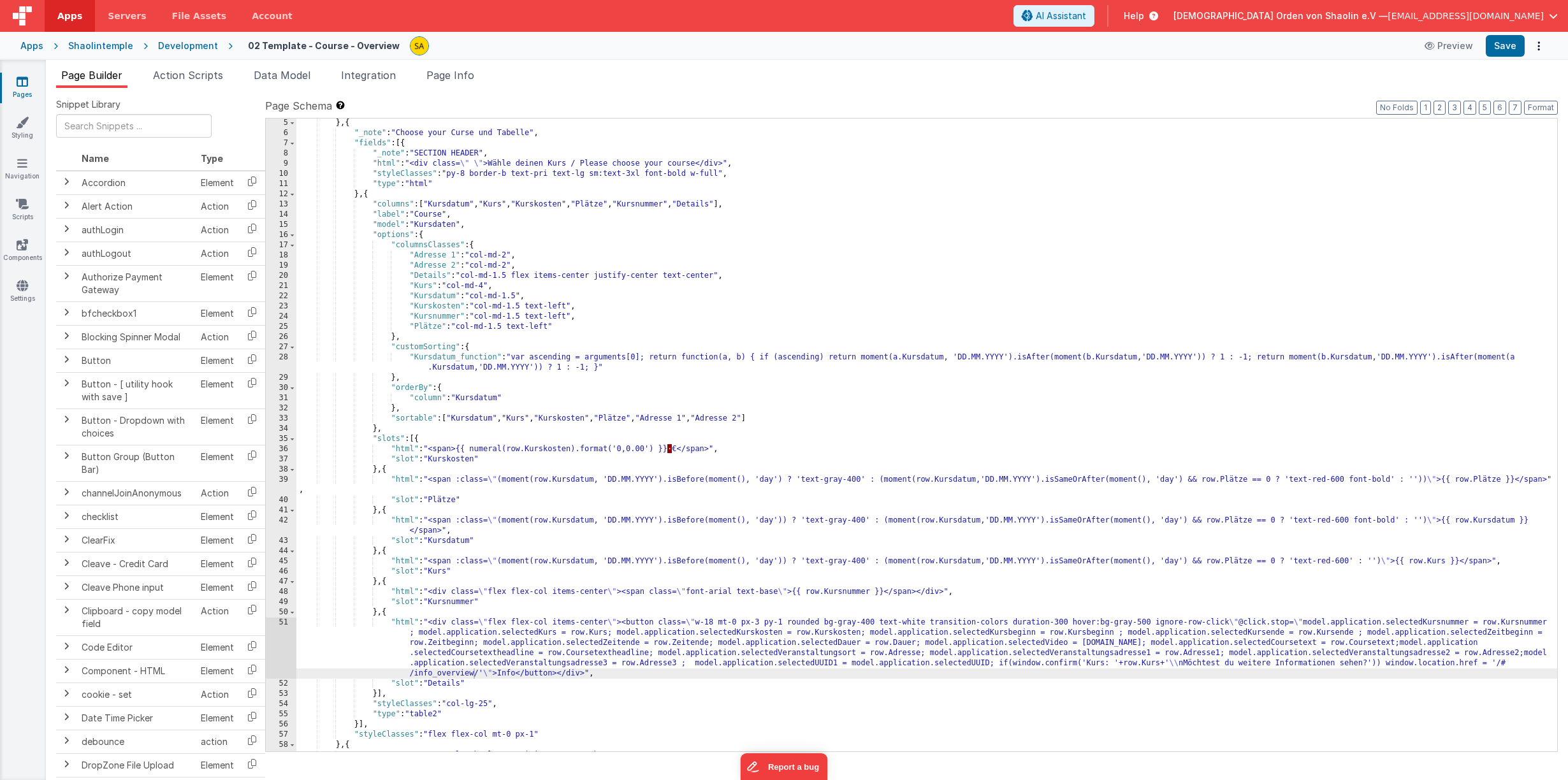
click at [23, 86] on icon at bounding box center [22, 81] width 11 height 13
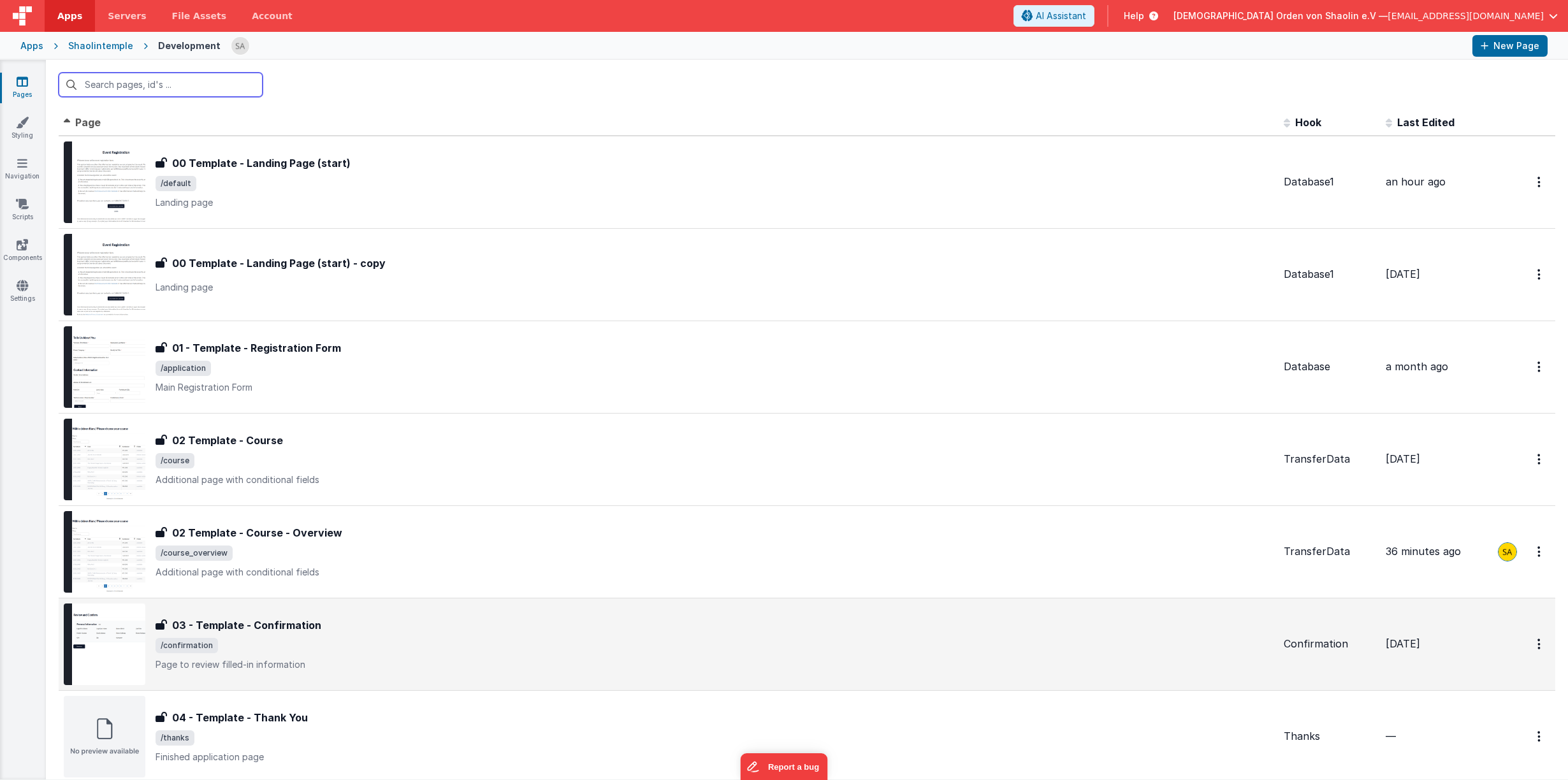
scroll to position [342, 0]
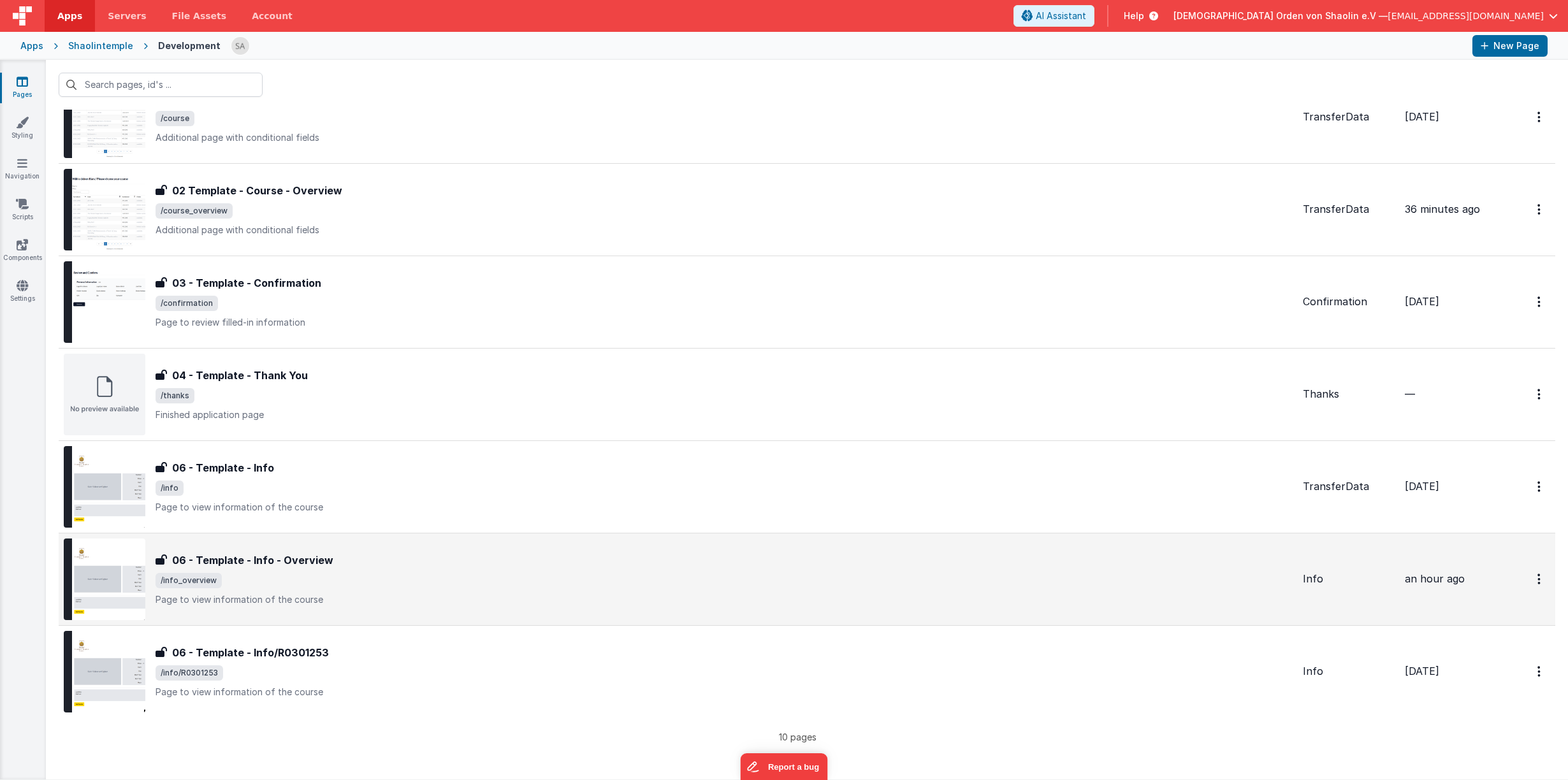
click at [578, 580] on span "/info_overview" at bounding box center [723, 580] width 1137 height 15
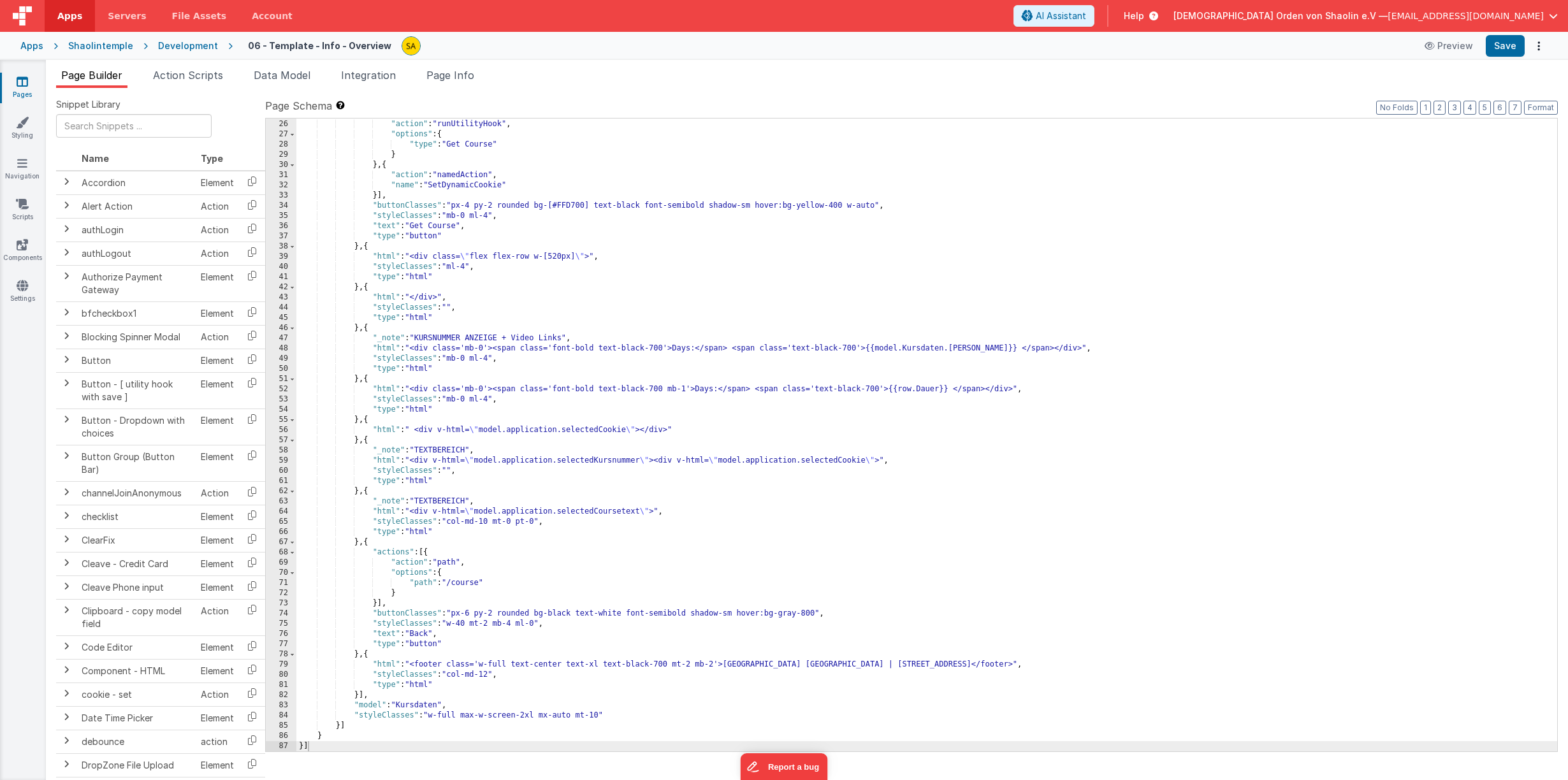
scroll to position [13, 0]
click at [273, 78] on span "Data Model" at bounding box center [282, 75] width 57 height 13
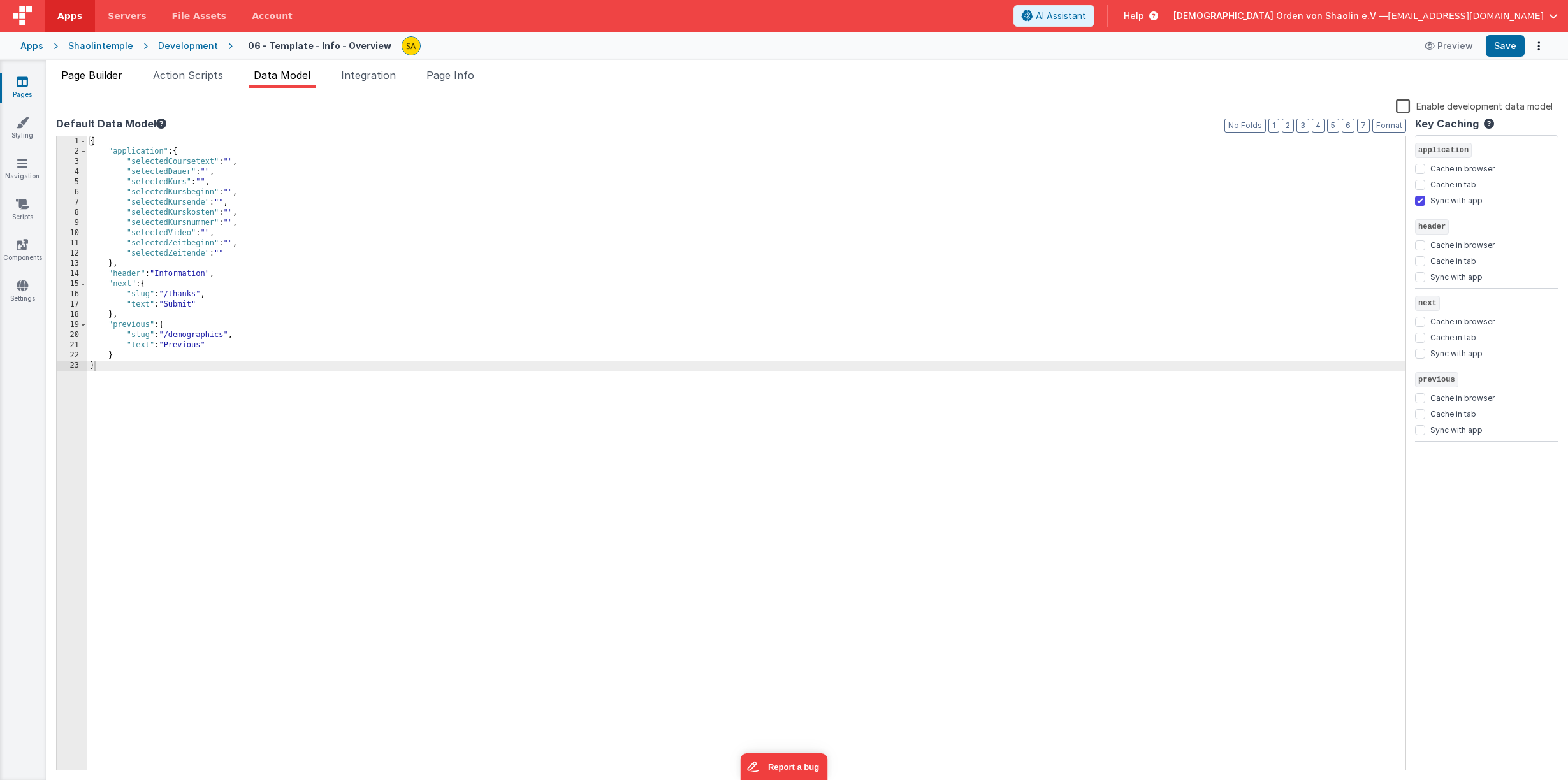
click at [109, 75] on span "Page Builder" at bounding box center [91, 75] width 61 height 13
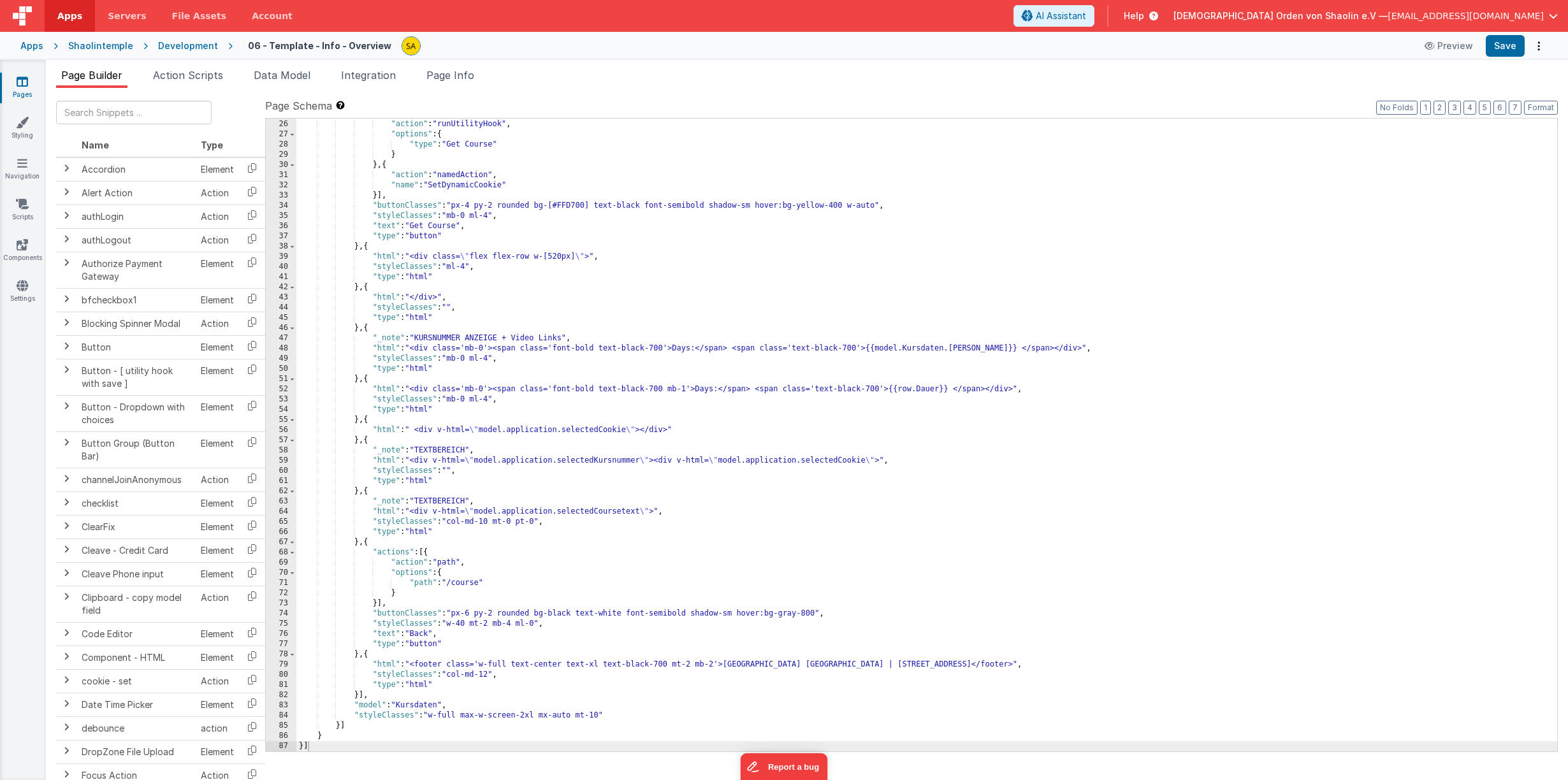
scroll to position [356, 0]
click at [482, 583] on div ""actions" : [{ "action" : "runUtilityHook" , "options" : { "type" : "Get Course…" at bounding box center [926, 435] width 1261 height 653
click at [1509, 46] on button "Save" at bounding box center [1505, 46] width 39 height 21
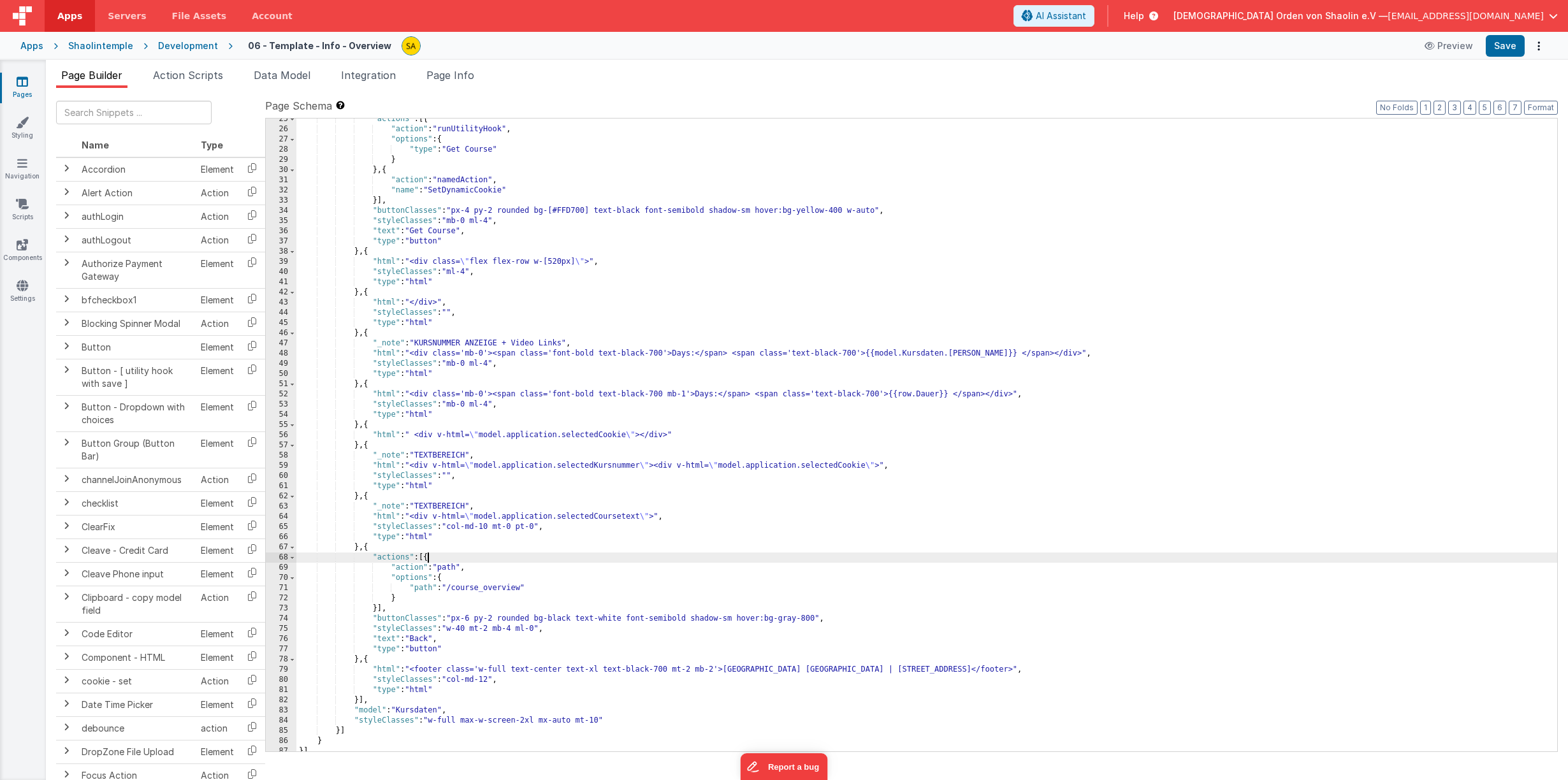
click at [425, 558] on div ""actions" : [{ "action" : "runUtilityHook" , "options" : { "type" : "Get Course…" at bounding box center [926, 440] width 1261 height 653
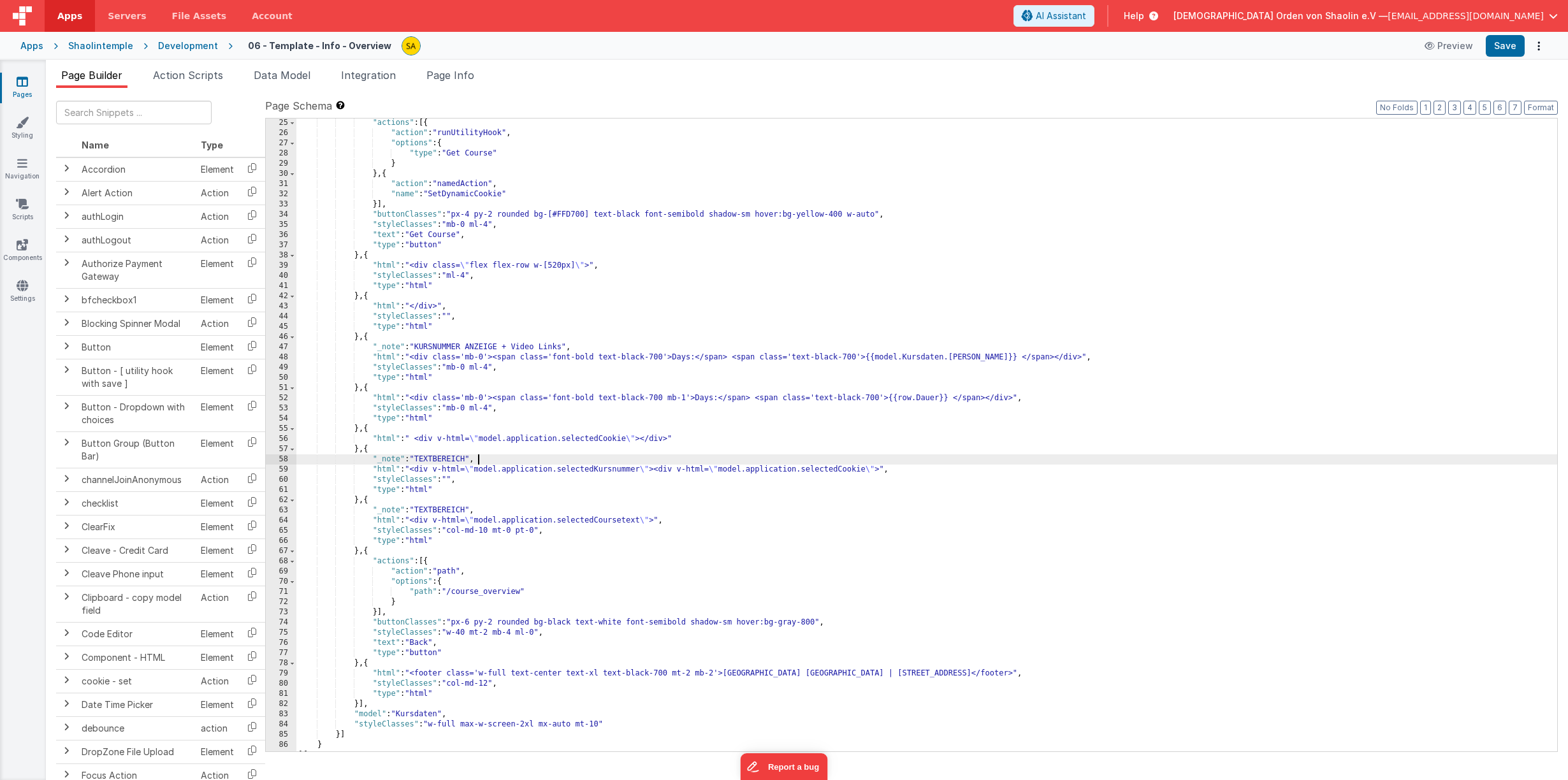
click at [1271, 457] on div ""actions" : [{ "action" : "runUtilityHook" , "options" : { "type" : "Get Course…" at bounding box center [926, 444] width 1261 height 653
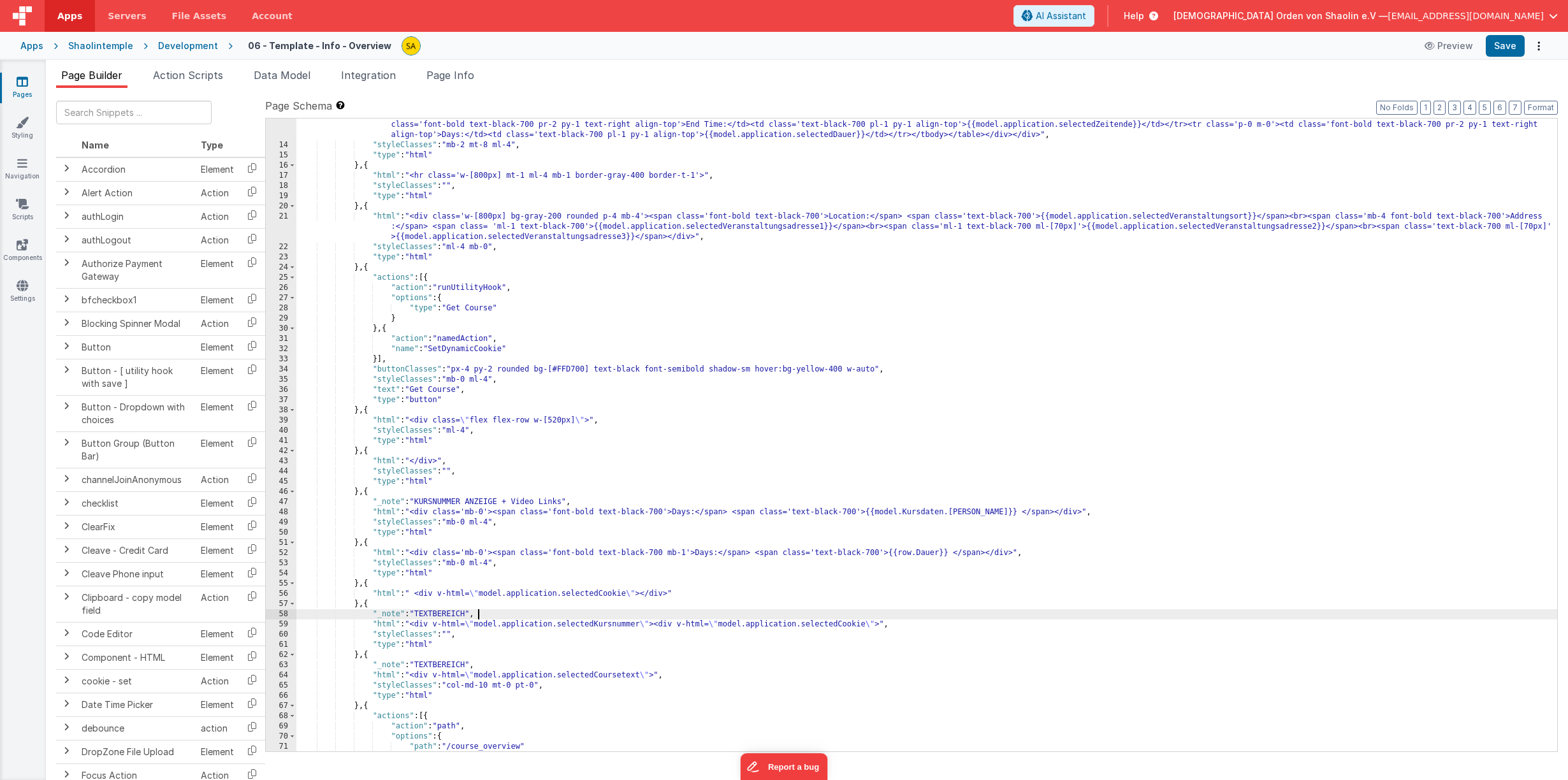
scroll to position [194, 0]
click at [1086, 13] on span "AI Assistant" at bounding box center [1060, 15] width 50 height 13
drag, startPoint x: 181, startPoint y: 497, endPoint x: 1188, endPoint y: 238, distance: 1039.8
click at [1188, 237] on div "AI Assistant" at bounding box center [1162, 240] width 270 height 15
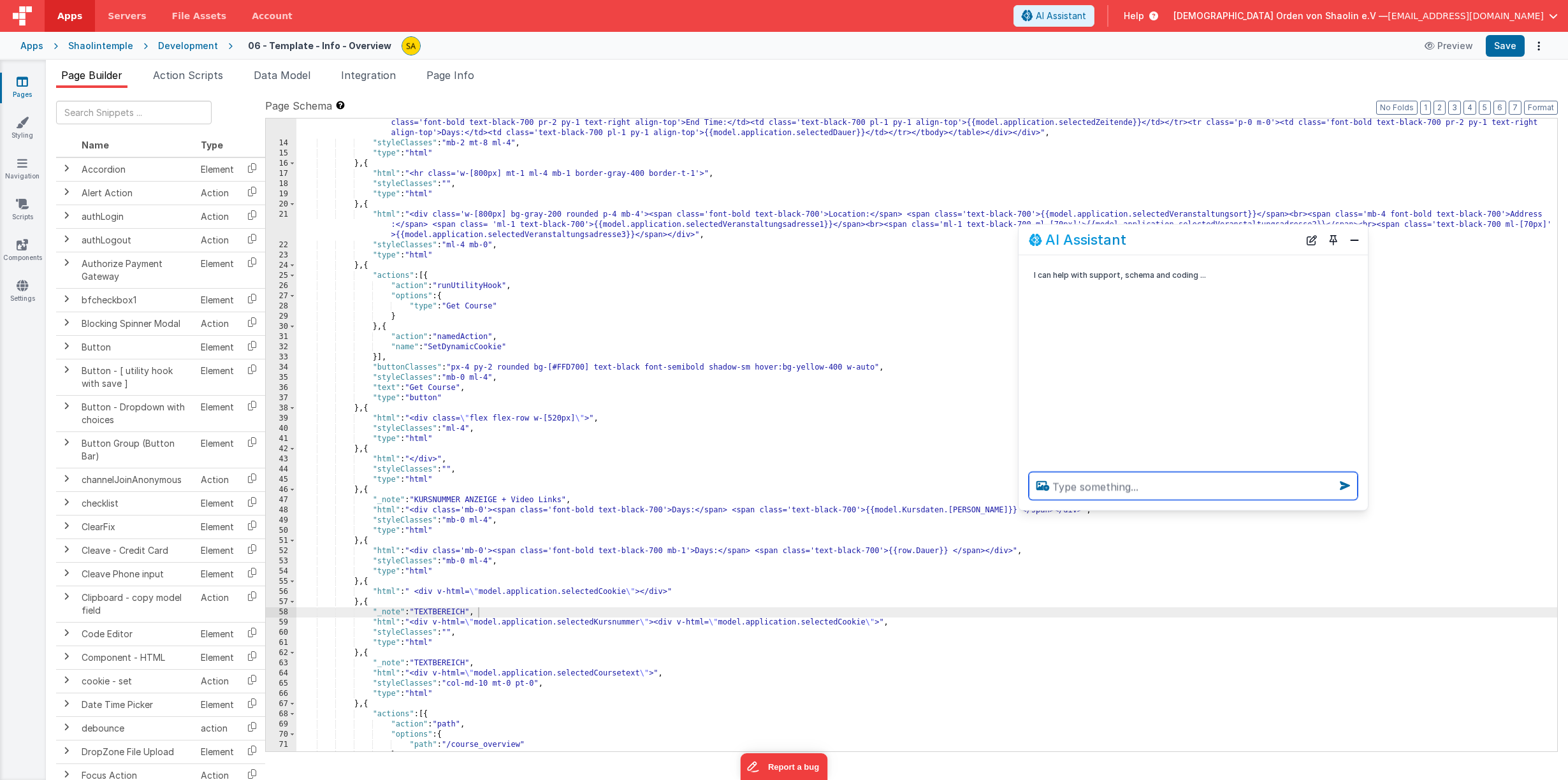
click at [1135, 487] on textarea at bounding box center [1193, 486] width 329 height 28
type textarea "beim klicken auf den button get course soll ein dialogfenster erscheinen"
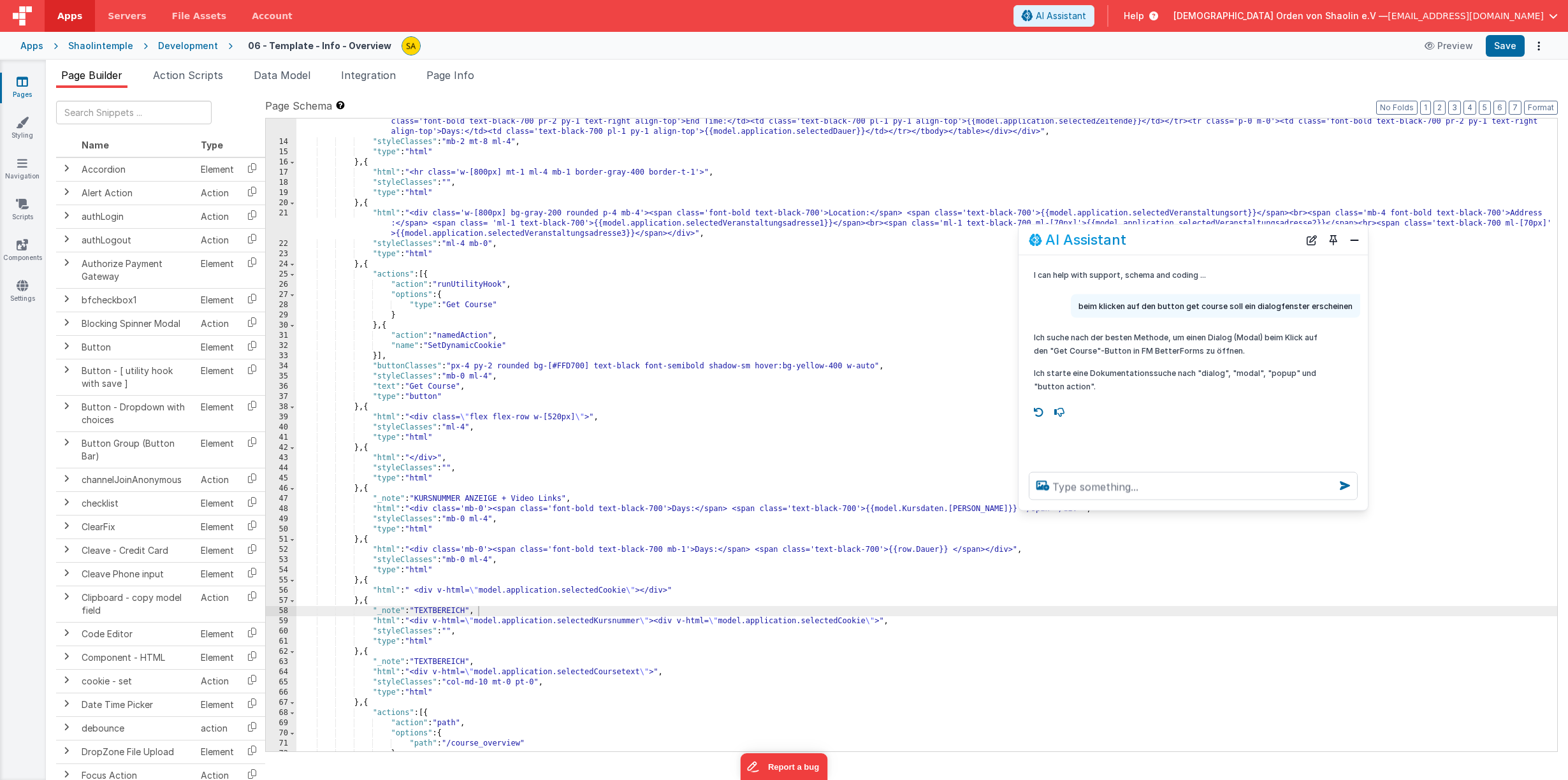
click at [1133, 310] on p "beim klicken auf den button get course soll ein dialogfenster erscheinen" at bounding box center [1215, 306] width 274 height 13
click at [1135, 307] on p "beim klicken auf den button get course soll ein dialogfenster erscheinen" at bounding box center [1215, 306] width 274 height 13
drag, startPoint x: 1084, startPoint y: 305, endPoint x: 1372, endPoint y: 309, distance: 288.0
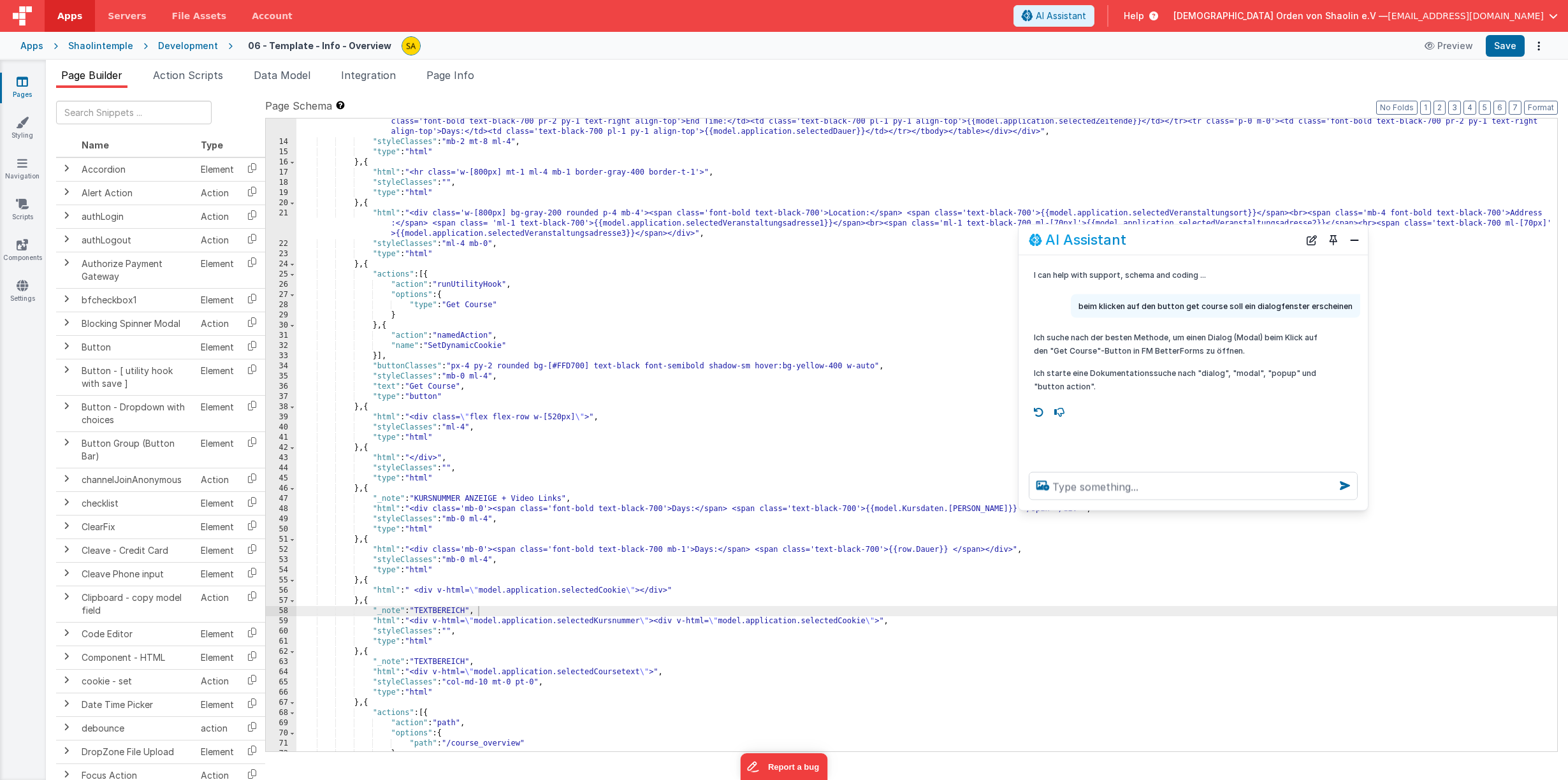
click at [1368, 309] on div "I can help with support, schema and coding ... beim klicken auf den button get …" at bounding box center [1192, 359] width 349 height 206
copy section ""lore" : "<ips dolor='sita cons-adi e-sedd eiusm-tempo inc-8'><utl etdol='m-[16…"
click at [1084, 489] on textarea at bounding box center [1193, 486] width 329 height 28
paste textarea "I can help with support, schema and coding ..."
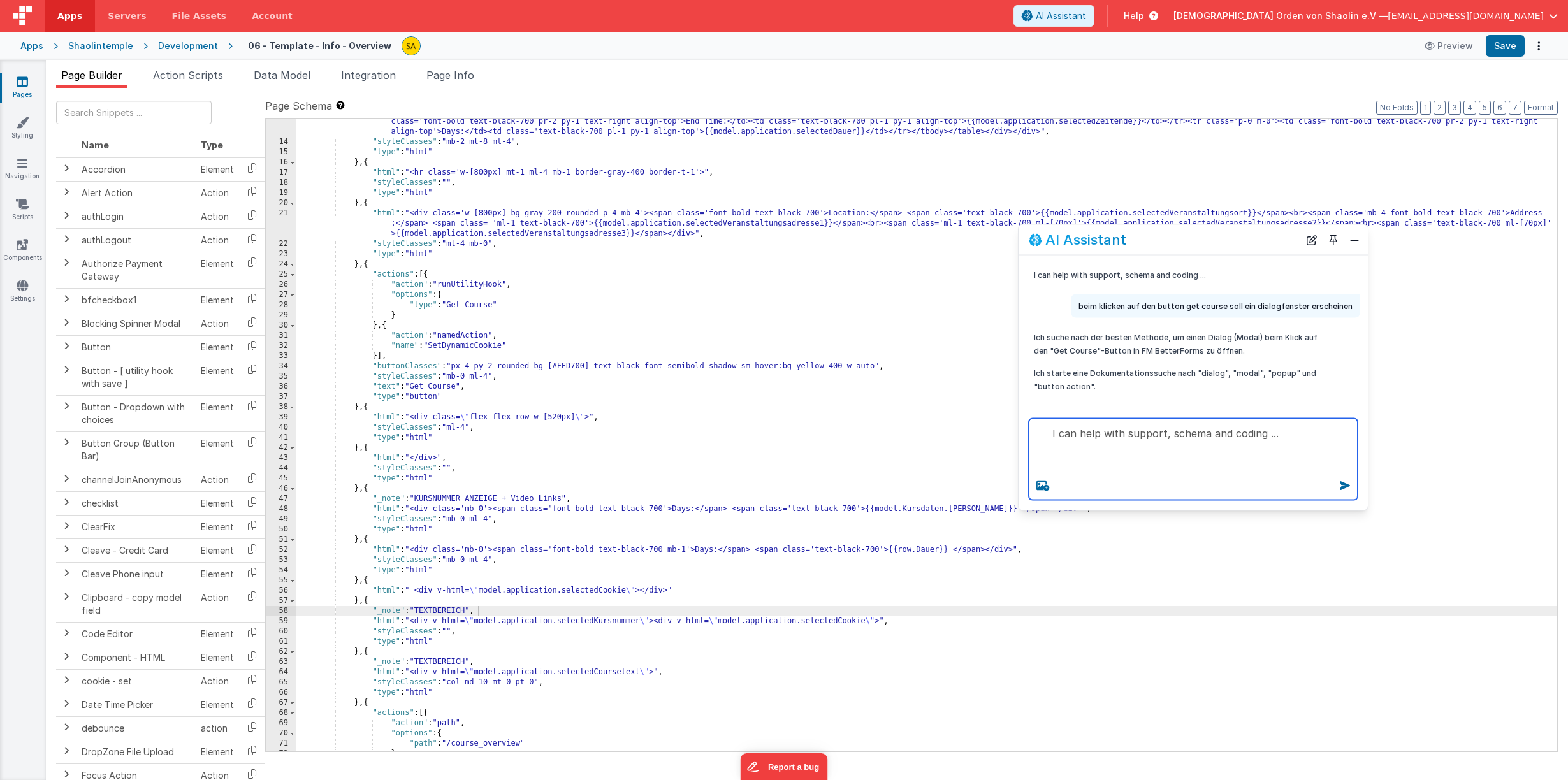
type textarea "I can help with support, schema and coding ..."
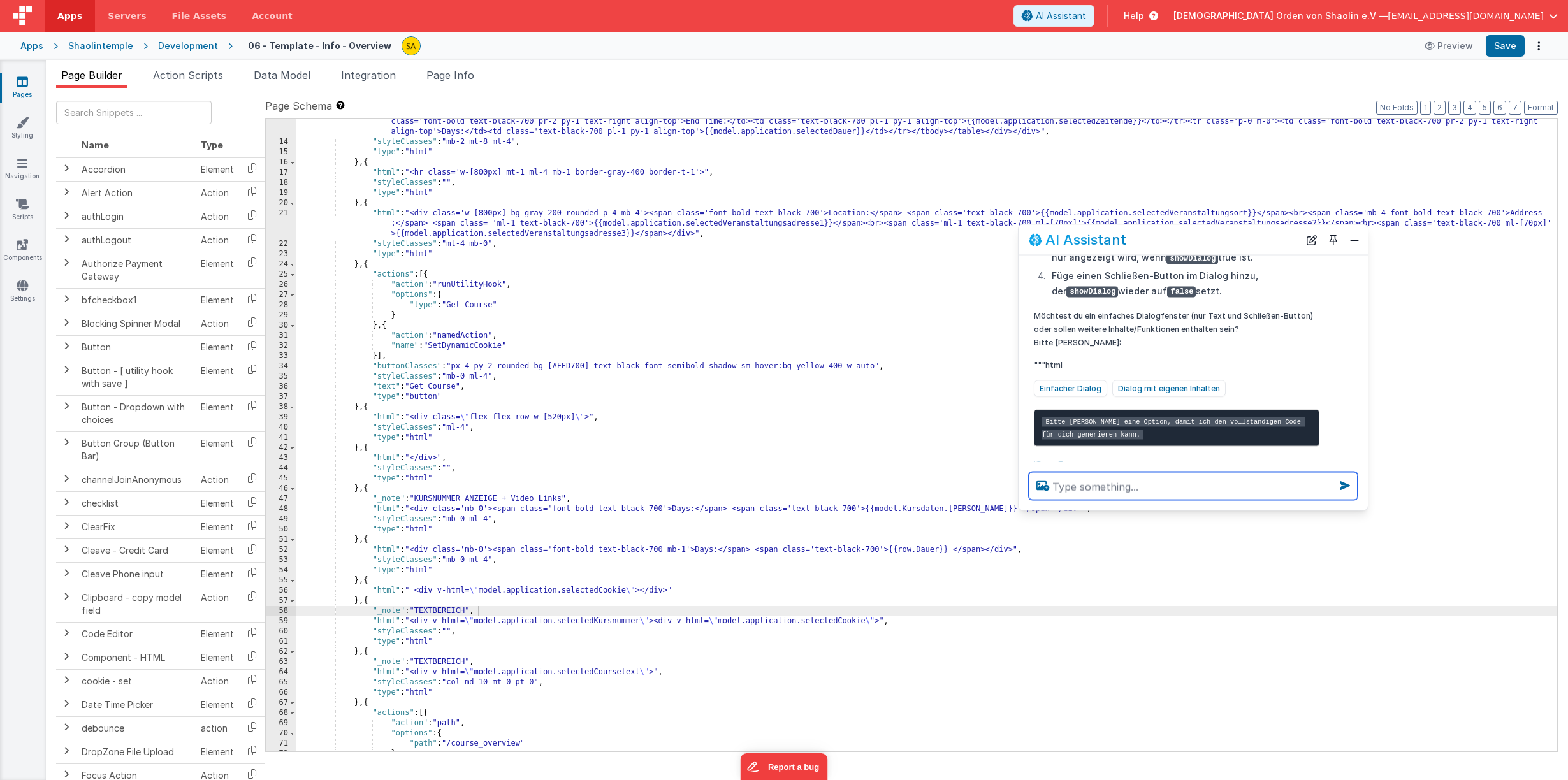
scroll to position [371, 0]
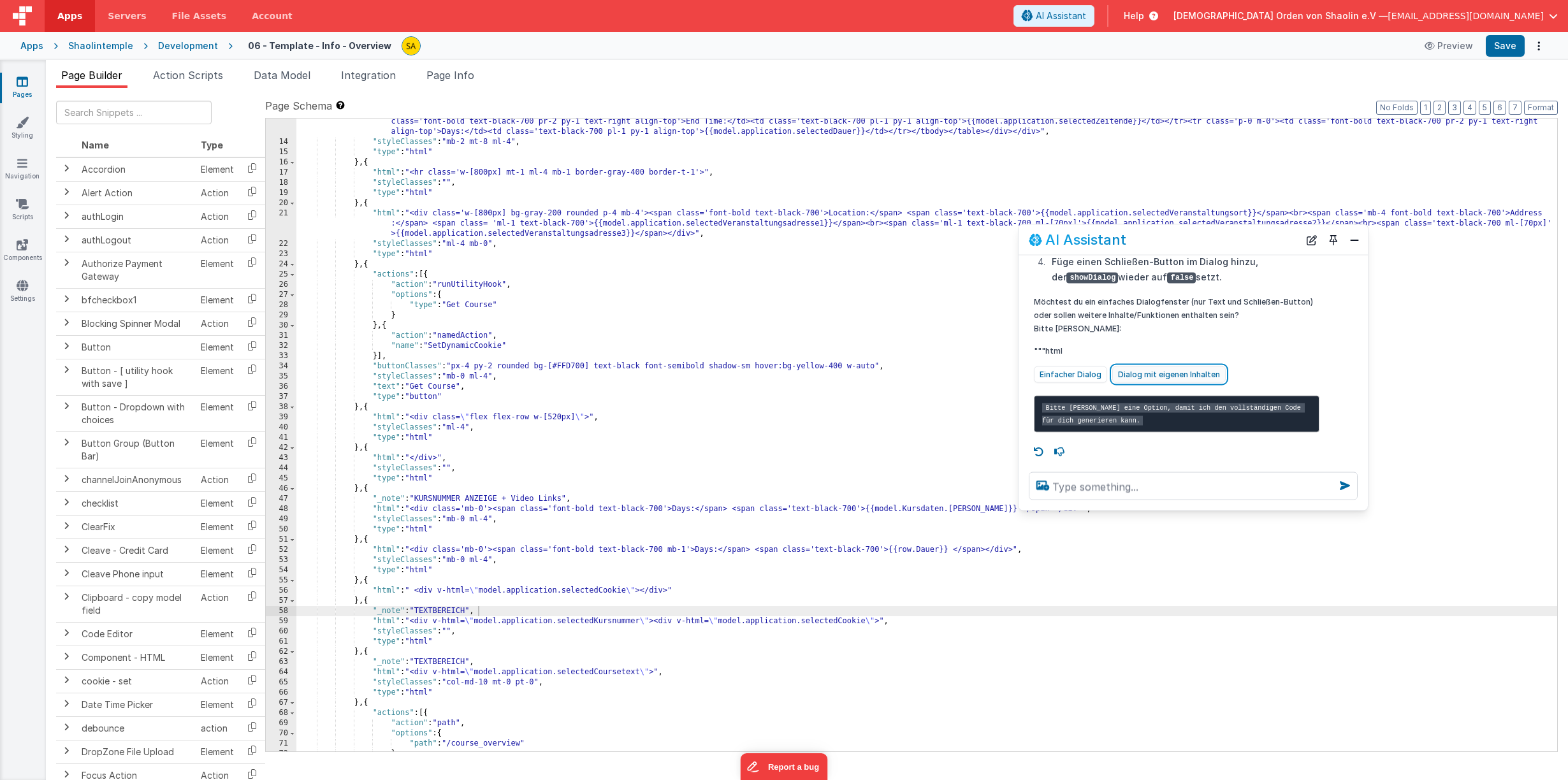
click at [1188, 366] on button "Dialog mit eigenen Inhalten" at bounding box center [1168, 374] width 113 height 17
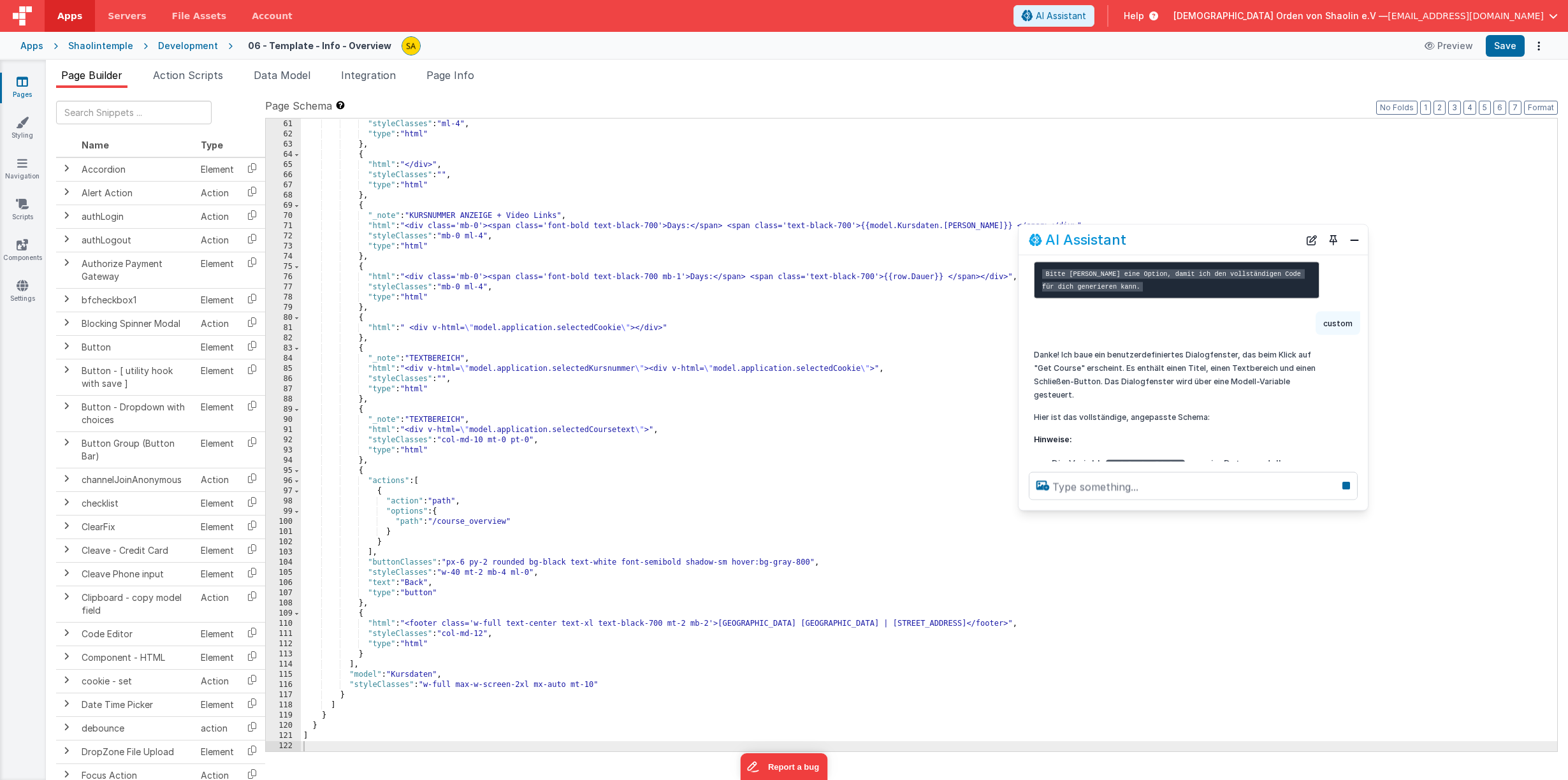
scroll to position [493, 0]
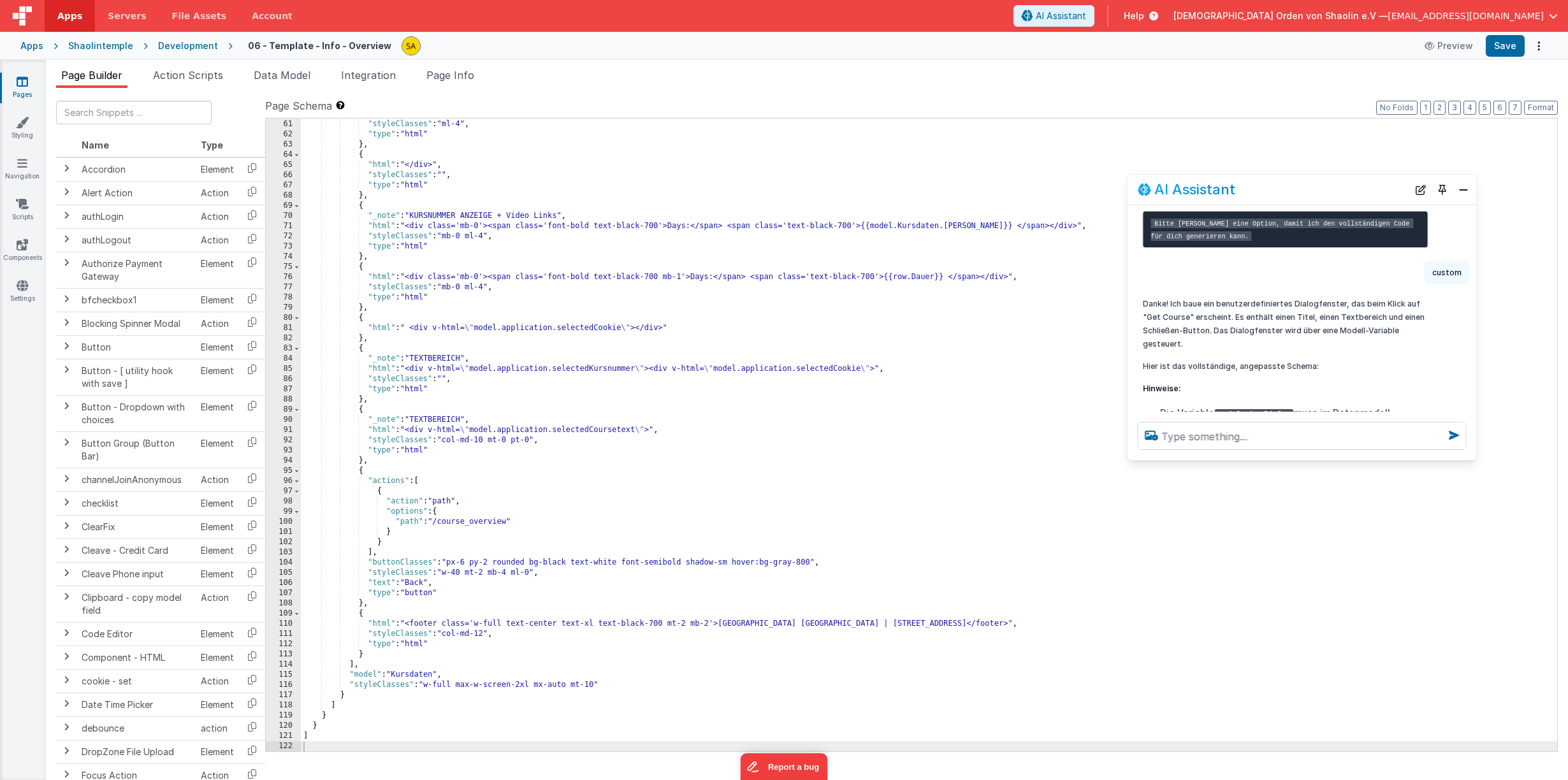
drag, startPoint x: 1218, startPoint y: 246, endPoint x: 1212, endPoint y: 244, distance: 6.3
click at [1326, 196] on div "AI Assistant" at bounding box center [1272, 189] width 270 height 15
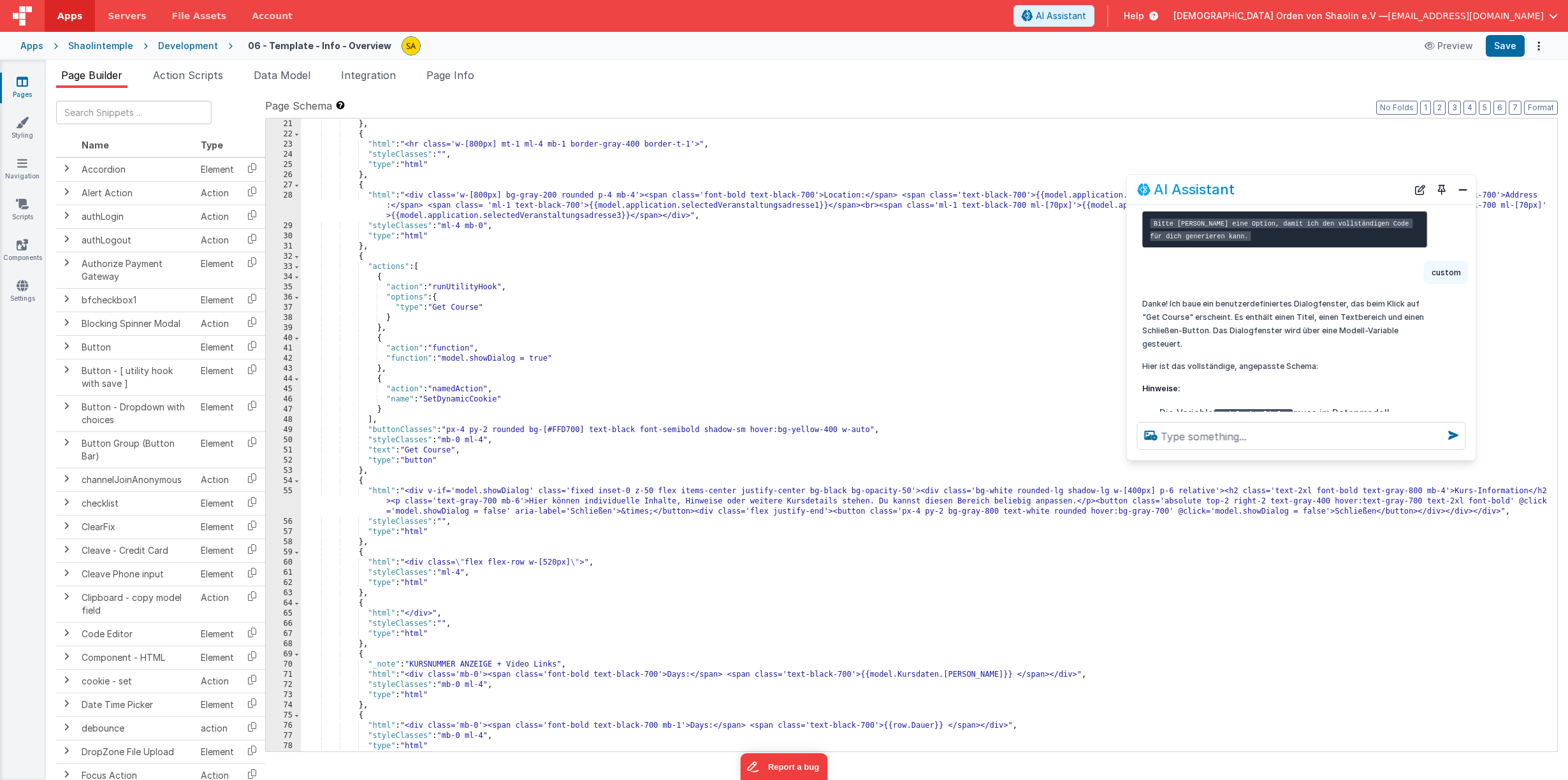
scroll to position [274, 0]
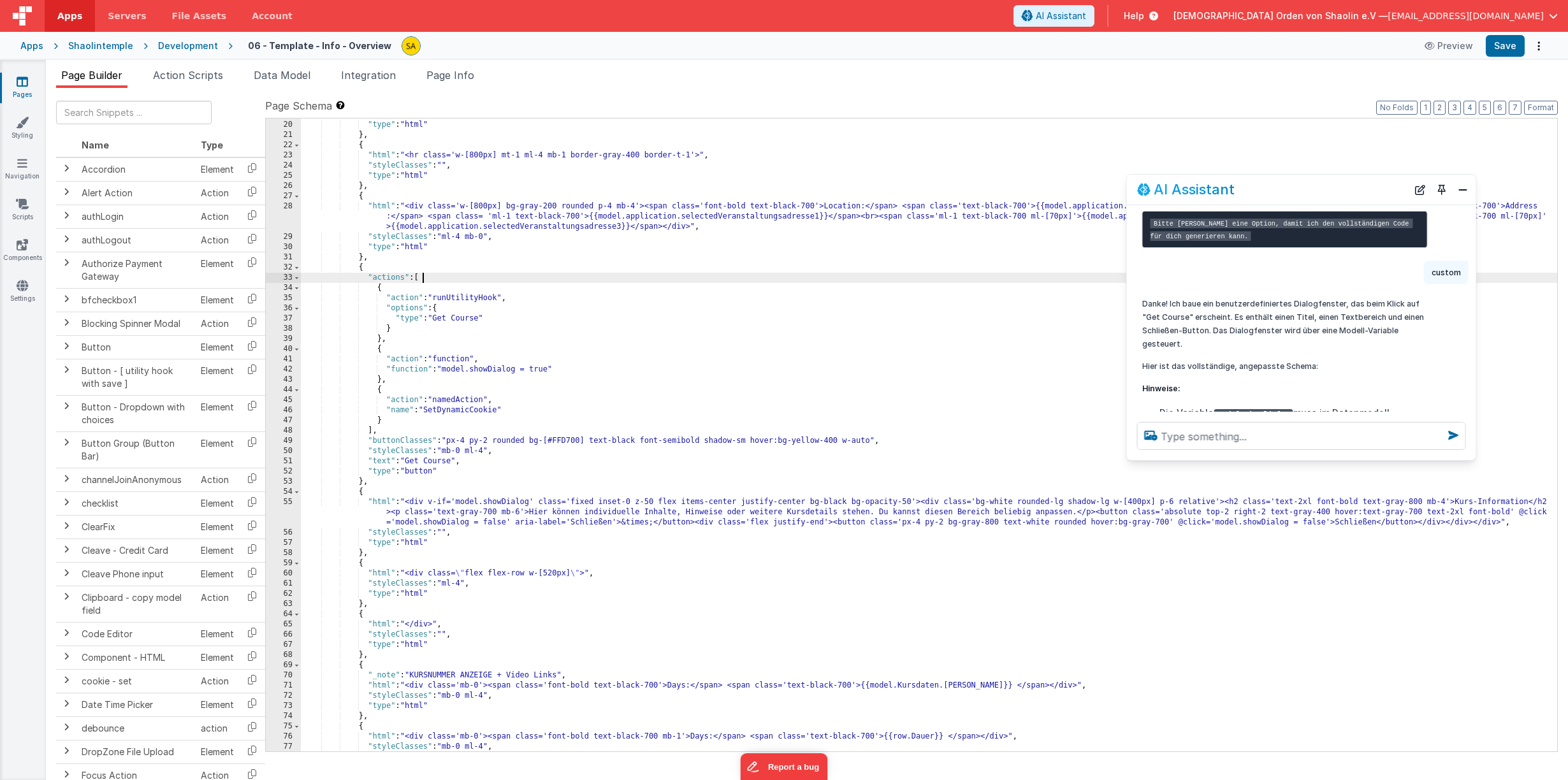
click at [423, 279] on div ""styleClasses" : "mb-2 mt-8 ml-4" , "type" : "html" } , { "html" : "<hr class='…" at bounding box center [928, 436] width 1256 height 653
click at [1504, 48] on button "Save" at bounding box center [1505, 46] width 39 height 21
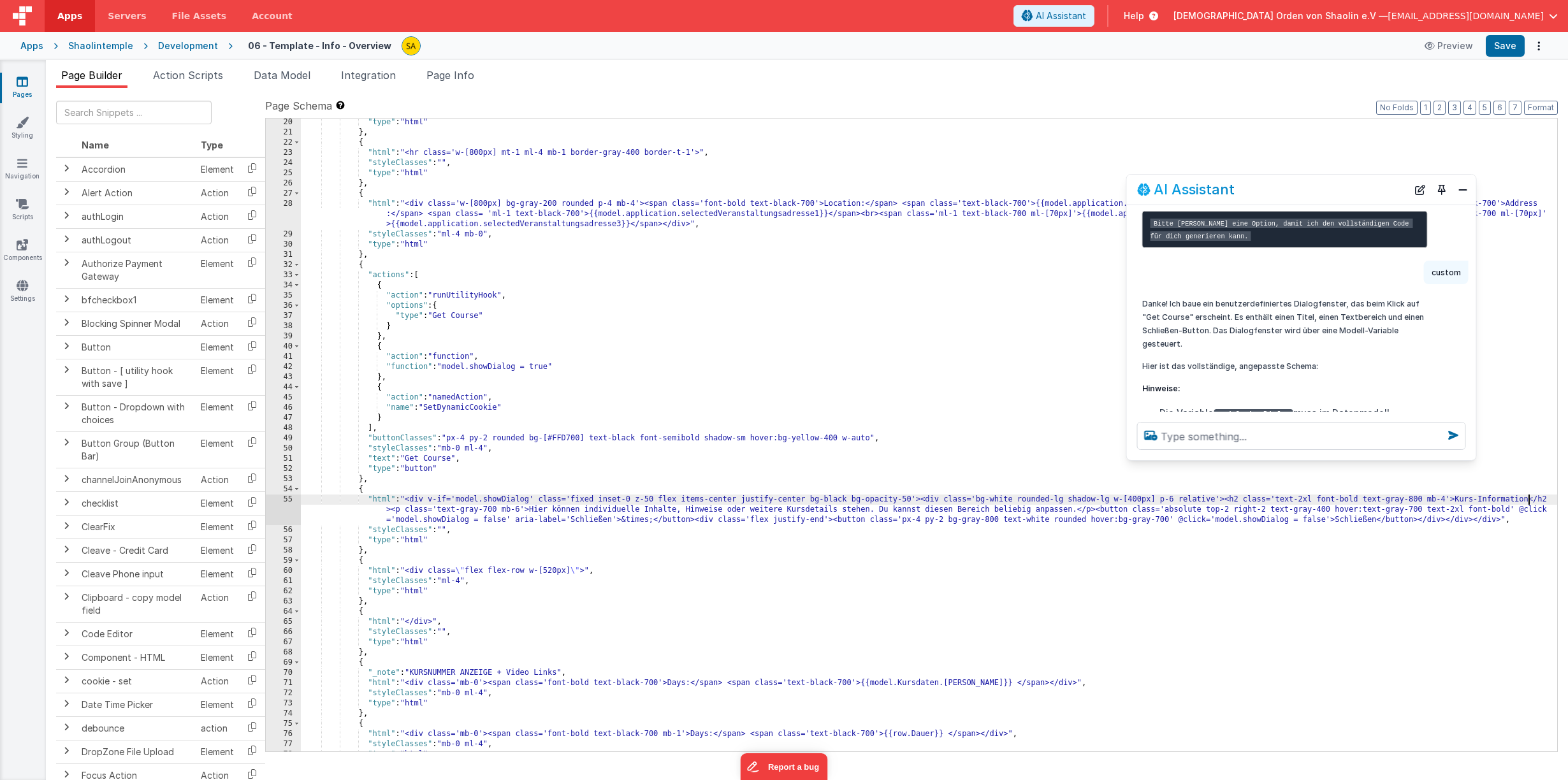
click at [1529, 500] on div ""type" : "html" } , { "html" : "<hr class='w-[800px] mt-1 ml-4 mb-1 border-gray…" at bounding box center [928, 443] width 1256 height 653
click at [533, 512] on div ""type" : "html" } , { "html" : "<hr class='w-[800px] mt-1 ml-4 mb-1 border-gray…" at bounding box center [928, 443] width 1256 height 653
click at [1052, 514] on div ""type" : "html" } , { "html" : "<hr class='w-[800px] mt-1 ml-4 mb-1 border-gray…" at bounding box center [928, 443] width 1256 height 653
drag, startPoint x: 1053, startPoint y: 510, endPoint x: 509, endPoint y: 506, distance: 544.0
click at [509, 506] on div ""type" : "html" } , { "html" : "<hr class='w-[800px] mt-1 ml-4 mb-1 border-gray…" at bounding box center [928, 443] width 1256 height 653
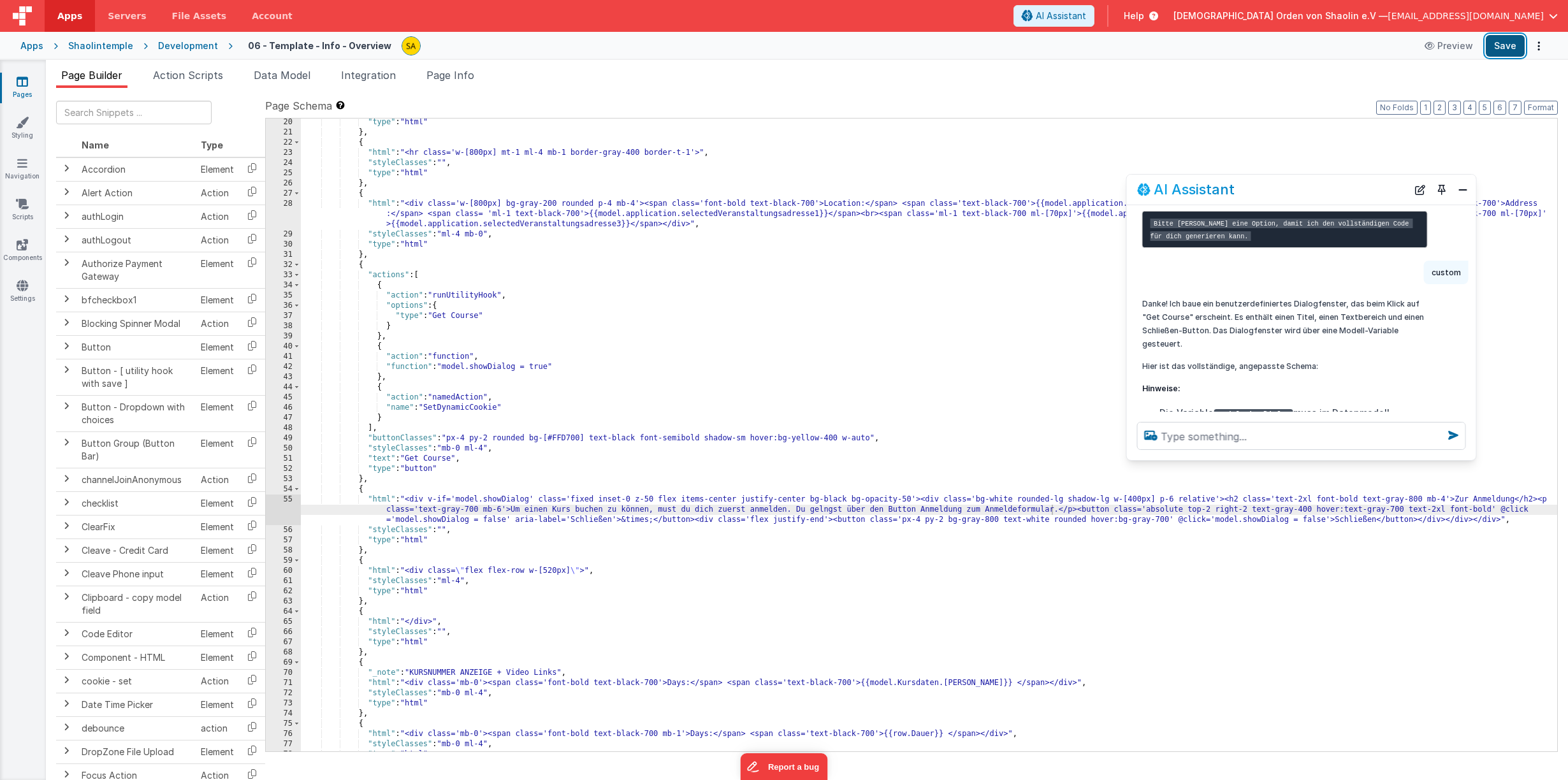
click at [1506, 48] on button "Save" at bounding box center [1505, 46] width 39 height 21
click at [1186, 433] on textarea at bounding box center [1301, 436] width 329 height 28
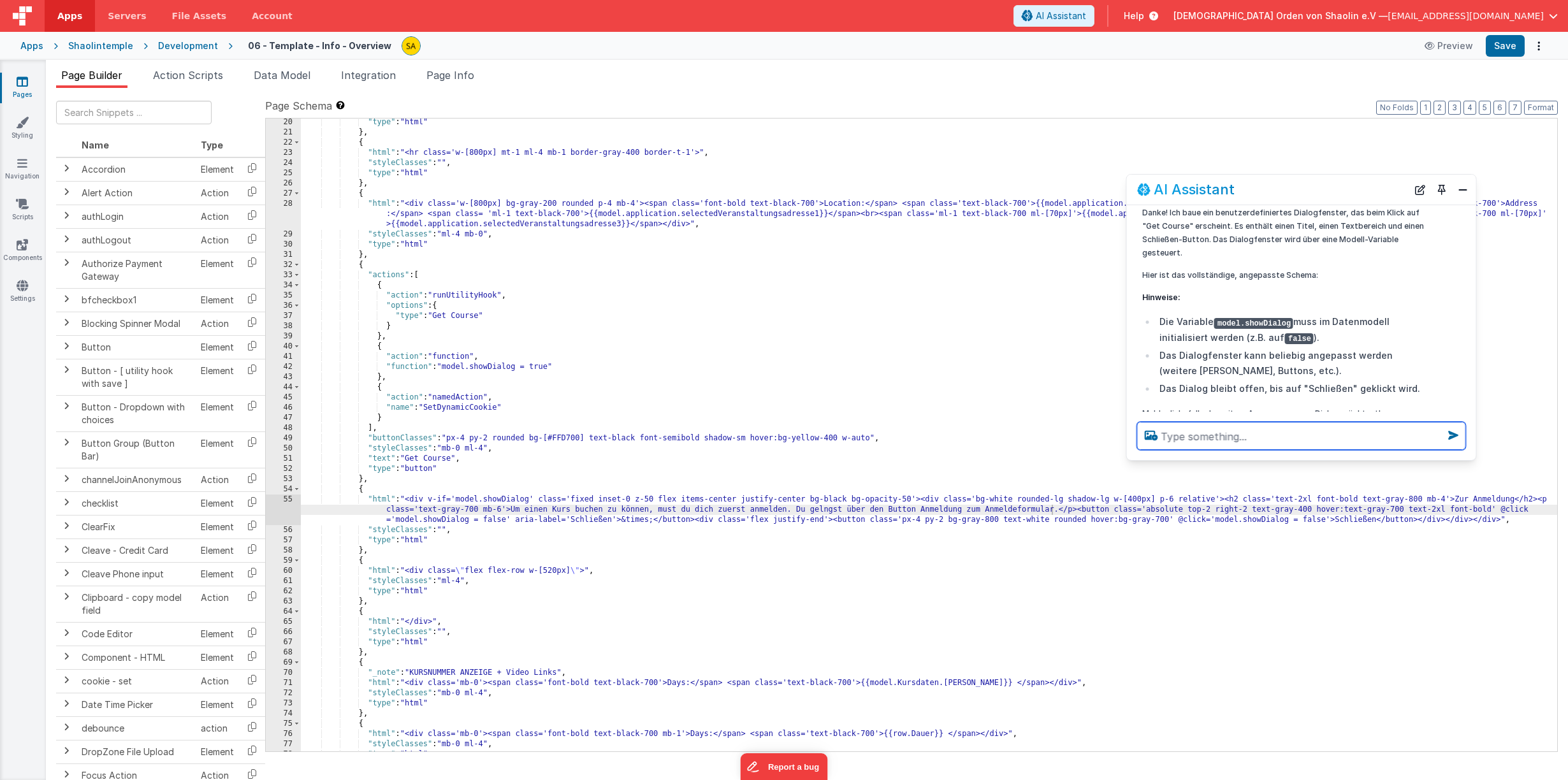
scroll to position [633, 0]
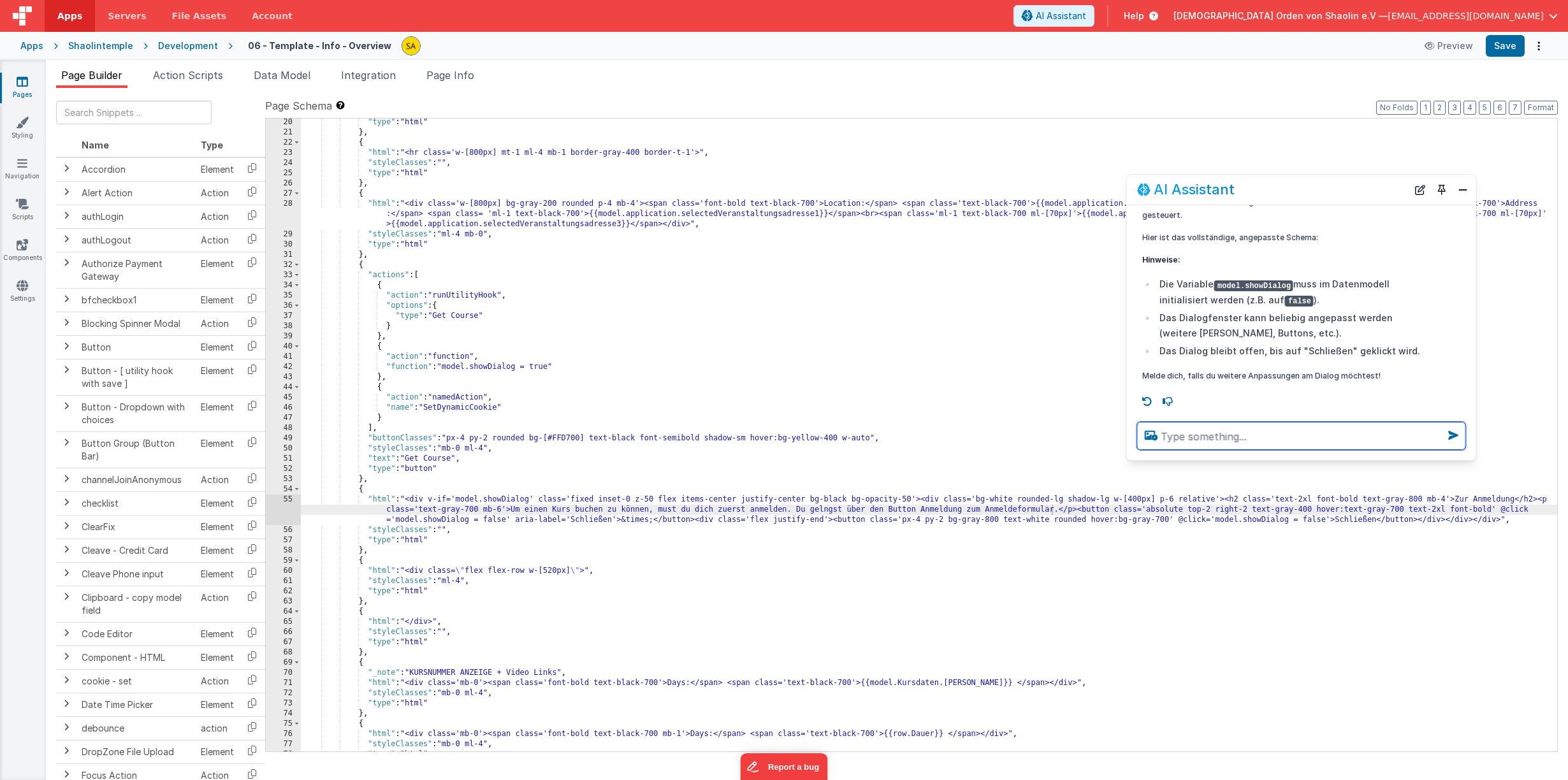
click at [1265, 442] on textarea at bounding box center [1301, 436] width 329 height 28
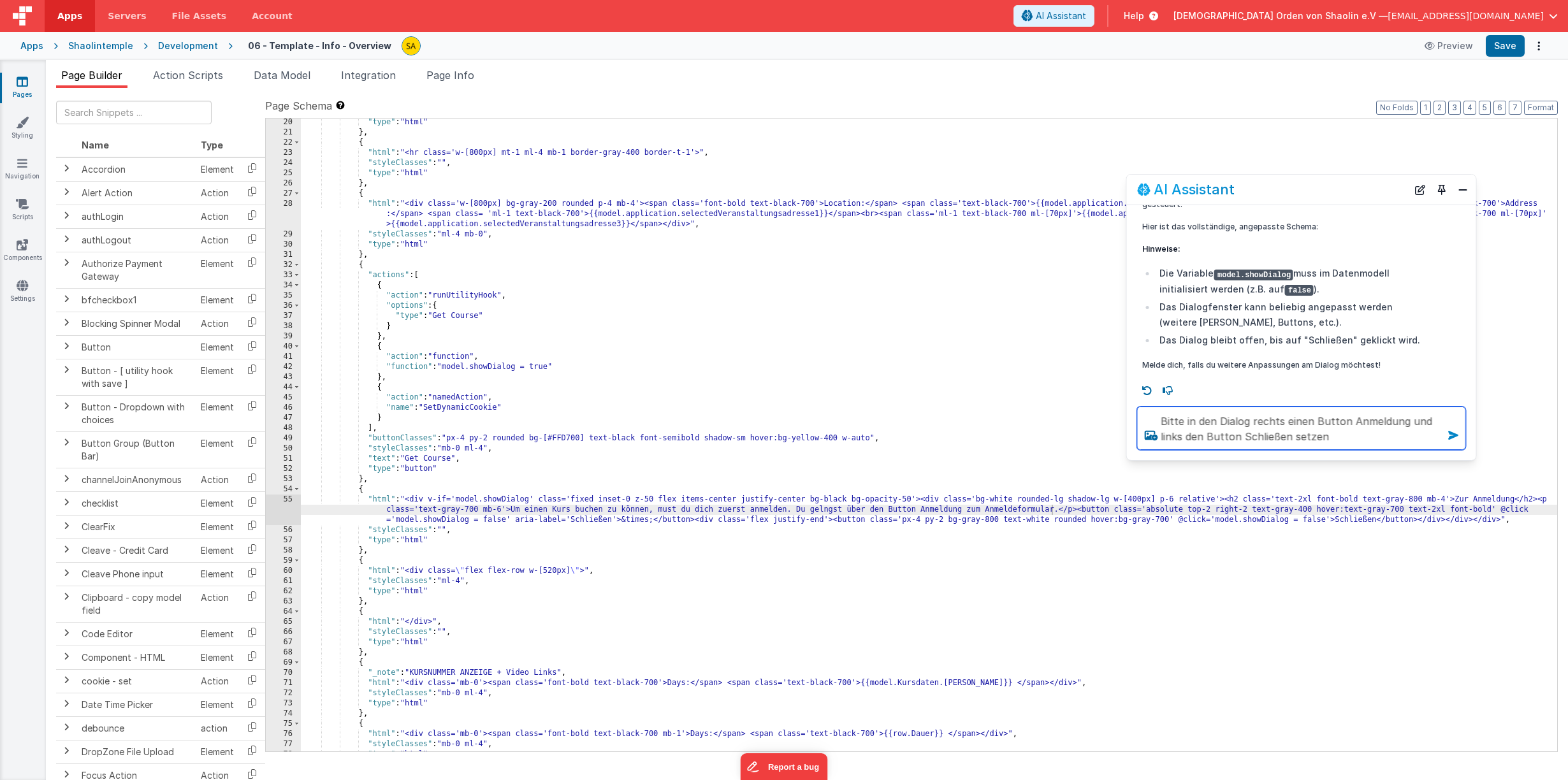
type textarea "Bitte in den Dialog rechts einen Button Anmeldung und links den Button Schließe…"
click at [1456, 437] on icon at bounding box center [1453, 435] width 20 height 20
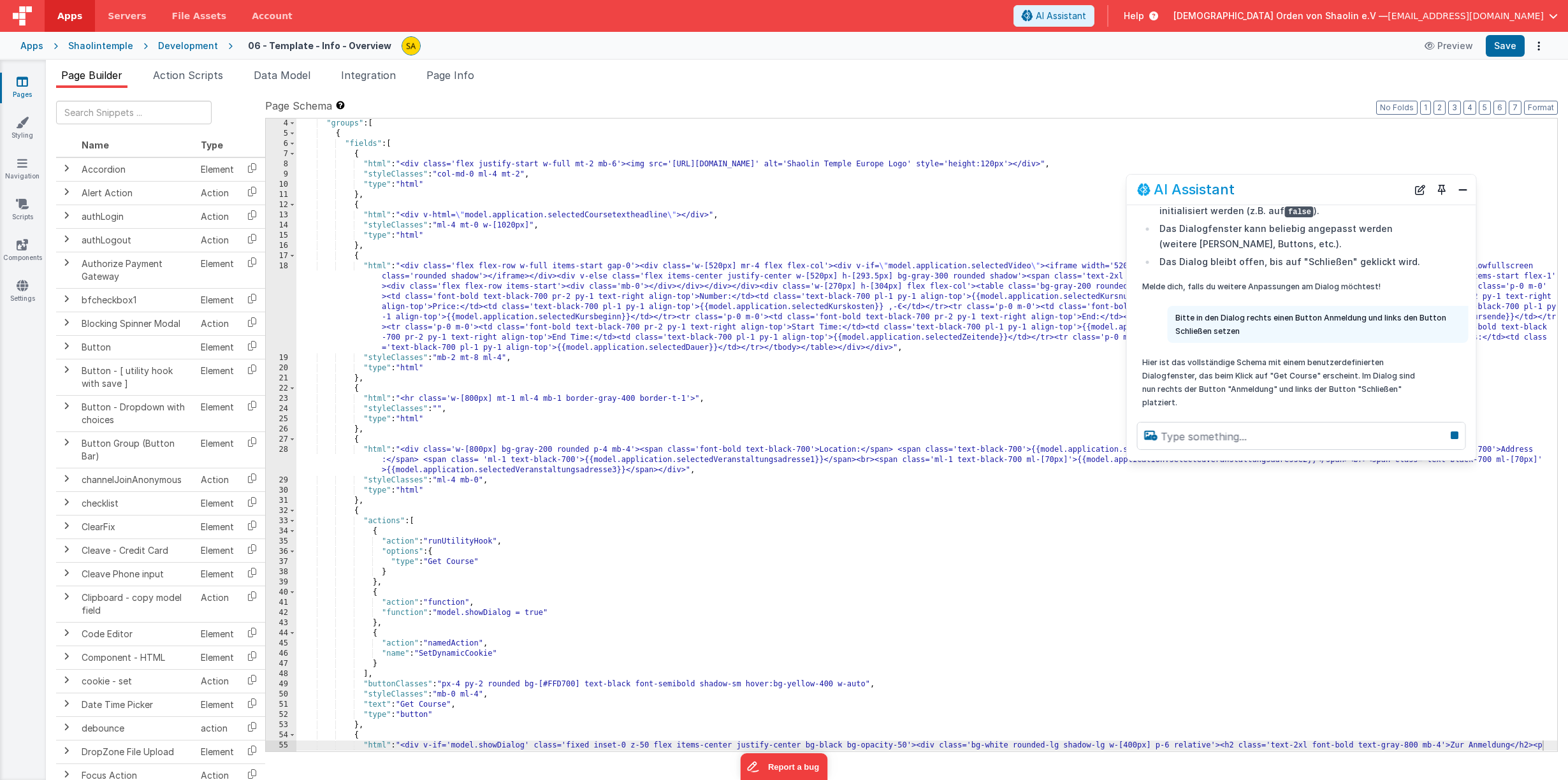
scroll to position [31, 0]
click at [949, 530] on div ""groups" : [ { "fields" : [ { "html" : "<div class='flex justify-start w-full m…" at bounding box center [926, 455] width 1261 height 674
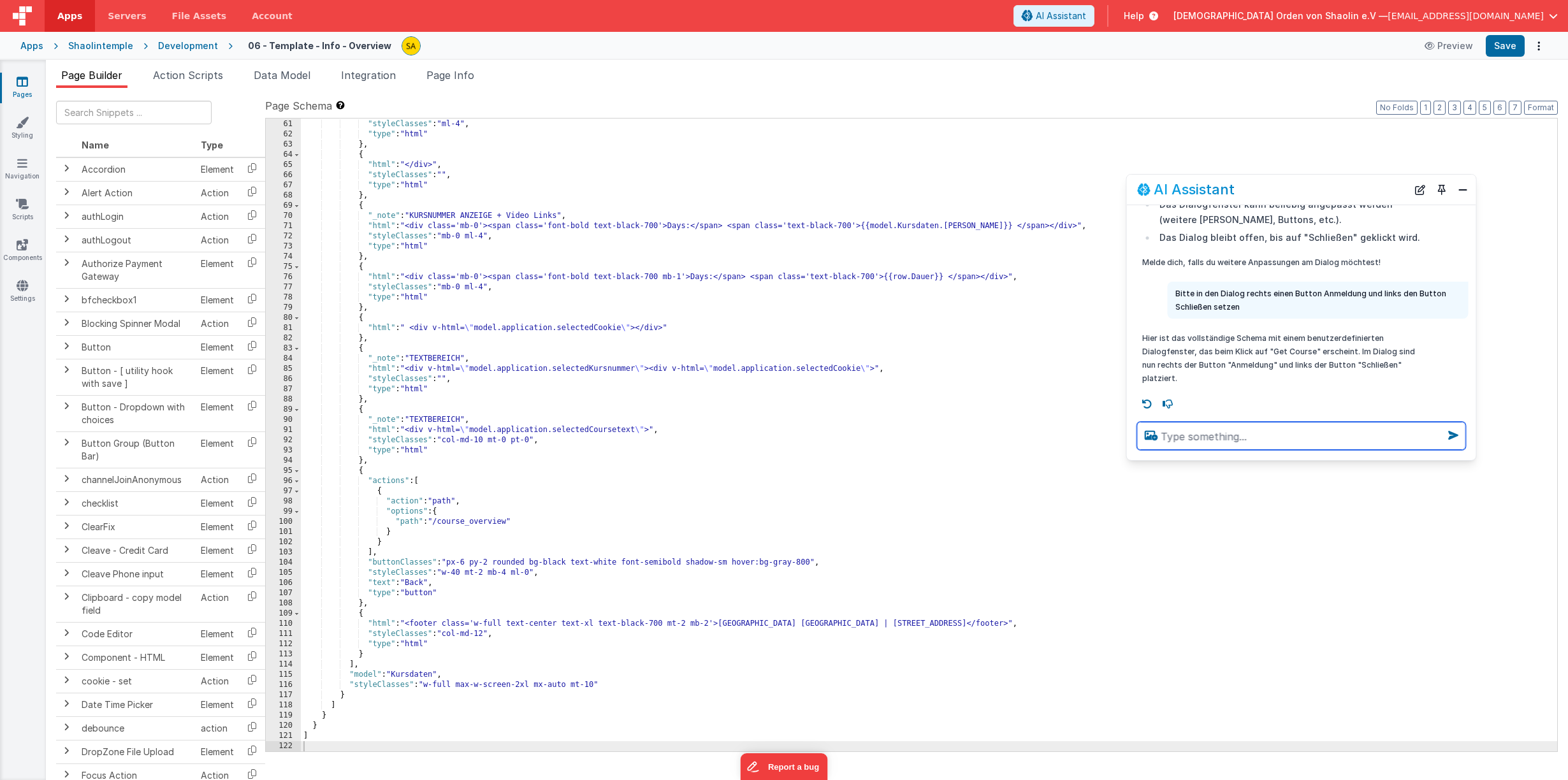
scroll to position [742, 0]
click at [963, 474] on div ""html" : "<div class= \" flex flex-row w-[520px] \" >" , "styleClasses" : "ml-4…" at bounding box center [928, 436] width 1256 height 653
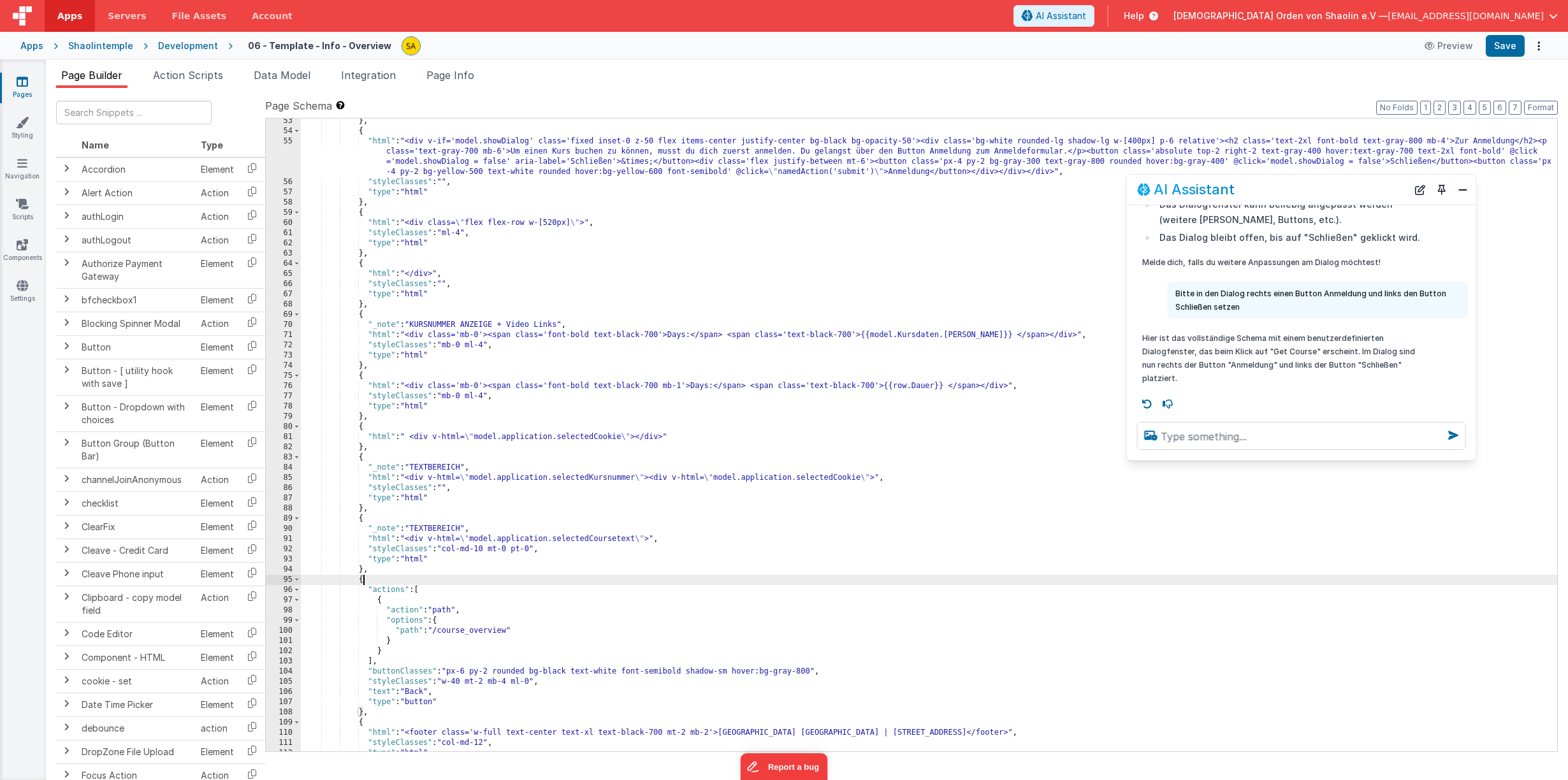
scroll to position [272, 0]
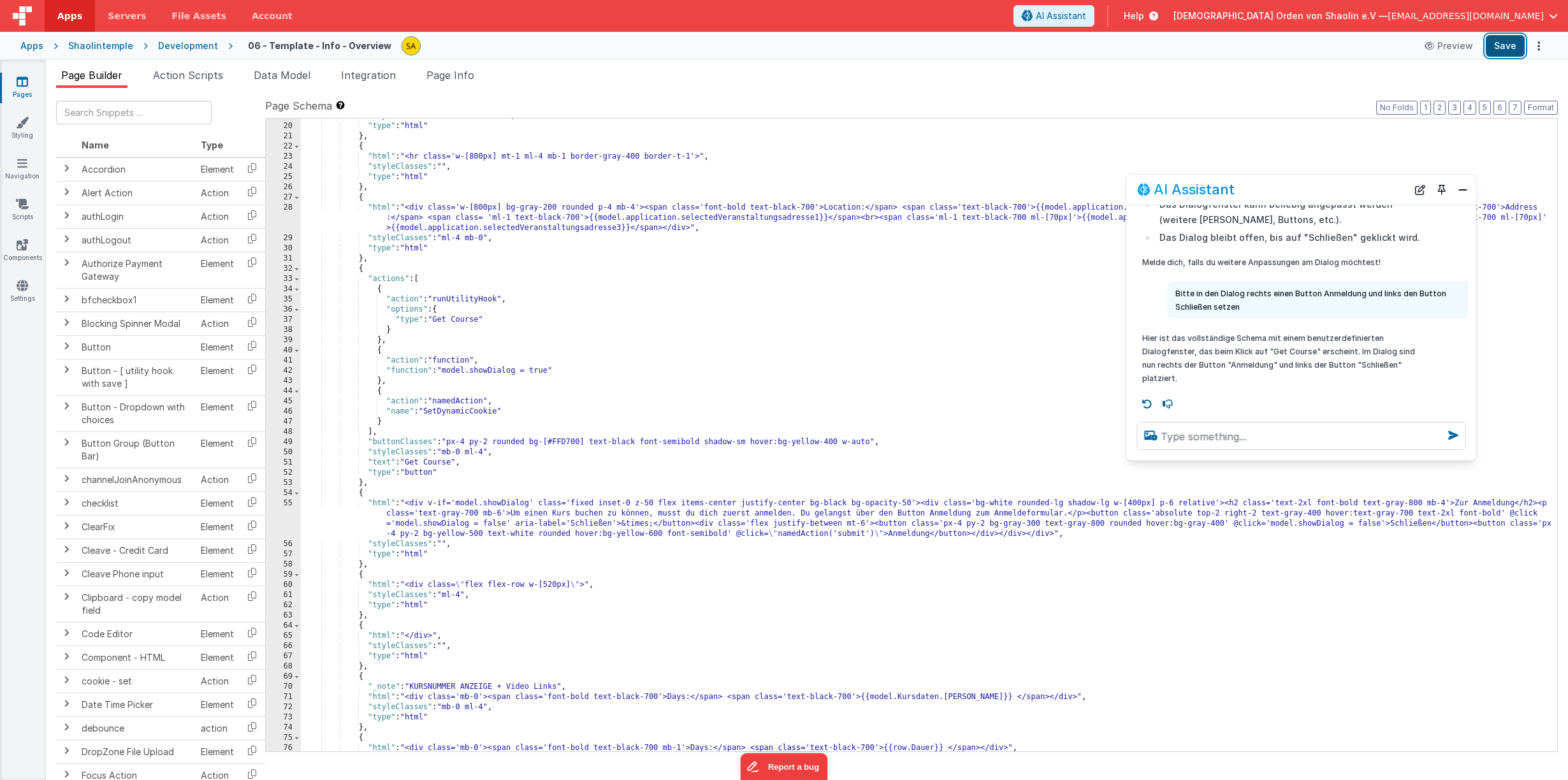
click at [1515, 52] on button "Save" at bounding box center [1505, 46] width 39 height 21
click at [643, 536] on div ""styleClasses" : "mb-2 mt-8 ml-4" , "type" : "html" } , { "html" : "<hr class='…" at bounding box center [928, 437] width 1256 height 653
click at [1501, 48] on button "Save" at bounding box center [1505, 46] width 39 height 21
click at [641, 535] on div ""styleClasses" : "mb-2 mt-8 ml-4" , "type" : "html" } , { "html" : "<hr class='…" at bounding box center [928, 437] width 1256 height 653
click at [466, 535] on div ""styleClasses" : "mb-2 mt-8 ml-4" , "type" : "html" } , { "html" : "<hr class='…" at bounding box center [928, 437] width 1256 height 653
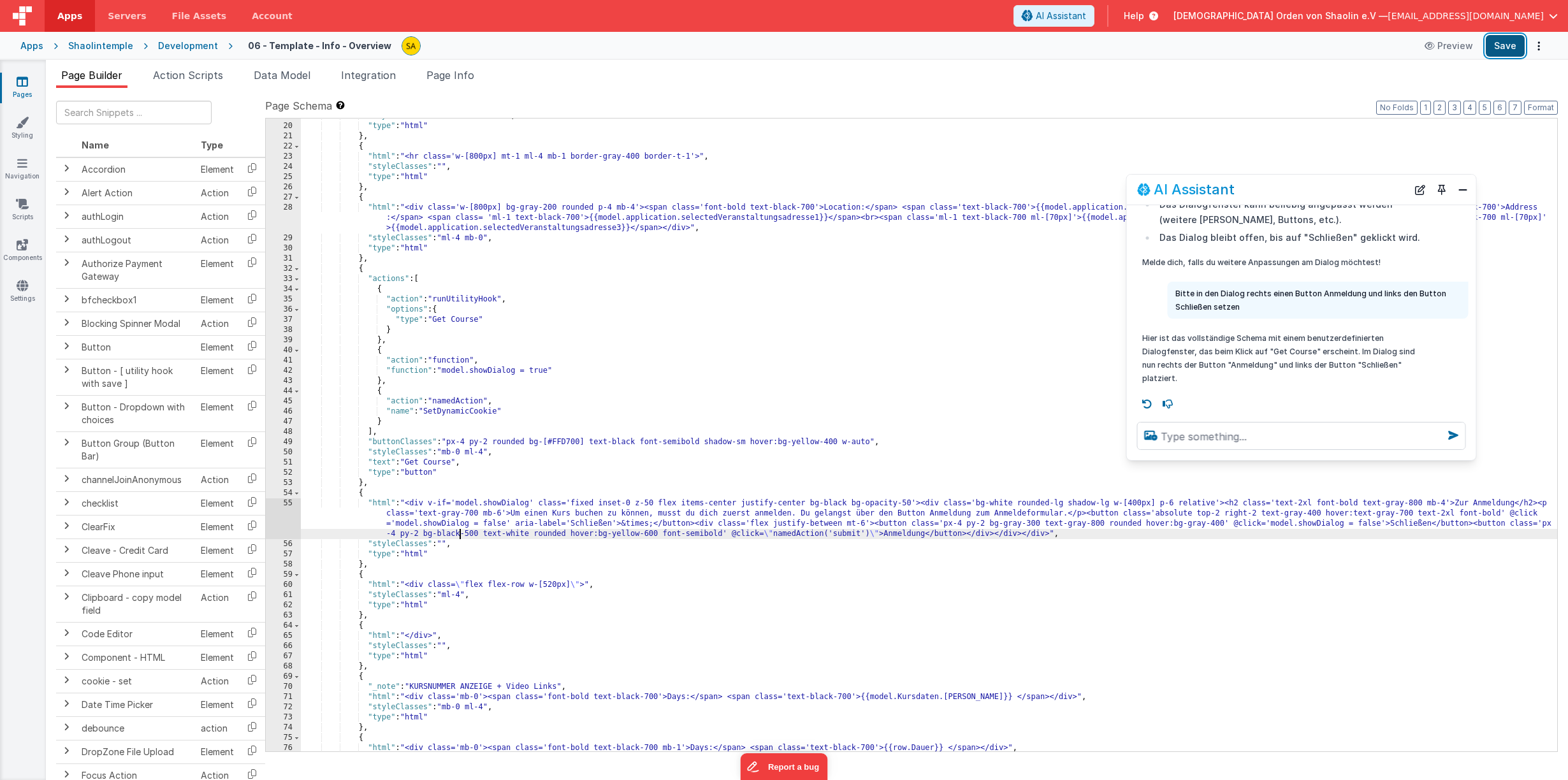
click at [1508, 50] on button "Save" at bounding box center [1505, 46] width 39 height 21
drag, startPoint x: 459, startPoint y: 535, endPoint x: 469, endPoint y: 562, distance: 28.8
click at [459, 535] on div ""styleClasses" : "mb-2 mt-8 ml-4" , "type" : "html" } , { "html" : "<hr class='…" at bounding box center [928, 437] width 1256 height 653
click at [1498, 48] on button "Save" at bounding box center [1505, 46] width 39 height 21
click at [1189, 434] on textarea at bounding box center [1301, 436] width 329 height 28
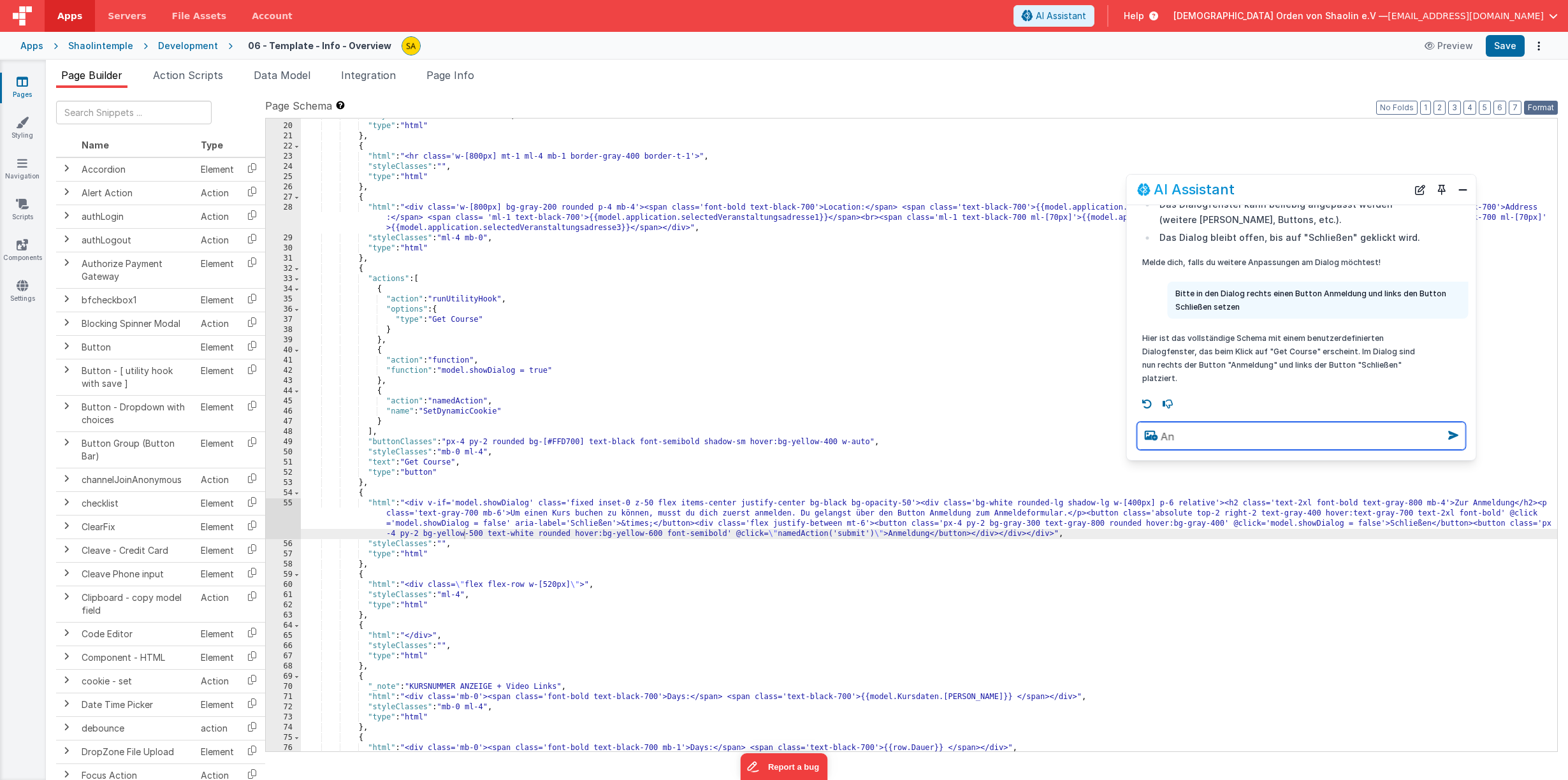
type textarea "A"
type textarea "Button Anmeldung schwarz mit weißer schrift"
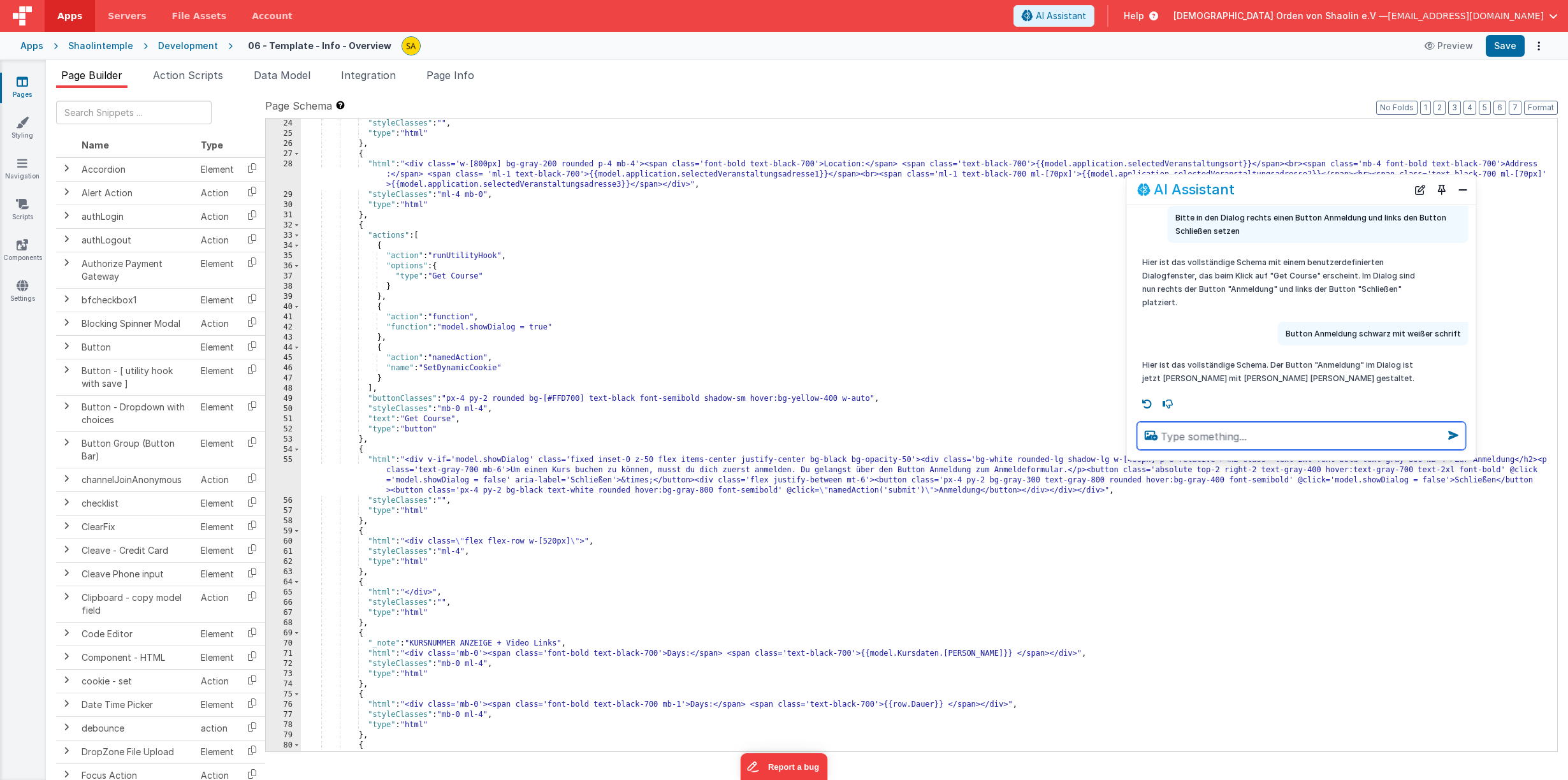
scroll to position [316, 0]
click at [1514, 51] on button "Save" at bounding box center [1505, 46] width 39 height 21
click at [214, 74] on span "Action Scripts" at bounding box center [188, 75] width 70 height 13
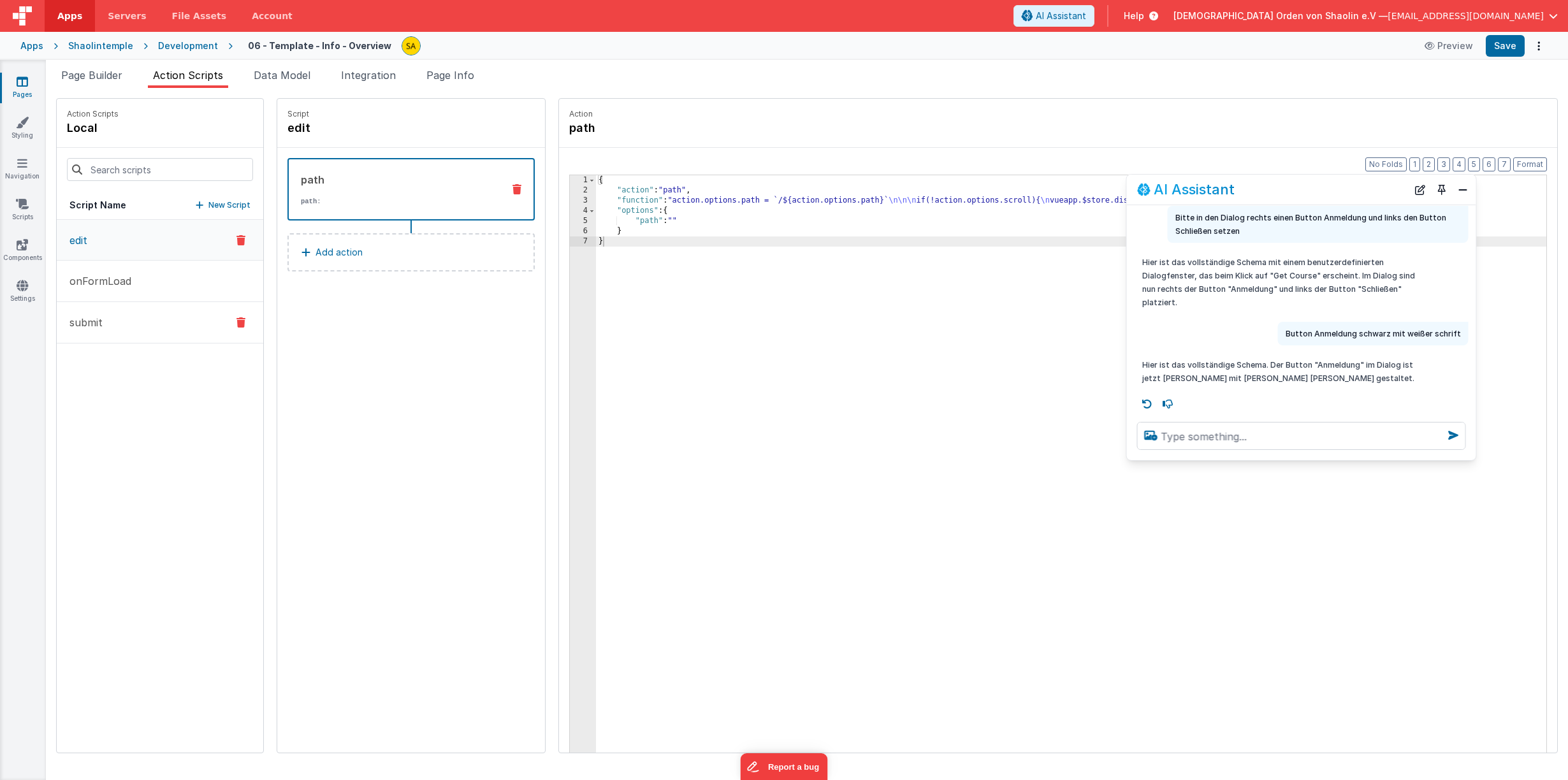
click at [135, 320] on button "submit" at bounding box center [160, 323] width 206 height 42
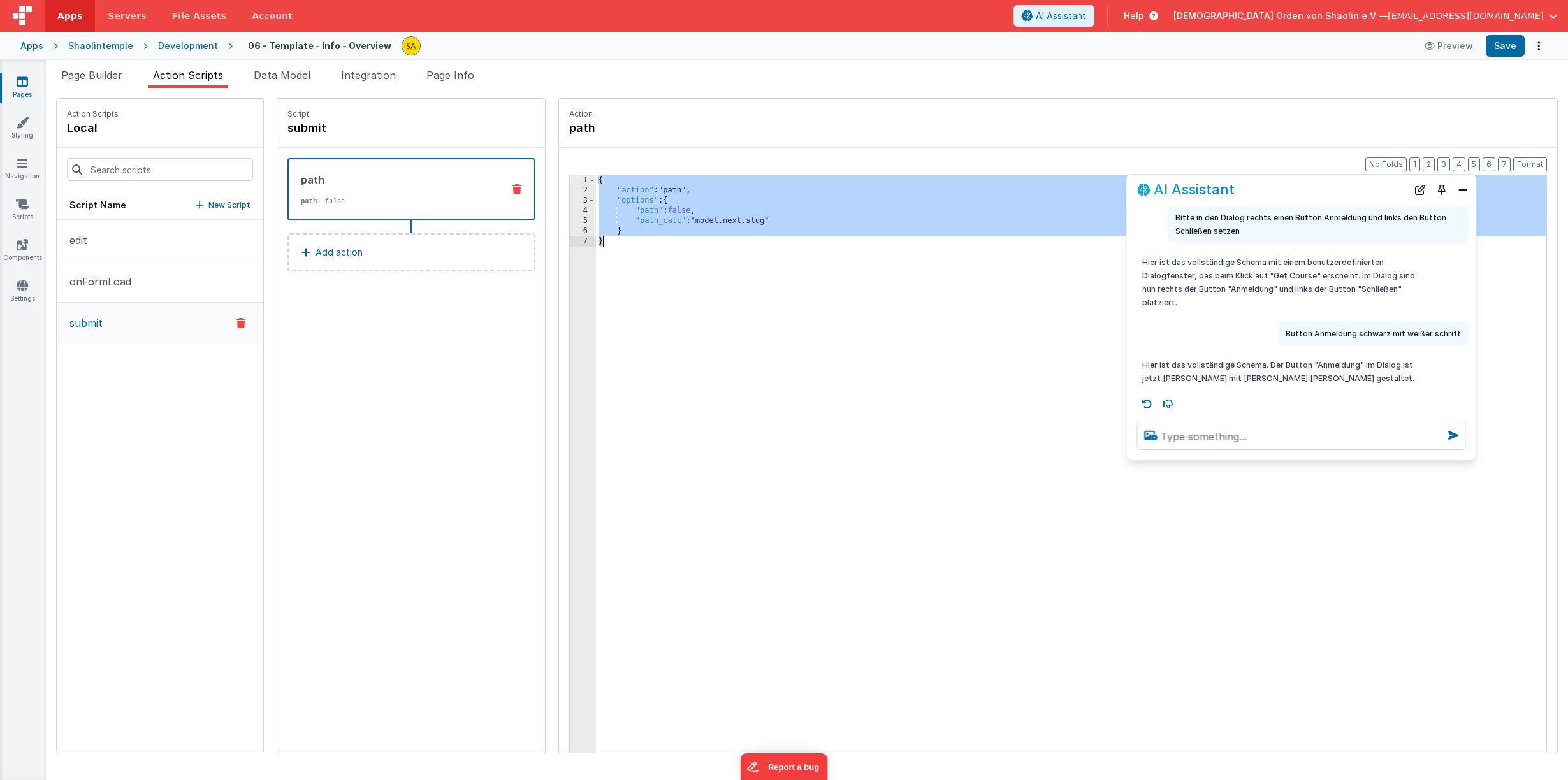
drag, startPoint x: 583, startPoint y: 179, endPoint x: 592, endPoint y: 250, distance: 71.6
click at [596, 250] on div "{ "action" : "path" , "options" : { "path" : false , "path_calc" : "model.next.…" at bounding box center [1079, 493] width 966 height 637
click at [216, 204] on p "New Script" at bounding box center [229, 205] width 42 height 13
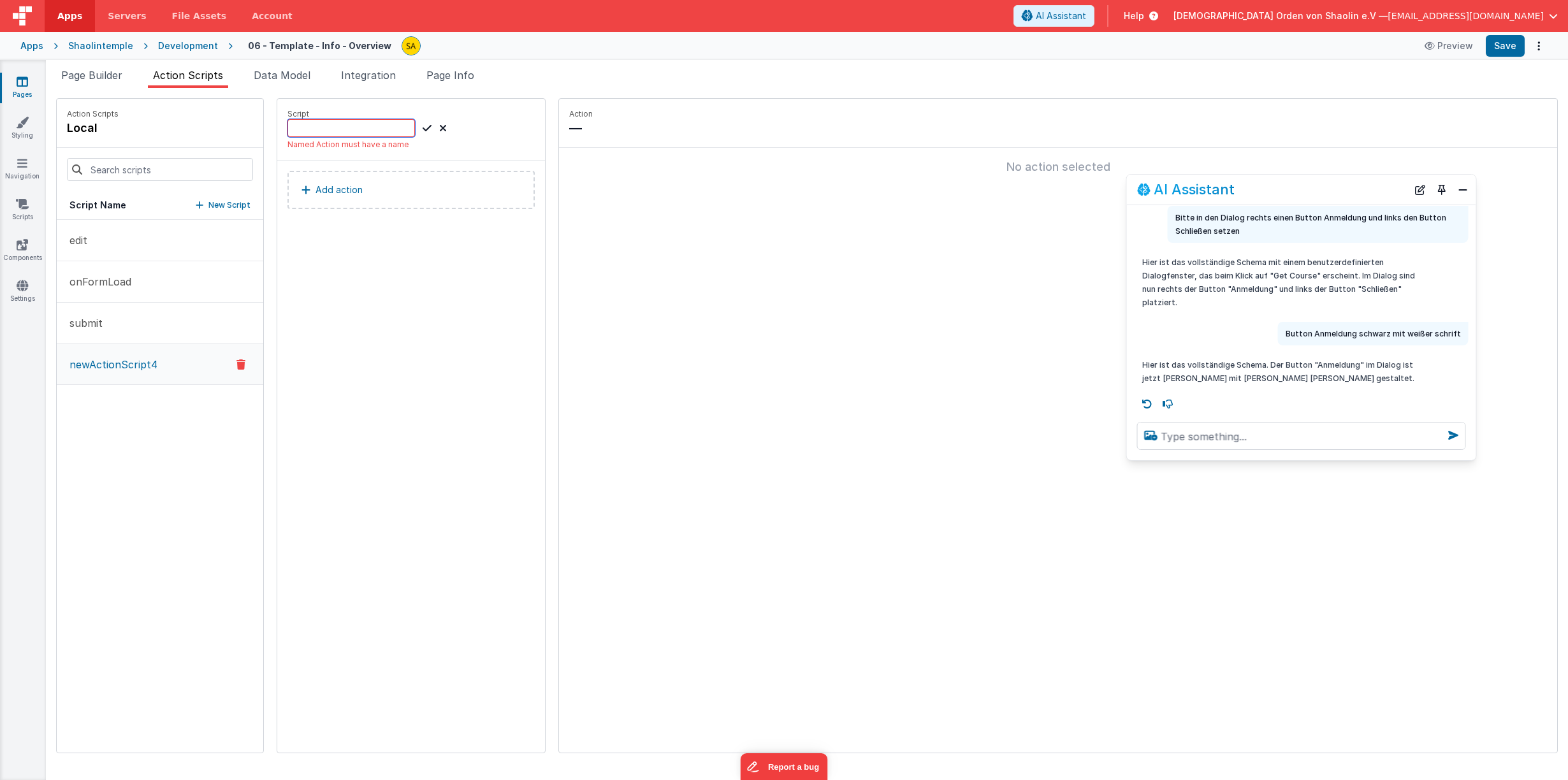
type input "t"
type input "ToRegistration"
click at [423, 129] on icon at bounding box center [427, 128] width 9 height 15
click at [571, 155] on div "No action selected" at bounding box center [1058, 167] width 998 height 38
click at [119, 323] on button "submit" at bounding box center [160, 323] width 206 height 42
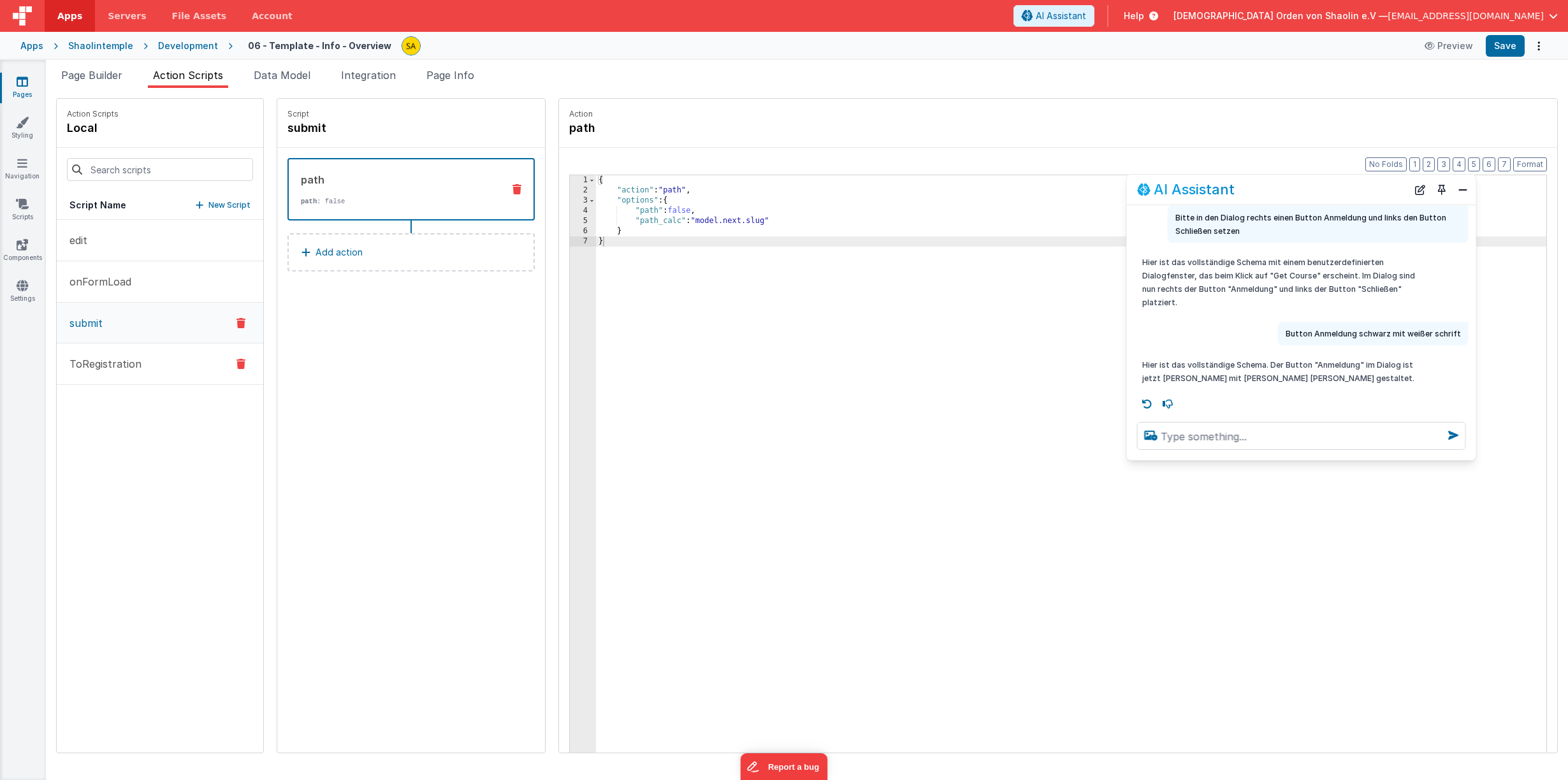
click at [139, 357] on button "ToRegistration" at bounding box center [160, 364] width 206 height 42
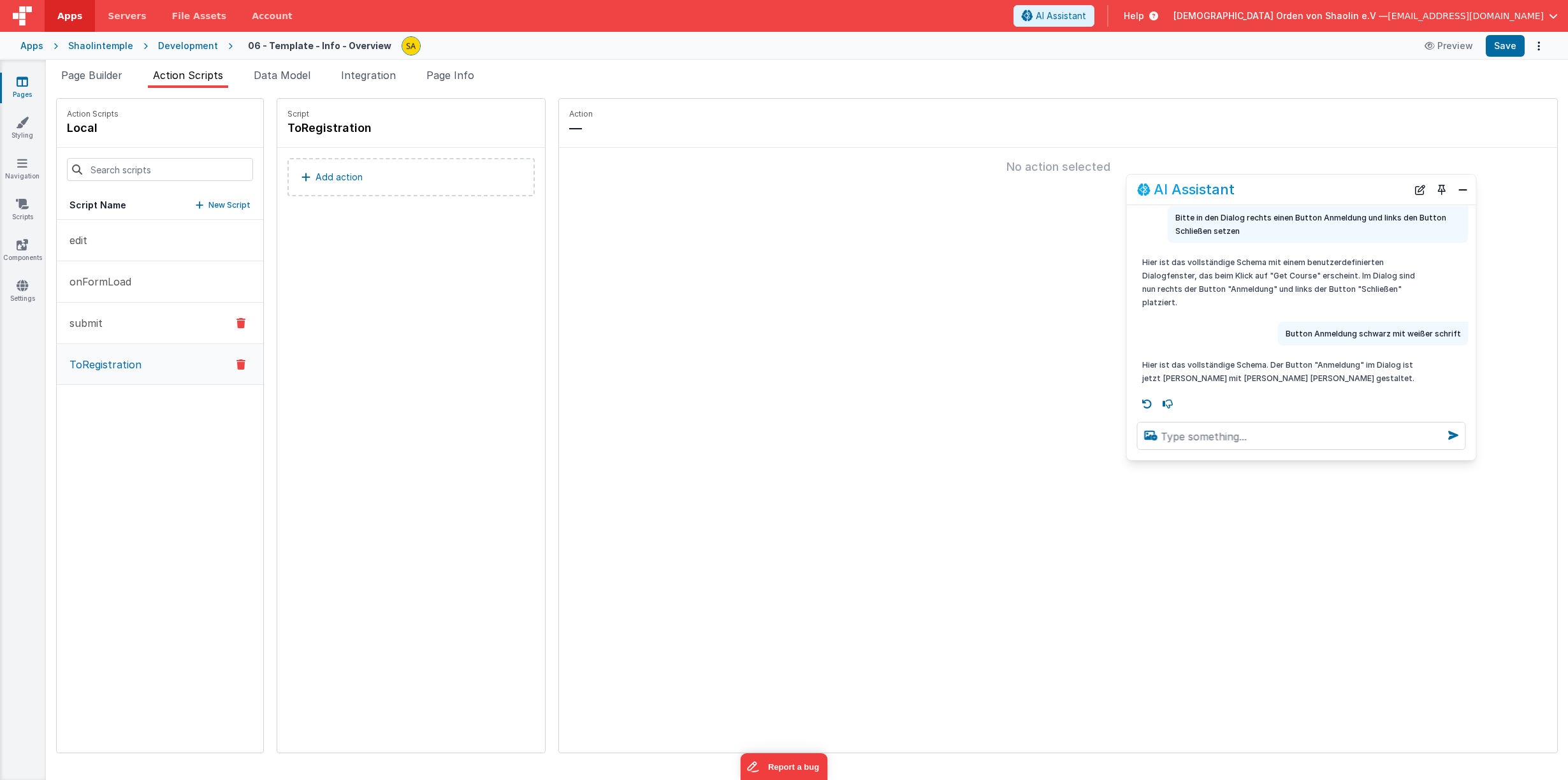
click at [141, 321] on button "submit" at bounding box center [160, 323] width 206 height 42
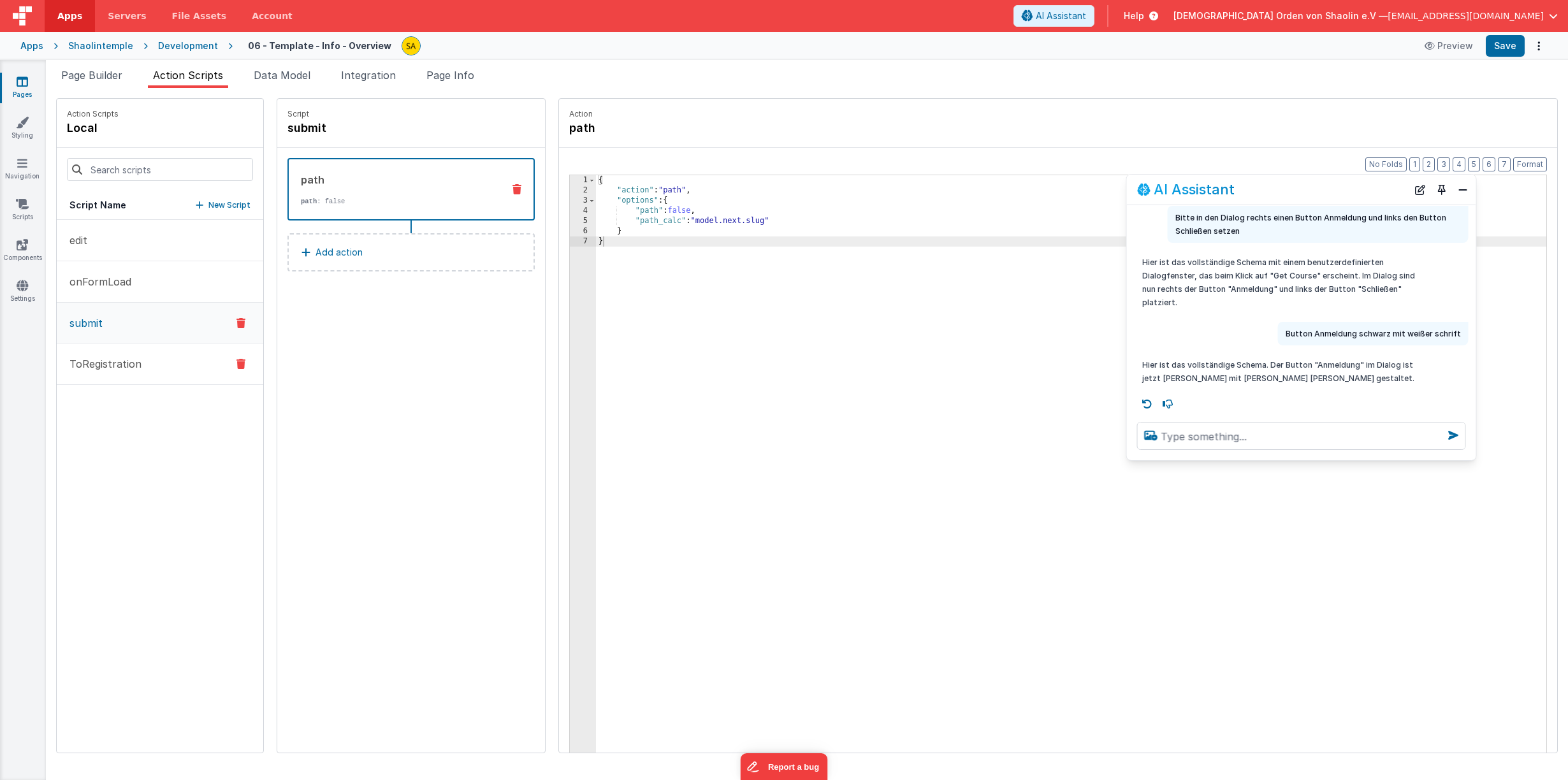
click at [97, 362] on p "ToRegistration" at bounding box center [101, 364] width 80 height 15
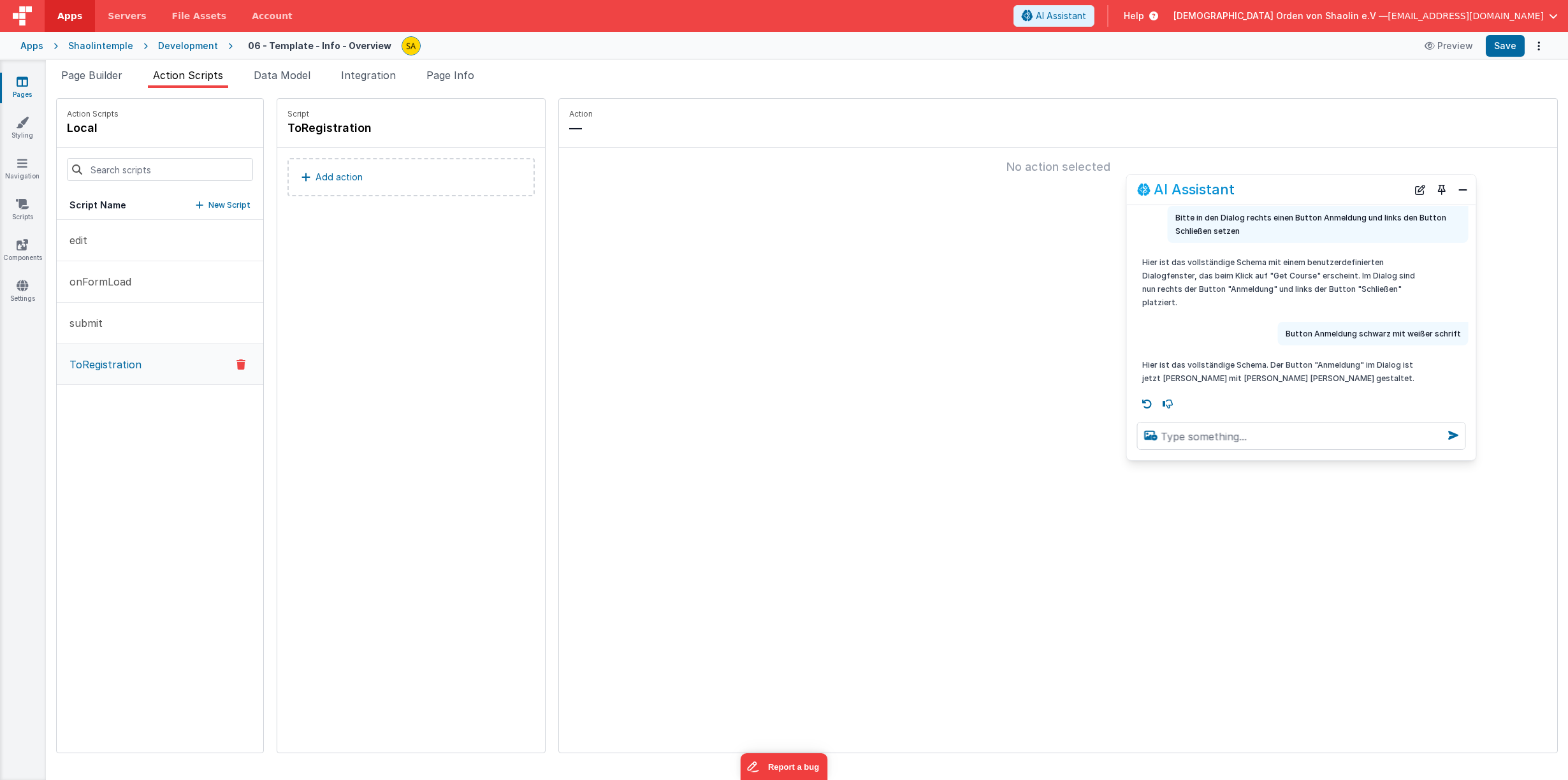
click at [340, 179] on p "Add action" at bounding box center [339, 177] width 47 height 15
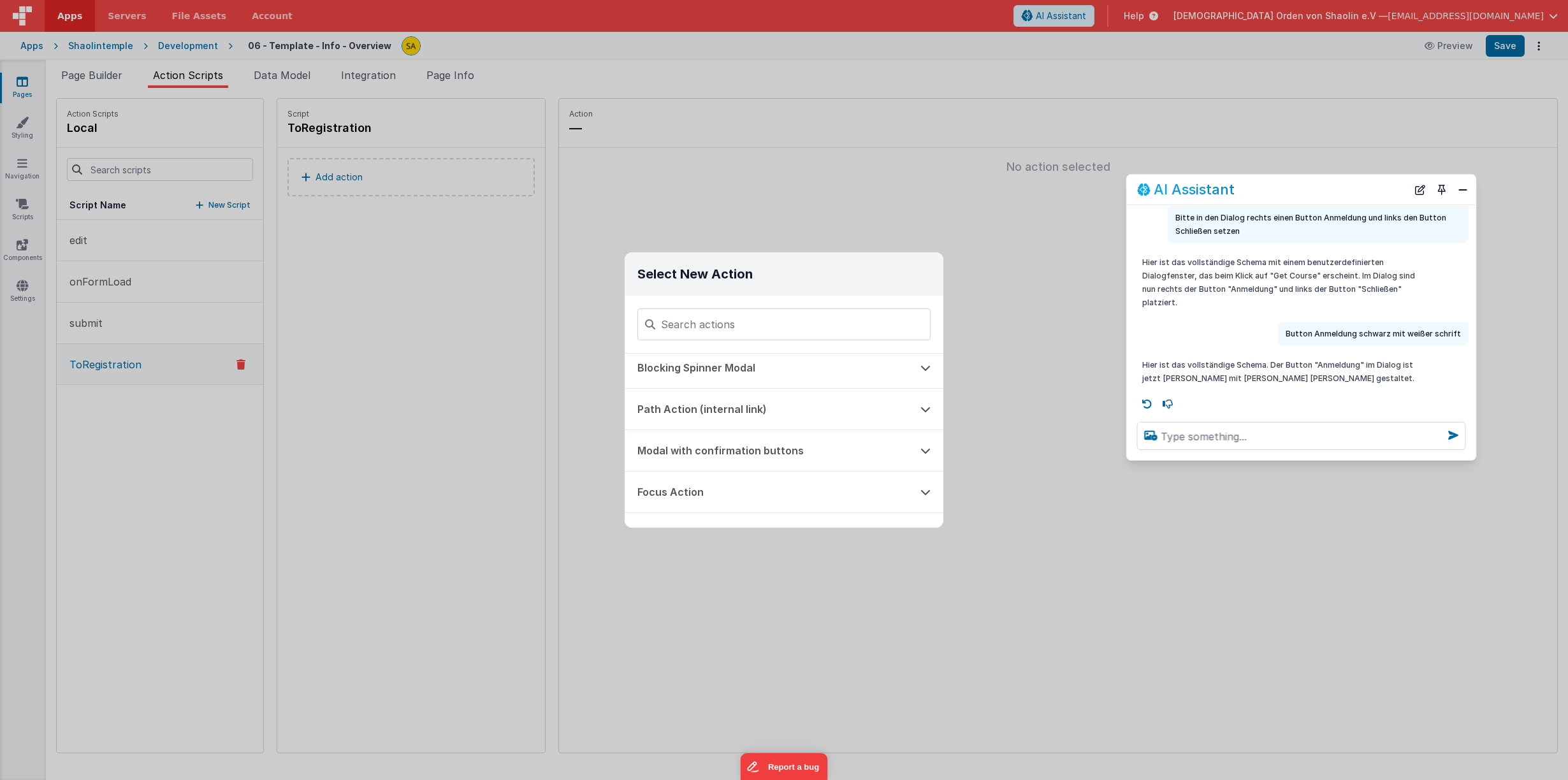
scroll to position [380, 0]
click at [693, 410] on button "Path Action (internal link)" at bounding box center [766, 407] width 283 height 41
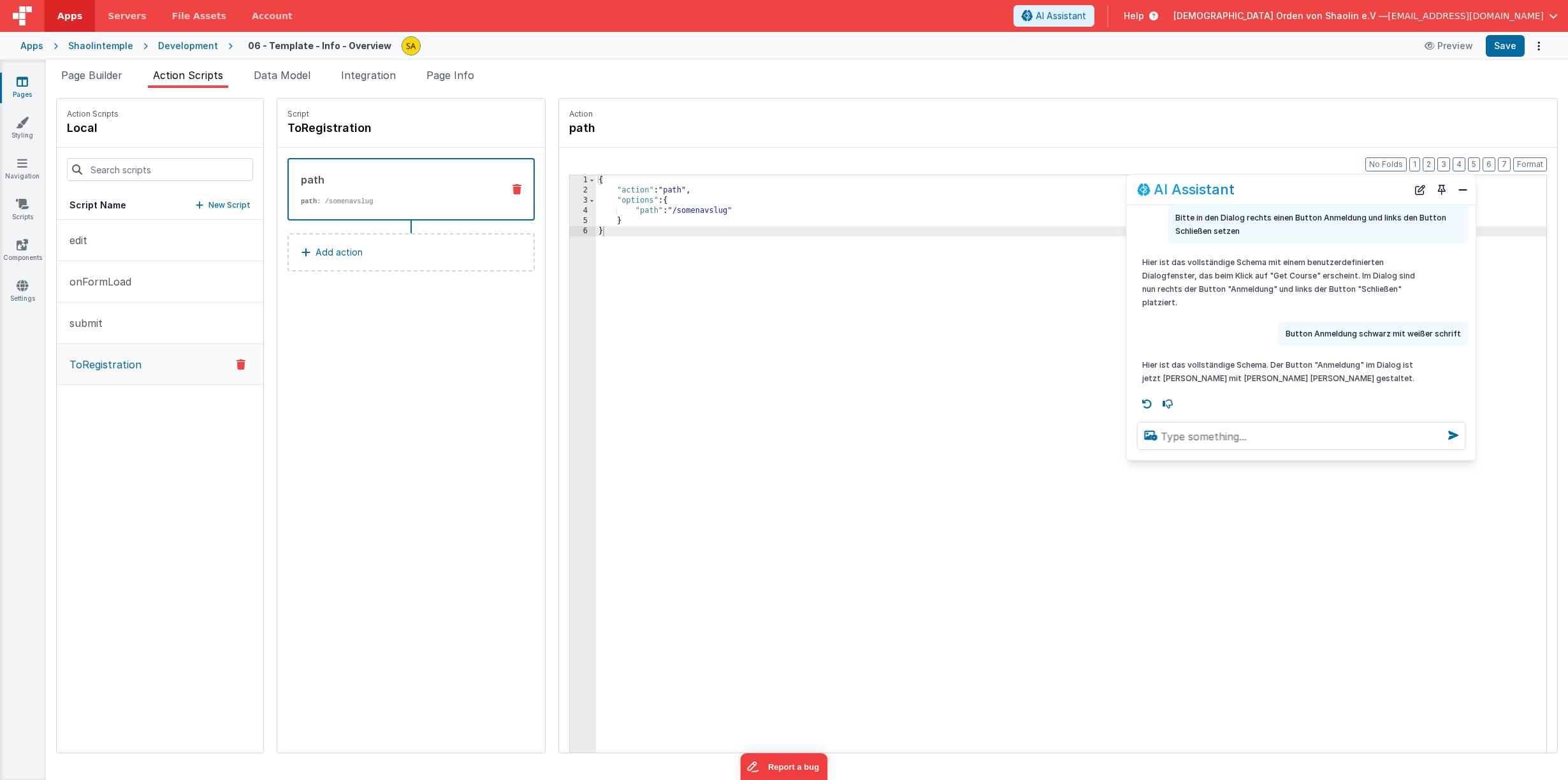
click at [715, 212] on div "{ "action" : "path" , "options" : { "path" : "/somenavslug" } }" at bounding box center [1079, 493] width 966 height 637
click at [1512, 46] on button "Save" at bounding box center [1505, 46] width 39 height 21
click at [19, 167] on icon at bounding box center [22, 163] width 10 height 13
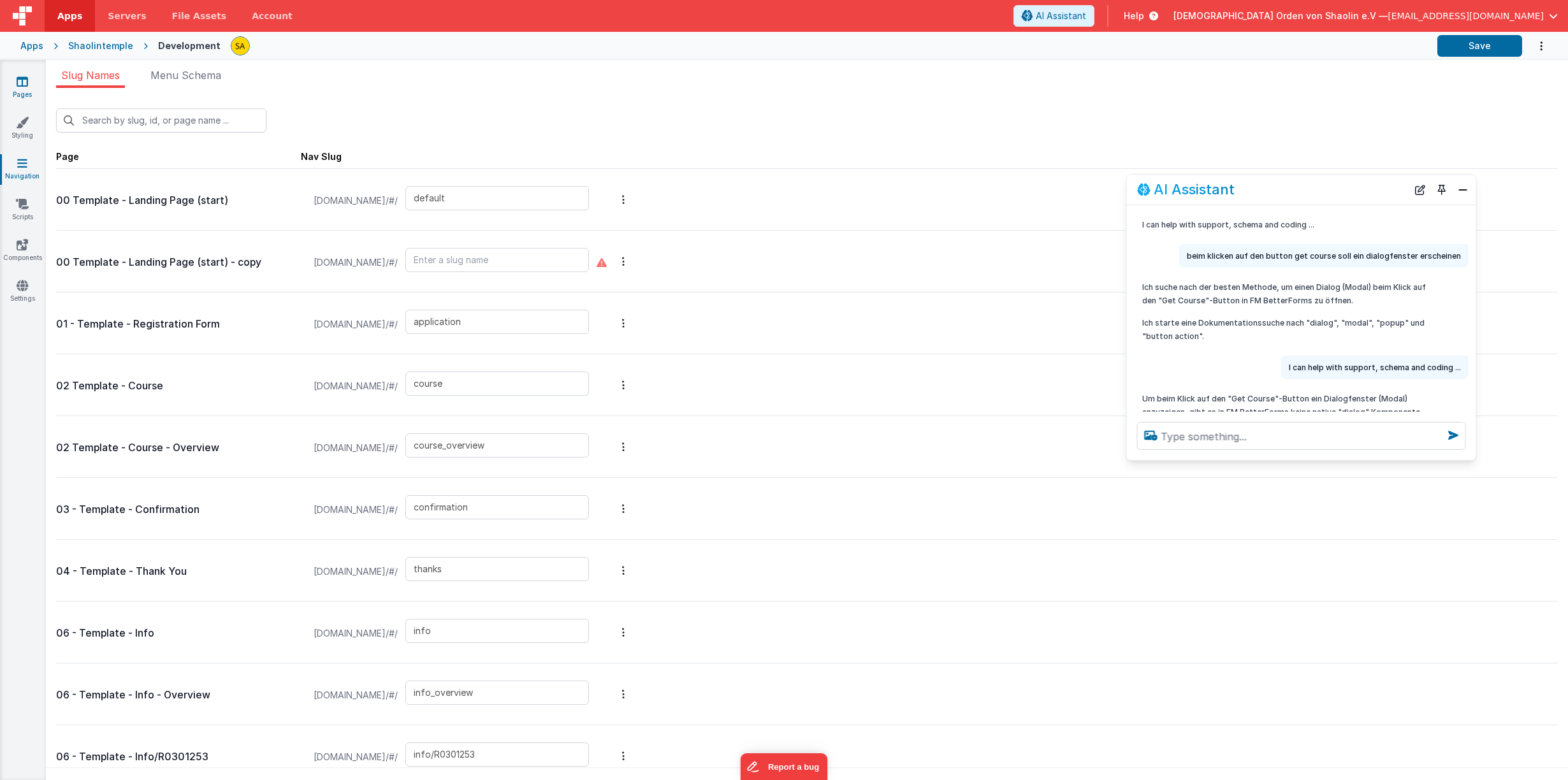
click at [21, 82] on icon at bounding box center [22, 81] width 11 height 13
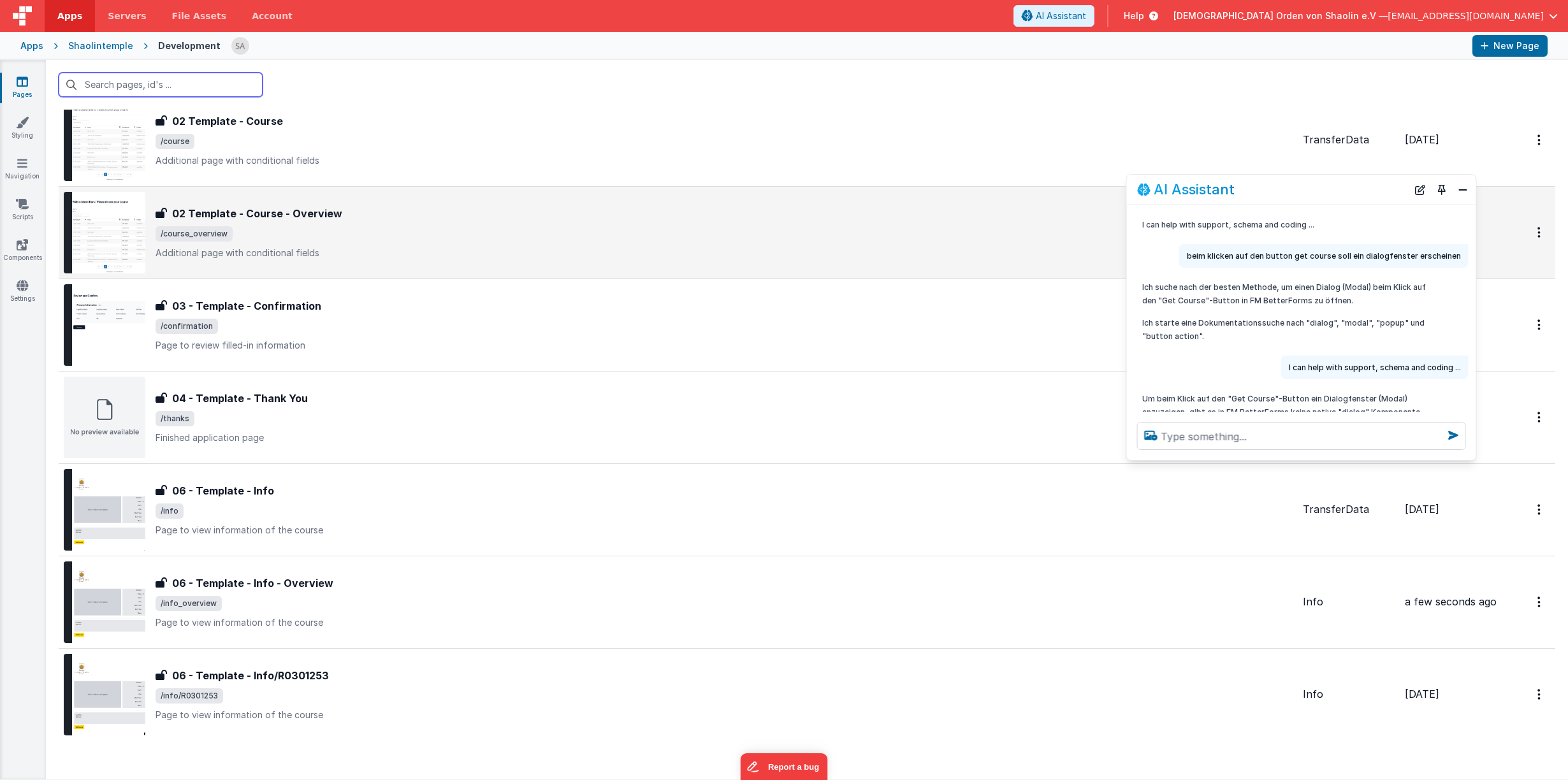
scroll to position [342, 0]
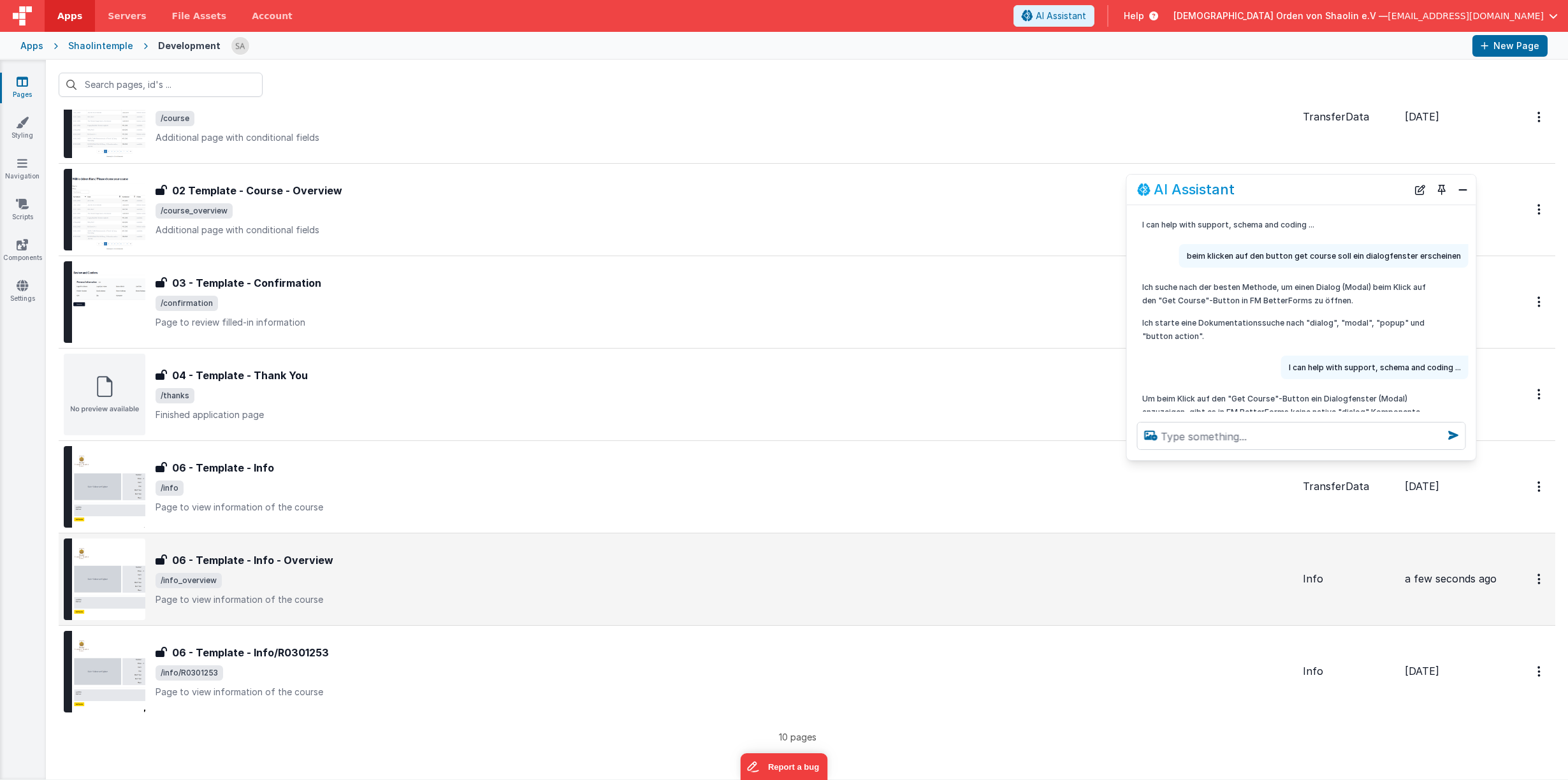
click at [552, 578] on span "/info_overview" at bounding box center [723, 580] width 1137 height 15
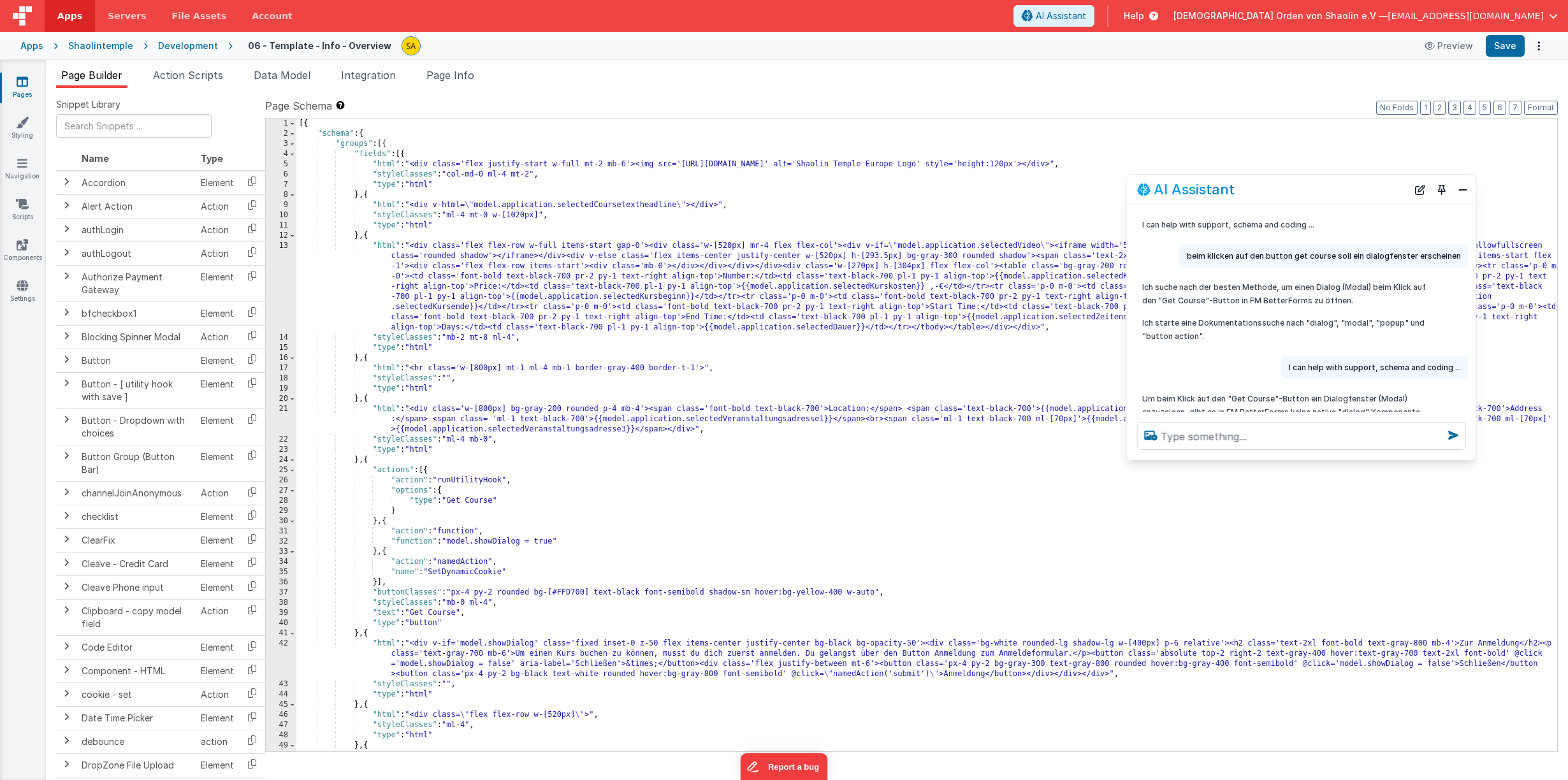
scroll to position [13, 0]
click at [283, 75] on span "Data Model" at bounding box center [282, 75] width 57 height 13
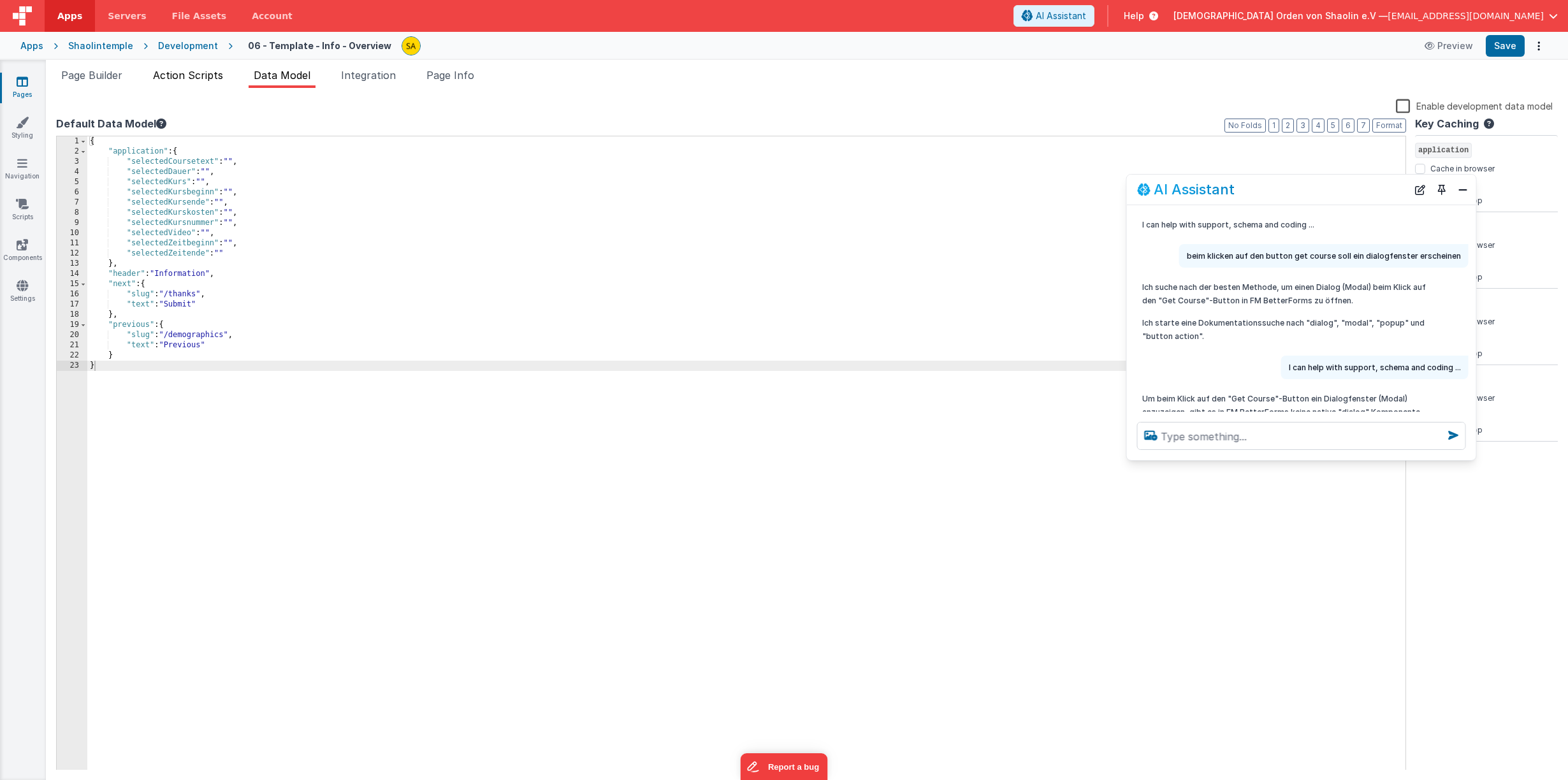
click at [186, 71] on span "Action Scripts" at bounding box center [188, 75] width 70 height 13
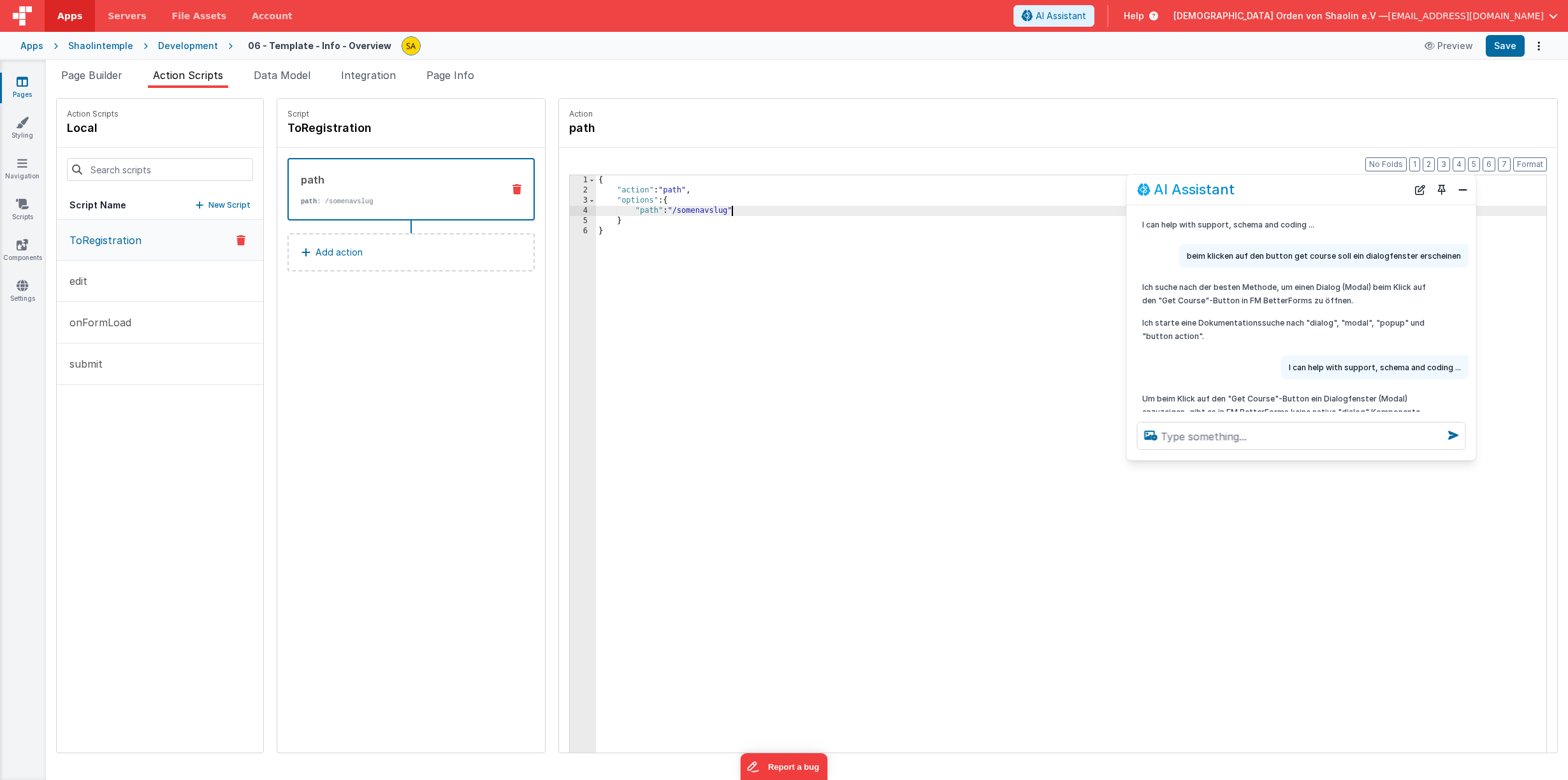
drag, startPoint x: 715, startPoint y: 211, endPoint x: 703, endPoint y: 239, distance: 30.5
click at [715, 211] on div "{ "action" : "path" , "options" : { "path" : "/somenavslug" } }" at bounding box center [1079, 493] width 966 height 637
click at [1504, 46] on button "Save" at bounding box center [1505, 46] width 39 height 21
click at [19, 86] on icon at bounding box center [22, 81] width 11 height 13
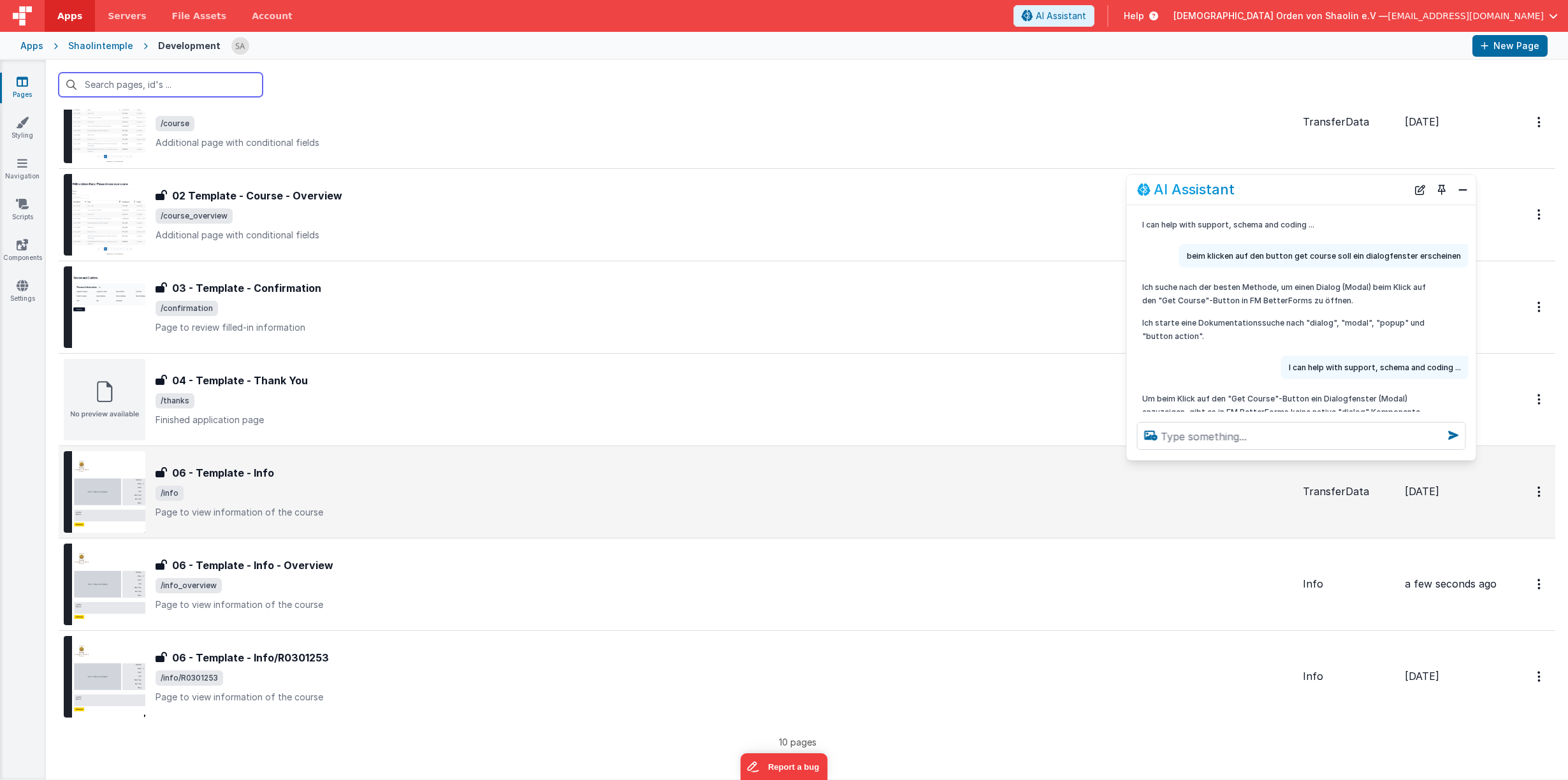
scroll to position [337, 0]
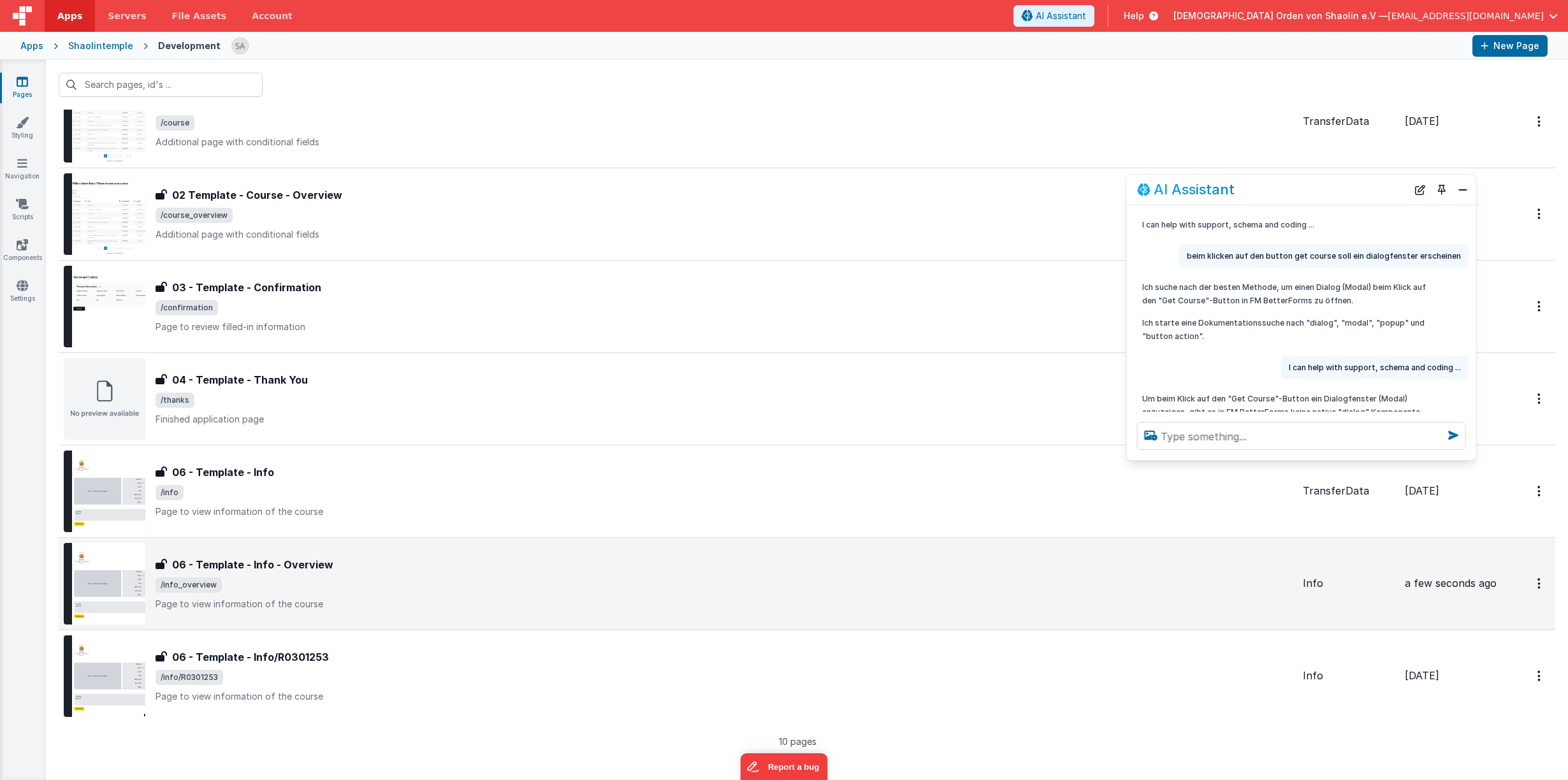
click at [624, 606] on p "Page to view information of the course" at bounding box center [723, 603] width 1137 height 13
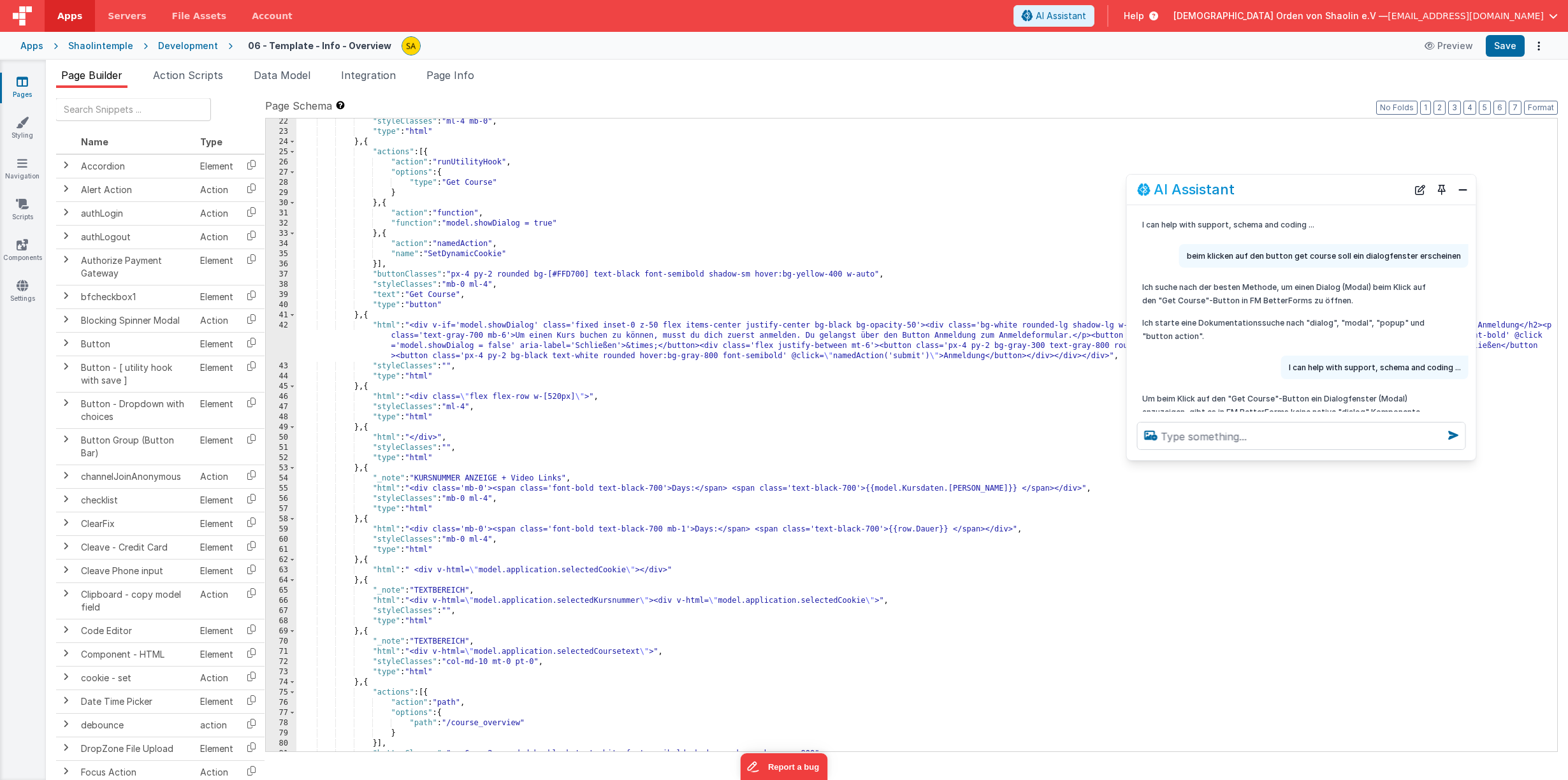
scroll to position [318, 0]
drag, startPoint x: 1287, startPoint y: 189, endPoint x: 948, endPoint y: 117, distance: 346.6
click at [948, 117] on section "Pages Styling Navigation Scripts Components Settings Page Builder Action Script…" at bounding box center [784, 419] width 1568 height 720
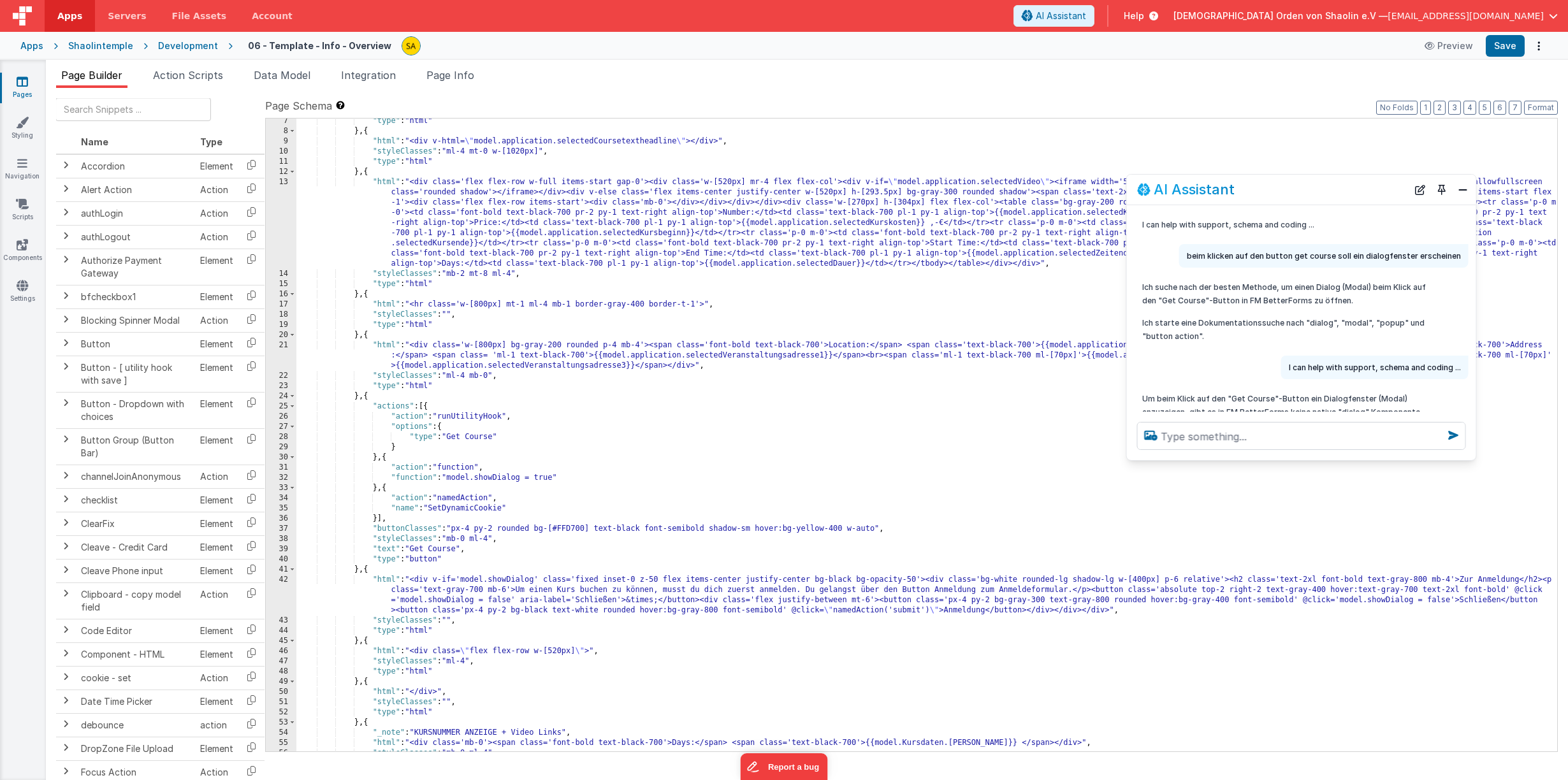
scroll to position [64, 0]
drag, startPoint x: 918, startPoint y: 611, endPoint x: 922, endPoint y: 632, distance: 21.4
click at [918, 611] on div ""type" : "html" } , { "html" : "<div v-html= \" model.application.selectedCours…" at bounding box center [926, 441] width 1261 height 653
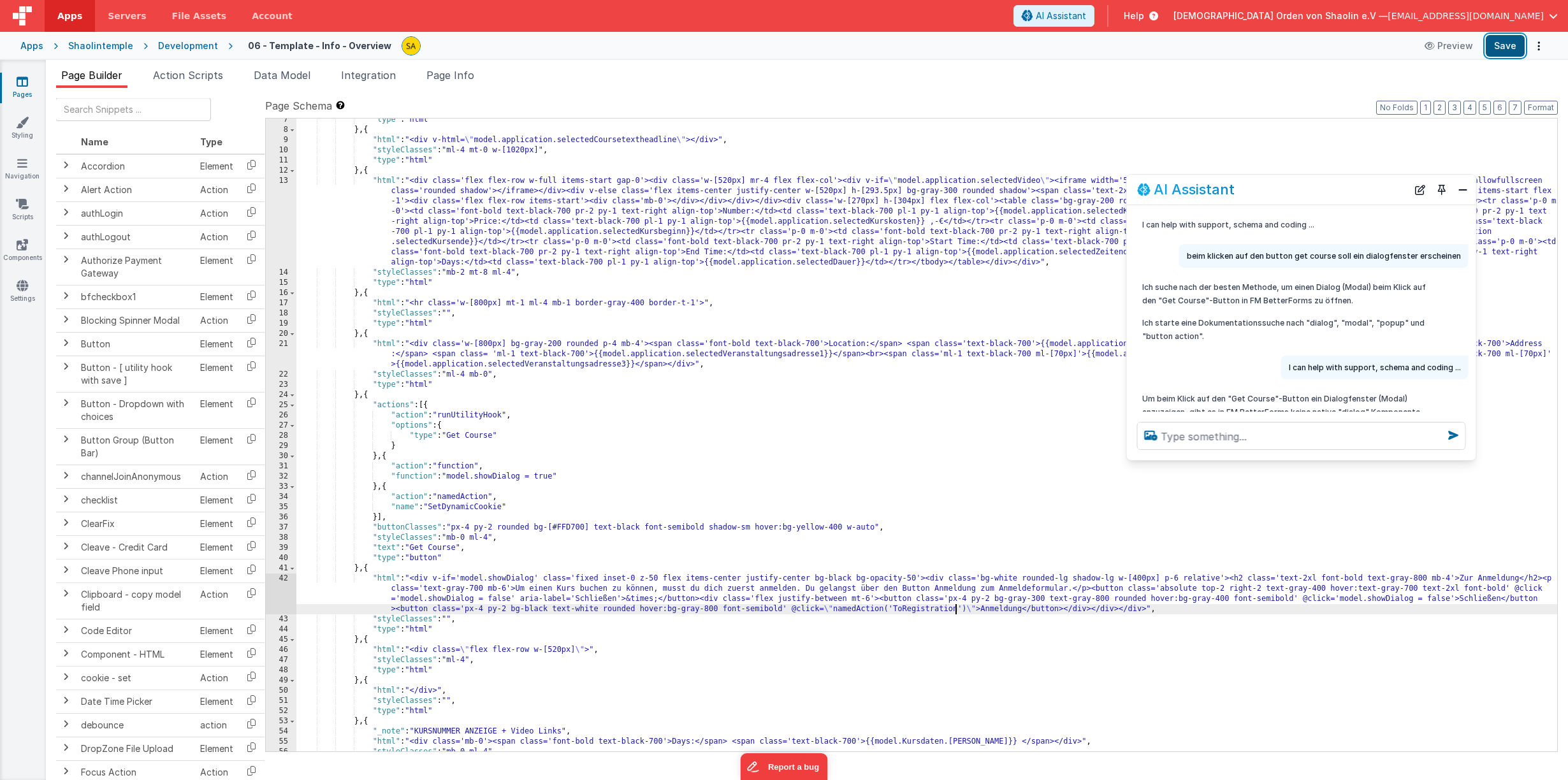
click at [1508, 46] on button "Save" at bounding box center [1505, 46] width 39 height 21
click at [23, 84] on icon at bounding box center [22, 81] width 11 height 13
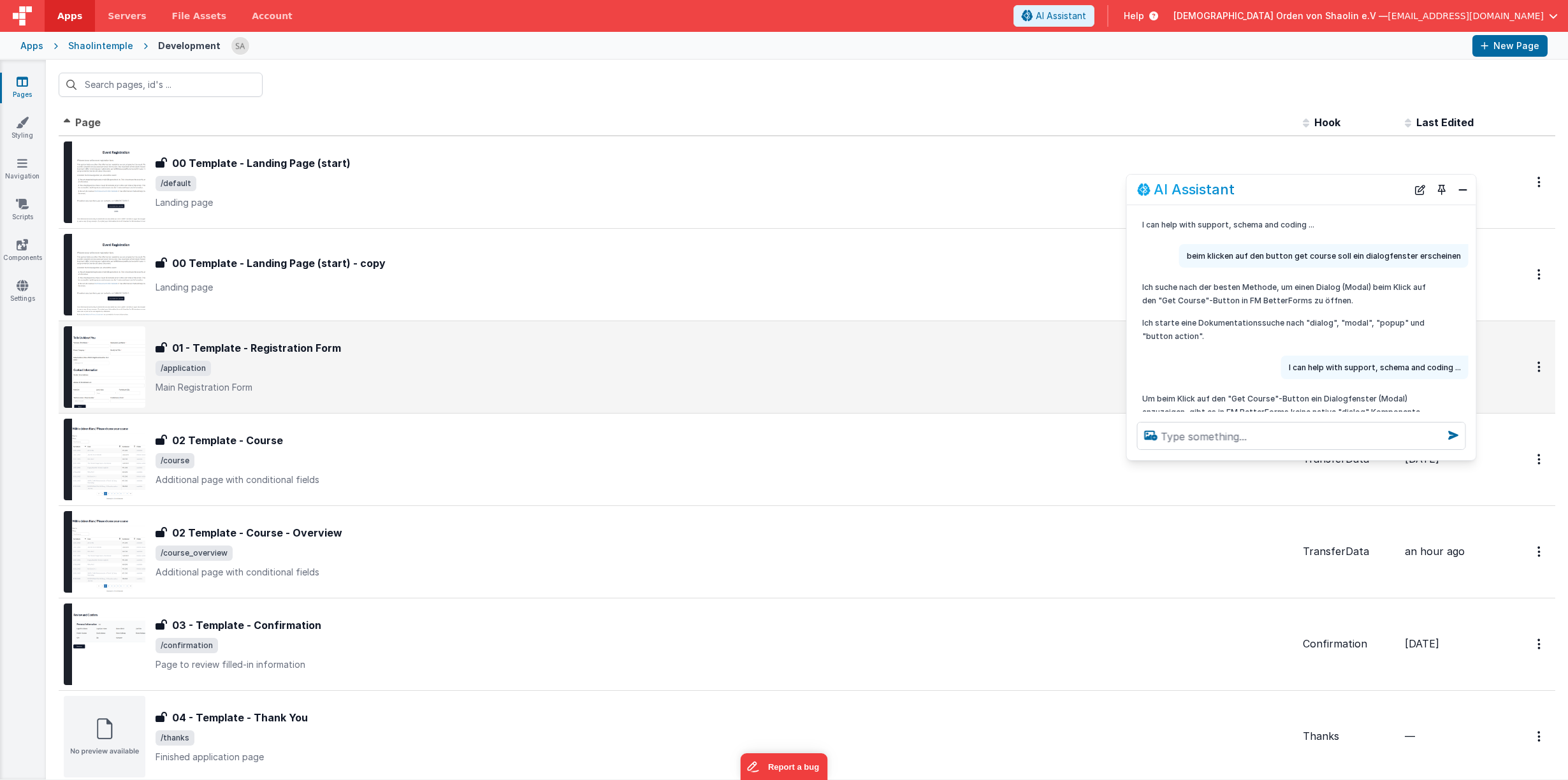
click at [470, 366] on span "/application" at bounding box center [723, 368] width 1137 height 15
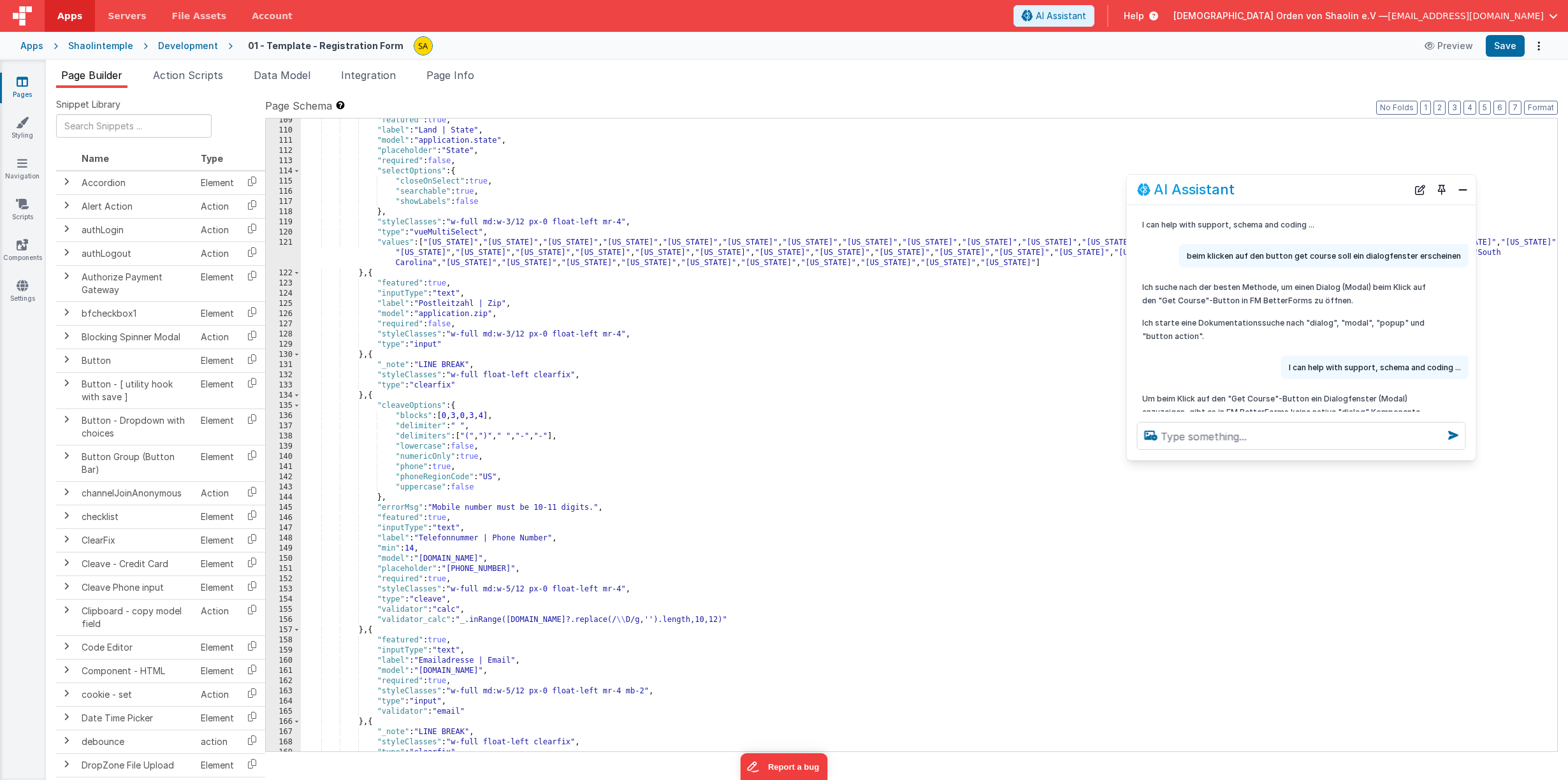
scroll to position [1457, 0]
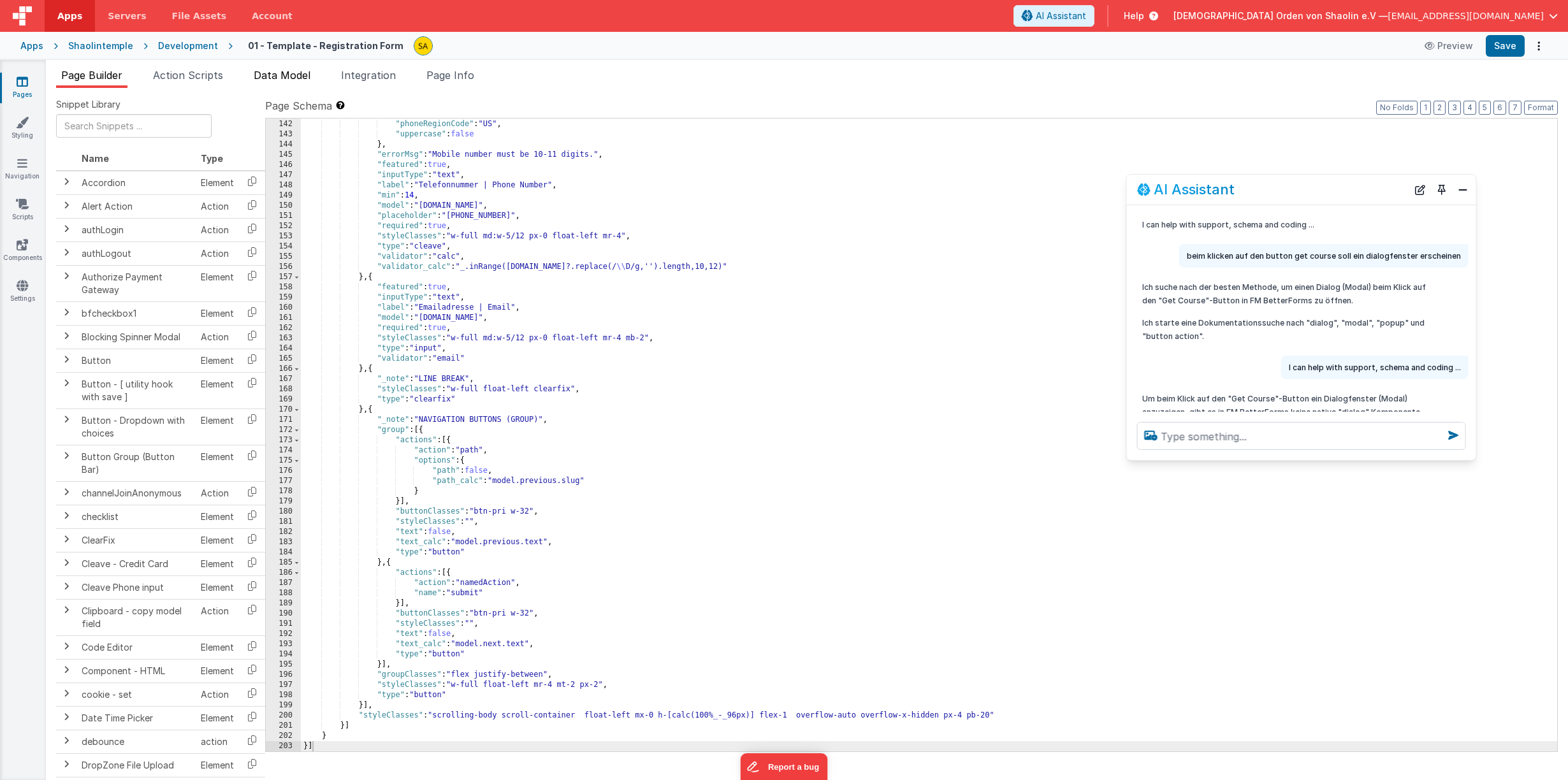
click at [277, 72] on span "Data Model" at bounding box center [282, 75] width 57 height 13
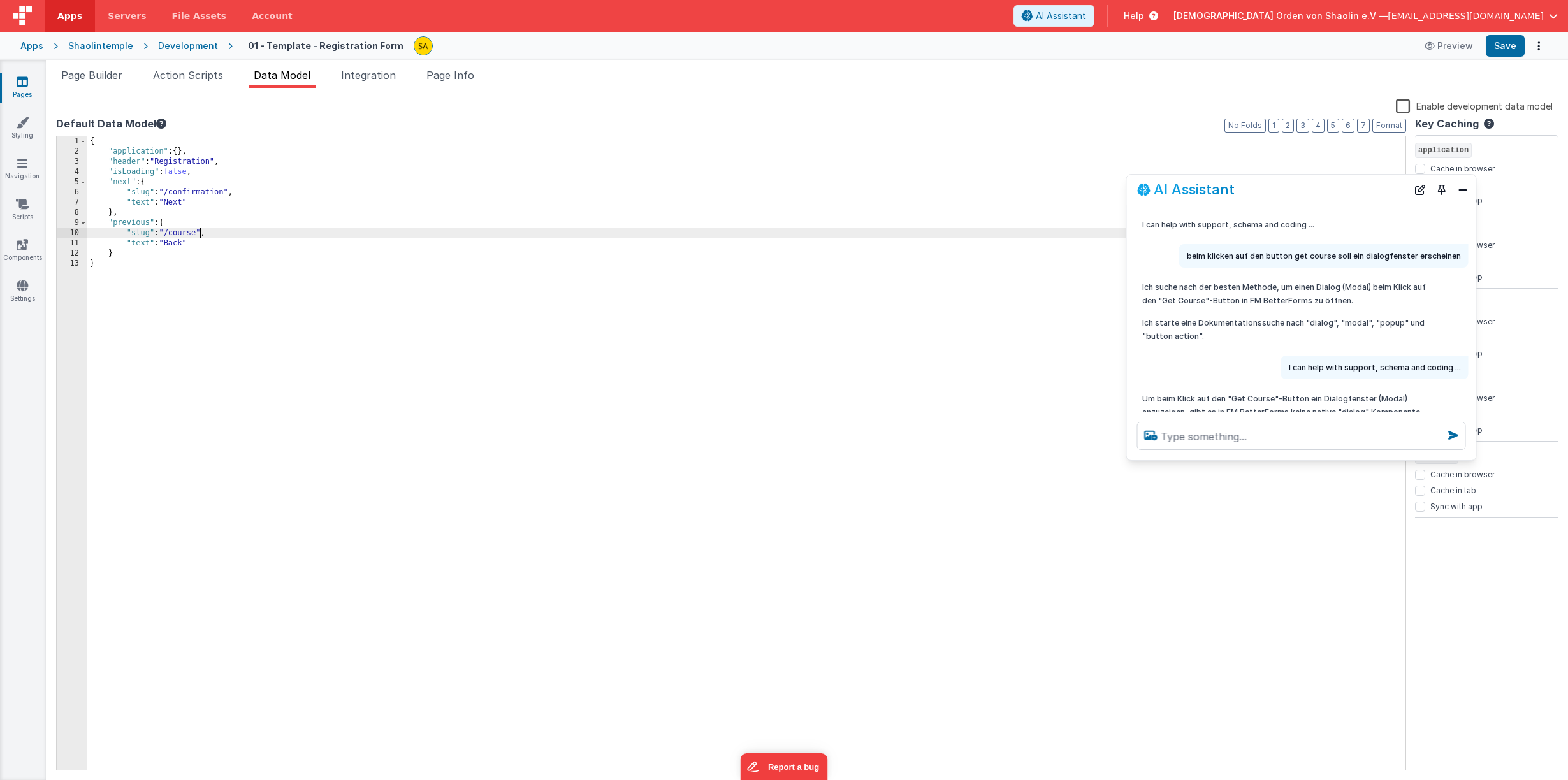
click at [199, 232] on div "{ "application" : { } , "header" : "Registration" , "isLoading" : false , "next…" at bounding box center [746, 464] width 1318 height 655
click at [1504, 48] on button "Save" at bounding box center [1505, 46] width 39 height 21
click at [117, 76] on span "Page Builder" at bounding box center [91, 75] width 61 height 13
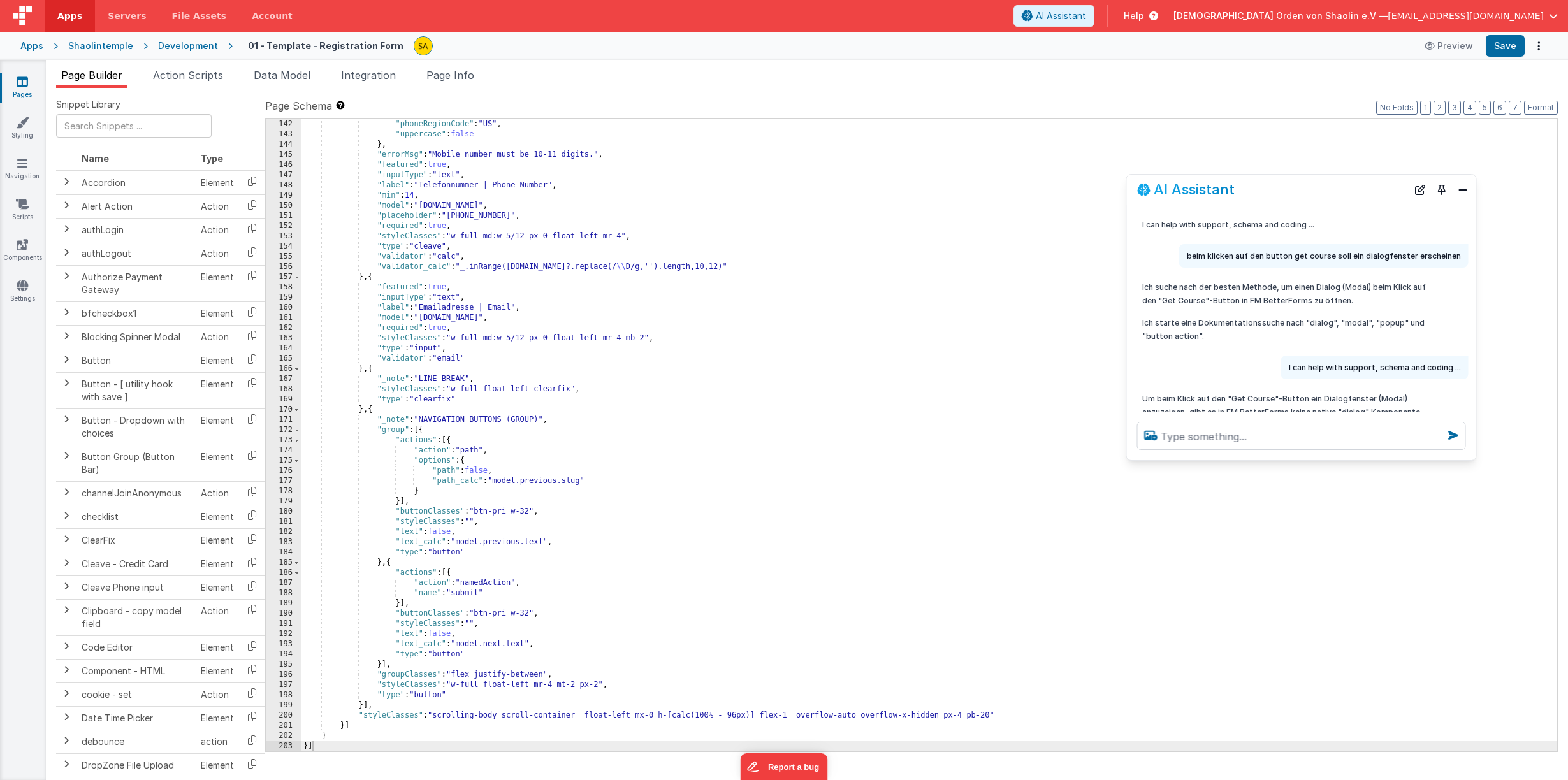
scroll to position [2, 0]
click at [21, 85] on icon at bounding box center [22, 81] width 11 height 13
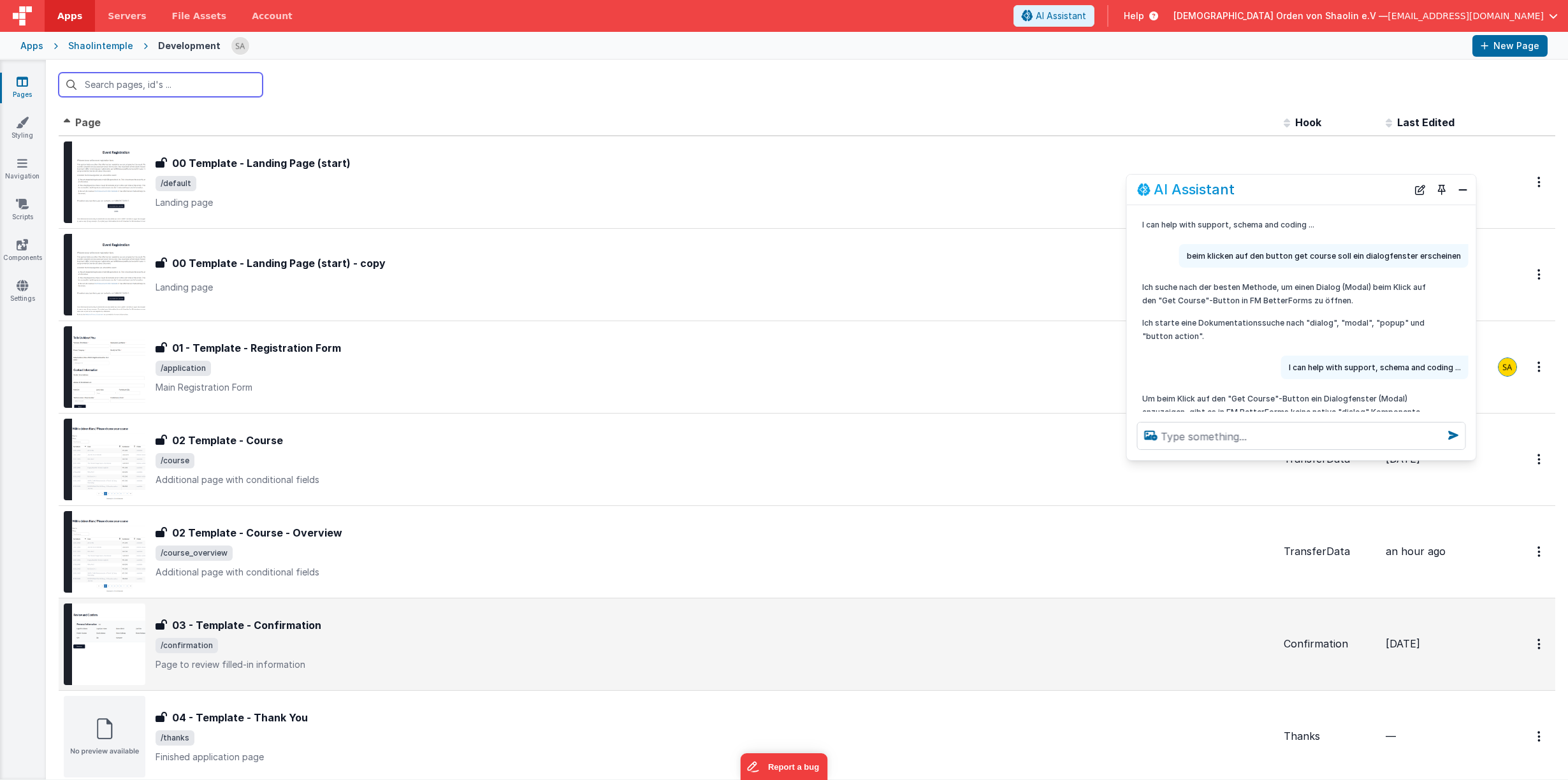
scroll to position [342, 0]
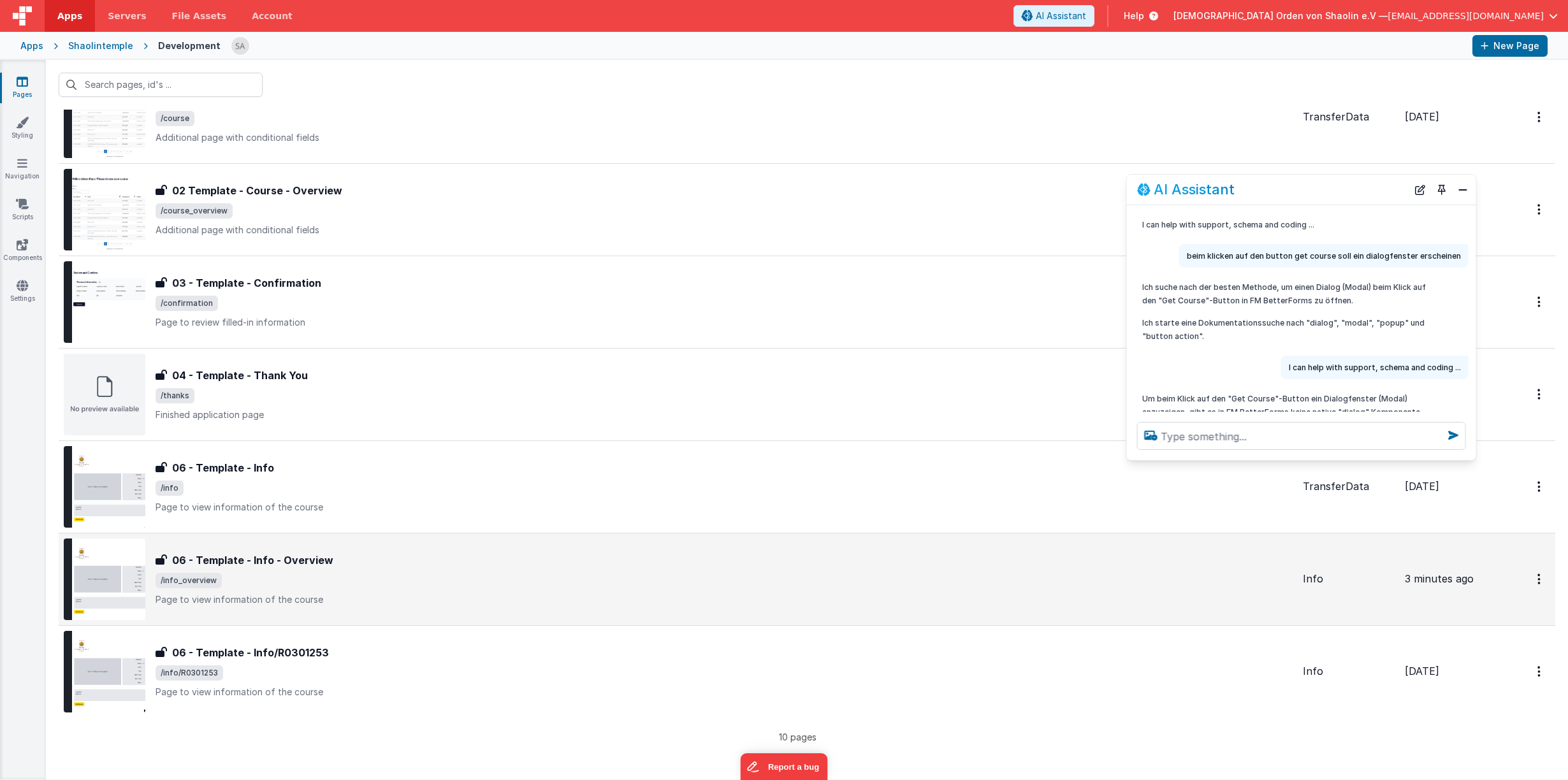
click at [707, 564] on div "06 - Template - Info - Overview" at bounding box center [723, 560] width 1137 height 15
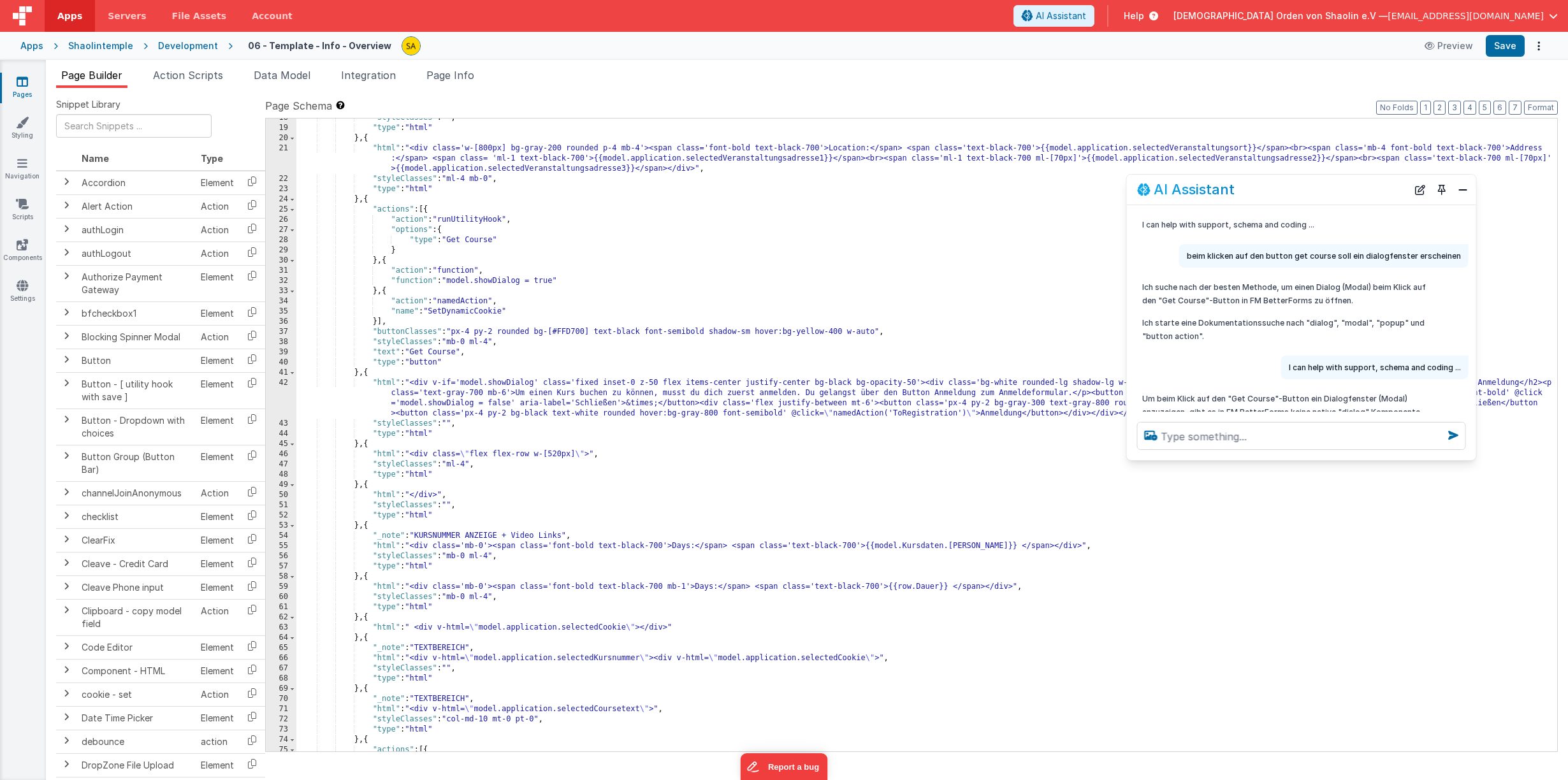
scroll to position [260, 0]
drag, startPoint x: 1267, startPoint y: 197, endPoint x: 1305, endPoint y: 272, distance: 84.1
click at [1313, 277] on div "AI Assistant I can help with support, schema and coding ... beim klicken auf de…" at bounding box center [1301, 317] width 350 height 287
click at [19, 81] on icon at bounding box center [22, 81] width 11 height 13
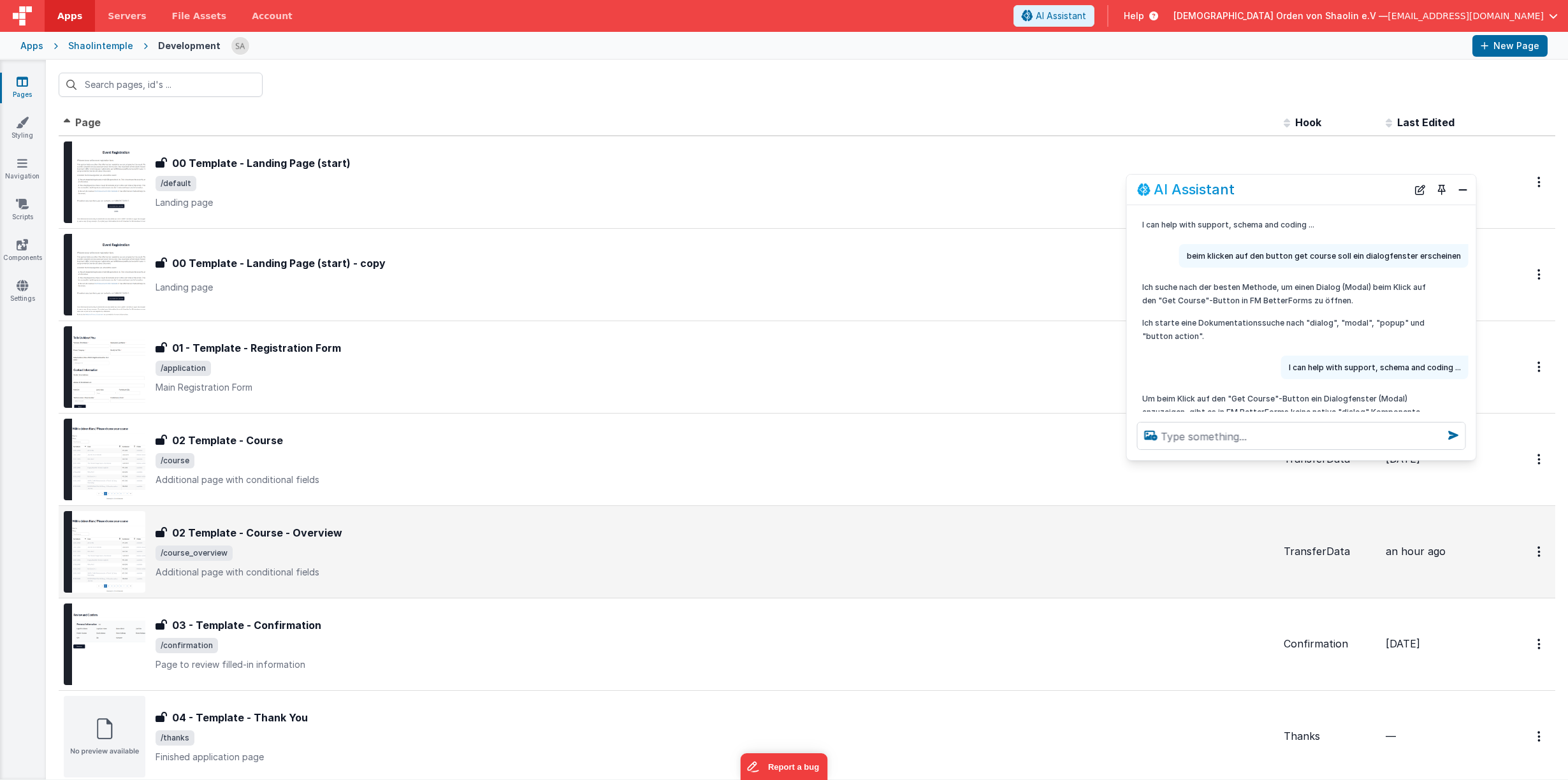
click at [457, 544] on div "02 Template - Course - Overview 02 Template - Course - Overview /course_overvie…" at bounding box center [714, 552] width 1118 height 54
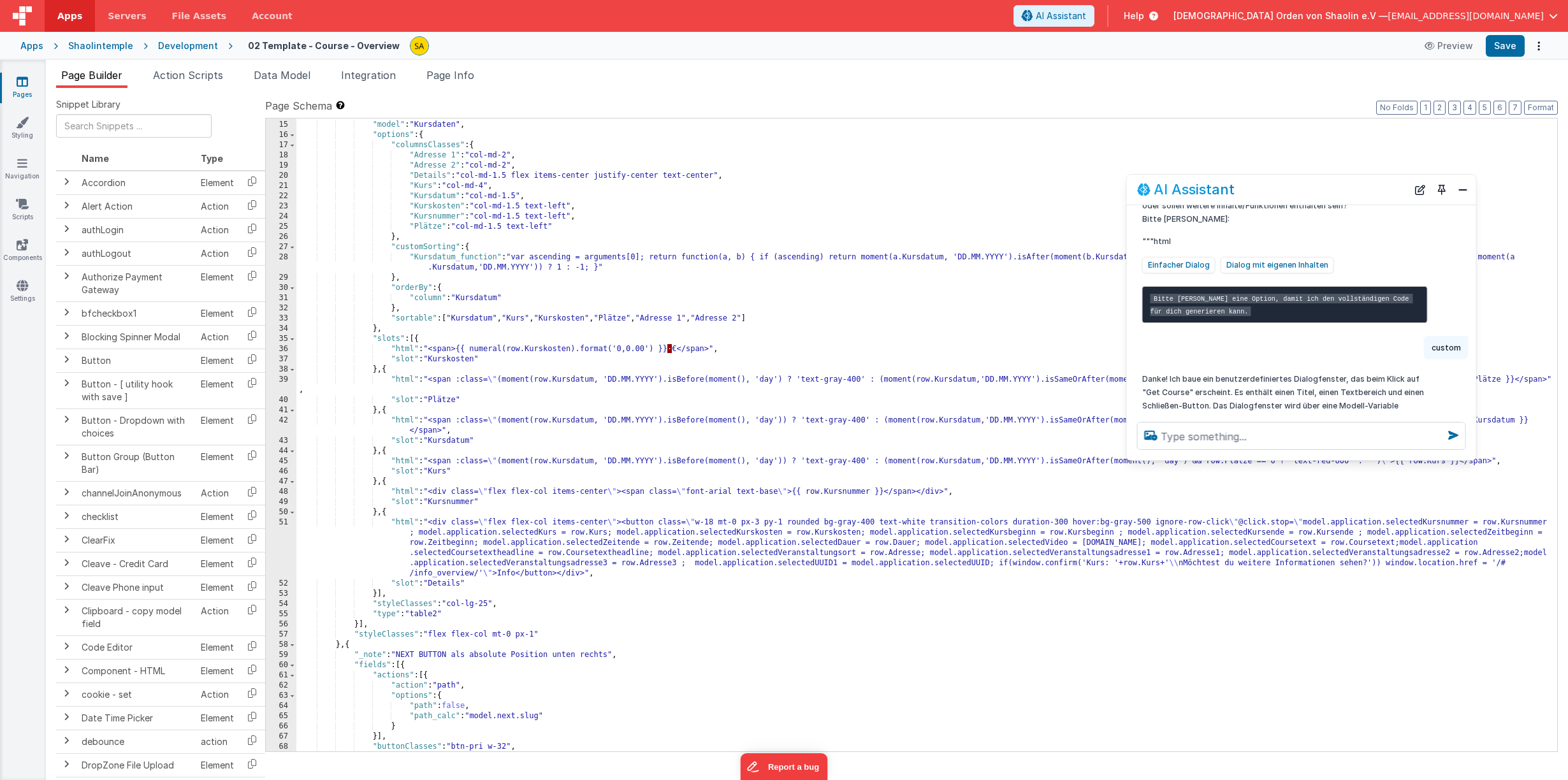
scroll to position [1, 0]
click at [1468, 186] on button "Close" at bounding box center [1462, 189] width 17 height 18
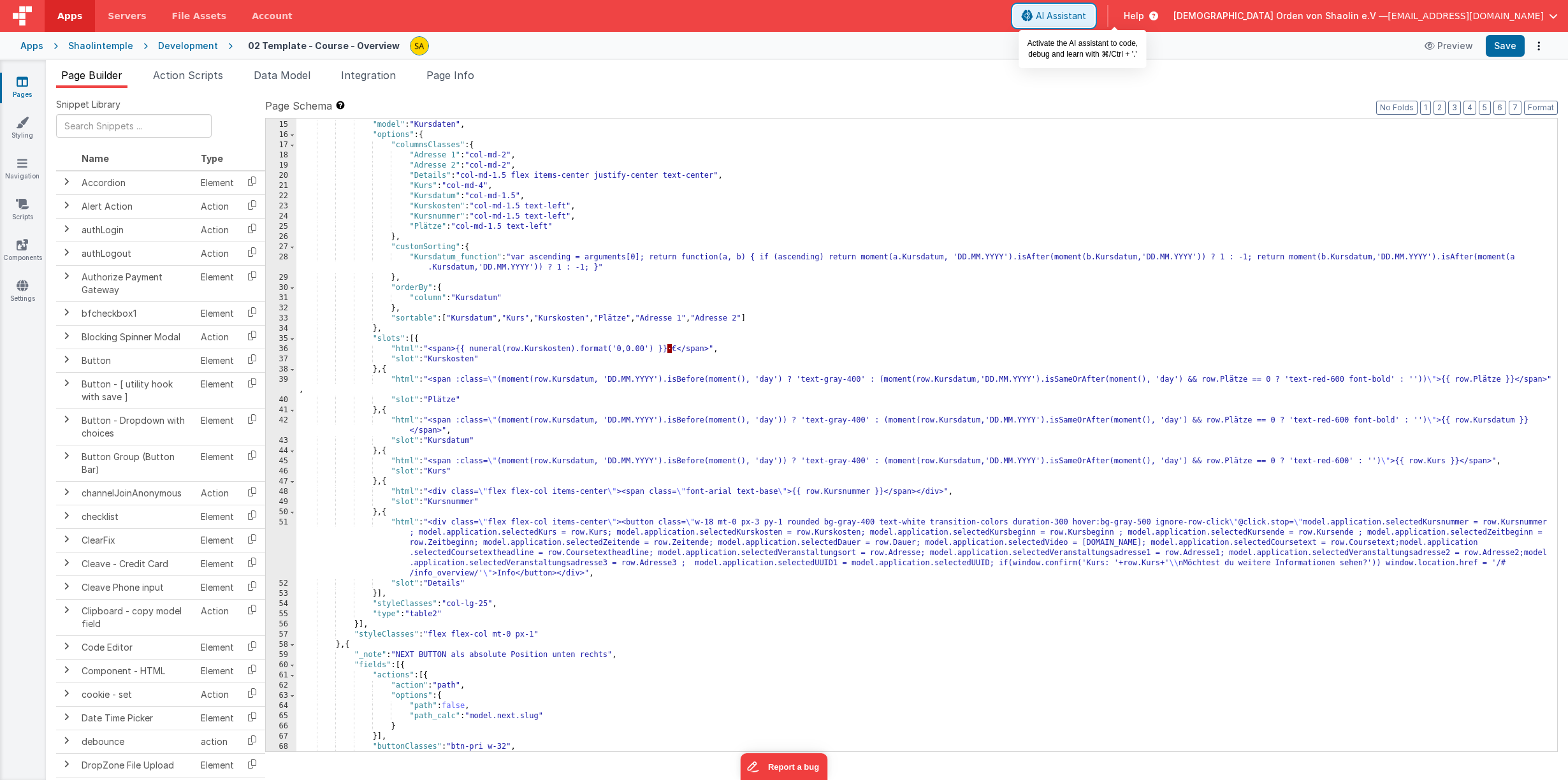
click at [1086, 18] on span "AI Assistant" at bounding box center [1060, 15] width 50 height 13
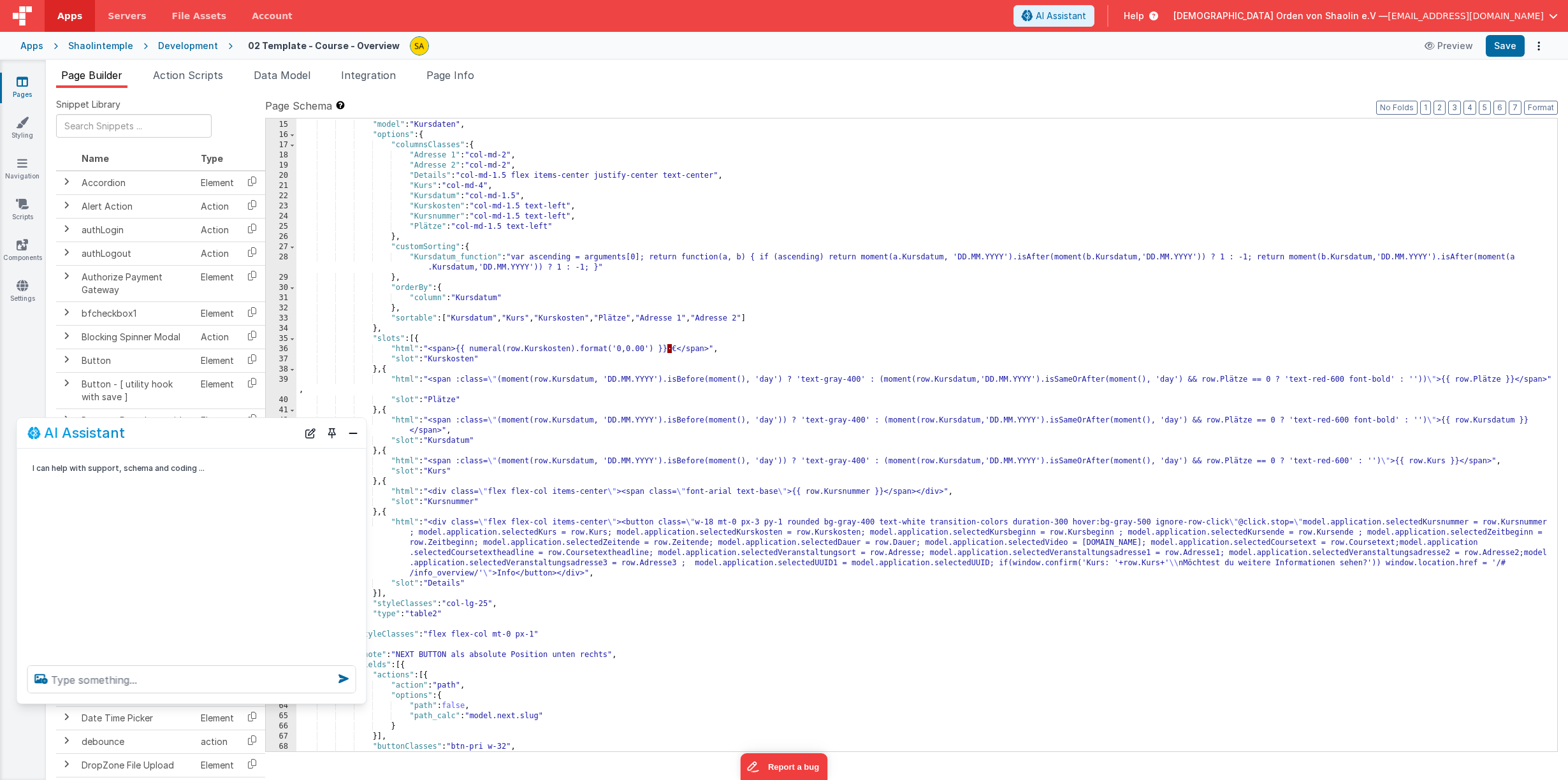
drag, startPoint x: 152, startPoint y: 501, endPoint x: 155, endPoint y: 464, distance: 37.1
click at [158, 435] on div "AI Assistant" at bounding box center [162, 433] width 270 height 15
click at [119, 683] on textarea at bounding box center [192, 679] width 329 height 28
type textarea "Beim klick auf den info button ein dialogfenster erzeugen"
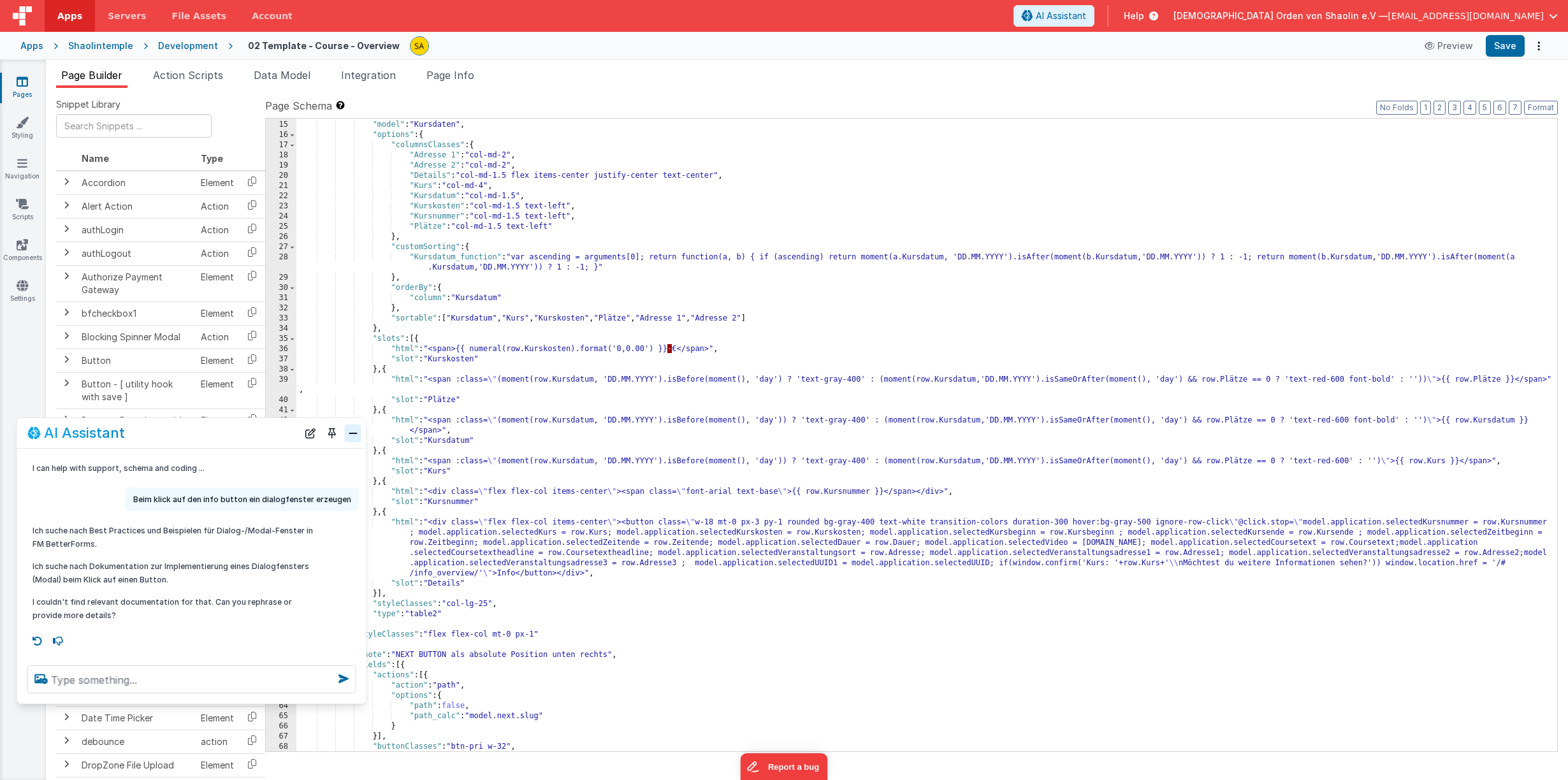
click at [357, 433] on button "Close" at bounding box center [353, 433] width 17 height 18
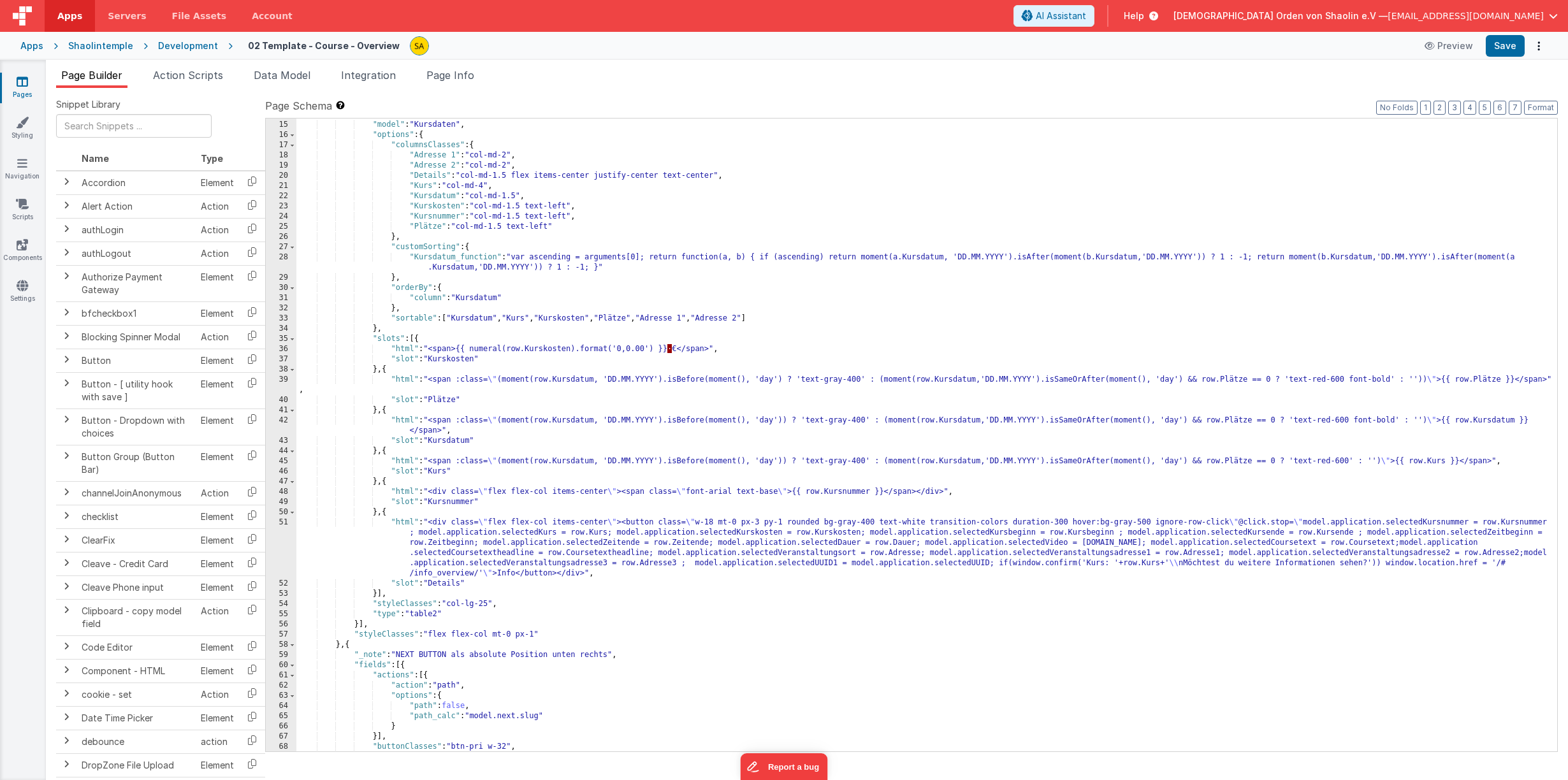
click at [23, 87] on icon at bounding box center [22, 81] width 11 height 13
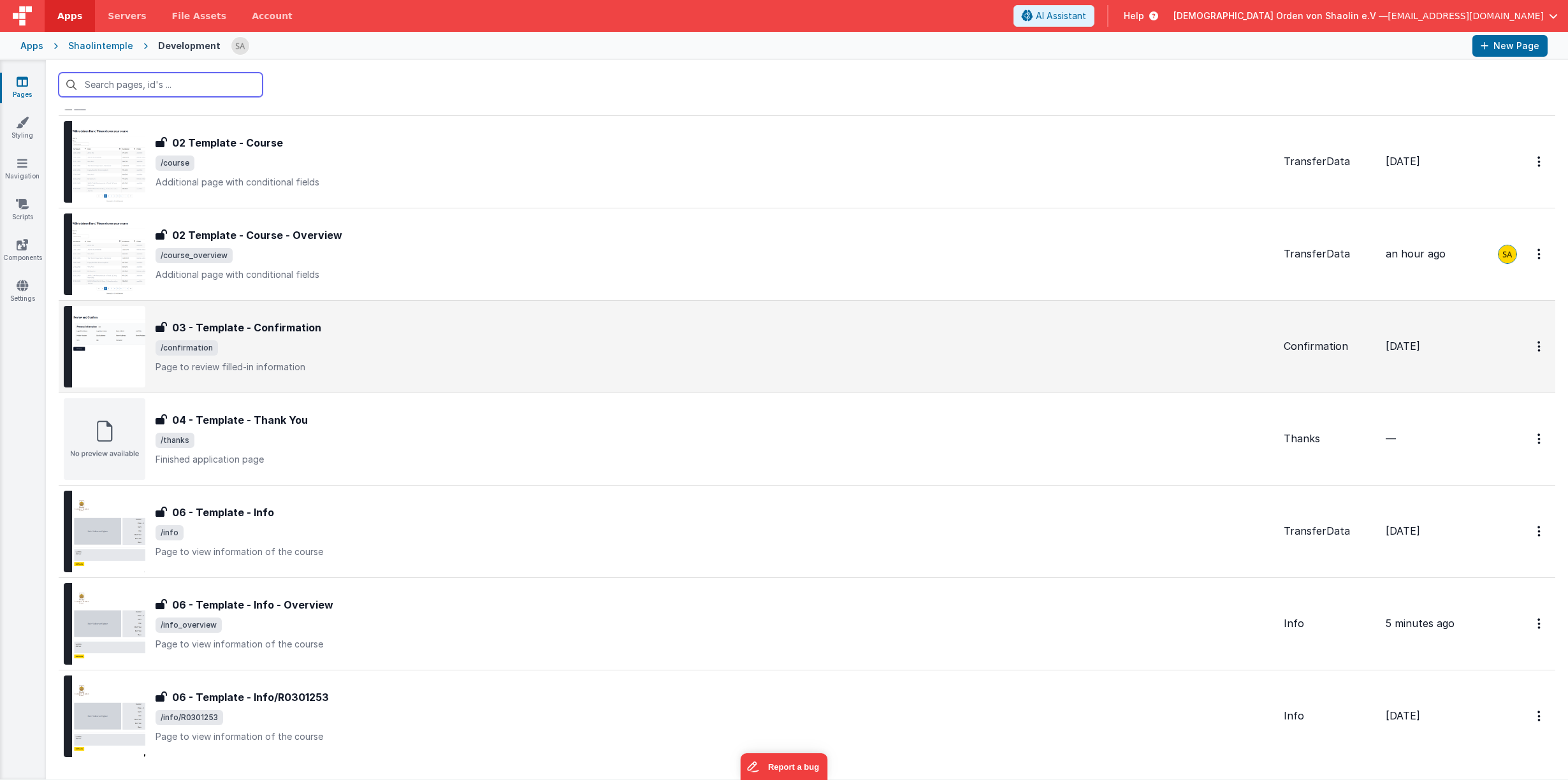
scroll to position [342, 0]
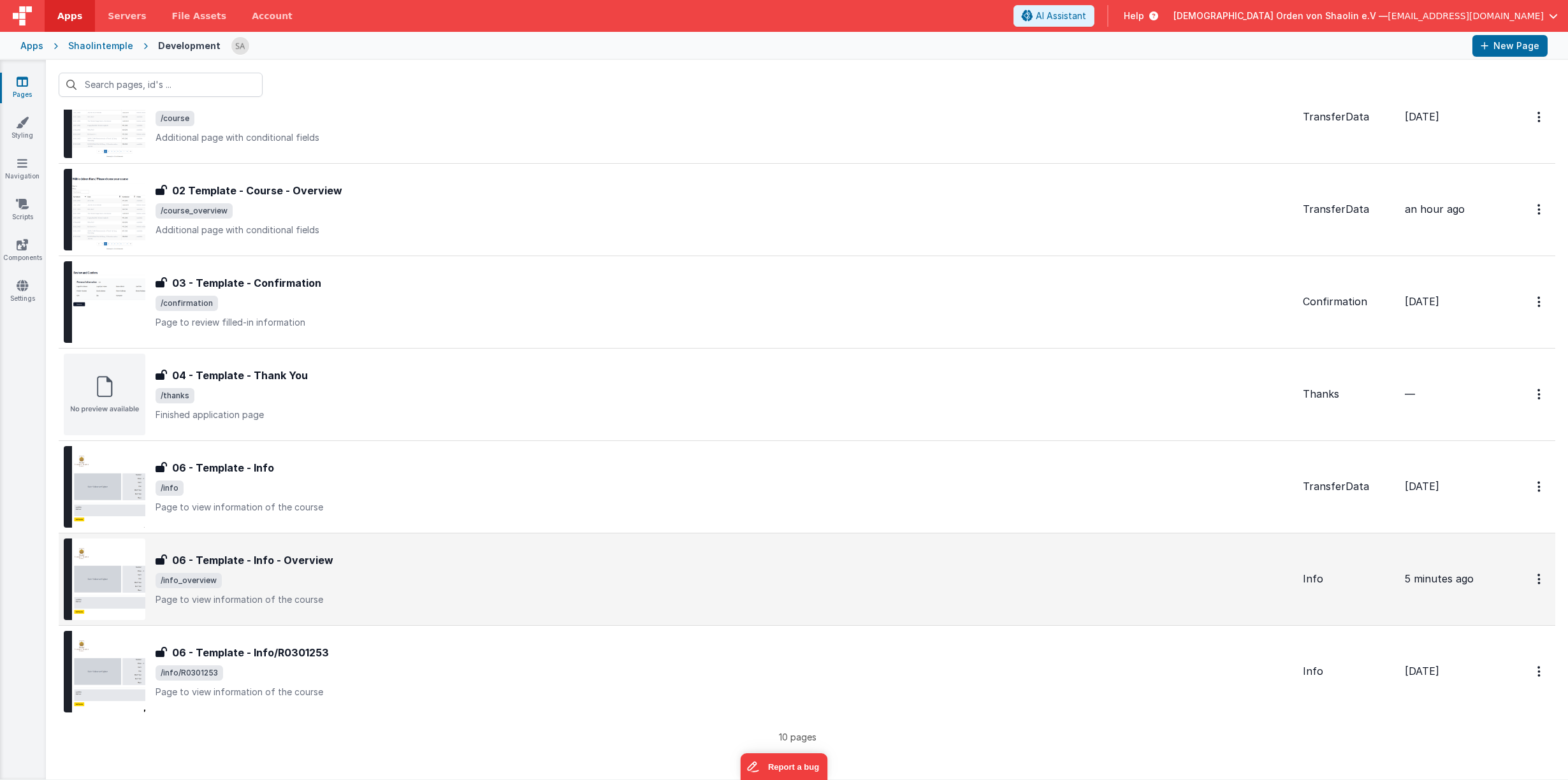
click at [564, 578] on span "/info_overview" at bounding box center [723, 580] width 1137 height 15
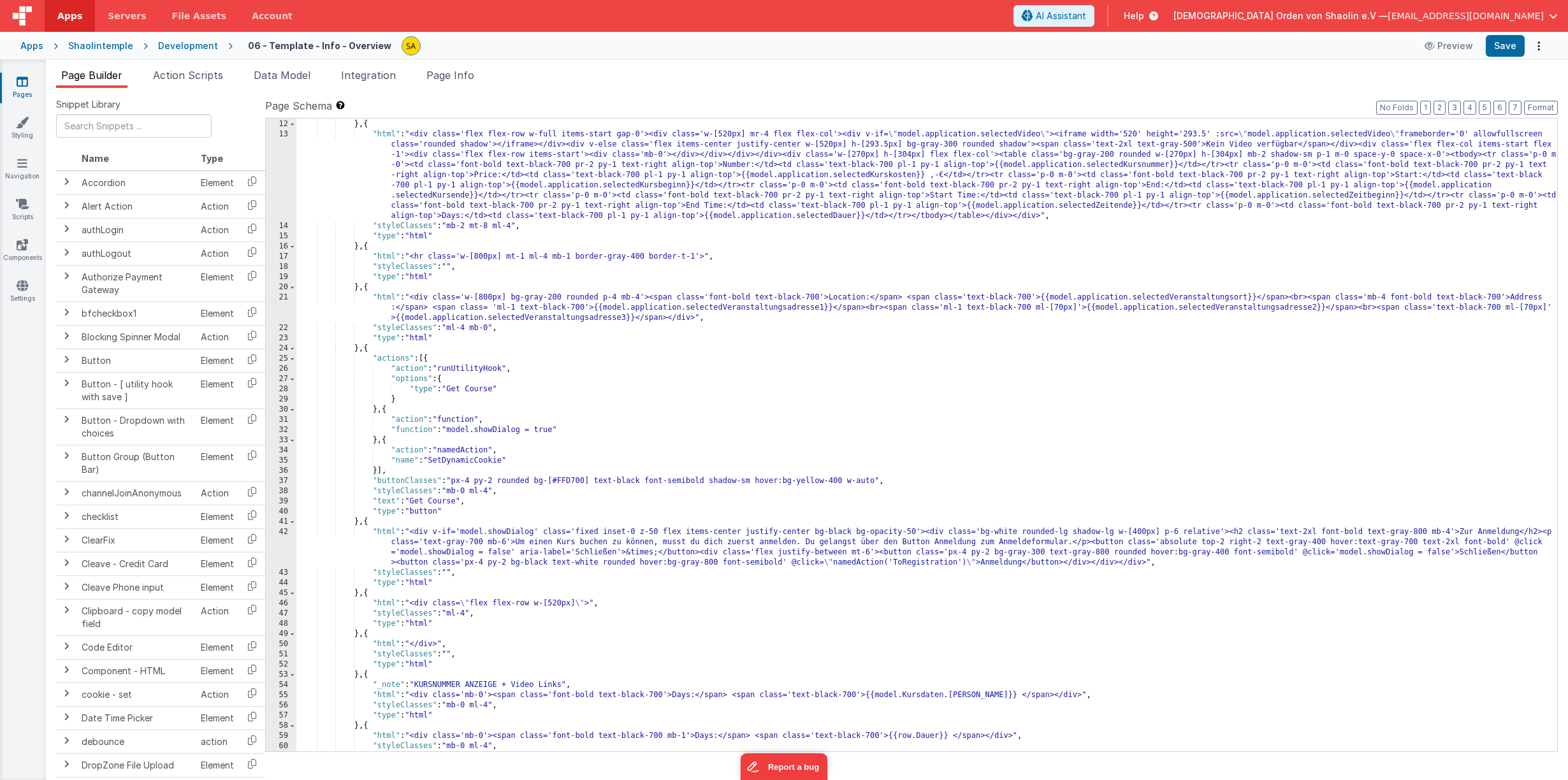
scroll to position [112, 0]
click at [372, 521] on div "} , { "html" : "<div class='flex flex-row w-full items-start gap-0'><div class=…" at bounding box center [926, 445] width 1261 height 653
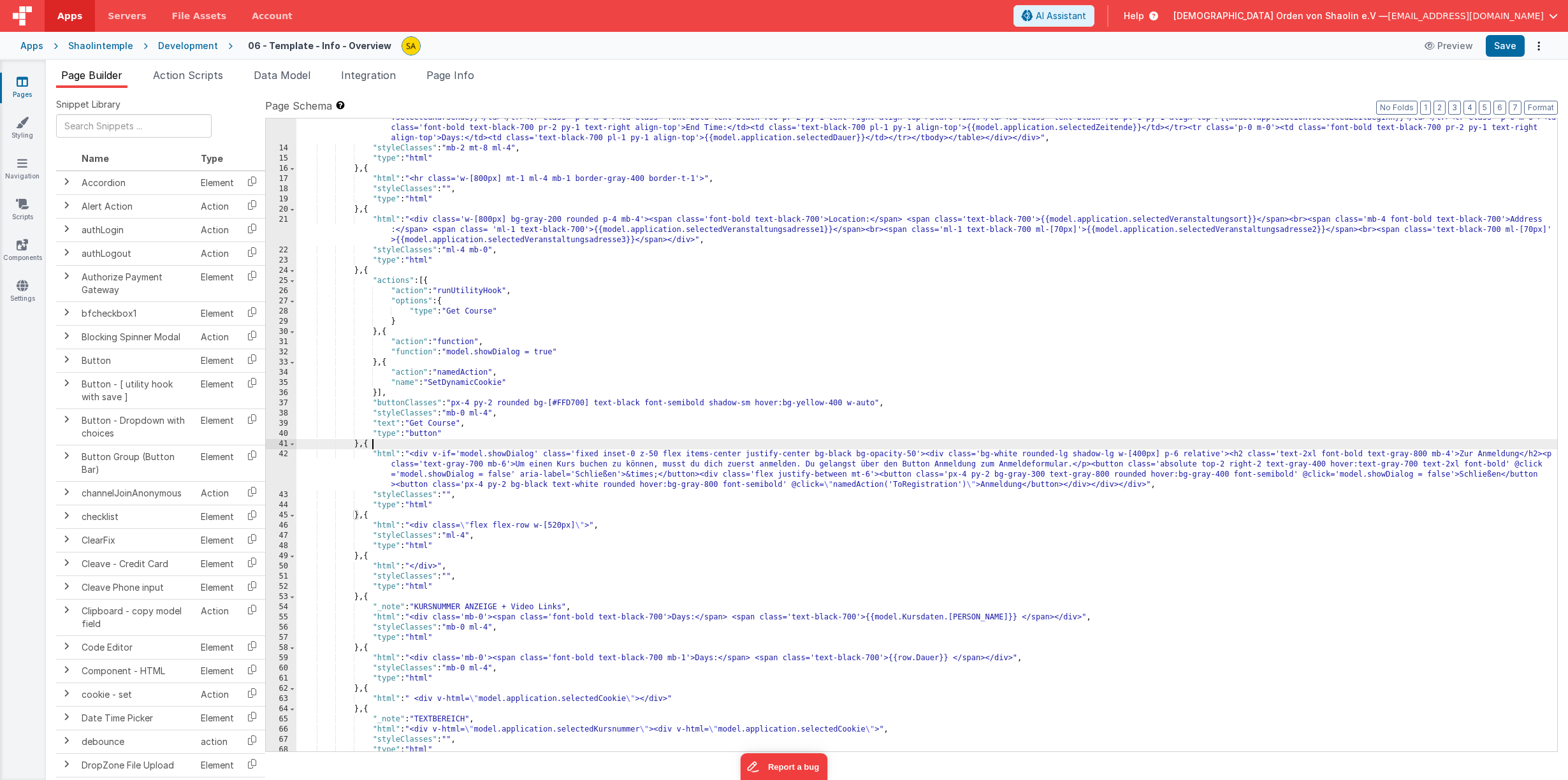
scroll to position [188, 0]
click at [368, 447] on div ""html" : "<div class='flex flex-row w-full items-start gap-0'><div class='w-[52…" at bounding box center [926, 420] width 1261 height 734
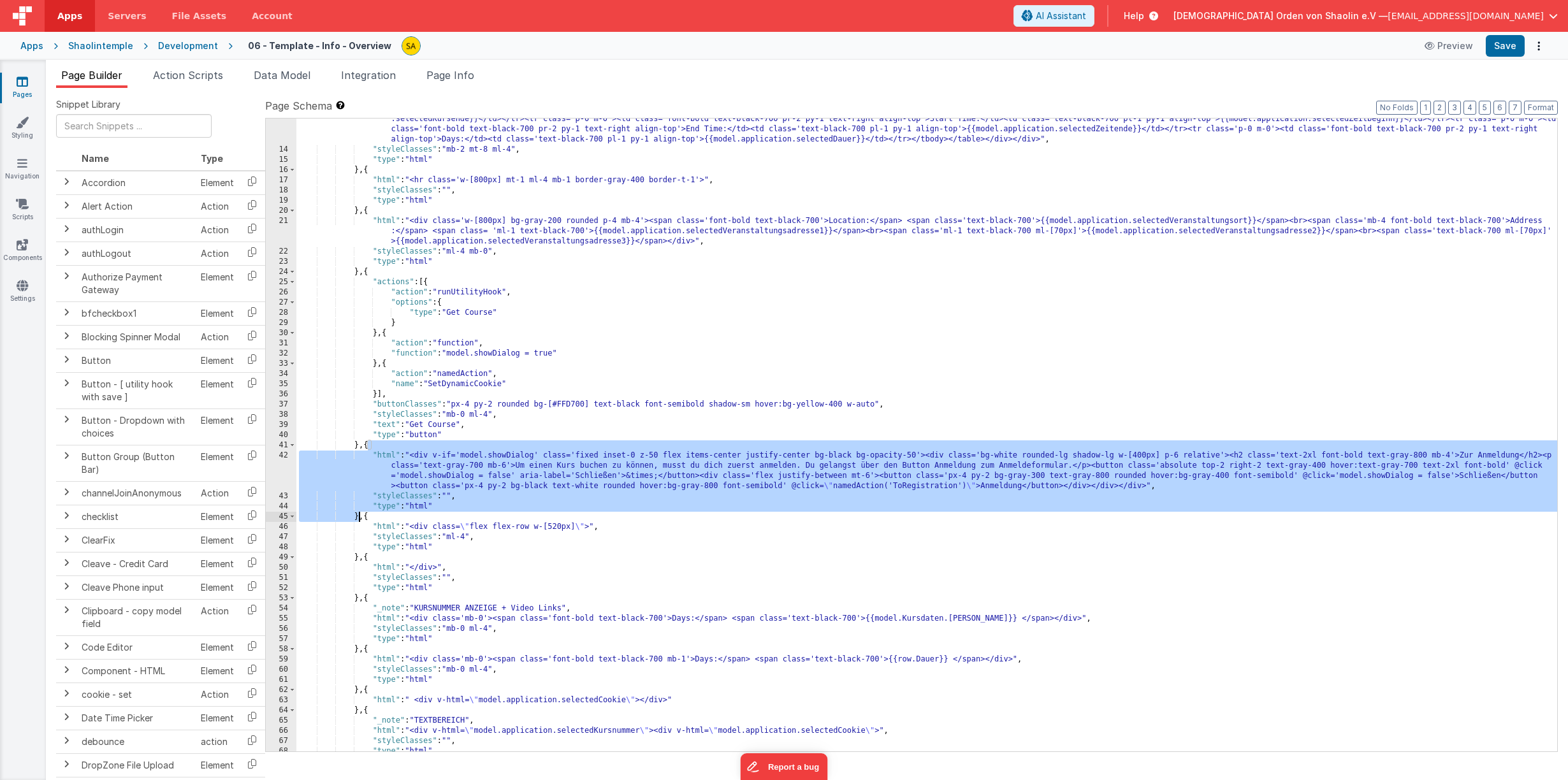
drag, startPoint x: 368, startPoint y: 446, endPoint x: 398, endPoint y: 559, distance: 116.9
click at [360, 517] on div ""html" : "<div class='flex flex-row w-full items-start gap-0'><div class='w-[52…" at bounding box center [926, 420] width 1261 height 734
click at [20, 85] on icon at bounding box center [22, 81] width 11 height 13
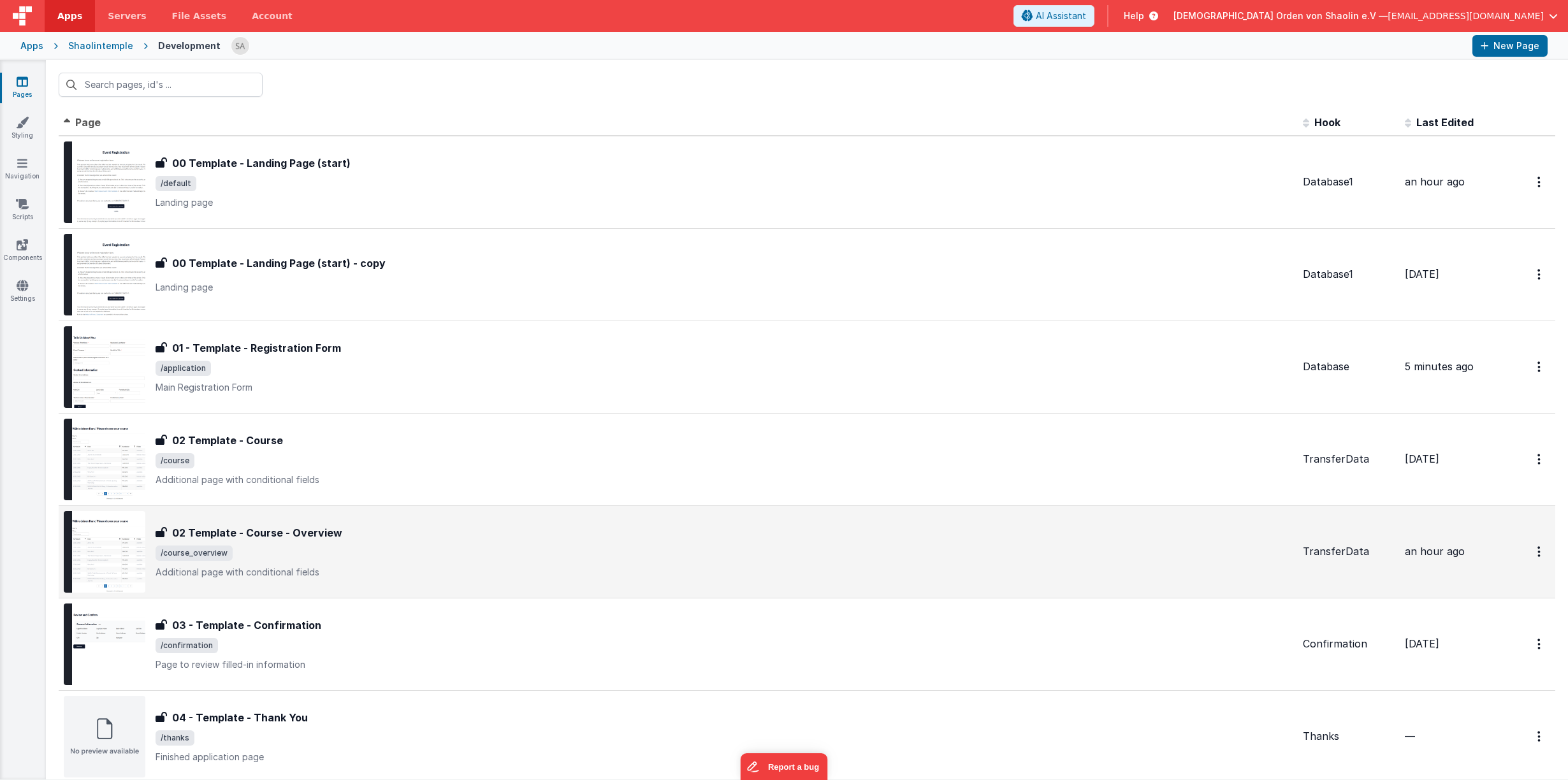
click at [827, 552] on span "/course_overview" at bounding box center [723, 552] width 1137 height 15
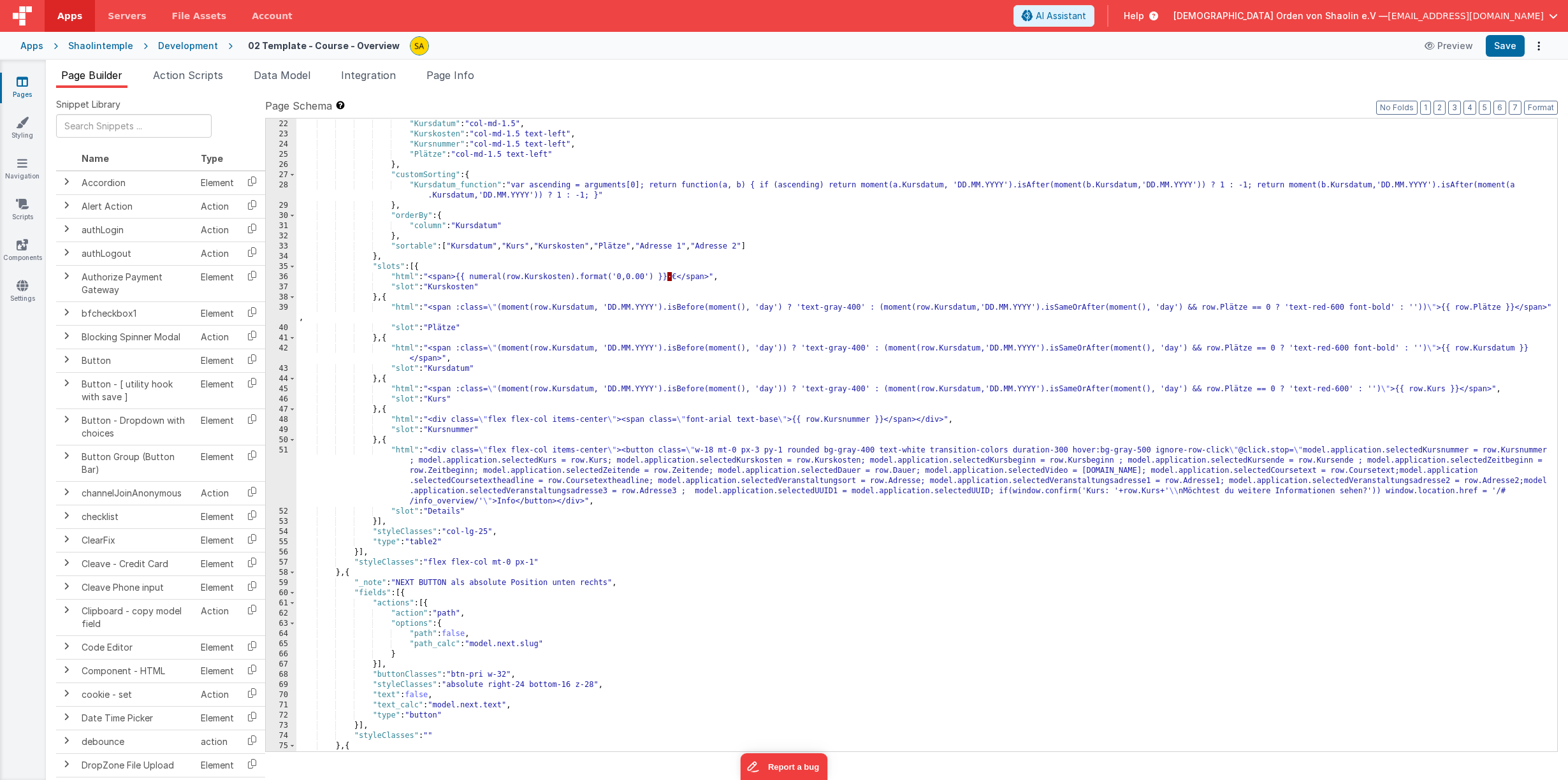
scroll to position [193, 0]
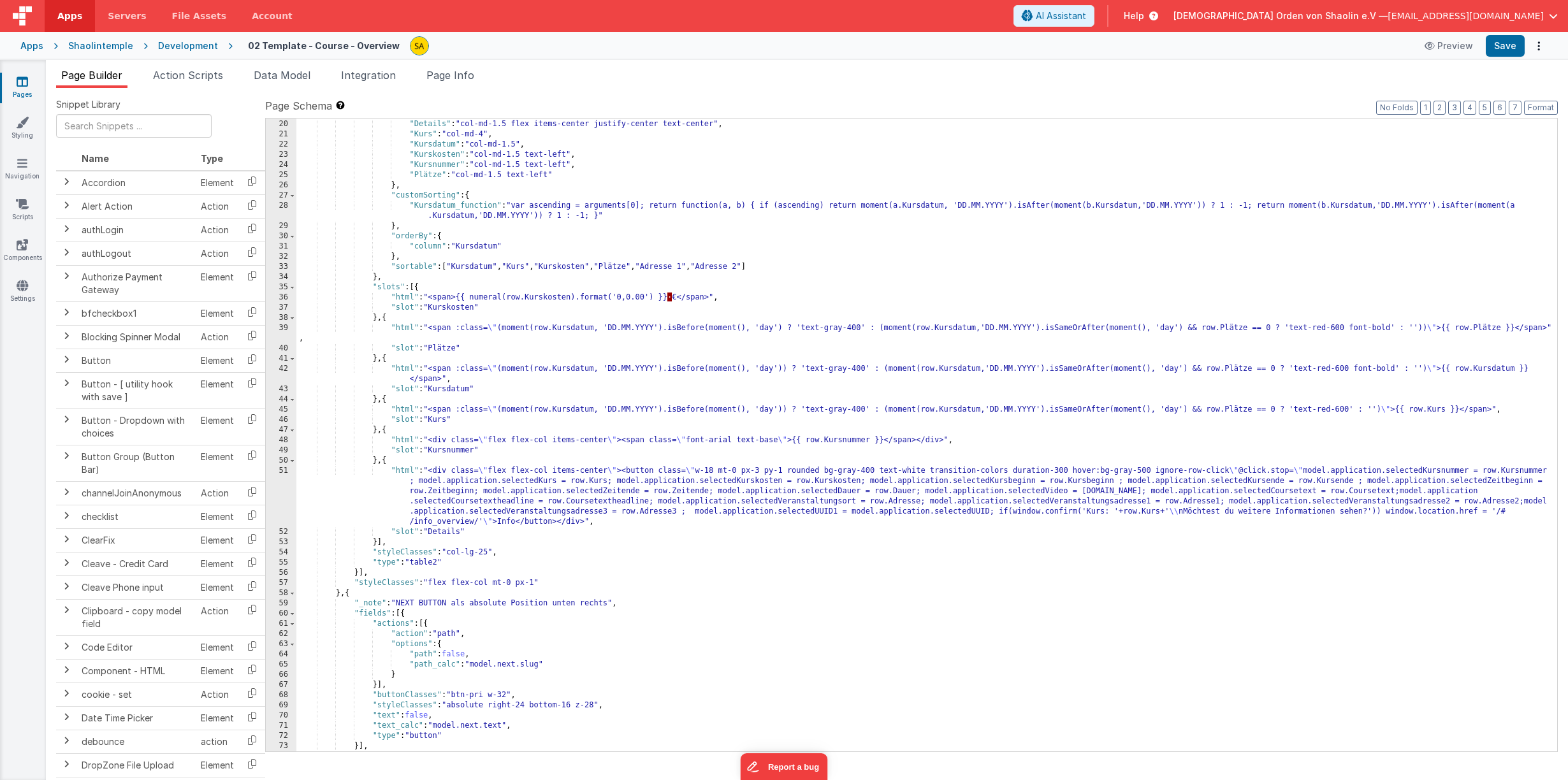
click at [387, 463] on div ""Adresse 2" : "col-md-2" , "Details" : "col-md-1.5 flex items-center justify-ce…" at bounding box center [926, 435] width 1261 height 653
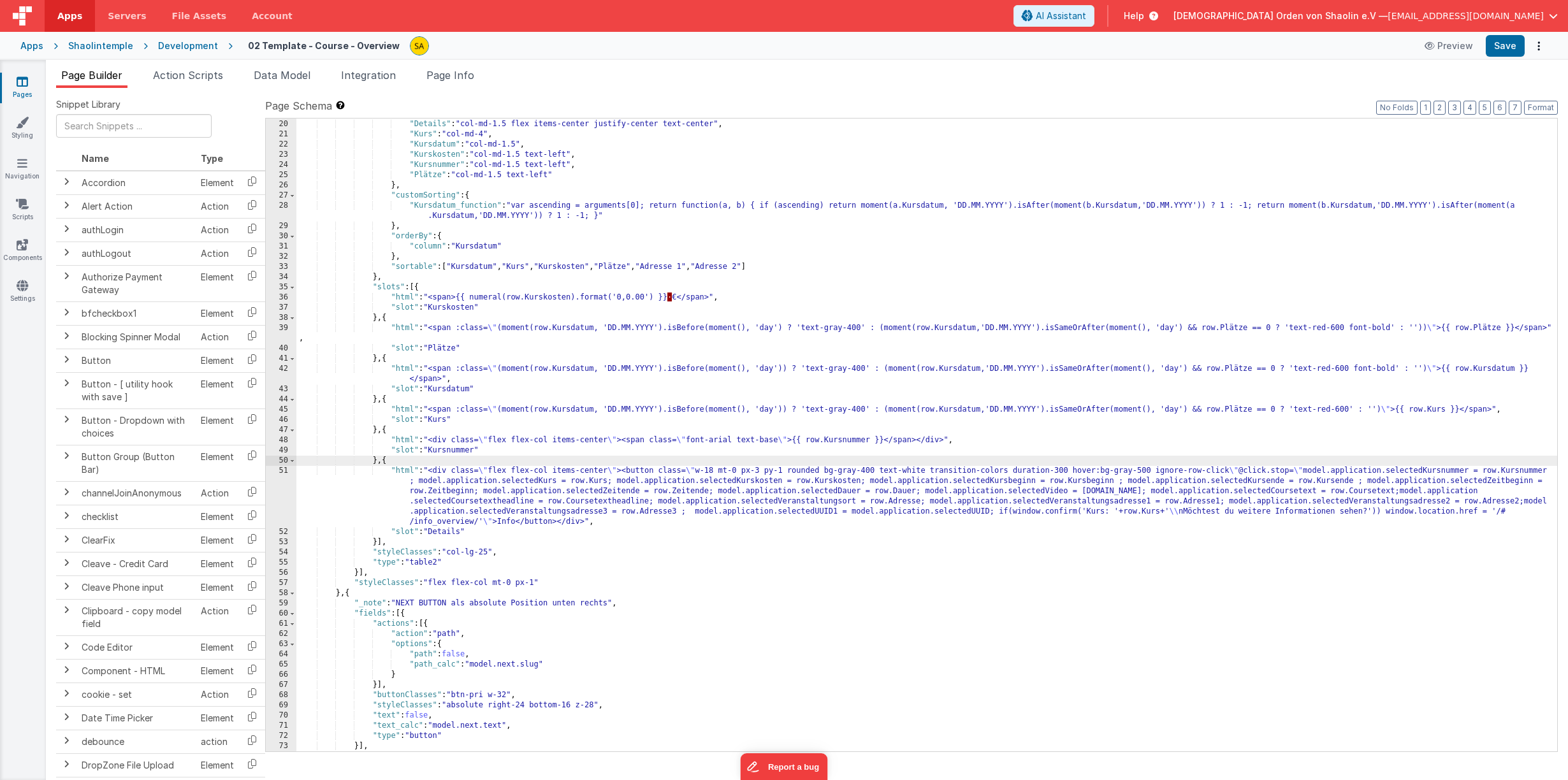
click at [391, 461] on div ""Adresse 2" : "col-md-2" , "Details" : "col-md-1.5 flex items-center justify-ce…" at bounding box center [926, 435] width 1261 height 653
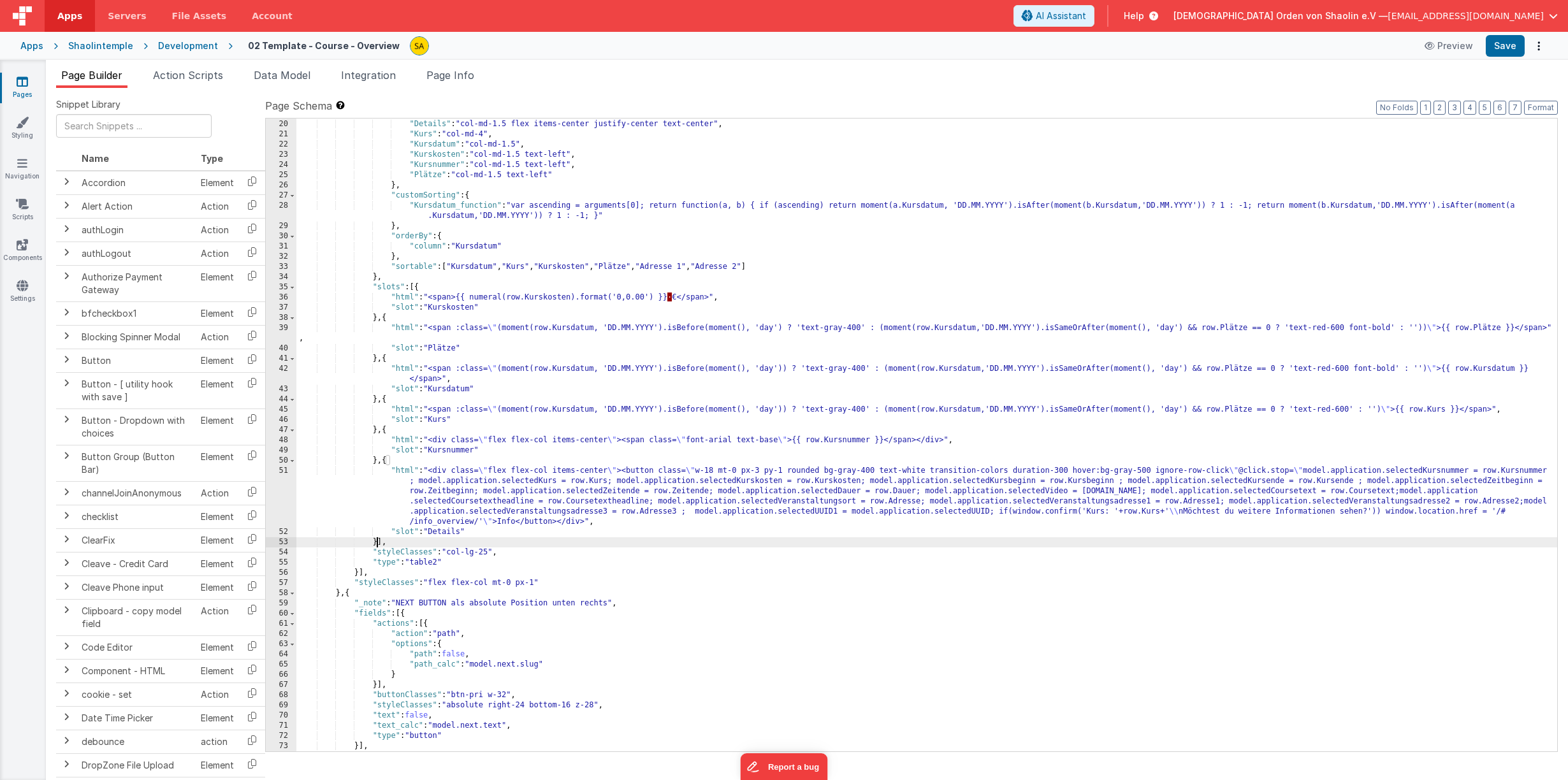
click at [376, 544] on div ""Adresse 2" : "col-md-2" , "Details" : "col-md-1.5 flex items-center justify-ce…" at bounding box center [926, 435] width 1261 height 653
click at [380, 544] on div ""Adresse 2" : "col-md-2" , "Details" : "col-md-1.5 flex items-center justify-ce…" at bounding box center [926, 435] width 1261 height 653
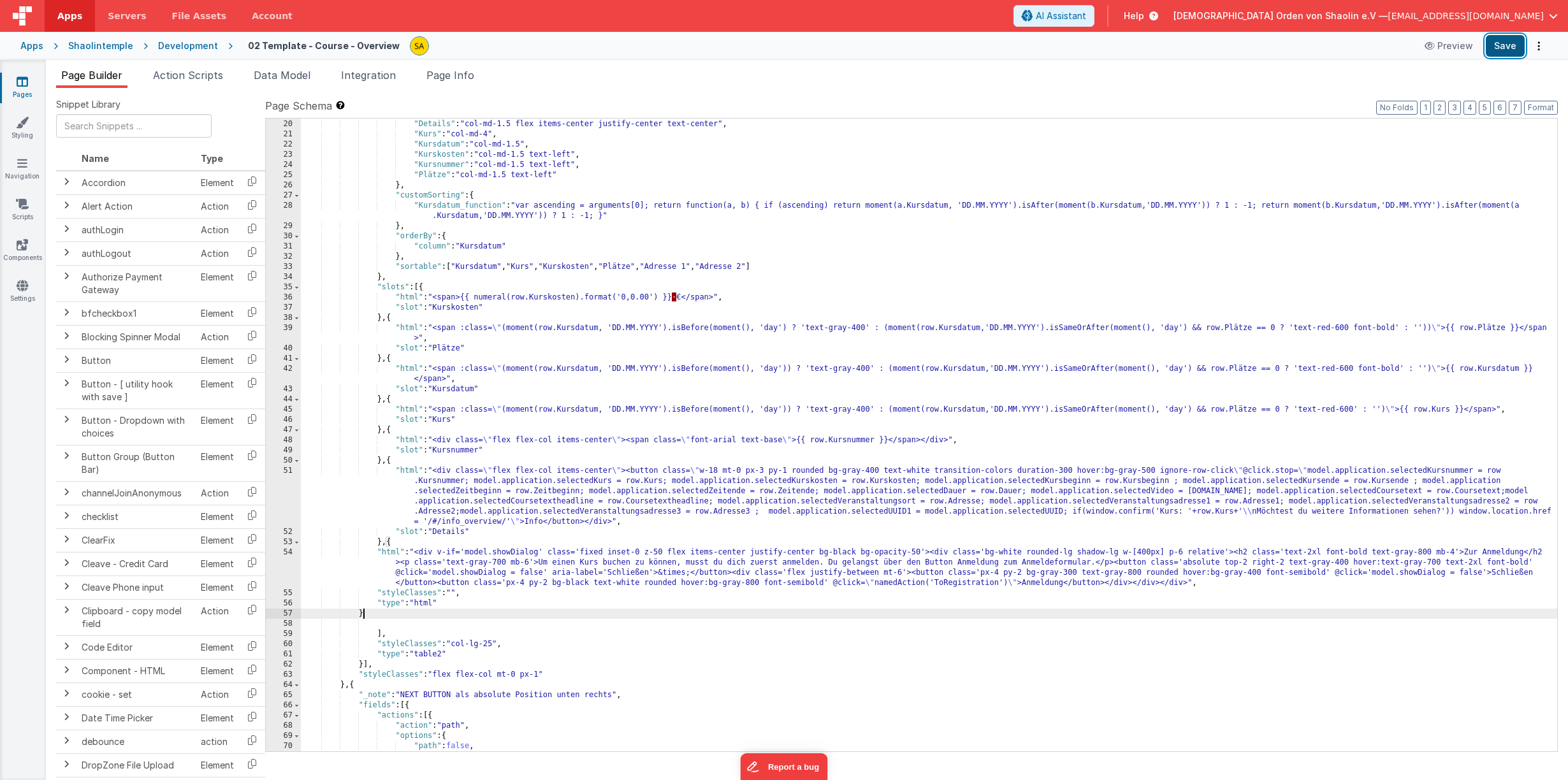
click at [1504, 46] on button "Save" at bounding box center [1505, 46] width 39 height 21
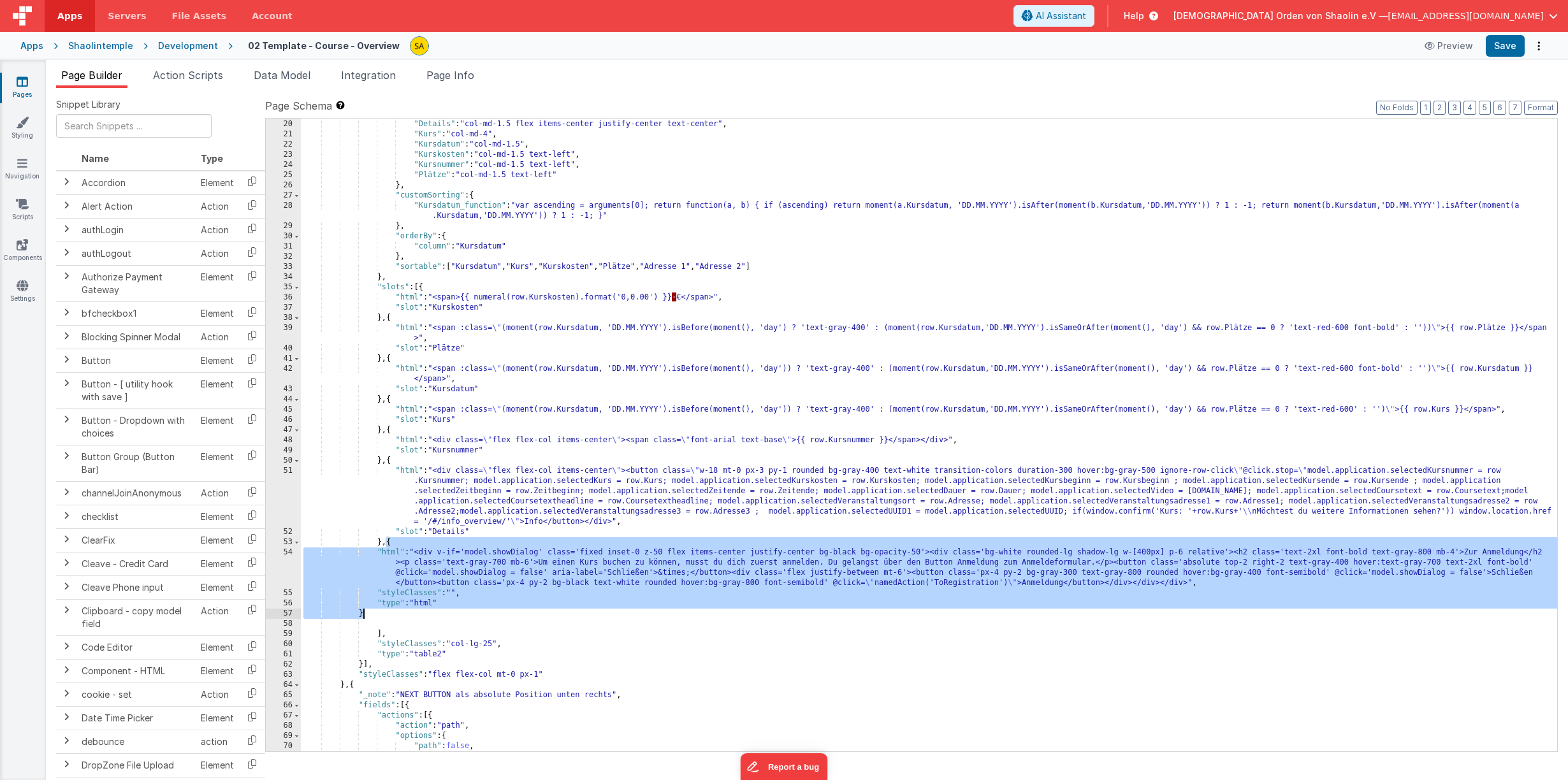
drag, startPoint x: 387, startPoint y: 545, endPoint x: 370, endPoint y: 611, distance: 68.2
click at [370, 611] on div ""Adresse 2" : "col-md-2" , "Details" : "col-md-1.5 flex items-center justify-ce…" at bounding box center [928, 435] width 1256 height 653
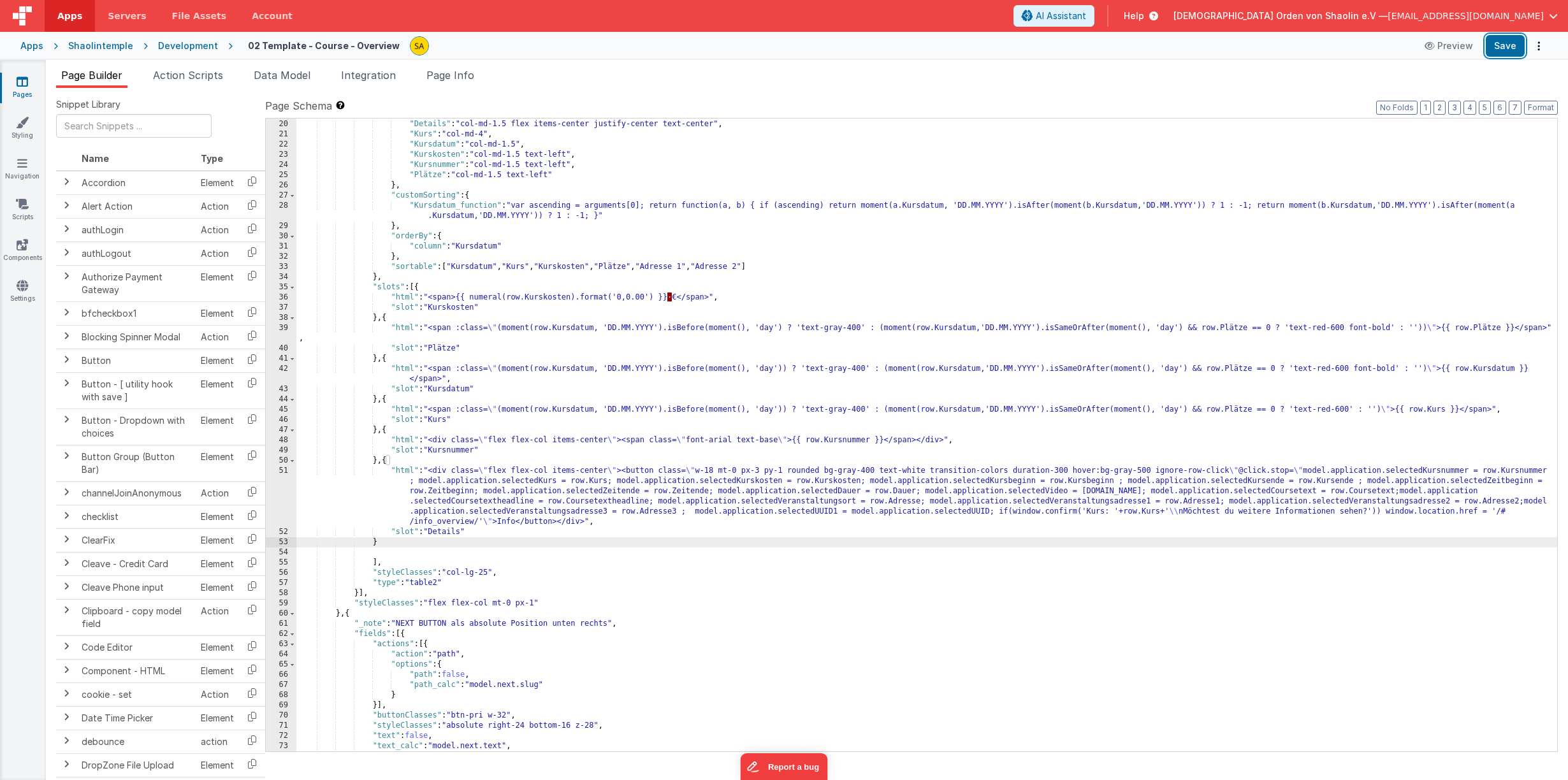
drag, startPoint x: 1500, startPoint y: 46, endPoint x: 1512, endPoint y: 60, distance: 18.4
click at [1500, 46] on button "Save" at bounding box center [1505, 46] width 39 height 21
click at [1541, 108] on button "Format" at bounding box center [1541, 107] width 33 height 14
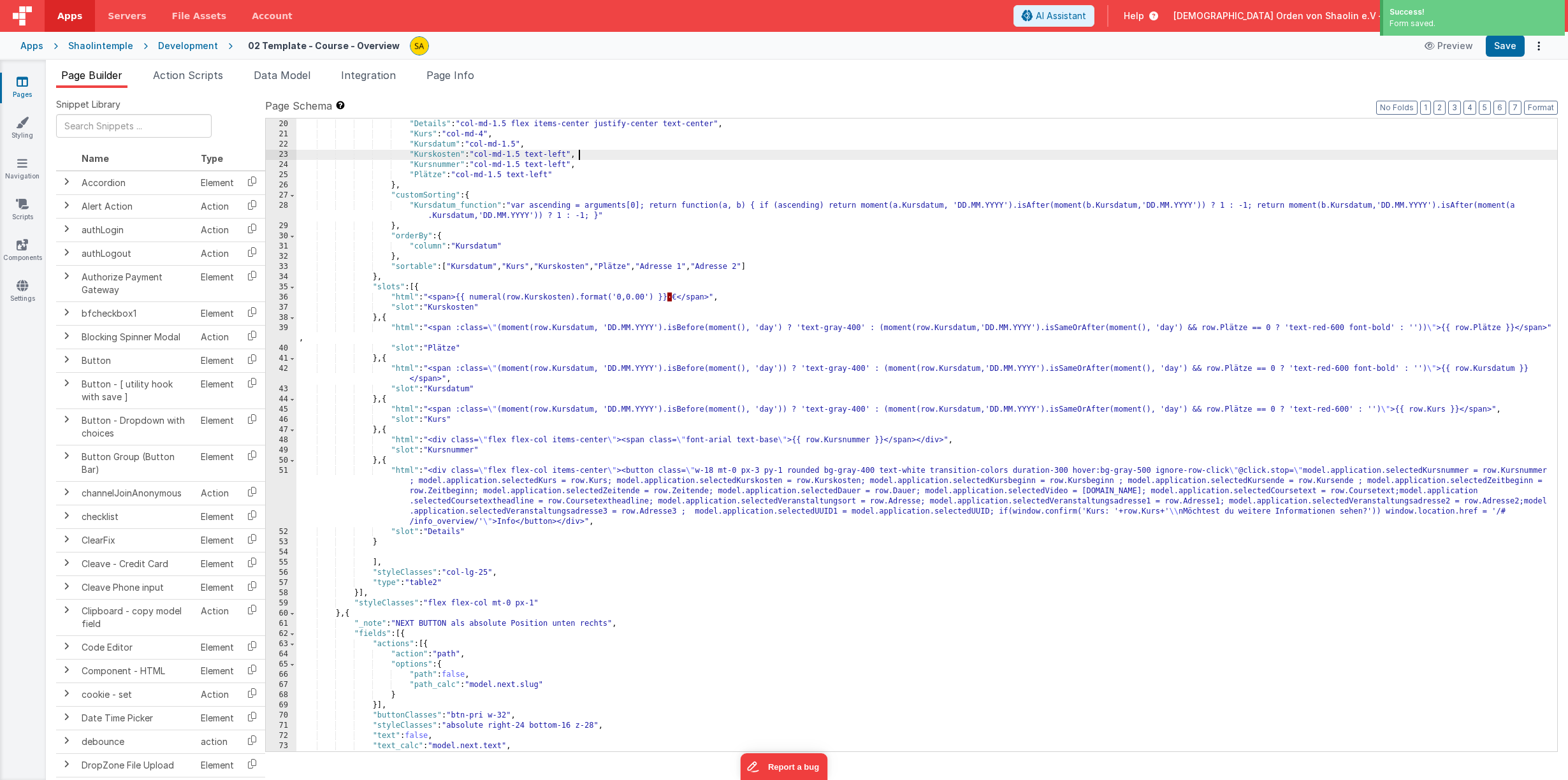
click at [1460, 157] on div ""Adresse 2" : "col-md-2" , "Details" : "col-md-1.5 flex items-center justify-ce…" at bounding box center [926, 435] width 1261 height 653
click at [1086, 21] on span "AI Assistant" at bounding box center [1060, 15] width 50 height 13
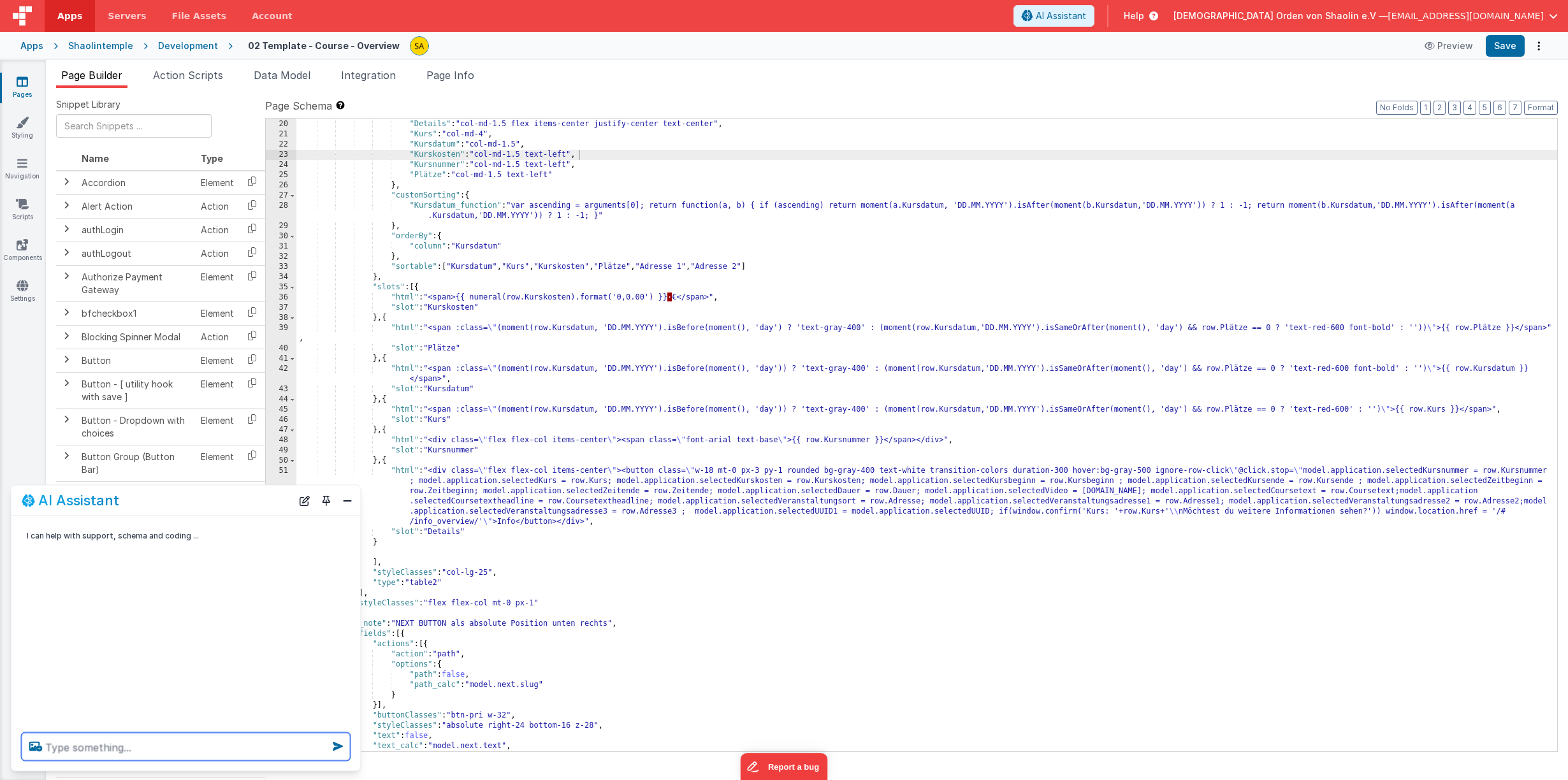
click at [107, 747] on textarea at bounding box center [186, 747] width 329 height 28
type textarea "Beim klicken auf den Info Button in der Spalte Details bitte ein weißes dialogf…"
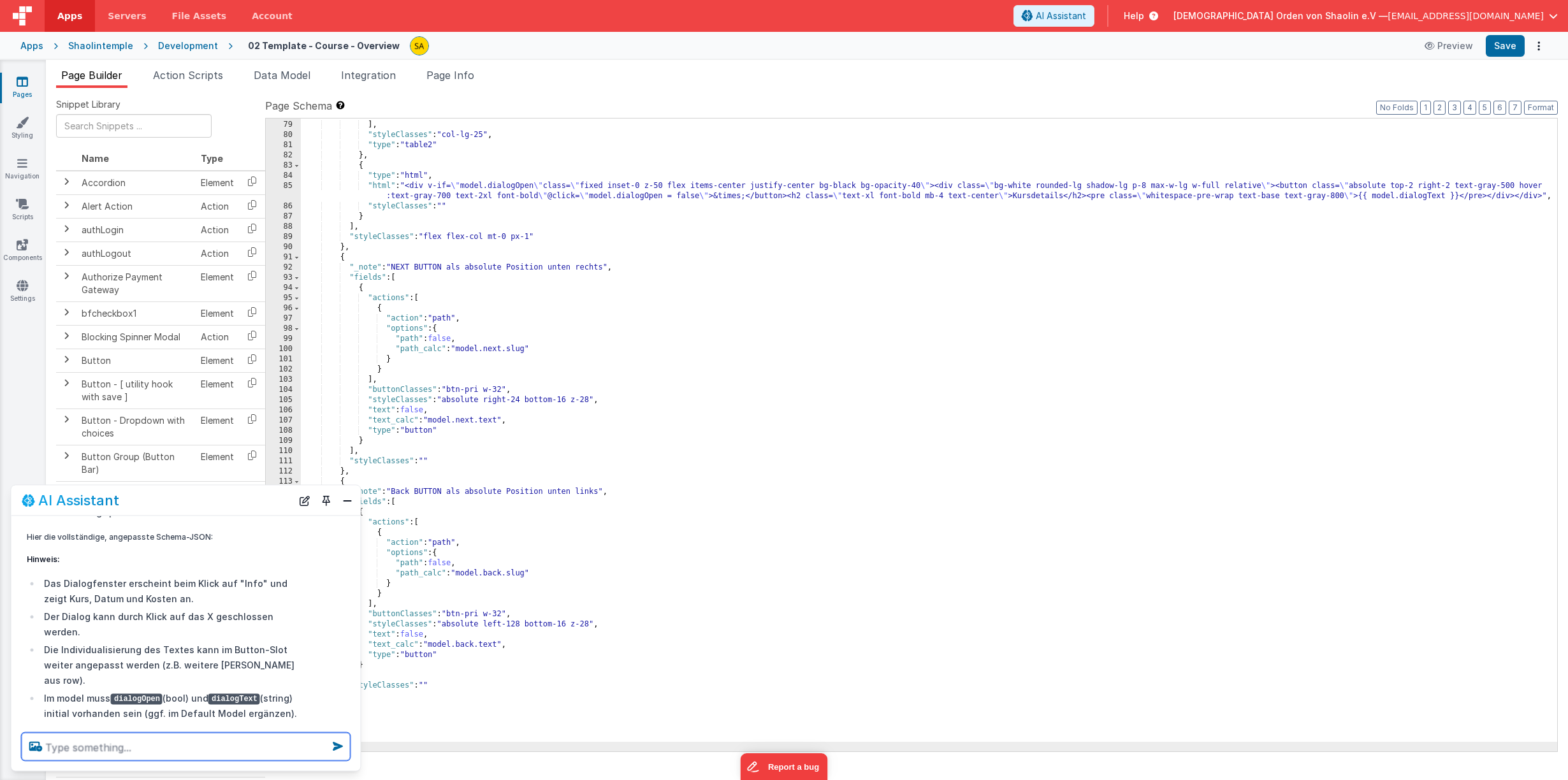
scroll to position [824, 0]
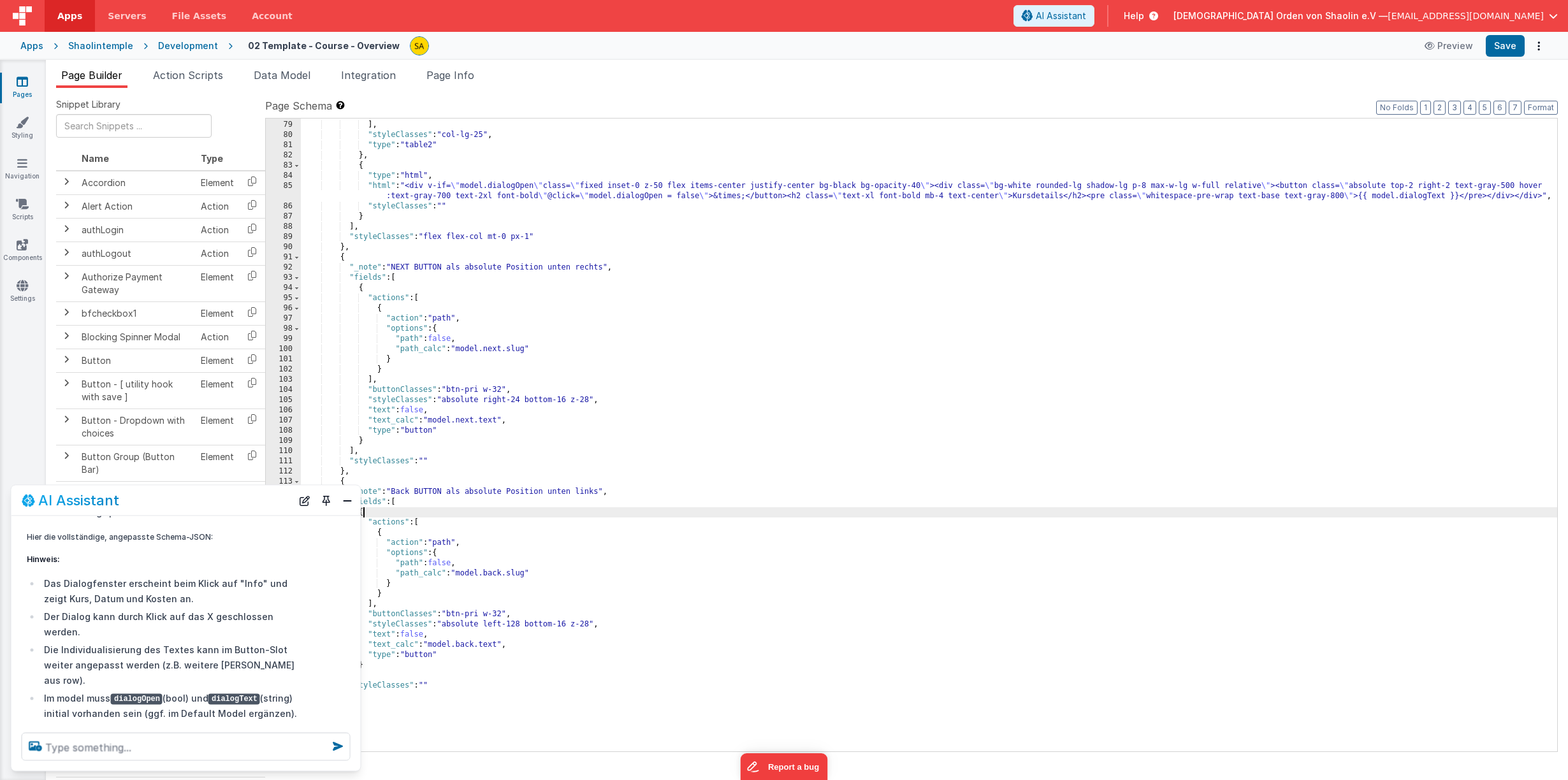
click at [1020, 512] on div "} ] , "styleClasses" : "col-lg-25" , "type" : "table2" } , { "type" : "html" , …" at bounding box center [928, 436] width 1256 height 653
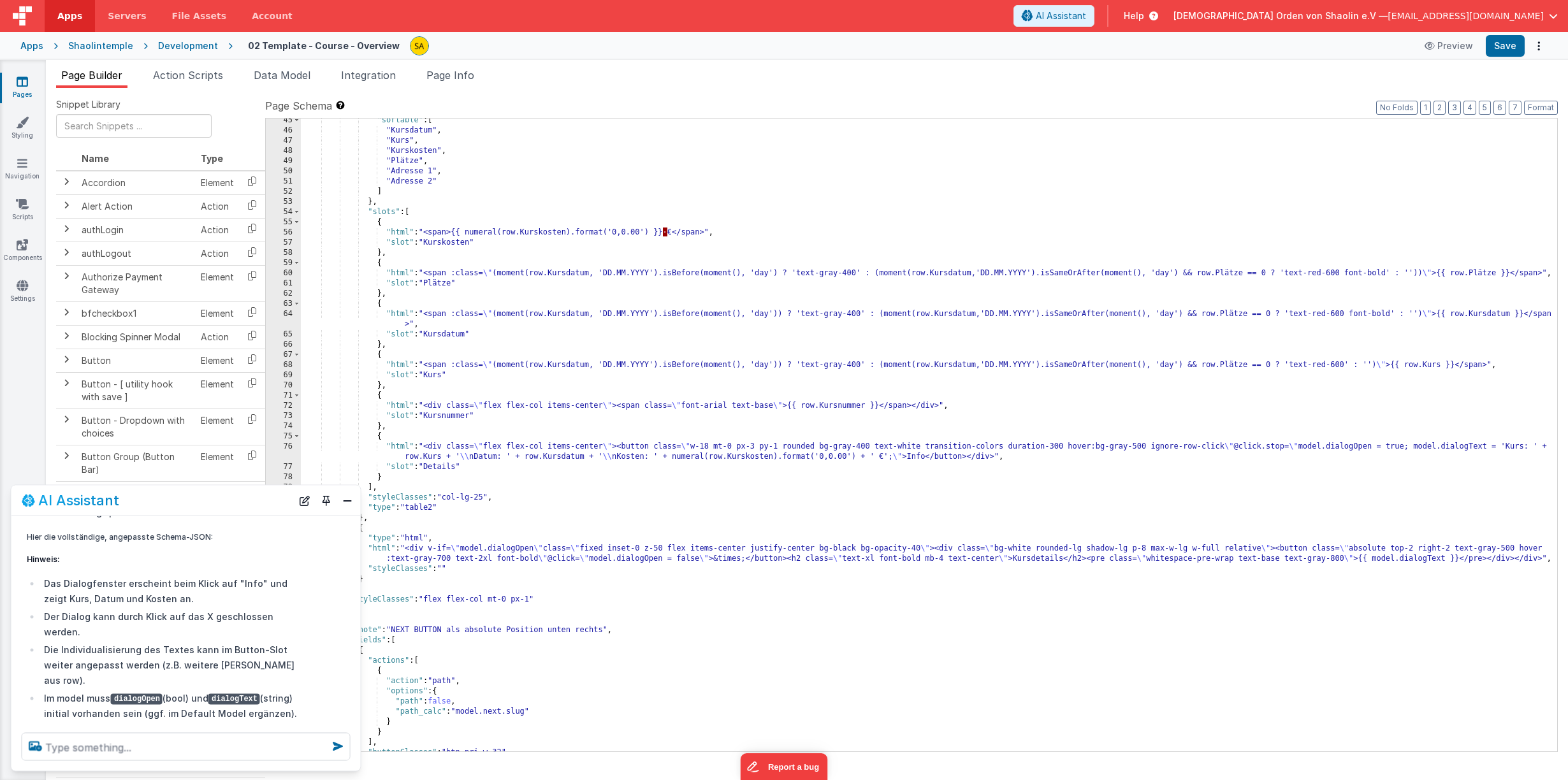
scroll to position [462, 0]
click at [21, 84] on icon at bounding box center [22, 81] width 11 height 13
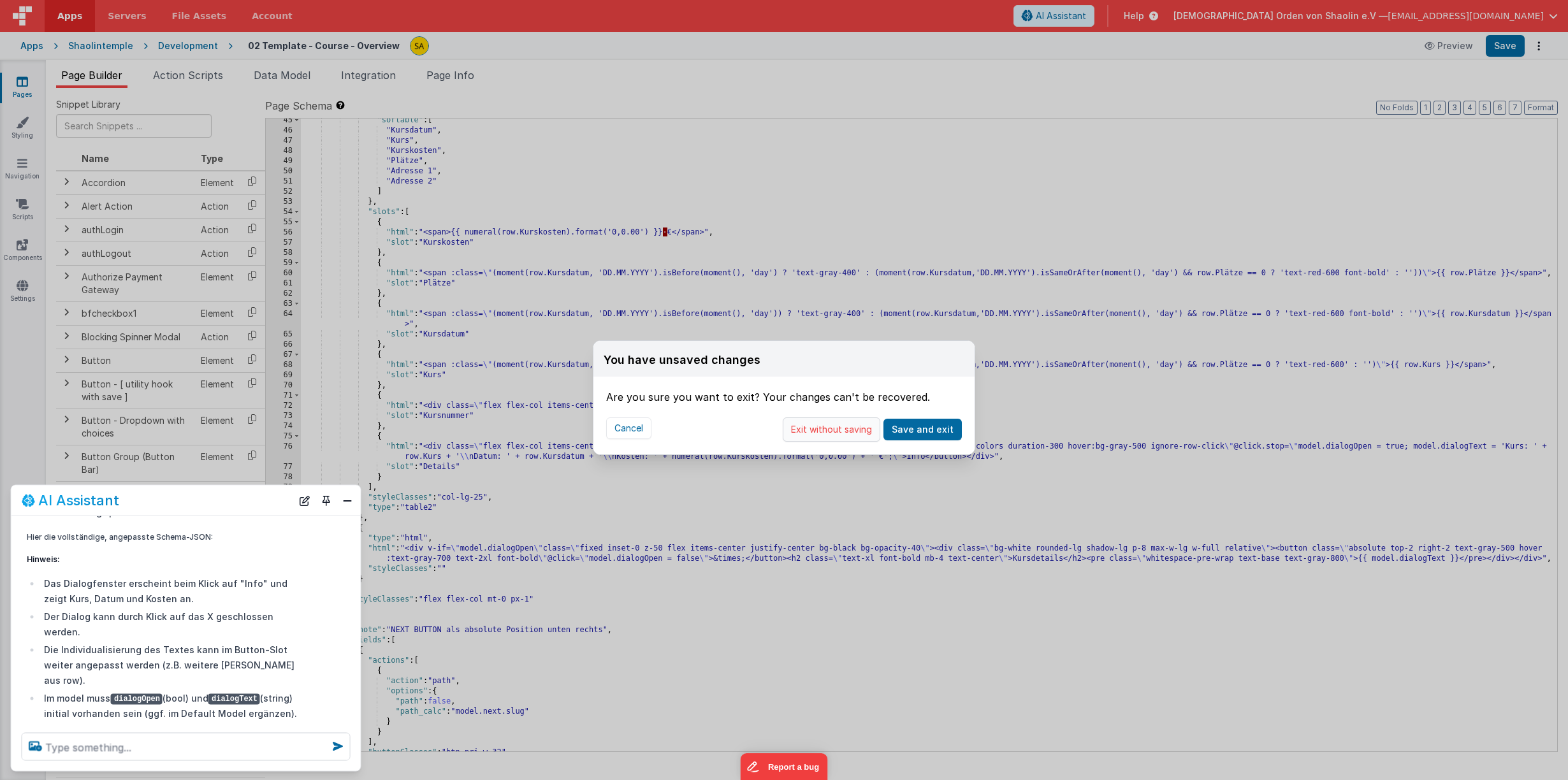
click at [845, 432] on button "Exit without saving" at bounding box center [831, 429] width 98 height 24
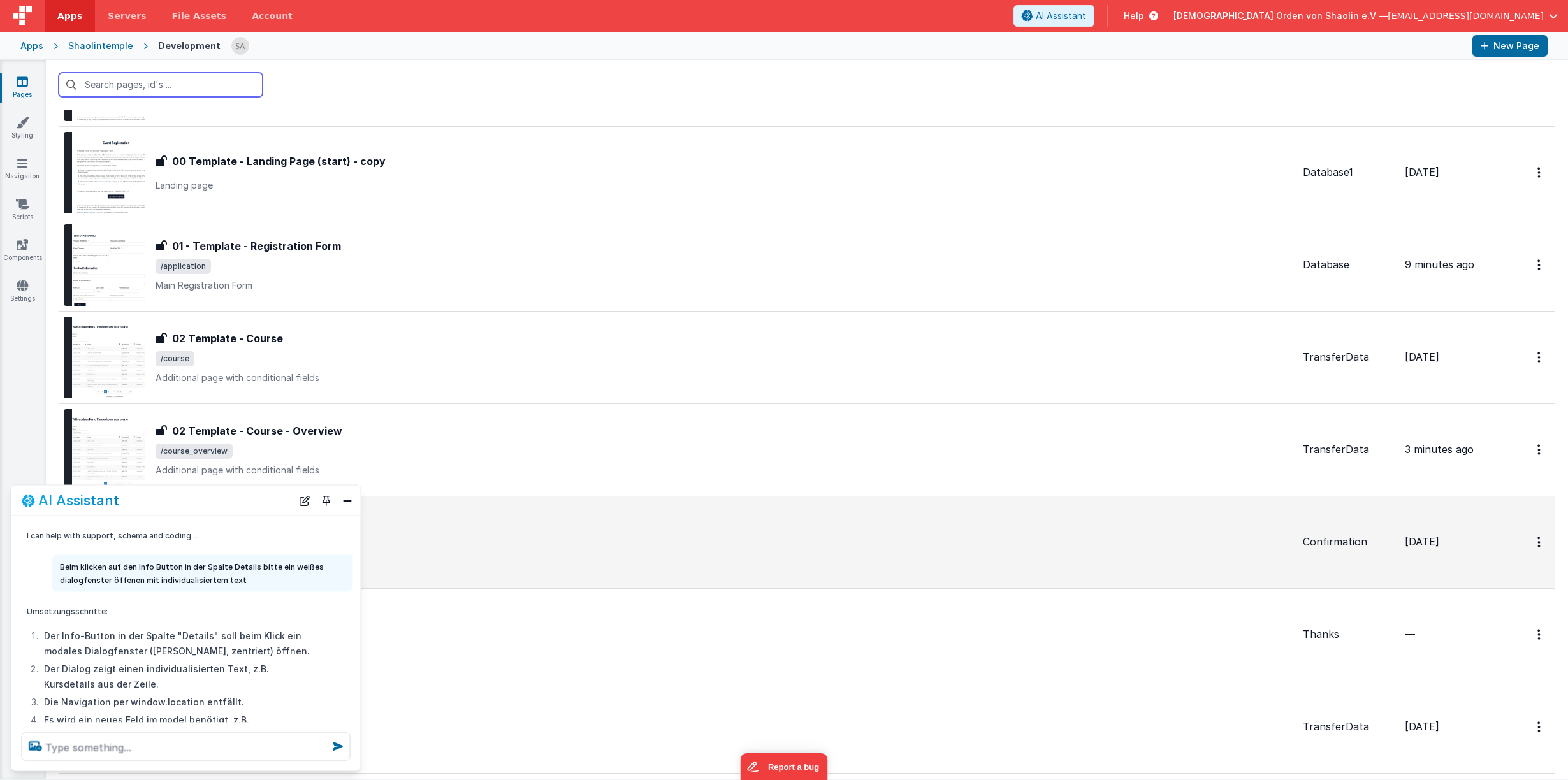
scroll to position [275, 0]
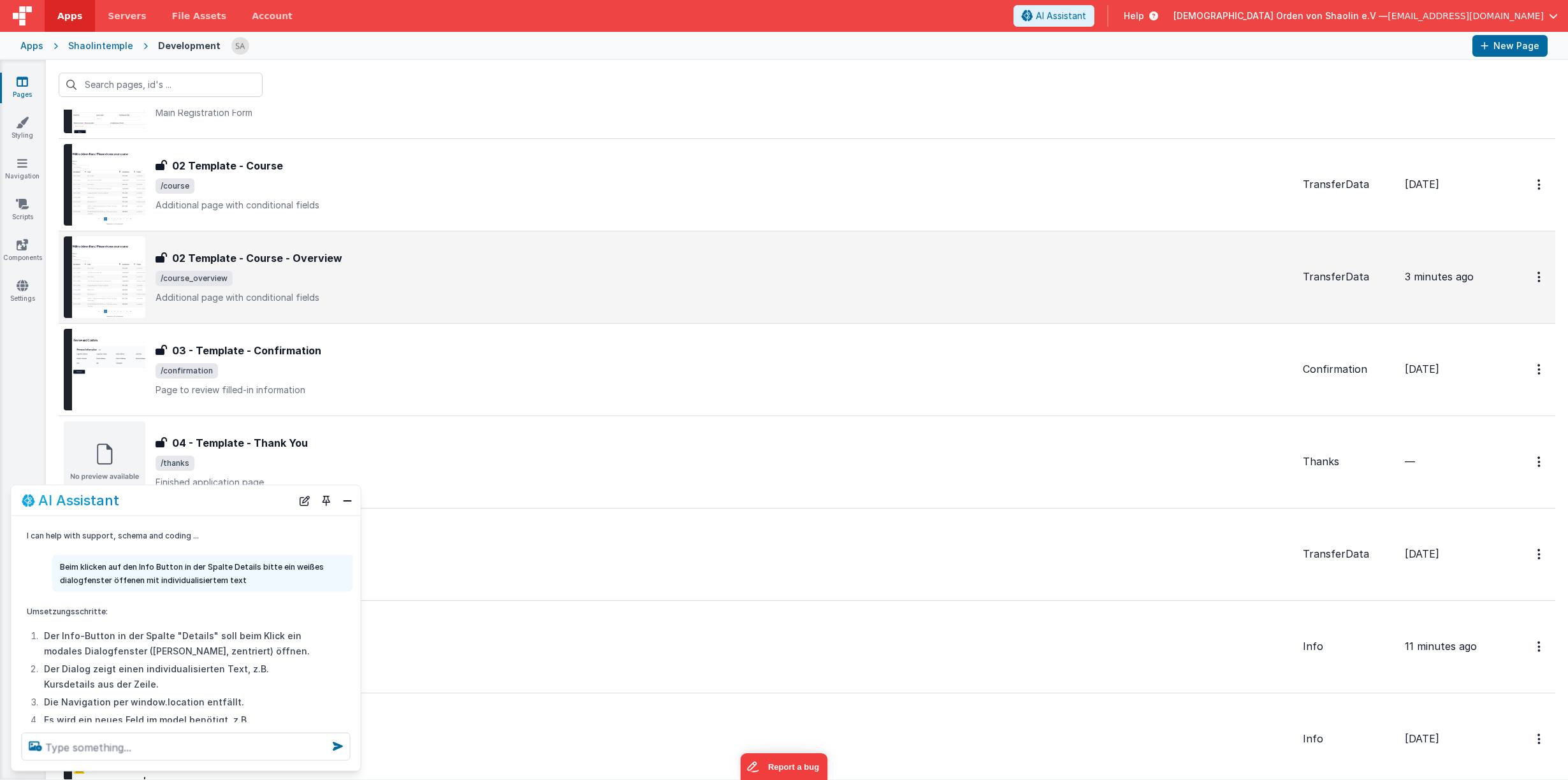
click at [782, 296] on p "Additional page with conditional fields" at bounding box center [723, 297] width 1137 height 13
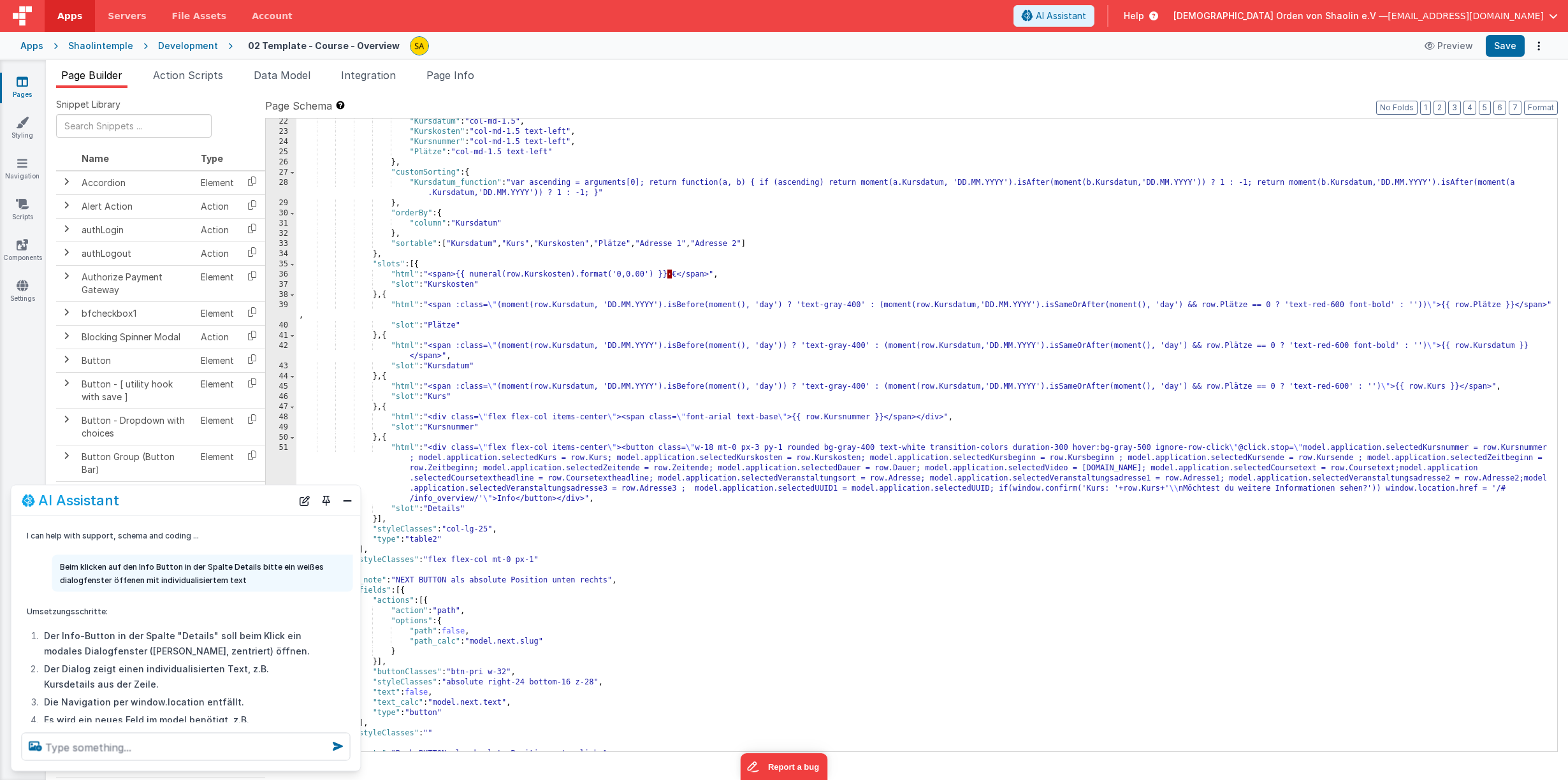
scroll to position [2, 0]
drag, startPoint x: 60, startPoint y: 564, endPoint x: 272, endPoint y: 574, distance: 212.2
click at [272, 574] on p "Beim klicken auf den Info Button in der Spalte Details bitte ein weißes dialogf…" at bounding box center [202, 571] width 285 height 27
copy p "Beim klicken auf den Info Button in der Spalte Details bitte ein weißes dialogf…"
click at [127, 752] on textarea at bounding box center [186, 747] width 329 height 28
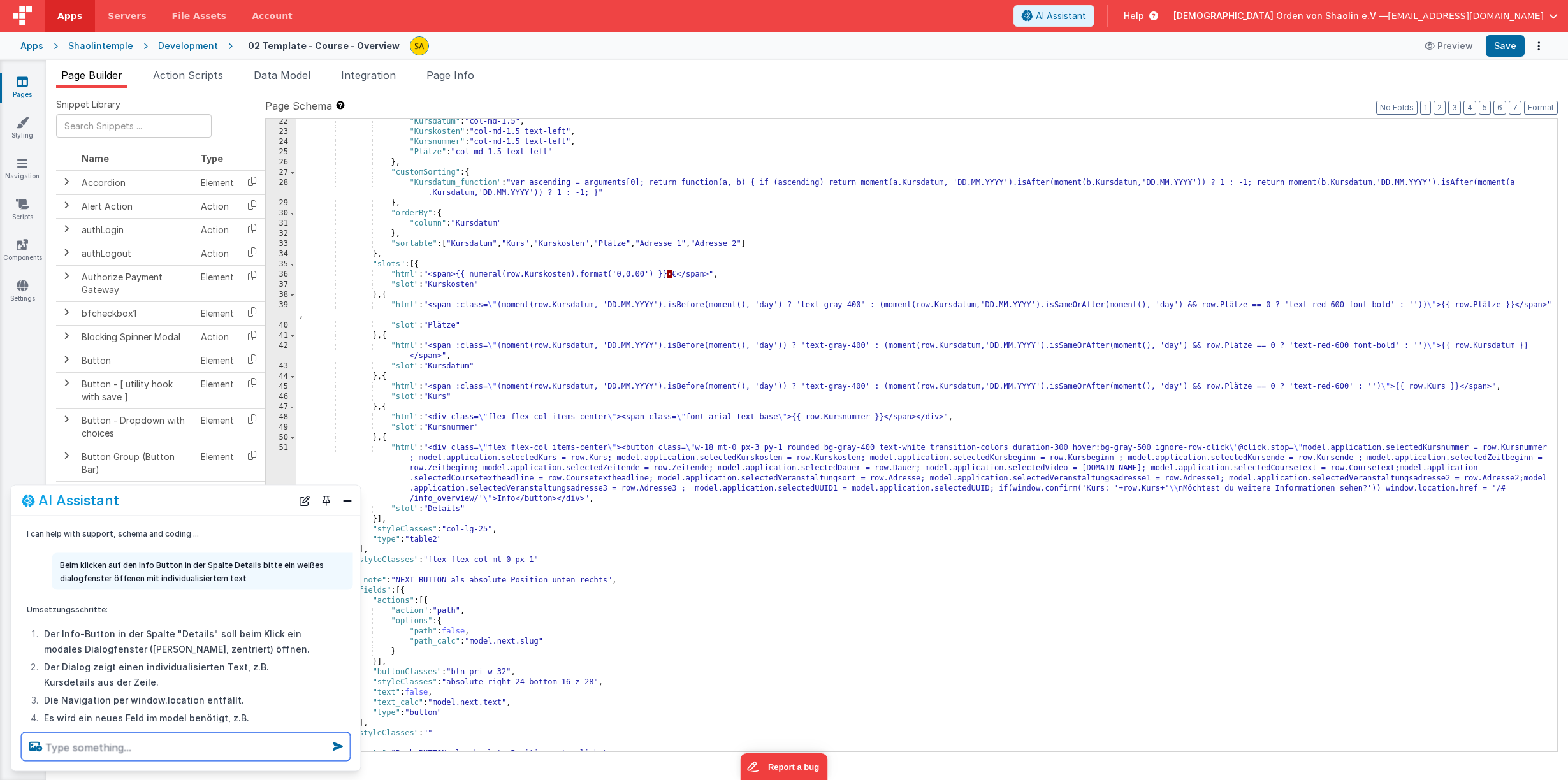
paste textarea "Beim klicken auf den Info Button in der Spalte Details bitte ein weißes dialogf…"
drag, startPoint x: 65, startPoint y: 734, endPoint x: 78, endPoint y: 756, distance: 25.6
click at [65, 734] on textarea "Beim klicken auf den Info Button in der Spalte Details bitte ein weißes dialogf…" at bounding box center [186, 732] width 329 height 59
drag, startPoint x: 114, startPoint y: 732, endPoint x: 61, endPoint y: 732, distance: 53.0
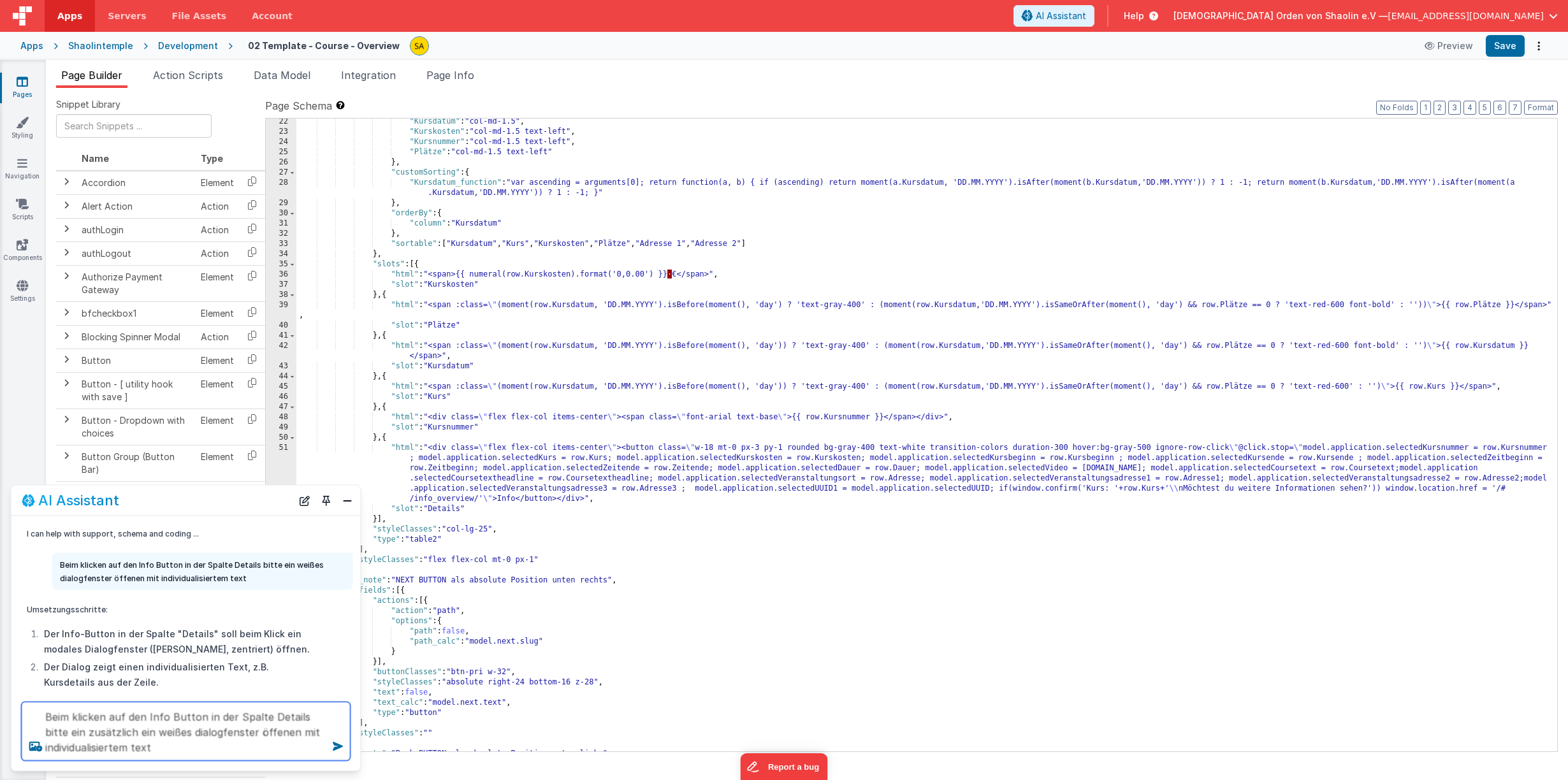
click at [61, 732] on textarea "Beim klicken auf den Info Button in der Spalte Details bitte ein zusätzlich ein…" at bounding box center [186, 732] width 329 height 59
type textarea "Beim klicken auf den Info Button in der Spalte Details bitte zusätzlich zum bes…"
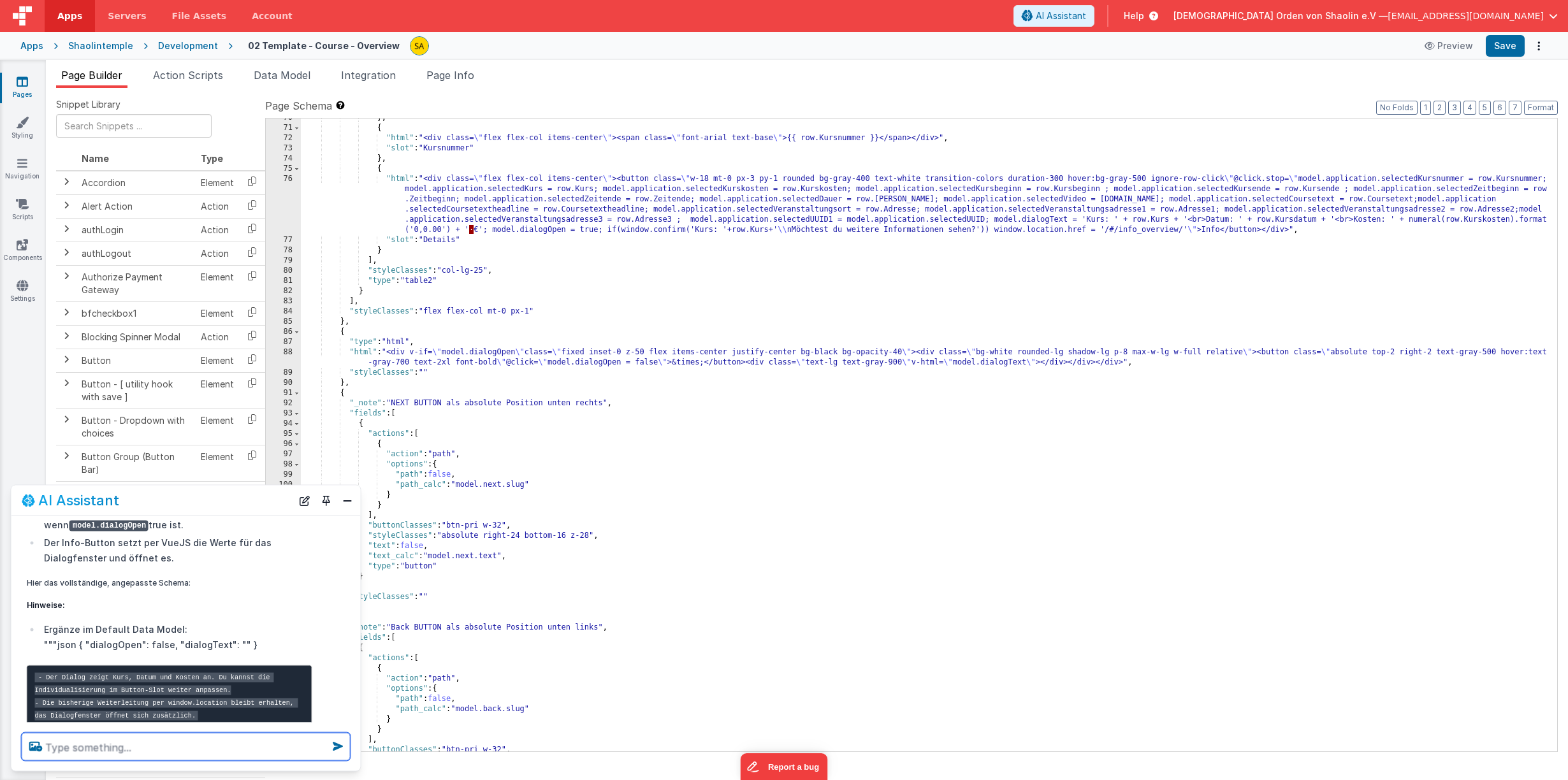
scroll to position [729, 0]
click at [1496, 46] on button "Save" at bounding box center [1505, 46] width 39 height 21
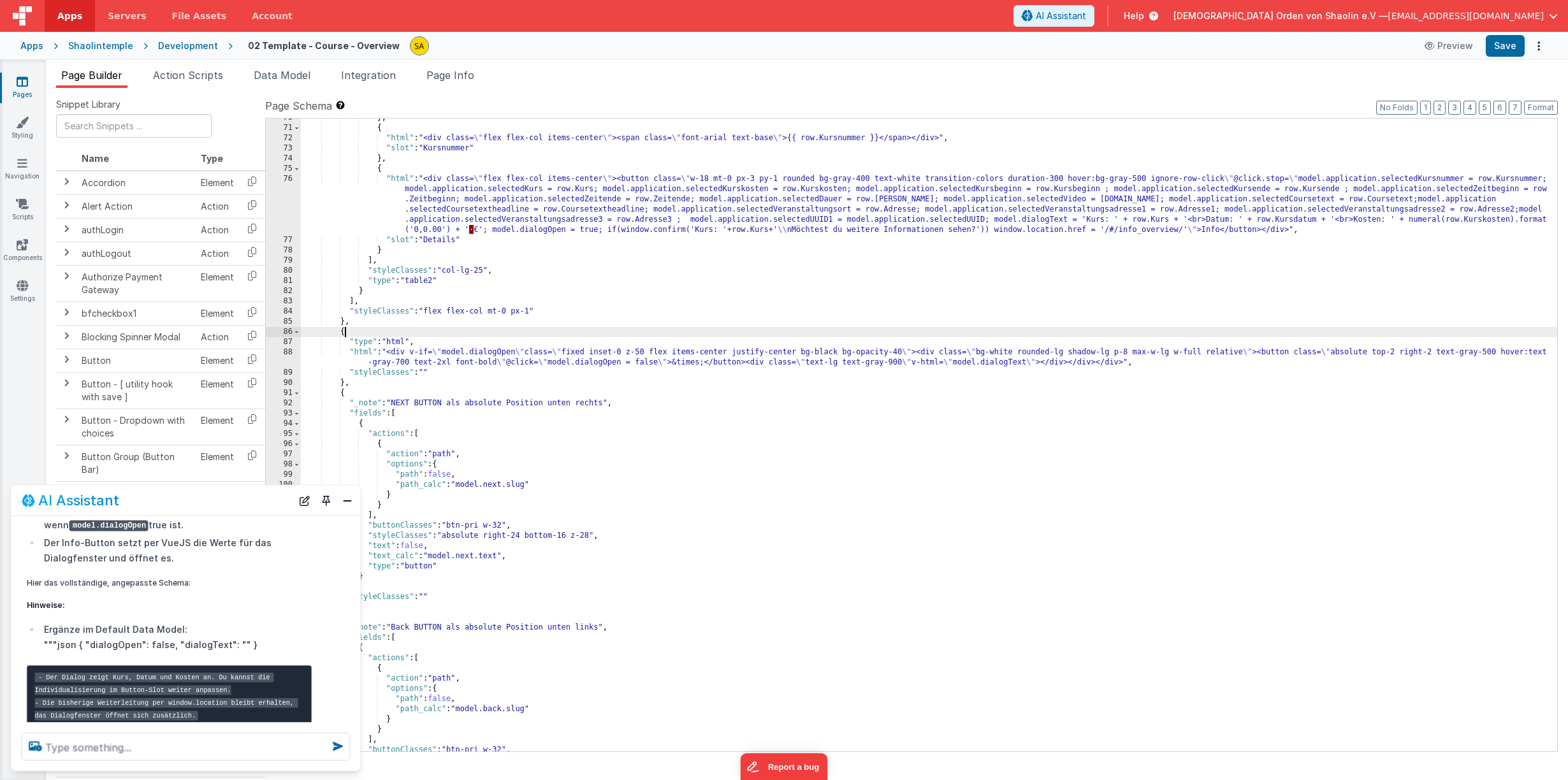
drag, startPoint x: 346, startPoint y: 334, endPoint x: 388, endPoint y: 365, distance: 52.2
click at [346, 334] on div "} , { "html" : "<div class= \" flex flex-col items-center \" ><span class= \" f…" at bounding box center [928, 439] width 1256 height 653
click at [22, 86] on icon at bounding box center [22, 81] width 11 height 13
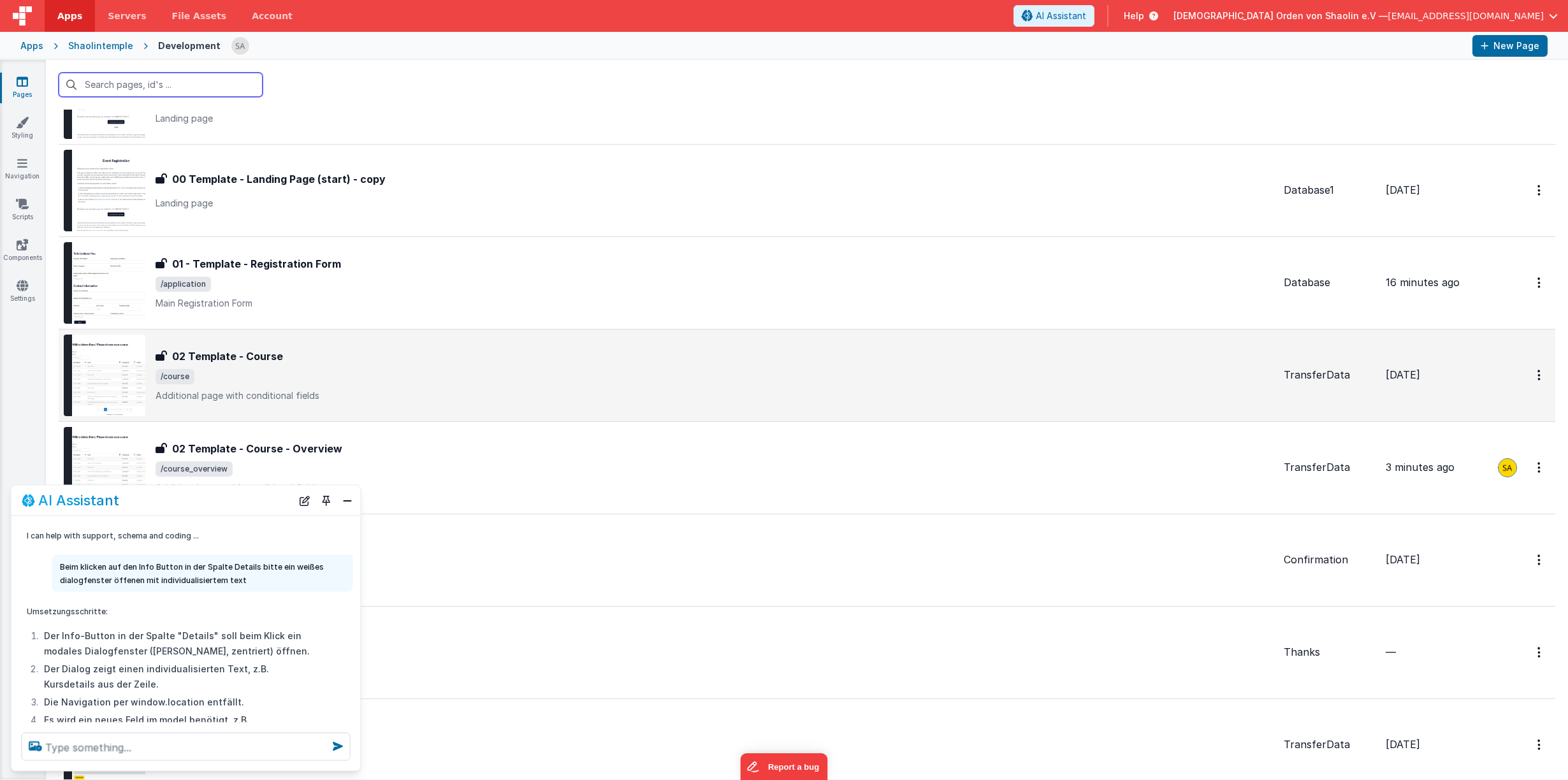
scroll to position [86, 0]
click at [733, 366] on div "02 Template - Course 02 Template - Course /course Additional page with conditio…" at bounding box center [723, 373] width 1137 height 54
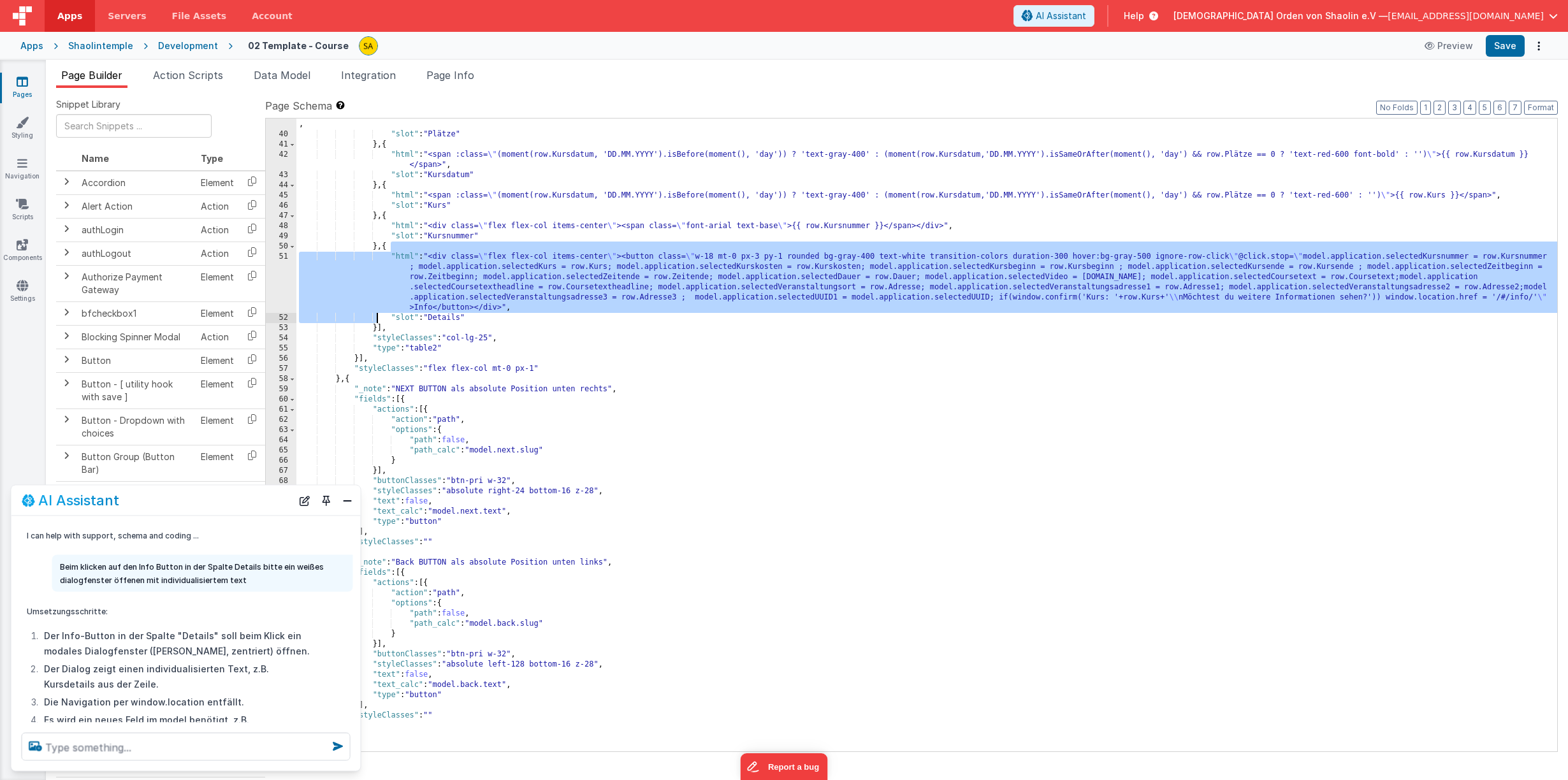
scroll to position [407, 0]
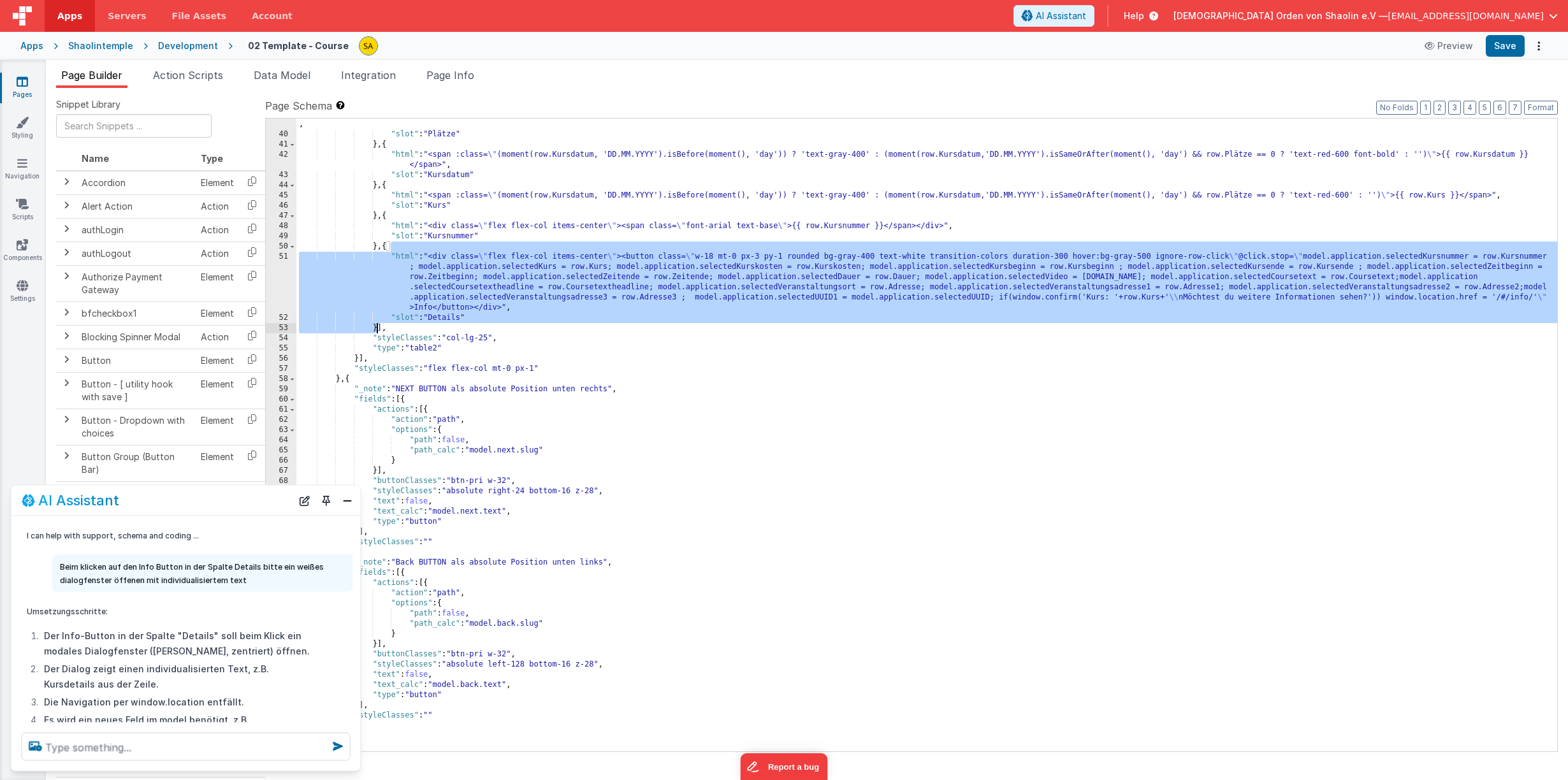
drag, startPoint x: 388, startPoint y: 248, endPoint x: 378, endPoint y: 327, distance: 79.6
click at [377, 327] on div ""html" : "<span :class= \" (moment(row.Kursdatum, 'DD.MM.YYYY').isBefore(moment…" at bounding box center [926, 441] width 1261 height 663
click at [23, 83] on icon at bounding box center [22, 81] width 11 height 13
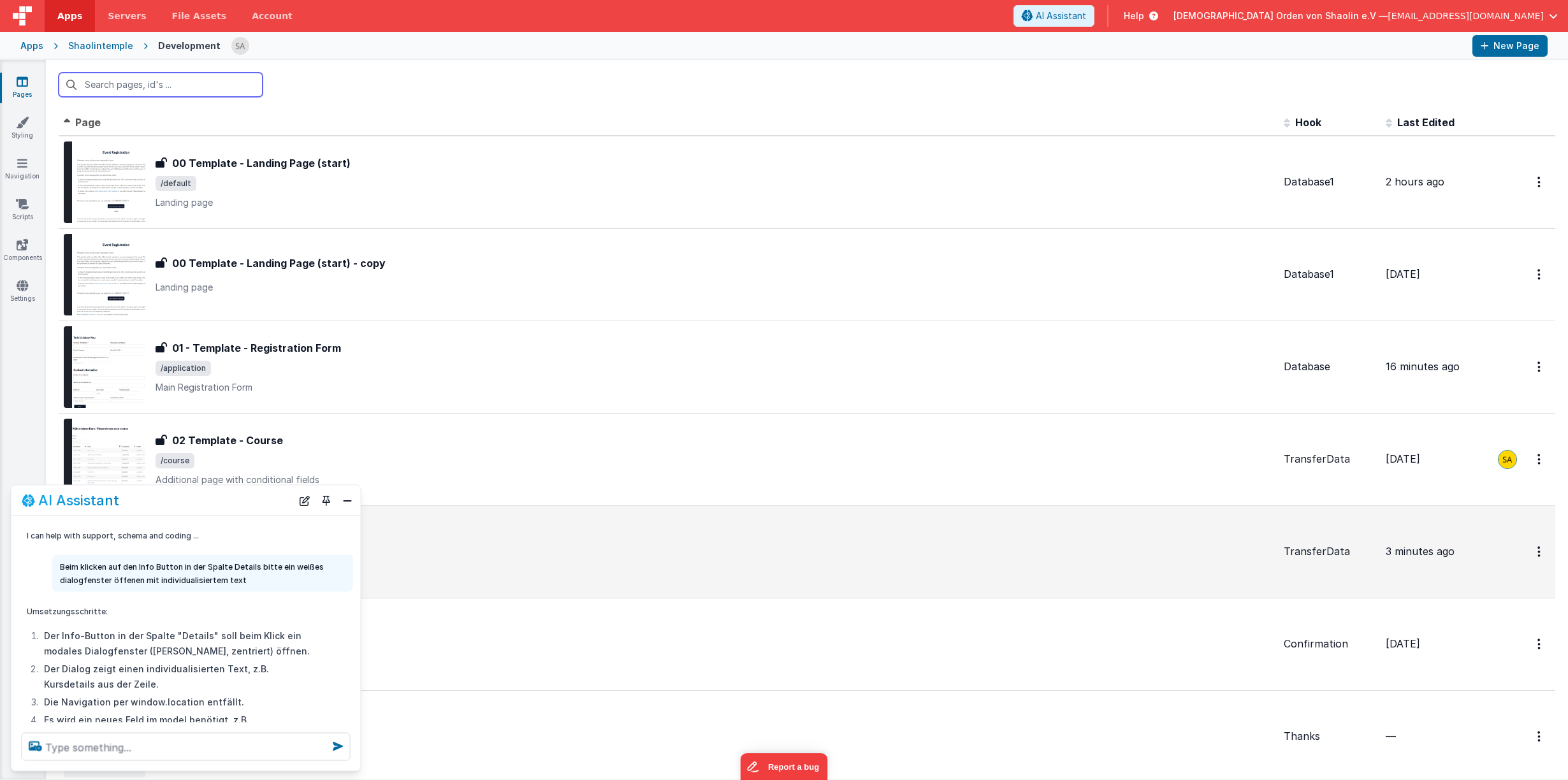
scroll to position [261, 0]
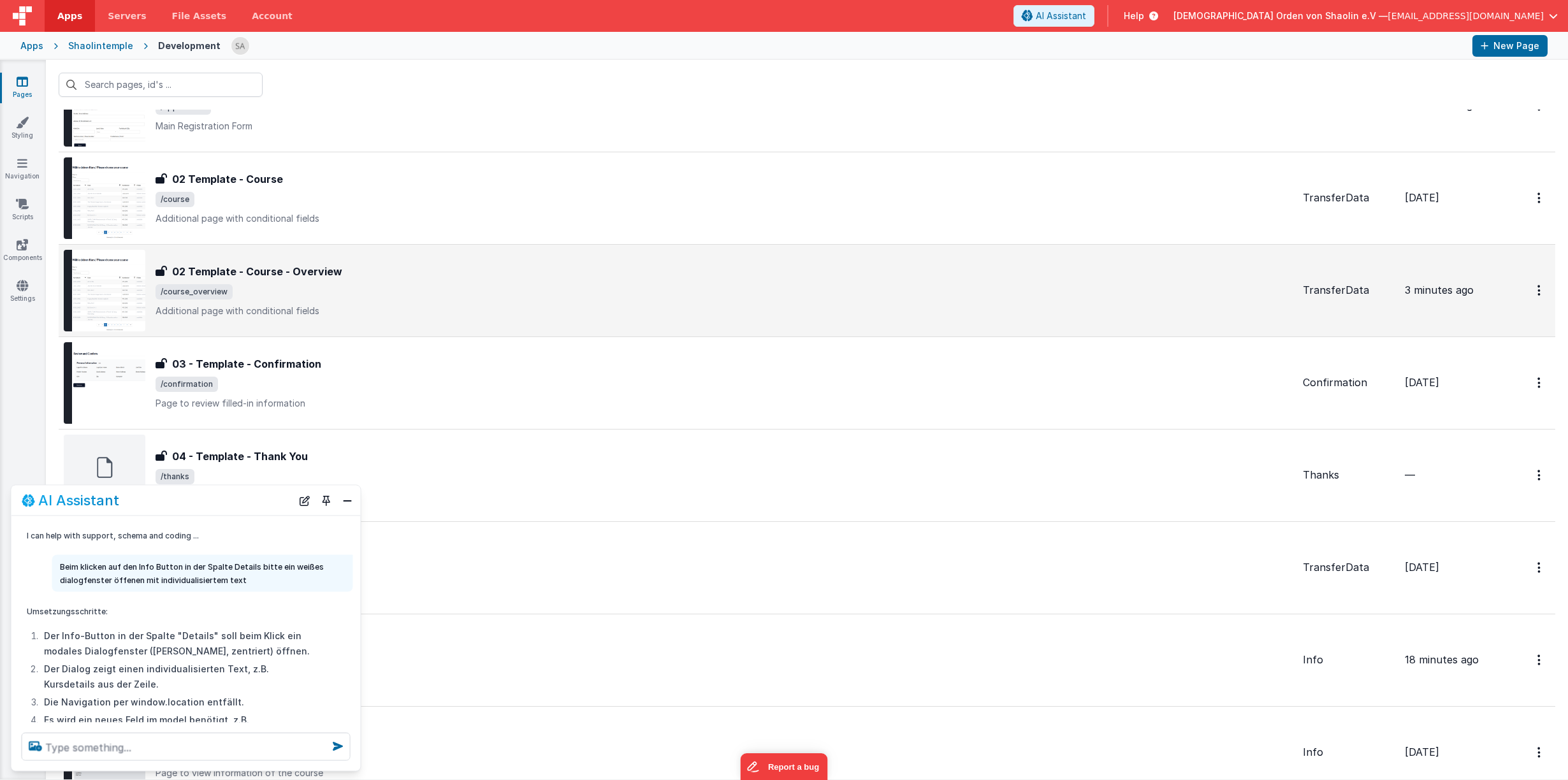
click at [608, 306] on p "Additional page with conditional fields" at bounding box center [723, 311] width 1137 height 13
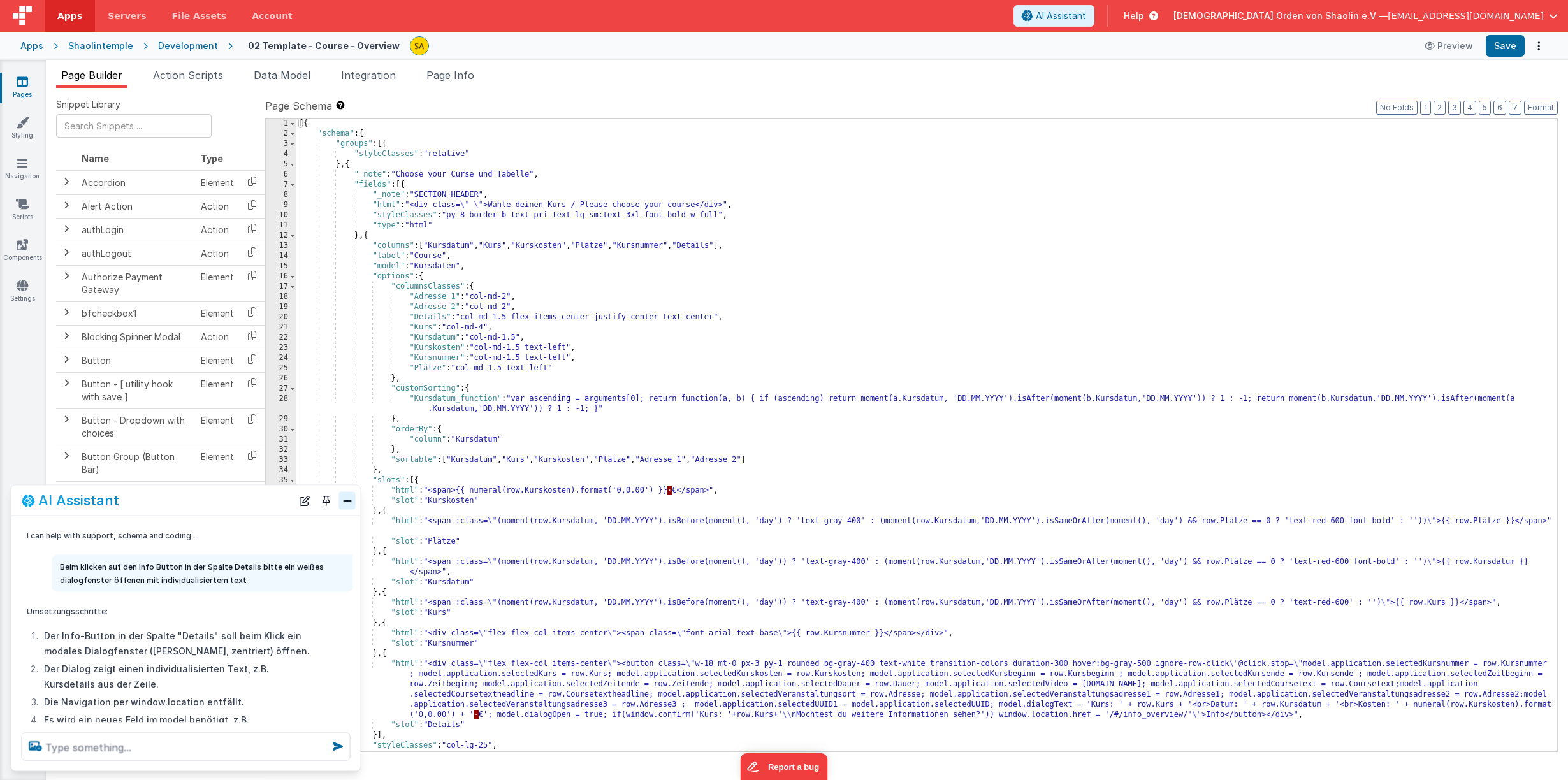
click at [343, 501] on button "Close" at bounding box center [347, 500] width 17 height 18
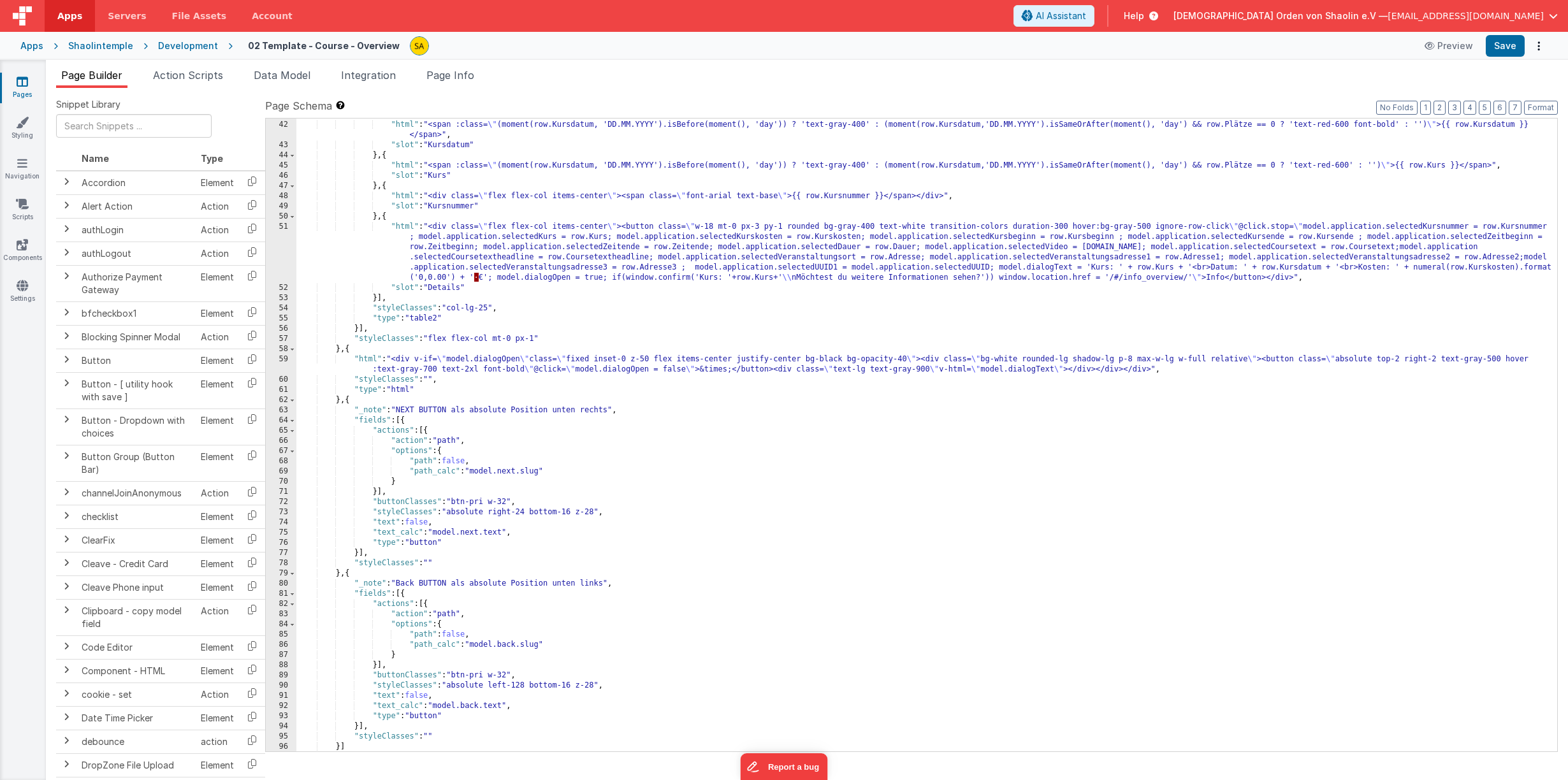
scroll to position [438, 0]
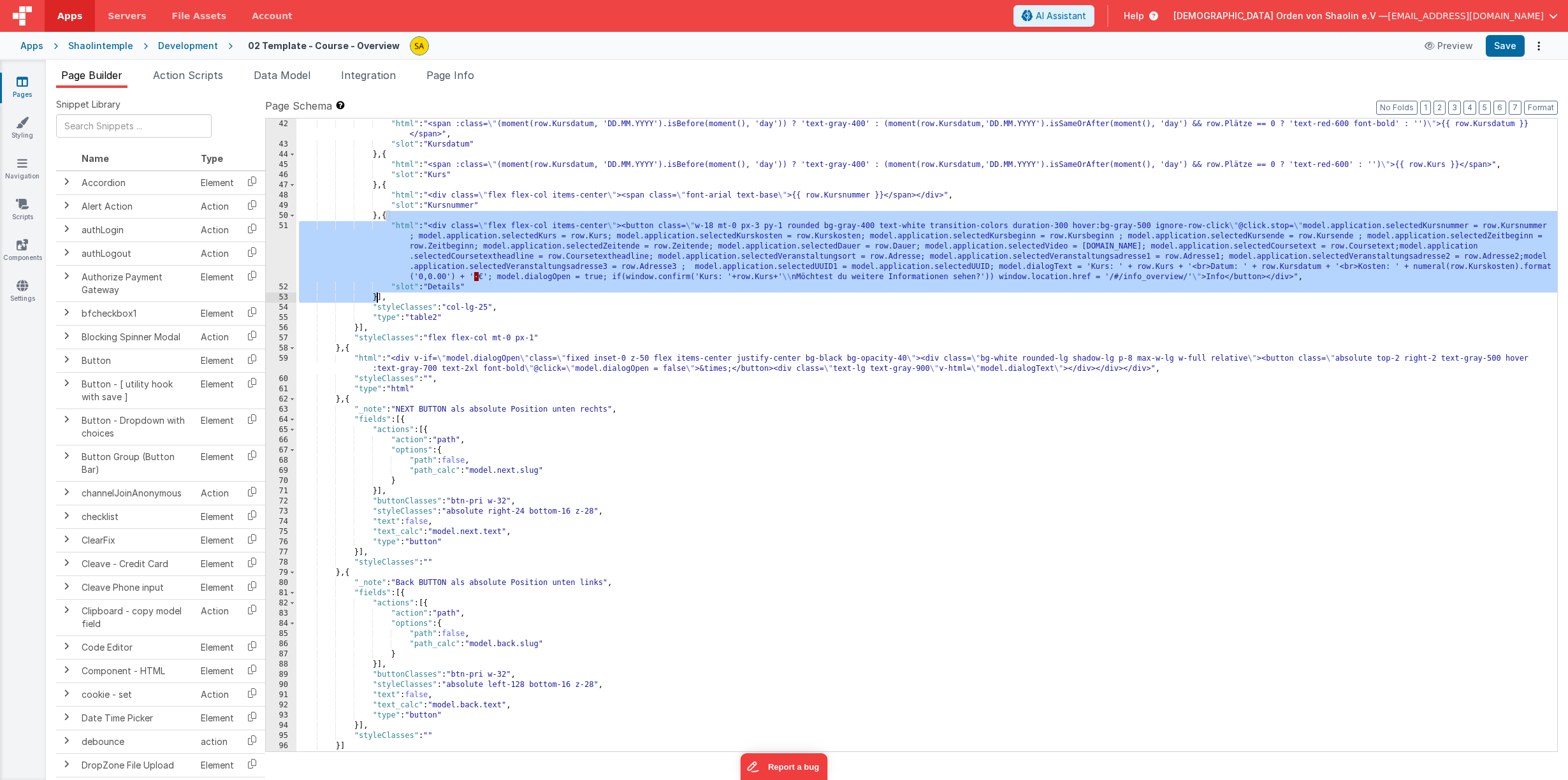
drag, startPoint x: 386, startPoint y: 219, endPoint x: 377, endPoint y: 297, distance: 78.5
click at [377, 297] on div "} , { "html" : "<span :class= \" (moment(row.Kursdatum, 'DD.MM.YYYY').isBefore(…" at bounding box center [926, 435] width 1261 height 653
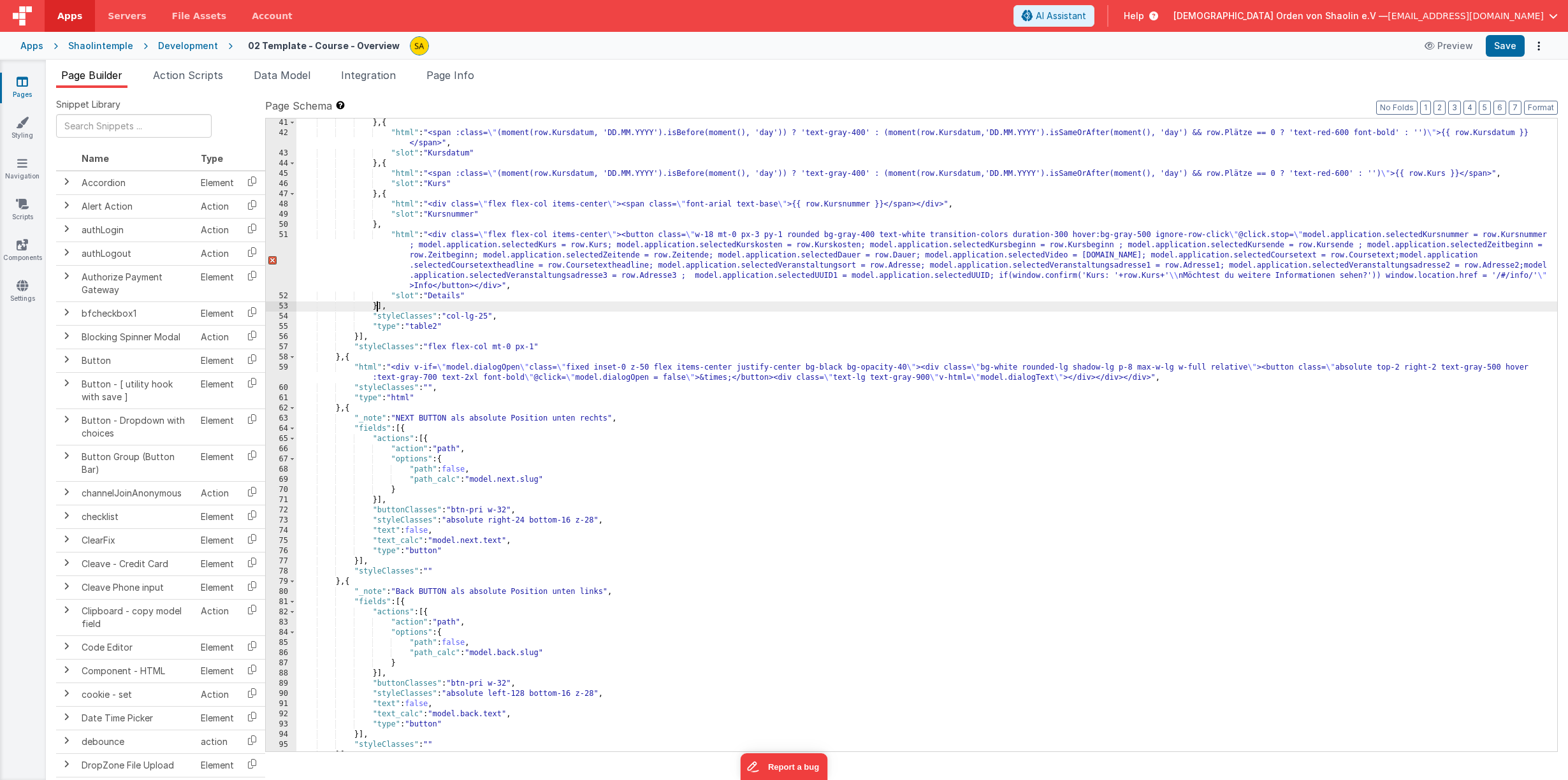
scroll to position [428, 0]
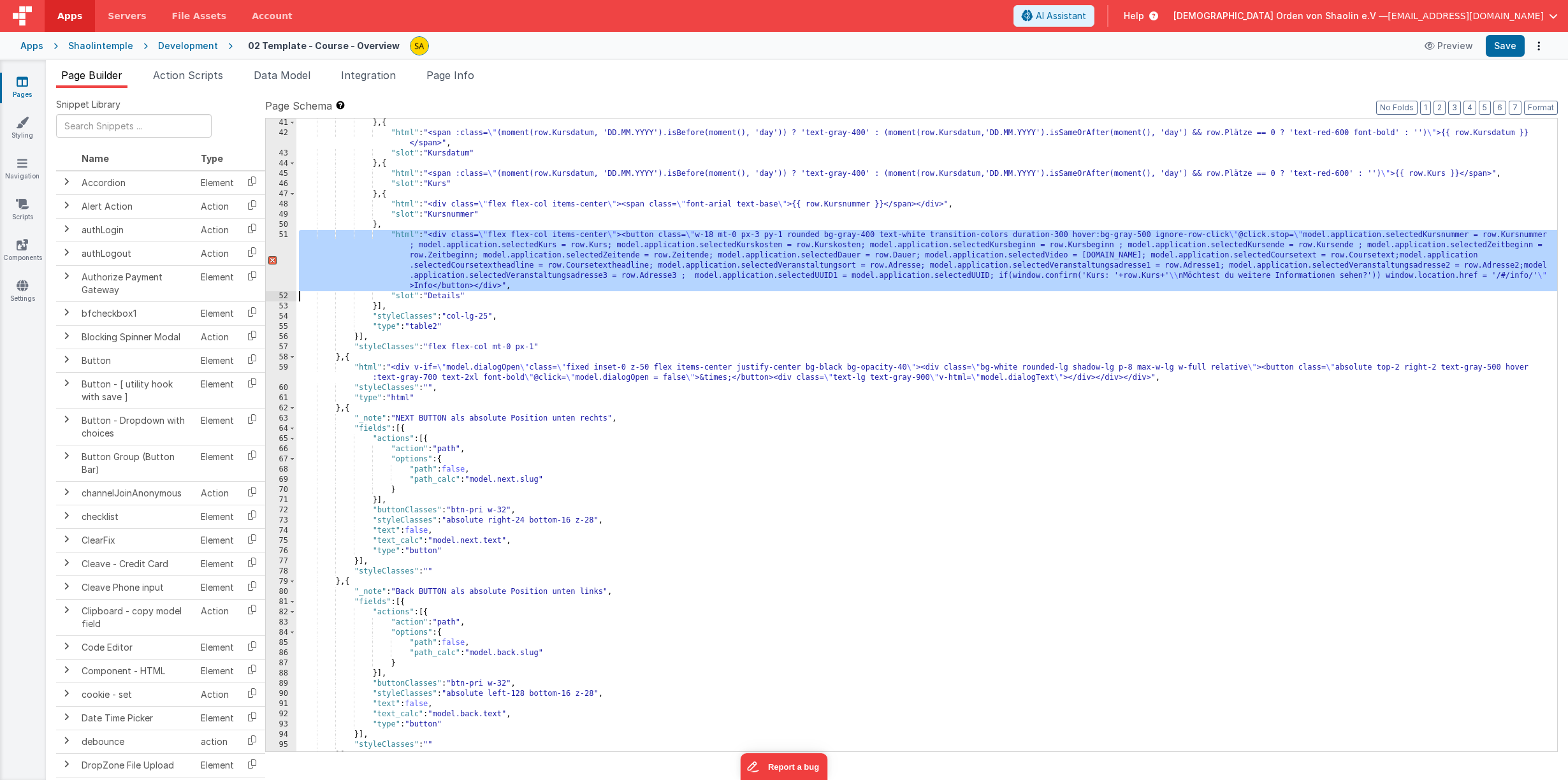
click at [271, 262] on div "51" at bounding box center [281, 260] width 31 height 61
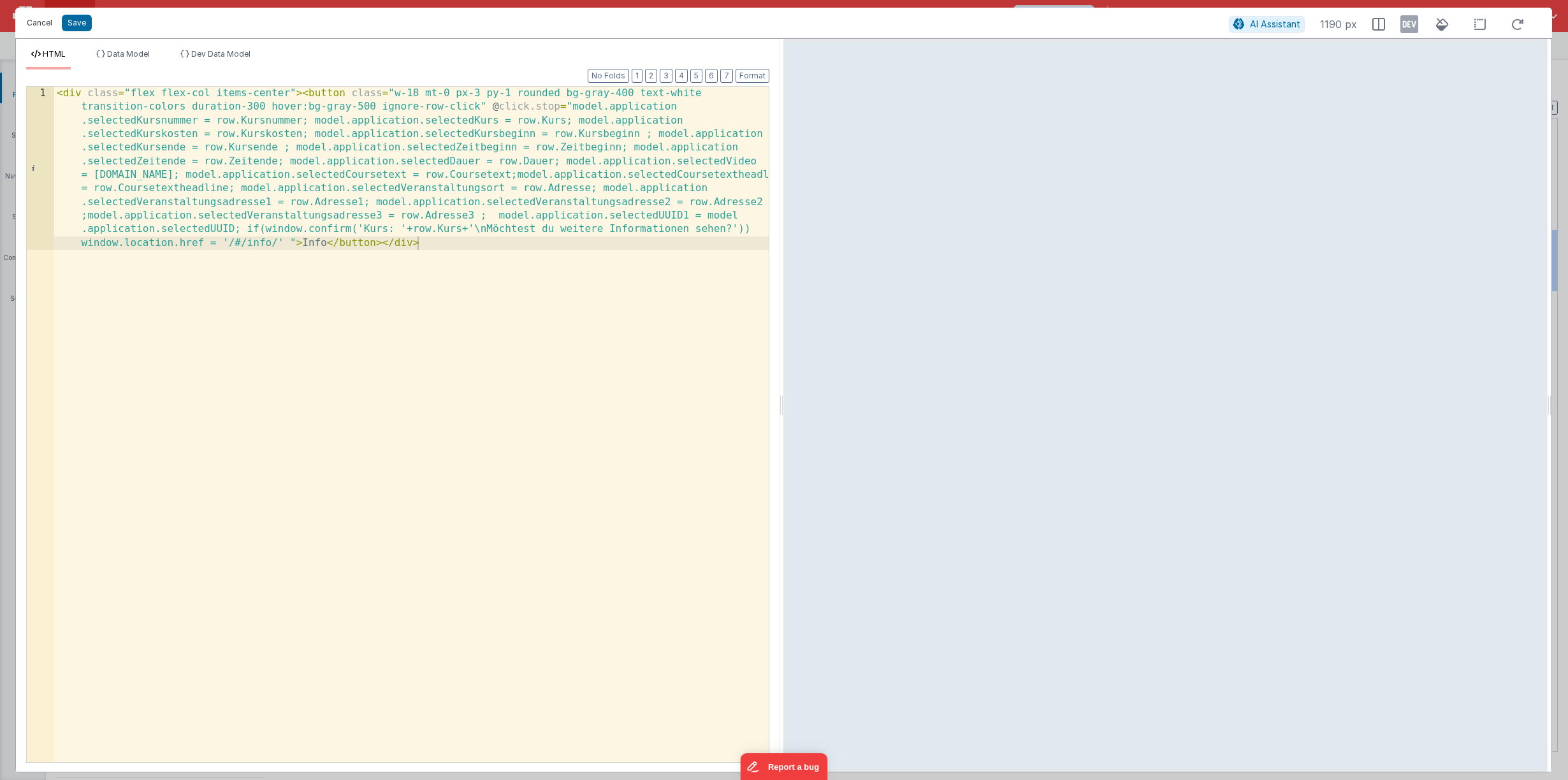
click at [35, 19] on button "Cancel" at bounding box center [39, 23] width 38 height 18
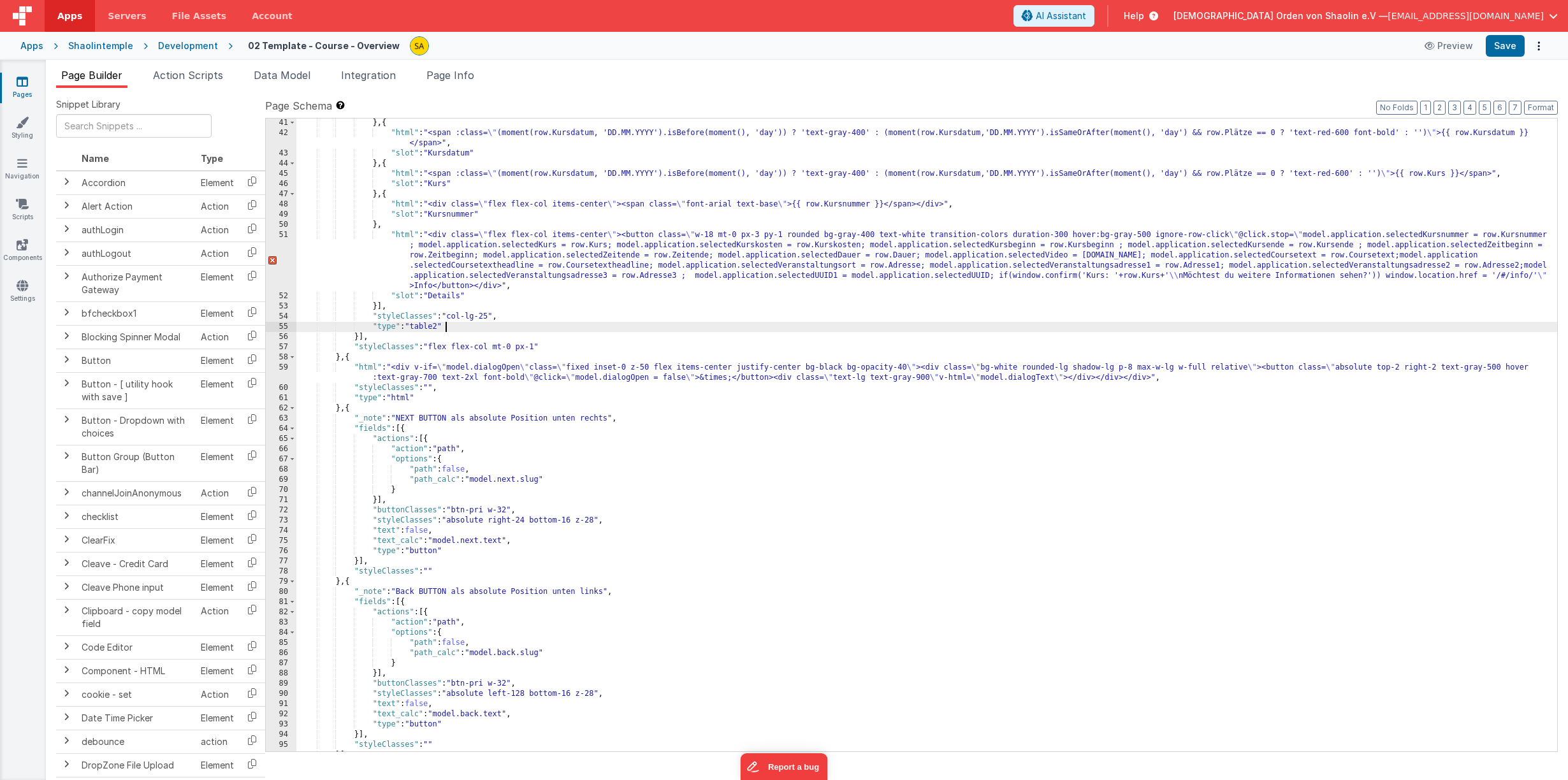
click at [783, 324] on div "} , { "html" : "<span :class= \" (moment(row.Kursdatum, 'DD.MM.YYYY').isBefore(…" at bounding box center [926, 444] width 1261 height 653
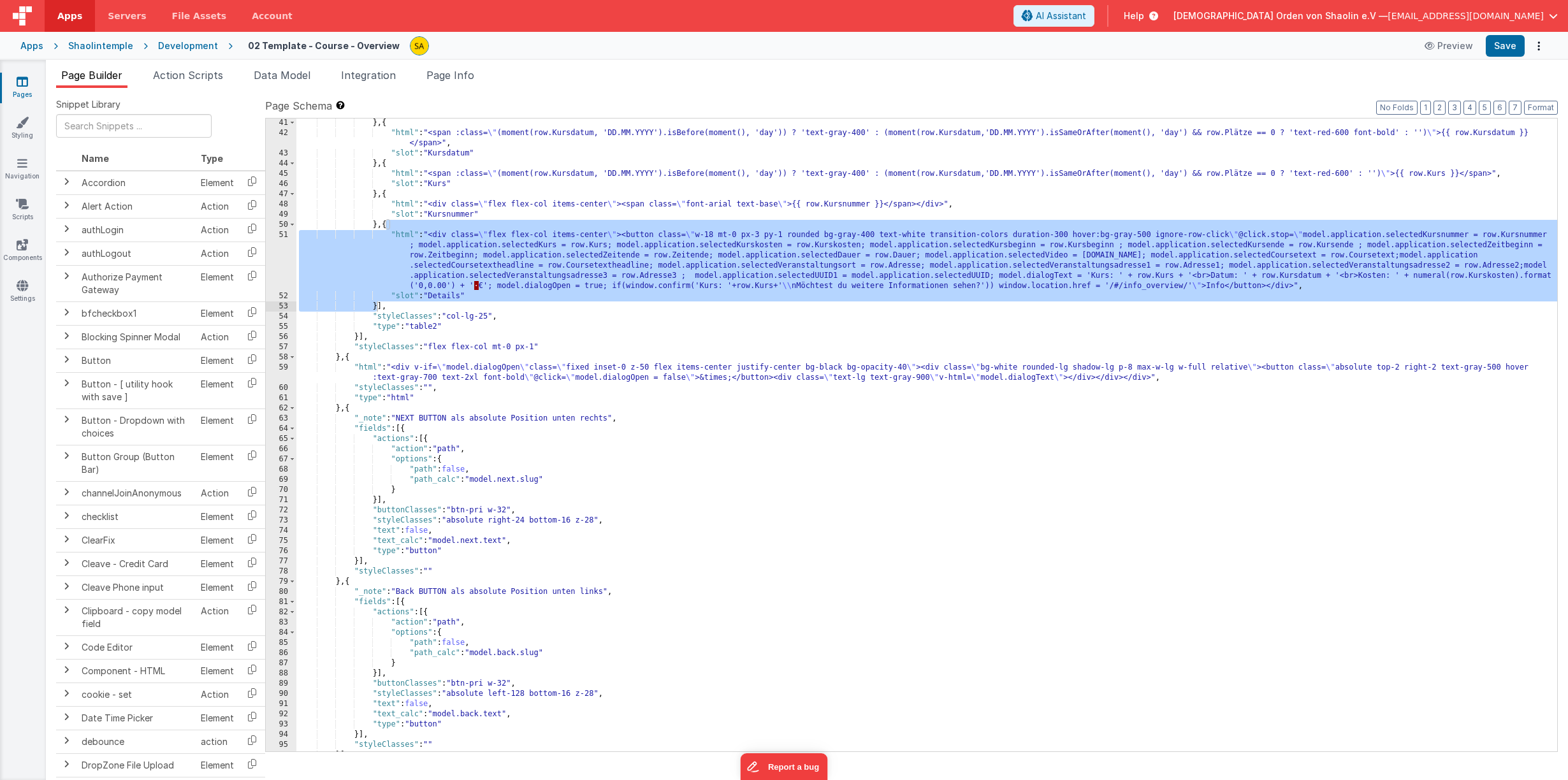
click at [23, 85] on icon at bounding box center [22, 81] width 11 height 13
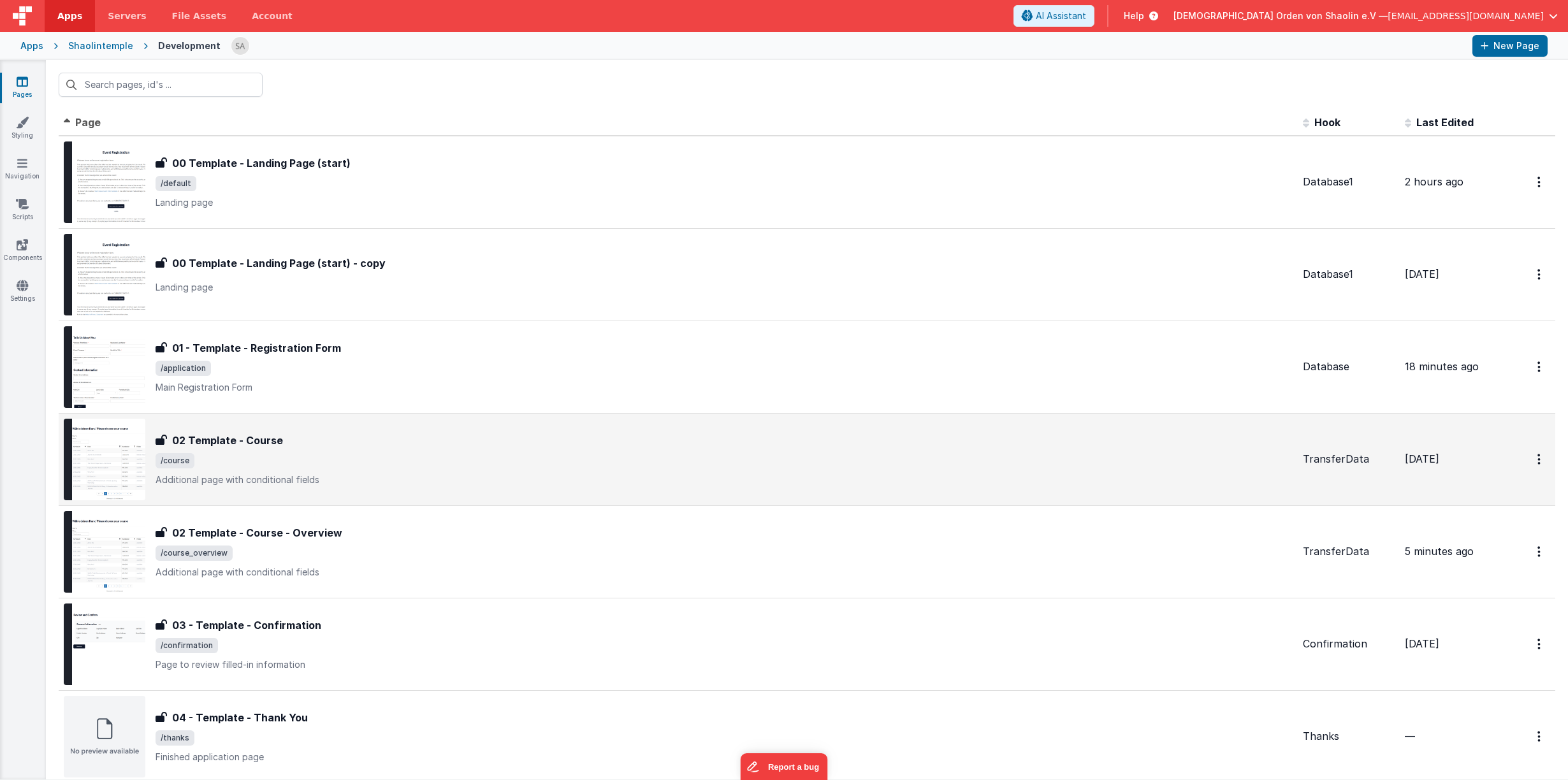
click at [720, 462] on span "/course" at bounding box center [723, 460] width 1137 height 15
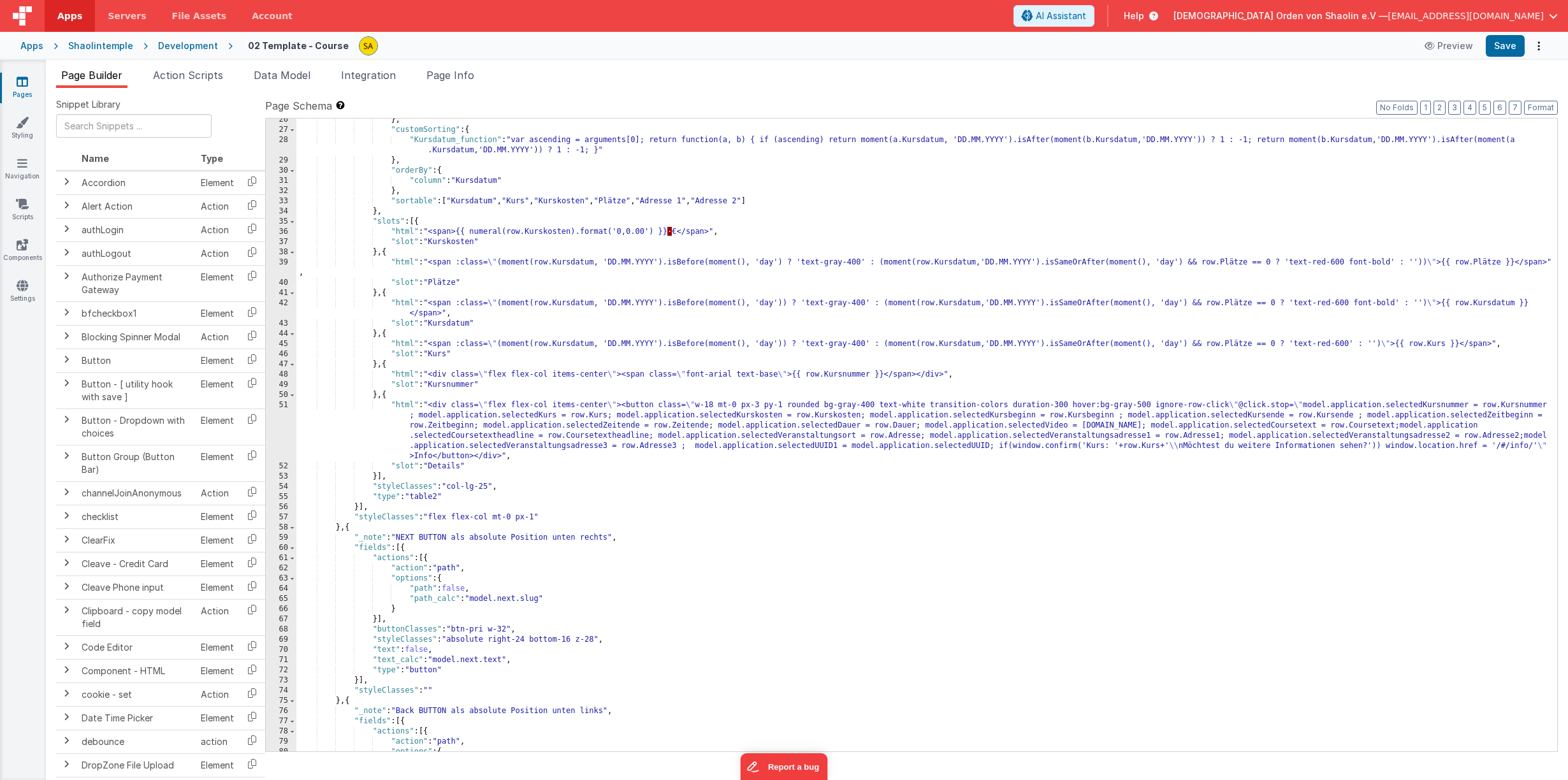
scroll to position [360, 0]
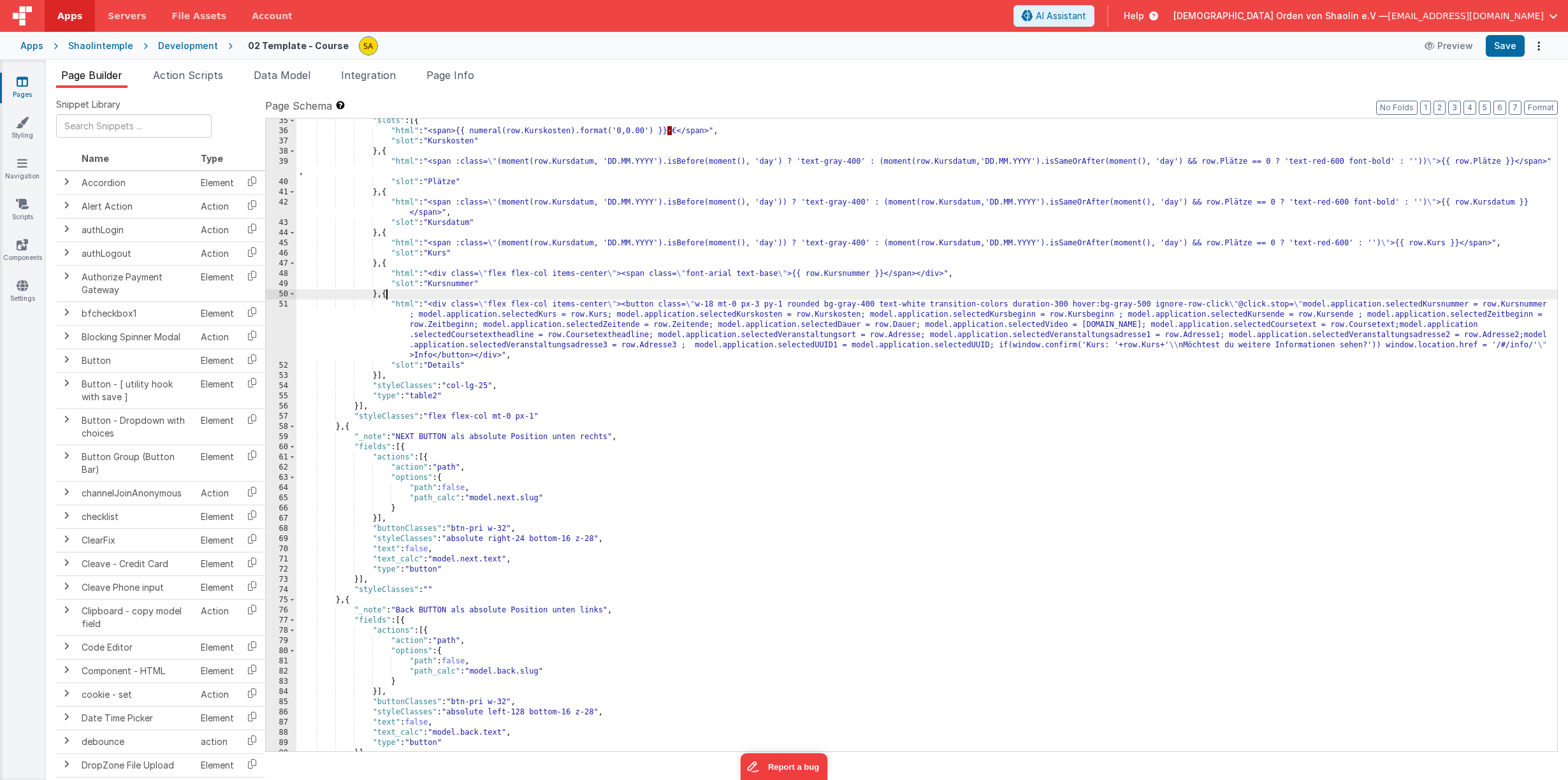
click at [385, 295] on div ""slots" : [{ "html" : "<span>{{ numeral(row.Kurskosten).format('0,0.00') }} · €…" at bounding box center [926, 442] width 1261 height 653
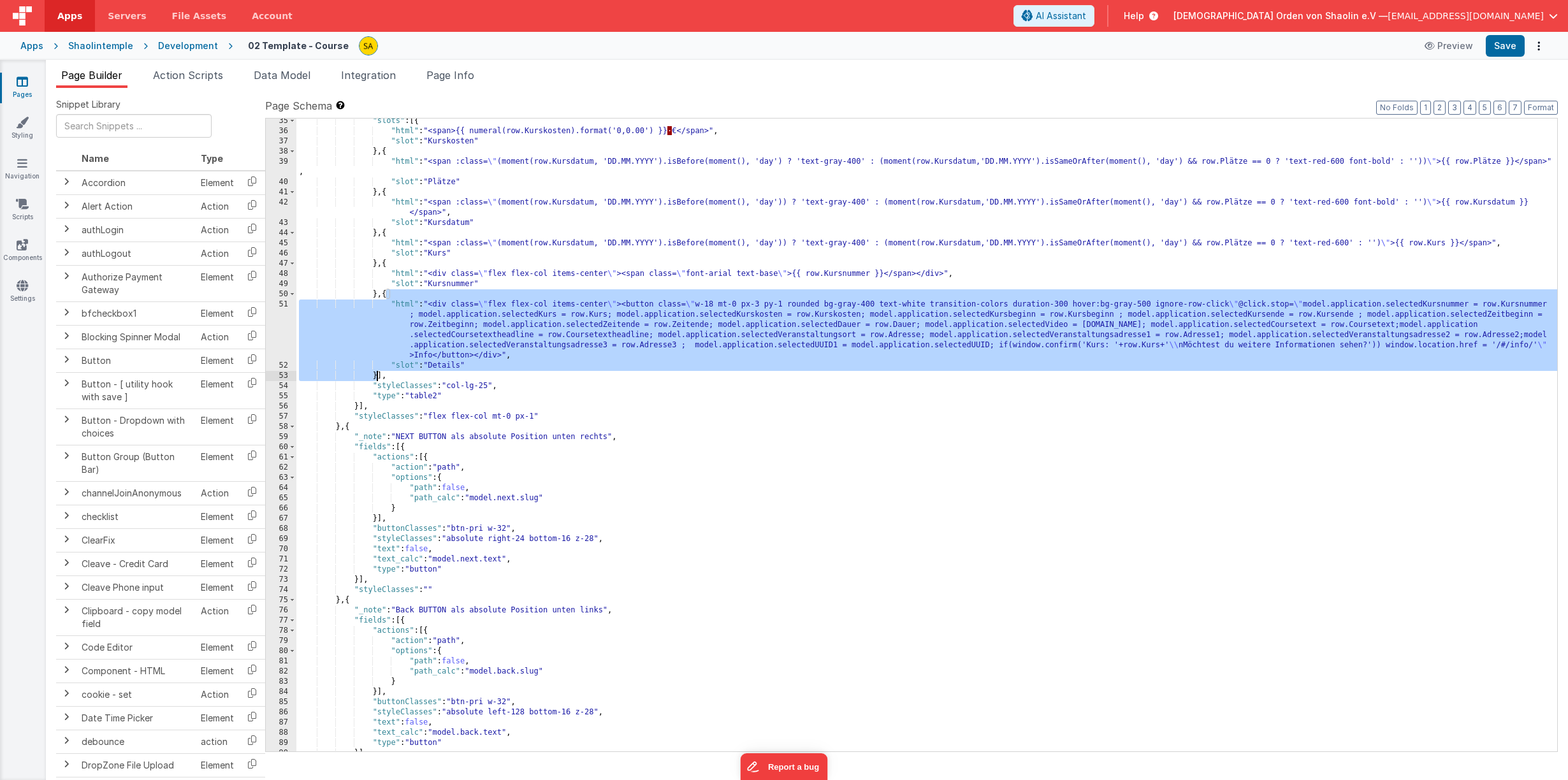
drag, startPoint x: 385, startPoint y: 296, endPoint x: 374, endPoint y: 374, distance: 78.8
click at [374, 374] on div ""slots" : [{ "html" : "<span>{{ numeral(row.Kurskosten).format('0,0.00') }} · €…" at bounding box center [926, 442] width 1261 height 653
click at [23, 83] on icon at bounding box center [22, 81] width 11 height 13
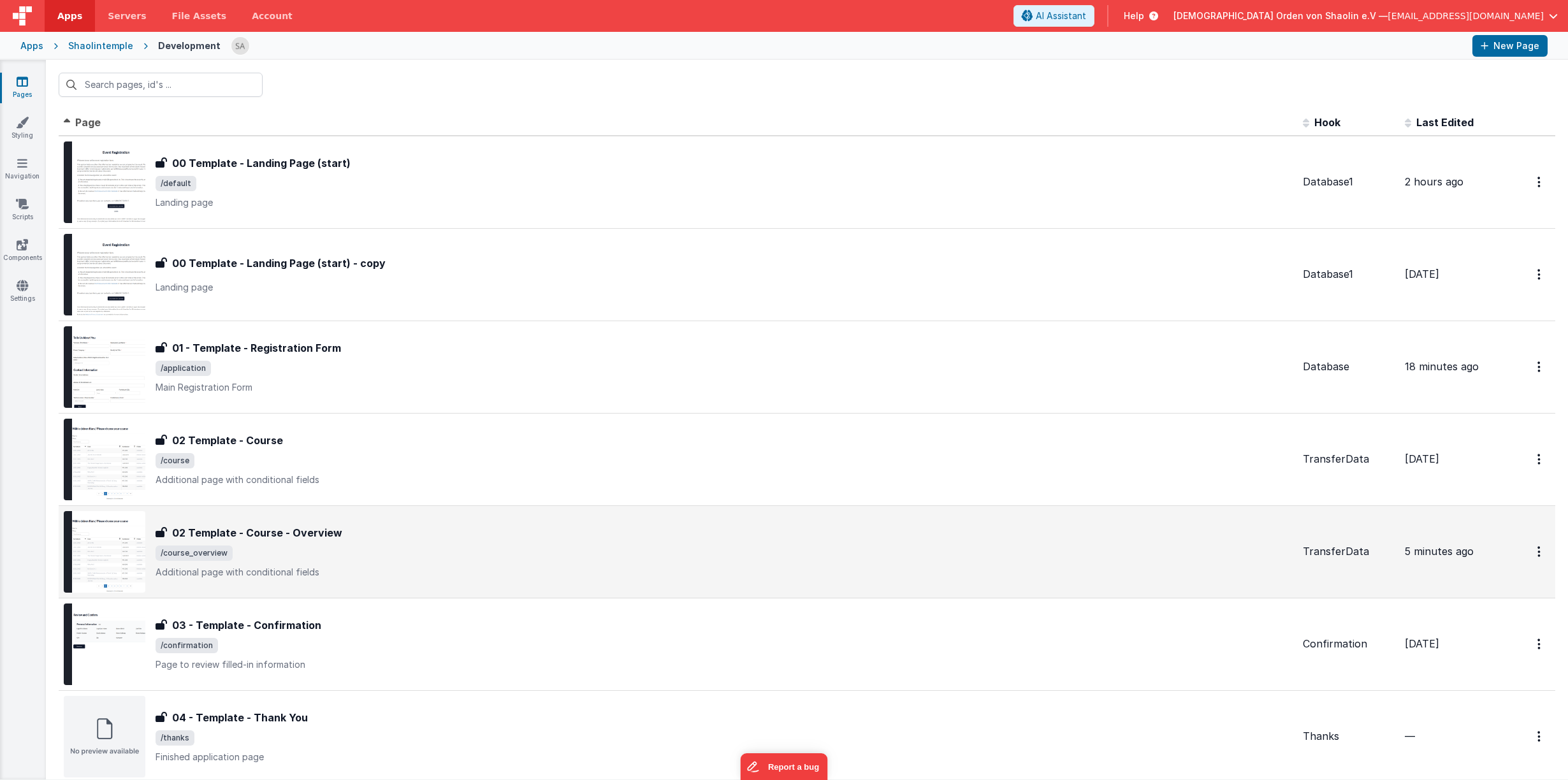
click at [447, 560] on span "/course_overview" at bounding box center [723, 552] width 1137 height 15
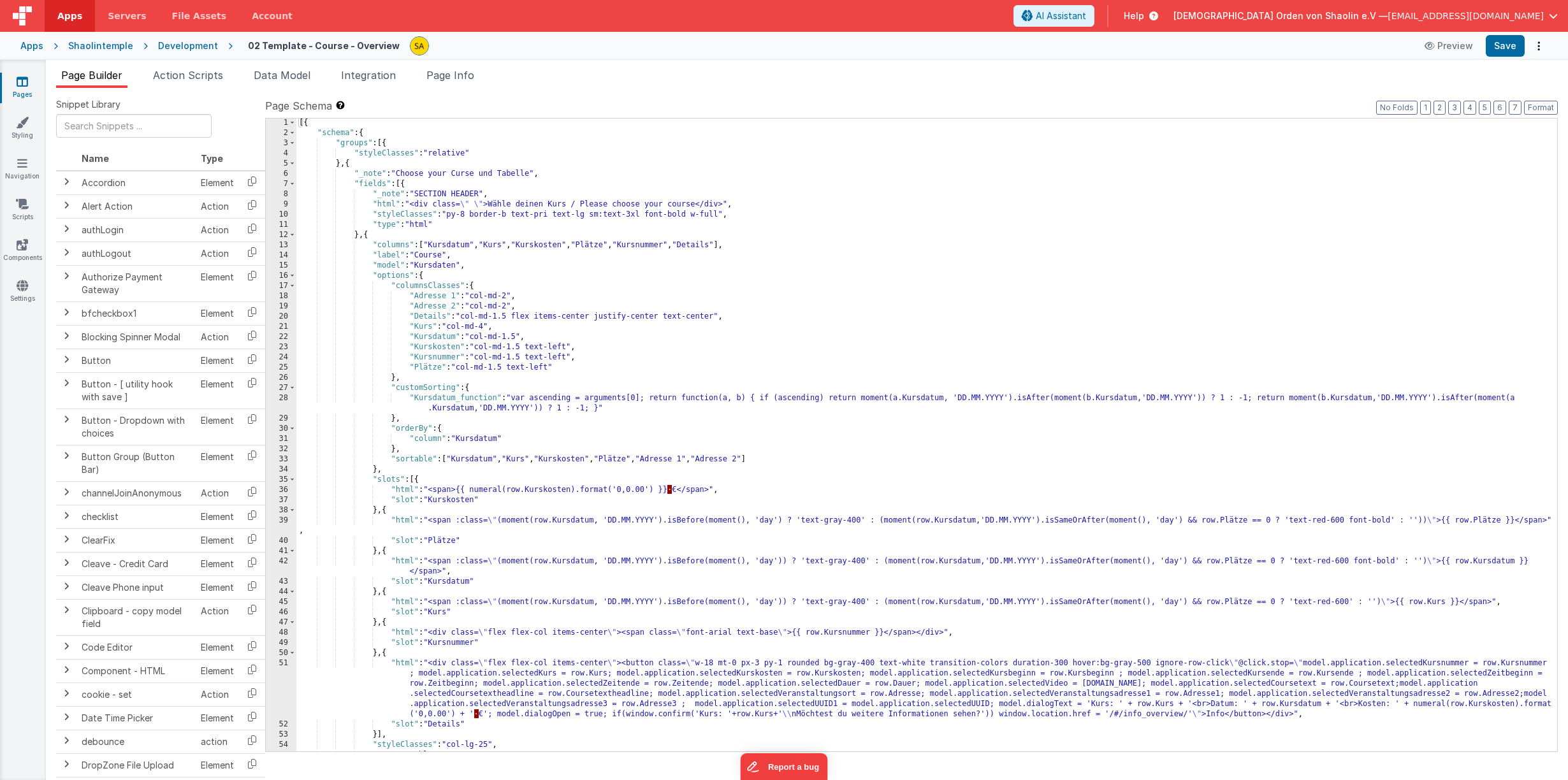
scroll to position [5, 0]
click at [983, 459] on div "[{ "schema" : { "groups" : [{ "styleClasses" : "relative" } , { "_note" : "Choo…" at bounding box center [926, 440] width 1261 height 653
click at [322, 630] on div "[{ "schema" : { "groups" : [{ "styleClasses" : "relative" } , { "_note" : "Choo…" at bounding box center [926, 439] width 1261 height 653
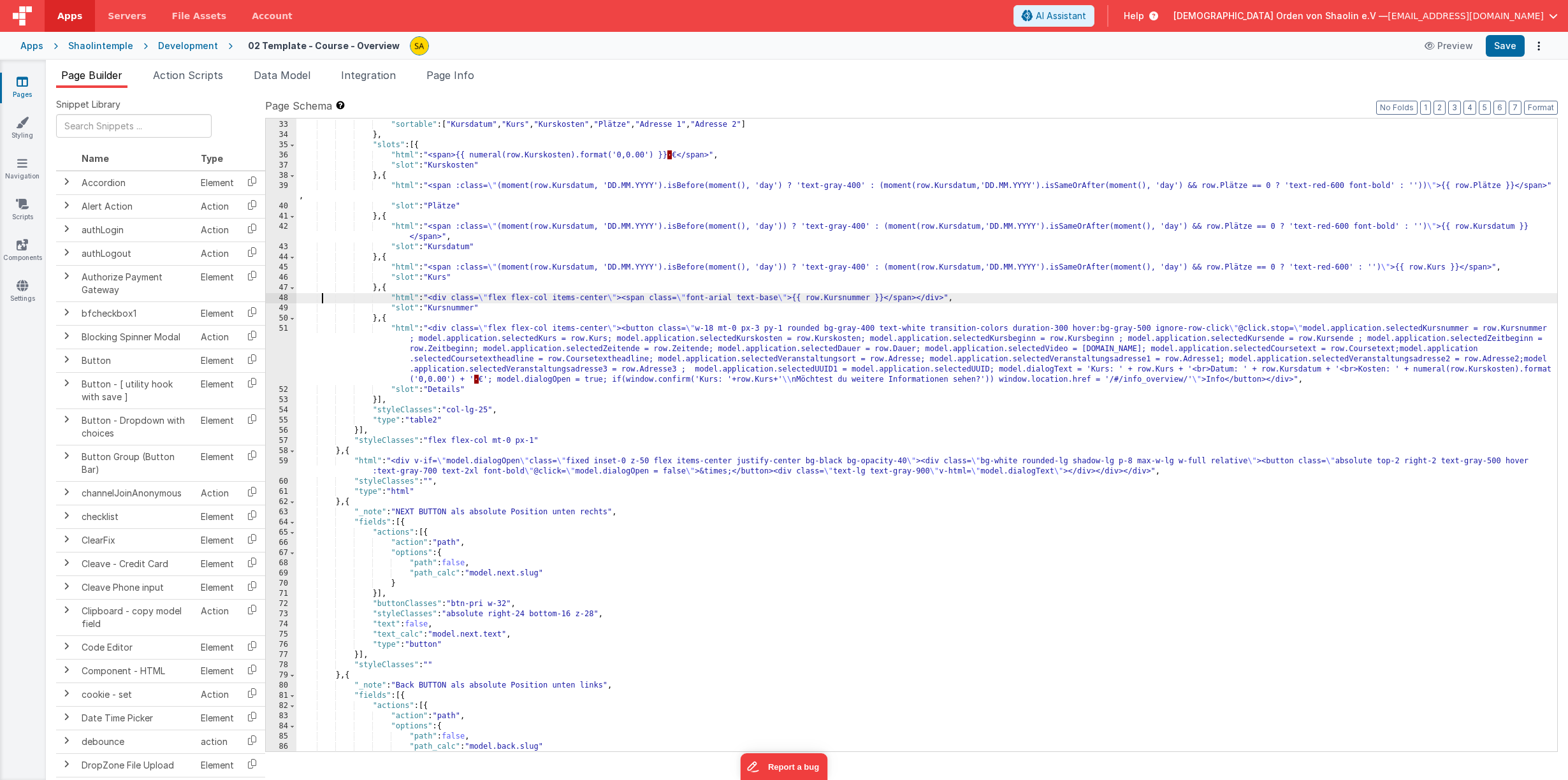
scroll to position [335, 0]
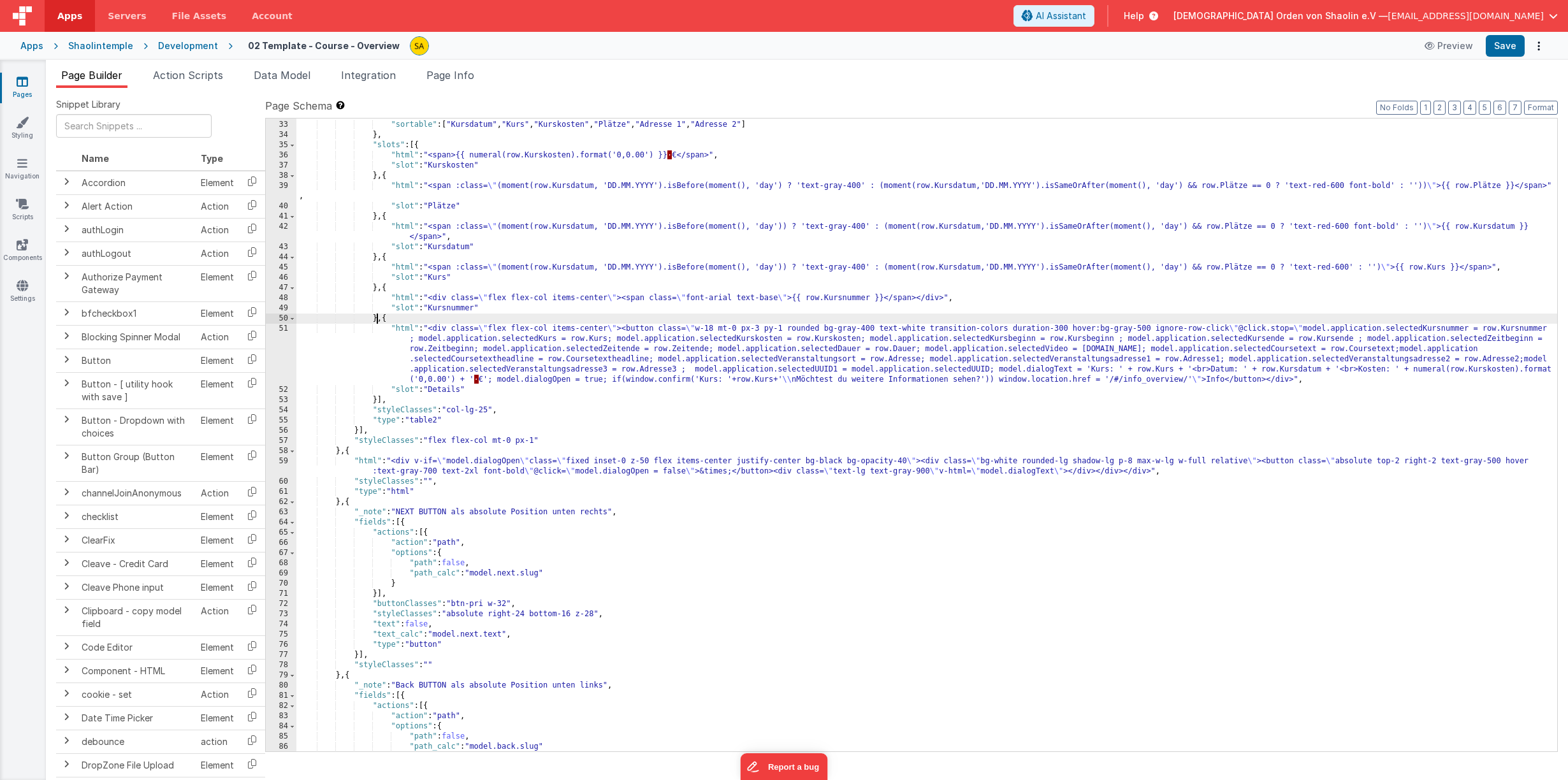
click at [378, 318] on div "} , "sortable" : [ "Kursdatum" , "Kurs" , "Kurskosten" , "Plätze" , "Adresse 1"…" at bounding box center [926, 436] width 1261 height 653
click at [387, 319] on div "} , "sortable" : [ "Kursdatum" , "Kurs" , "Kurskosten" , "Plätze" , "Adresse 1"…" at bounding box center [926, 436] width 1261 height 653
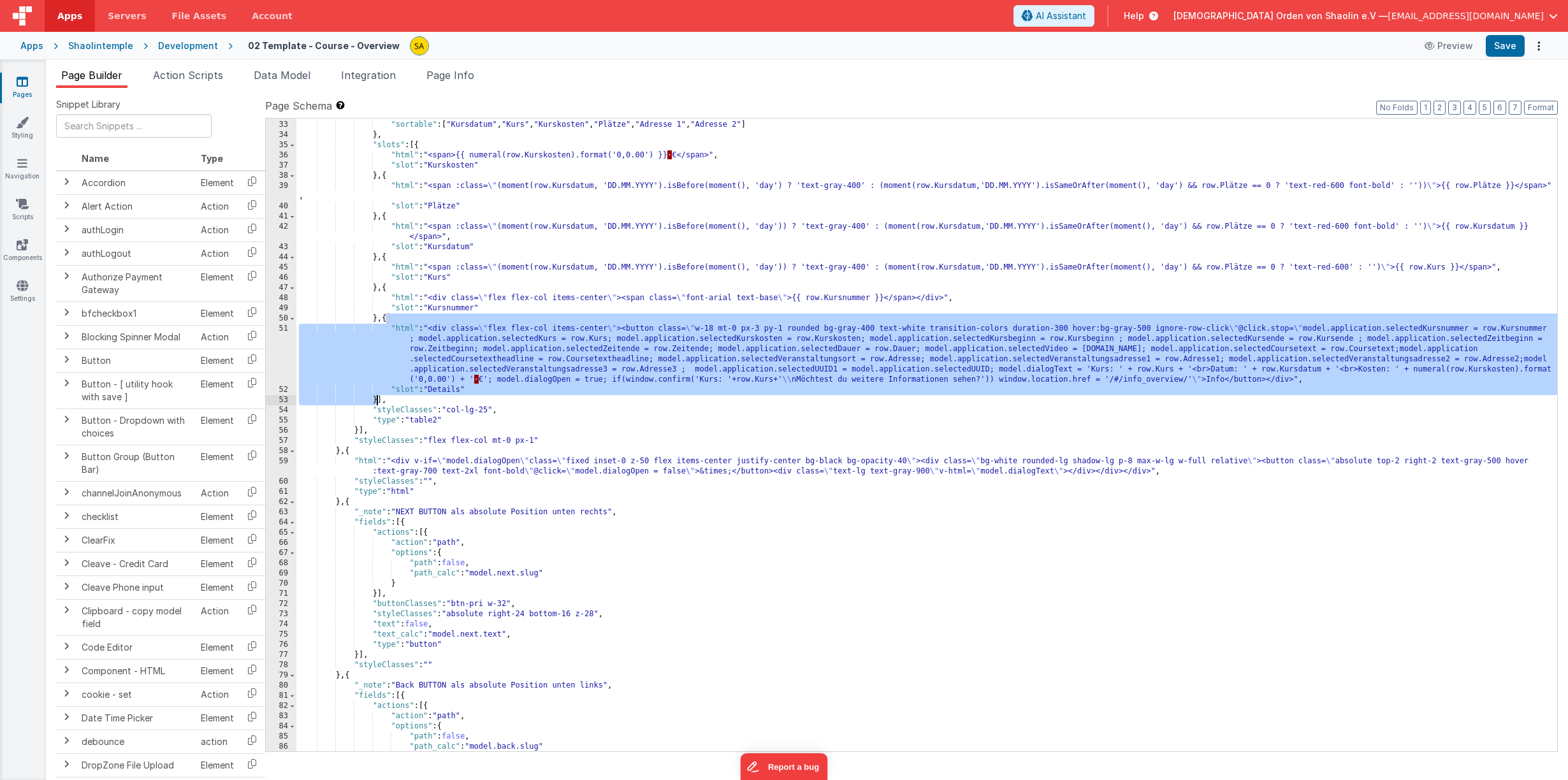
drag, startPoint x: 385, startPoint y: 320, endPoint x: 434, endPoint y: 418, distance: 109.6
click at [377, 398] on div "} , "sortable" : [ "Kursdatum" , "Kurs" , "Kurskosten" , "Plätze" , "Adresse 1"…" at bounding box center [926, 436] width 1261 height 653
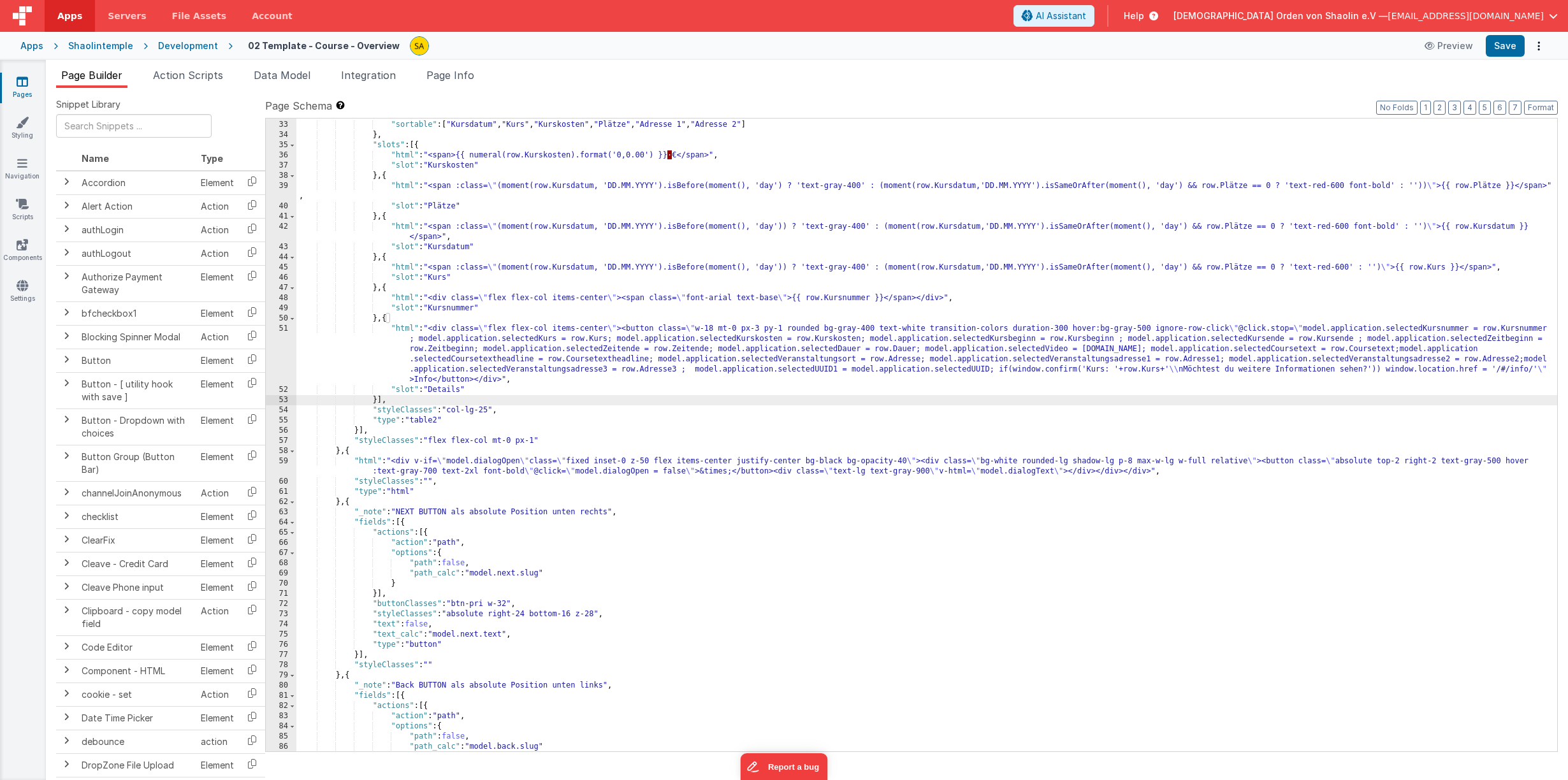
click at [355, 453] on div "} , "sortable" : [ "Kursdatum" , "Kurs" , "Kurskosten" , "Plätze" , "Adresse 1"…" at bounding box center [926, 436] width 1261 height 653
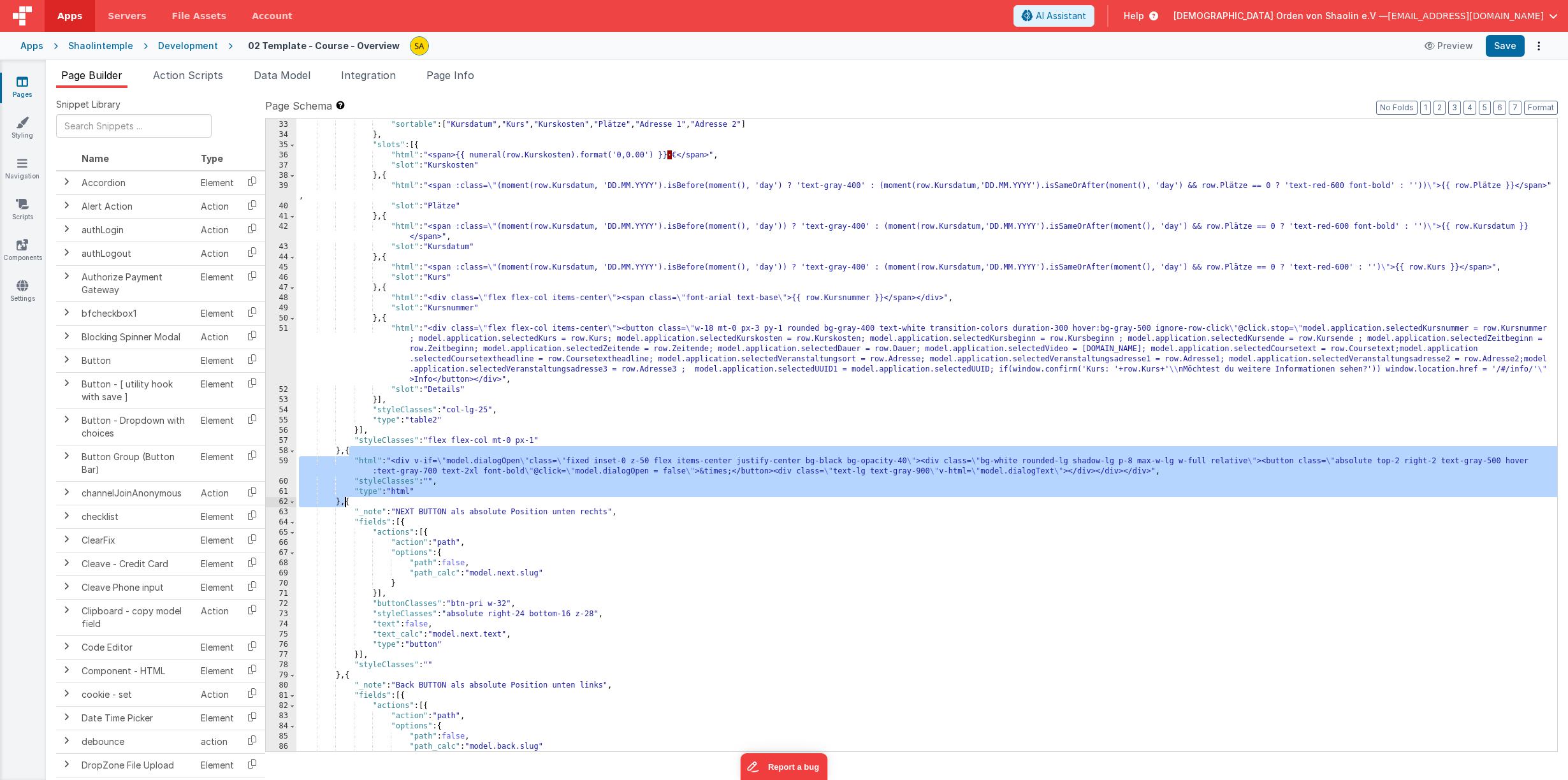
drag, startPoint x: 350, startPoint y: 452, endPoint x: 348, endPoint y: 510, distance: 58.0
click at [346, 505] on div "} , "sortable" : [ "Kursdatum" , "Kurs" , "Kurskosten" , "Plätze" , "Adresse 1"…" at bounding box center [926, 436] width 1261 height 653
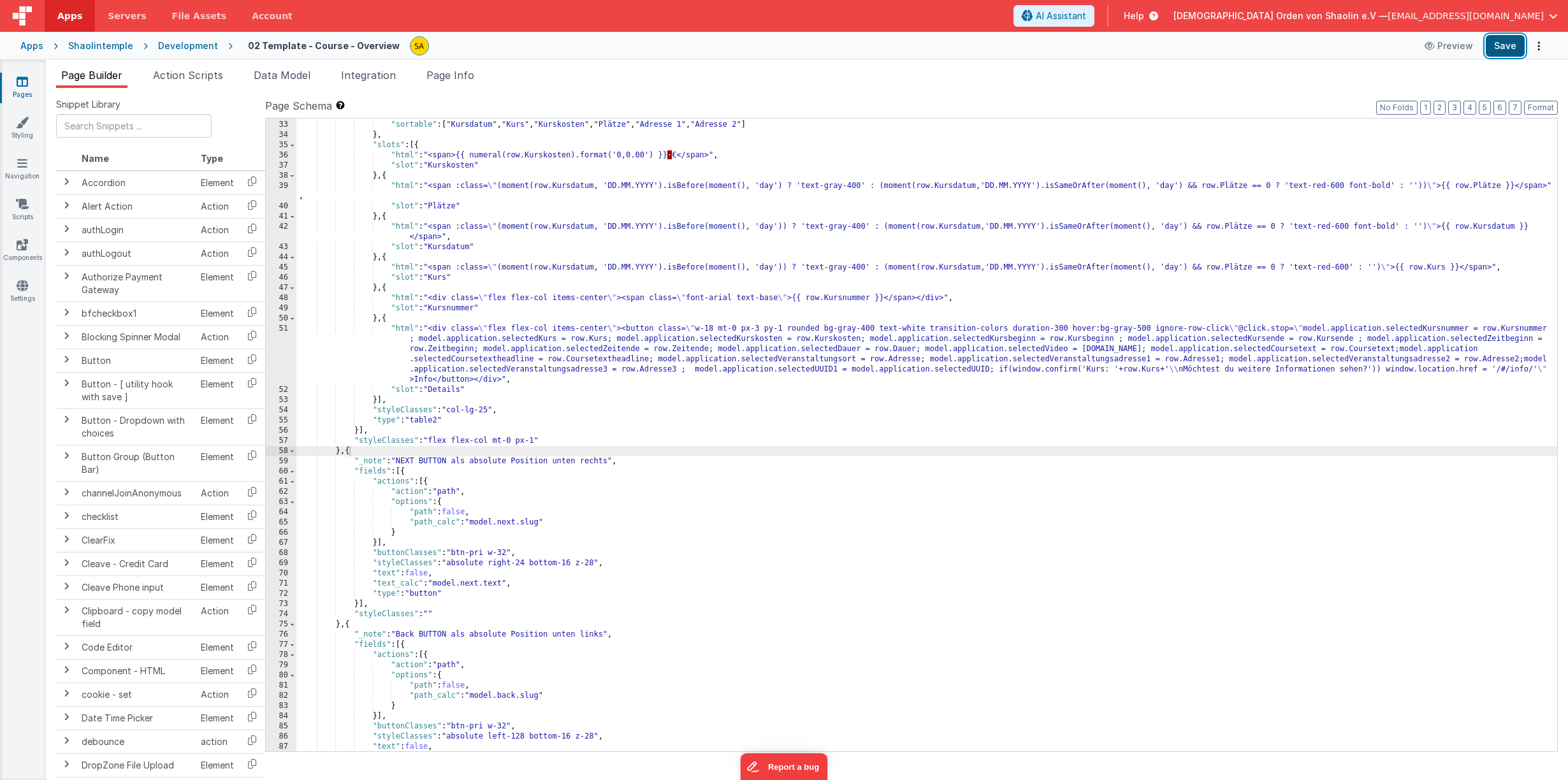
click at [1503, 42] on button "Save" at bounding box center [1505, 46] width 39 height 21
drag, startPoint x: 1524, startPoint y: 372, endPoint x: 1527, endPoint y: 400, distance: 28.2
click at [1524, 373] on div "} , "sortable" : [ "Kursdatum" , "Kurs" , "Kurskosten" , "Plätze" , "Adresse 1"…" at bounding box center [926, 436] width 1261 height 653
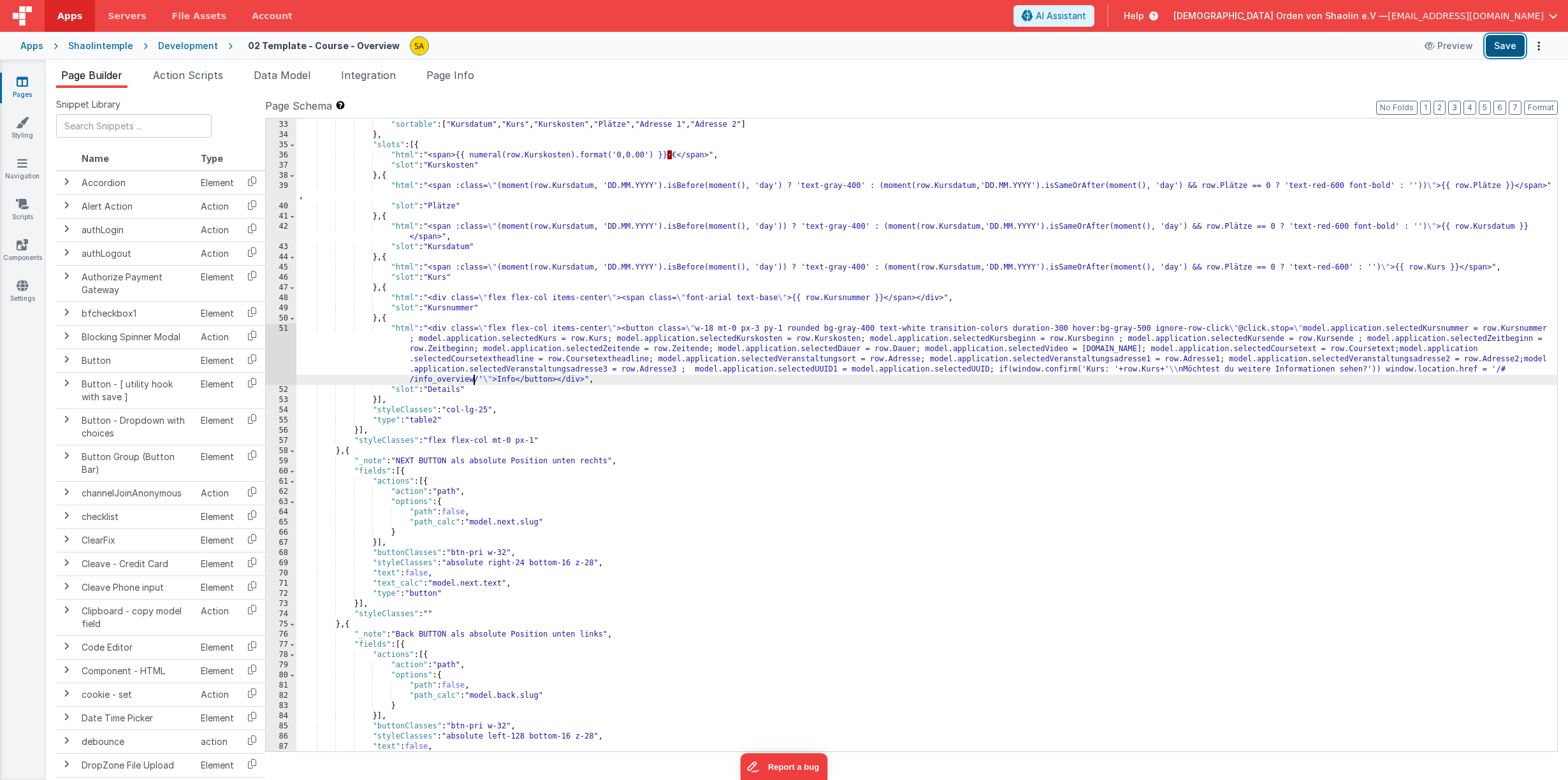
click at [1504, 43] on button "Save" at bounding box center [1505, 46] width 39 height 21
click at [998, 371] on div "} , "sortable" : [ "Kursdatum" , "Kurs" , "Kurskosten" , "Plätze" , "Adresse 1"…" at bounding box center [926, 436] width 1261 height 653
click at [16, 85] on link "Pages" at bounding box center [22, 88] width 46 height 25
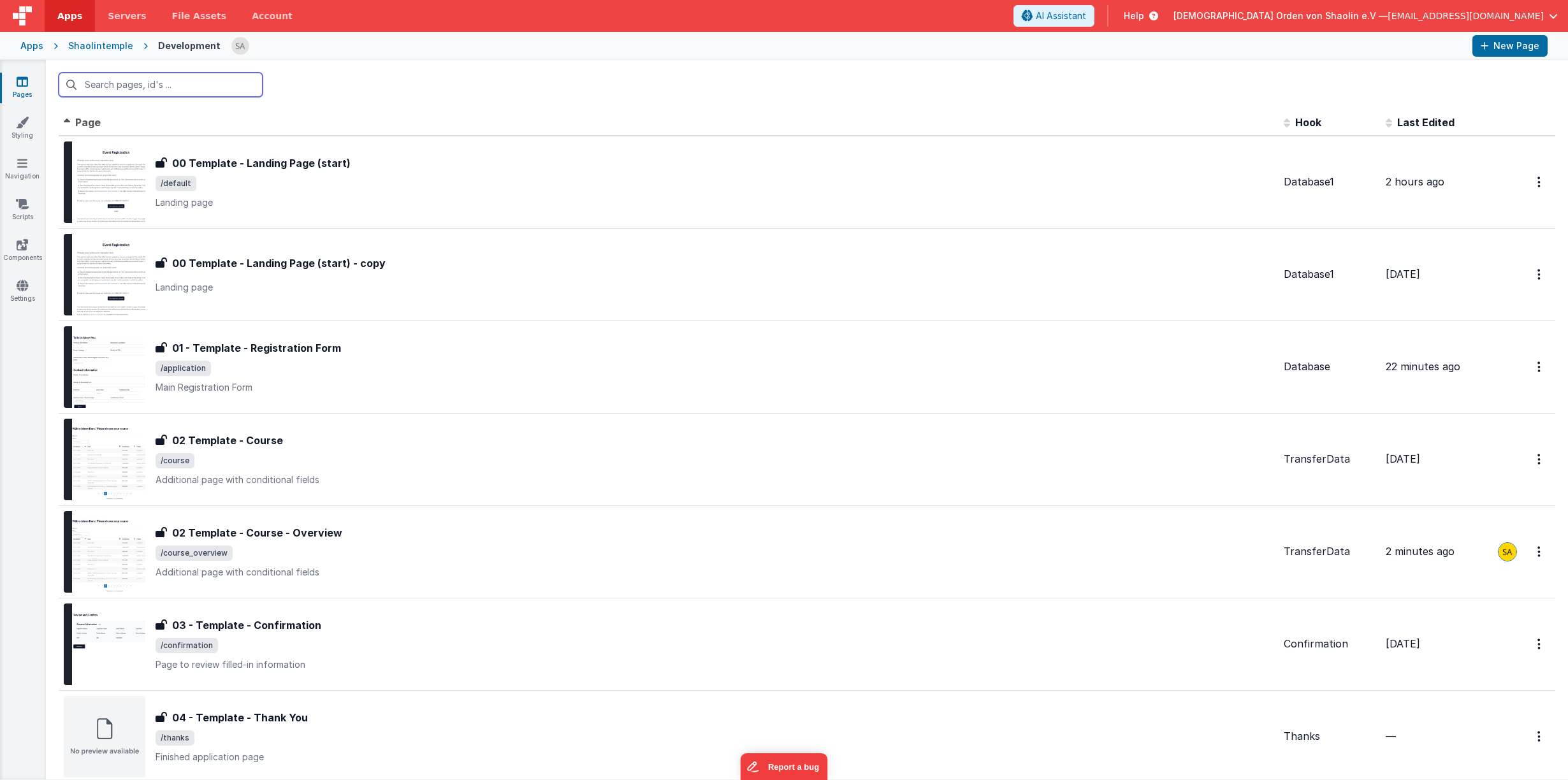
scroll to position [342, 0]
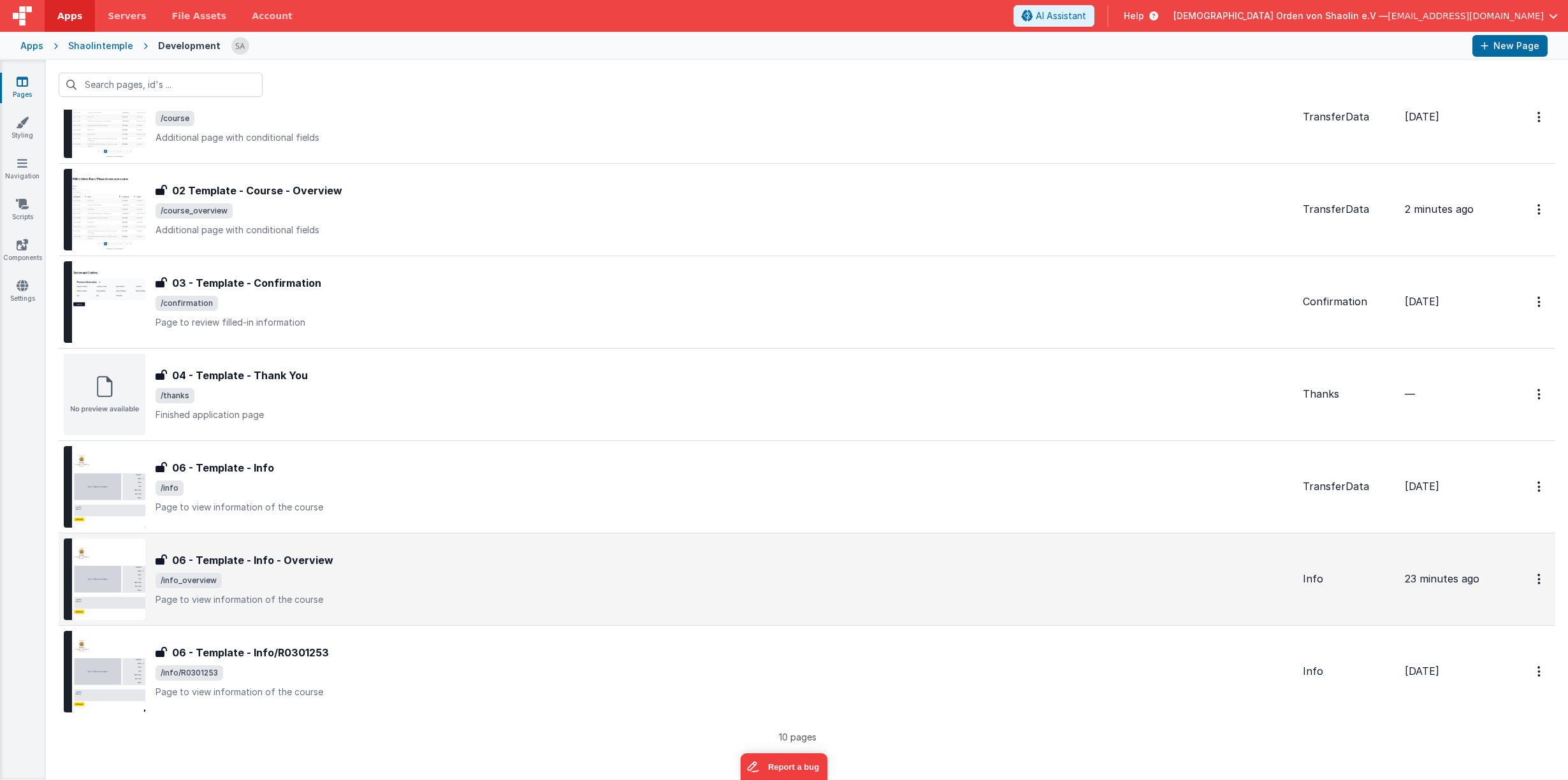
click at [611, 601] on p "Page to view information of the course" at bounding box center [723, 599] width 1137 height 13
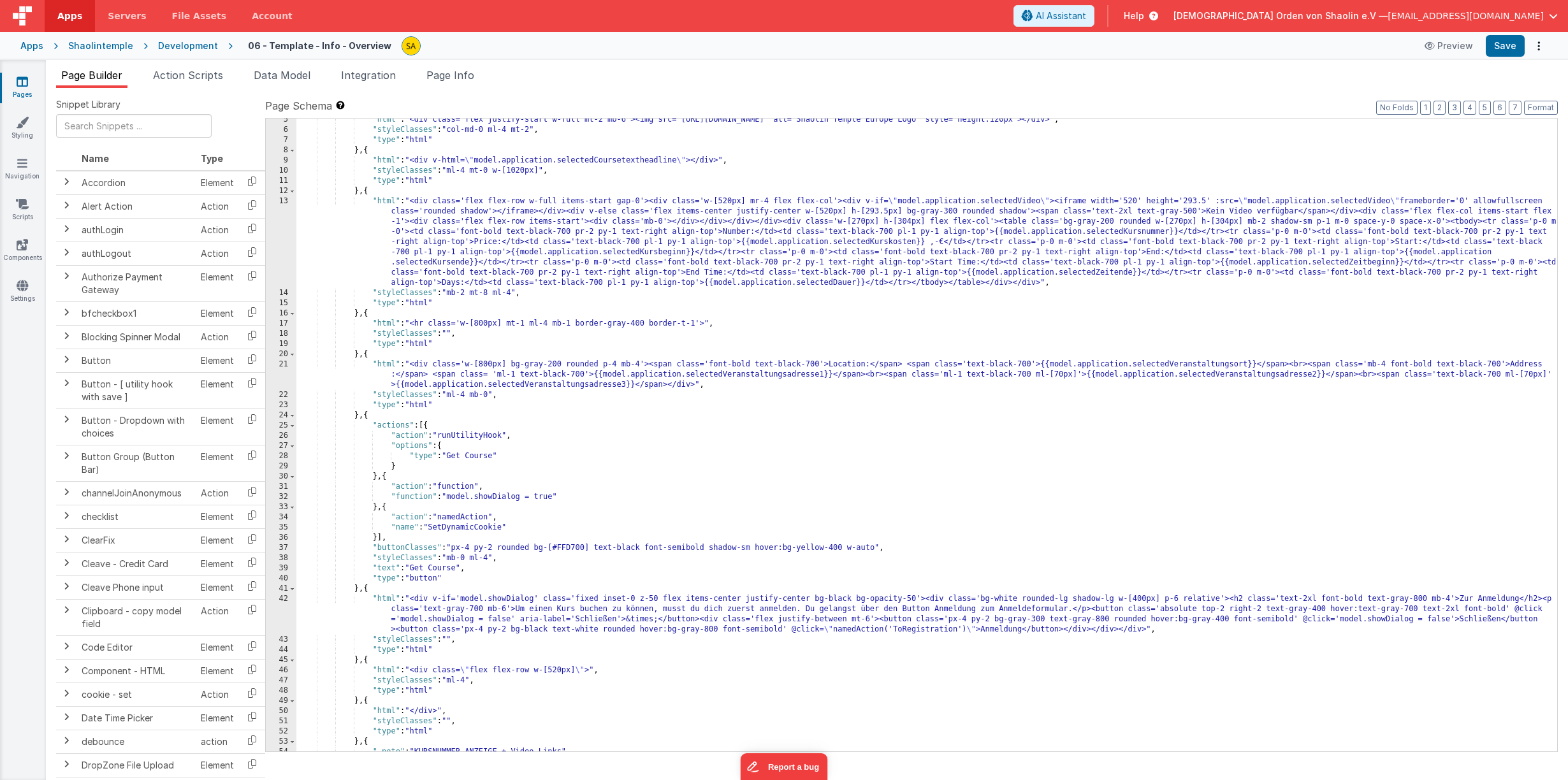
scroll to position [46, 0]
click at [19, 86] on icon at bounding box center [22, 81] width 11 height 13
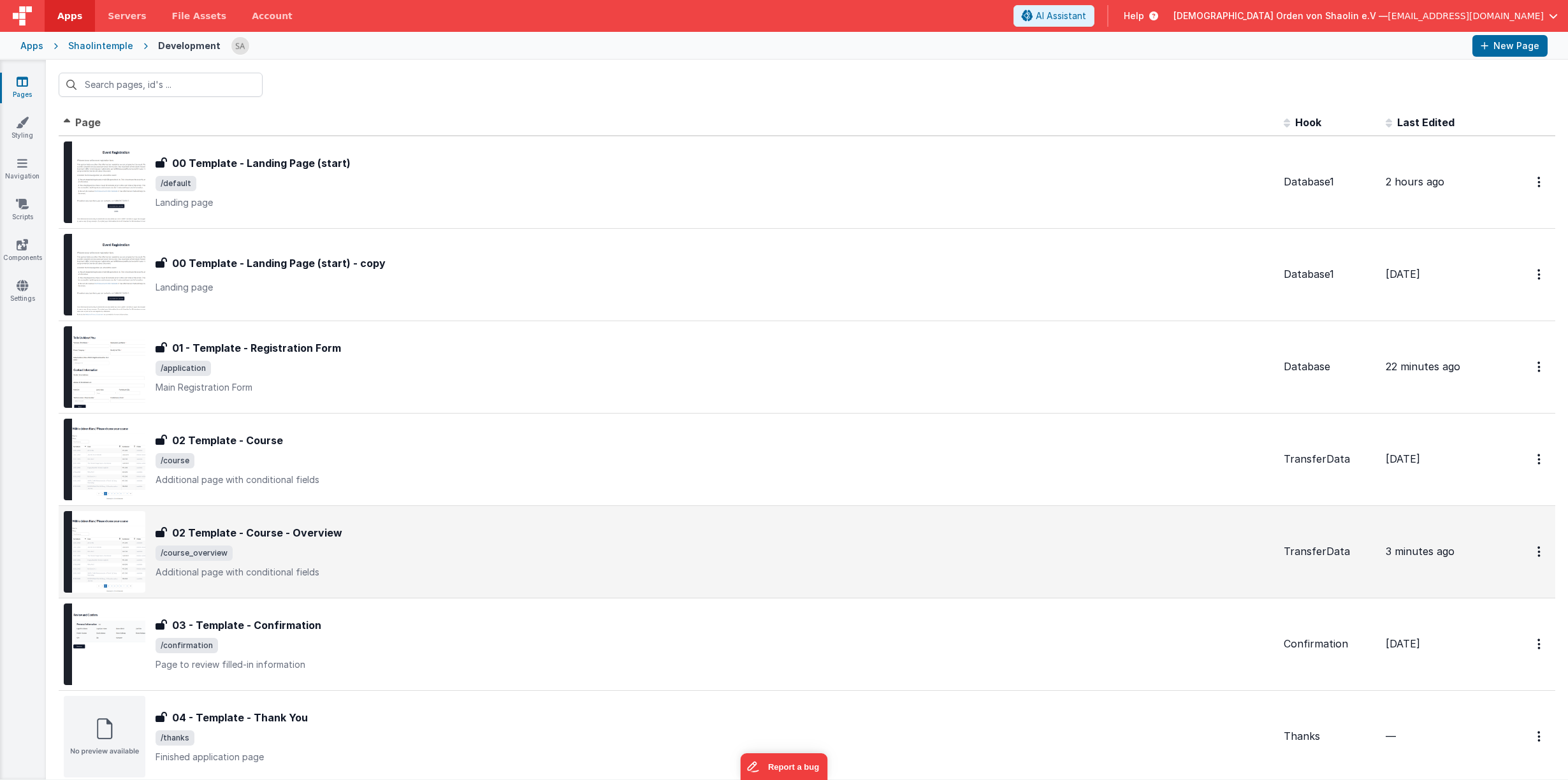
click at [500, 544] on div "02 Template - Course - Overview 02 Template - Course - Overview /course_overvie…" at bounding box center [714, 552] width 1118 height 54
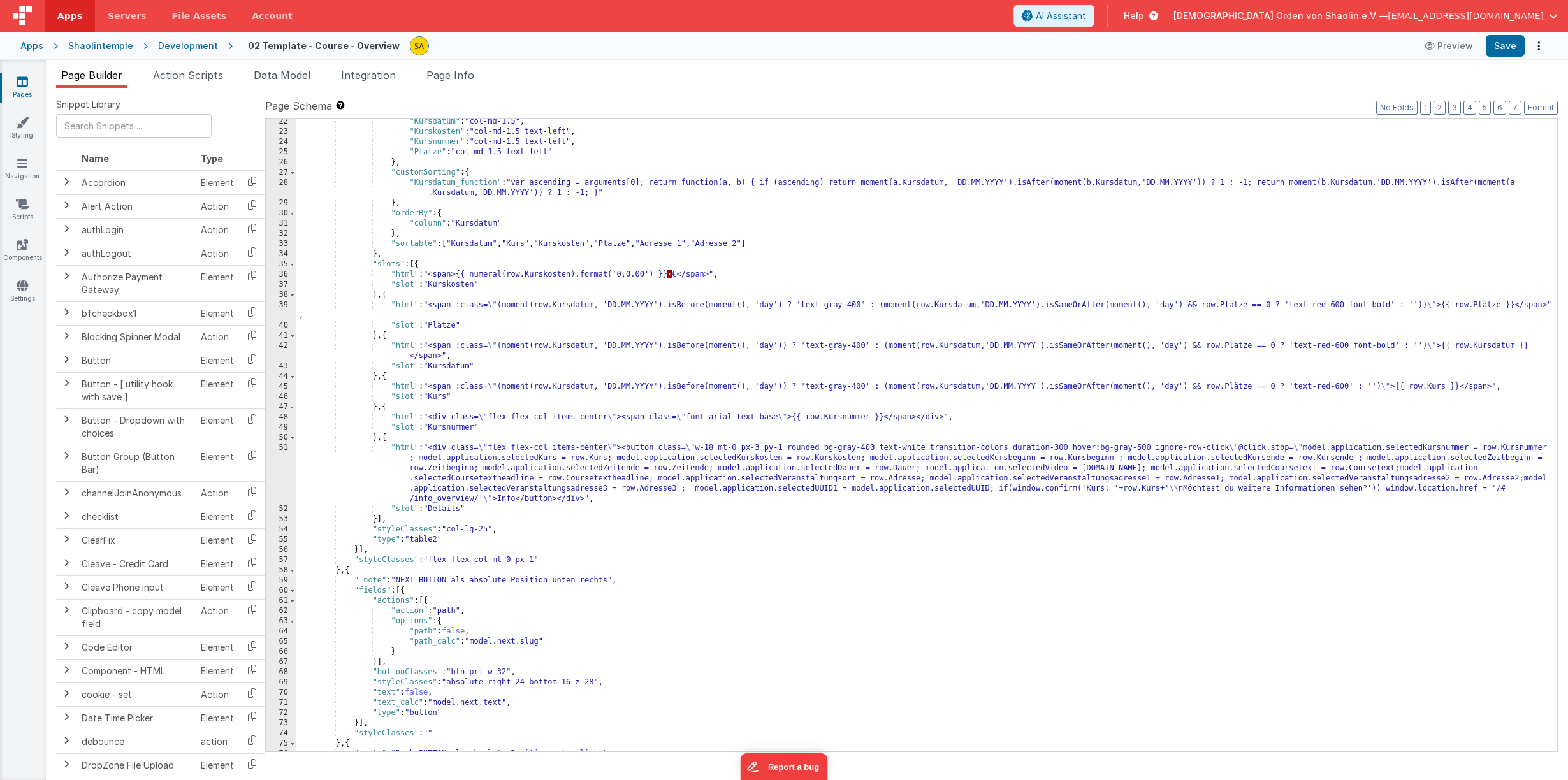
scroll to position [272, 0]
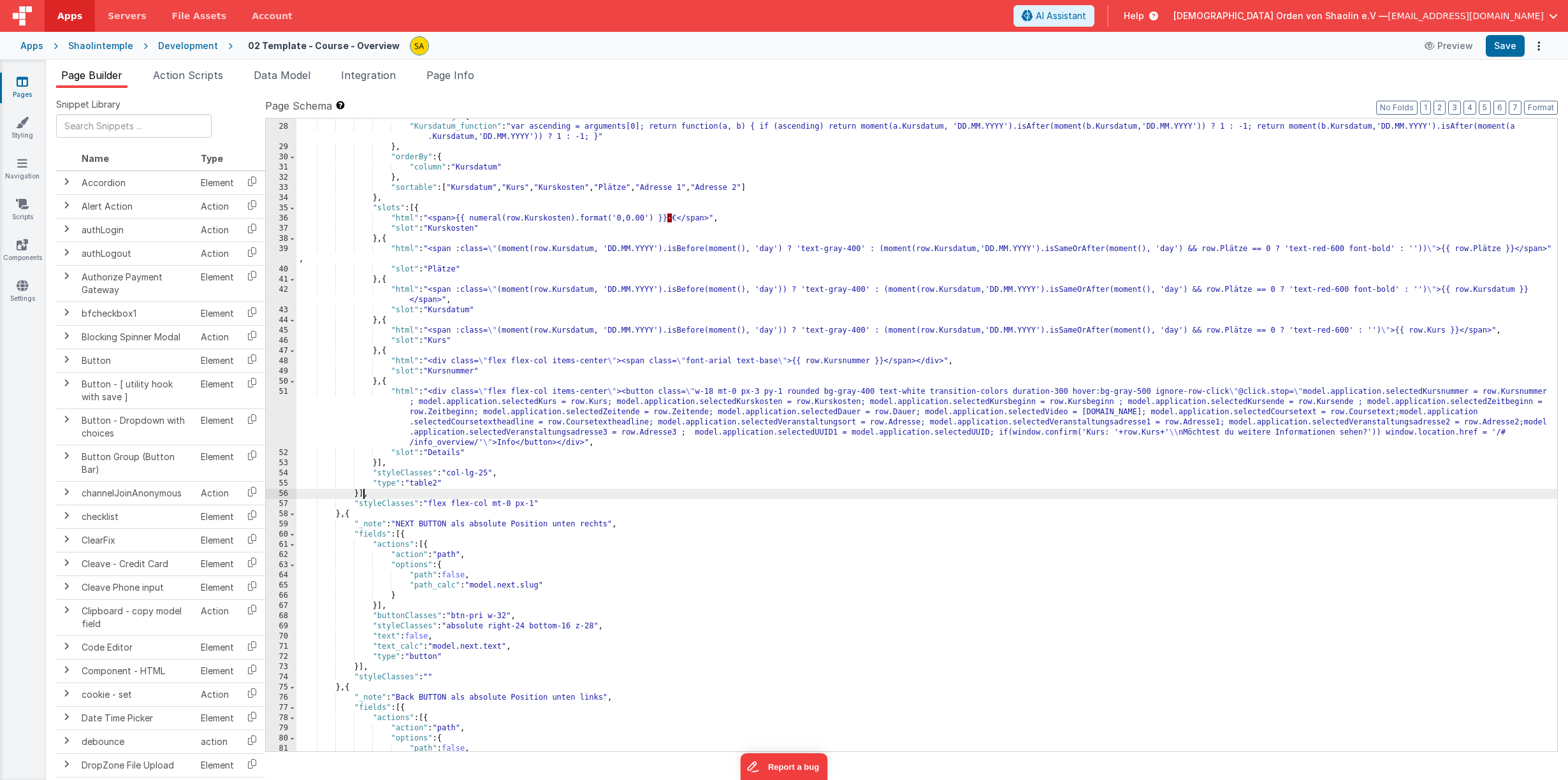
click at [362, 494] on div ""customSorting" : { "Kursdatum_function" : "var ascending = arguments[0]; retur…" at bounding box center [926, 438] width 1261 height 653
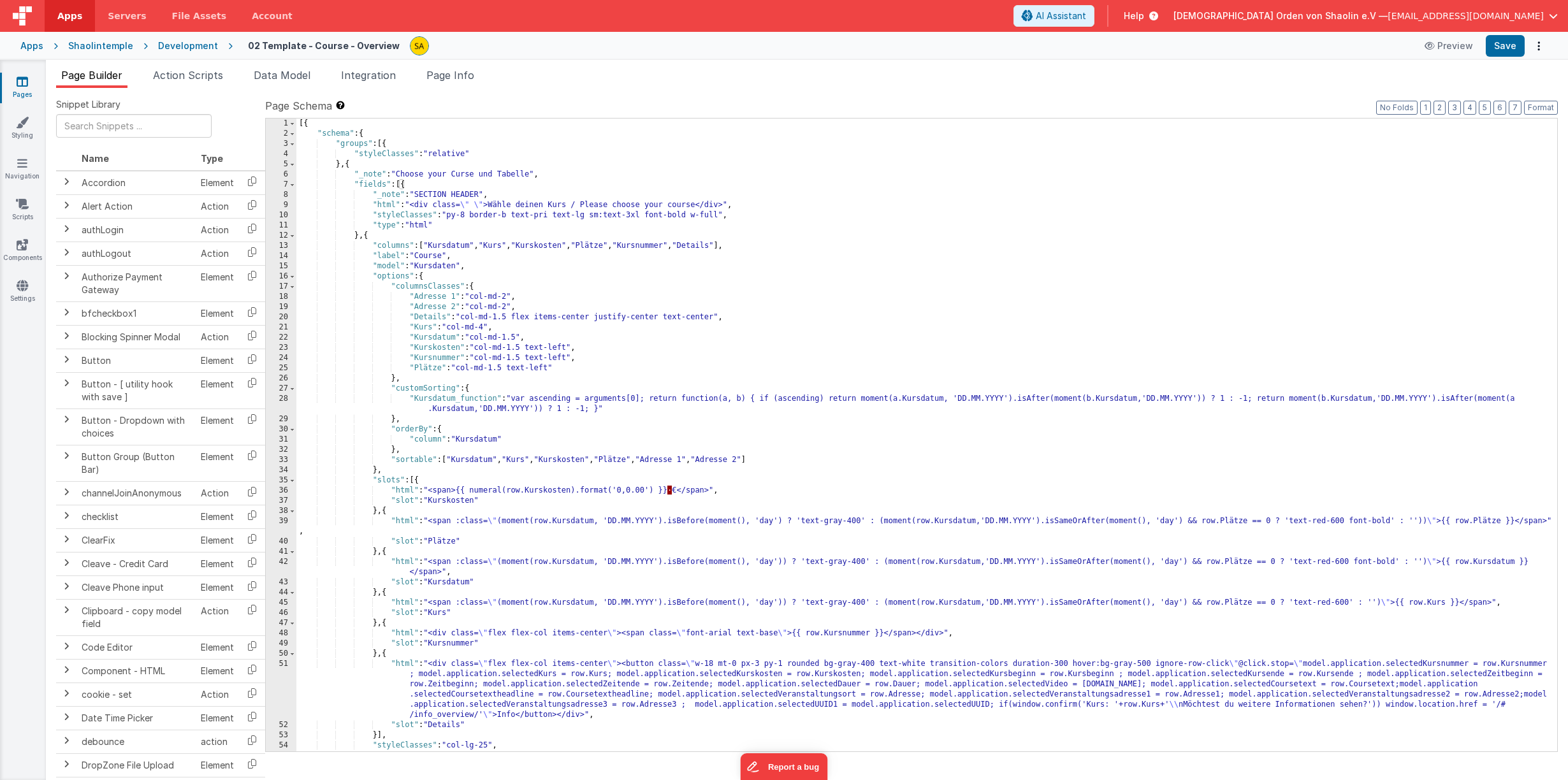
scroll to position [0, 0]
click at [1025, 285] on div "[{ "schema" : { "groups" : [{ "styleClasses" : "relative" } , { "_note" : "Choo…" at bounding box center [926, 445] width 1261 height 653
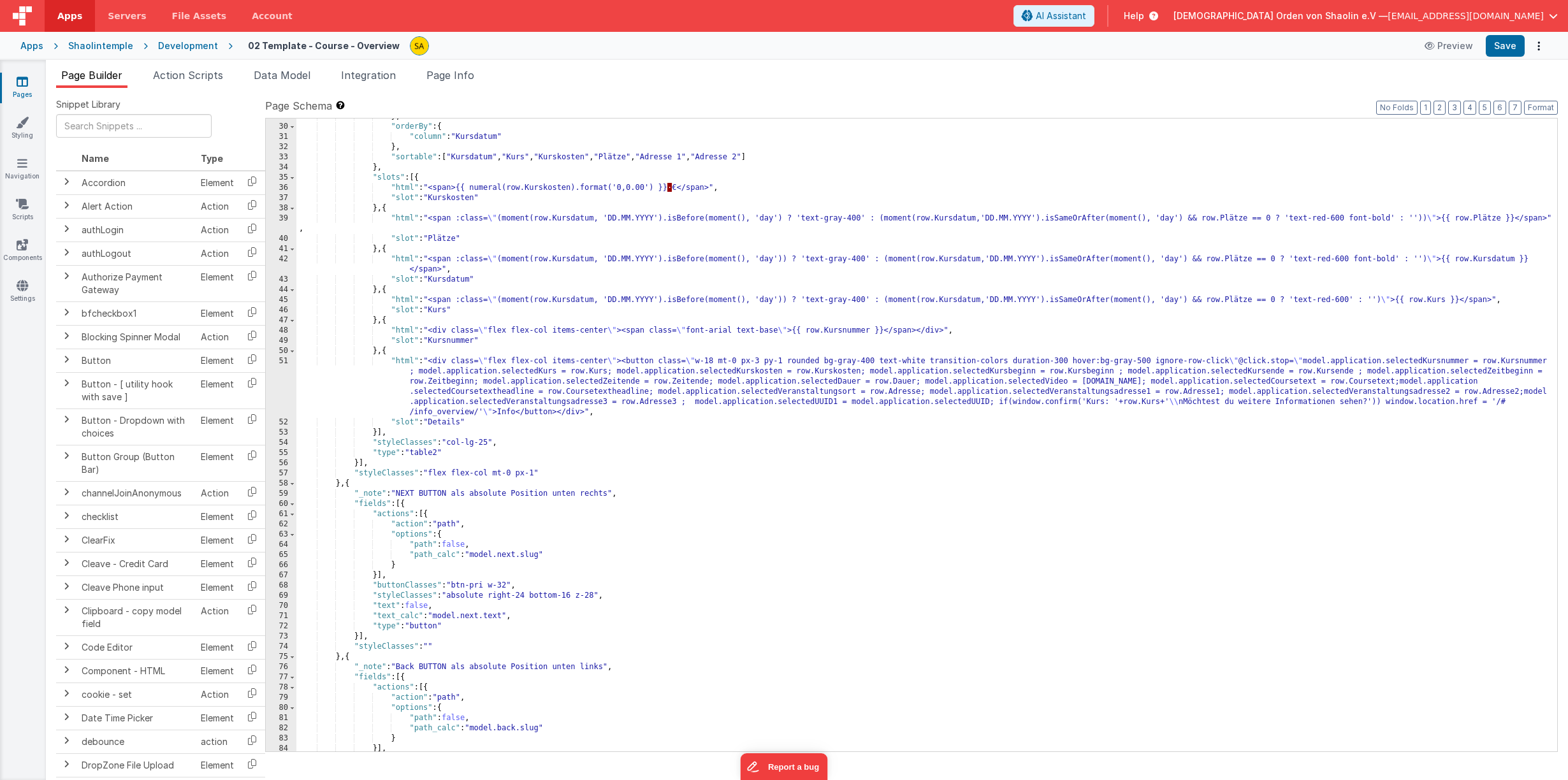
scroll to position [302, 0]
click at [1086, 21] on span "AI Assistant" at bounding box center [1060, 15] width 50 height 13
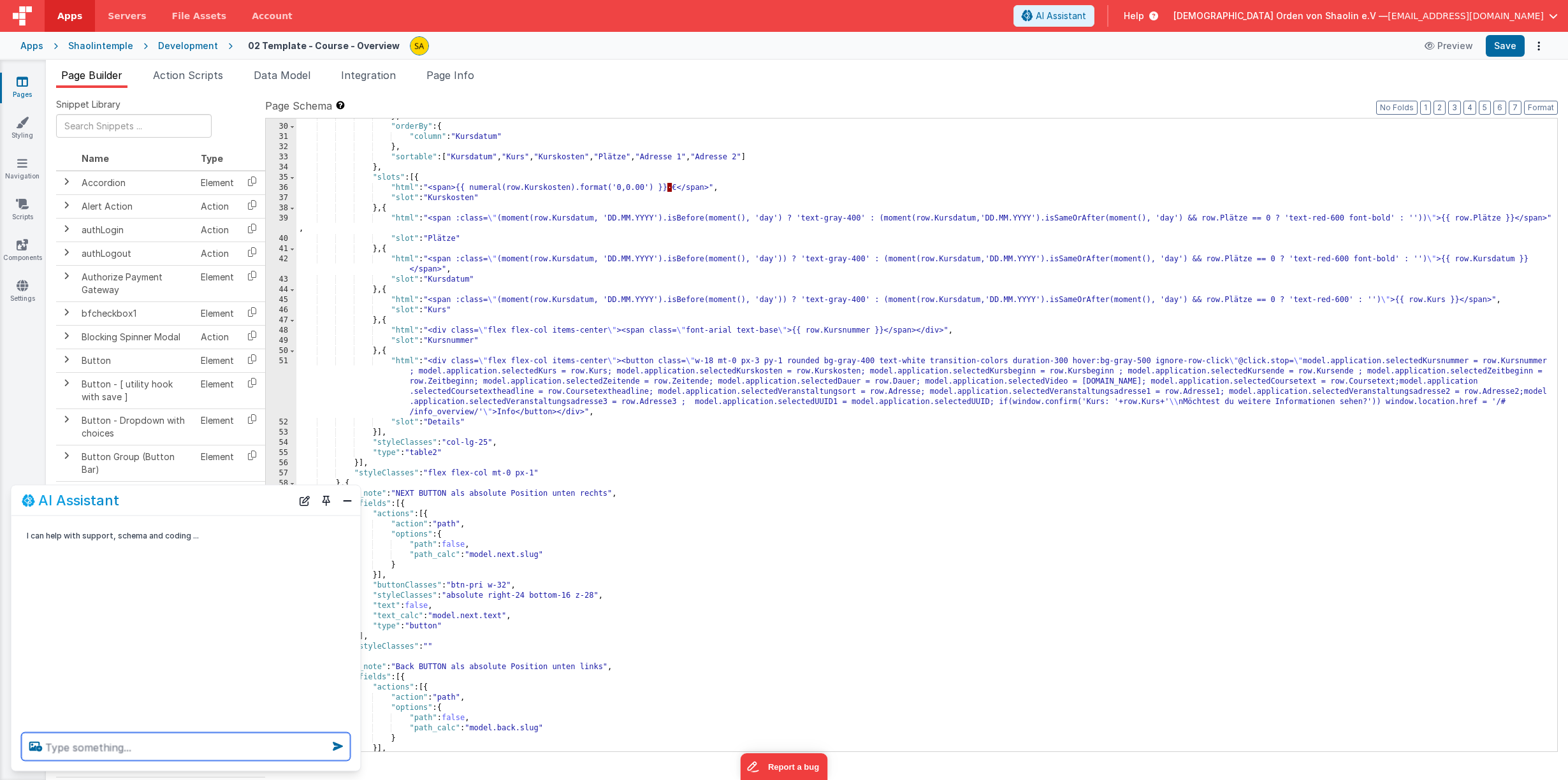
click at [179, 741] on textarea at bounding box center [186, 747] width 329 height 28
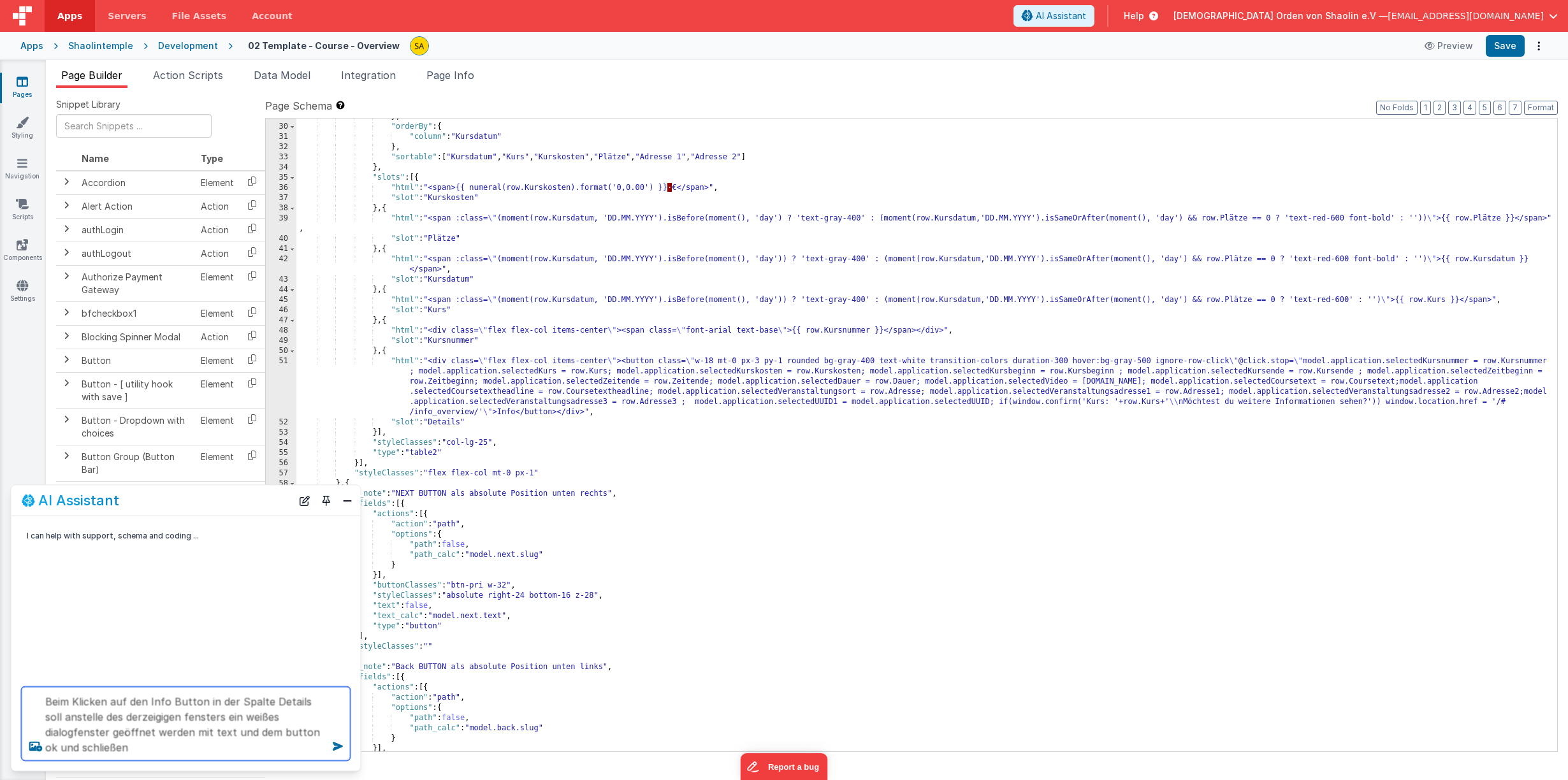
type textarea "Beim Klicken auf den Info Button in der Spalte Details soll anstelle des derzei…"
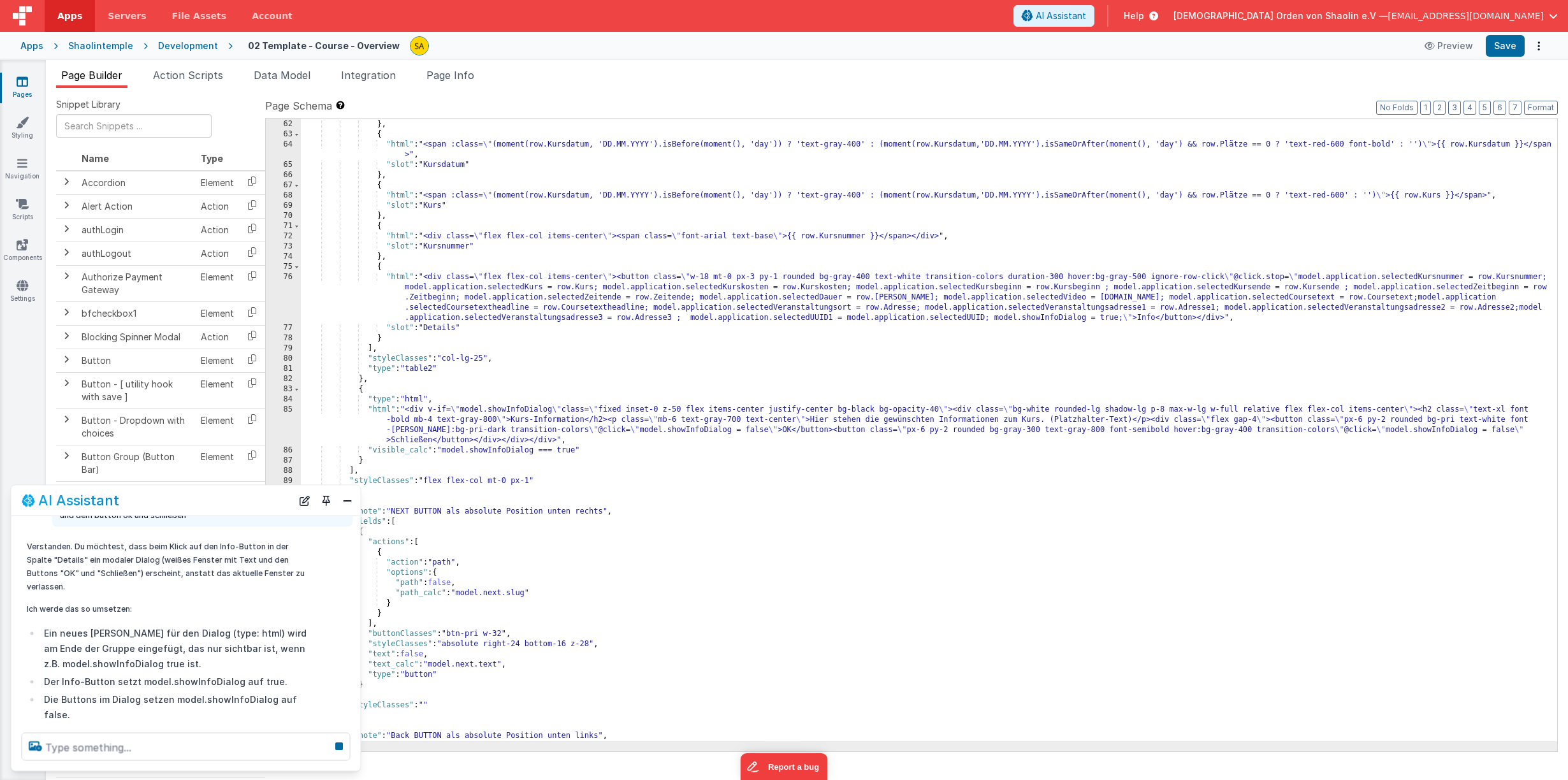
scroll to position [651, 0]
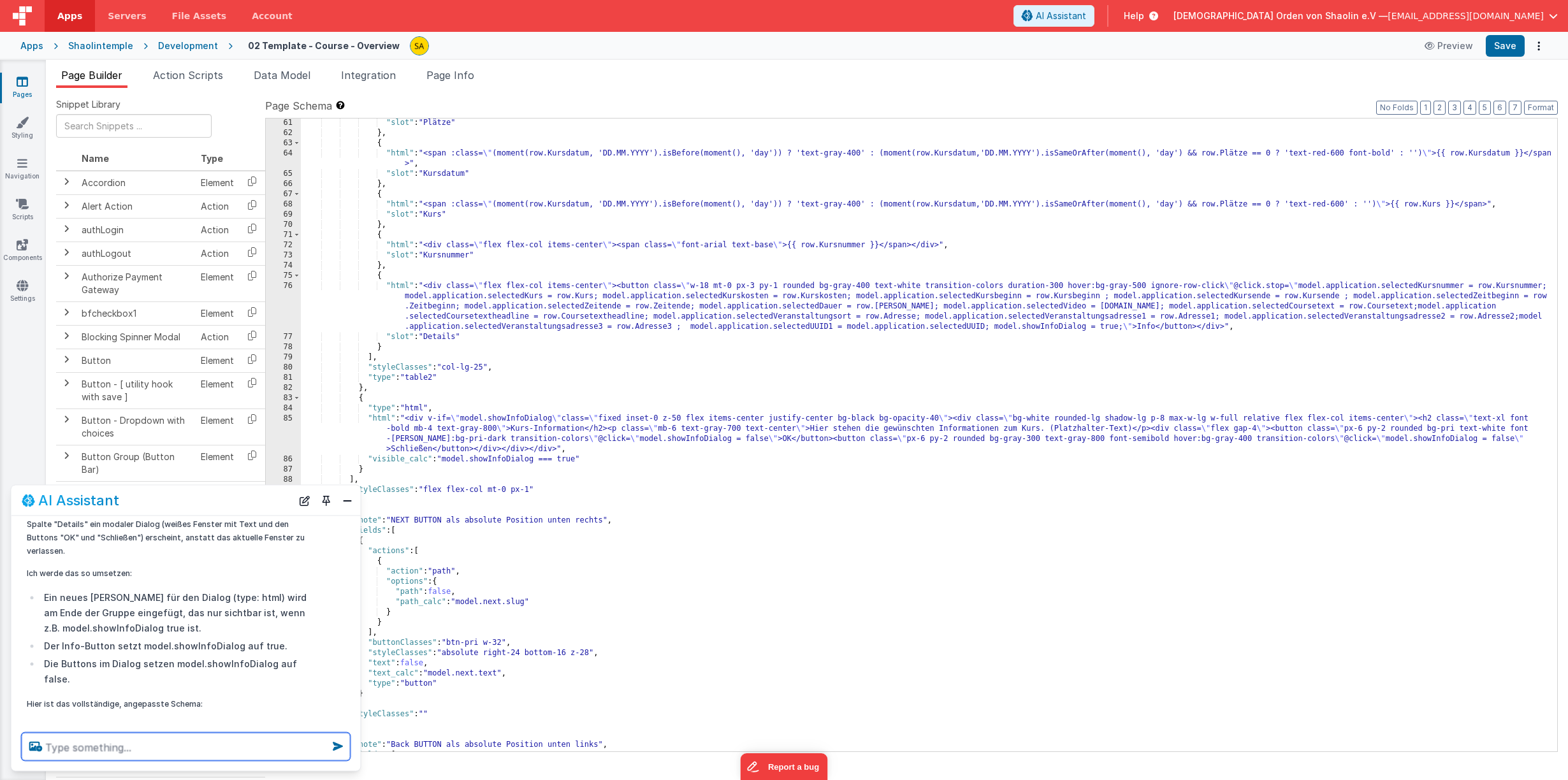
scroll to position [619, 0]
click at [1503, 46] on button "Save" at bounding box center [1505, 46] width 39 height 21
click at [123, 743] on textarea at bounding box center [186, 747] width 329 height 28
type textarea "beim klicken des info buttons öffnet sich kein dialogfenster"
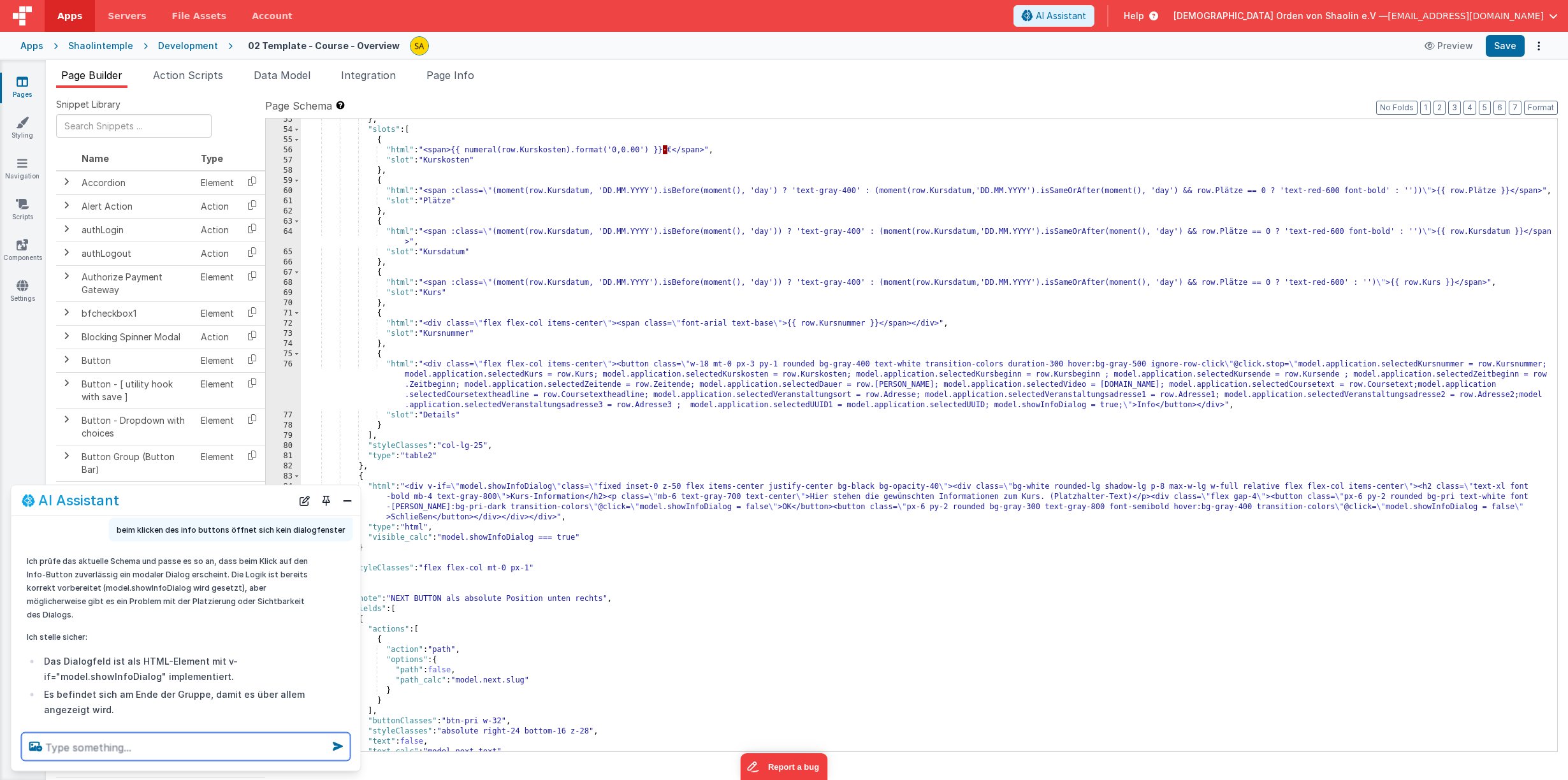
scroll to position [371, 0]
click at [1496, 52] on button "Save" at bounding box center [1505, 46] width 39 height 21
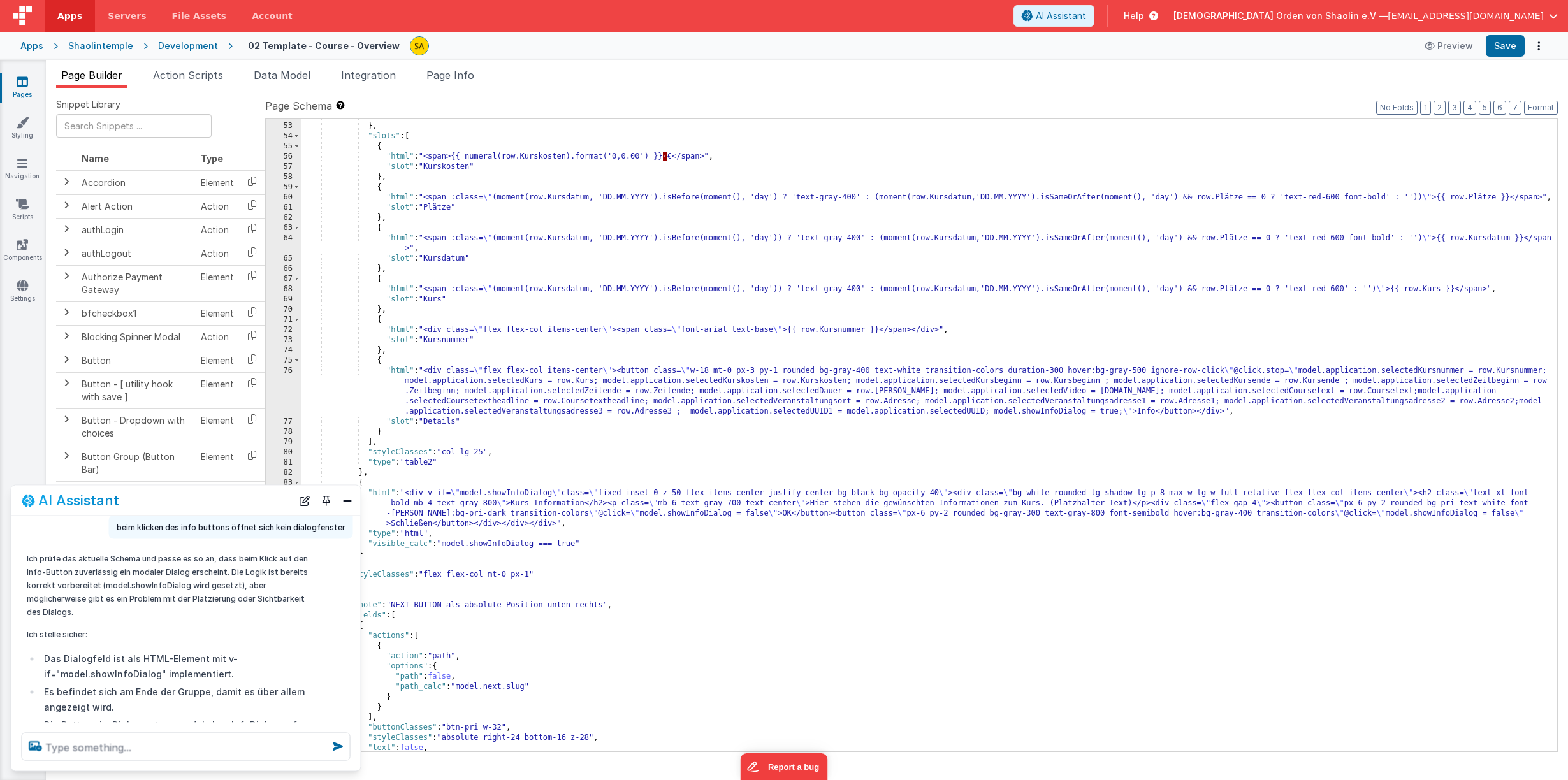
scroll to position [538, 0]
click at [584, 503] on div "] } , "slots" : [ { "html" : "<span>{{ numeral(row.Kurskosten).format('0,0.00')…" at bounding box center [928, 437] width 1256 height 653
click at [1504, 42] on button "Save" at bounding box center [1505, 46] width 39 height 21
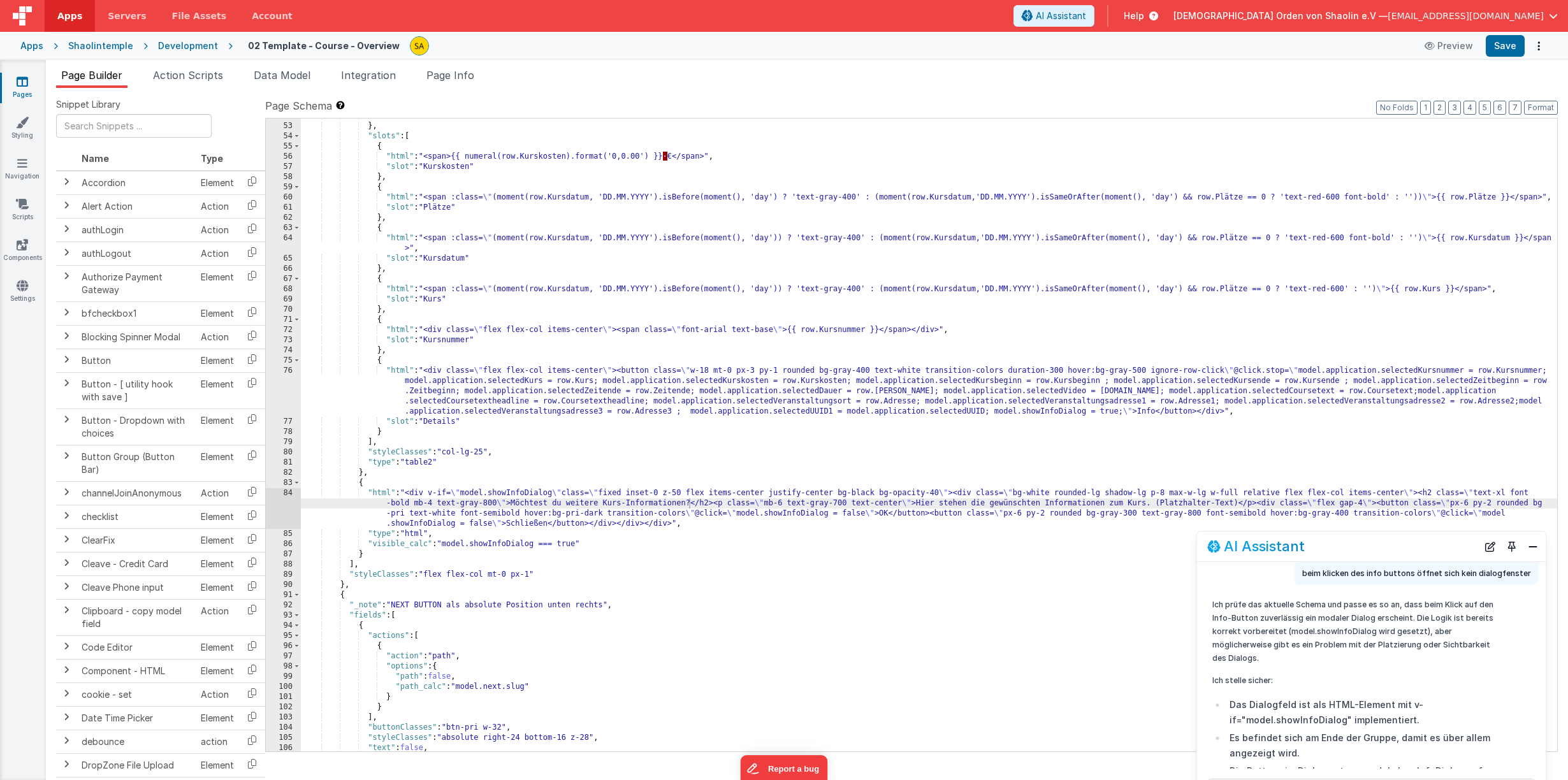
drag, startPoint x: 265, startPoint y: 505, endPoint x: 1460, endPoint y: 559, distance: 1196.2
click at [1451, 550] on div "AI Assistant" at bounding box center [1342, 546] width 270 height 15
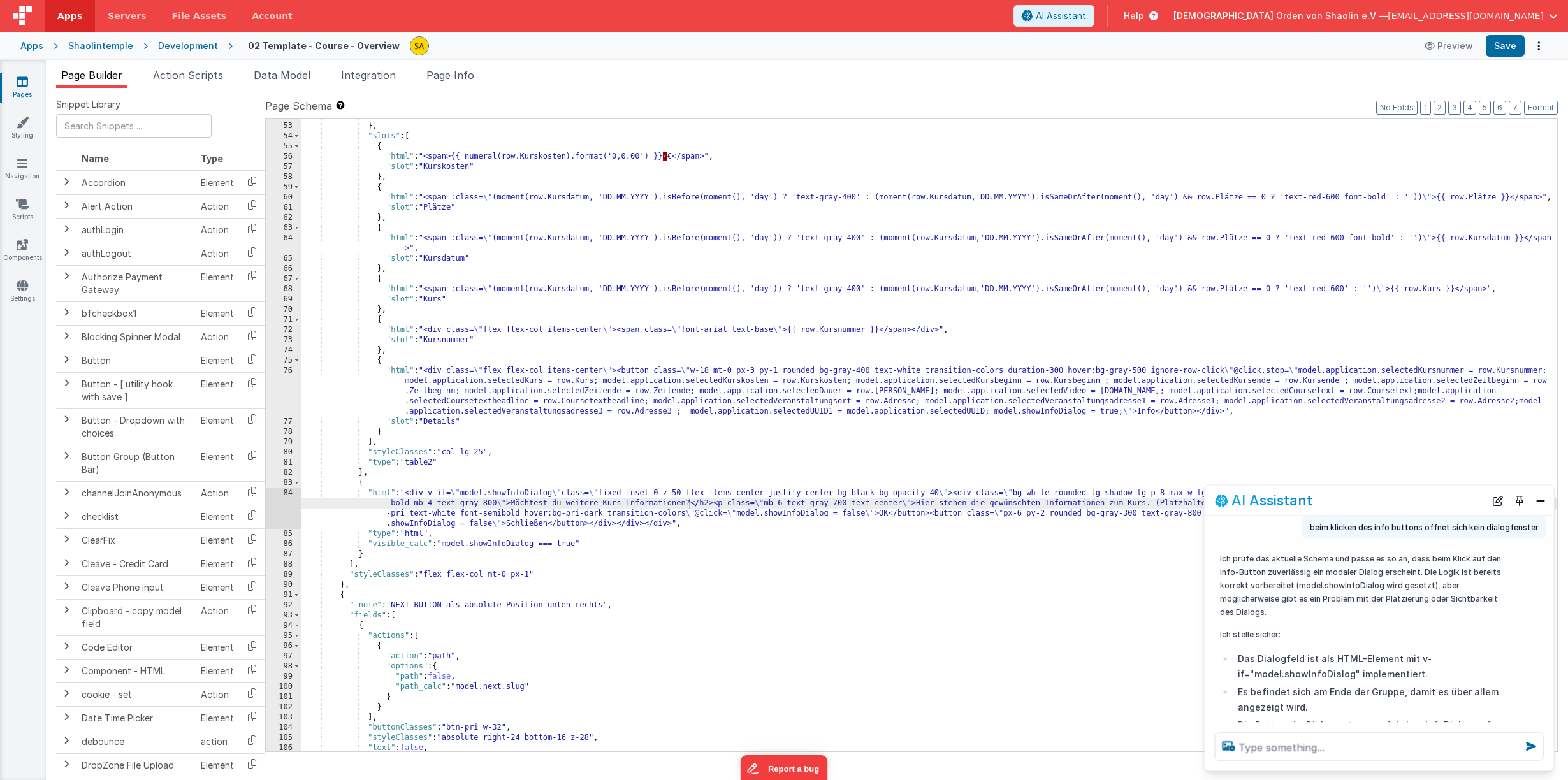
scroll to position [539, 0]
click at [960, 464] on div "] } , "slots" : [ { "html" : "<span>{{ numeral(row.Kurskosten).format('0,0.00')…" at bounding box center [928, 436] width 1256 height 653
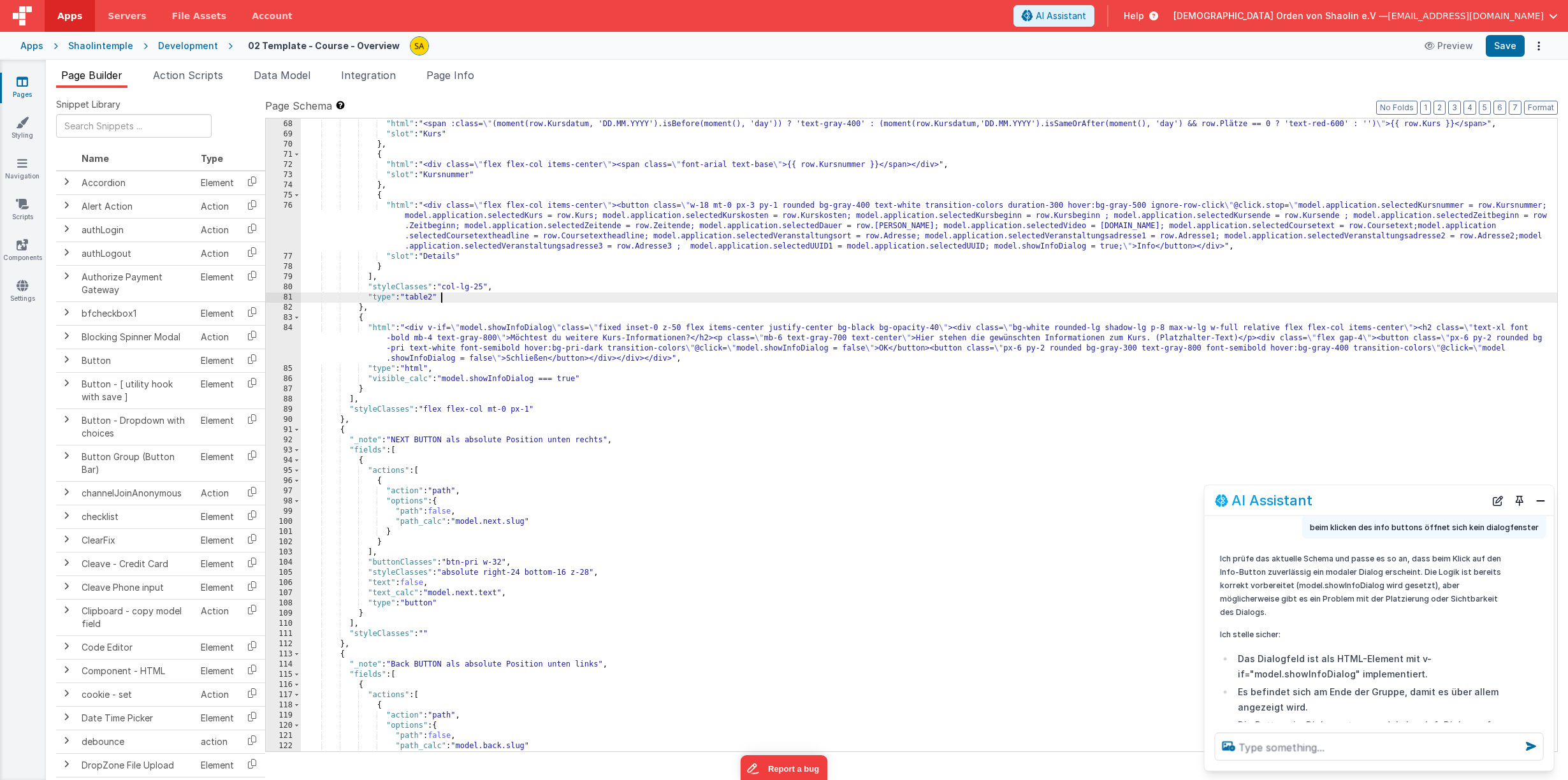
scroll to position [702, 0]
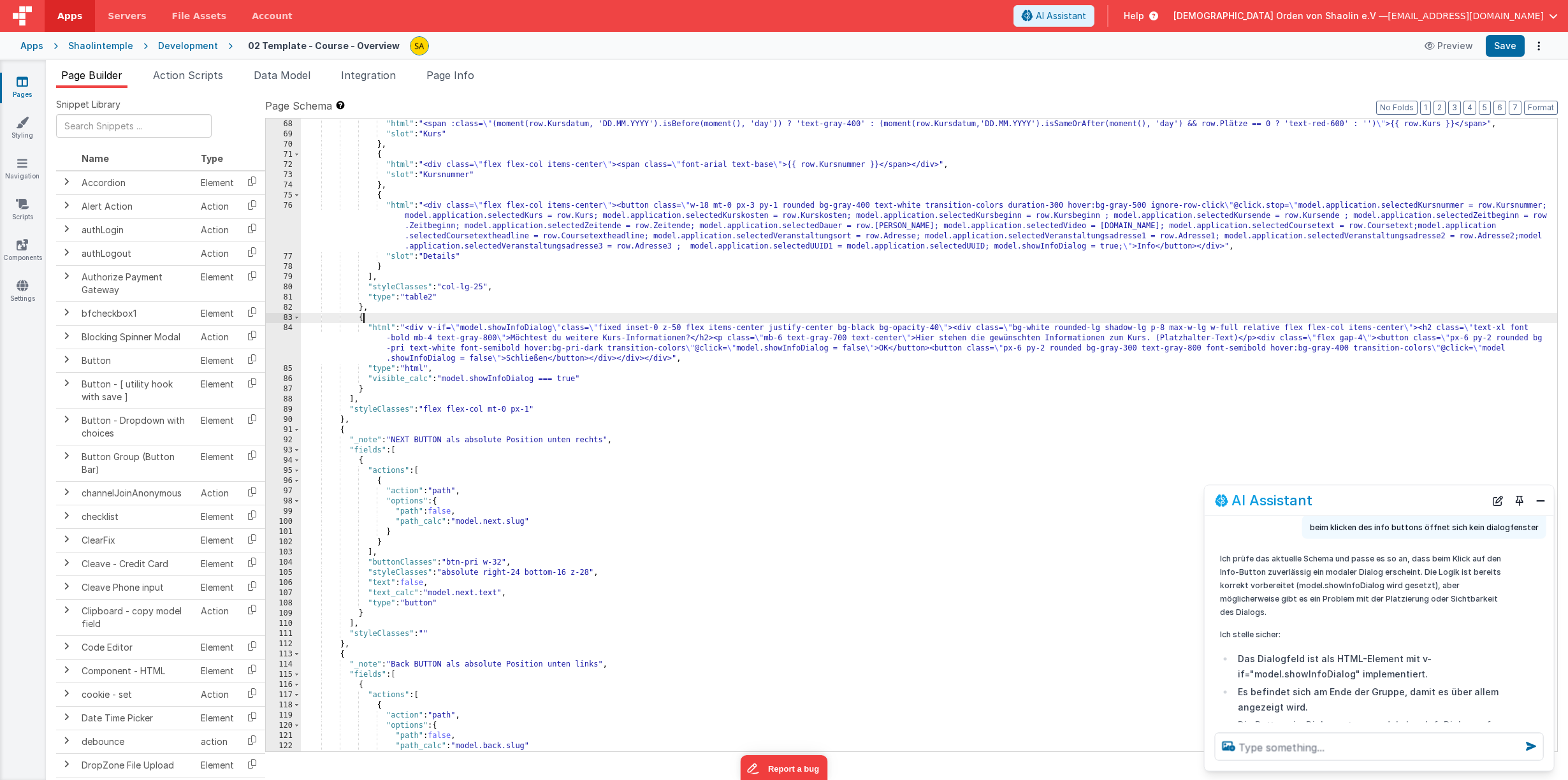
click at [362, 321] on div "{ "html" : "<span :class= \" (moment(row.Kursdatum, 'DD.MM.YYYY').isBefore(mome…" at bounding box center [928, 435] width 1256 height 653
click at [609, 301] on div "{ "html" : "<span :class= \" (moment(row.Kursdatum, 'DD.MM.YYYY').isBefore(mome…" at bounding box center [928, 436] width 1256 height 653
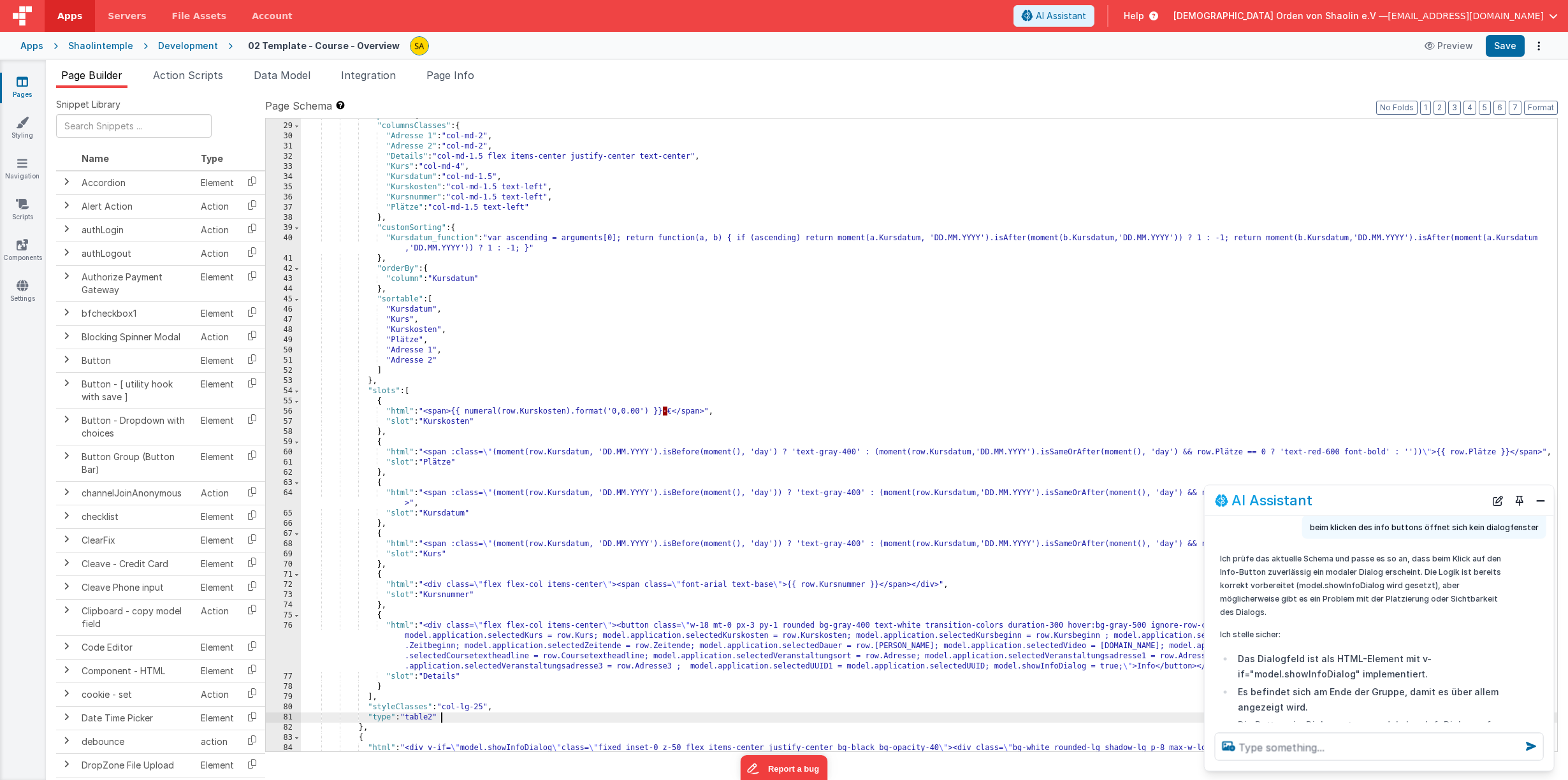
scroll to position [0, 0]
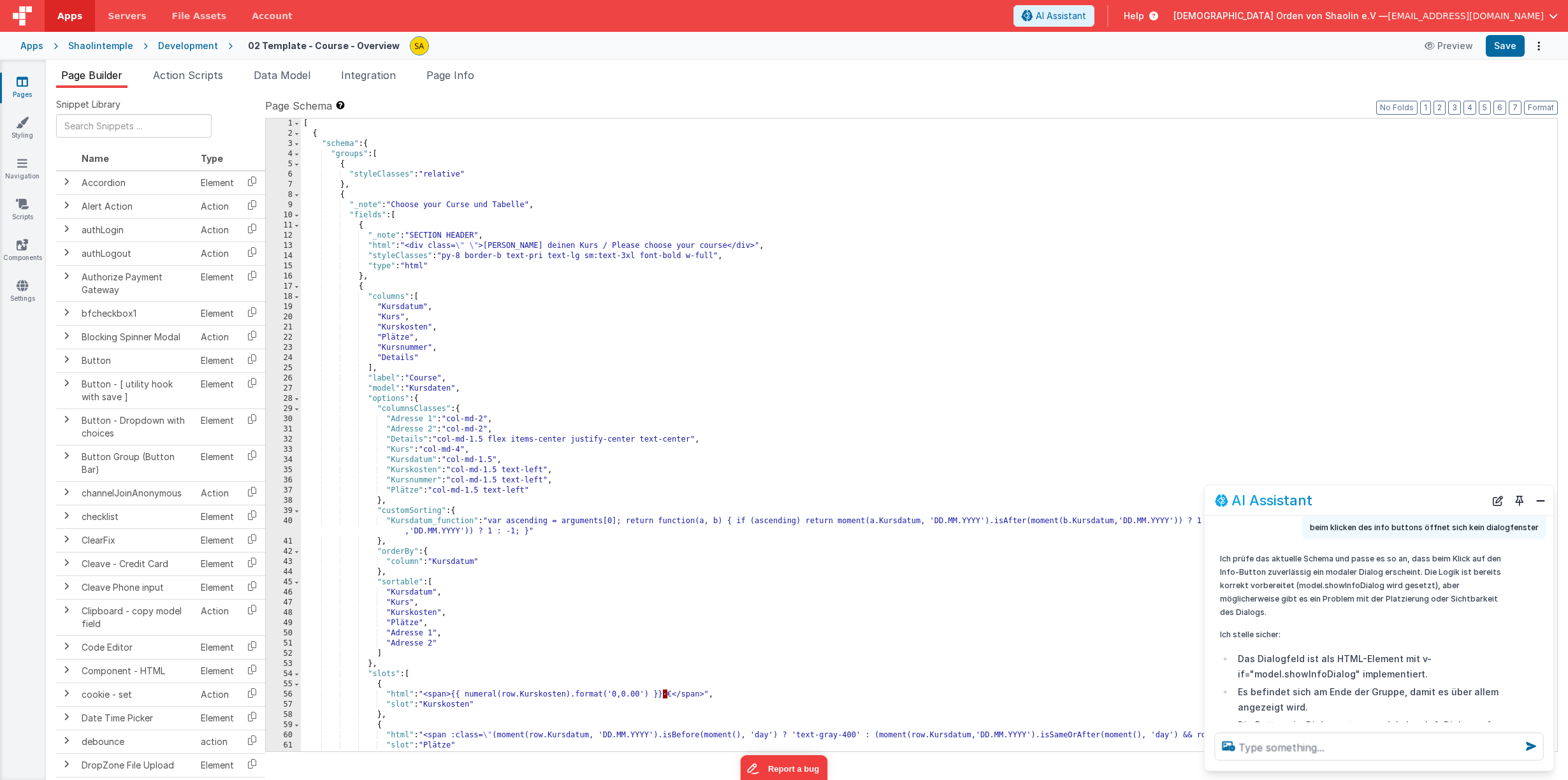
click at [399, 217] on div "[ { "schema" : { "groups" : [ { "styleClasses" : "relative" } , { "_note" : "Ch…" at bounding box center [928, 445] width 1256 height 653
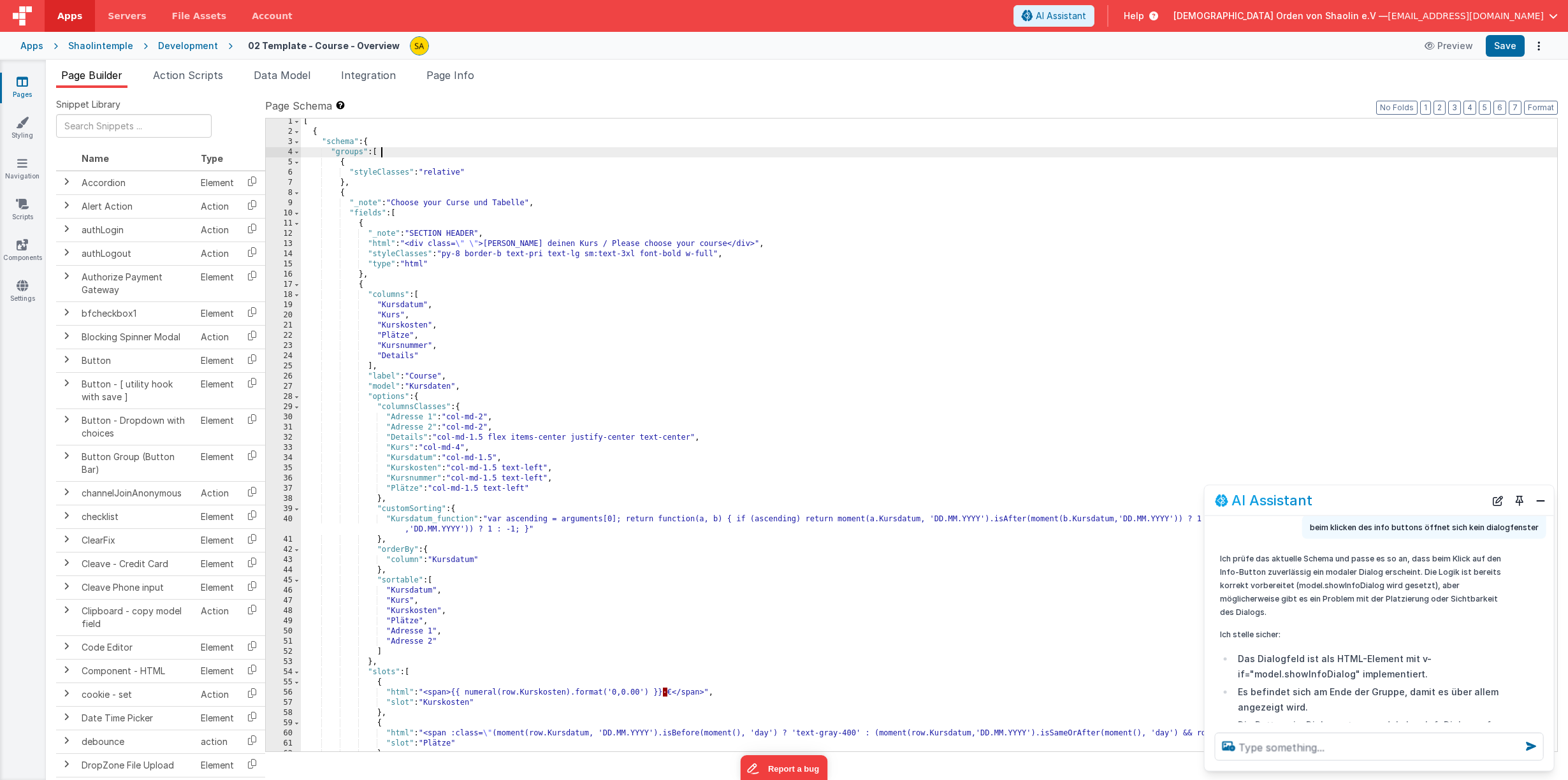
drag, startPoint x: 382, startPoint y: 153, endPoint x: 391, endPoint y: 170, distance: 19.2
click at [382, 153] on div "[ { "schema" : { "groups" : [ { "styleClasses" : "relative" } , { "_note" : "Ch…" at bounding box center [928, 443] width 1256 height 653
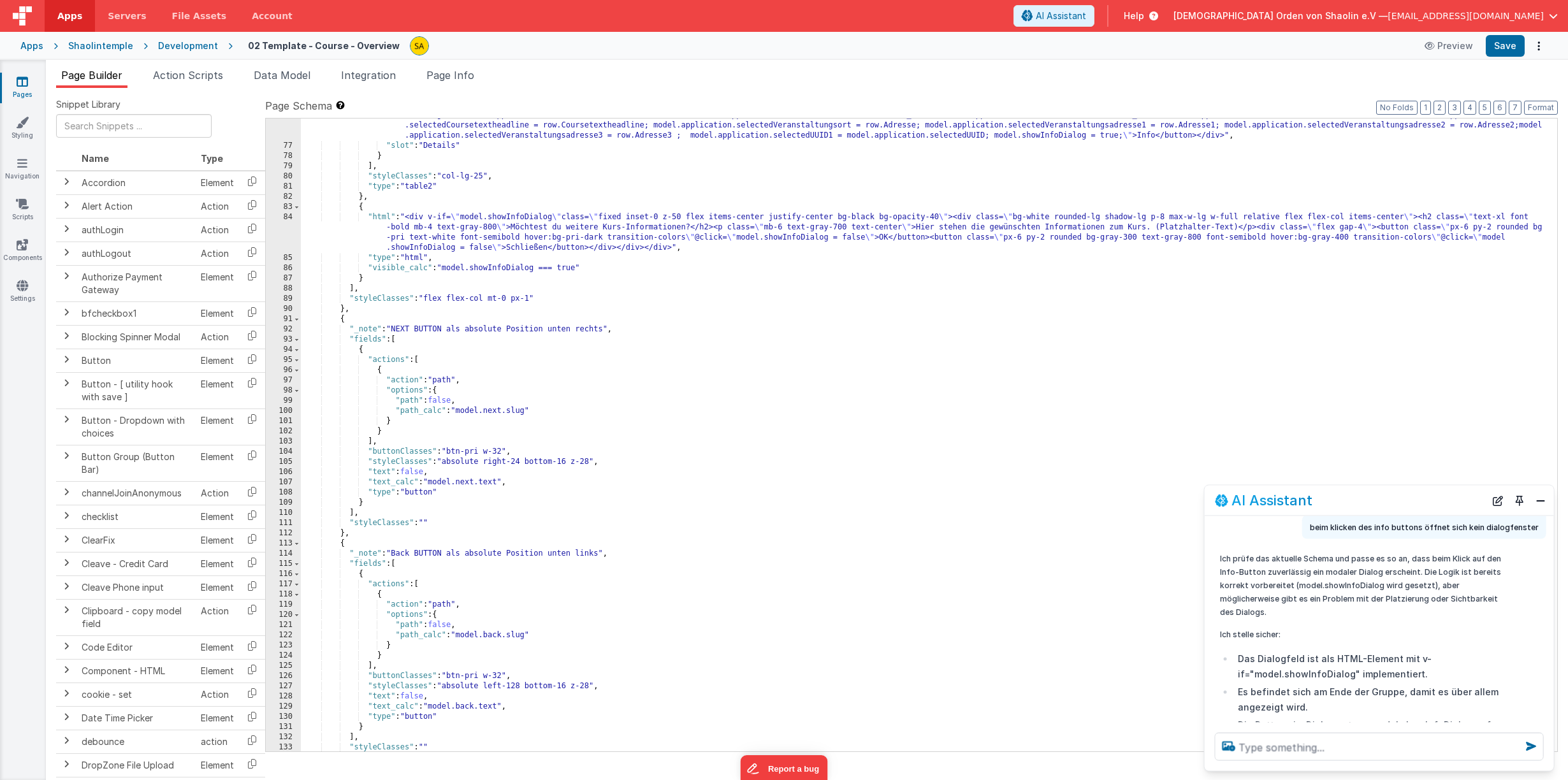
scroll to position [813, 0]
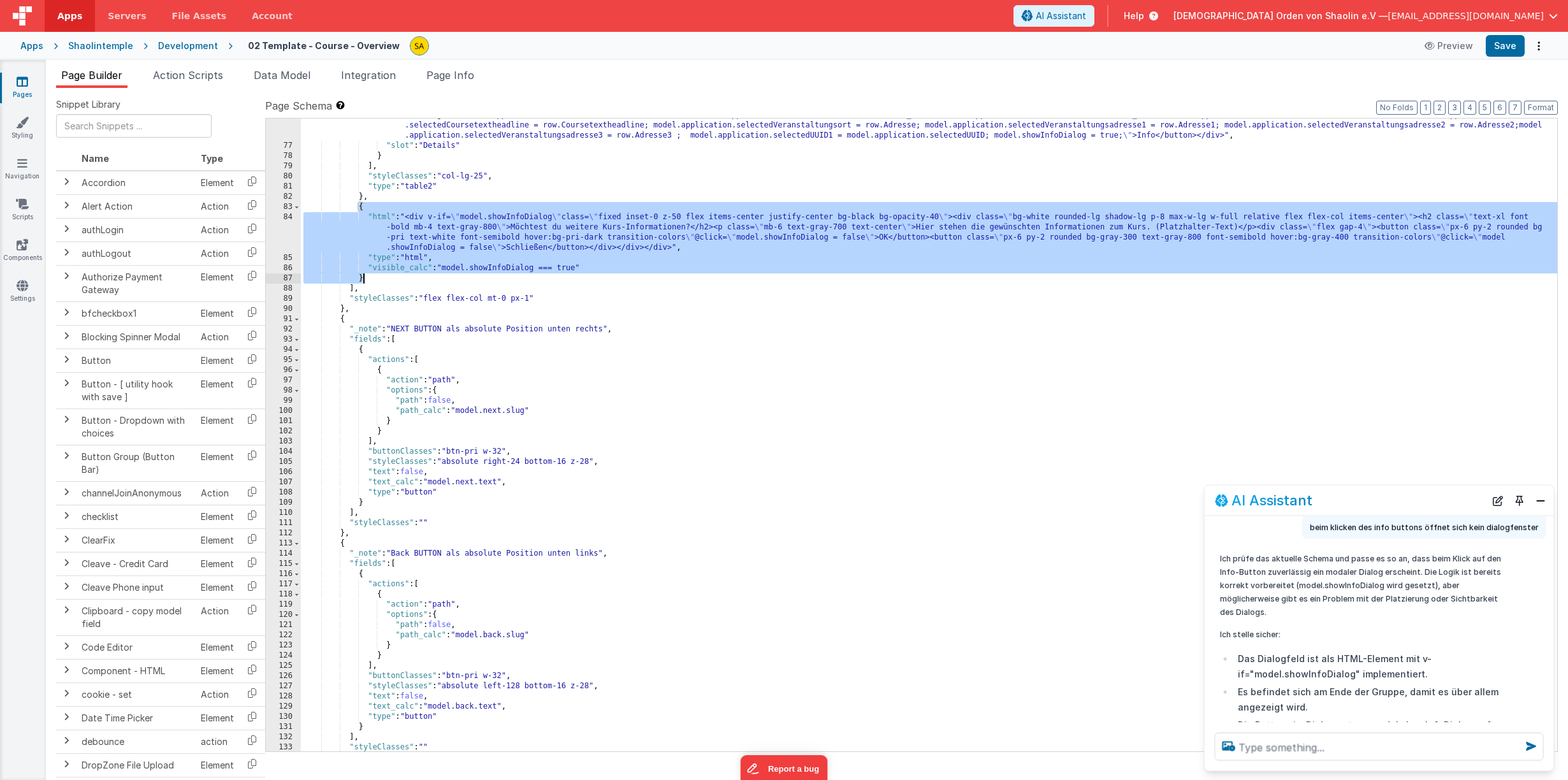
drag, startPoint x: 359, startPoint y: 209, endPoint x: 366, endPoint y: 277, distance: 68.4
click at [366, 277] on div ""html" : "<div class= \" flex flex-col items-center \" ><button class= \" w-18 …" at bounding box center [928, 437] width 1256 height 694
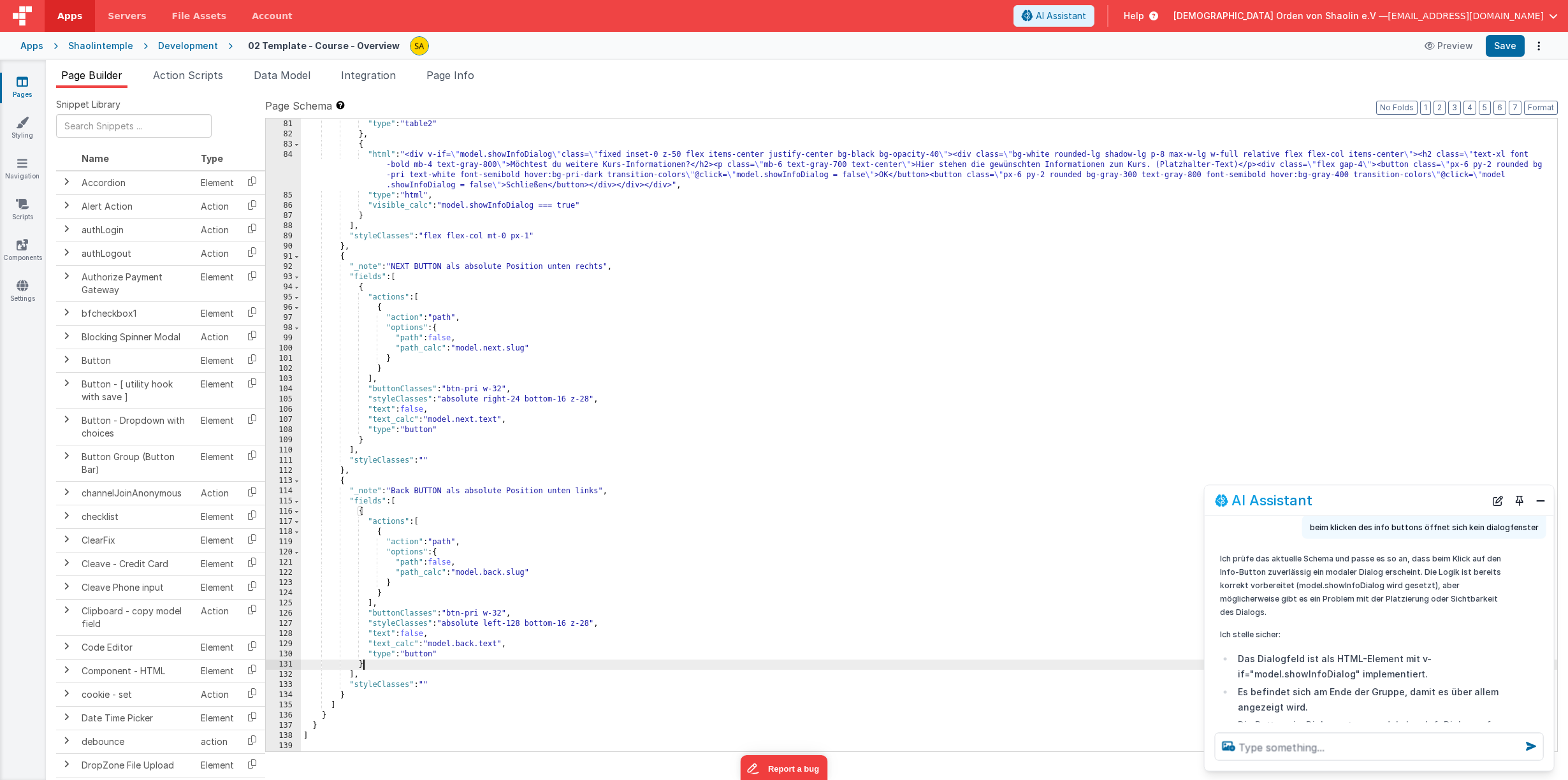
click at [393, 666] on div ""styleClasses" : "col-lg-25" , "type" : "table2" } , { "html" : "<div v-if= \" …" at bounding box center [928, 435] width 1256 height 653
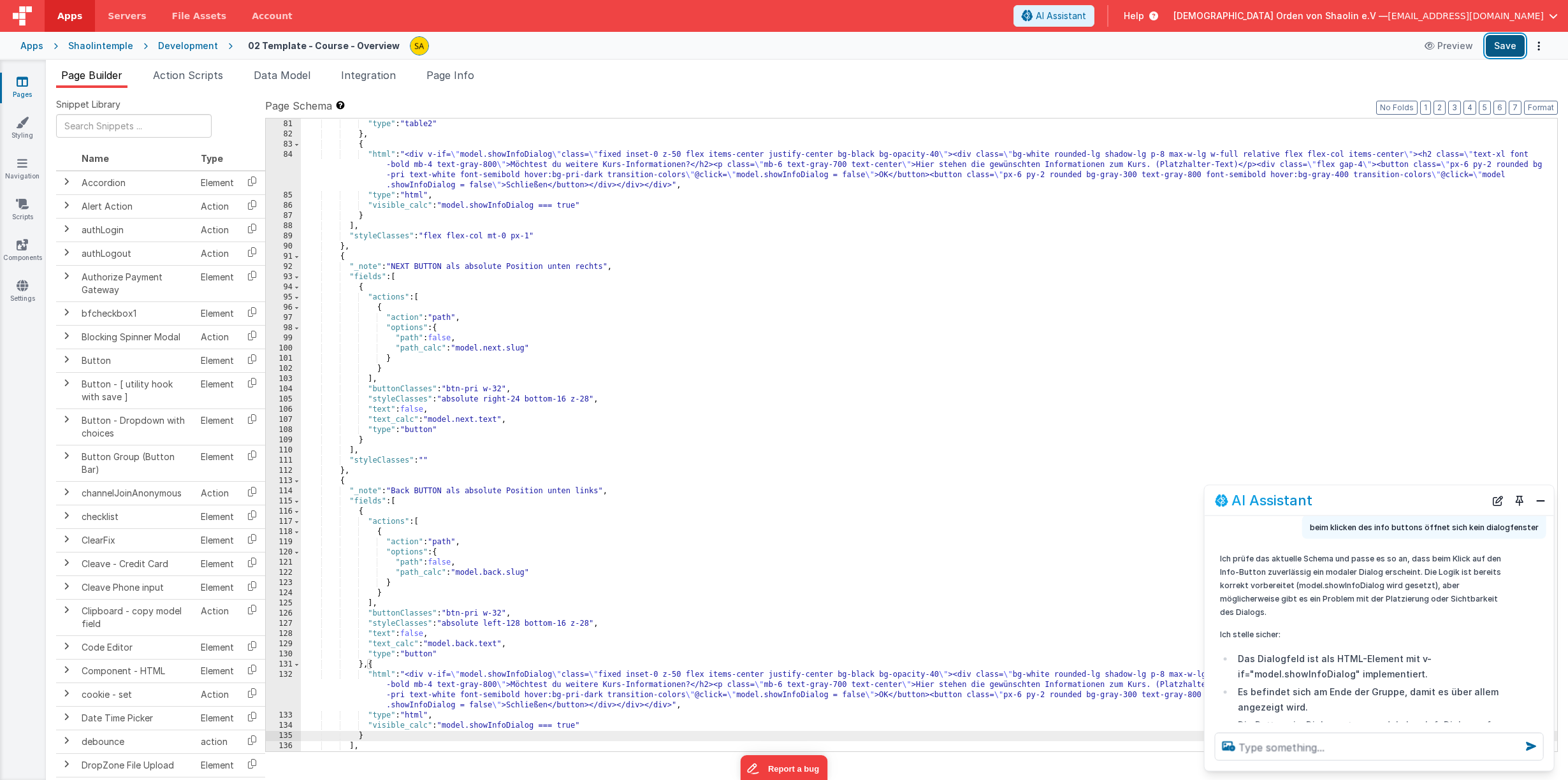
click at [1504, 48] on button "Save" at bounding box center [1505, 46] width 39 height 21
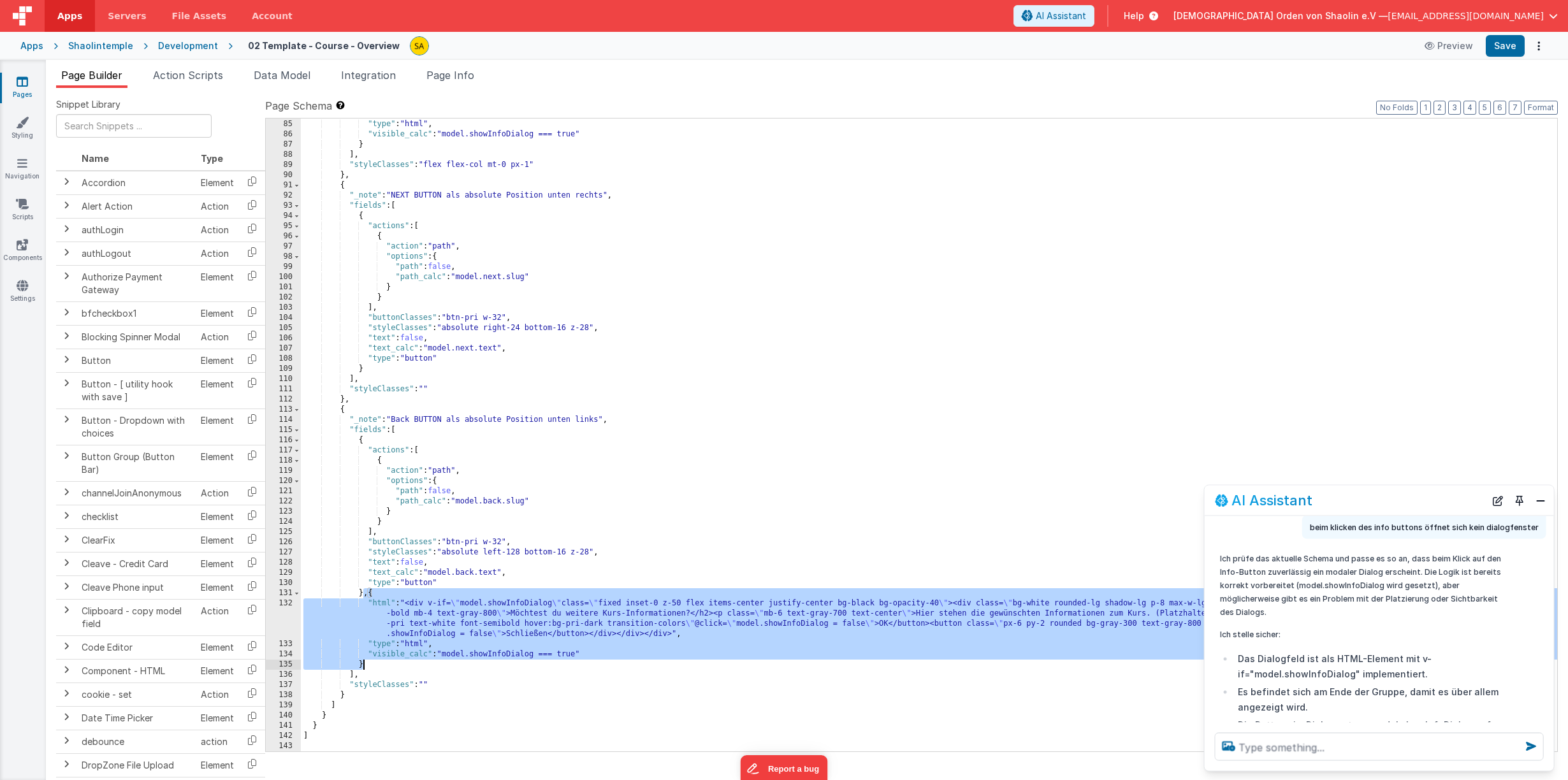
drag, startPoint x: 364, startPoint y: 597, endPoint x: 380, endPoint y: 663, distance: 67.9
click at [380, 663] on div ""html" : "<div v-if= \" model.showInfoDialog \" class= \" fixed inset-0 z-50 fl…" at bounding box center [928, 420] width 1256 height 684
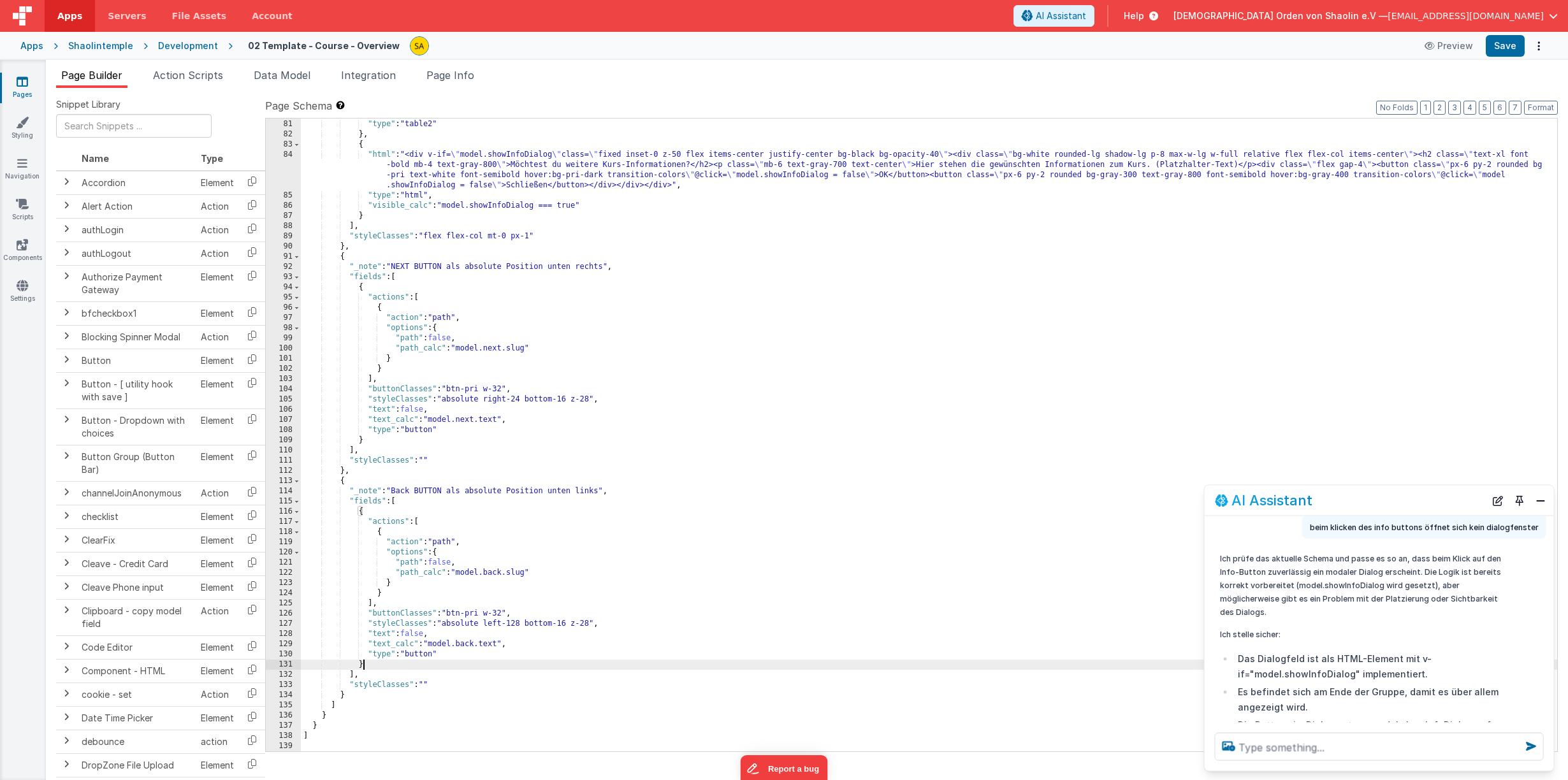
click at [362, 678] on div ""styleClasses" : "col-lg-25" , "type" : "table2" } , { "html" : "<div v-if= \" …" at bounding box center [928, 435] width 1256 height 653
click at [1076, 410] on div ""styleClasses" : "col-lg-25" , "type" : "table2" } , { "html" : "<div v-if= \" …" at bounding box center [928, 435] width 1256 height 653
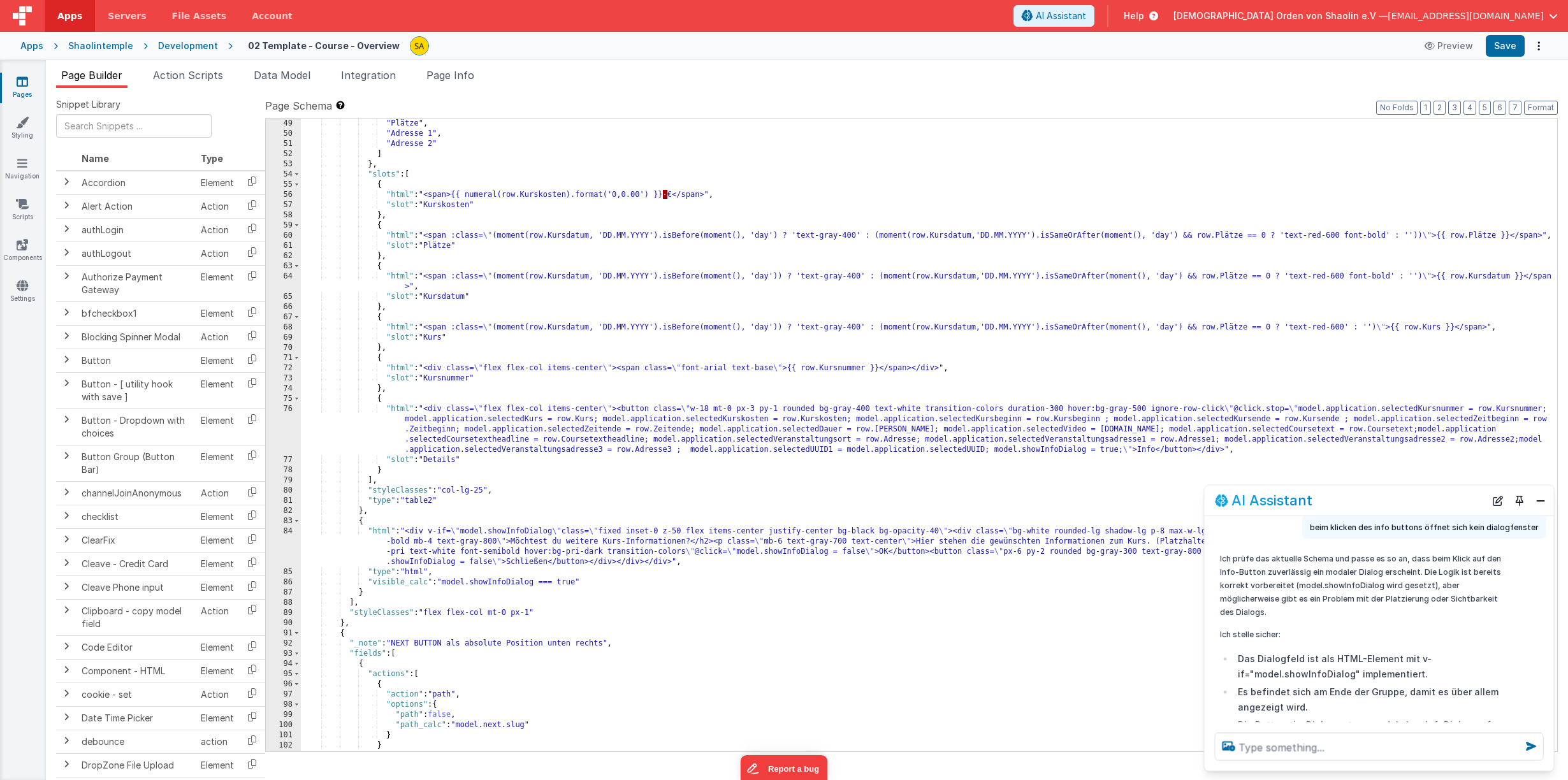
scroll to position [499, 0]
click at [686, 542] on div ""Plätze" , "Adresse 1" , "Adresse 2" ] } , "slots" : [ { "html" : "<span>{{ num…" at bounding box center [928, 445] width 1256 height 653
click at [1506, 42] on button "Save" at bounding box center [1505, 46] width 39 height 21
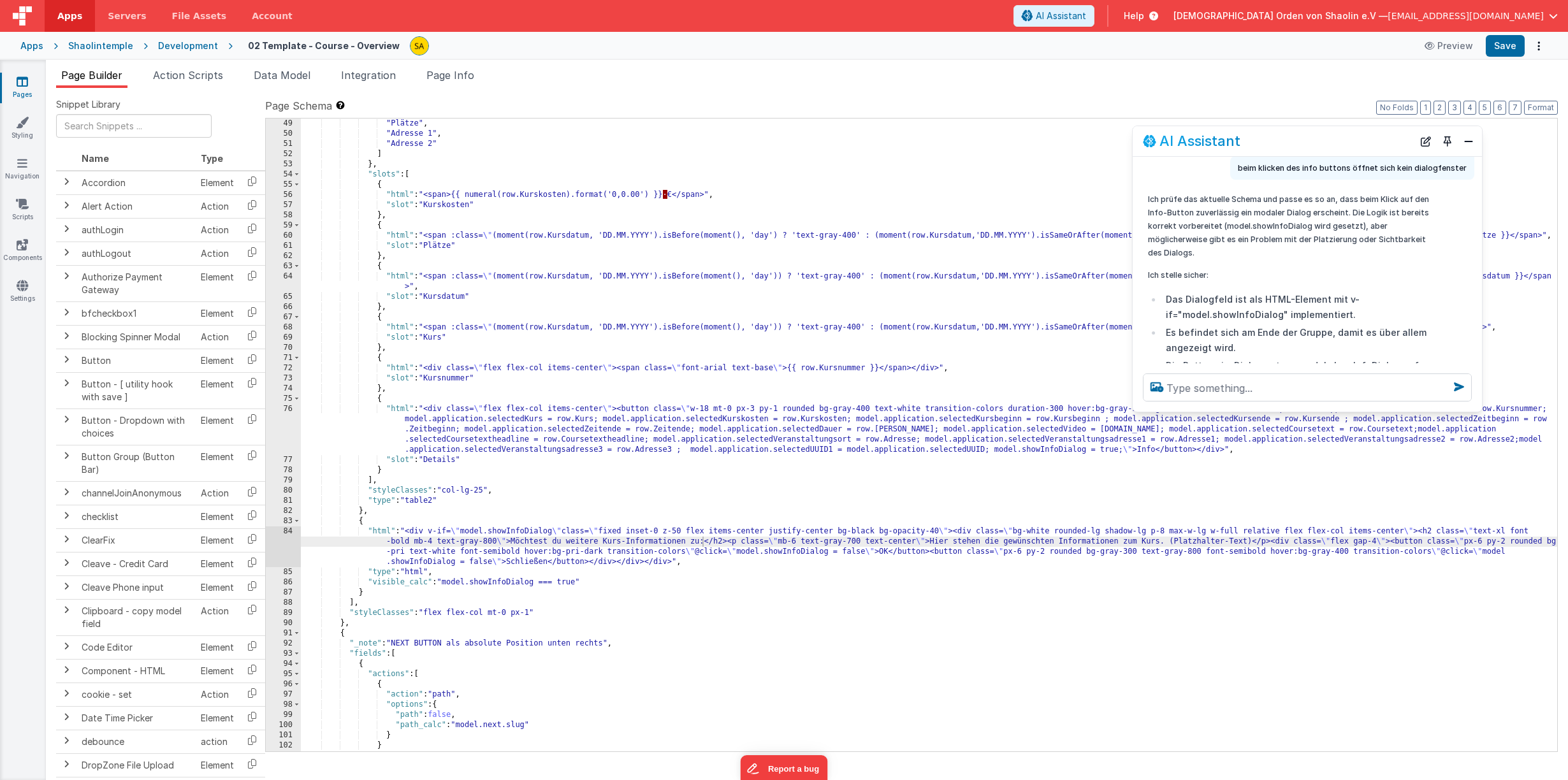
drag, startPoint x: 1386, startPoint y: 503, endPoint x: 1279, endPoint y: 311, distance: 219.8
click at [1315, 143] on div "AI Assistant" at bounding box center [1277, 141] width 270 height 15
click at [928, 543] on div ""Plätze" , "Adresse 1" , "Adresse 2" ] } , "slots" : [ { "html" : "<span>{{ num…" at bounding box center [928, 445] width 1256 height 653
drag, startPoint x: 1156, startPoint y: 543, endPoint x: 1066, endPoint y: 544, distance: 90.0
click at [1028, 542] on div ""Plätze" , "Adresse 1" , "Adresse 2" ] } , "slots" : [ { "html" : "<span>{{ num…" at bounding box center [928, 445] width 1256 height 653
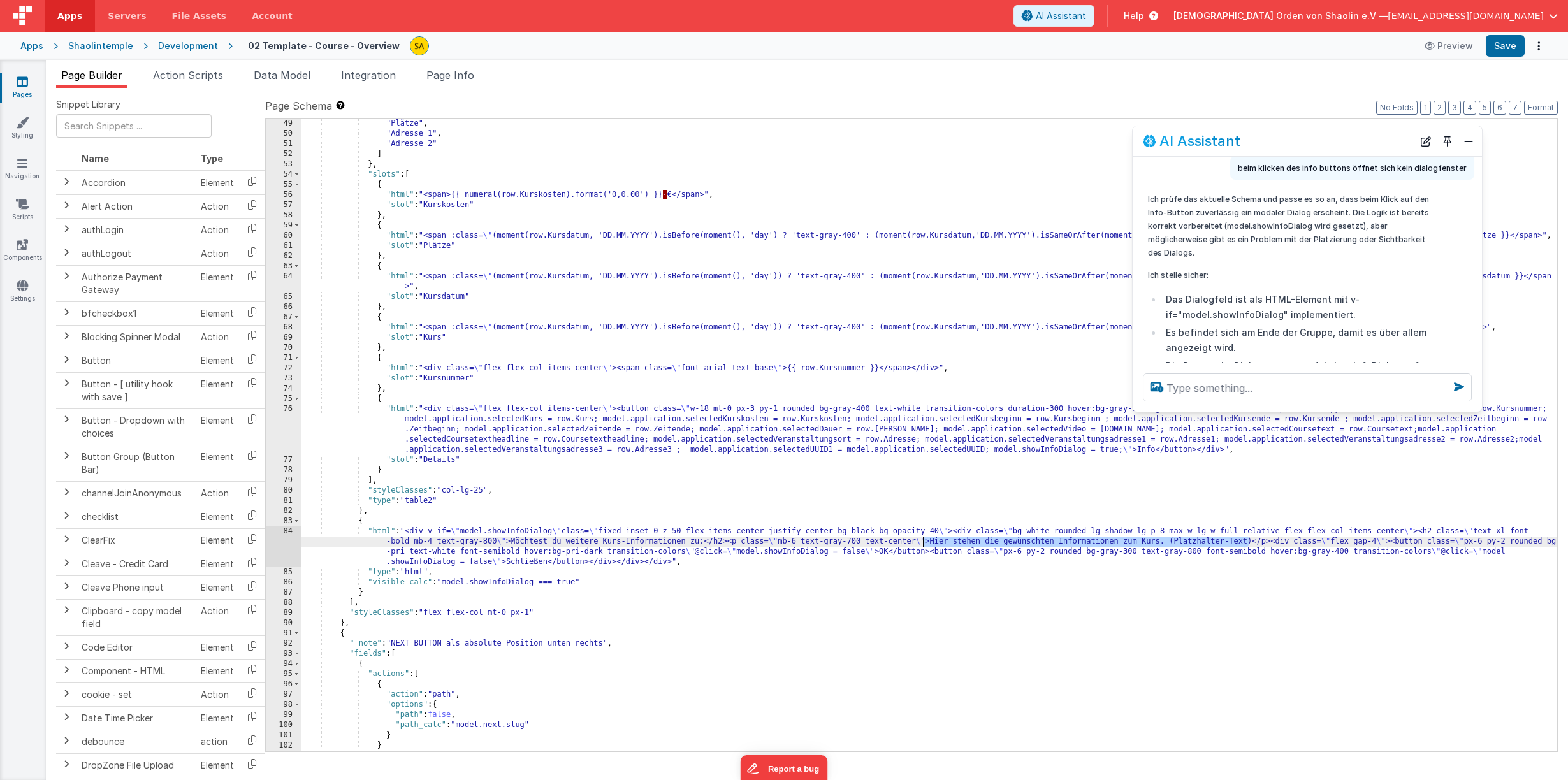
drag, startPoint x: 1248, startPoint y: 543, endPoint x: 924, endPoint y: 545, distance: 324.0
click at [924, 544] on div ""Plätze" , "Adresse 1" , "Adresse 2" ] } , "slots" : [ { "html" : "<span>{{ num…" at bounding box center [928, 445] width 1256 height 653
drag, startPoint x: 1001, startPoint y: 540, endPoint x: 939, endPoint y: 542, distance: 62.0
click at [1001, 540] on div ""Plätze" , "Adresse 1" , "Adresse 2" ] } , "slots" : [ { "html" : "<span>{{ num…" at bounding box center [928, 445] width 1256 height 653
click at [927, 541] on div ""Plätze" , "Adresse 1" , "Adresse 2" ] } , "slots" : [ { "html" : "<span>{{ num…" at bounding box center [928, 445] width 1256 height 653
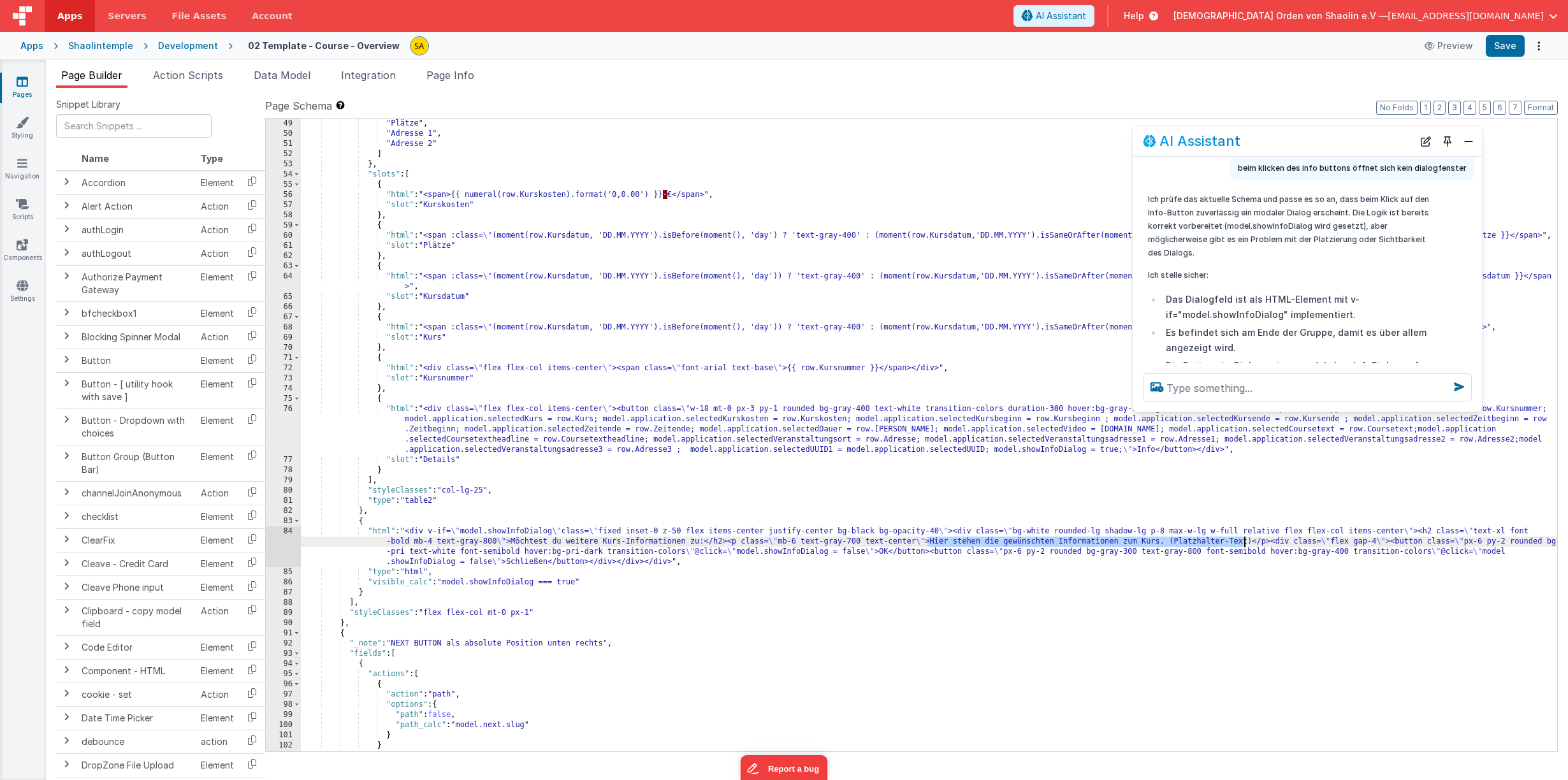
drag, startPoint x: 927, startPoint y: 541, endPoint x: 1244, endPoint y: 542, distance: 317.0
click at [1245, 542] on div ""Plätze" , "Adresse 1" , "Adresse 2" ] } , "slots" : [ { "html" : "<span>{{ num…" at bounding box center [928, 445] width 1256 height 653
click at [1497, 47] on button "Save" at bounding box center [1505, 46] width 39 height 21
drag, startPoint x: 952, startPoint y: 544, endPoint x: 958, endPoint y: 555, distance: 12.5
click at [952, 544] on div ""Plätze" , "Adresse 1" , "Adresse 2" ] } , "slots" : [ { "html" : "<span>{{ num…" at bounding box center [928, 445] width 1256 height 653
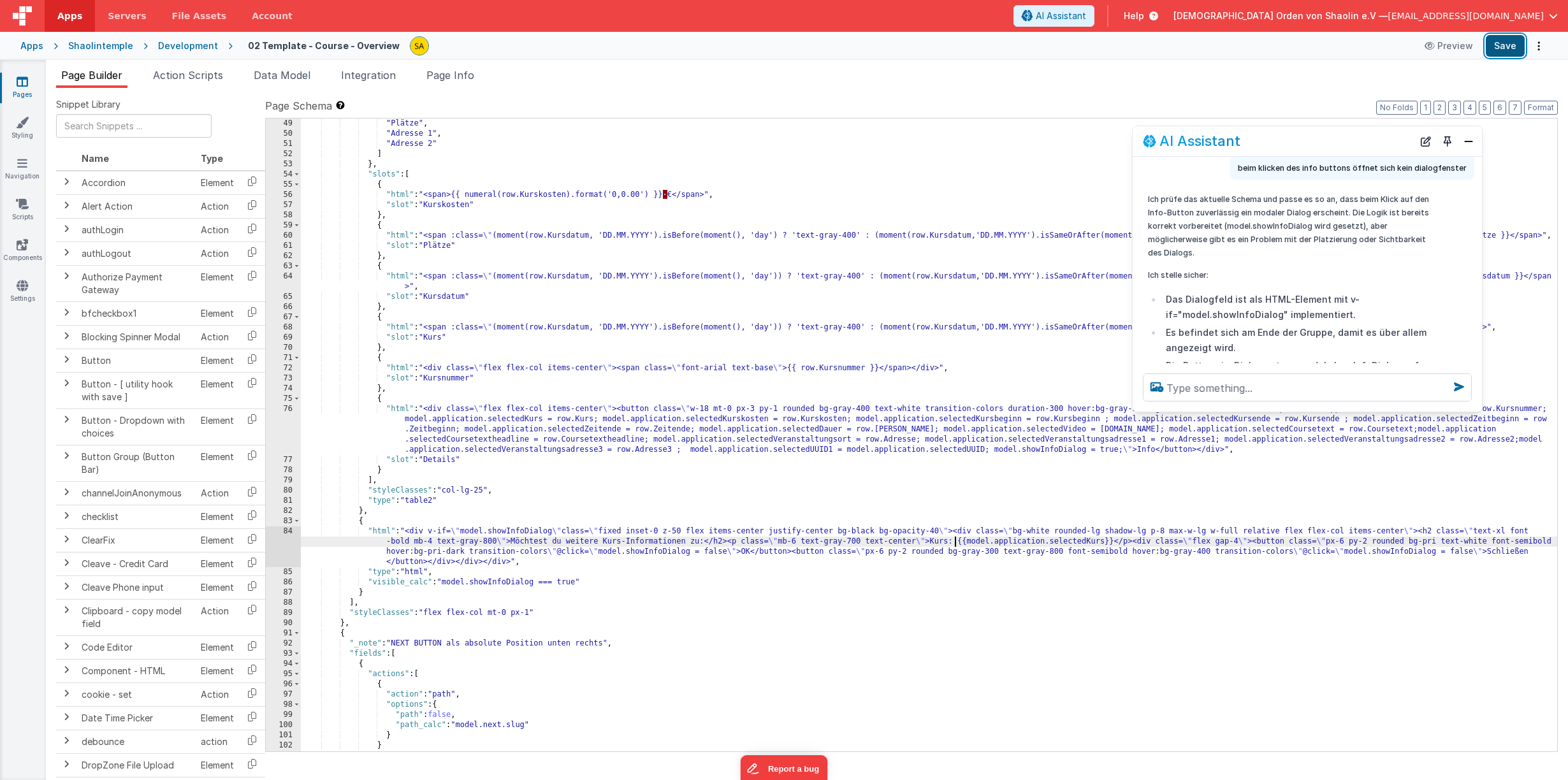
click at [1507, 50] on button "Save" at bounding box center [1505, 46] width 39 height 21
click at [1119, 547] on div ""Kurskosten" , "Plätze" , "Adresse 1" , "Adresse 2" ] } , "slots" : [ { "html" …" at bounding box center [928, 438] width 1256 height 653
click at [1506, 48] on button "Save" at bounding box center [1505, 46] width 39 height 21
drag, startPoint x: 863, startPoint y: 546, endPoint x: 867, endPoint y: 555, distance: 9.8
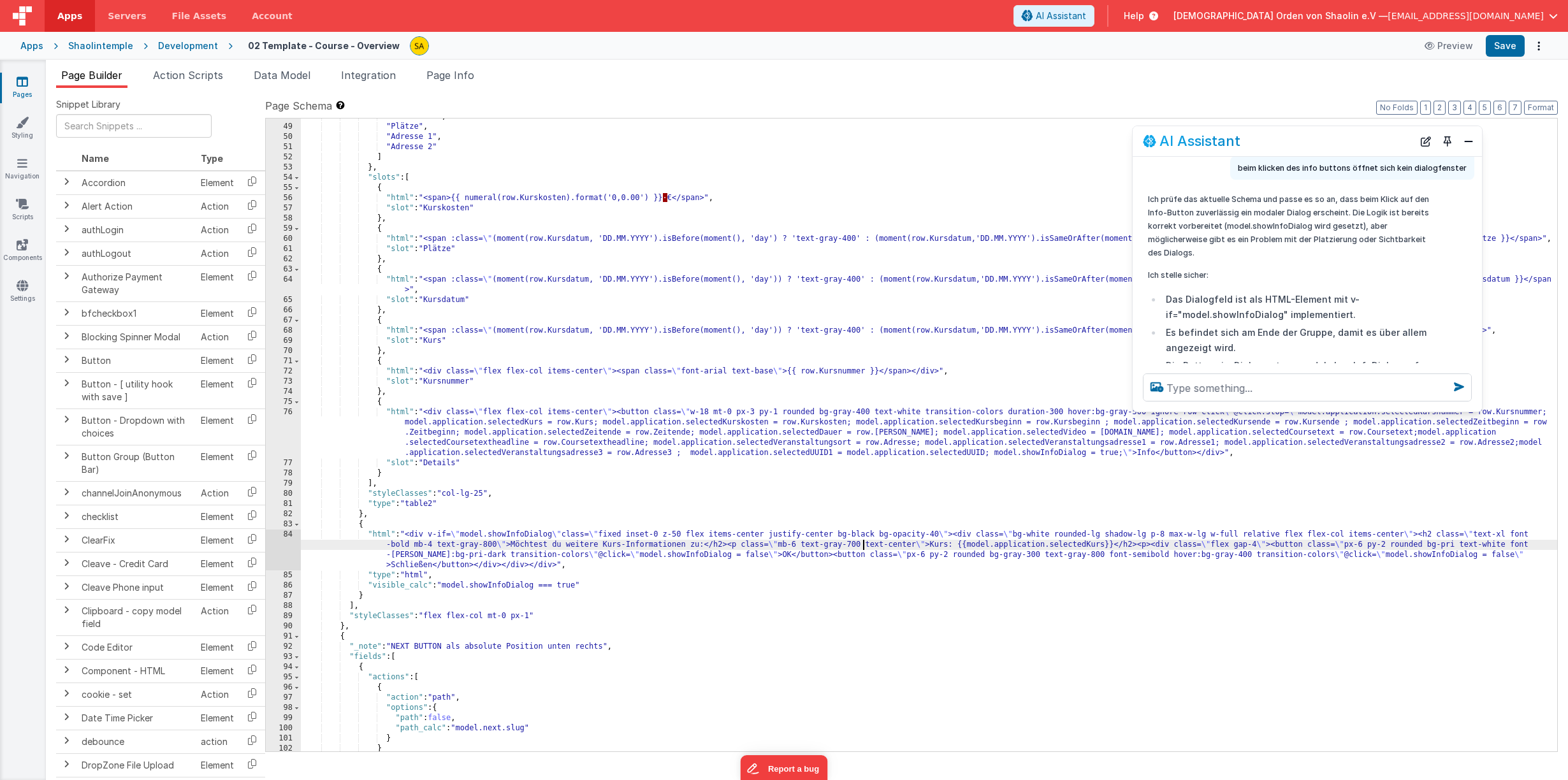
click at [863, 546] on div ""Kurskosten" , "Plätze" , "Adresse 1" , "Adresse 2" ] } , "slots" : [ { "html" …" at bounding box center [928, 438] width 1256 height 653
click at [1505, 50] on button "Save" at bounding box center [1505, 46] width 39 height 21
click at [993, 548] on div ""Kurskosten" , "Plätze" , "Adresse 1" , "Adresse 2" ] } , "slots" : [ { "html" …" at bounding box center [928, 438] width 1256 height 653
click at [1511, 46] on button "Save" at bounding box center [1505, 46] width 39 height 21
click at [892, 546] on div ""Kurskosten" , "Plätze" , "Adresse 1" , "Adresse 2" ] } , "slots" : [ { "html" …" at bounding box center [928, 438] width 1256 height 653
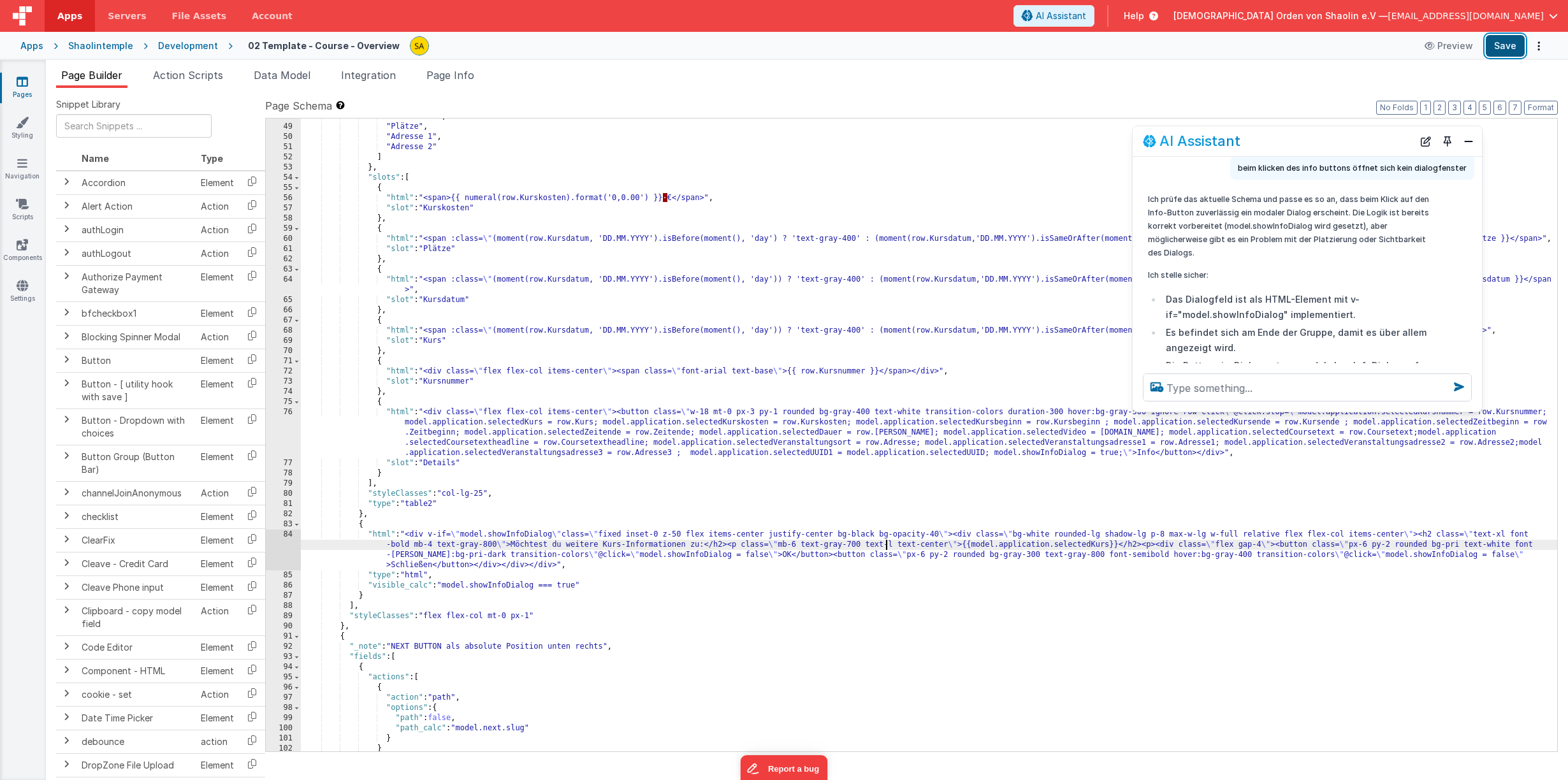
click at [1504, 48] on button "Save" at bounding box center [1505, 46] width 39 height 21
click at [1254, 388] on textarea at bounding box center [1307, 388] width 329 height 28
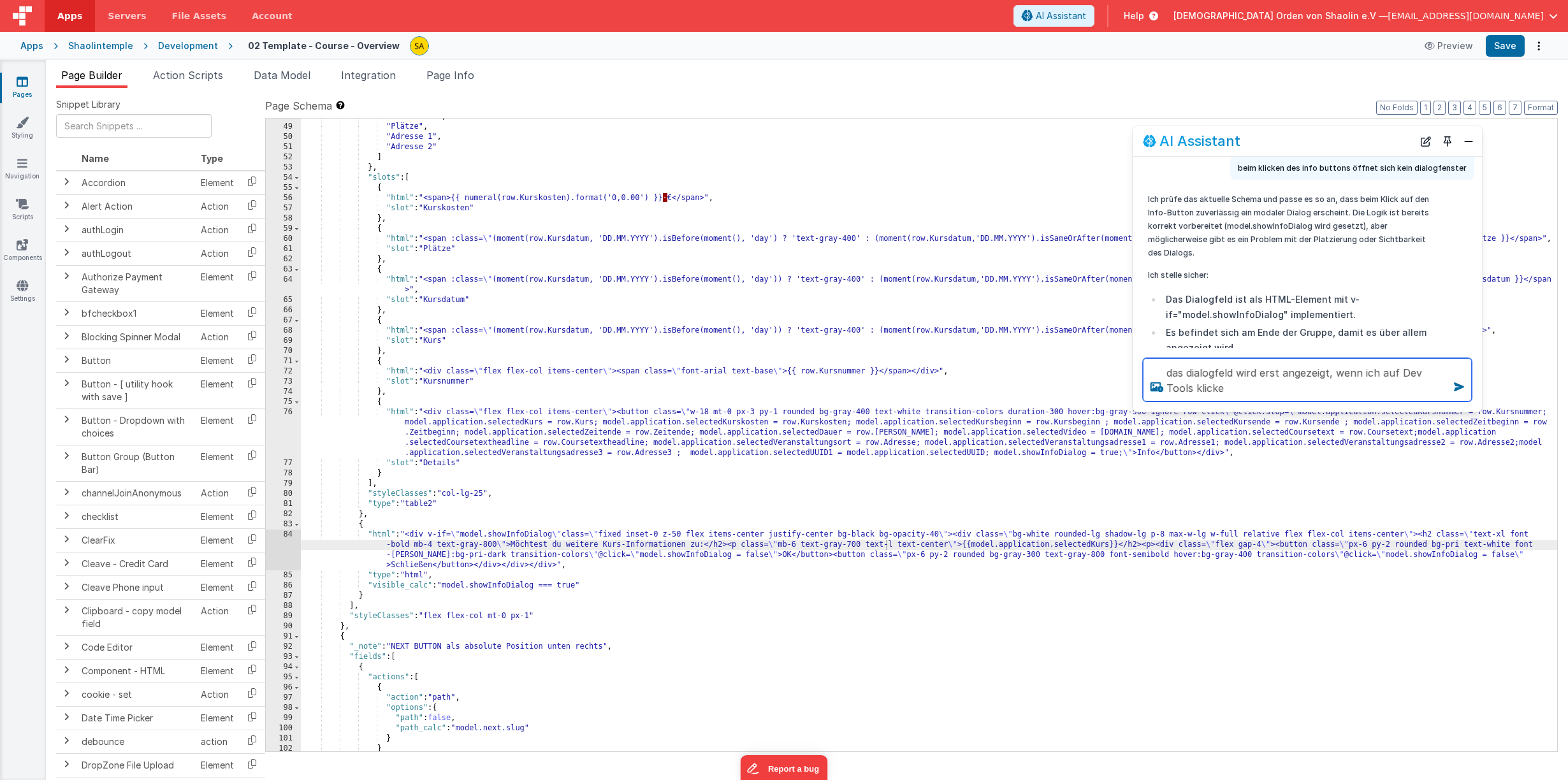
type textarea "das dialogfeld wird erst angezeigt, wenn ich auf Dev Tools klicke"
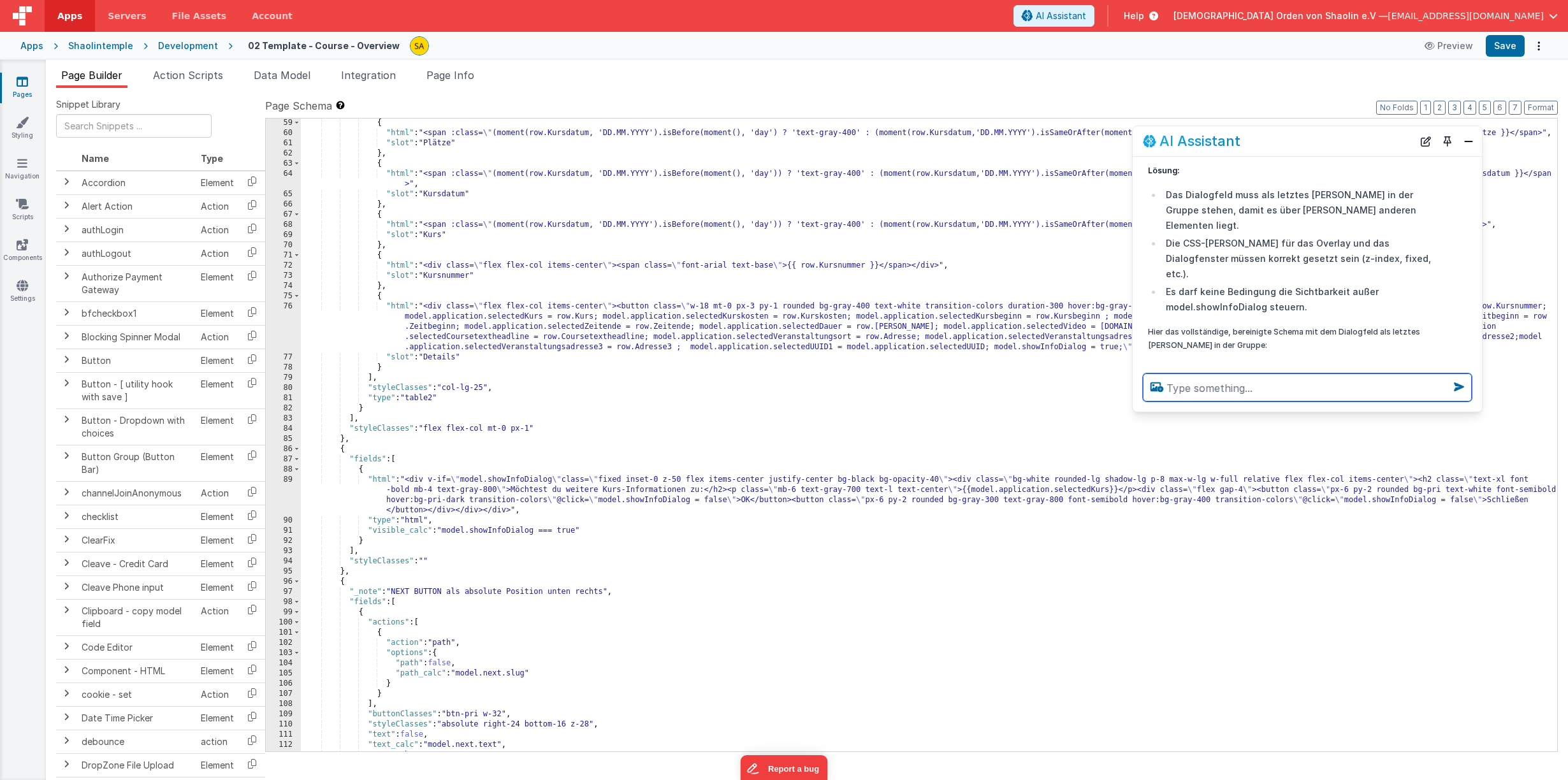
scroll to position [599, 0]
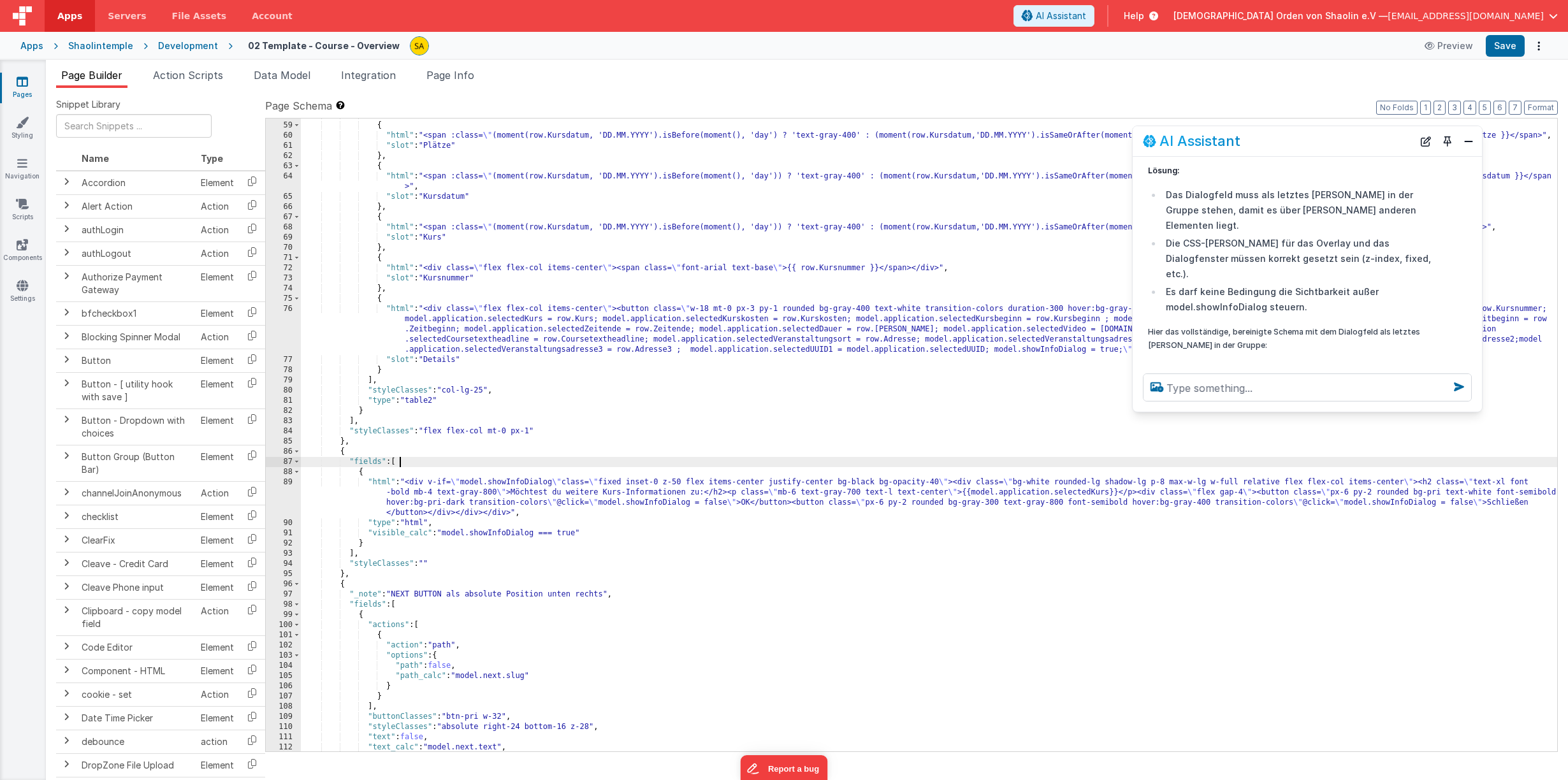
click at [401, 465] on div "} , { "html" : "<span :class= \" (moment(row.Kursdatum, 'DD.MM.YYYY').isBefore(…" at bounding box center [928, 437] width 1256 height 653
click at [1503, 46] on button "Save" at bounding box center [1505, 46] width 39 height 21
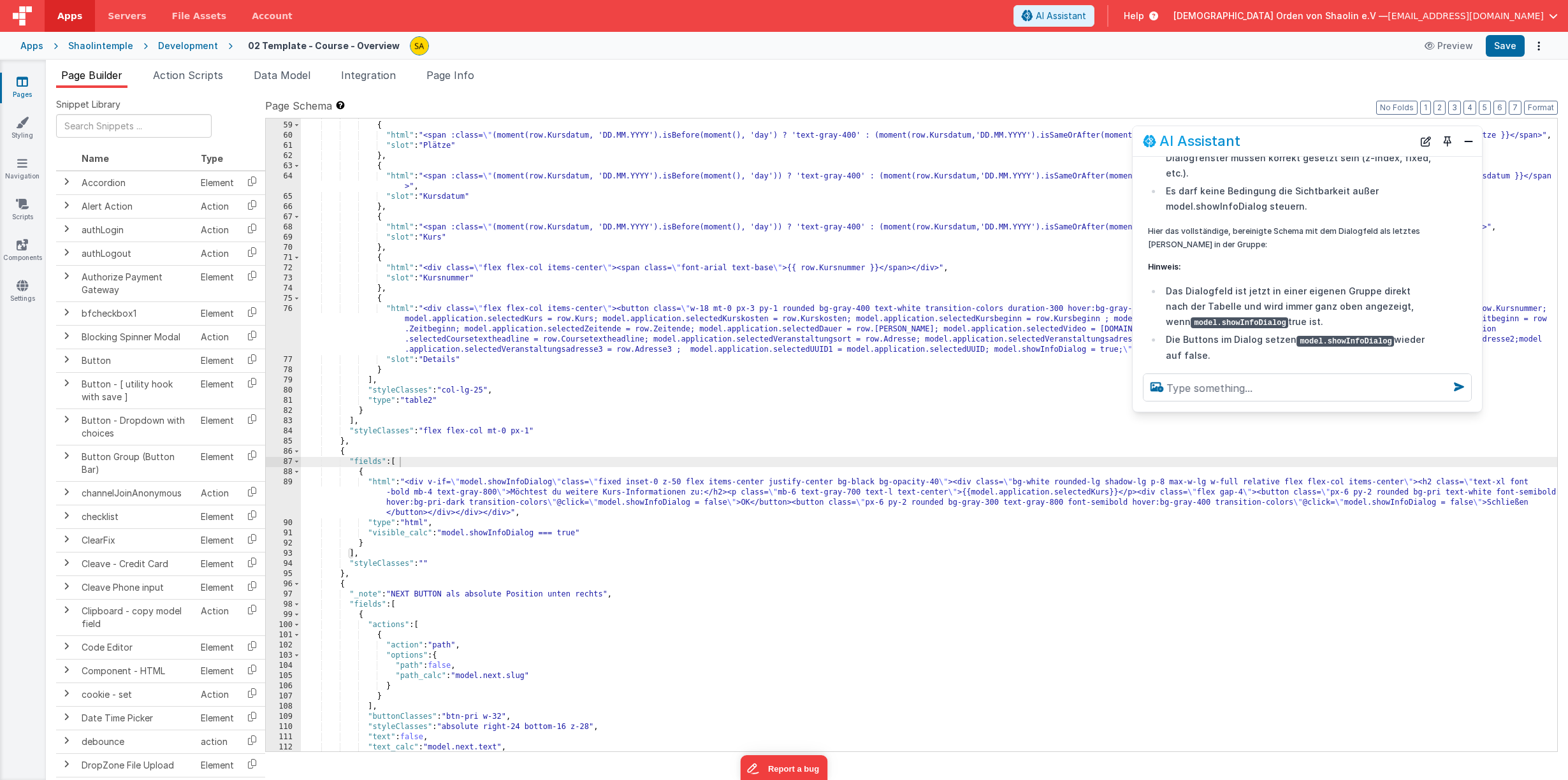
scroll to position [918, 0]
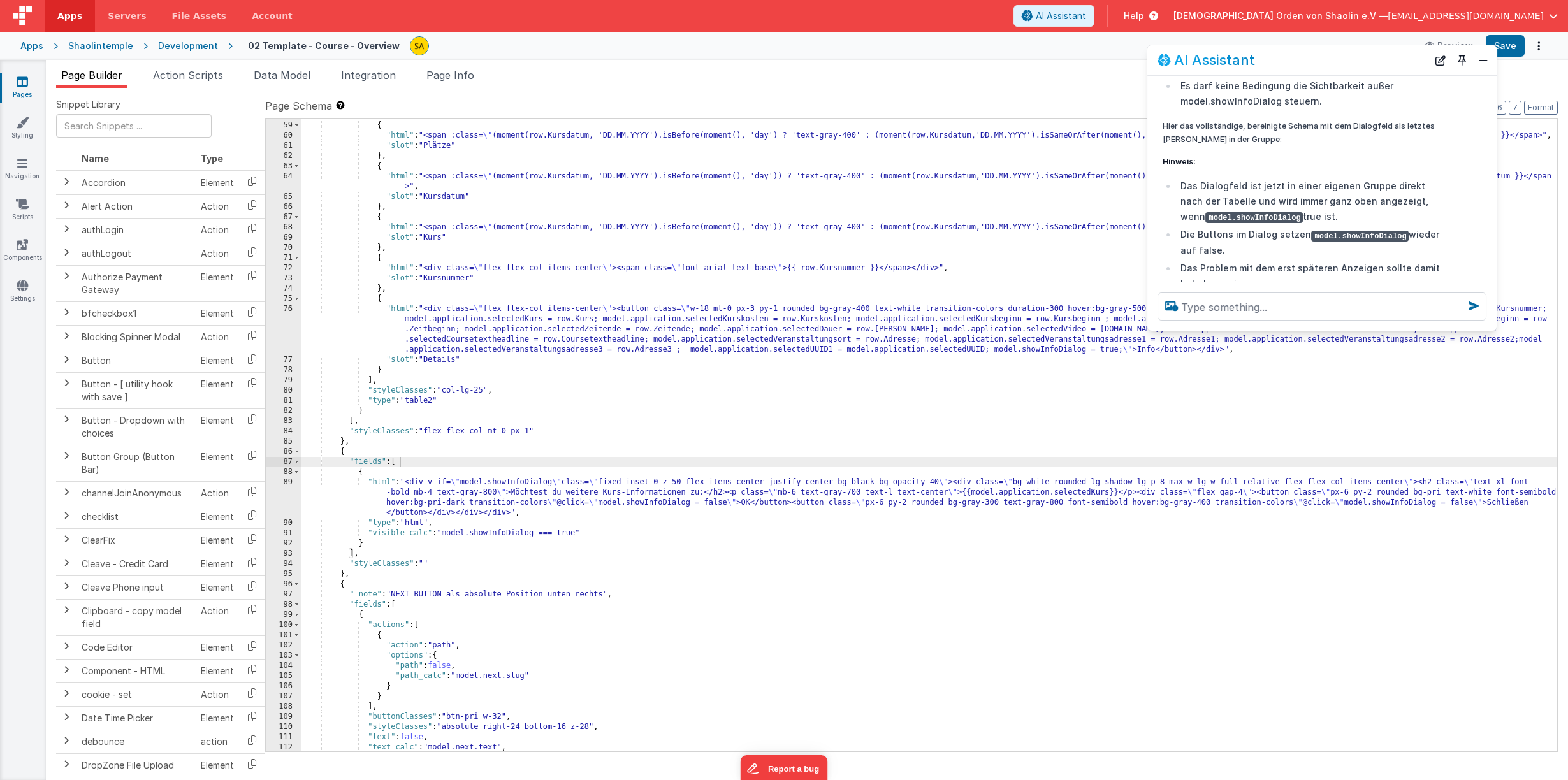
drag, startPoint x: 1282, startPoint y: 144, endPoint x: 1297, endPoint y: 63, distance: 82.4
click at [1297, 63] on div "AI Assistant" at bounding box center [1292, 60] width 270 height 15
click at [888, 493] on div "} , { "html" : "<span :class= \" (moment(row.Kursdatum, 'DD.MM.YYYY').isBefore(…" at bounding box center [928, 437] width 1256 height 653
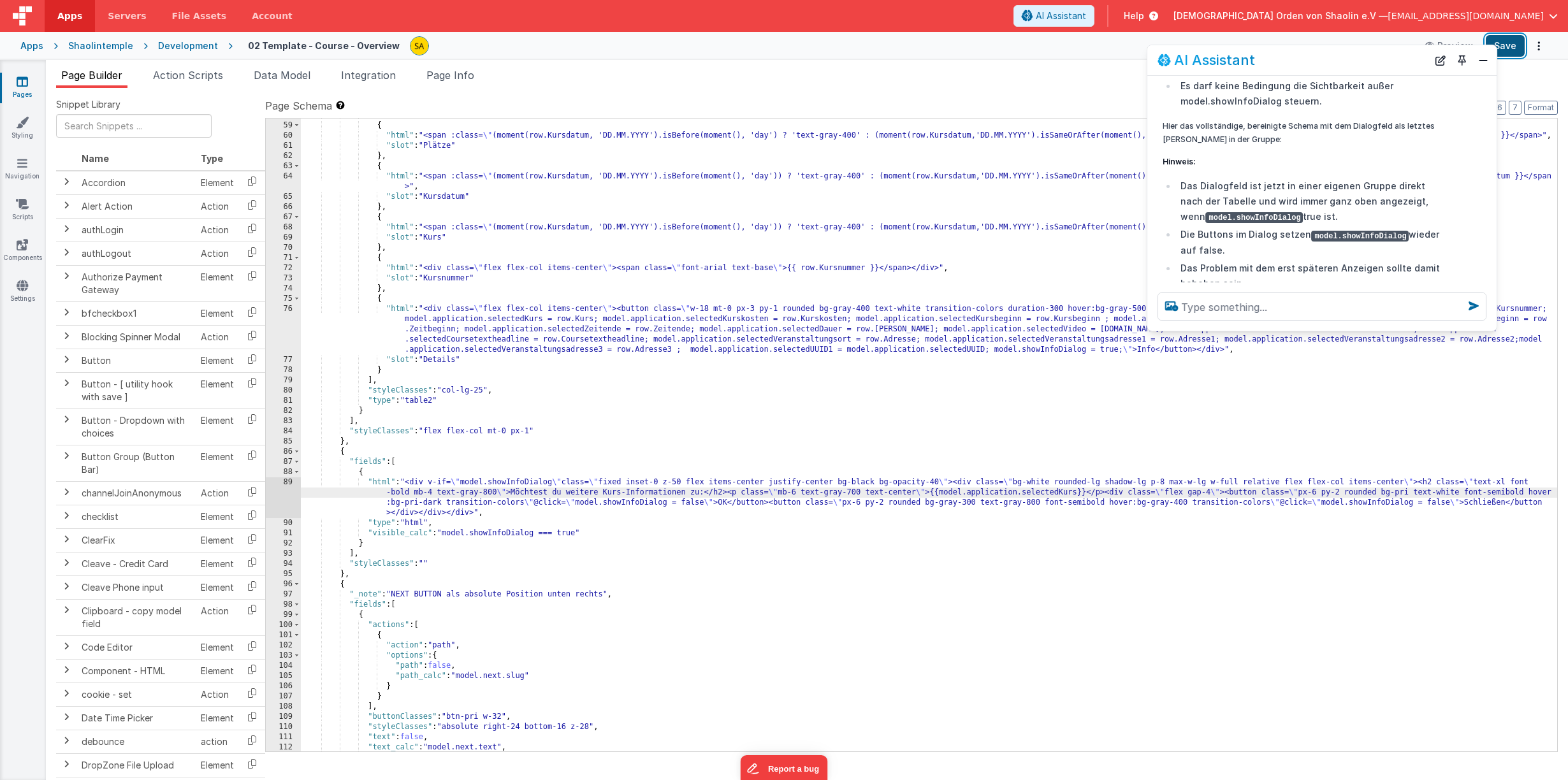
click at [1504, 50] on button "Save" at bounding box center [1505, 46] width 39 height 21
click at [1283, 309] on textarea at bounding box center [1322, 307] width 329 height 28
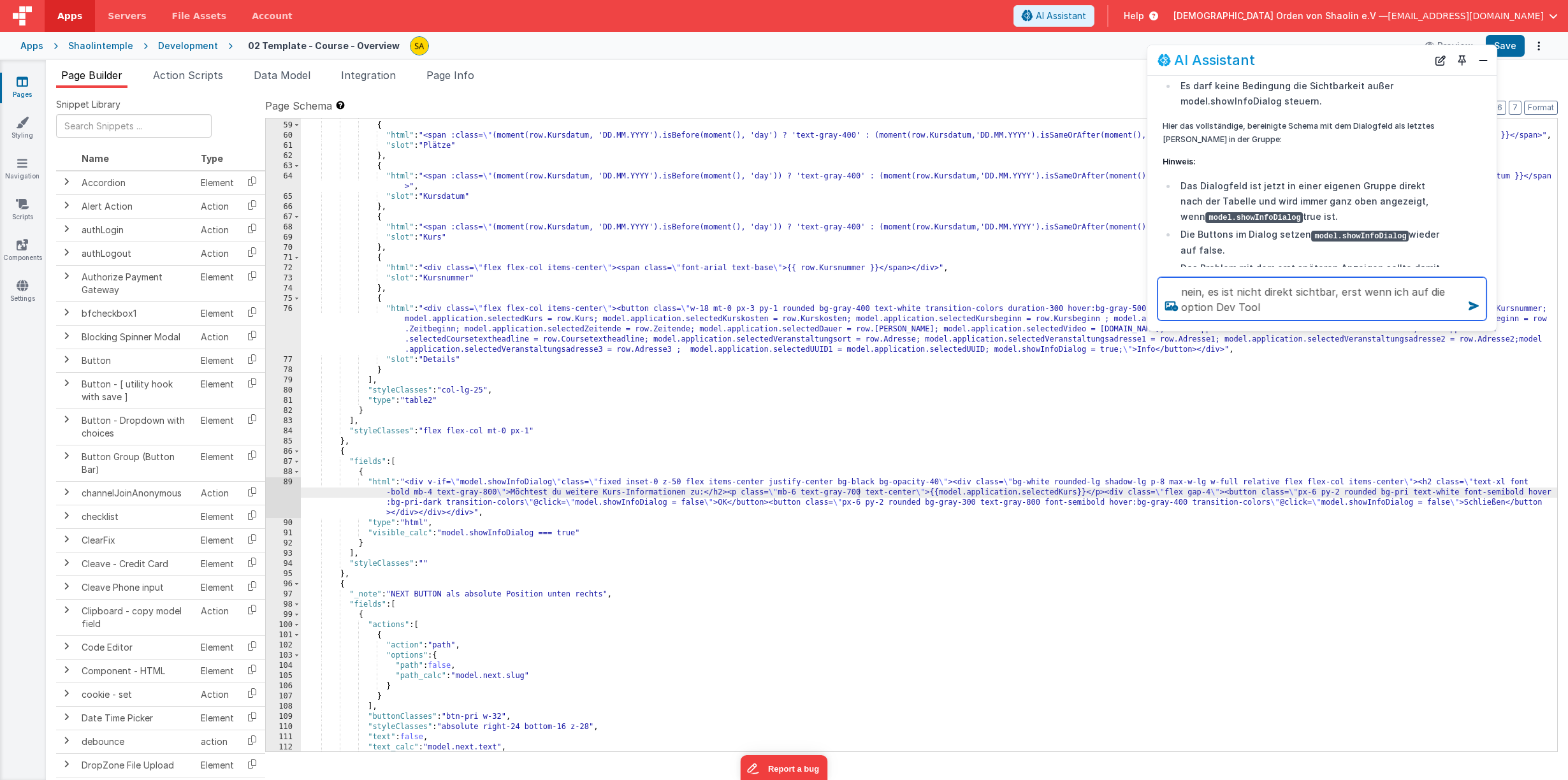
click at [1216, 307] on textarea "nein, es ist nicht direkt sichtbar, erst wenn ich auf die option Dev Tool" at bounding box center [1322, 299] width 329 height 44
click at [1275, 309] on textarea "nein, es ist nicht direkt sichtbar, erst wenn ich auf die option "Dev Tool" at bounding box center [1322, 299] width 329 height 44
type textarea "nein, es ist nicht direkt sichtbar, erst wenn ich auf die option "Dev Tools" kl…"
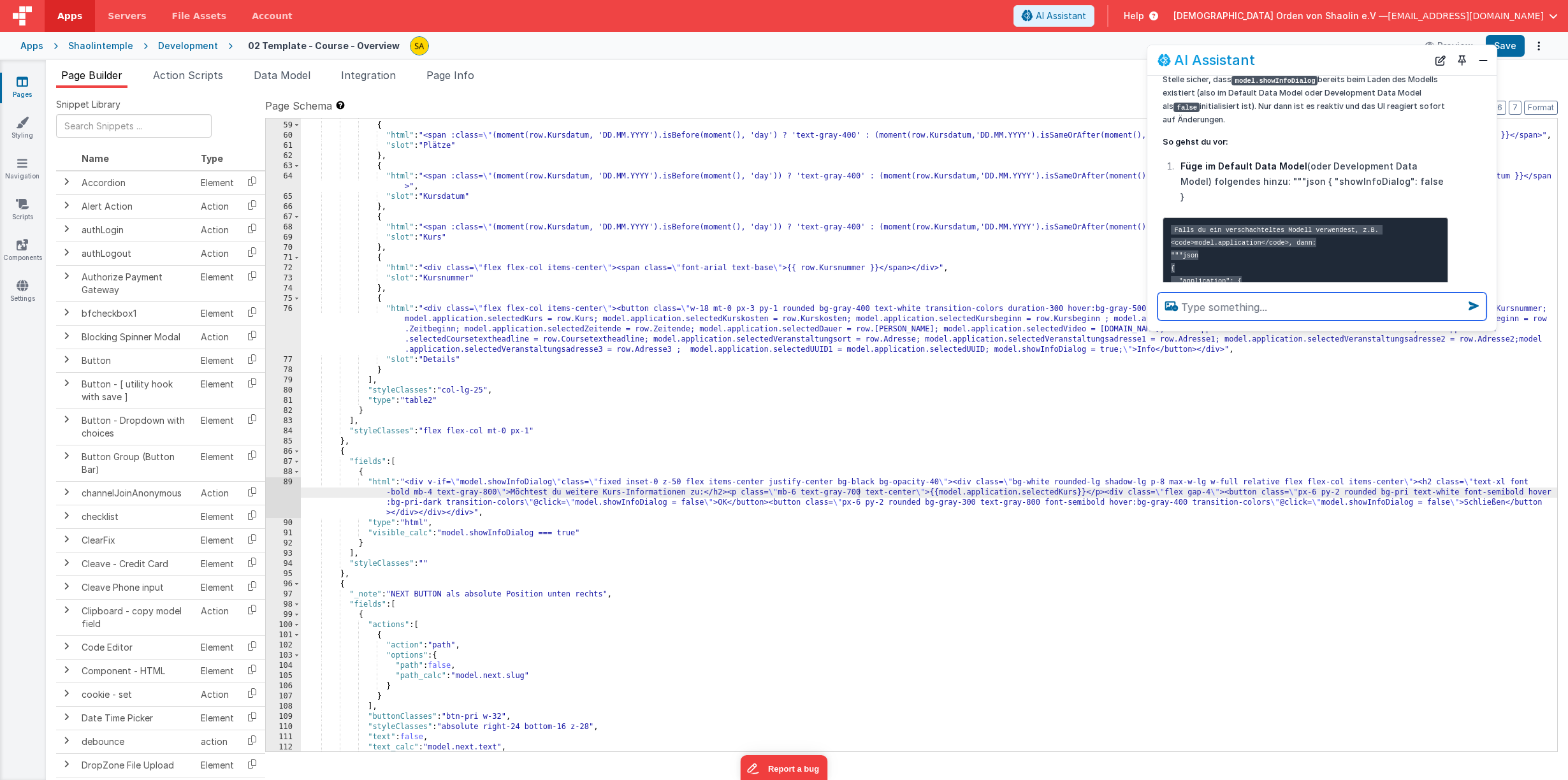
scroll to position [1326, 0]
click at [1170, 216] on pre "Falls du ein verschachteltes Modell verwendest, z.B. <code>model.application</c…" at bounding box center [1305, 272] width 285 height 113
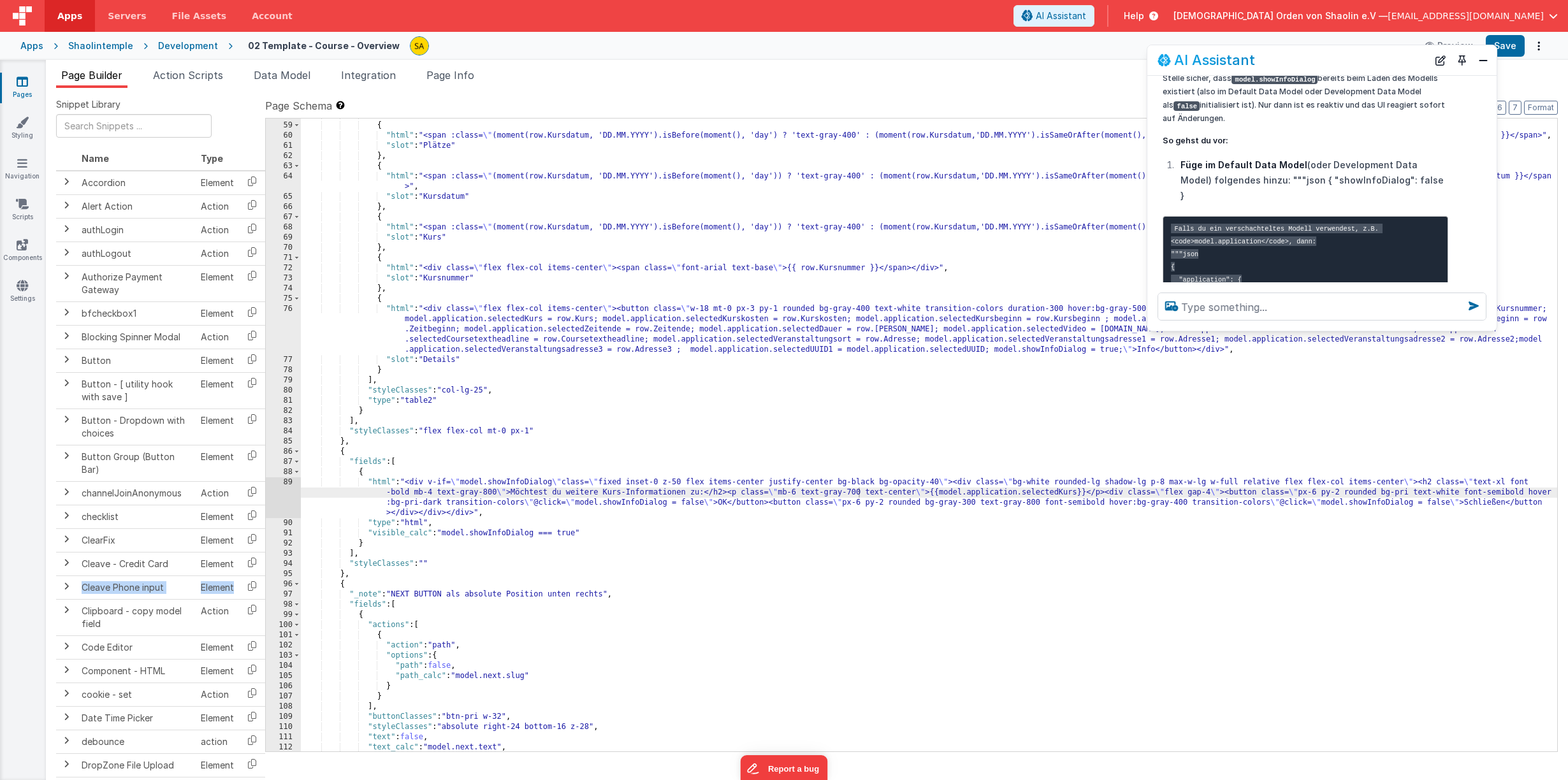
click at [1171, 224] on code "Falls du ein verschachteltes Modell verwendest, z.B. <code>model.application</c…" at bounding box center [1277, 272] width 212 height 98
drag, startPoint x: 1171, startPoint y: 177, endPoint x: 1214, endPoint y: 216, distance: 58.1
click at [1194, 216] on pre "Falls du ein verschachteltes Modell verwendest, z.B. <code>model.application</c…" at bounding box center [1305, 272] width 285 height 113
click at [1216, 216] on pre "Falls du ein verschachteltes Modell verwendest, z.B. <code>model.application</c…" at bounding box center [1305, 272] width 285 height 113
drag, startPoint x: 1199, startPoint y: 220, endPoint x: 1190, endPoint y: 228, distance: 12.0
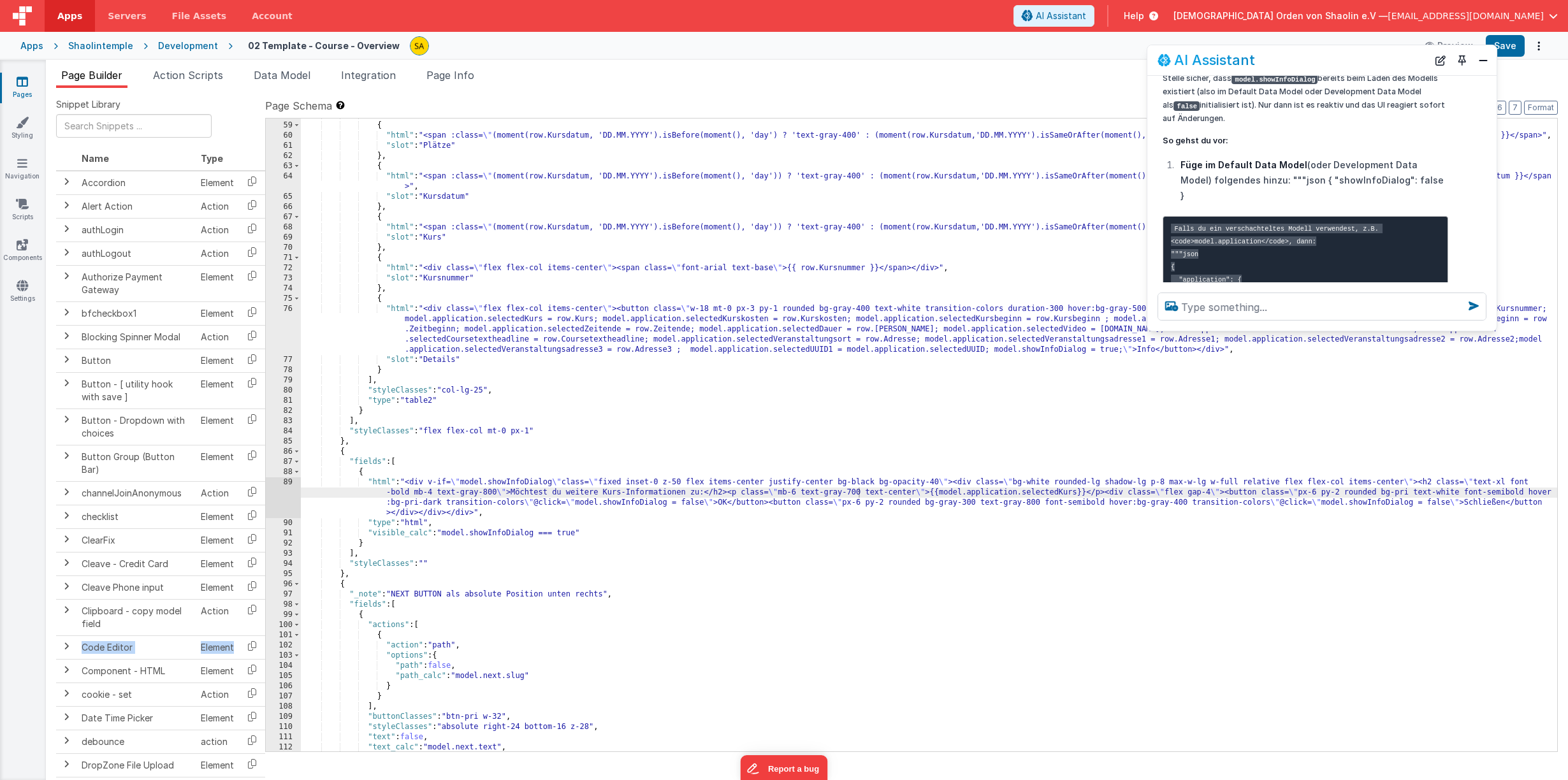
click at [1199, 221] on pre "Falls du ein verschachteltes Modell verwendest, z.B. <code>model.application</c…" at bounding box center [1305, 272] width 285 height 113
click at [1189, 227] on pre "Falls du ein verschachteltes Modell verwendest, z.B. <code>model.application</c…" at bounding box center [1305, 272] width 285 height 113
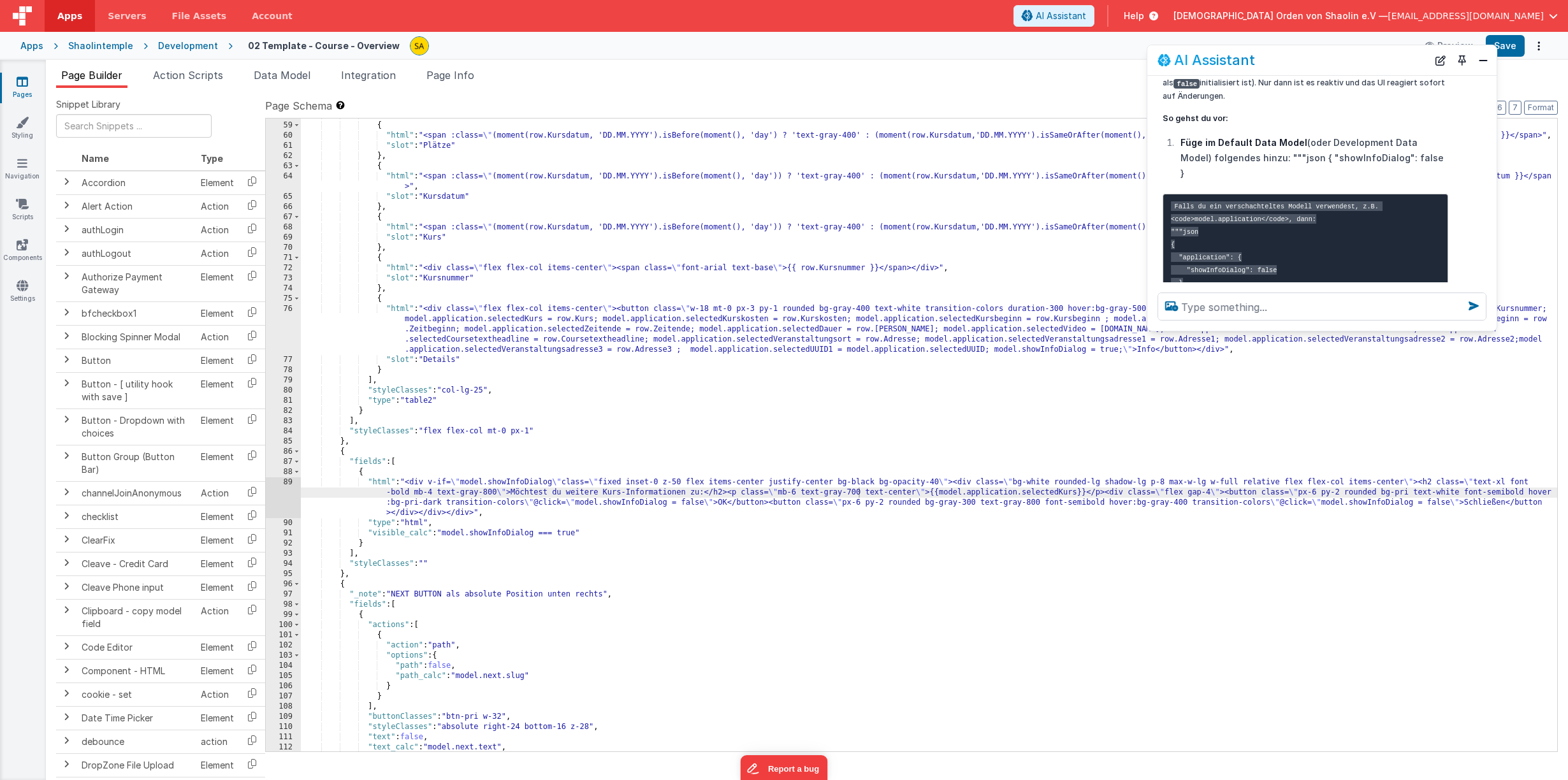
scroll to position [1350, 0]
click at [270, 73] on span "Data Model" at bounding box center [282, 75] width 57 height 13
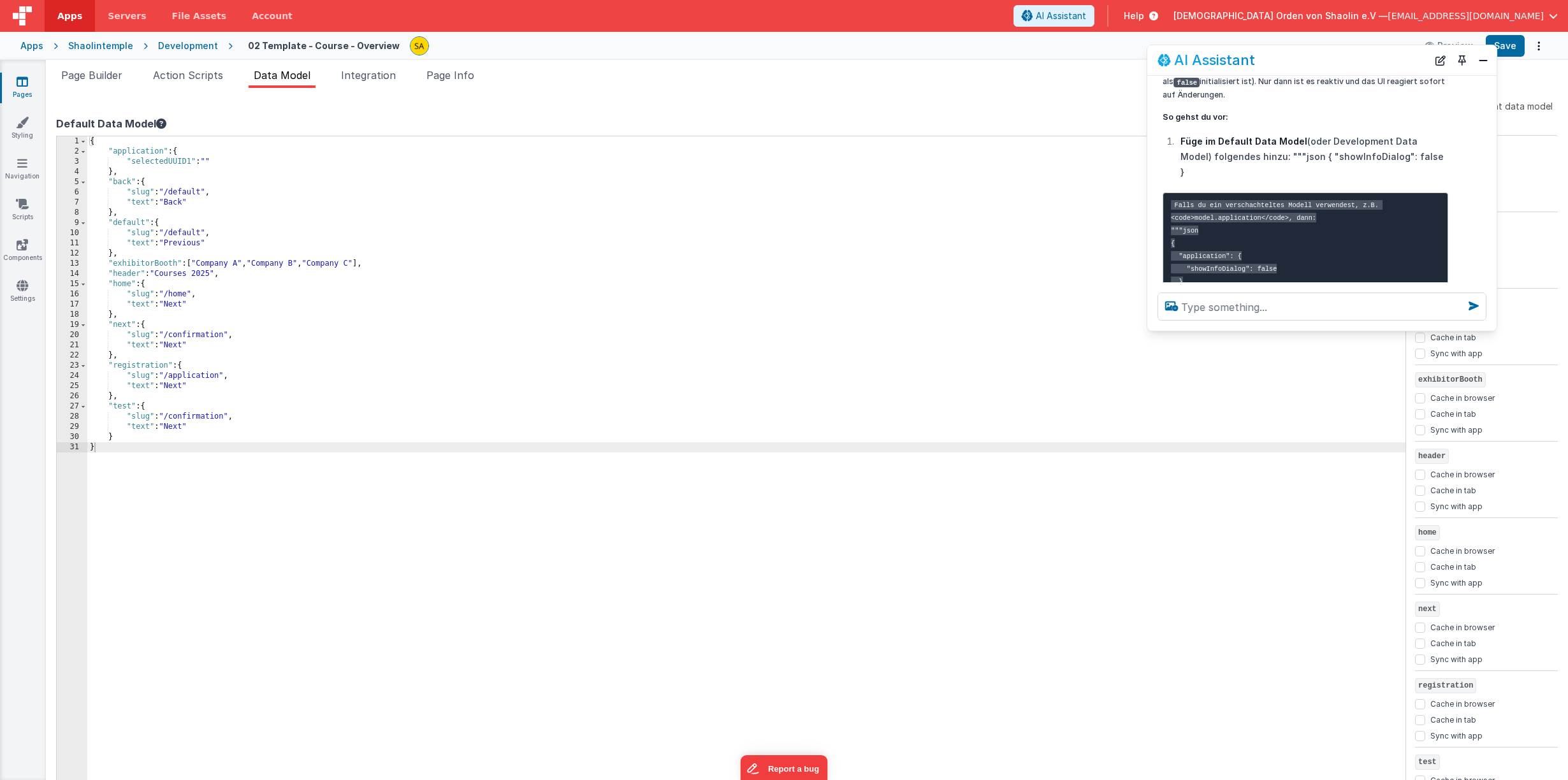
click at [182, 151] on div "{ "application" : { "selectedUUID1" : "" } , "back" : { "slug" : "/default" , "…" at bounding box center [746, 475] width 1318 height 676
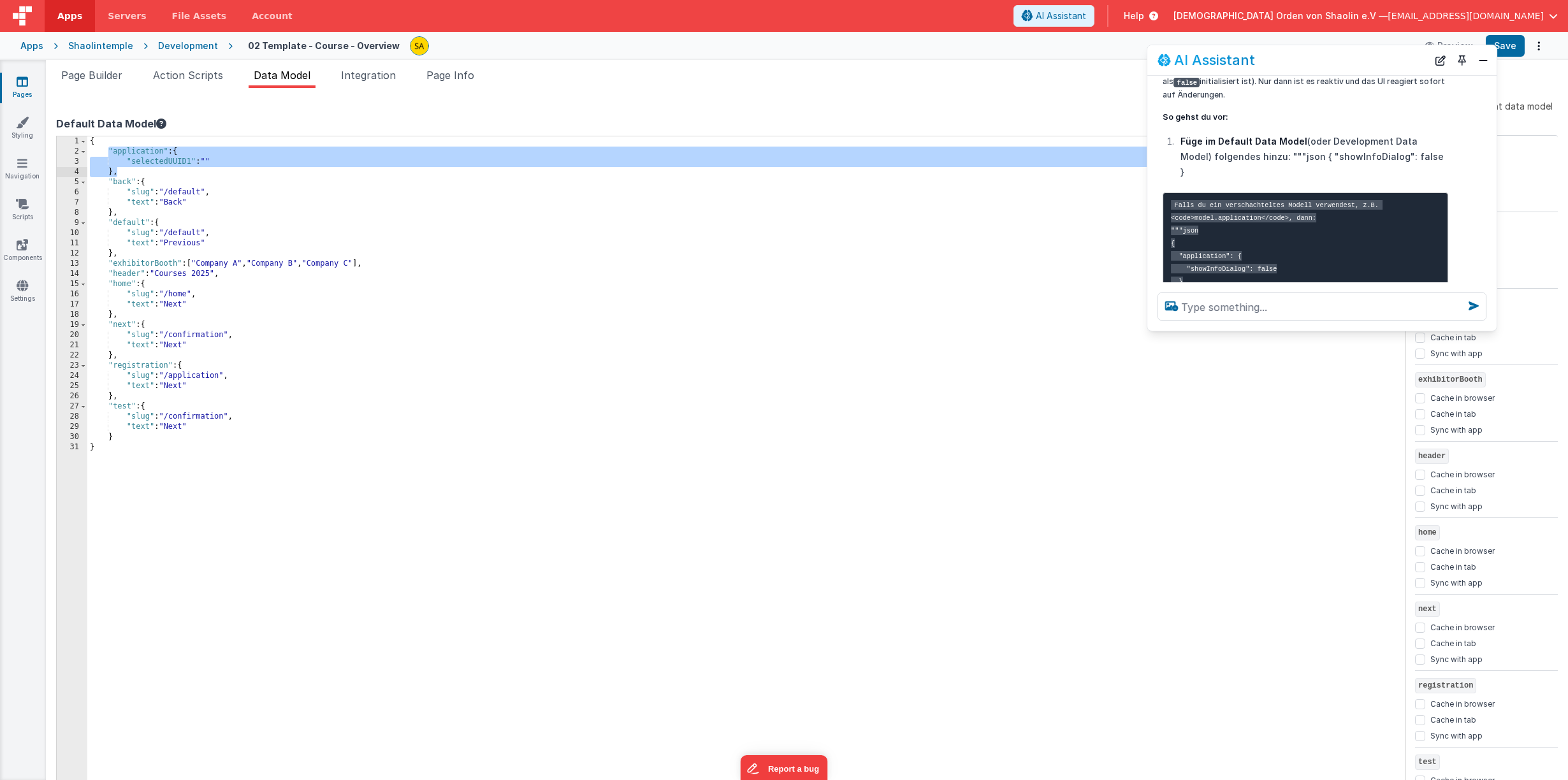
drag, startPoint x: 109, startPoint y: 150, endPoint x: 141, endPoint y: 169, distance: 37.2
click at [141, 169] on div "{ "application" : { "selectedUUID1" : "" } , "back" : { "slug" : "/default" , "…" at bounding box center [746, 475] width 1318 height 676
click at [137, 172] on div "{ "application" : { "selectedUUID1" : "" } , "back" : { "slug" : "/default" , "…" at bounding box center [746, 475] width 1318 height 676
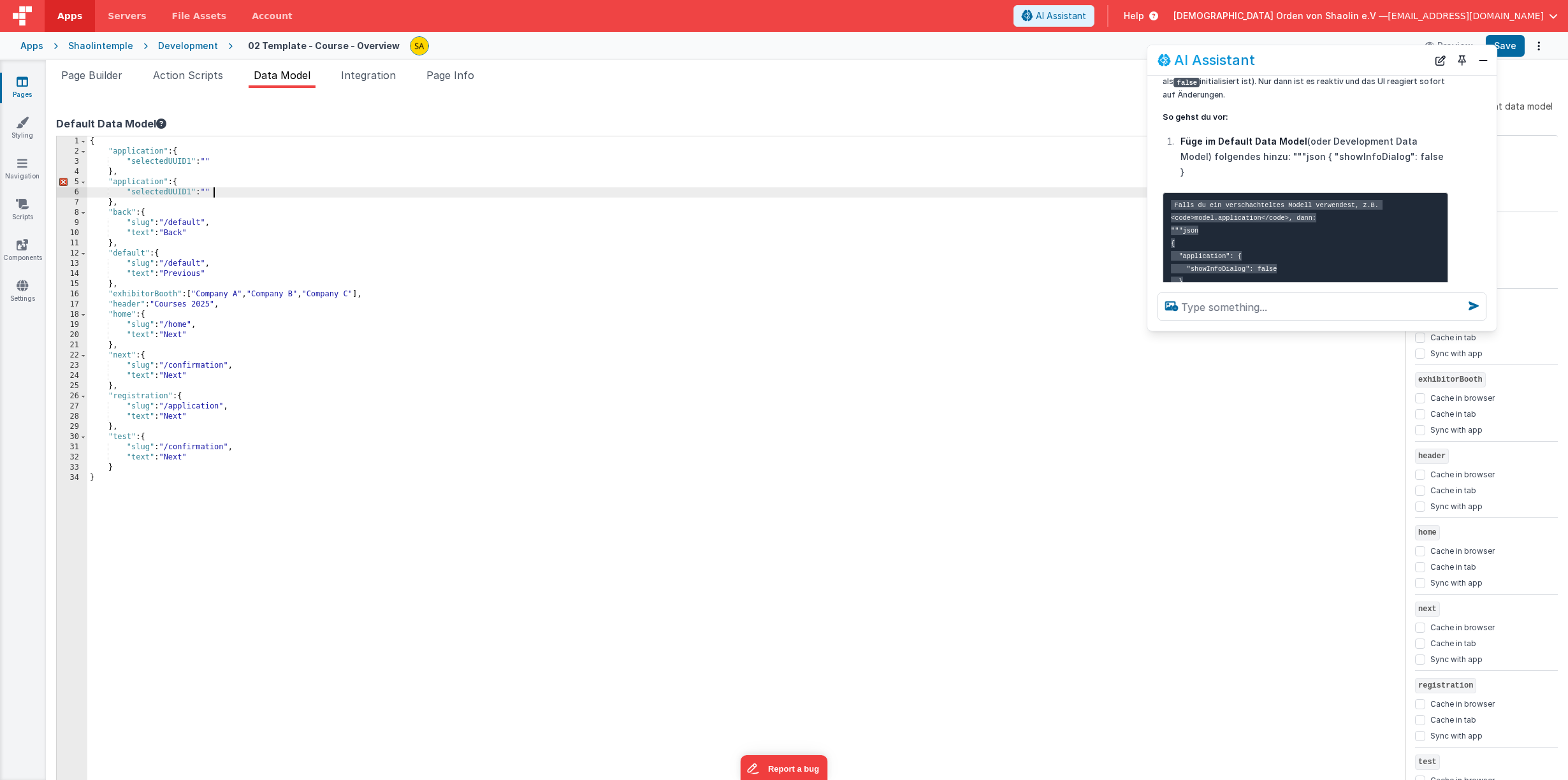
click at [224, 191] on div "{ "application" : { "selectedUUID1" : "" } , "application" : { "selectedUUID1" …" at bounding box center [746, 475] width 1318 height 676
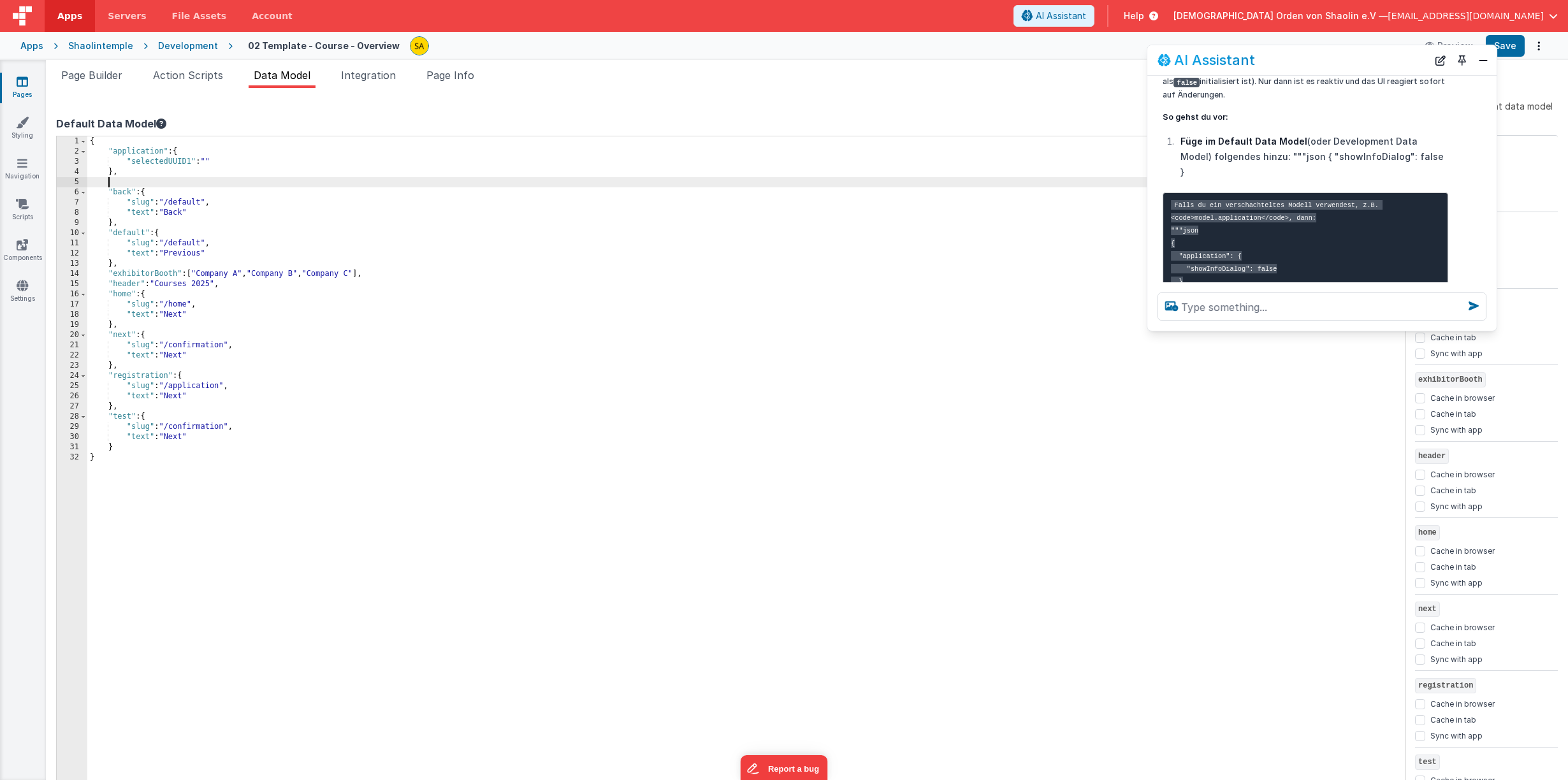
click at [246, 160] on div "{ "application" : { "selectedUUID1" : "" } , "back" : { "slug" : "/default" , "…" at bounding box center [746, 475] width 1318 height 676
click at [256, 154] on div "{ "application" : { "selectedUUID1" : "" "showInfoDialog" : false } , "back" : …" at bounding box center [746, 475] width 1318 height 676
click at [241, 161] on div "{ "application" : { "selectedUUID1" : "" "showInfoDialog" : false } , "back" : …" at bounding box center [746, 475] width 1318 height 676
click at [1520, 46] on button "Save" at bounding box center [1505, 46] width 39 height 21
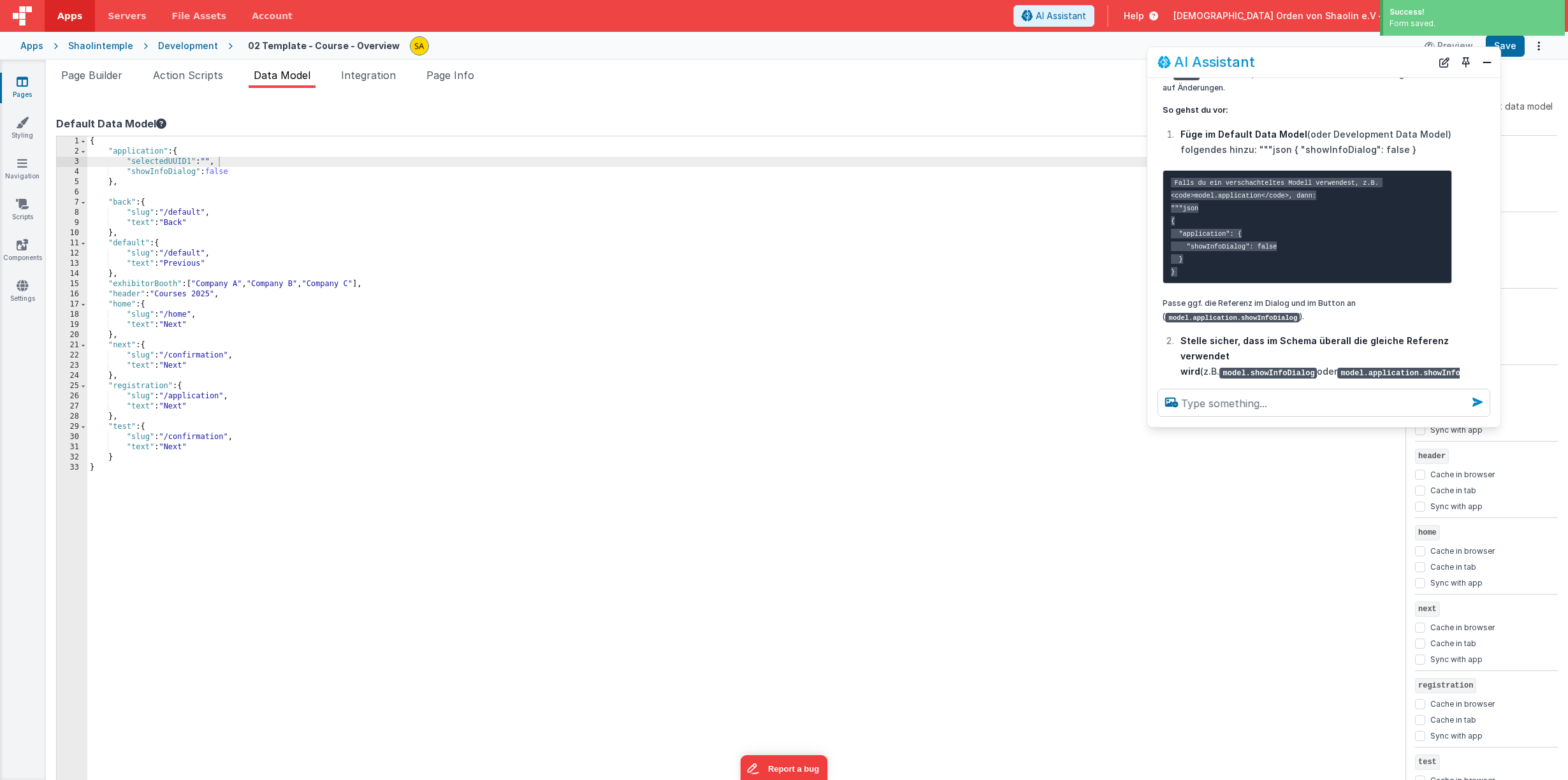
drag, startPoint x: 1492, startPoint y: 328, endPoint x: 1480, endPoint y: 406, distance: 78.9
click at [1495, 422] on div at bounding box center [1324, 402] width 353 height 48
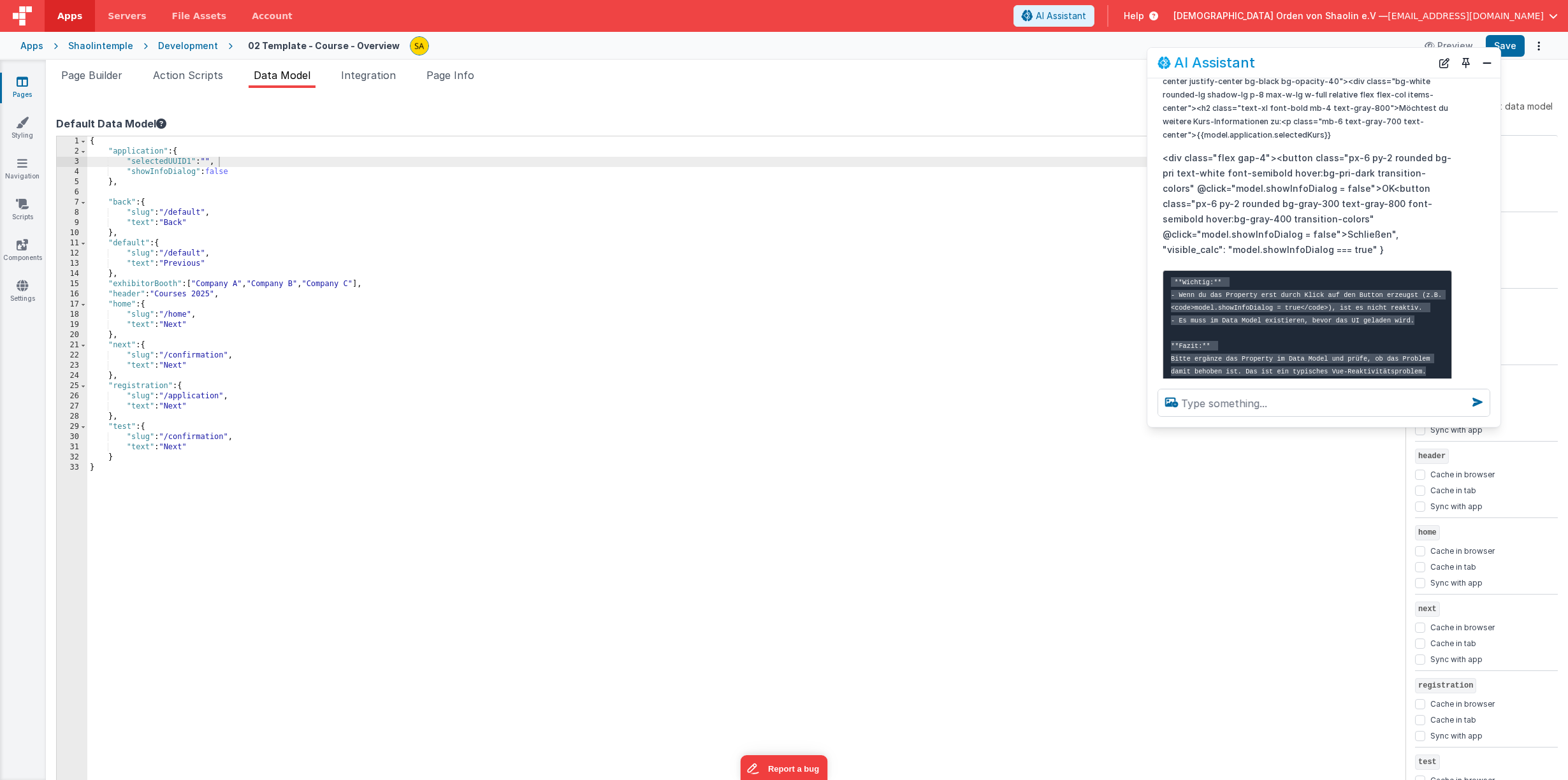
scroll to position [1737, 0]
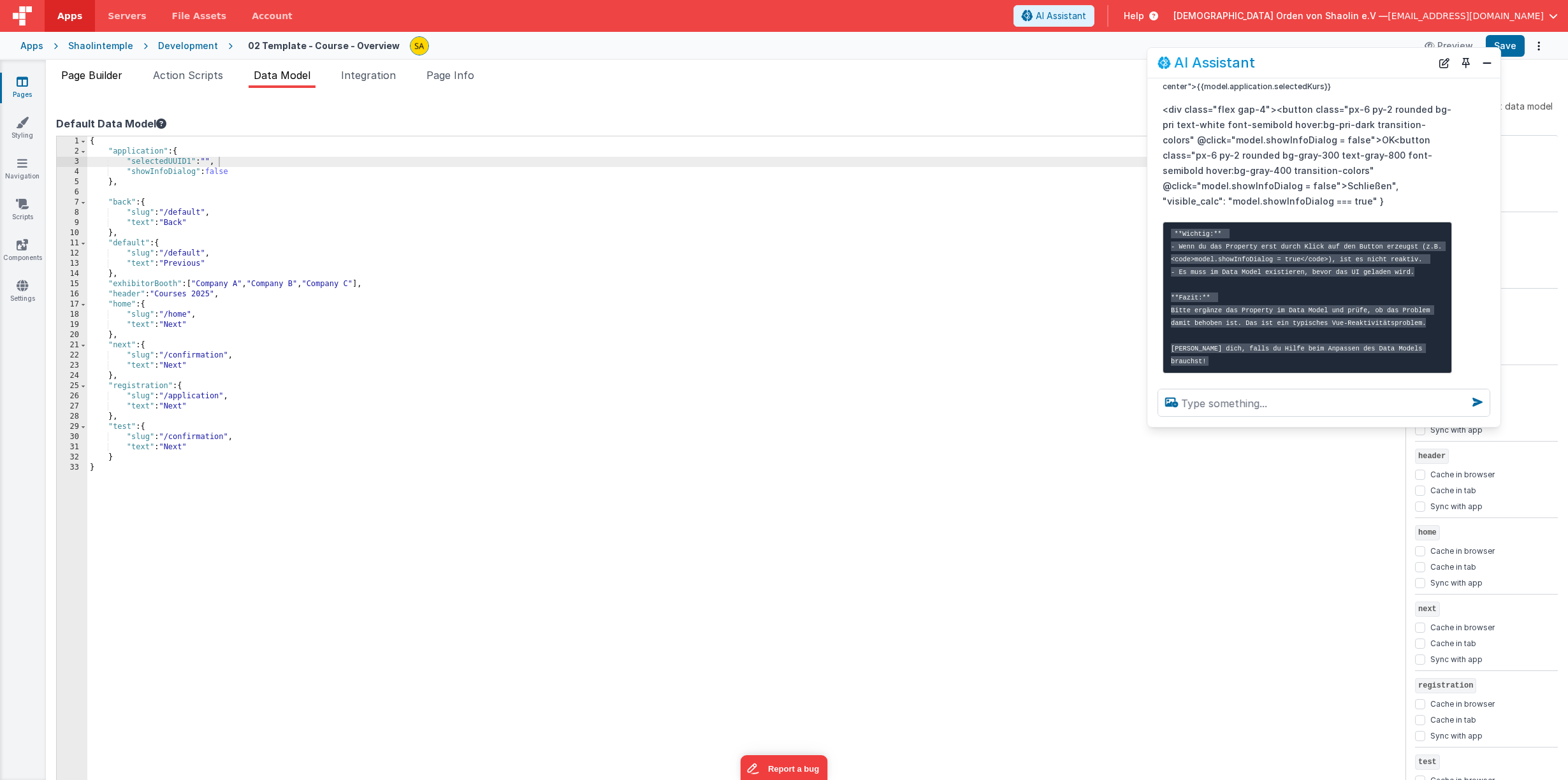
click at [82, 80] on span "Page Builder" at bounding box center [91, 75] width 61 height 13
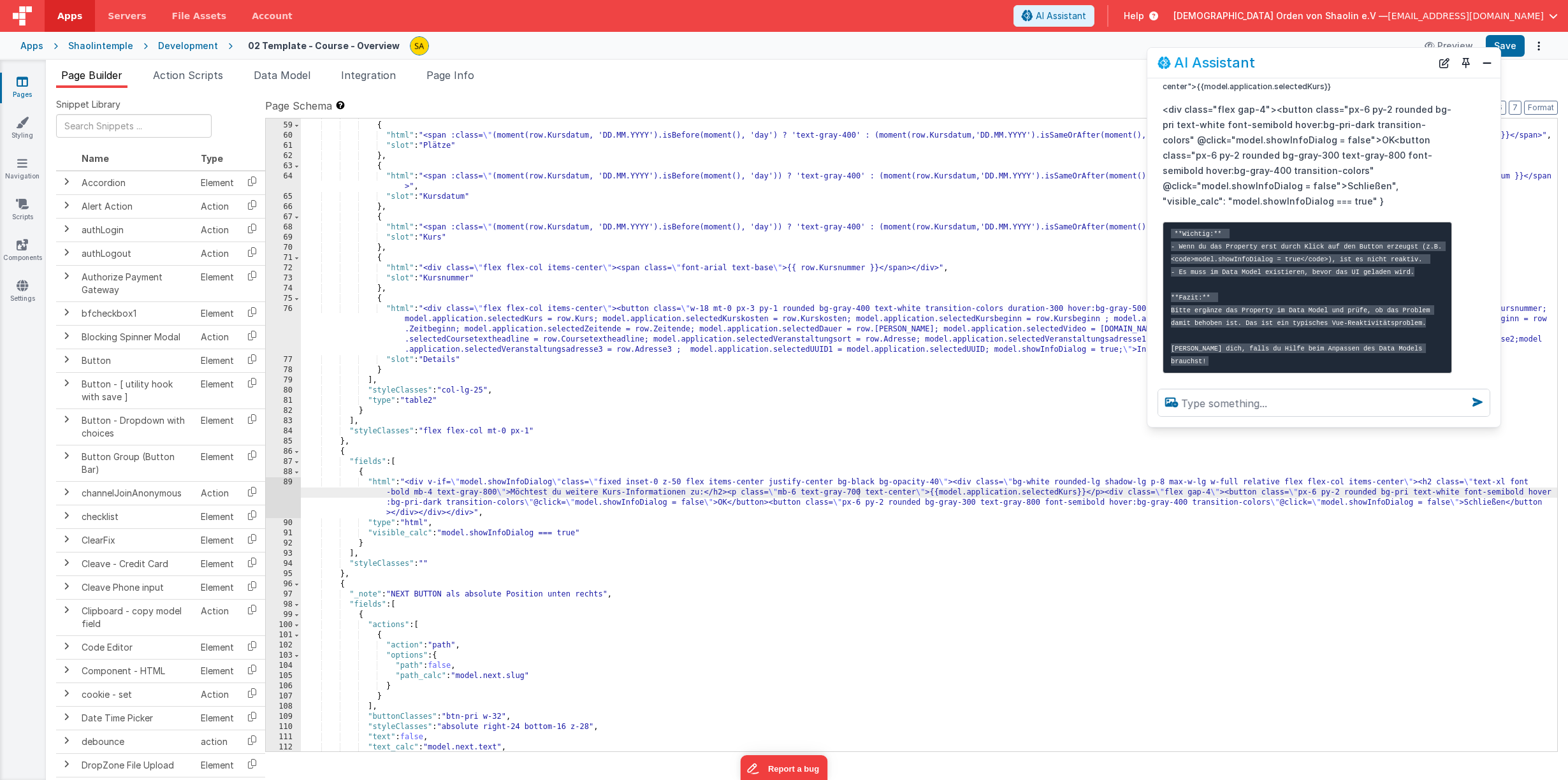
scroll to position [599, 0]
click at [1508, 46] on button "Save" at bounding box center [1505, 46] width 39 height 21
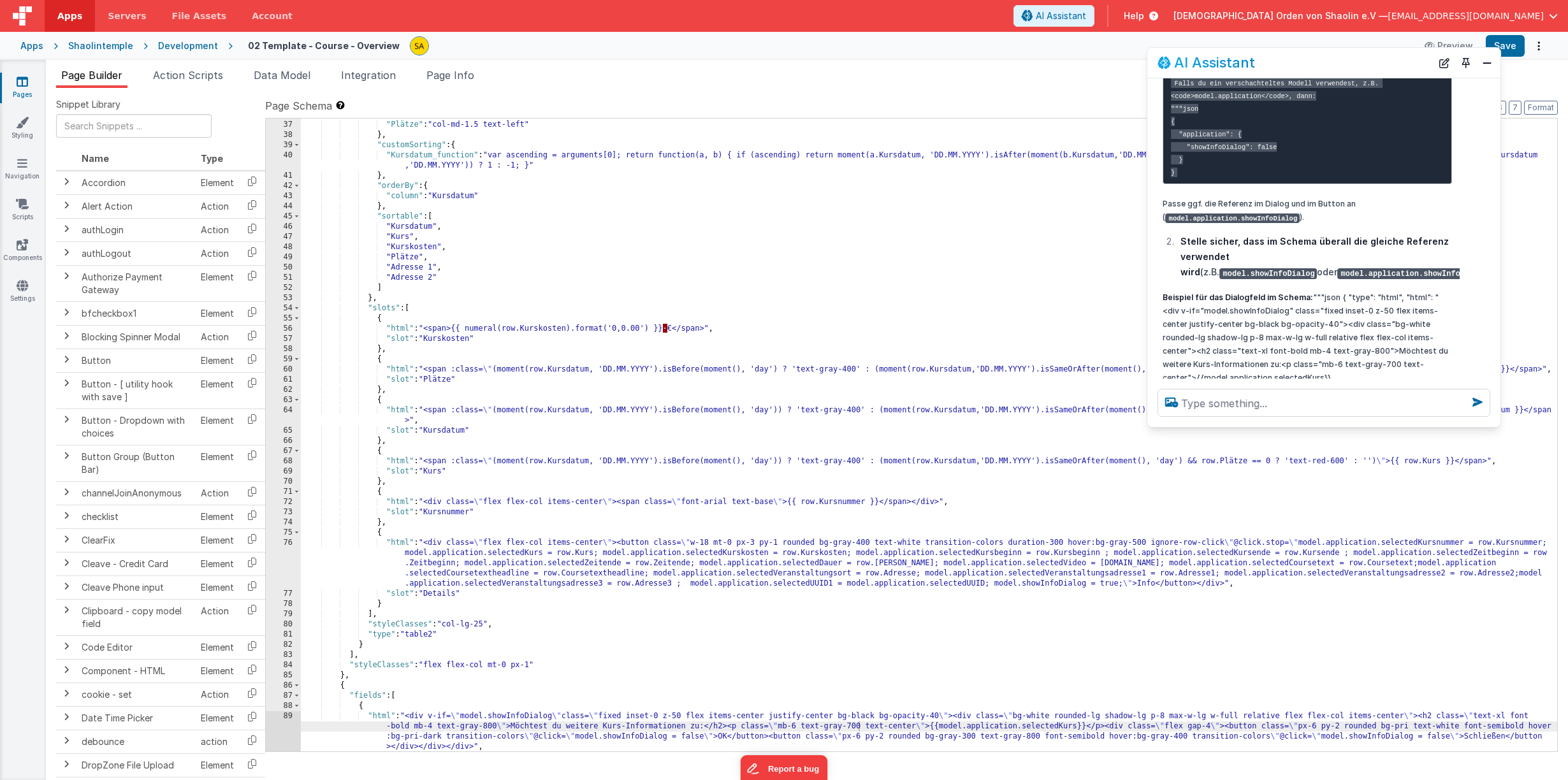
scroll to position [355, 0]
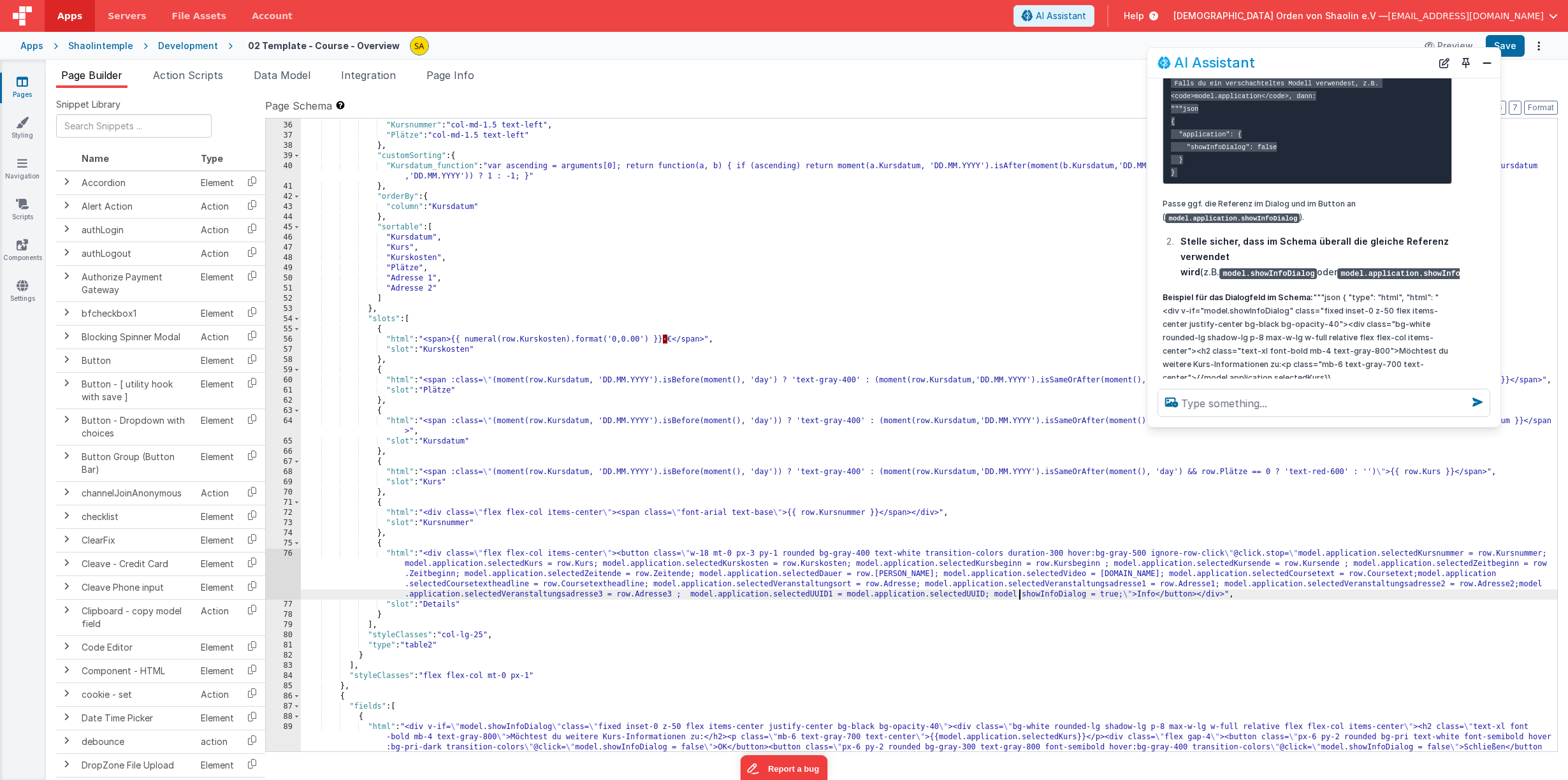
drag, startPoint x: 1020, startPoint y: 598, endPoint x: 1031, endPoint y: 633, distance: 36.7
click at [1020, 598] on div ""Kurskosten" : "col-md-1.5 text-left" , "Kursnummer" : "col-md-1.5 text-left" ,…" at bounding box center [928, 452] width 1256 height 684
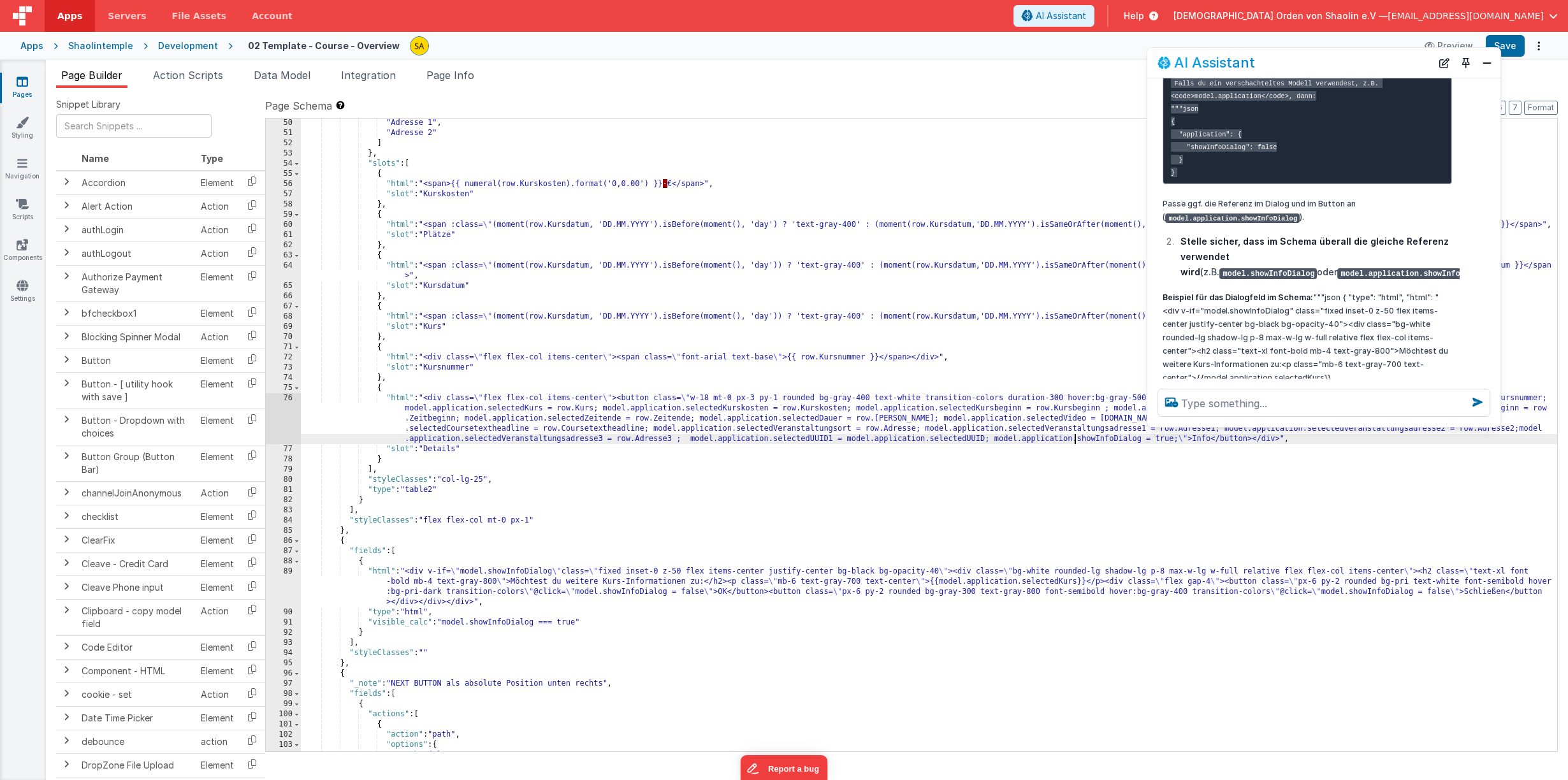
scroll to position [514, 0]
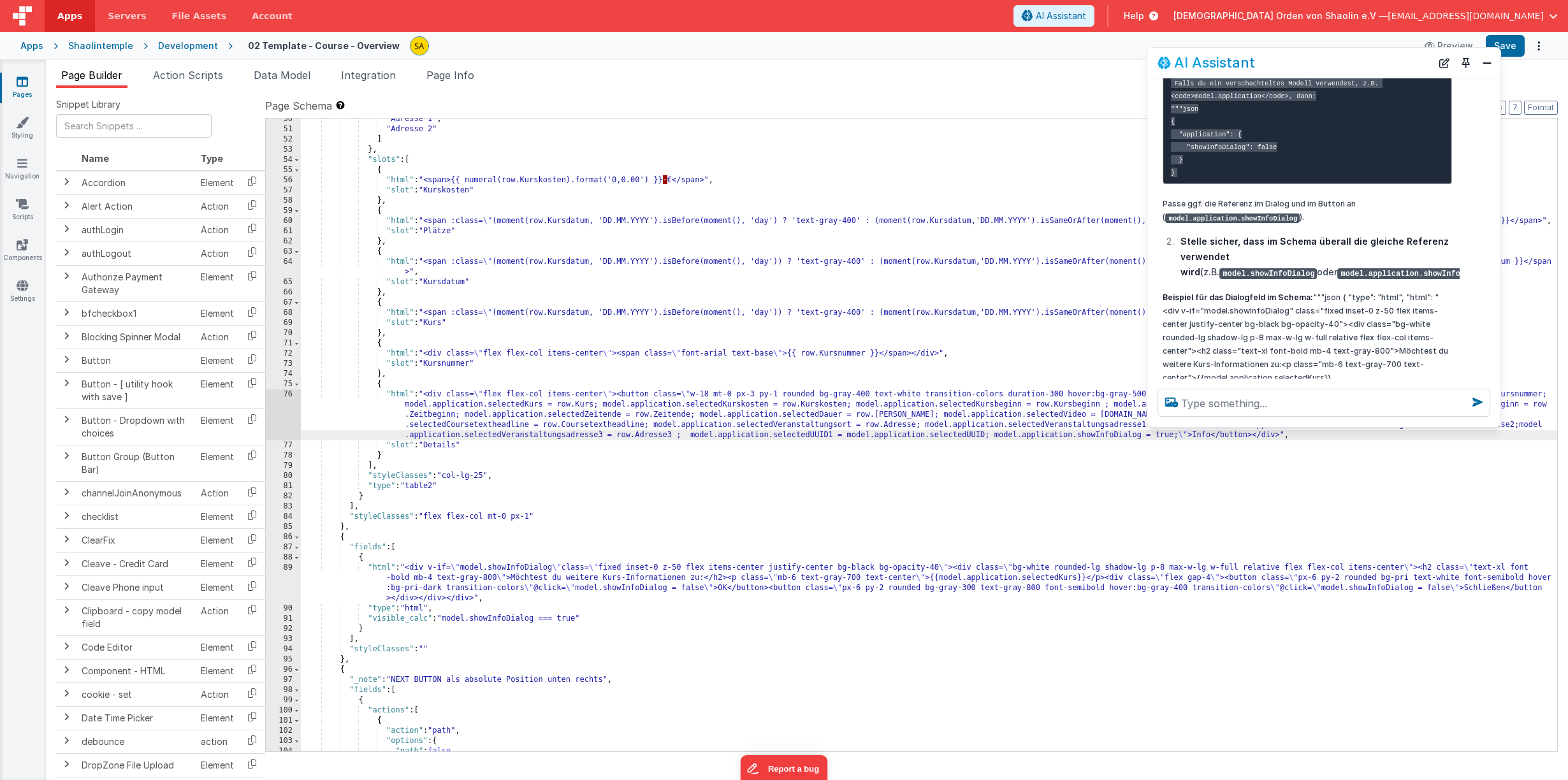
click at [493, 568] on div ""Adresse 1" , "Adresse 2" ] } , "slots" : [ { "html" : "<span>{{ numeral(row.Ku…" at bounding box center [928, 440] width 1256 height 653
click at [1508, 46] on button "Save" at bounding box center [1505, 46] width 39 height 21
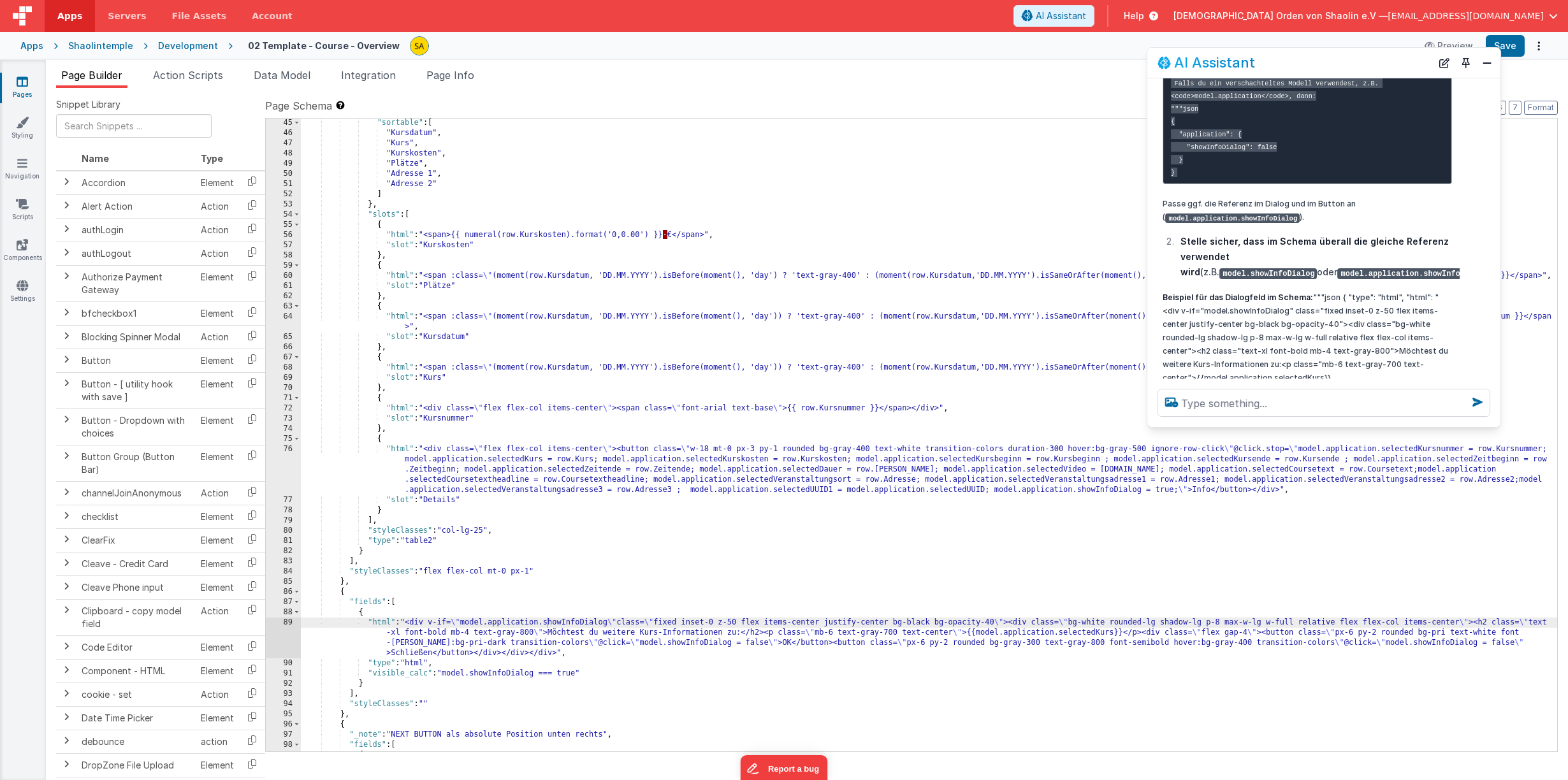
scroll to position [459, 0]
drag, startPoint x: 1070, startPoint y: 492, endPoint x: 1098, endPoint y: 551, distance: 65.3
click at [1070, 492] on div ""sortable" : [ "Kursdatum" , "Kurs" , "Kurskosten" , "Plätze" , "Adresse 1" , "…" at bounding box center [928, 444] width 1256 height 653
click at [545, 623] on div ""sortable" : [ "Kursdatum" , "Kurs" , "Kurskosten" , "Plätze" , "Adresse 1" , "…" at bounding box center [928, 444] width 1256 height 653
click at [1509, 46] on button "Save" at bounding box center [1505, 46] width 39 height 21
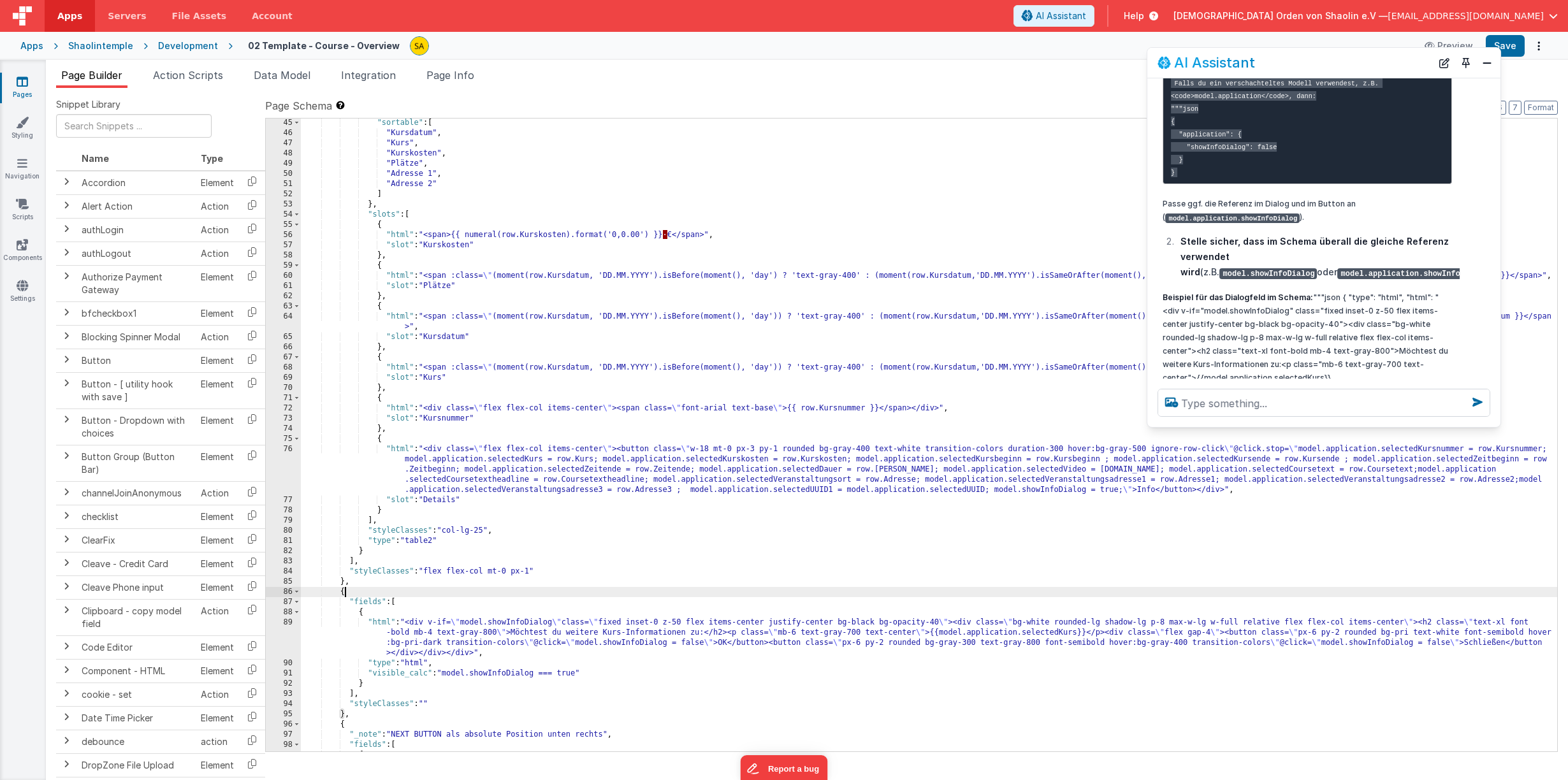
click at [653, 591] on div ""sortable" : [ "Kursdatum" , "Kurs" , "Kurskosten" , "Plätze" , "Adresse 1" , "…" at bounding box center [928, 444] width 1256 height 653
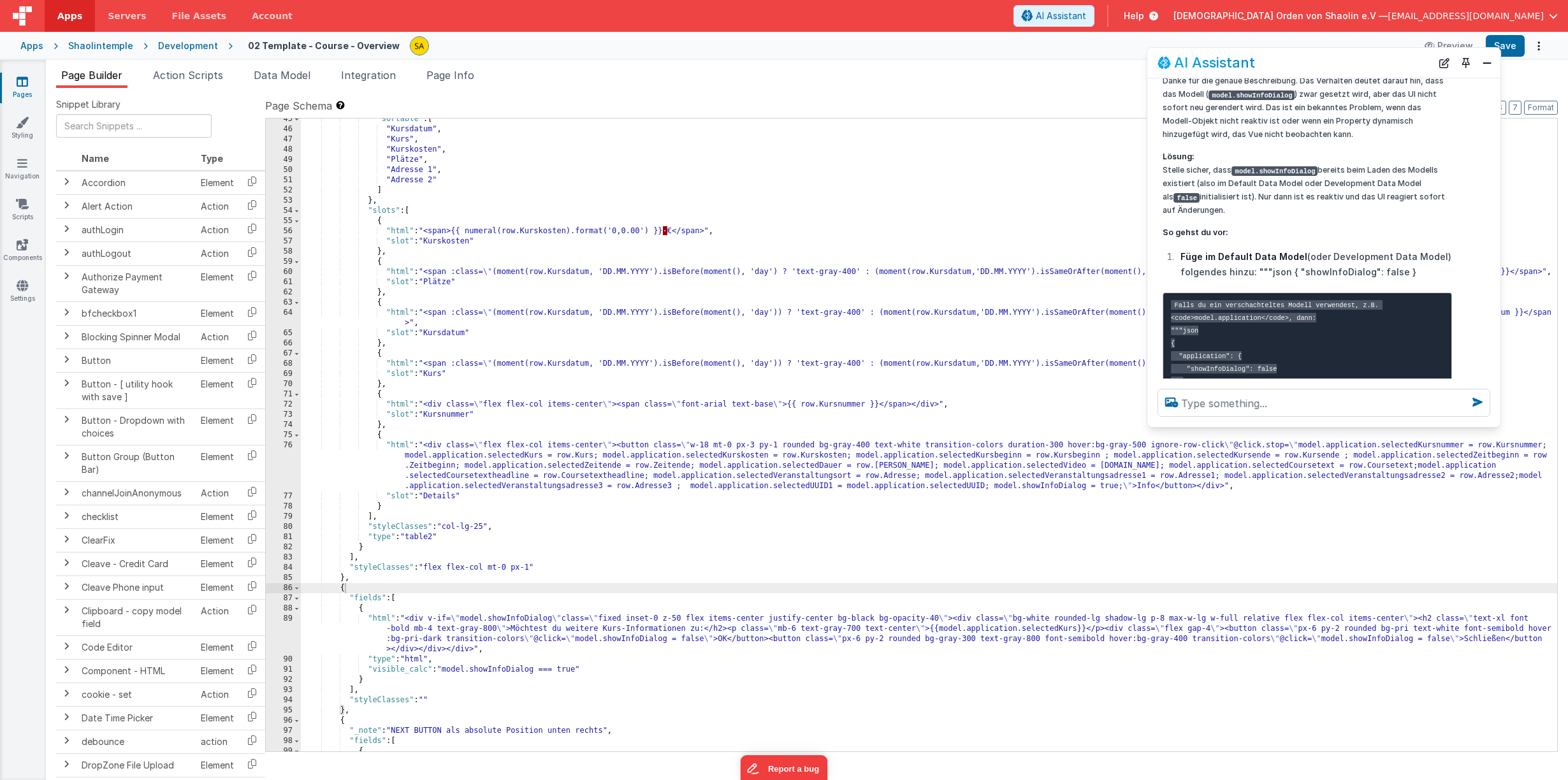
scroll to position [478, 0]
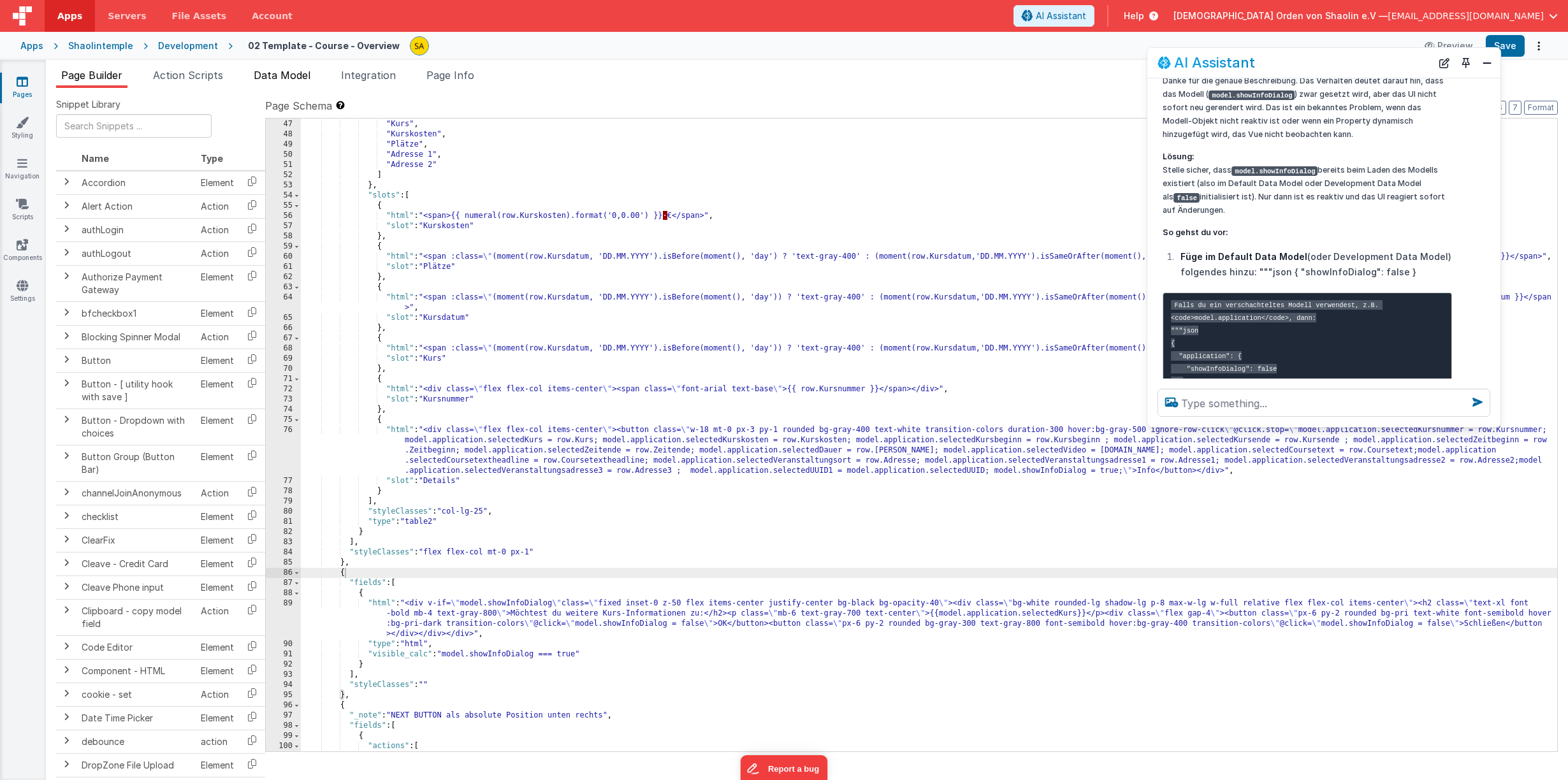
click at [291, 75] on span "Data Model" at bounding box center [282, 75] width 57 height 13
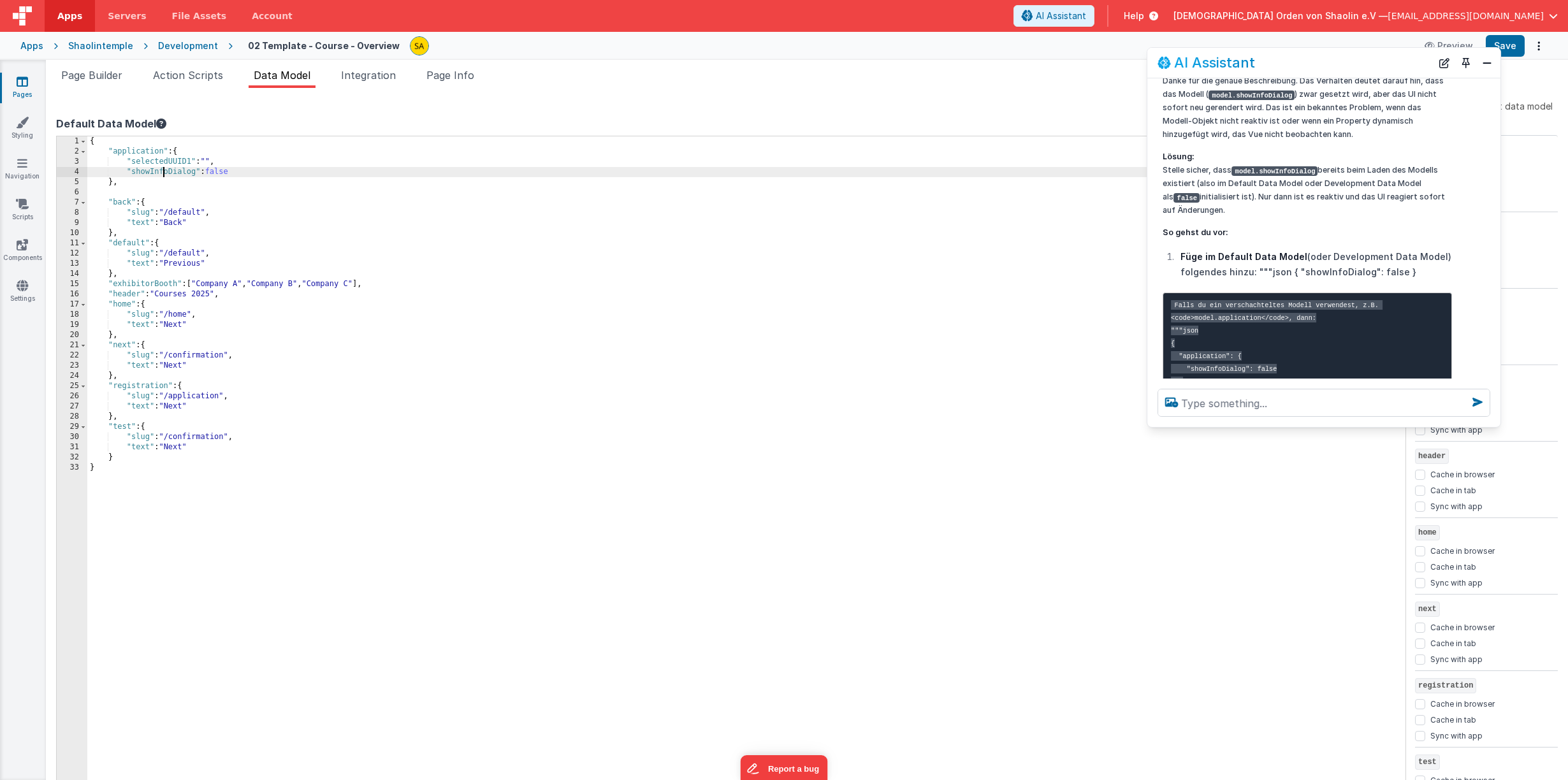
click at [163, 173] on div "{ "application" : { "selectedUUID1" : "" , "showInfoDialog" : false } , "back" …" at bounding box center [746, 475] width 1318 height 676
click at [230, 171] on div "{ "application" : { "selectedUUID1" : "" , "showInfoDialog" : false } , "back" …" at bounding box center [746, 475] width 1318 height 676
drag, startPoint x: 235, startPoint y: 171, endPoint x: 127, endPoint y: 171, distance: 108.0
click at [127, 171] on div "{ "application" : { "selectedUUID1" : "" , "showInfoDialog" : false } , "back" …" at bounding box center [746, 475] width 1318 height 676
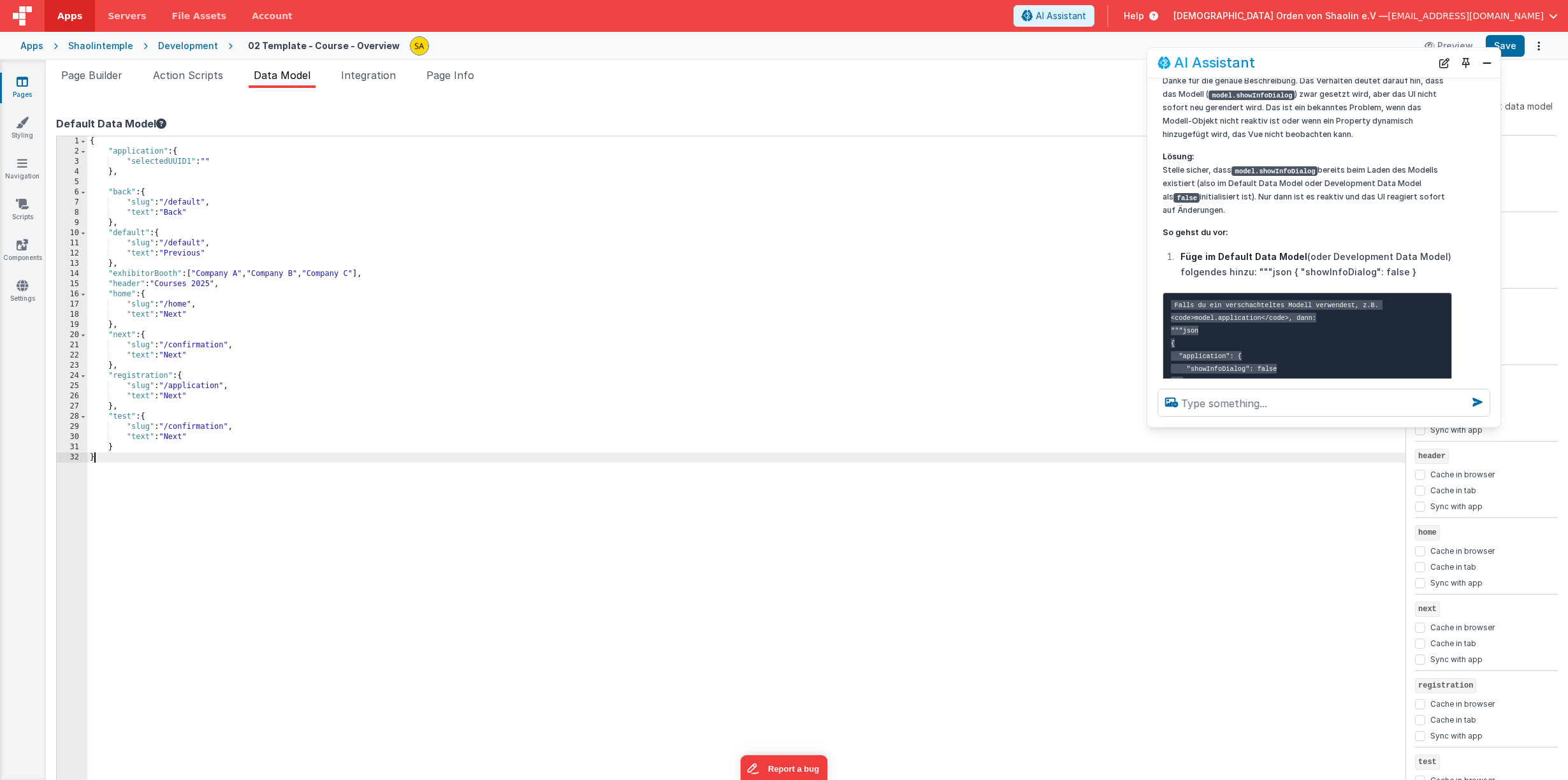
click at [137, 451] on div "{ "application" : { "selectedUUID1" : "" } , "back" : { "slug" : "/default" , "…" at bounding box center [746, 475] width 1318 height 676
click at [137, 448] on div "{ "application" : { "selectedUUID1" : "" } , "back" : { "slug" : "/default" , "…" at bounding box center [746, 475] width 1318 height 676
paste textarea
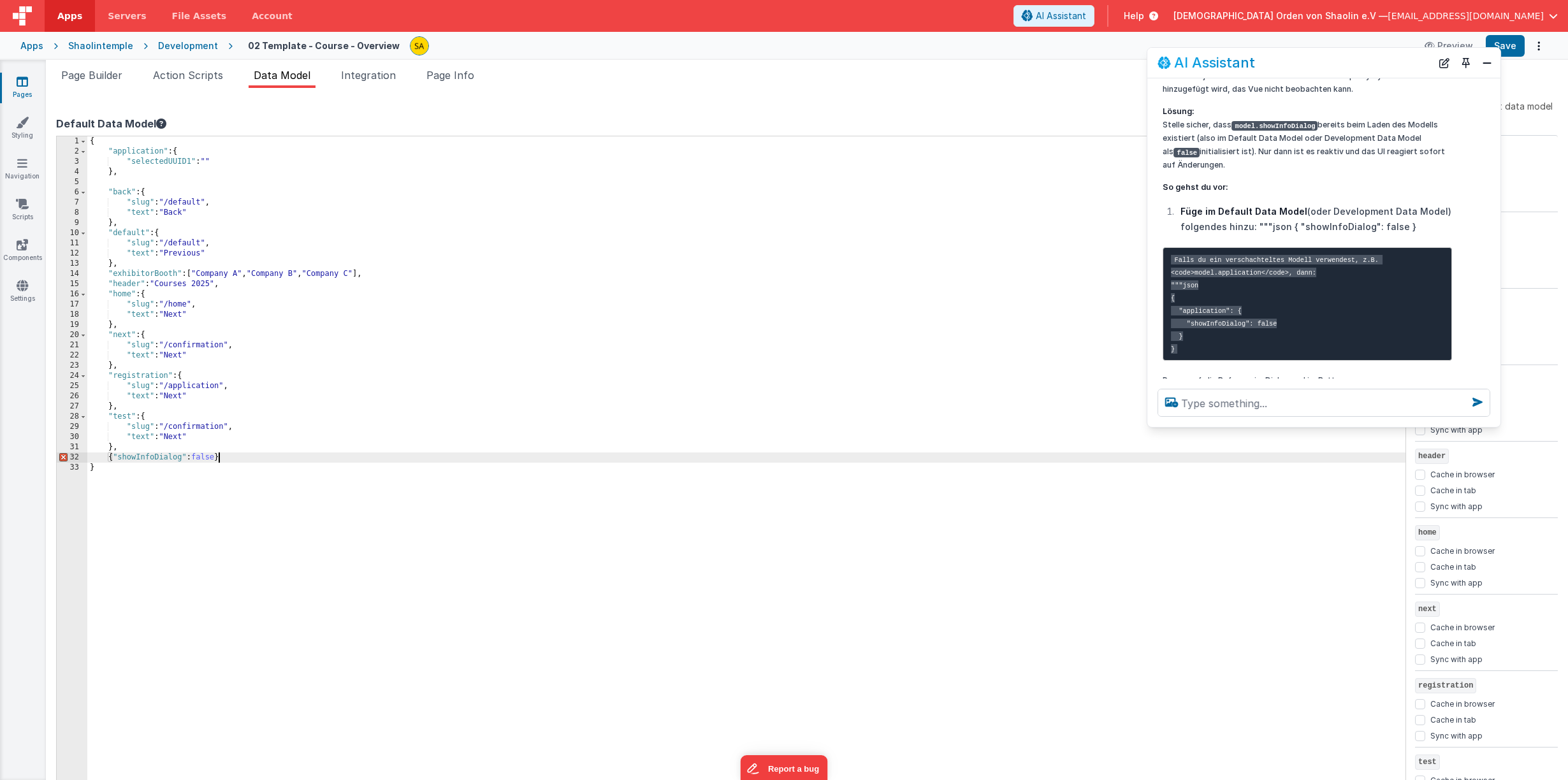
scroll to position [1261, 0]
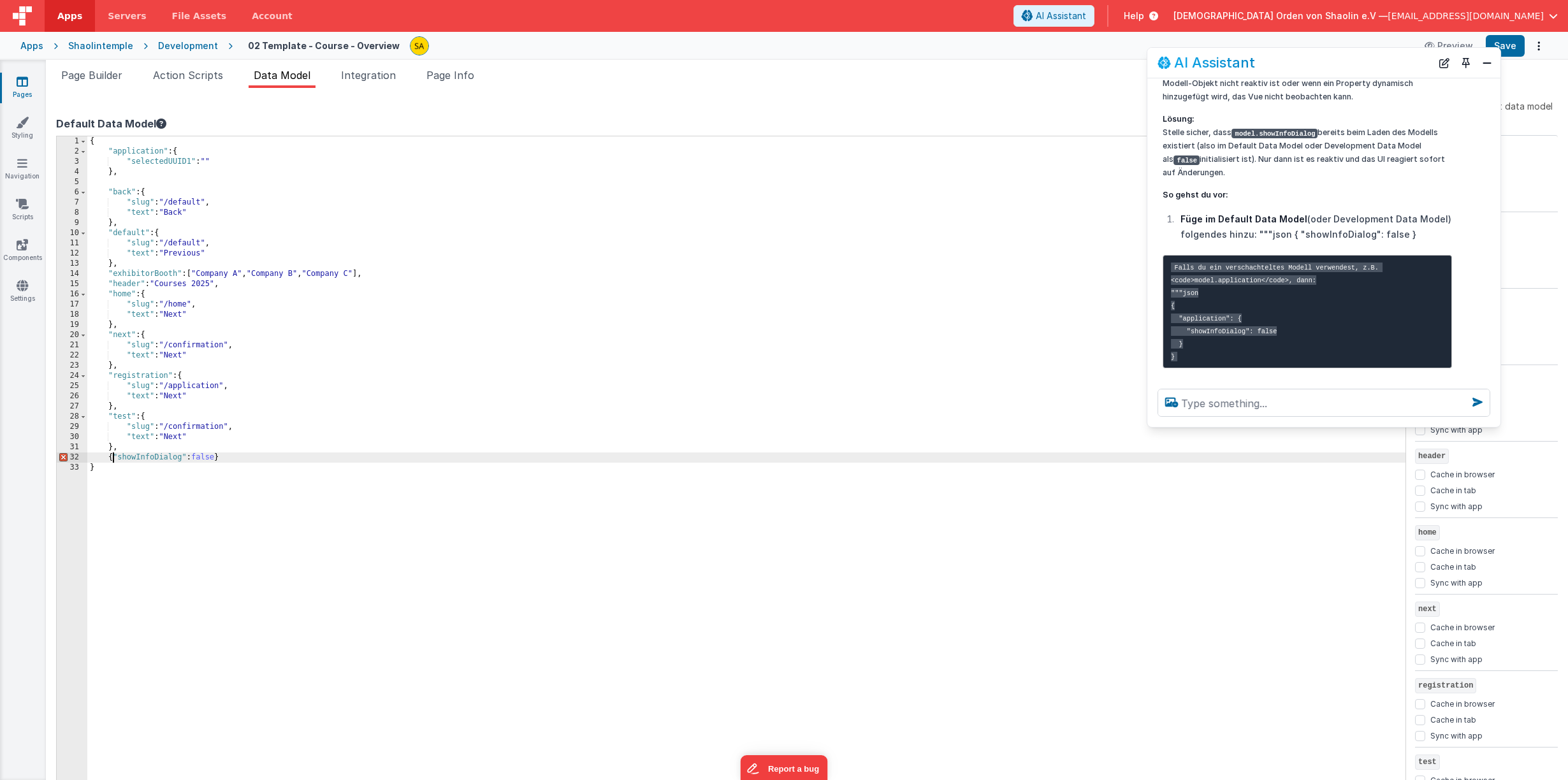
click at [113, 460] on div "{ "application" : { "selectedUUID1" : "" } , "back" : { "slug" : "/default" , "…" at bounding box center [746, 475] width 1318 height 676
click at [246, 457] on div "{ "application" : { "selectedUUID1" : "" } , "back" : { "slug" : "/default" , "…" at bounding box center [746, 475] width 1318 height 676
click at [1514, 46] on button "Save" at bounding box center [1505, 46] width 39 height 21
click at [123, 445] on div "{ "application" : { "selectedUUID1" : "" } , "back" : { "slug" : "/default" , "…" at bounding box center [746, 475] width 1318 height 676
click at [268, 508] on div "{ "application" : { "selectedUUID1" : "" } , "back" : { "slug" : "/default" , "…" at bounding box center [746, 475] width 1318 height 676
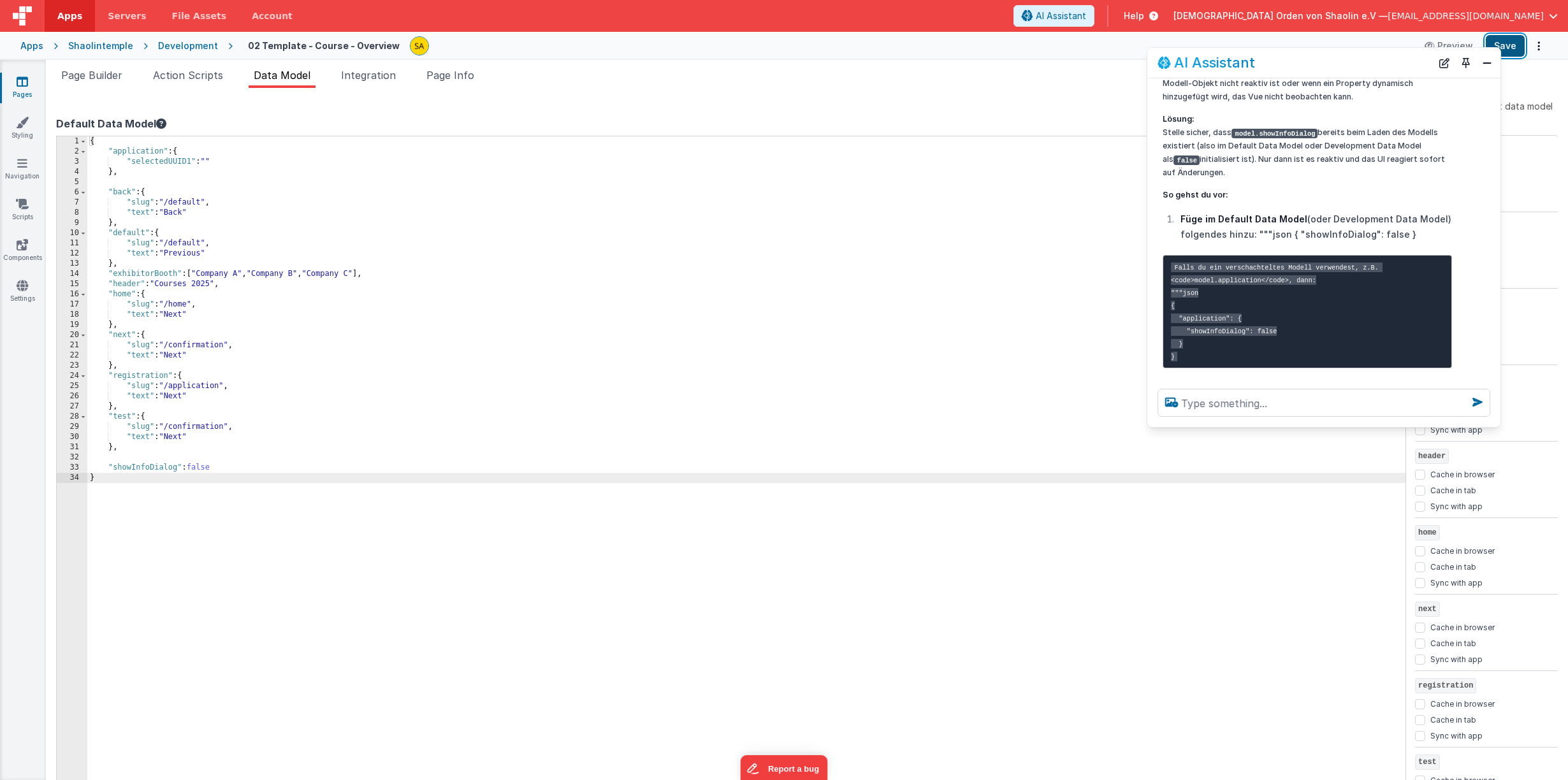
click at [1513, 44] on button "Save" at bounding box center [1505, 46] width 39 height 21
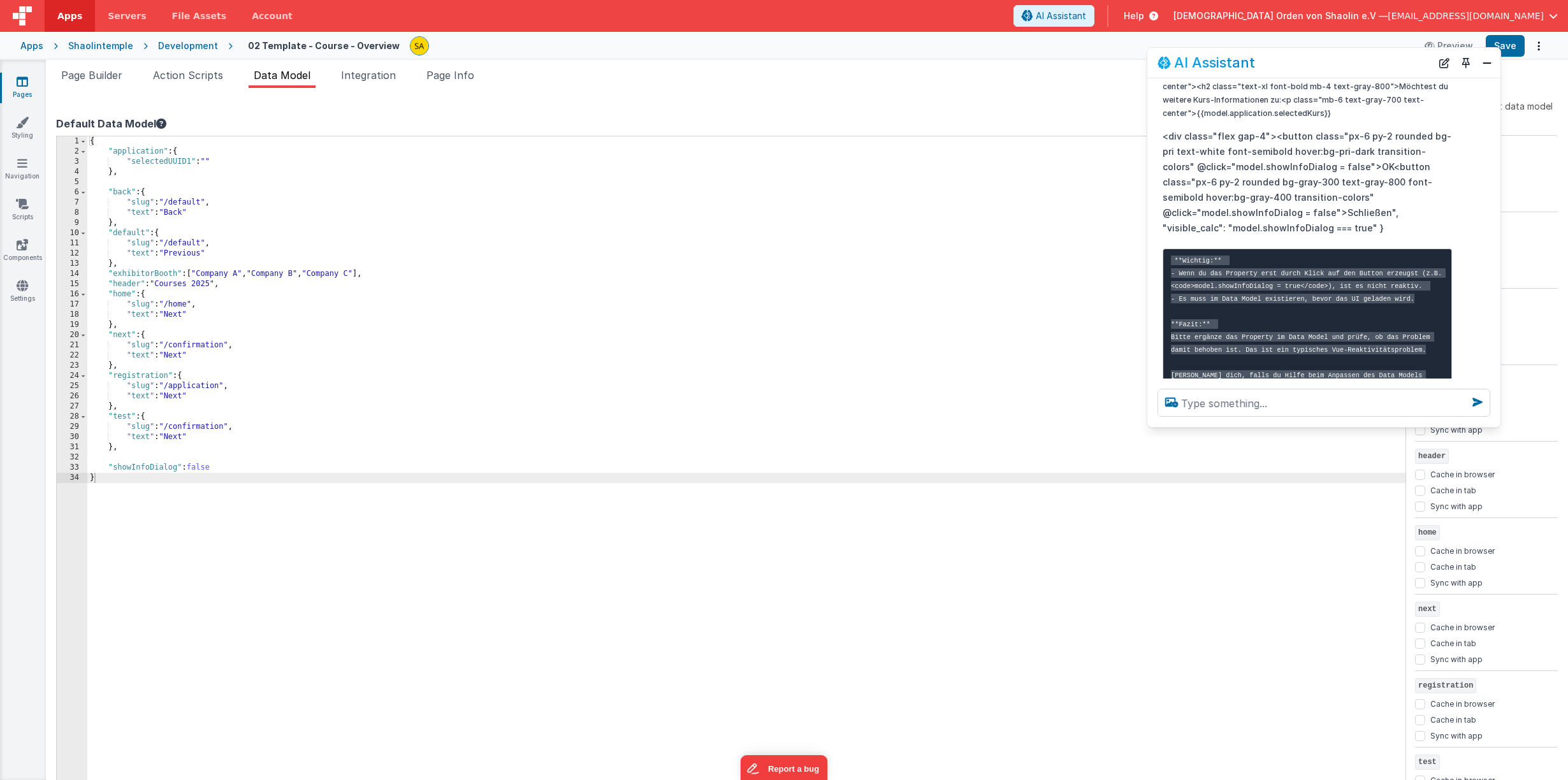
scroll to position [1737, 0]
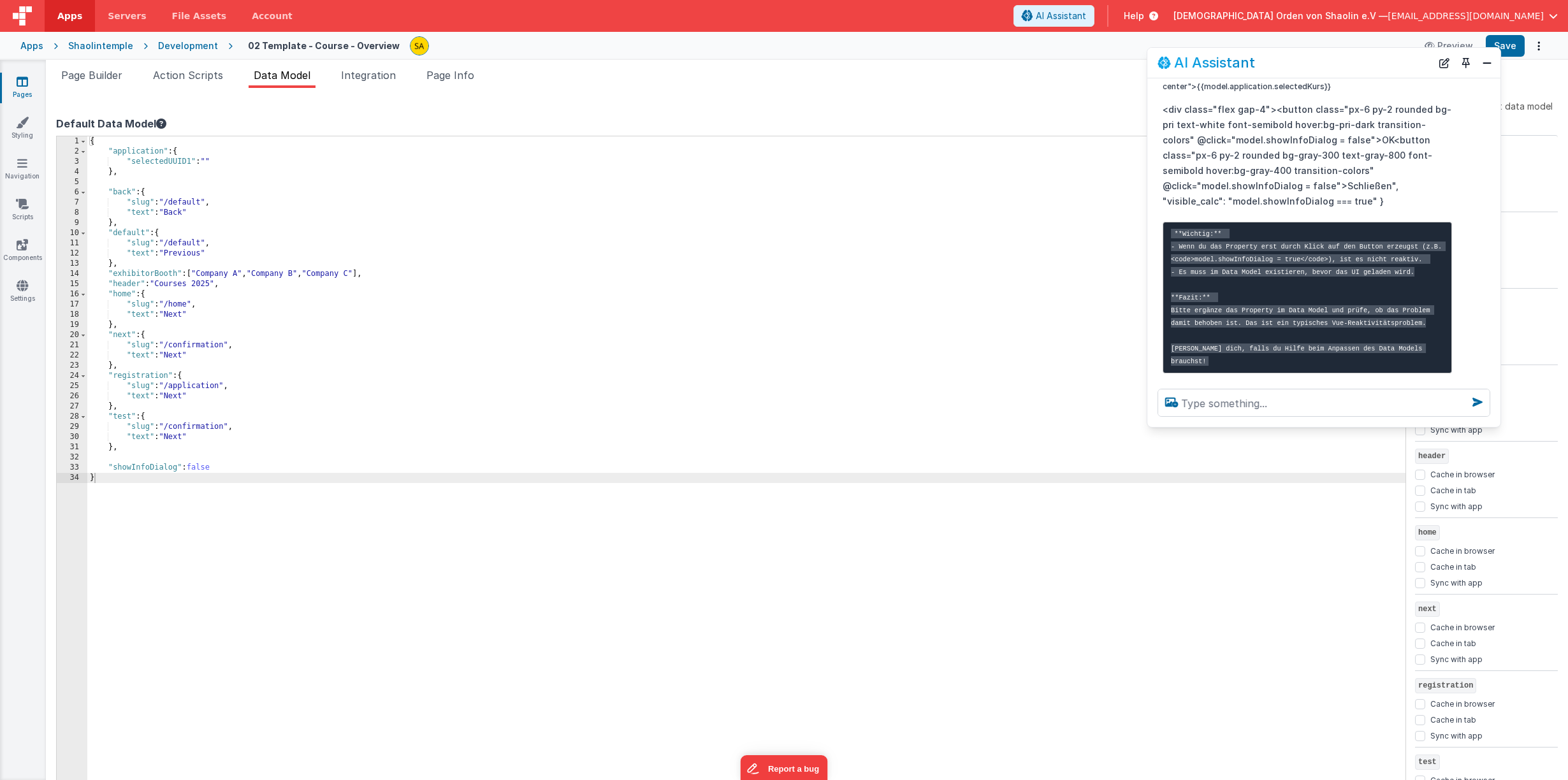
click at [159, 124] on icon at bounding box center [161, 123] width 10 height 10
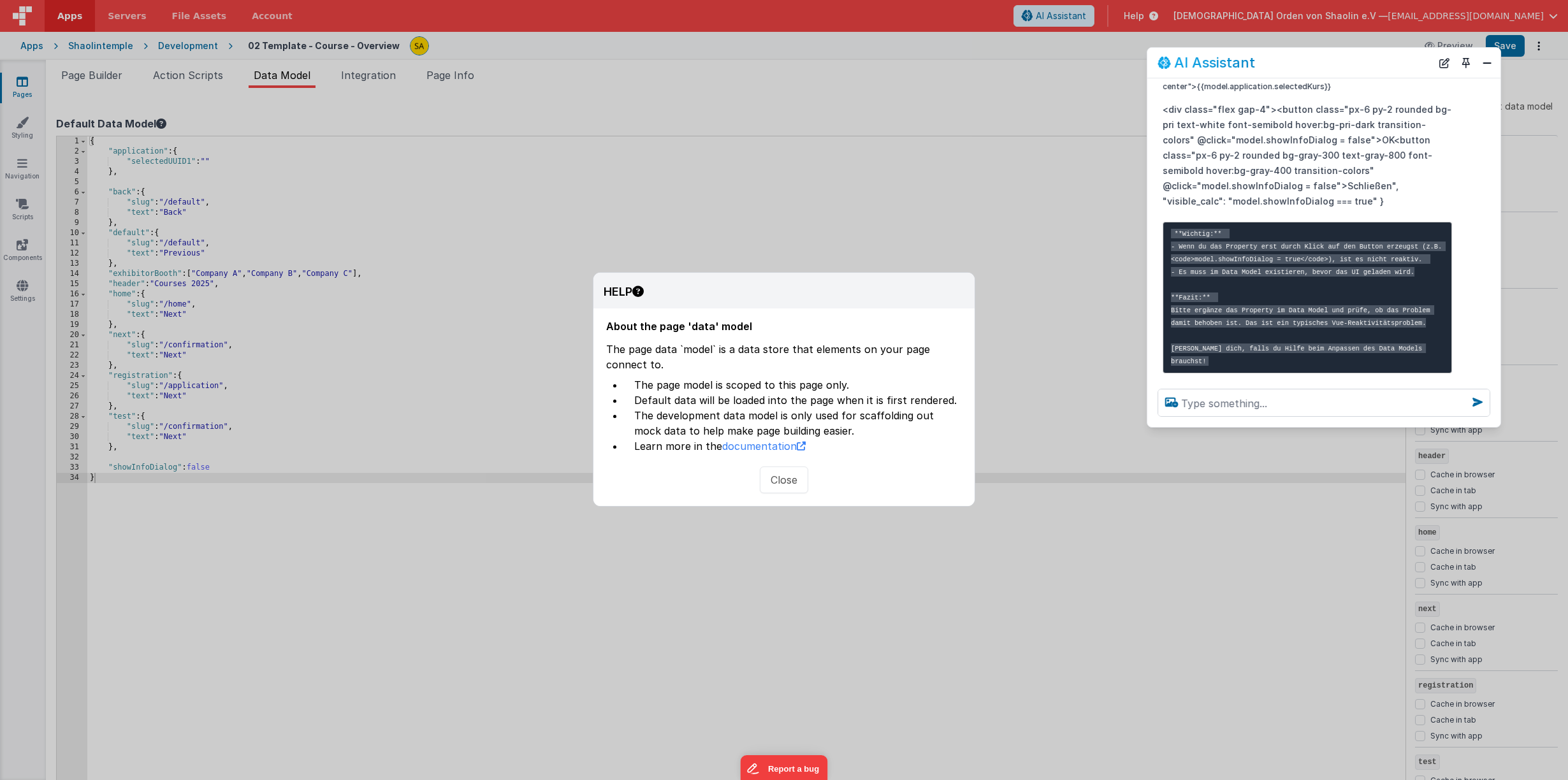
click at [784, 480] on button "Close" at bounding box center [784, 479] width 48 height 27
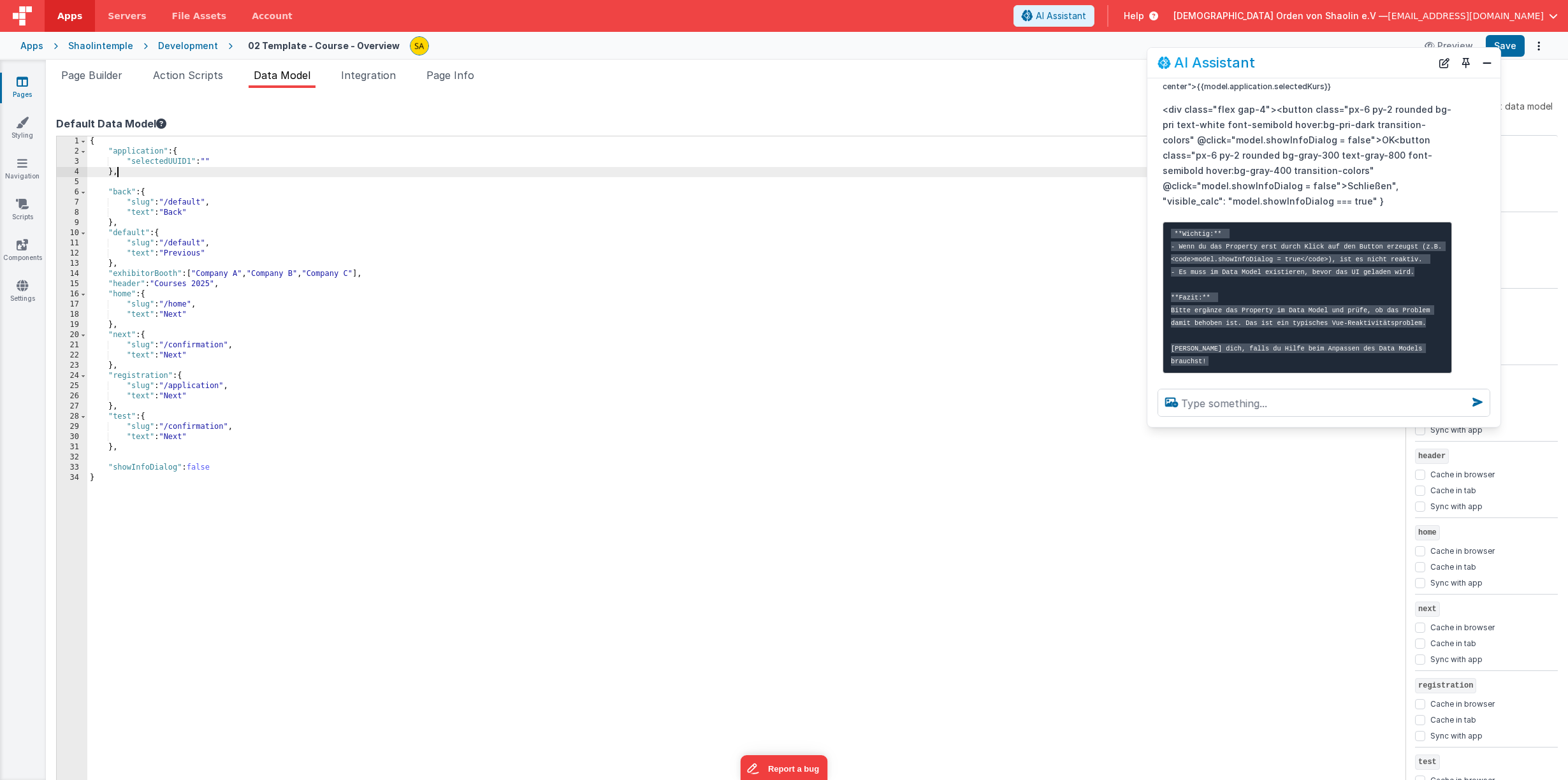
drag, startPoint x: 118, startPoint y: 174, endPoint x: 131, endPoint y: 180, distance: 14.3
click at [118, 174] on div "{ "application" : { "selectedUUID1" : "" } , "back" : { "slug" : "/default" , "…" at bounding box center [746, 475] width 1318 height 676
click at [187, 467] on div "{ "application" : { "selectedUUID1" : "" } , "back" : { "slug" : "/default" , "…" at bounding box center [746, 475] width 1318 height 676
click at [299, 471] on div "{ "application" : { "selectedUUID1" : "" } , "back" : { "slug" : "/default" , "…" at bounding box center [746, 475] width 1318 height 676
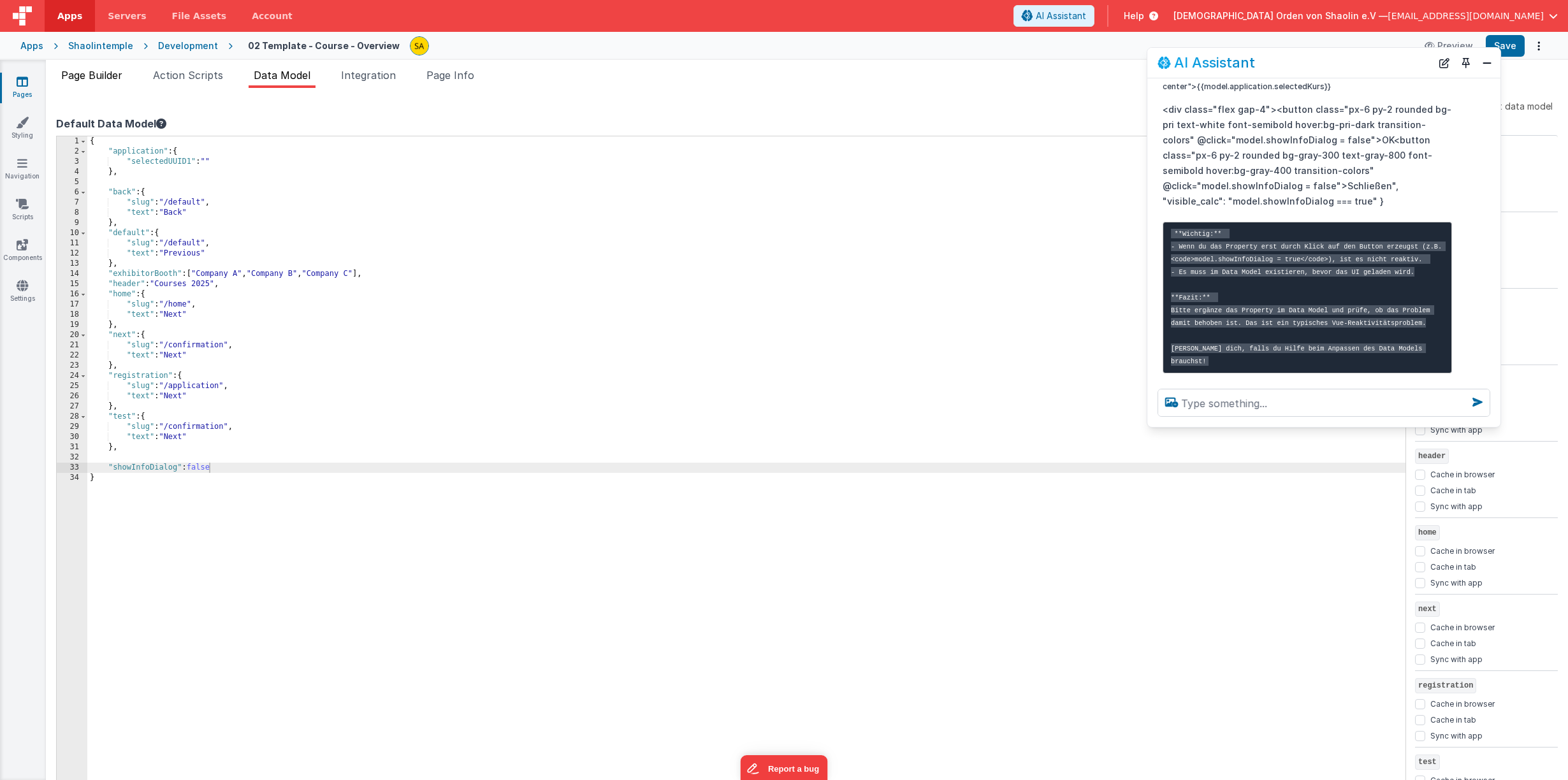
drag, startPoint x: 1508, startPoint y: 238, endPoint x: 85, endPoint y: 75, distance: 1432.3
click at [85, 76] on span "Page Builder" at bounding box center [91, 75] width 61 height 13
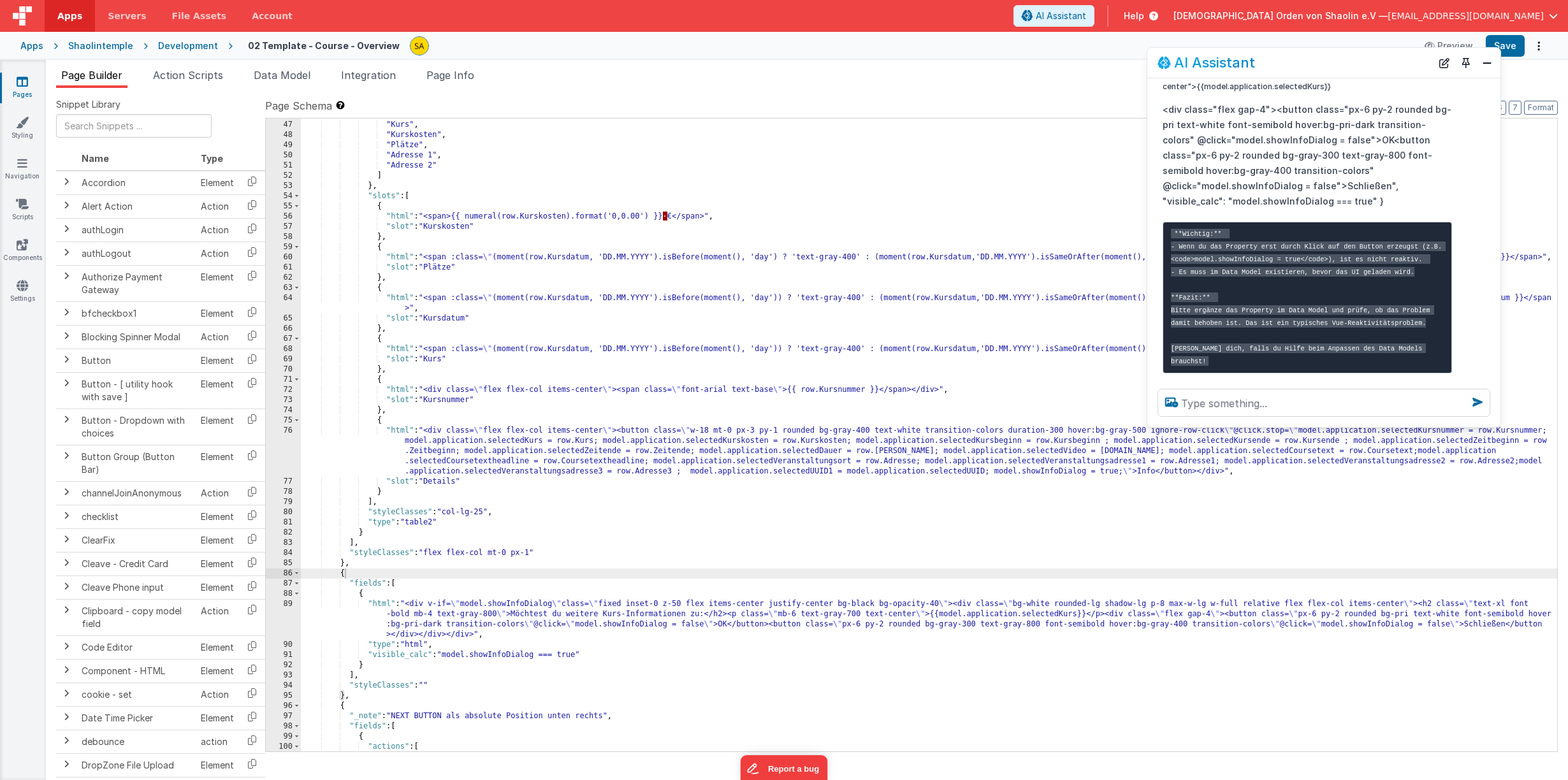
scroll to position [479, 0]
click at [725, 625] on div ""Kursdatum" , "Kurs" , "Kurskosten" , "Plätze" , "Adresse 1" , "Adresse 2" ] } …" at bounding box center [928, 435] width 1256 height 653
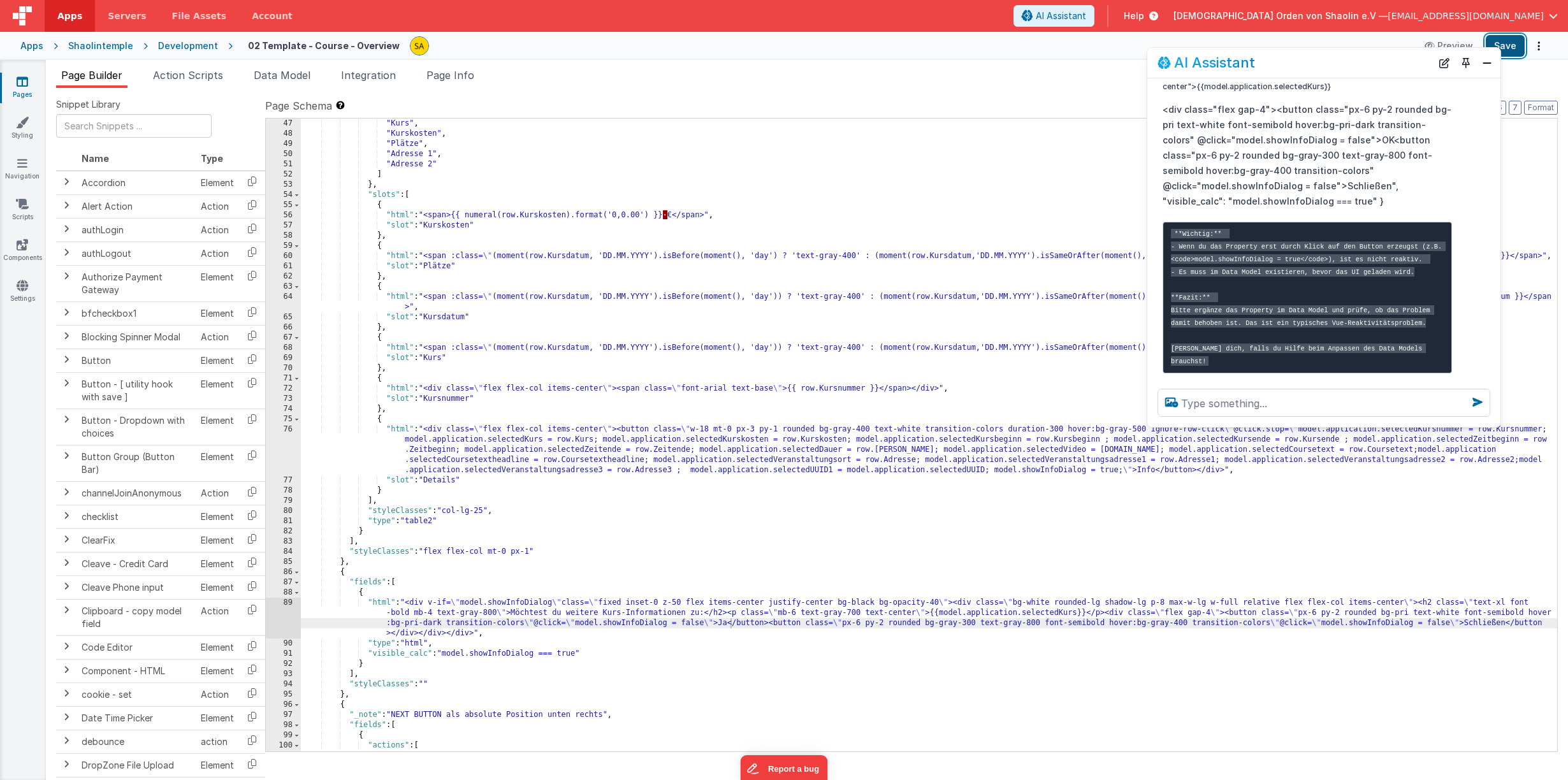
click at [1516, 48] on button "Save" at bounding box center [1505, 46] width 39 height 21
click at [1257, 404] on textarea at bounding box center [1324, 402] width 333 height 28
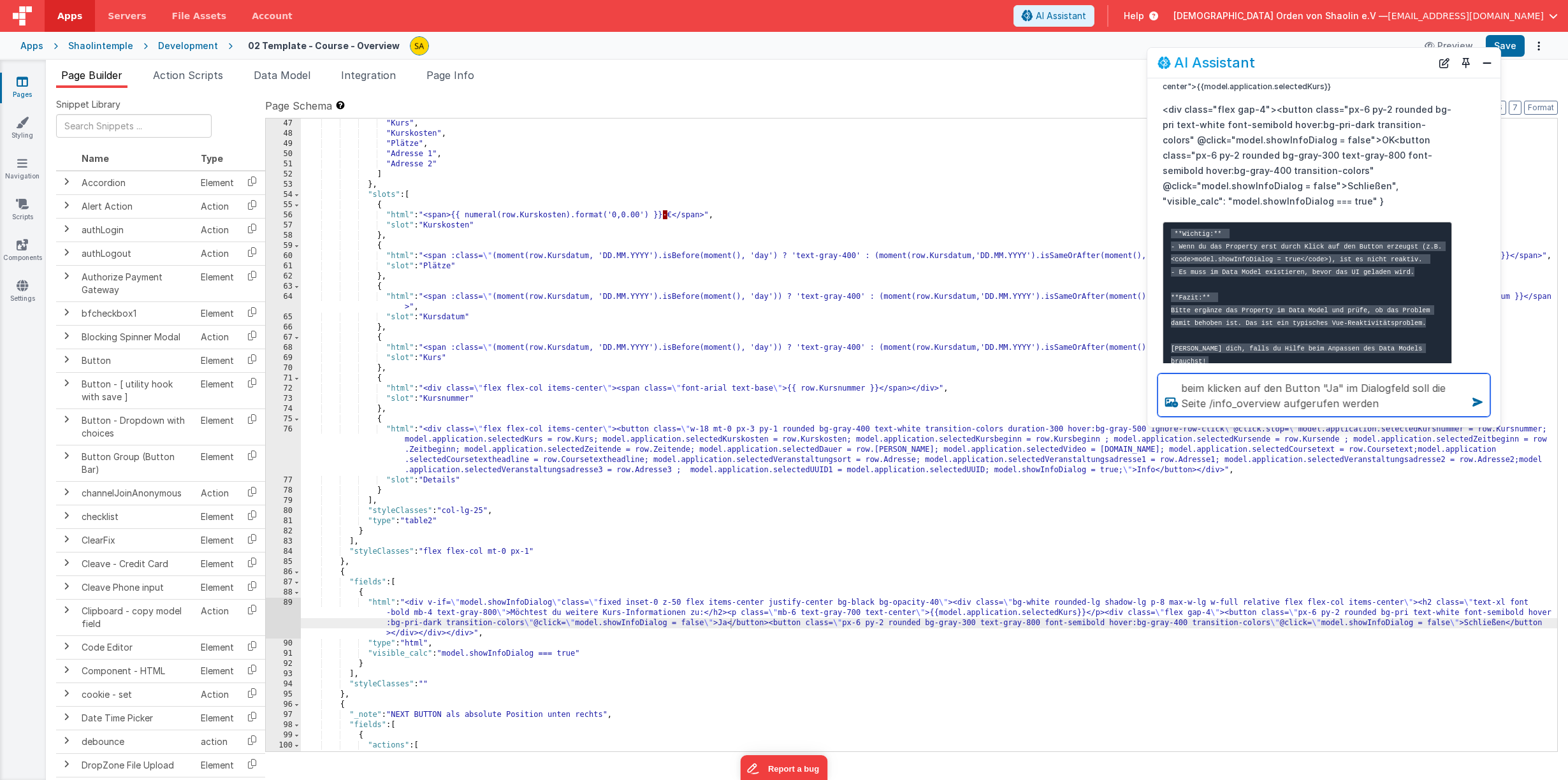
type textarea "beim klicken auf den Button "Ja" im Dialogfeld soll die Seite /info_overview au…"
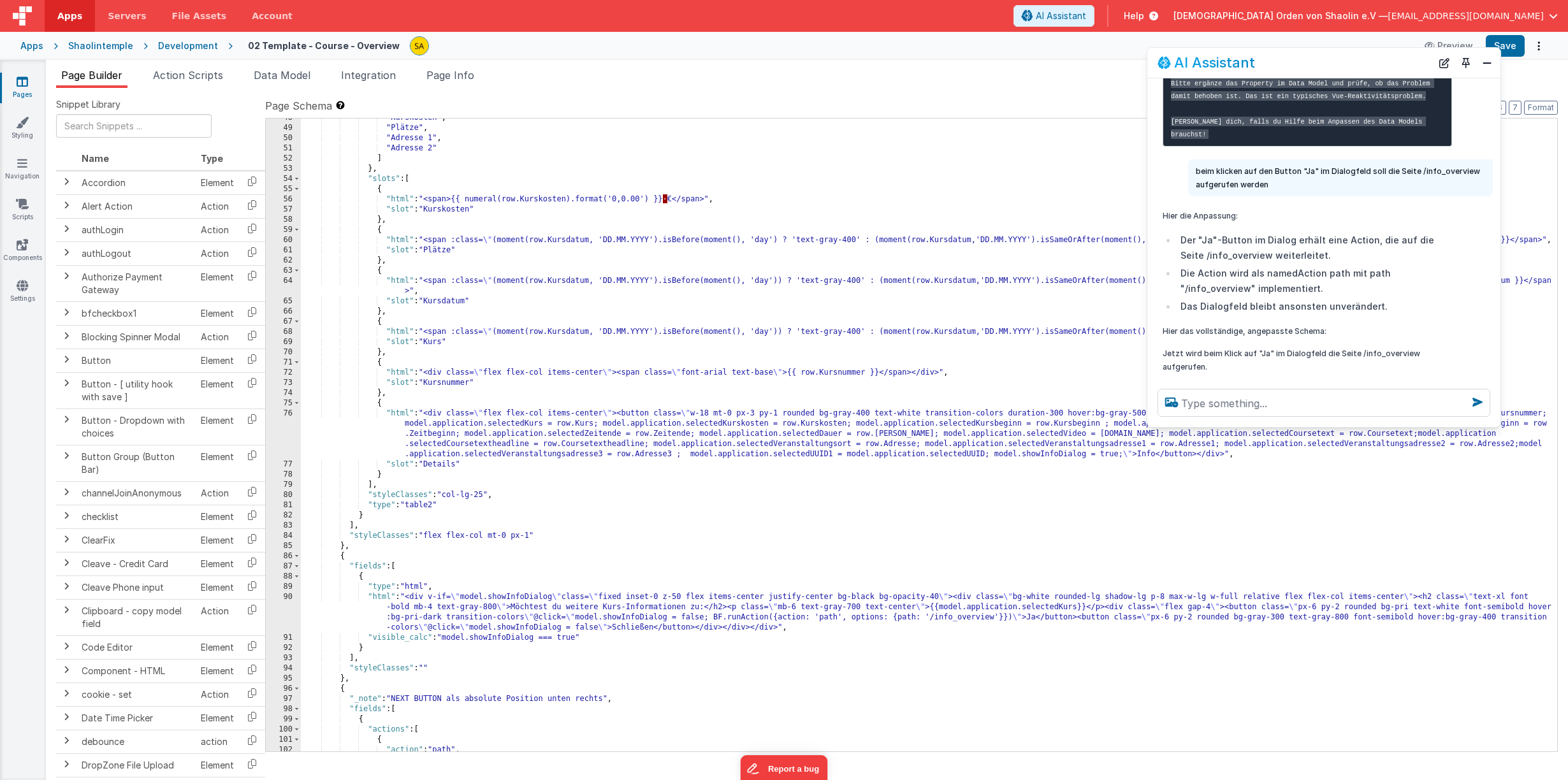
scroll to position [495, 0]
click at [1504, 47] on button "Save" at bounding box center [1505, 46] width 39 height 21
click at [1214, 399] on textarea at bounding box center [1324, 402] width 333 height 28
type textarea "nein, die seite wird nicht aufgerufen"
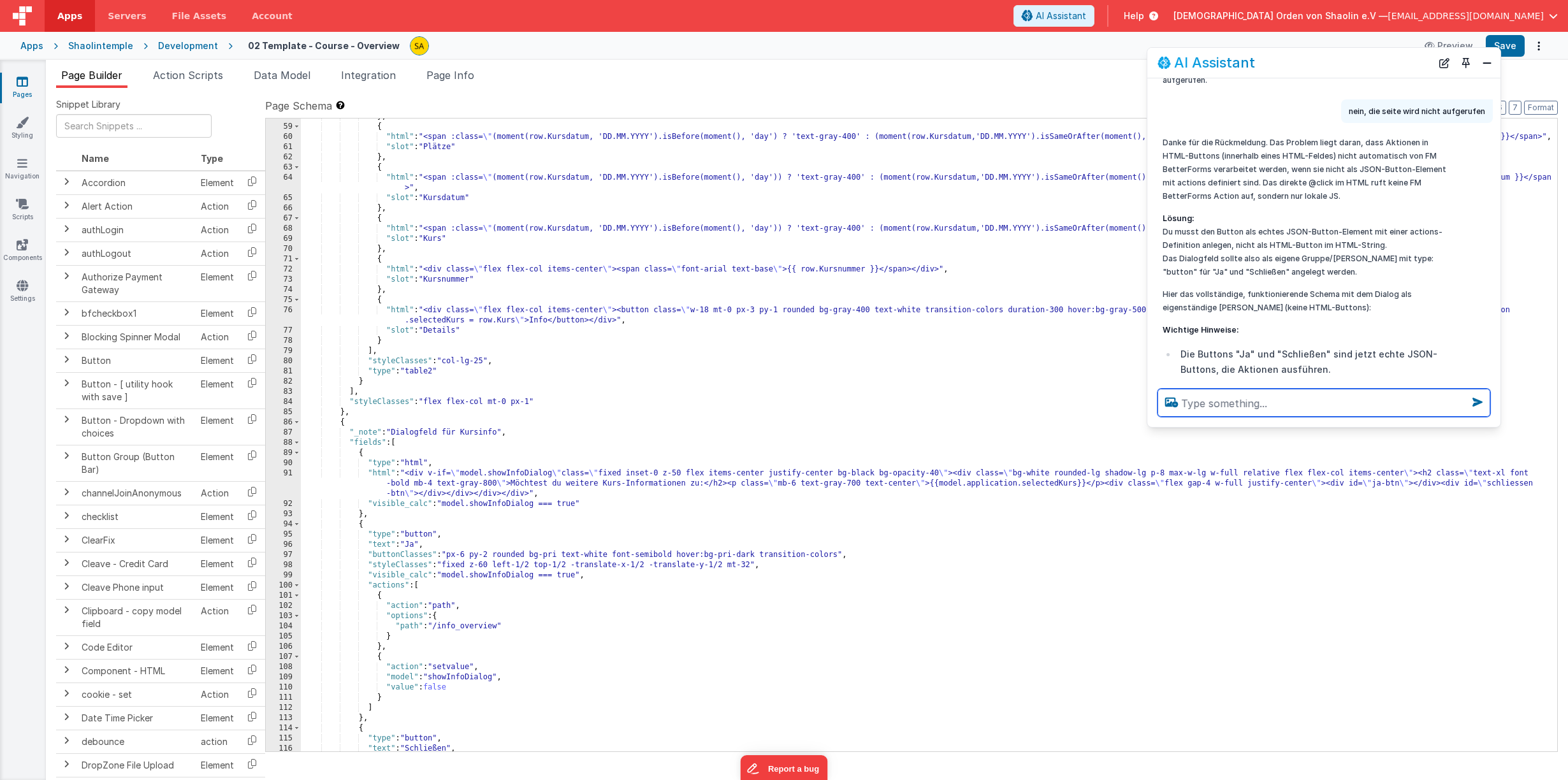
scroll to position [598, 0]
click at [23, 84] on icon at bounding box center [22, 81] width 11 height 13
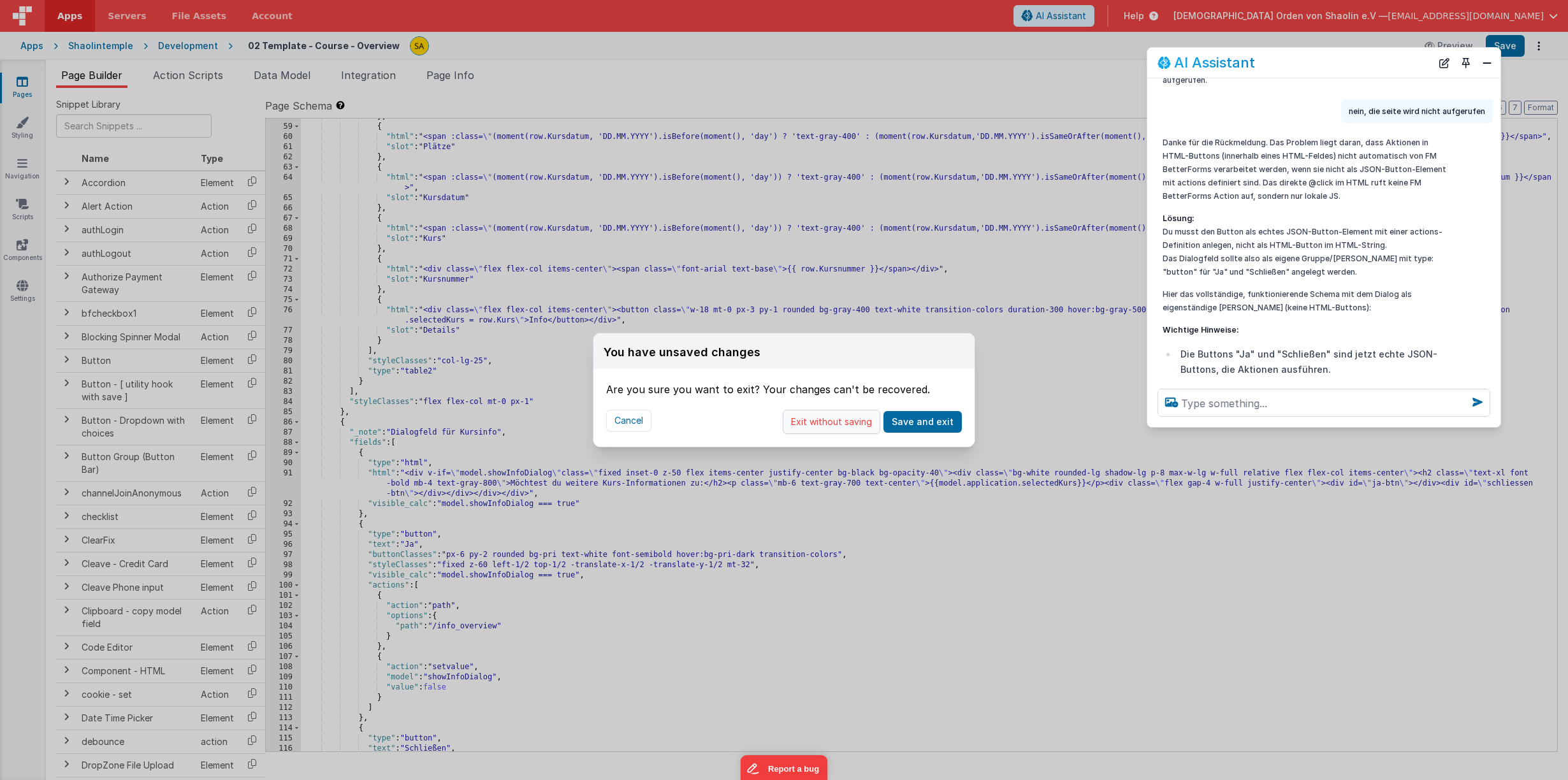
click at [841, 423] on button "Exit without saving" at bounding box center [831, 422] width 98 height 24
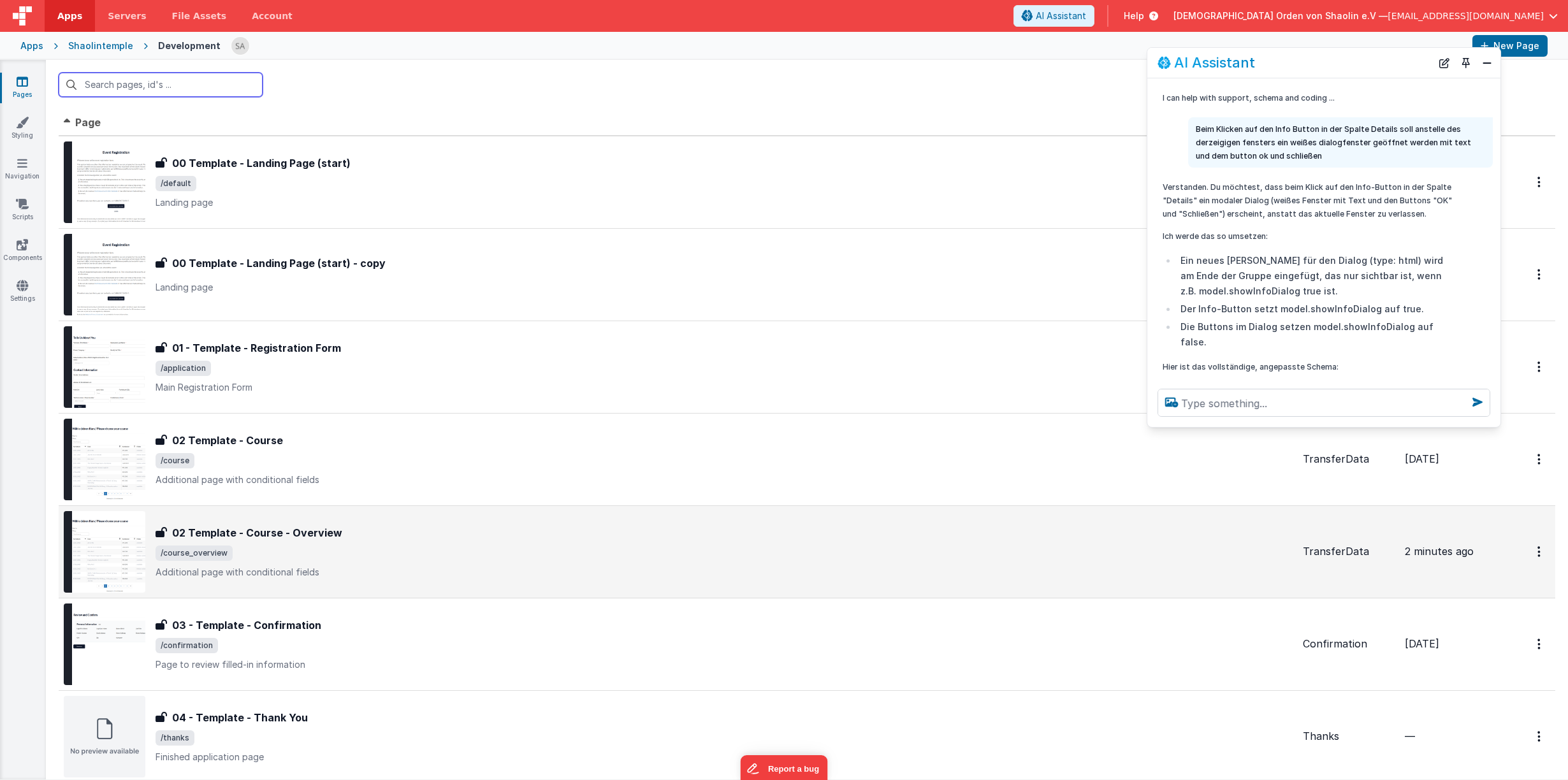
scroll to position [1, 0]
click at [861, 550] on span "/course_overview" at bounding box center [723, 552] width 1137 height 15
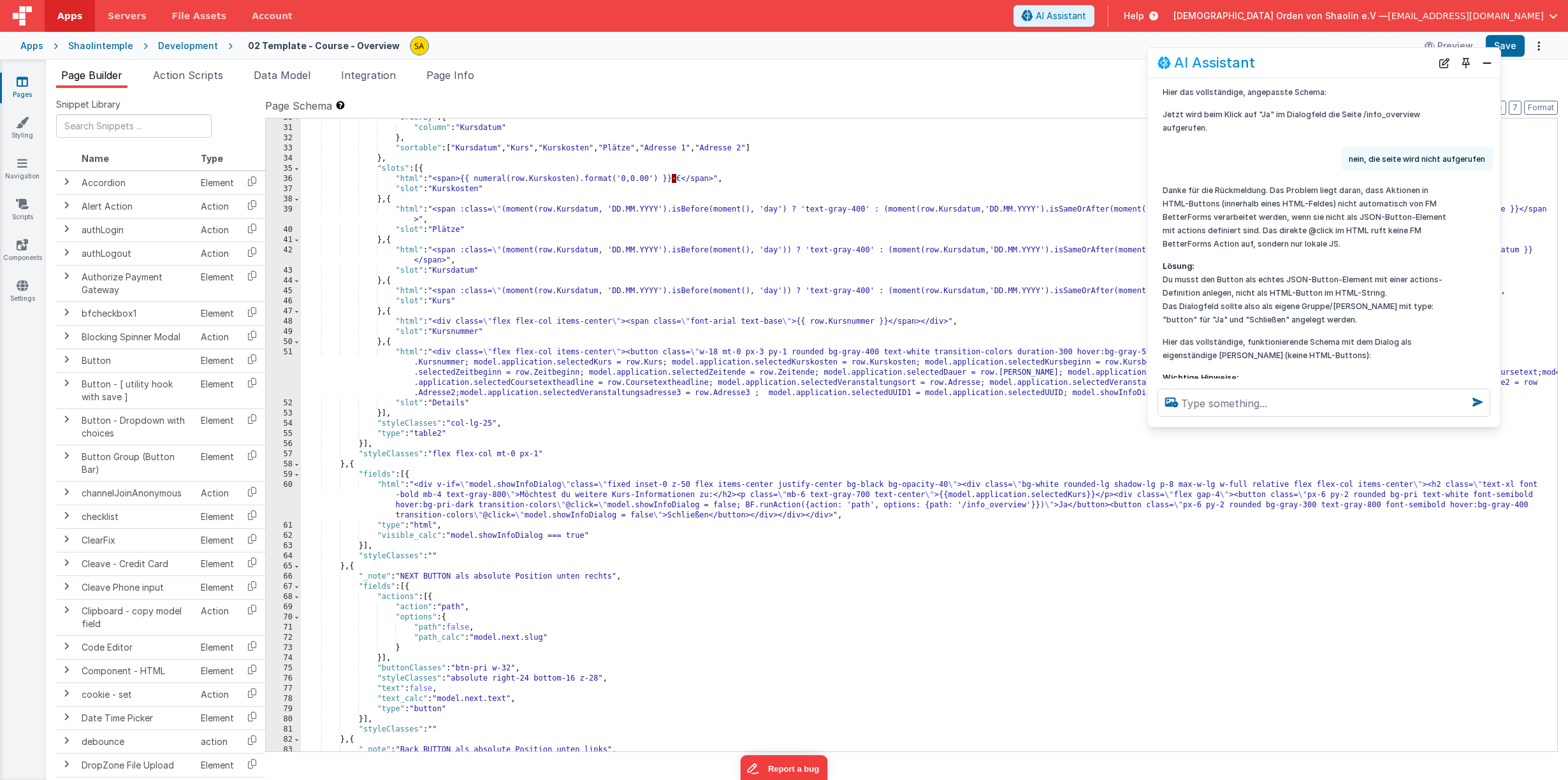
scroll to position [2203, 0]
click at [19, 82] on icon at bounding box center [22, 81] width 11 height 13
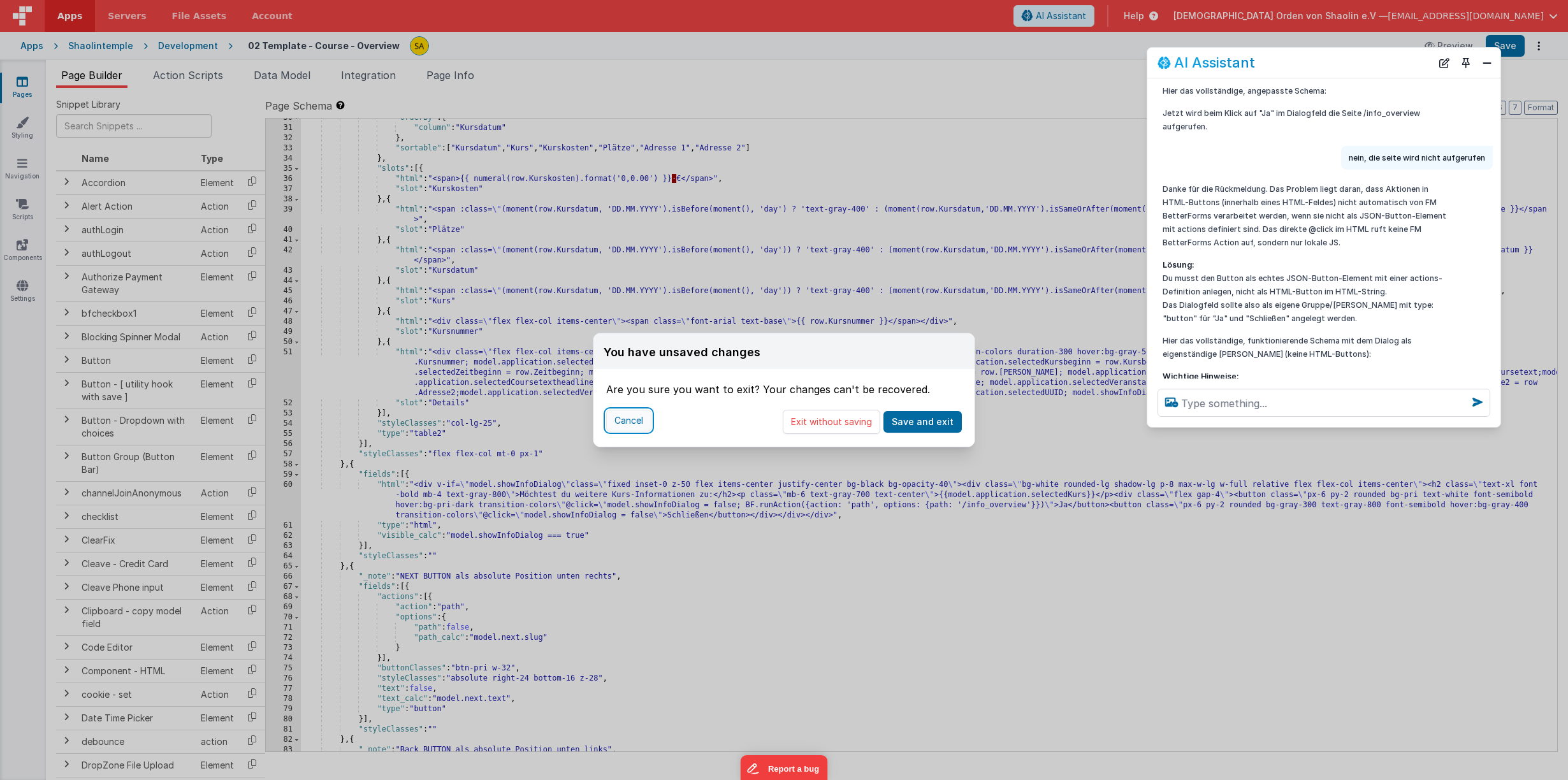
click at [630, 425] on button "Cancel" at bounding box center [629, 420] width 46 height 21
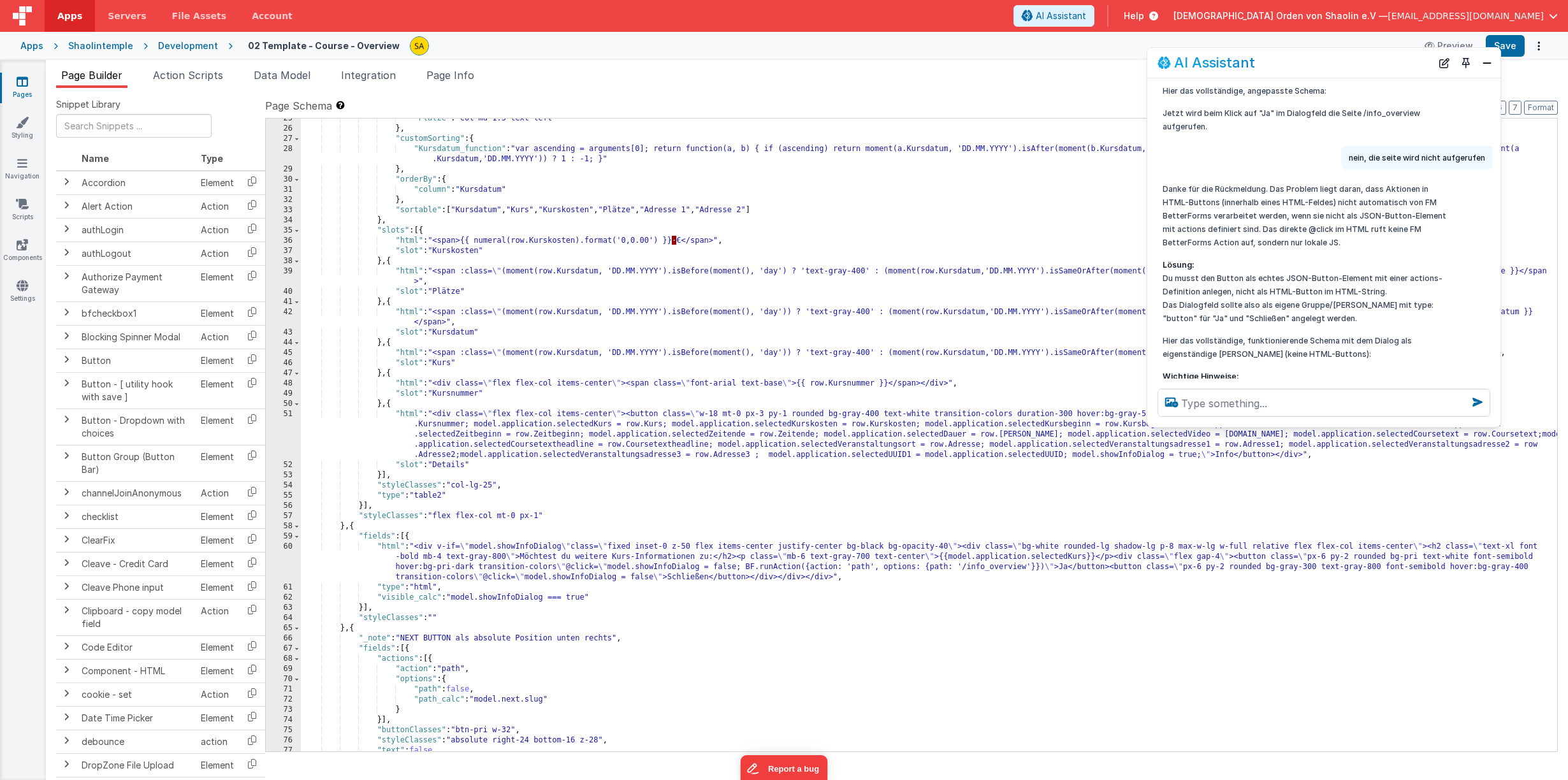
scroll to position [250, 0]
click at [1513, 49] on button "Save" at bounding box center [1505, 46] width 39 height 21
click at [21, 90] on link "Pages" at bounding box center [22, 88] width 46 height 25
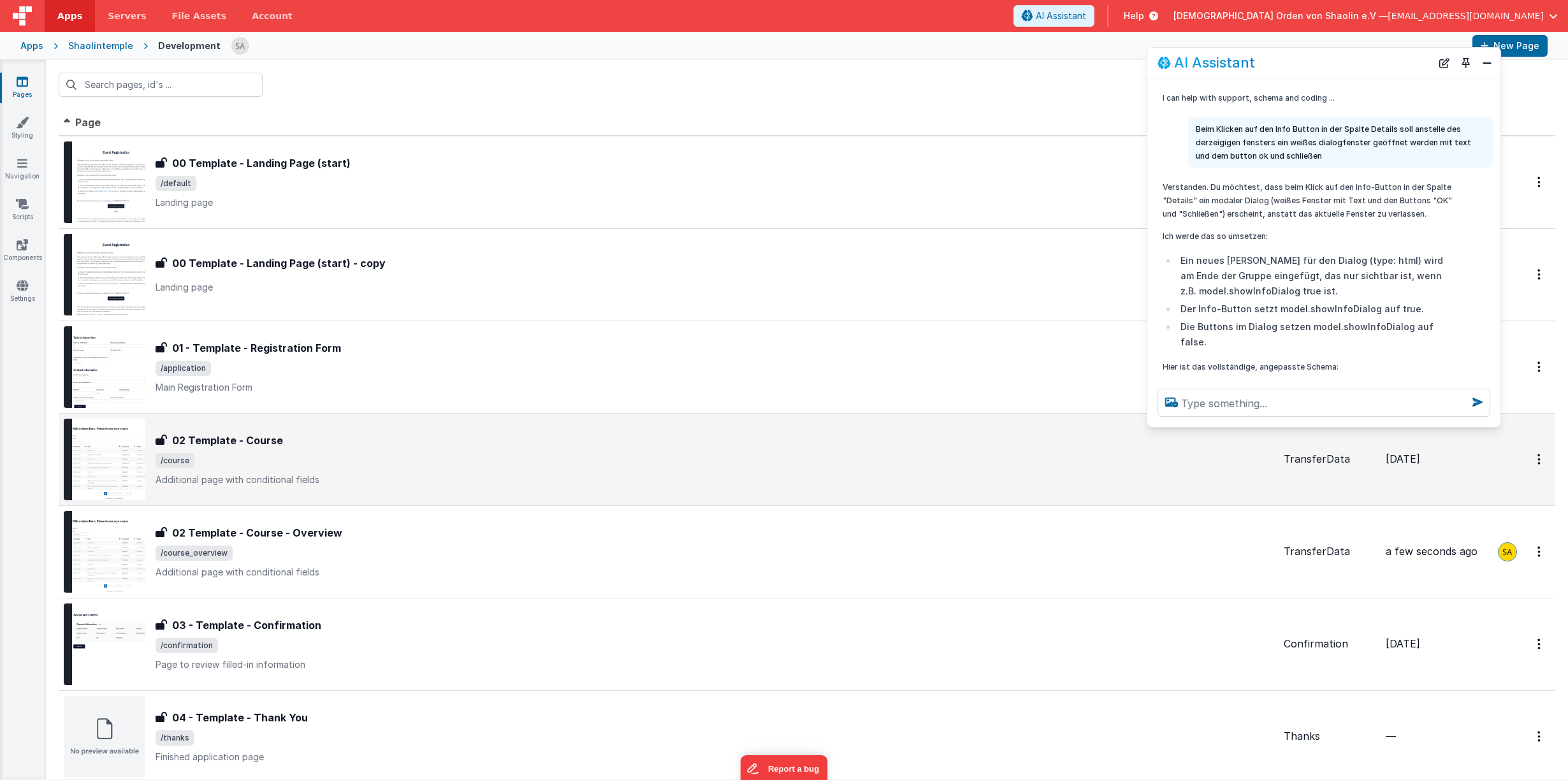
click at [588, 492] on div "02 Template - Course 02 Template - Course /course Additional page with conditio…" at bounding box center [668, 459] width 1210 height 82
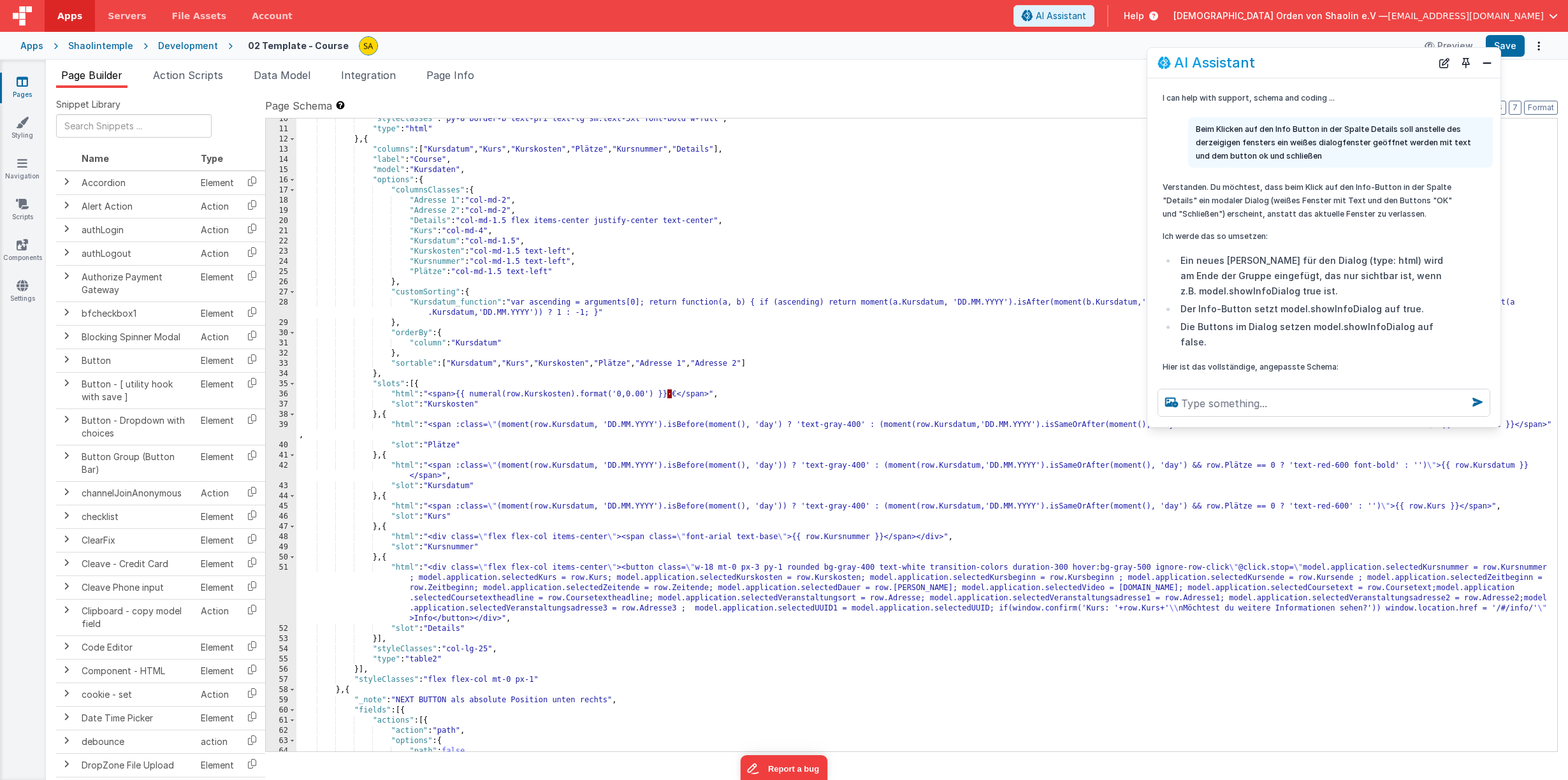
scroll to position [96, 0]
click at [1383, 609] on div ""styleClasses" : "py-8 border-b text-pri text-lg sm:text-3xl font-bold w-full" …" at bounding box center [926, 440] width 1261 height 653
drag, startPoint x: 1381, startPoint y: 608, endPoint x: 1535, endPoint y: 611, distance: 154.0
click at [1535, 611] on div ""styleClasses" : "py-8 border-b text-pri text-lg sm:text-3xl font-bold w-full" …" at bounding box center [926, 440] width 1261 height 653
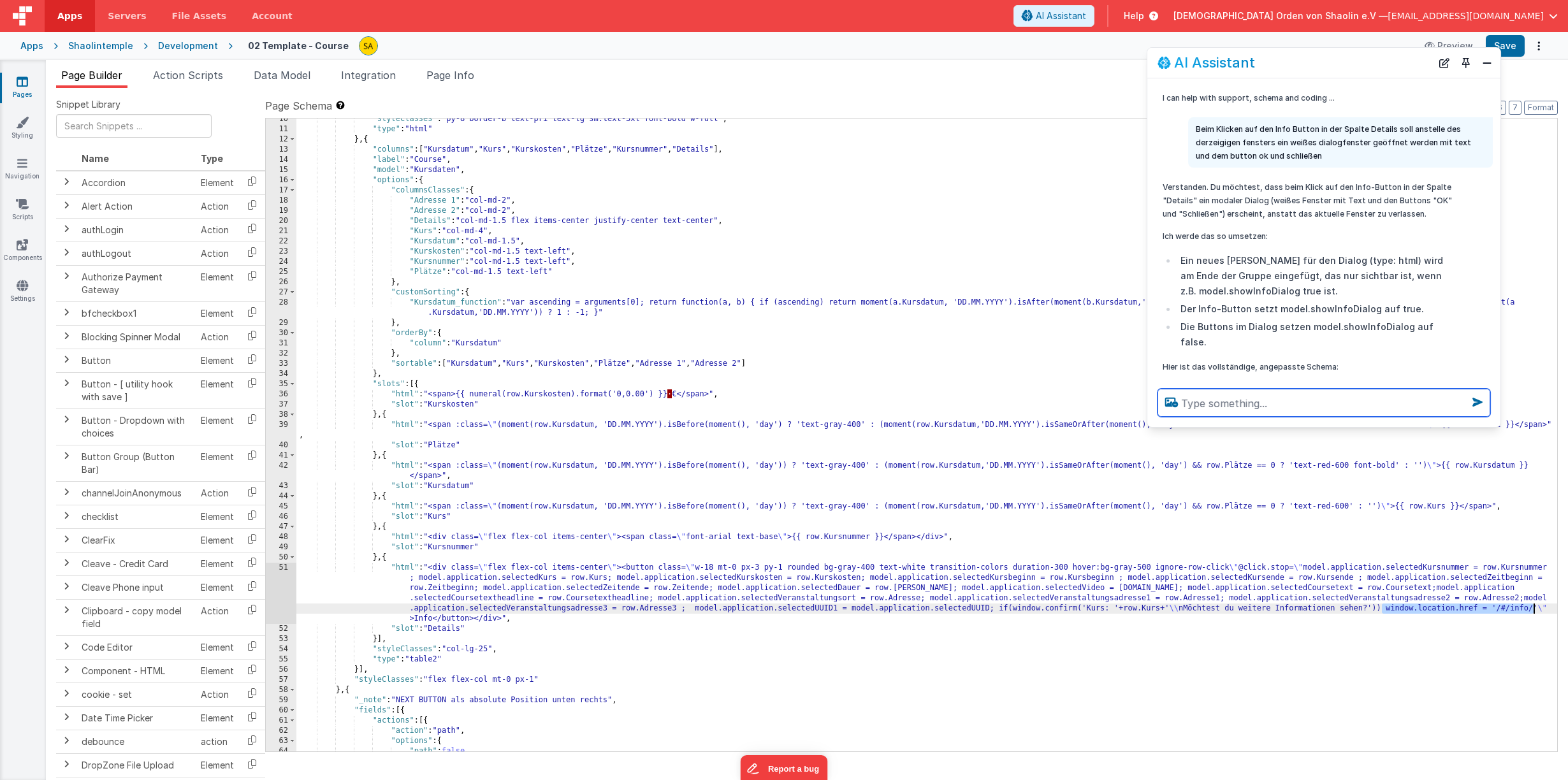
click at [1241, 409] on textarea at bounding box center [1324, 402] width 333 height 28
paste textarea "window.location.href = '/#/info/'"
type textarea "window.location.href = '/#/info/' analysiere und erkläre"
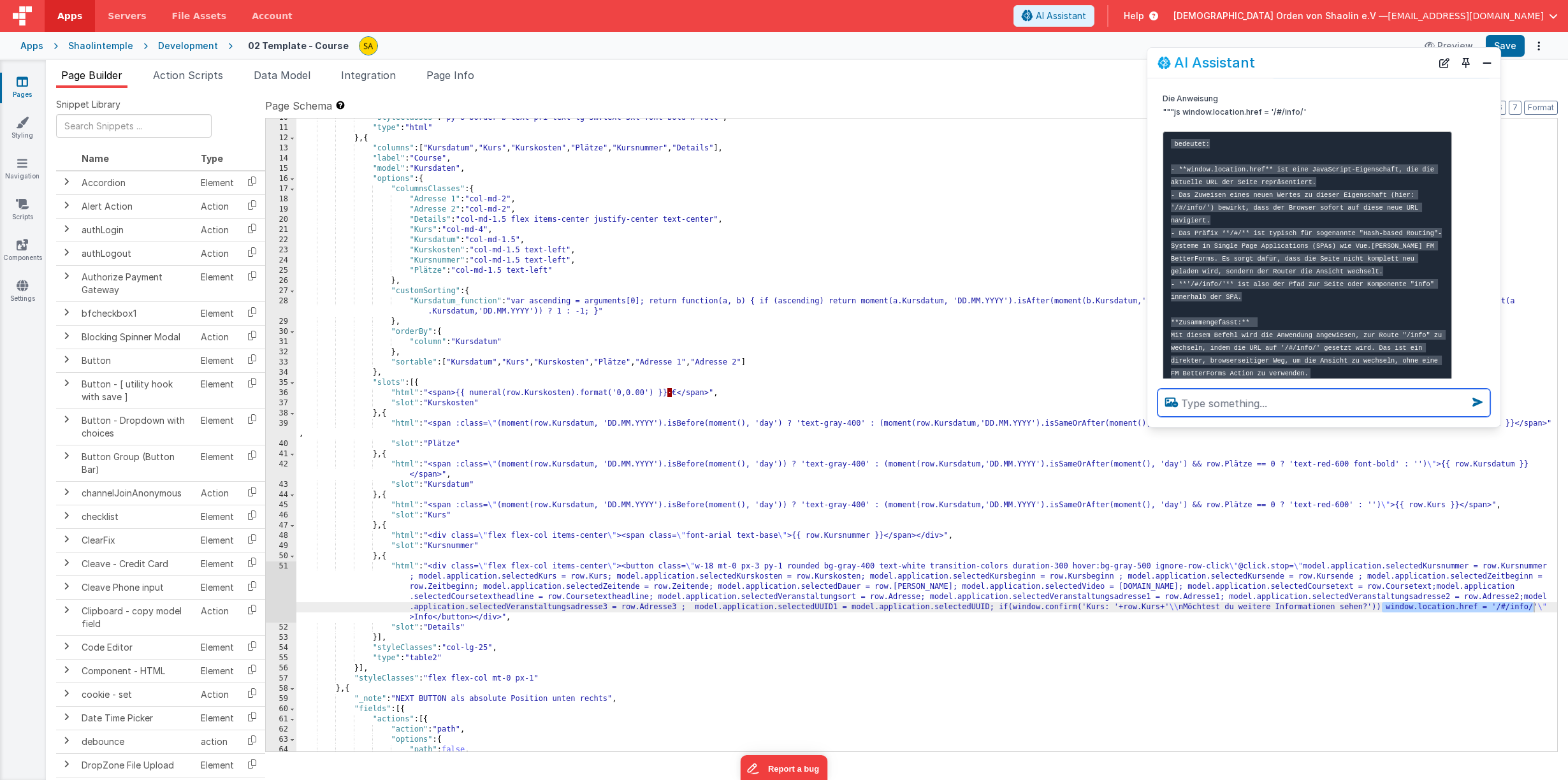
scroll to position [2730, 0]
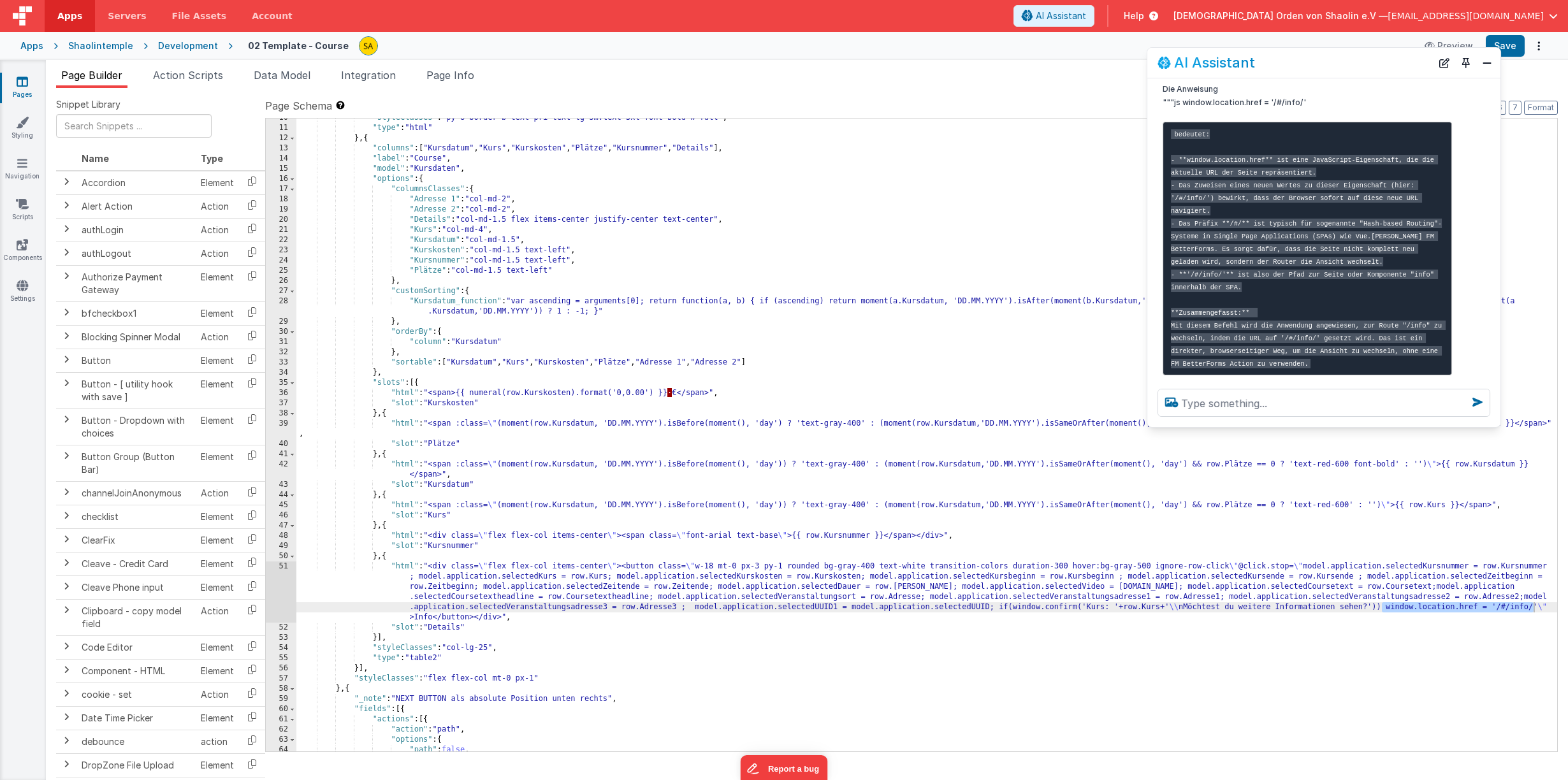
click at [19, 78] on icon at bounding box center [22, 81] width 11 height 13
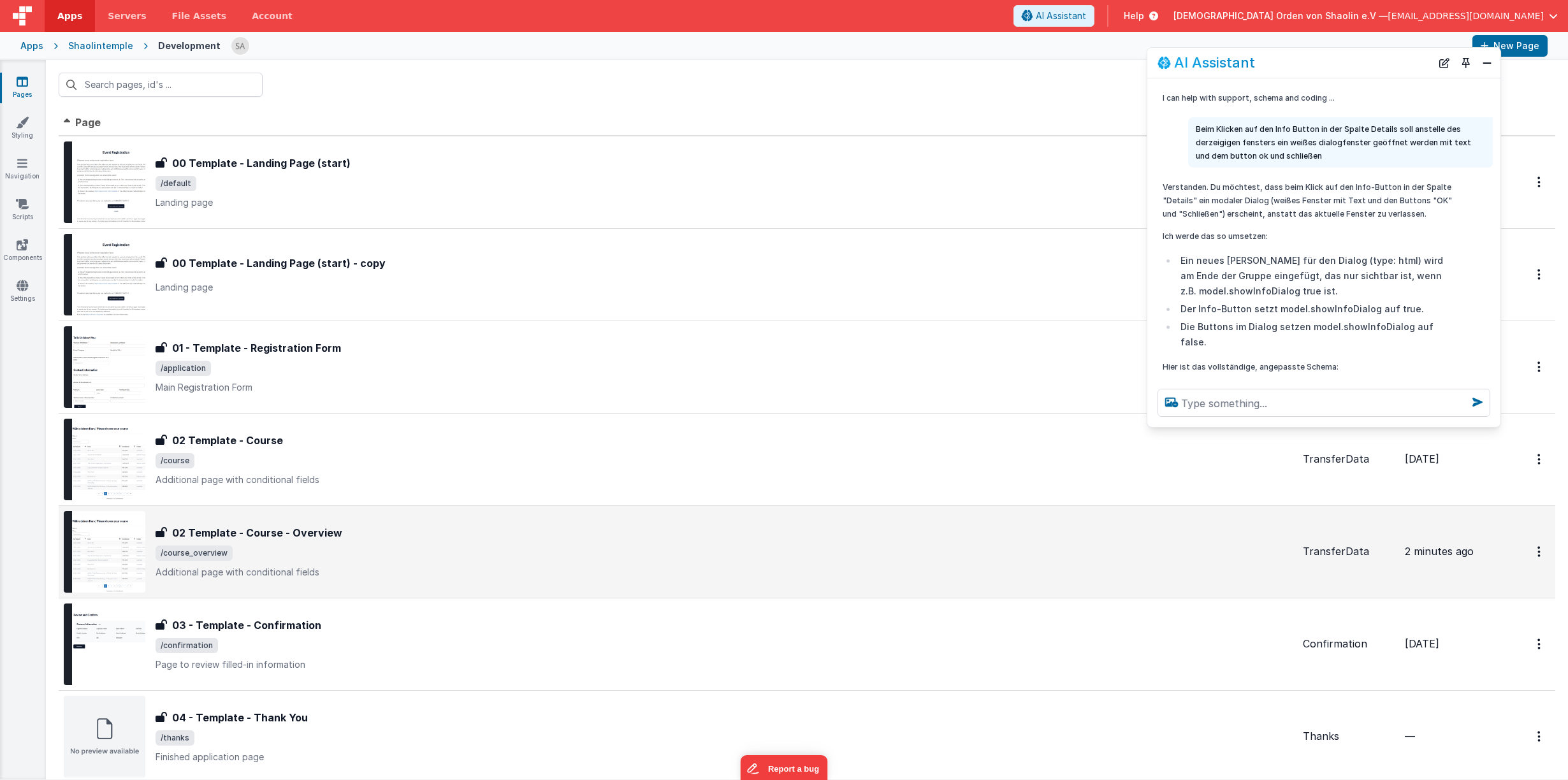
click at [793, 571] on p "Additional page with conditional fields" at bounding box center [723, 572] width 1137 height 13
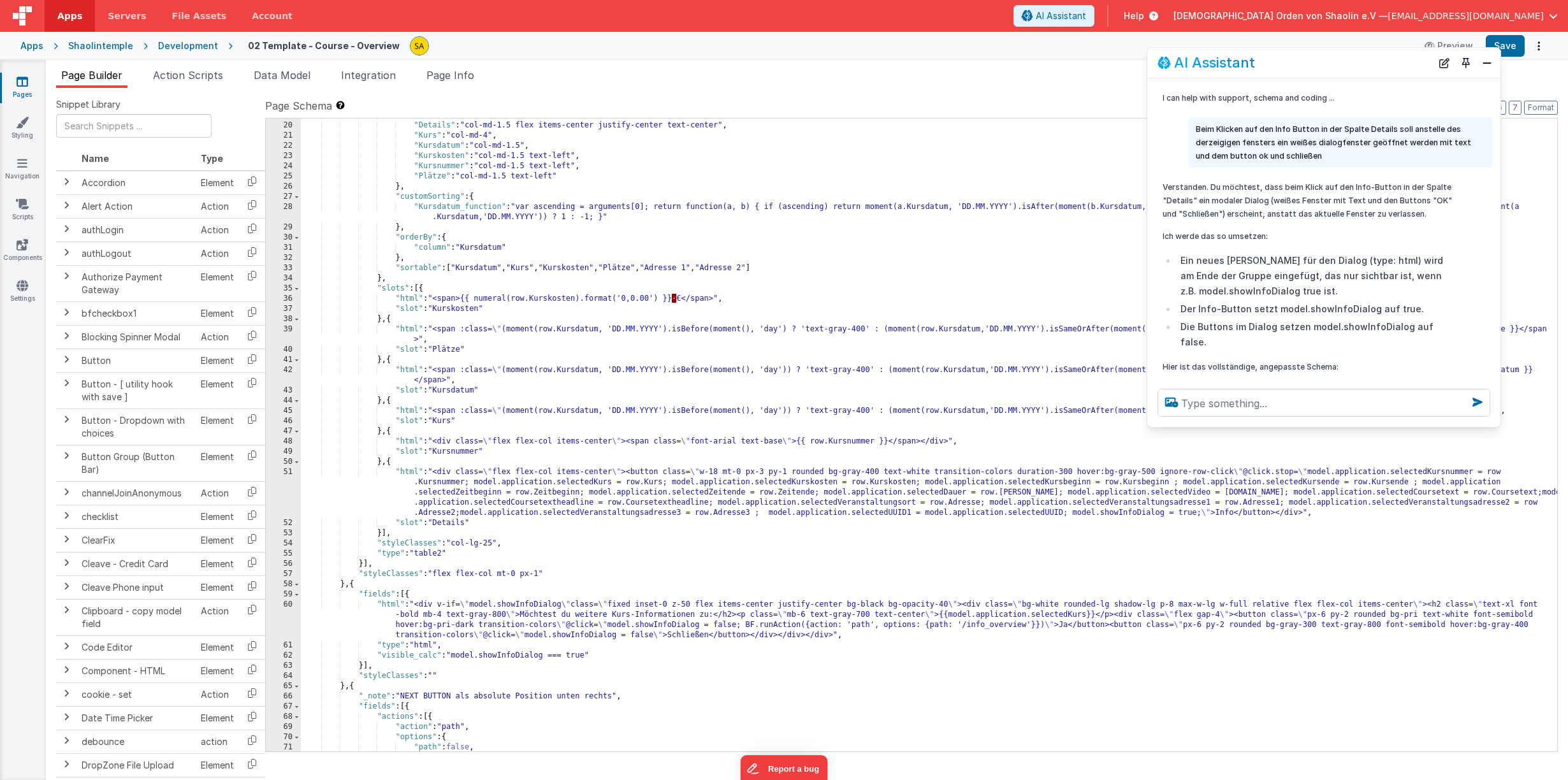
scroll to position [190, 0]
click at [749, 627] on div ""Adresse 2" : "col-md-2" , "Details" : "col-md-1.5 flex items-center justify-ce…" at bounding box center [928, 438] width 1256 height 653
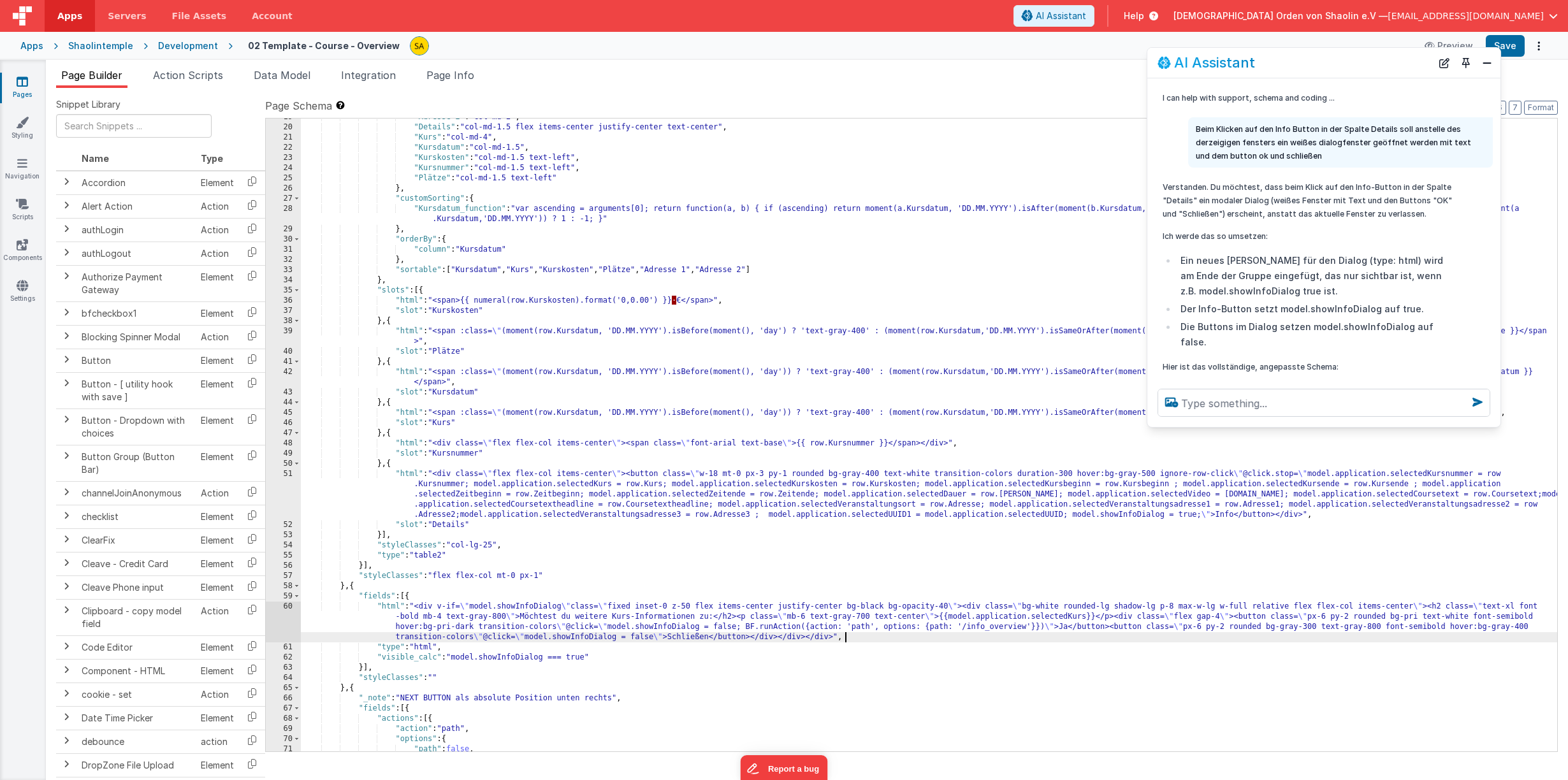
click at [907, 637] on div ""Adresse 2" : "col-md-2" , "Details" : "col-md-1.5 flex items-center justify-ce…" at bounding box center [928, 438] width 1256 height 653
click at [987, 637] on div ""Adresse 2" : "col-md-2" , "Details" : "col-md-1.5 flex items-center justify-ce…" at bounding box center [928, 441] width 1256 height 653
drag, startPoint x: 1052, startPoint y: 638, endPoint x: 845, endPoint y: 640, distance: 207.0
click at [845, 640] on div ""Adresse 2" : "col-md-2" , "Details" : "col-md-1.5 flex items-center justify-ce…" at bounding box center [928, 441] width 1256 height 653
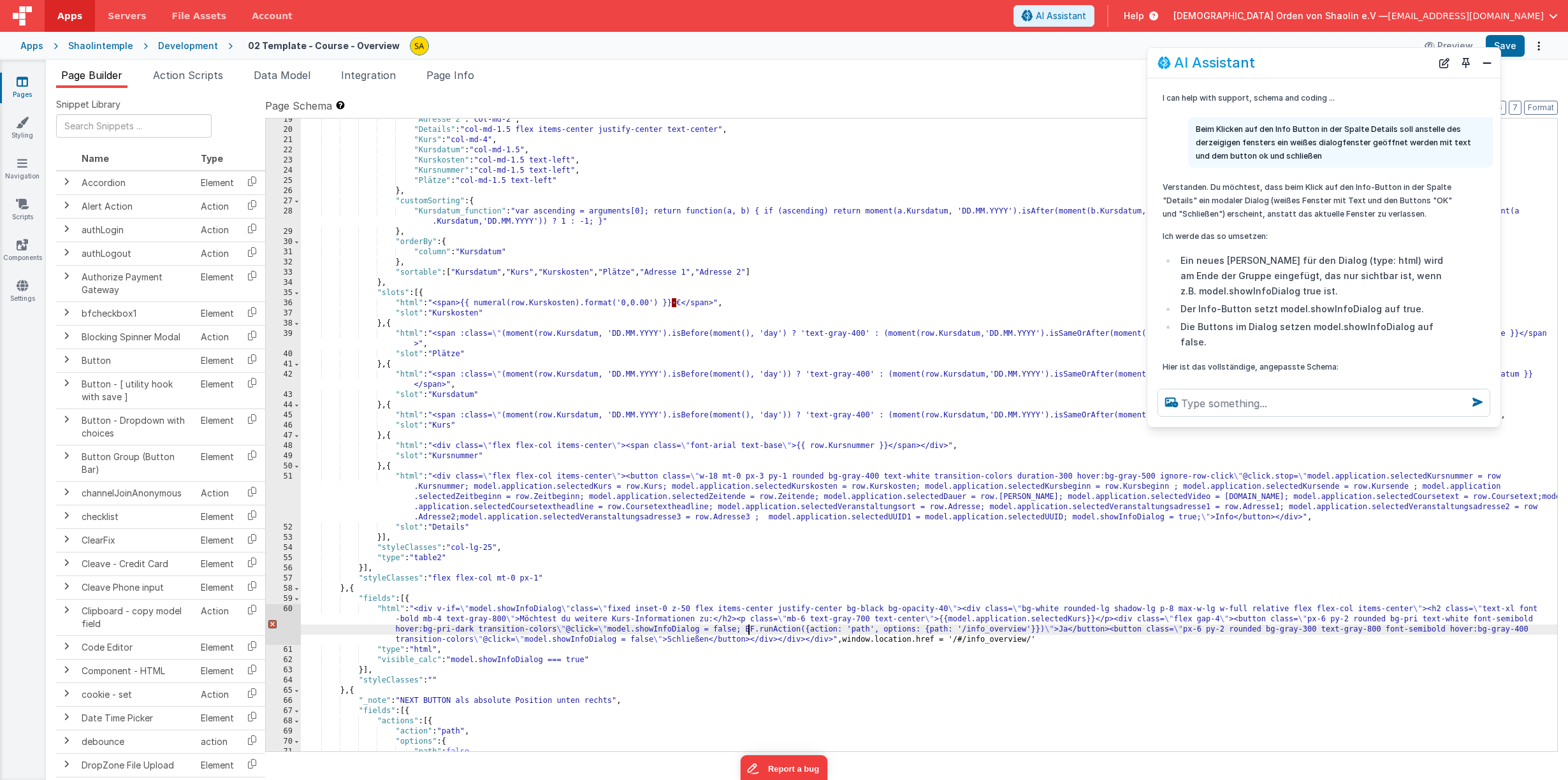
click at [750, 628] on div ""Adresse 2" : "col-md-2" , "Details" : "col-md-1.5 flex items-center justify-ce…" at bounding box center [928, 441] width 1256 height 653
click at [1251, 643] on div ""Adresse 2" : "col-md-2" , "Details" : "col-md-1.5 flex items-center justify-ce…" at bounding box center [928, 441] width 1256 height 653
drag, startPoint x: 1251, startPoint y: 641, endPoint x: 1037, endPoint y: 641, distance: 214.0
click at [1035, 637] on div ""Adresse 2" : "col-md-2" , "Details" : "col-md-1.5 flex items-center justify-ce…" at bounding box center [928, 441] width 1256 height 653
click at [746, 633] on div ""Adresse 2" : "col-md-2" , "Details" : "col-md-1.5 flex items-center justify-ce…" at bounding box center [928, 441] width 1256 height 653
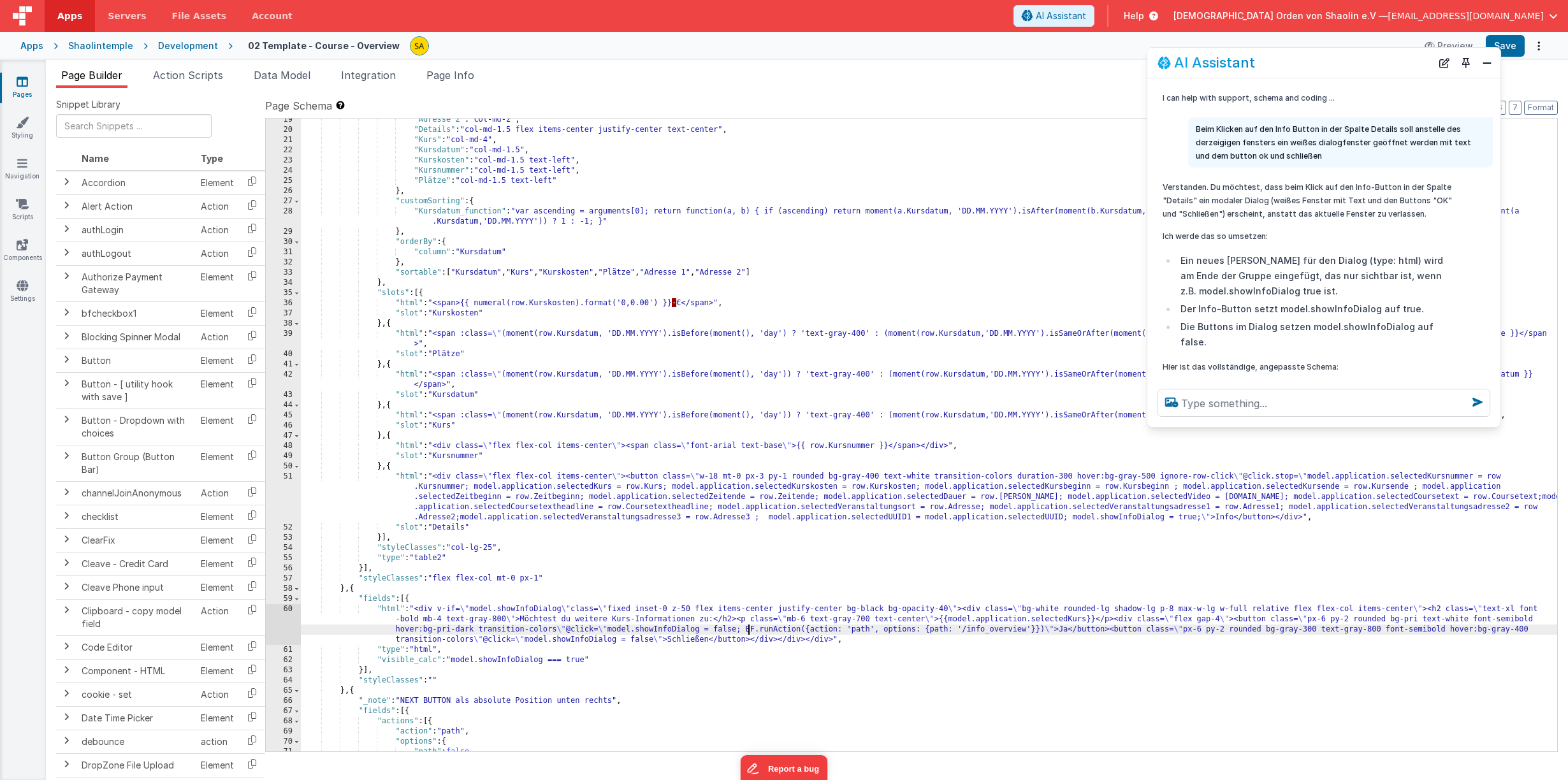
paste textarea
click at [1514, 48] on button "Save" at bounding box center [1505, 46] width 39 height 21
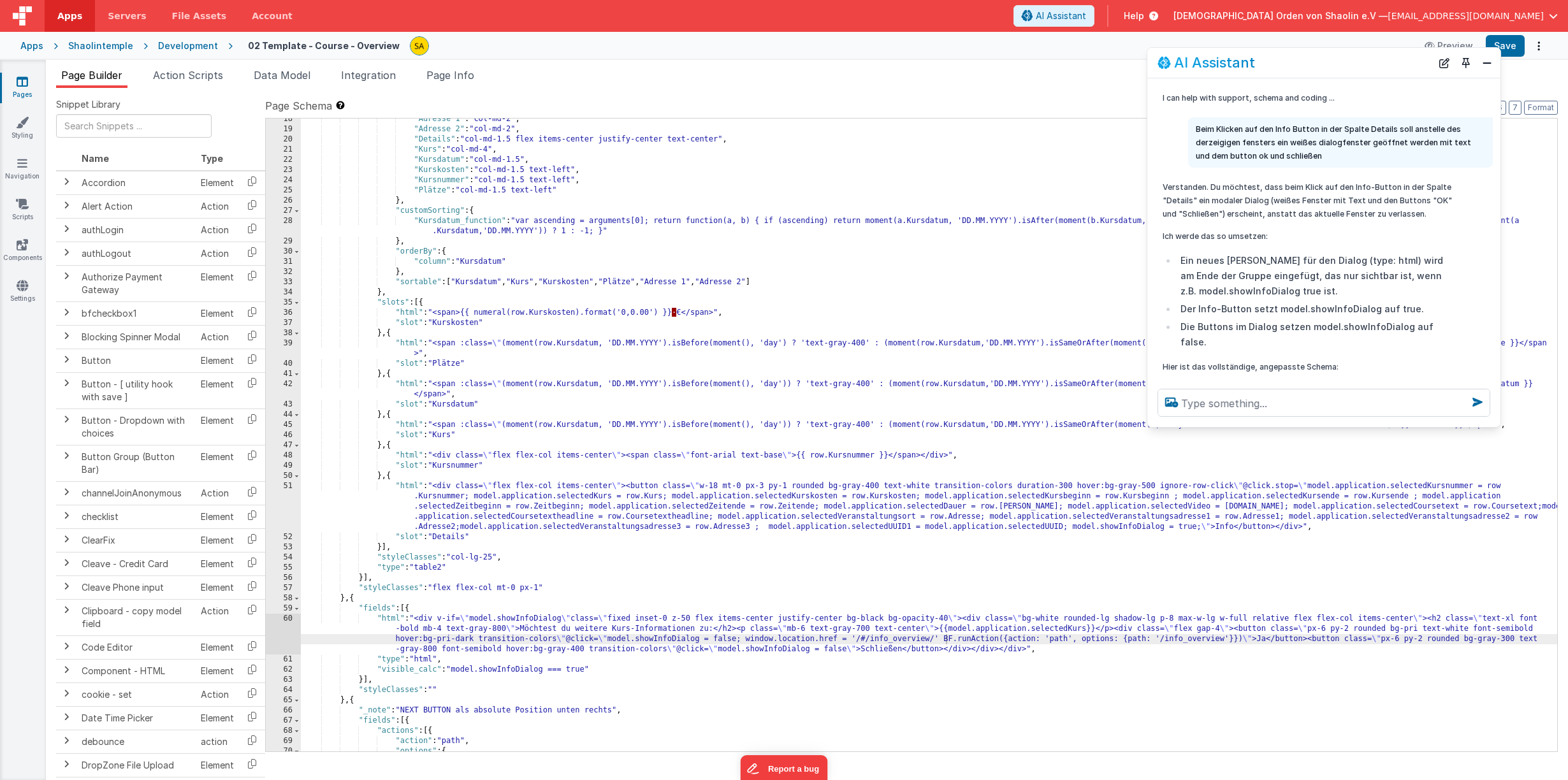
scroll to position [177, 0]
drag, startPoint x: 945, startPoint y: 640, endPoint x: 746, endPoint y: 642, distance: 199.0
click at [747, 640] on div ""Adresse 1" : "col-md-2" , "Adresse 2" : "col-md-2" , "Details" : "col-md-1.5 f…" at bounding box center [928, 440] width 1256 height 653
click at [1511, 49] on button "Save" at bounding box center [1505, 46] width 39 height 21
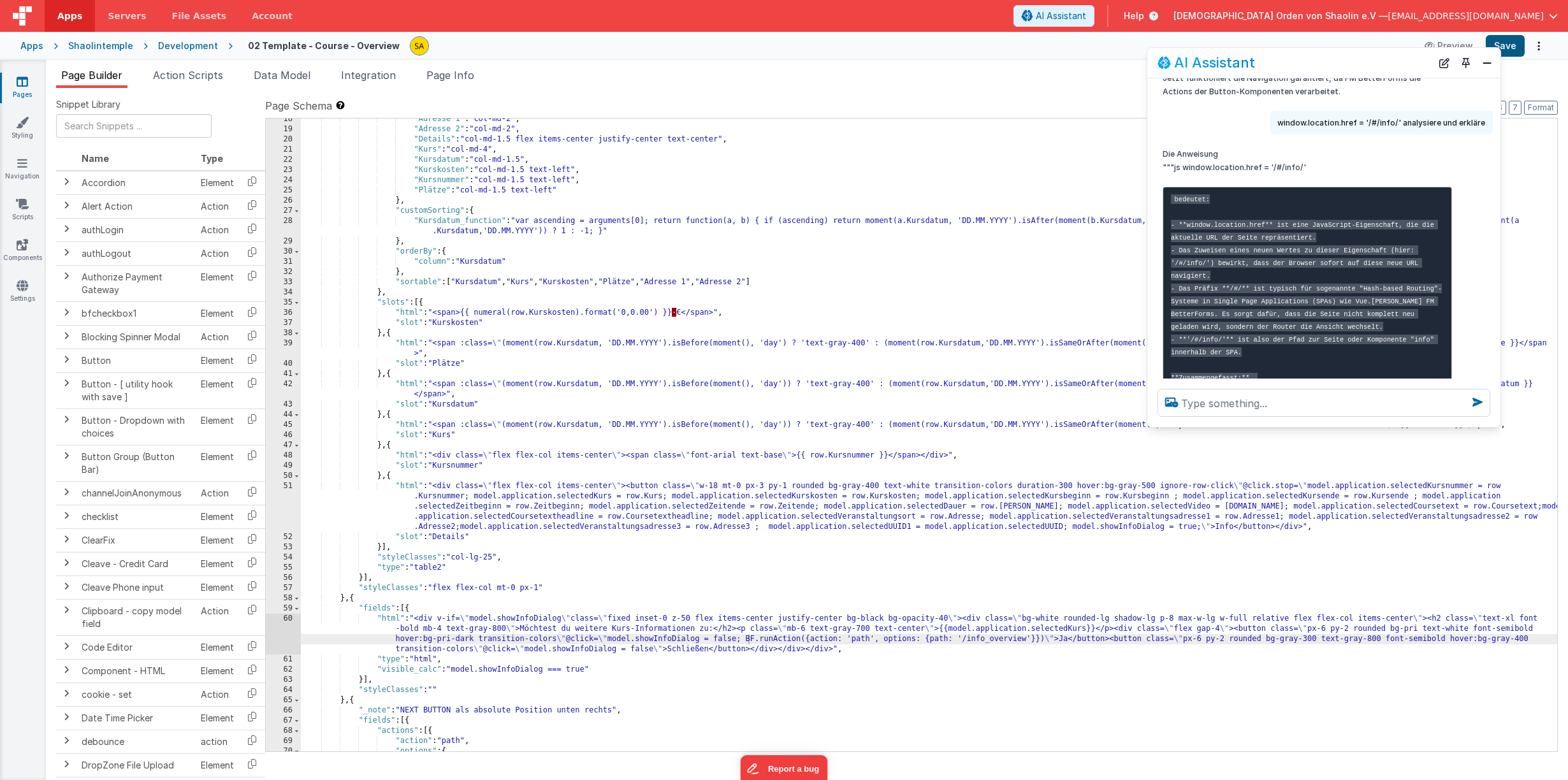
scroll to position [2730, 0]
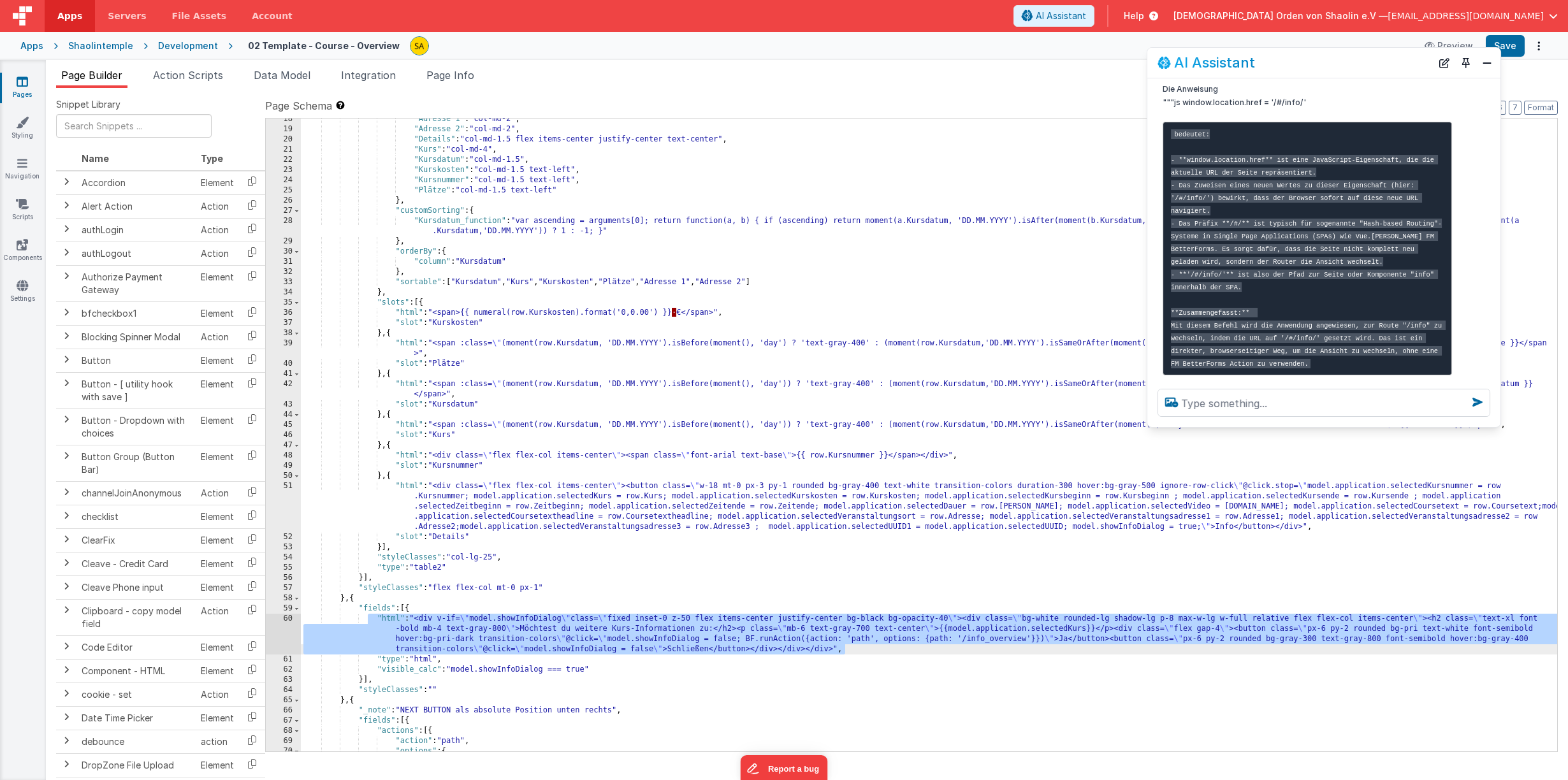
drag, startPoint x: 368, startPoint y: 617, endPoint x: 924, endPoint y: 652, distance: 557.1
click at [925, 652] on div ""Adresse 1" : "col-md-2" , "Adresse 2" : "col-md-2" , "Details" : "col-md-1.5 f…" at bounding box center [928, 440] width 1256 height 653
click at [1244, 408] on textarea at bounding box center [1324, 402] width 333 height 28
paste textarea ""html": "<div v-if=\"model.showInfoDialog\" class=\"fixed inset-0 z-50 flex ite…"
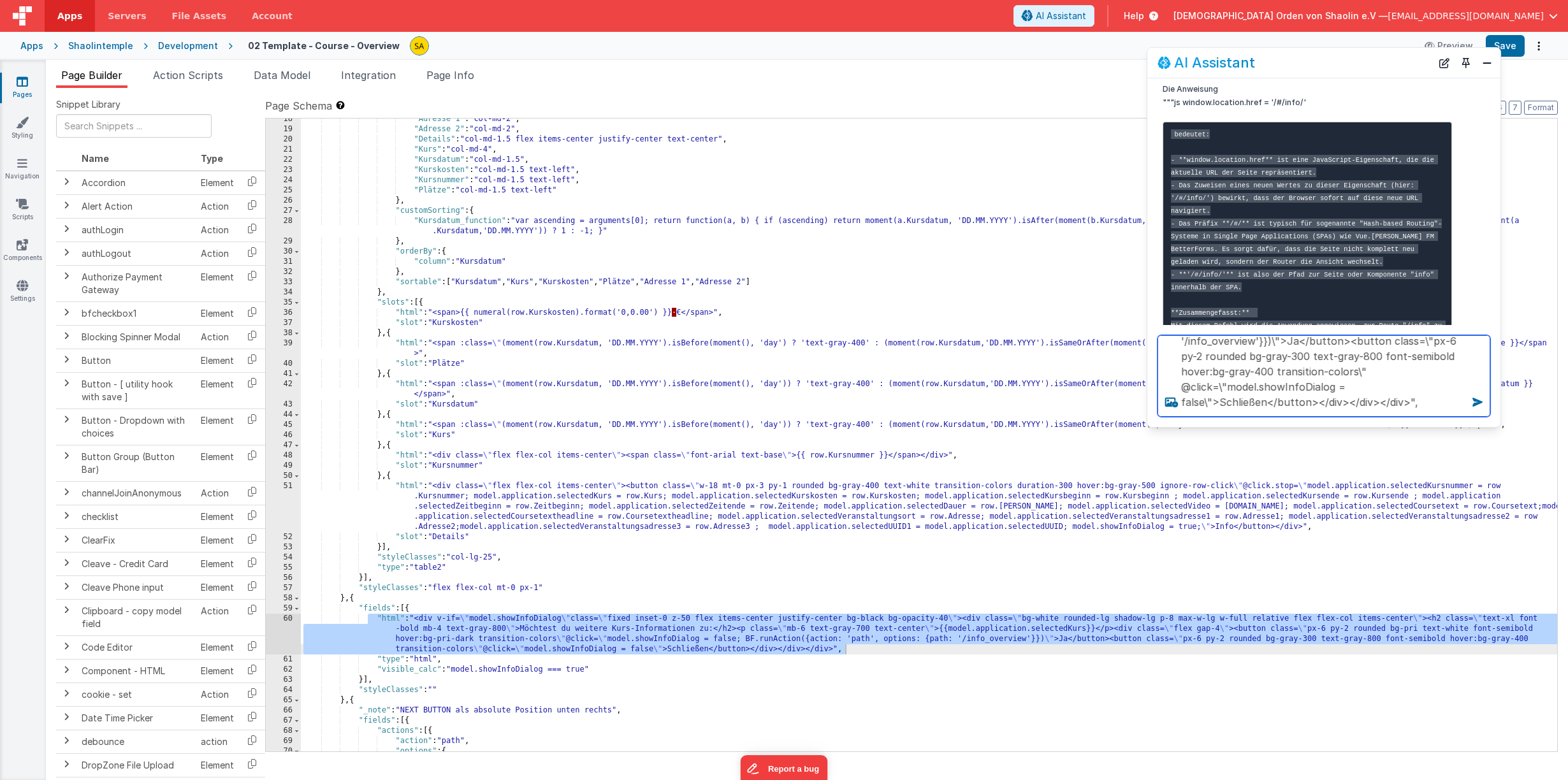
scroll to position [216, 0]
type textarea ""html": "<div v-if=\"model.showInfoDialog\" class=\"fixed inset-0 z-50 flex ite…"
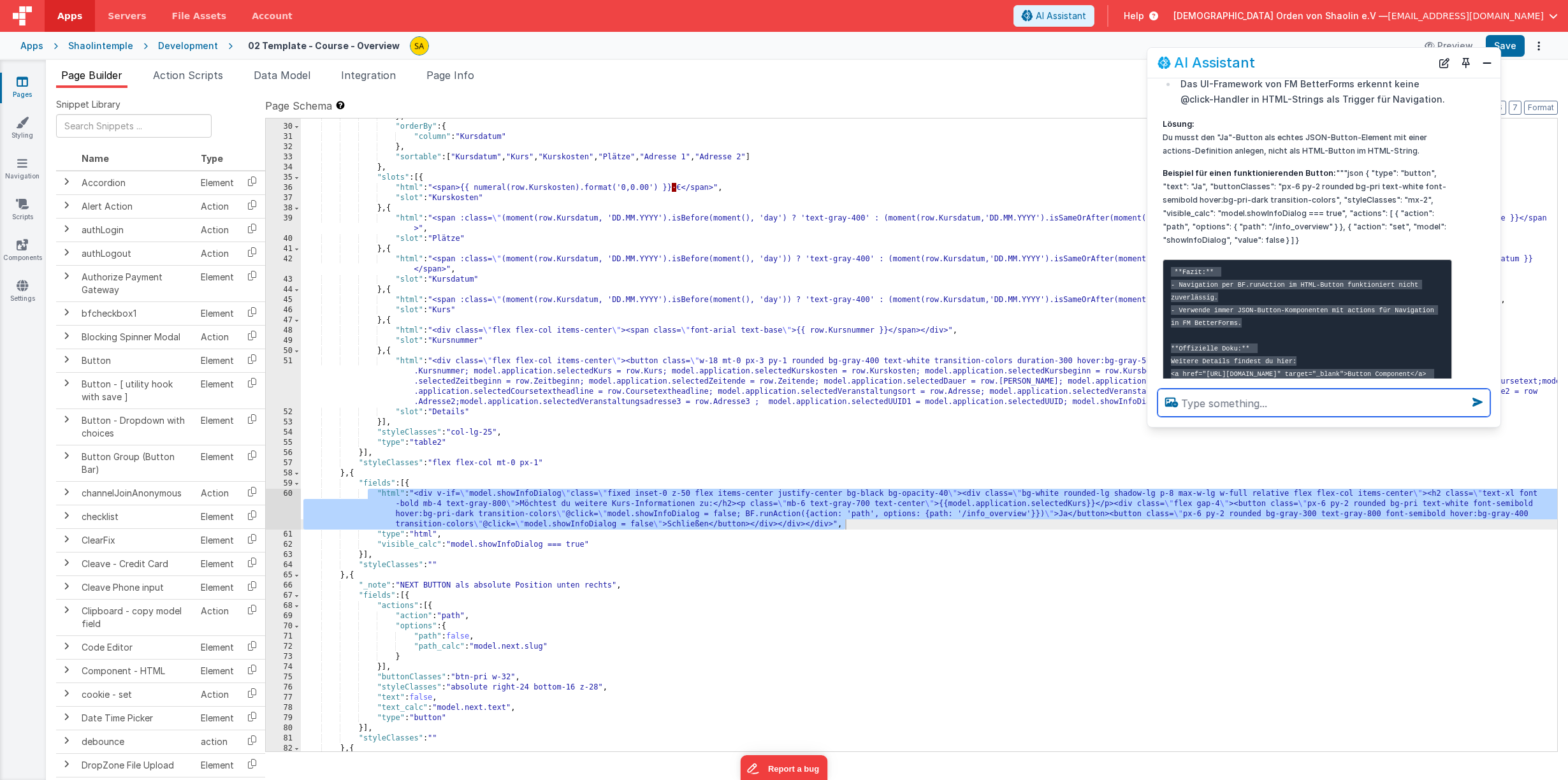
scroll to position [302, 0]
type textarea "den code um das gezeigte beispiel ergänzen"
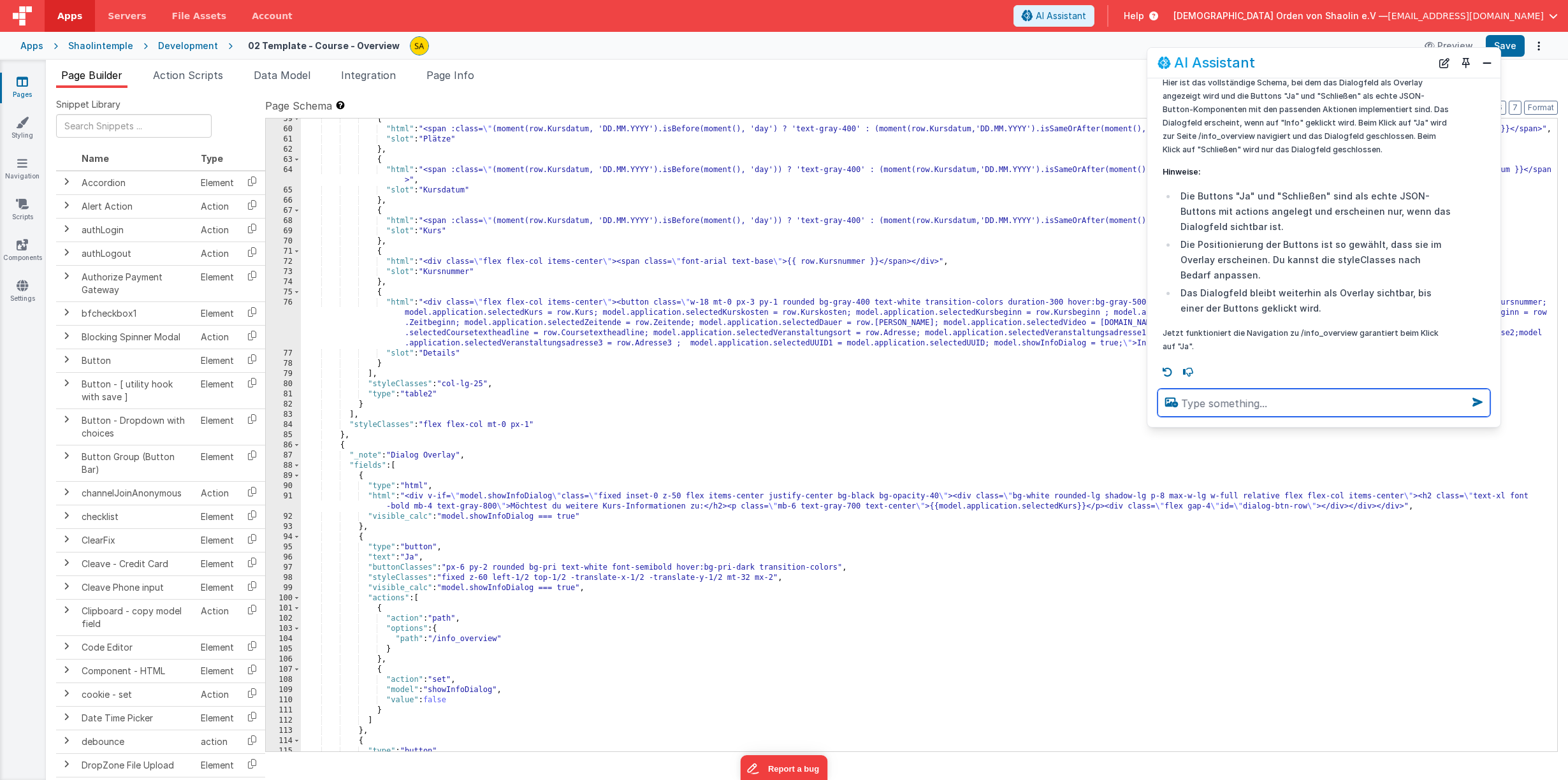
scroll to position [590, 0]
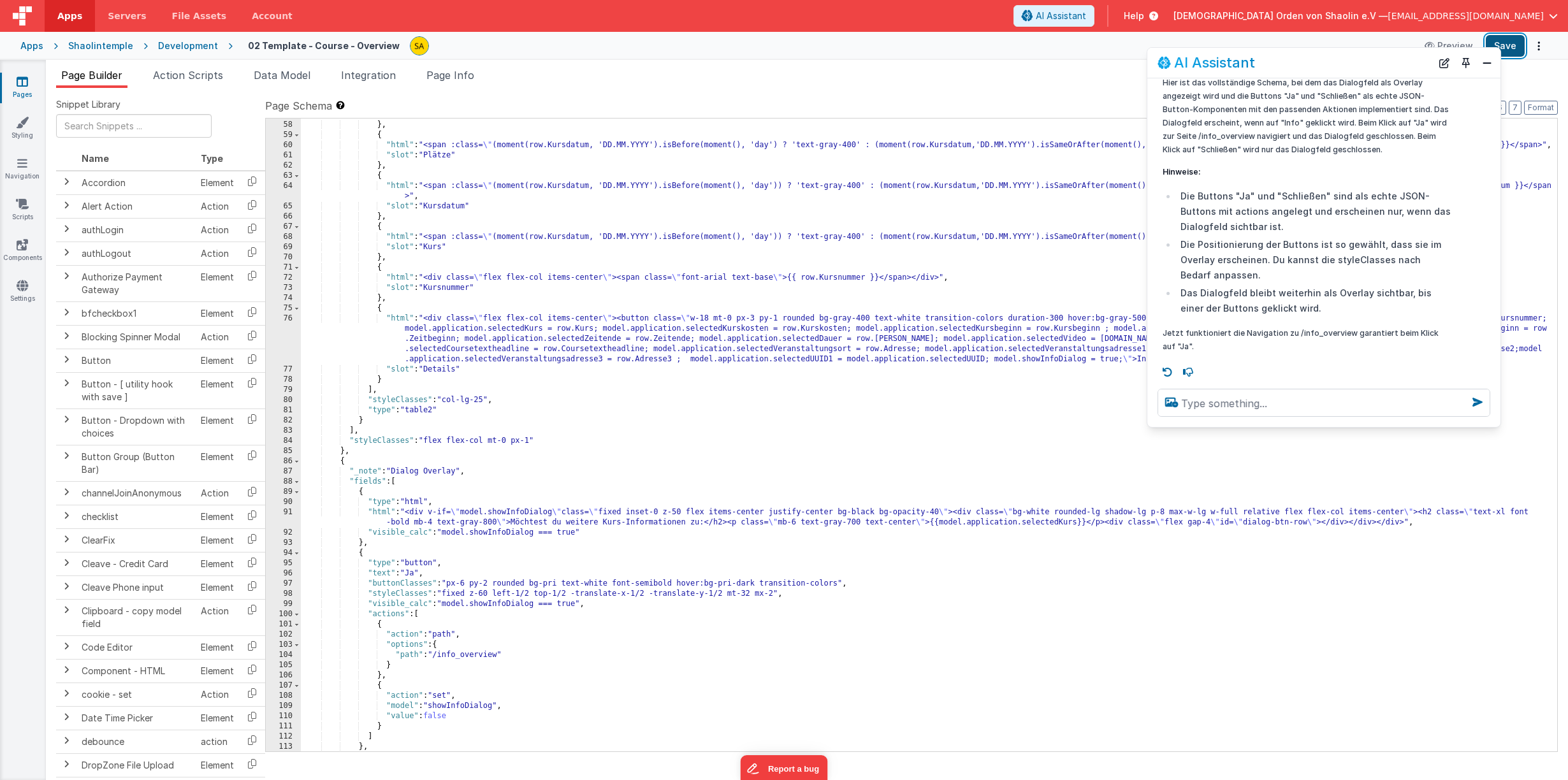
click at [1517, 44] on button "Save" at bounding box center [1505, 46] width 39 height 21
click at [1234, 405] on textarea at bounding box center [1324, 402] width 333 height 28
type textarea "die button "ja" und "Schließen" bitte im dialogfeld platzieren"
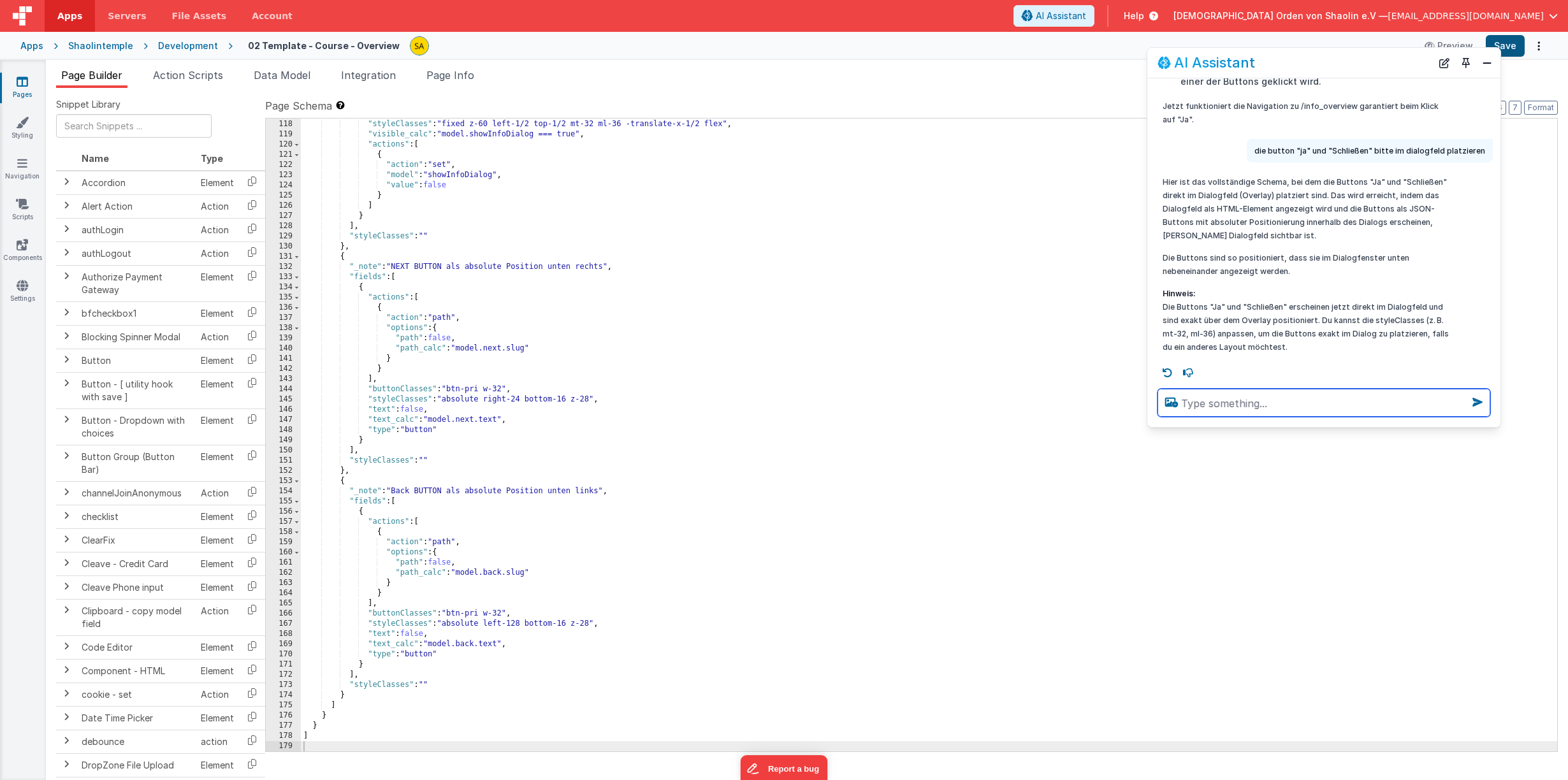
scroll to position [4118, 0]
click at [1510, 51] on button "Save" at bounding box center [1505, 46] width 39 height 21
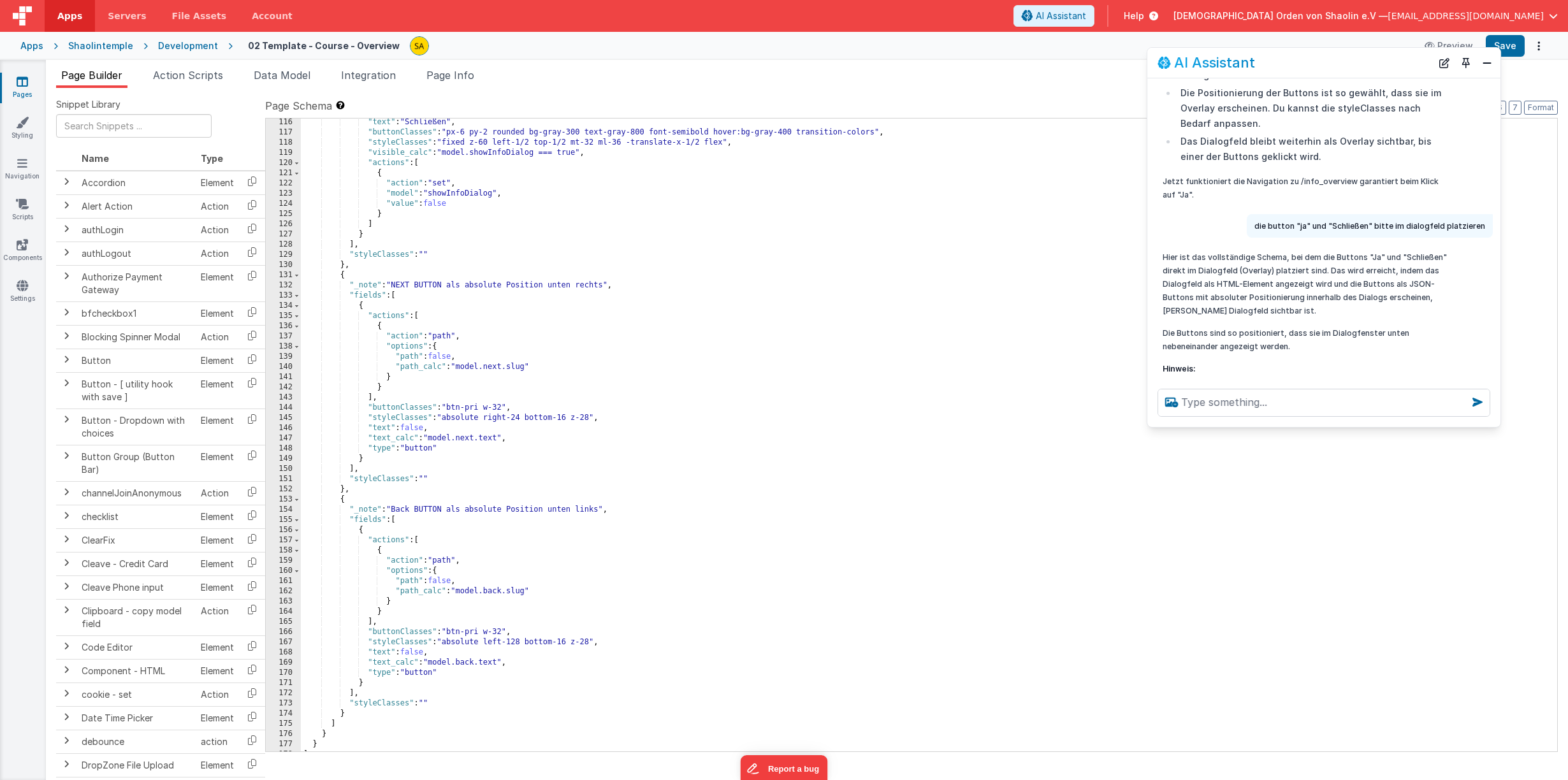
scroll to position [1216, 0]
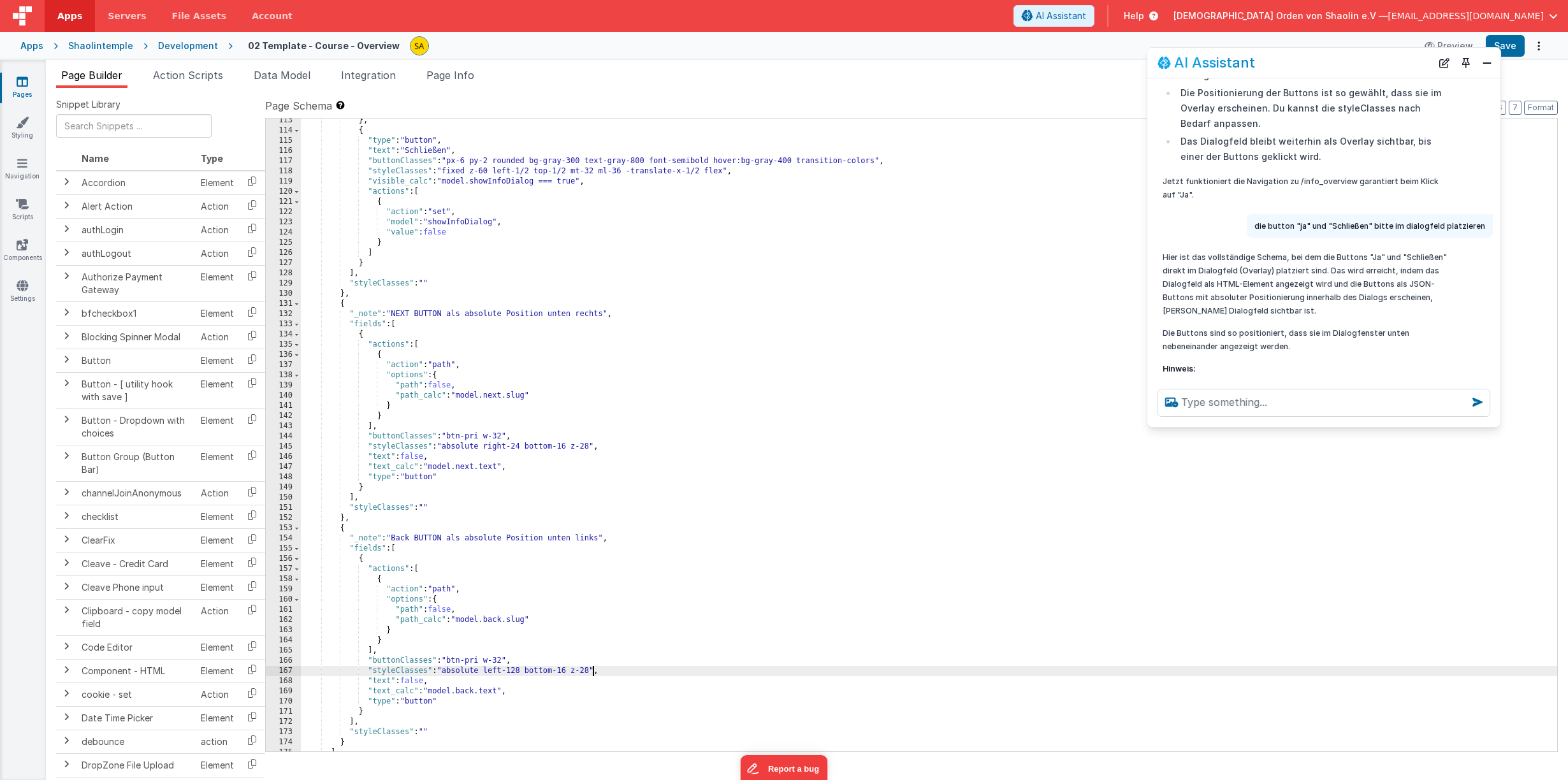
drag, startPoint x: 593, startPoint y: 673, endPoint x: 593, endPoint y: 684, distance: 11.0
click at [593, 673] on div "} , { "type" : "button" , "text" : "Schließen" , "buttonClasses" : "px-6 py-2 r…" at bounding box center [928, 441] width 1256 height 653
click at [1509, 48] on button "Save" at bounding box center [1505, 46] width 39 height 21
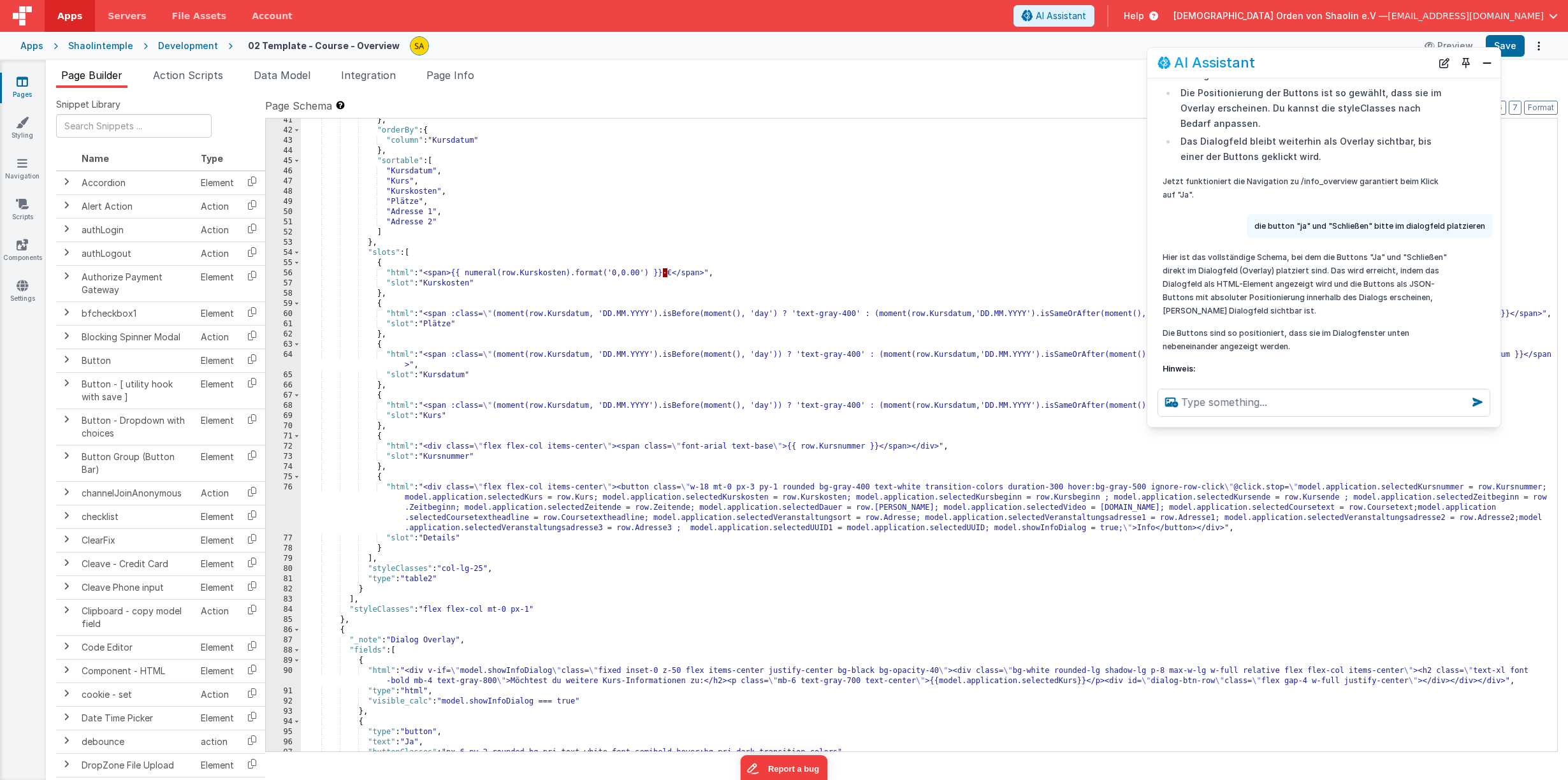
scroll to position [421, 0]
click at [20, 80] on icon at bounding box center [22, 81] width 11 height 13
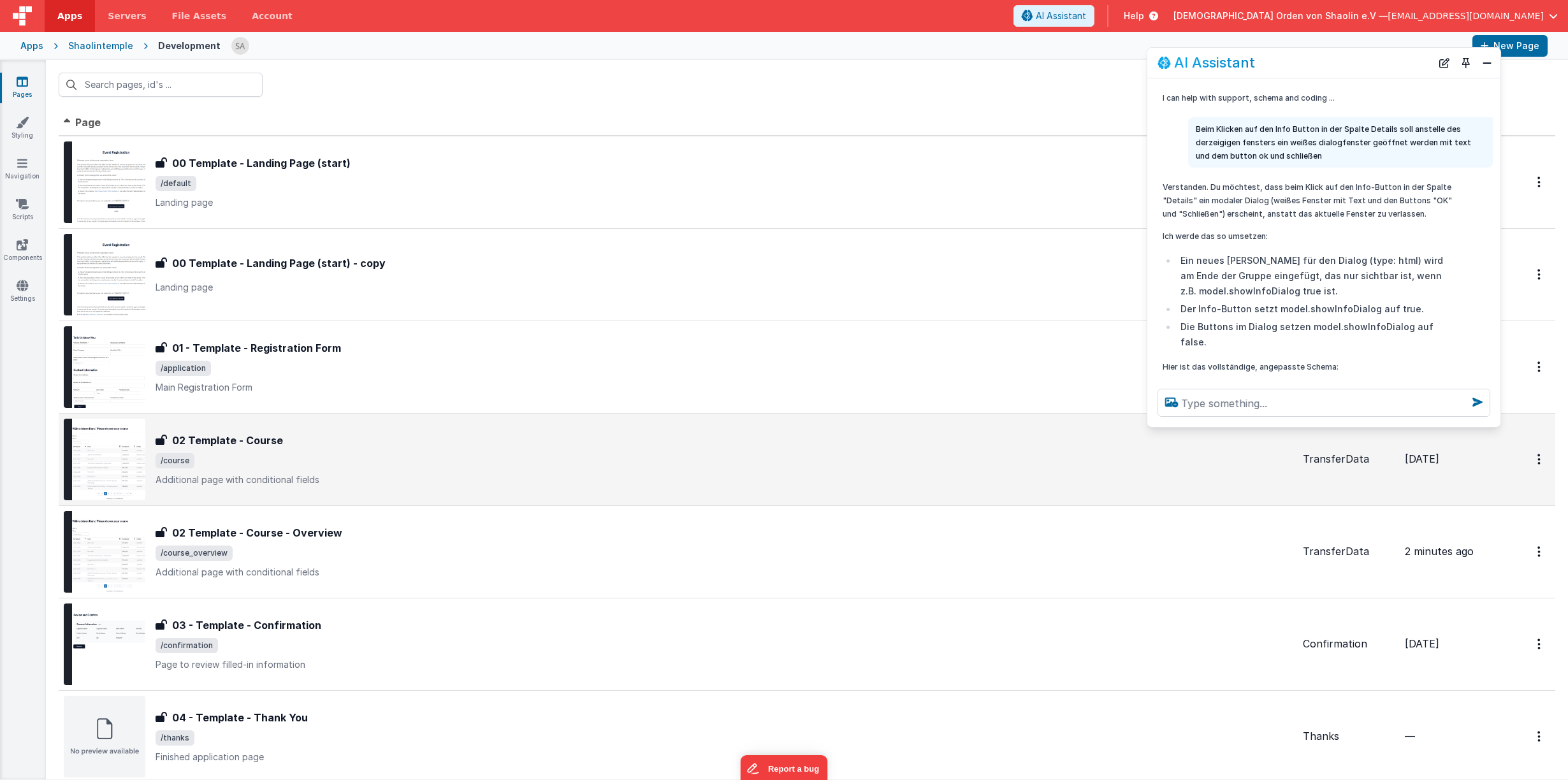
click at [603, 479] on p "Additional page with conditional fields" at bounding box center [723, 479] width 1137 height 13
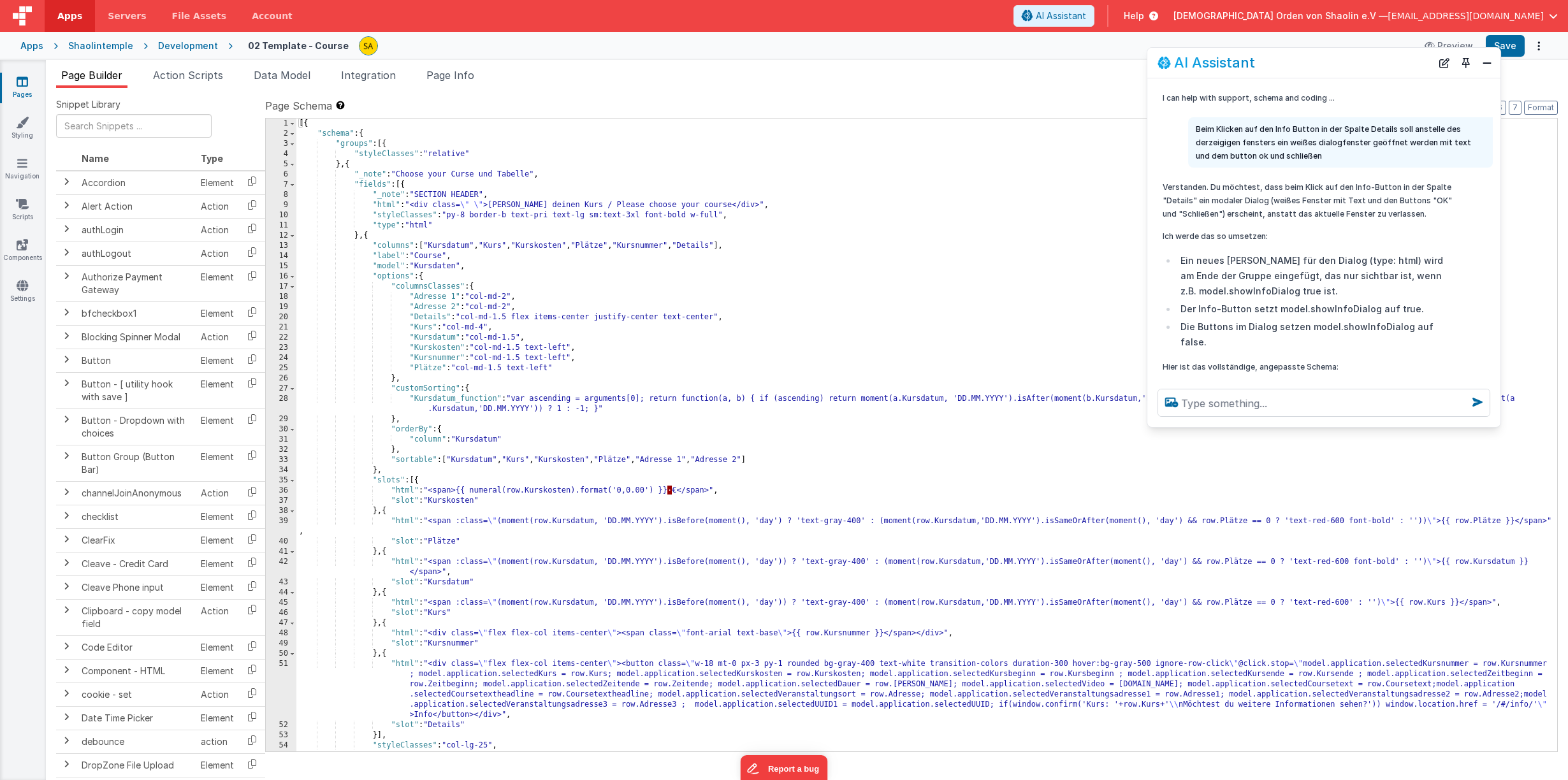
drag, startPoint x: 1360, startPoint y: 58, endPoint x: 1374, endPoint y: 100, distance: 44.3
click at [1363, 112] on div "AI Assistant I can help with support, schema and coding ... Beim Klicken auf de…" at bounding box center [1324, 237] width 354 height 380
click at [1460, 43] on button "Preview" at bounding box center [1448, 46] width 64 height 20
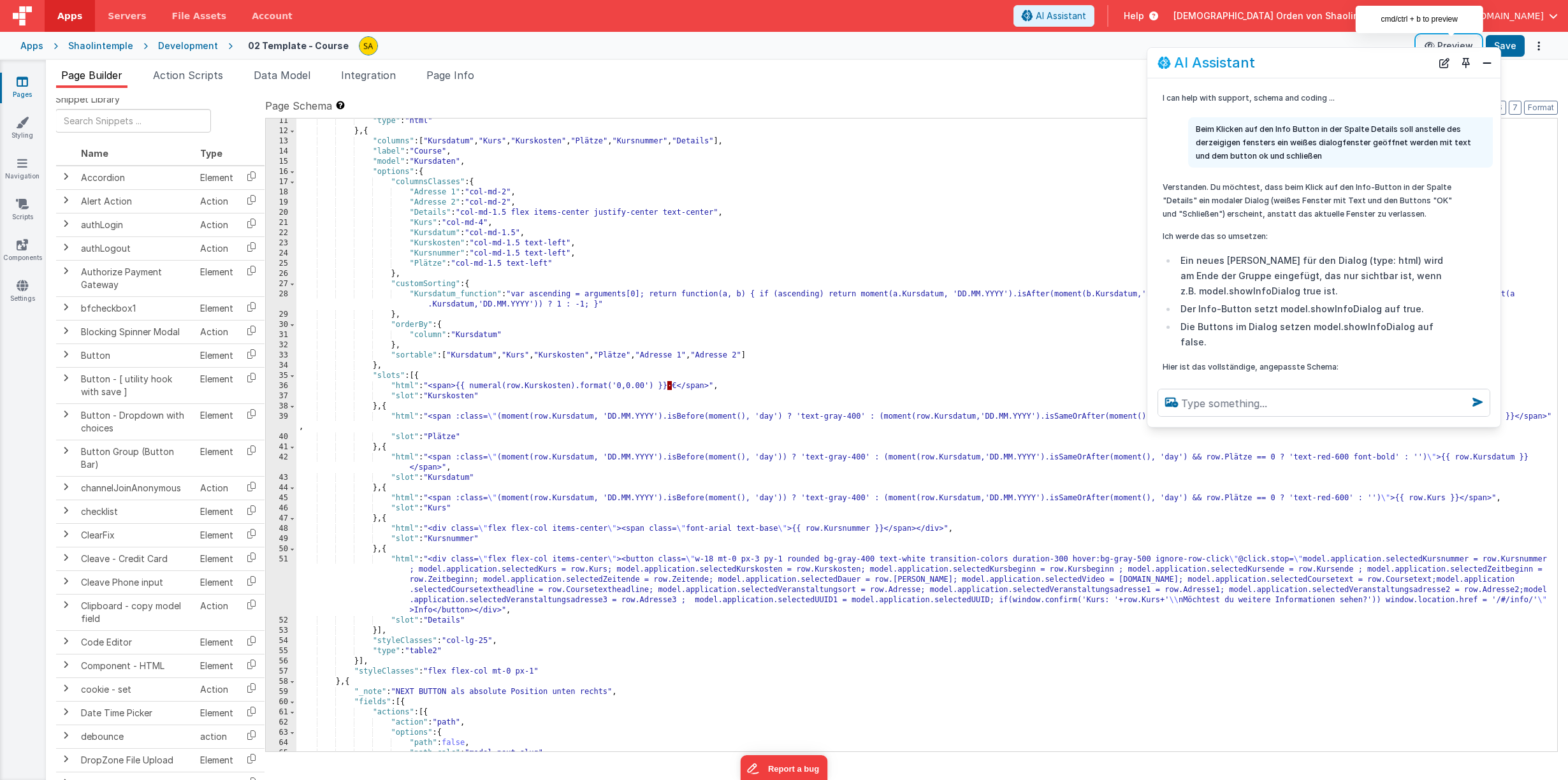
scroll to position [8, 1]
drag, startPoint x: 1460, startPoint y: 43, endPoint x: 19, endPoint y: 86, distance: 1441.6
click at [19, 86] on icon at bounding box center [22, 81] width 11 height 13
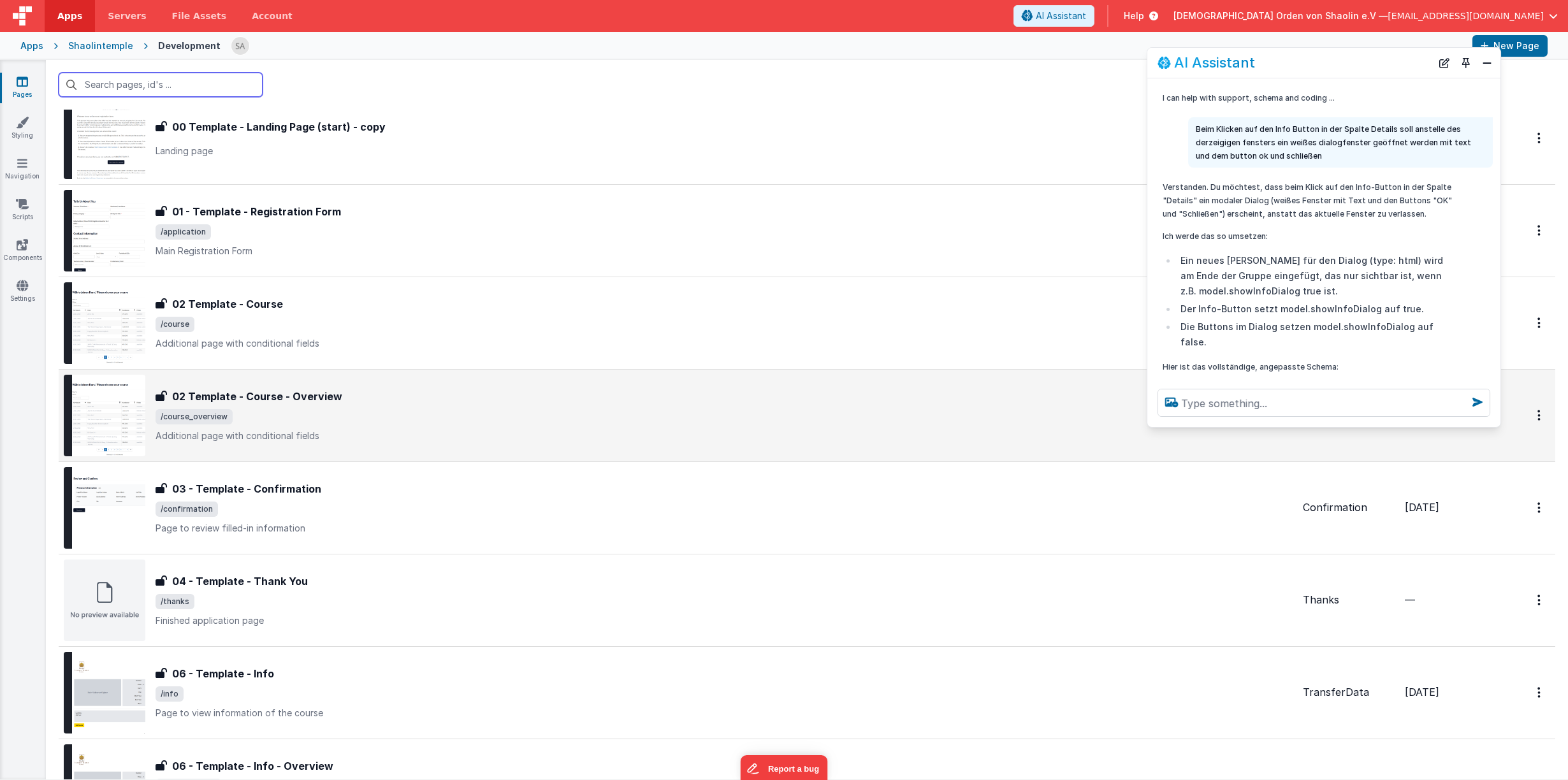
scroll to position [138, 0]
click at [381, 418] on span "/course_overview" at bounding box center [723, 415] width 1137 height 15
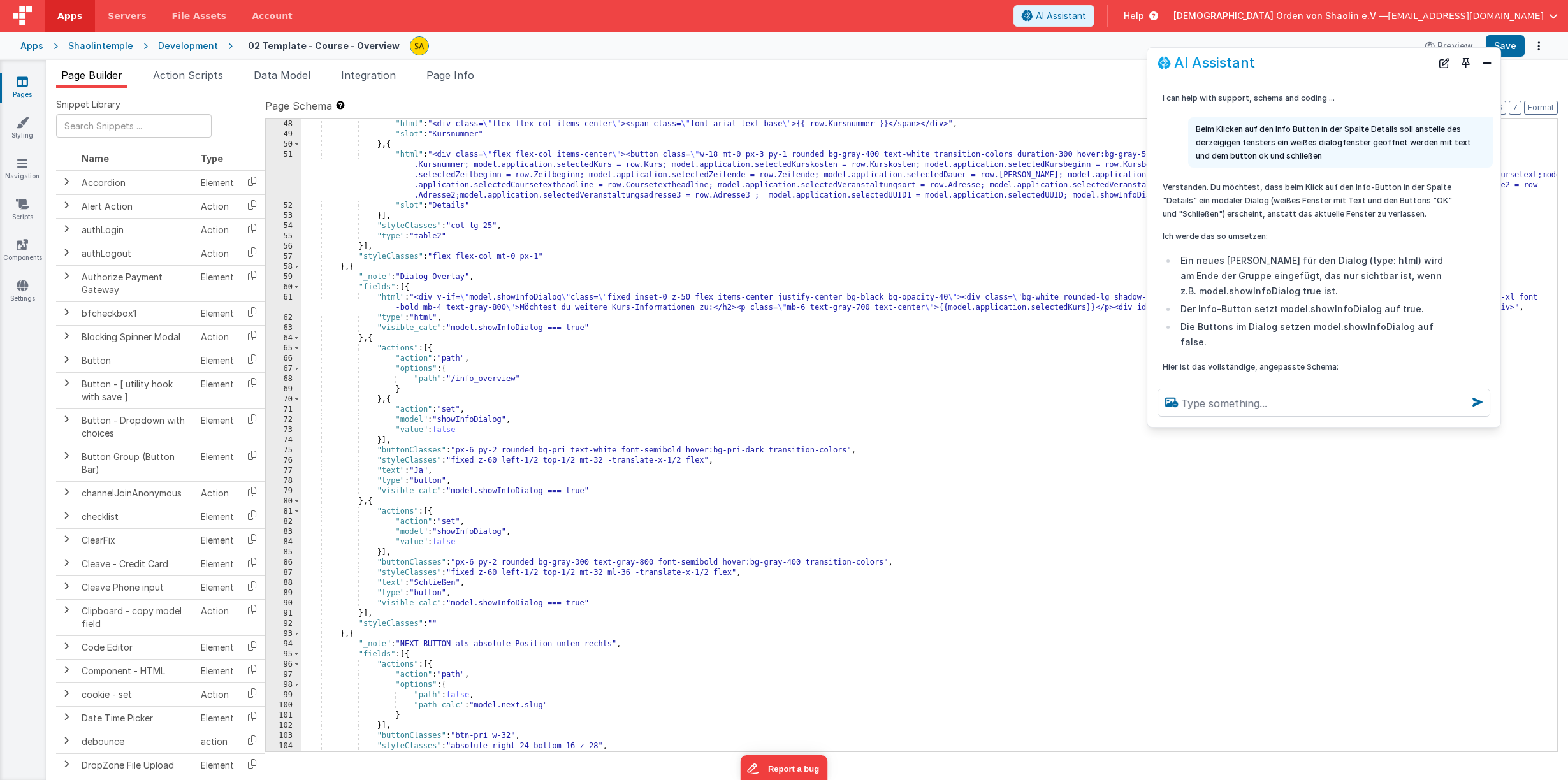
scroll to position [511, 0]
click at [1261, 407] on textarea at bounding box center [1324, 402] width 333 height 28
type textarea "Bitte die beiden Buttons "ja" und "schließen" in das dialogfeld setzen"
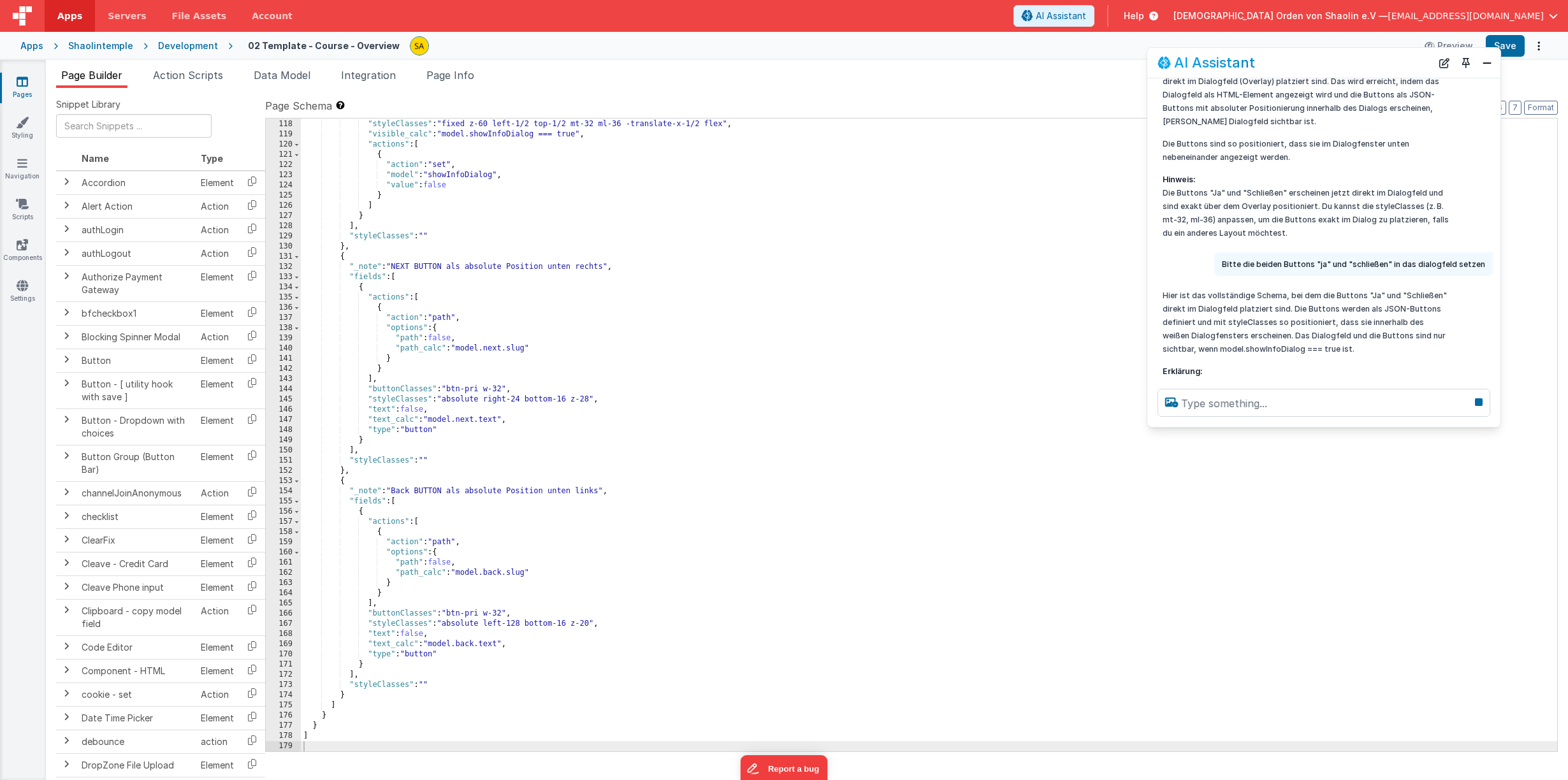
scroll to position [4232, 0]
click at [1512, 49] on button "Save" at bounding box center [1505, 46] width 39 height 21
click at [1453, 48] on div "AI Assistant" at bounding box center [1324, 62] width 353 height 30
click at [1444, 50] on div "AI Assistant" at bounding box center [1324, 62] width 353 height 30
click at [1444, 44] on button "Preview" at bounding box center [1448, 46] width 64 height 20
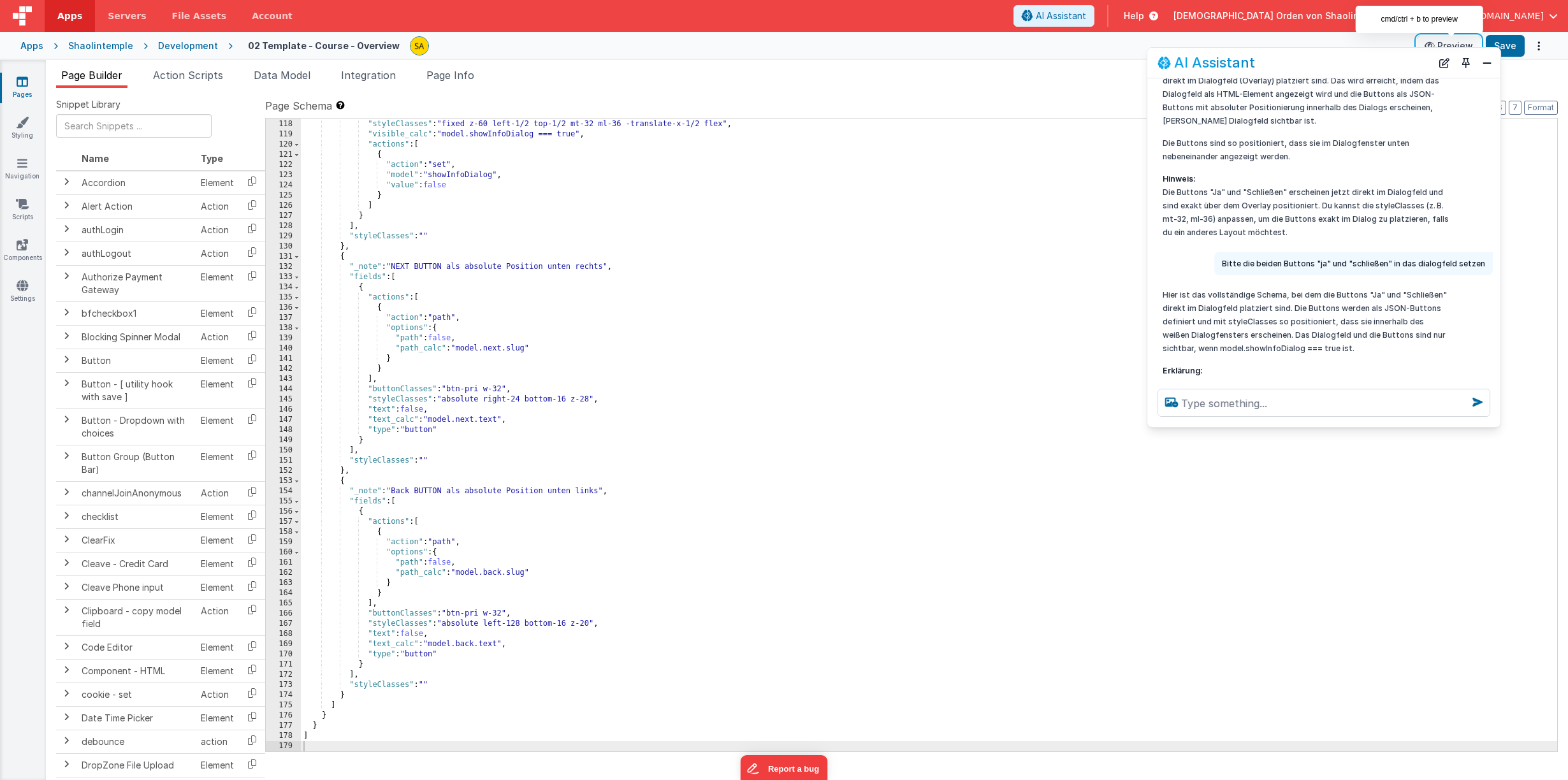
click at [1465, 44] on button "Preview" at bounding box center [1448, 46] width 64 height 20
click at [1434, 41] on button "Preview" at bounding box center [1448, 46] width 64 height 20
click at [1320, 400] on textarea at bounding box center [1324, 402] width 333 height 28
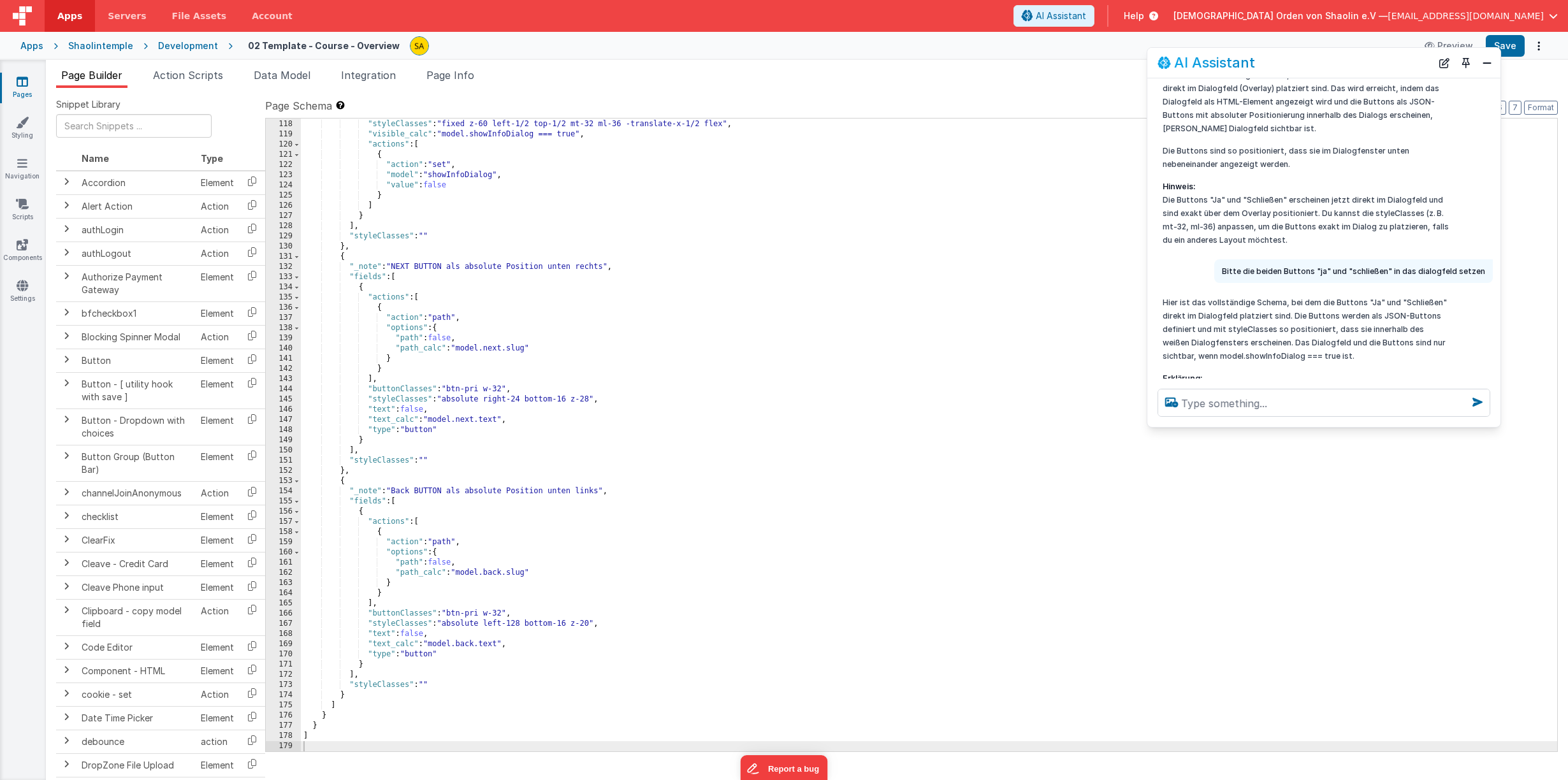
scroll to position [4219, 0]
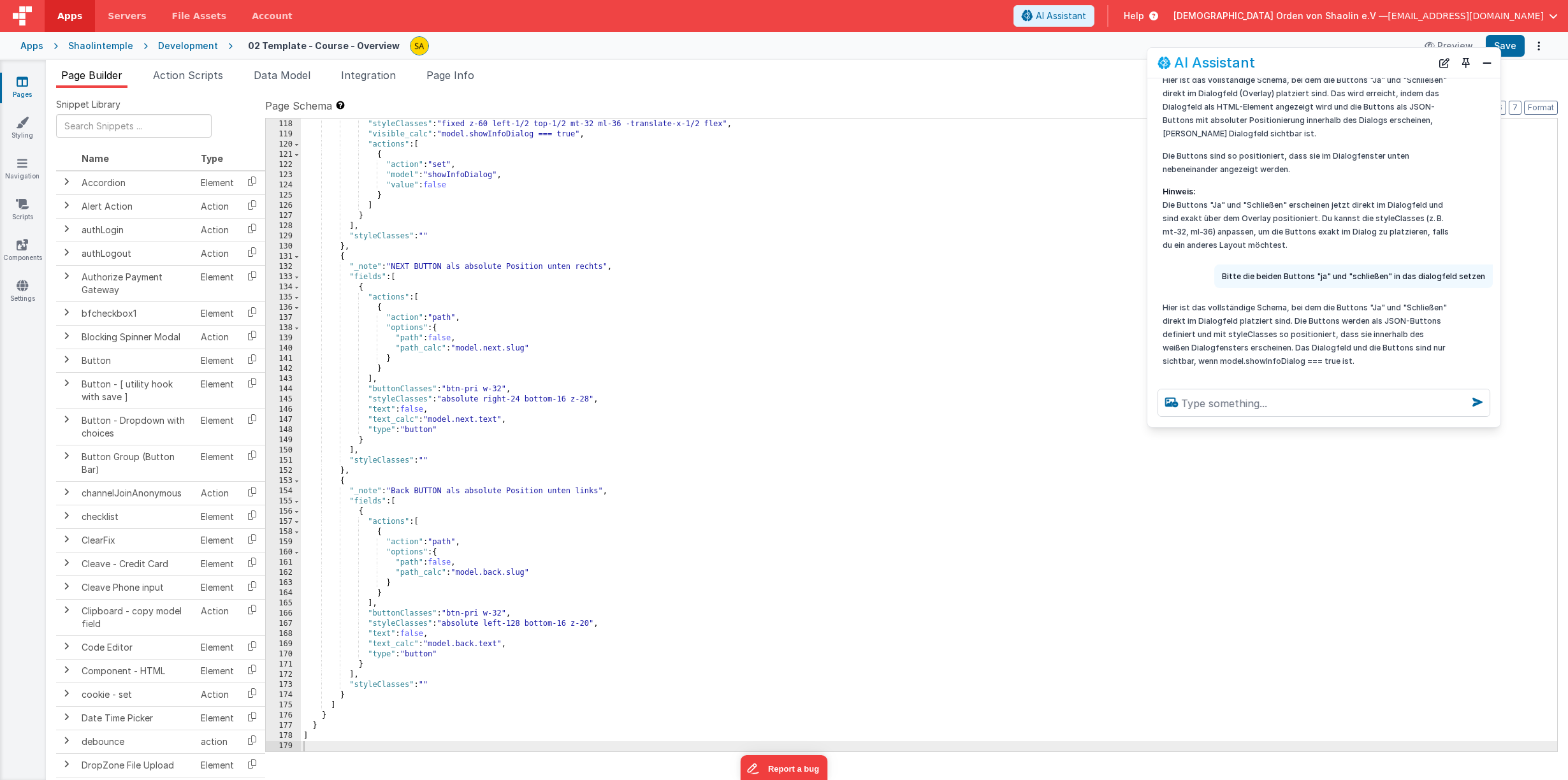
drag, startPoint x: 1308, startPoint y: 70, endPoint x: 1193, endPoint y: 256, distance: 218.7
click at [1305, 177] on div "AI Assistant I can help with support, schema and coding ... Beim Klicken auf de…" at bounding box center [1324, 237] width 354 height 380
click at [22, 86] on icon at bounding box center [22, 81] width 11 height 13
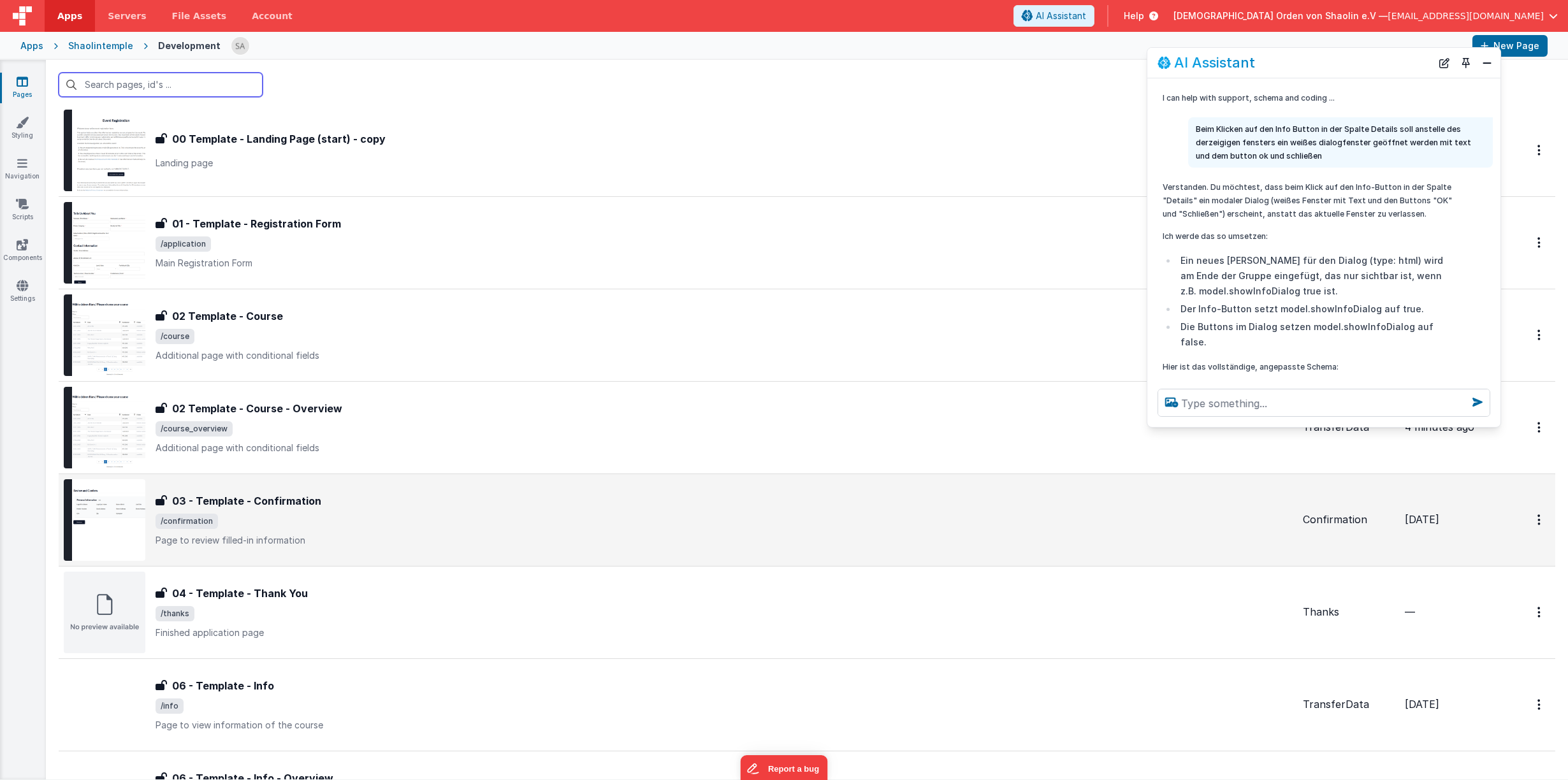
scroll to position [199, 0]
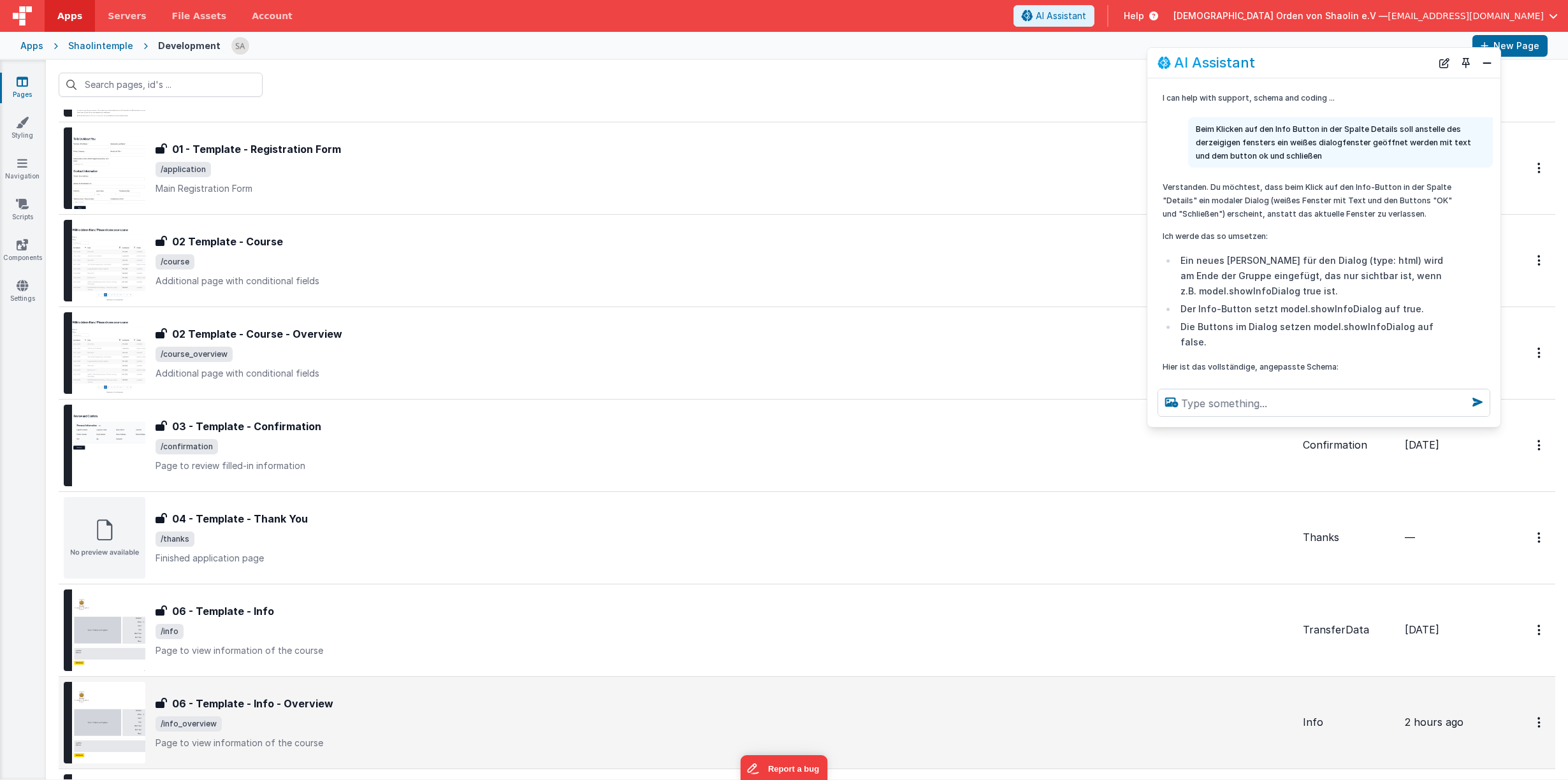
click at [498, 732] on div "06 - Template - Info - Overview 06 - Template - Info - Overview /info_overview …" at bounding box center [723, 722] width 1137 height 54
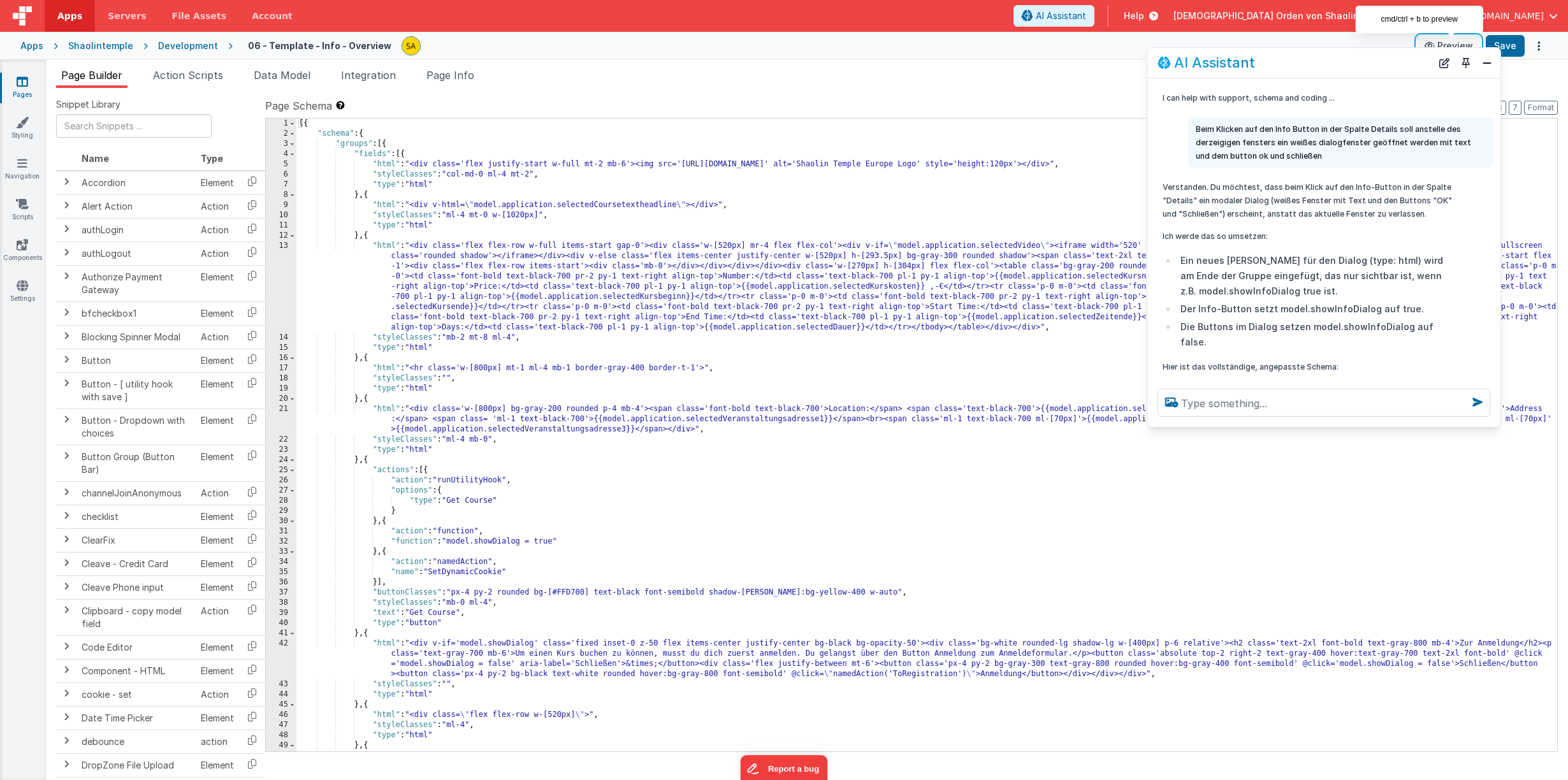
click at [1442, 41] on button "Preview" at bounding box center [1448, 46] width 64 height 20
click at [19, 81] on icon at bounding box center [22, 81] width 11 height 13
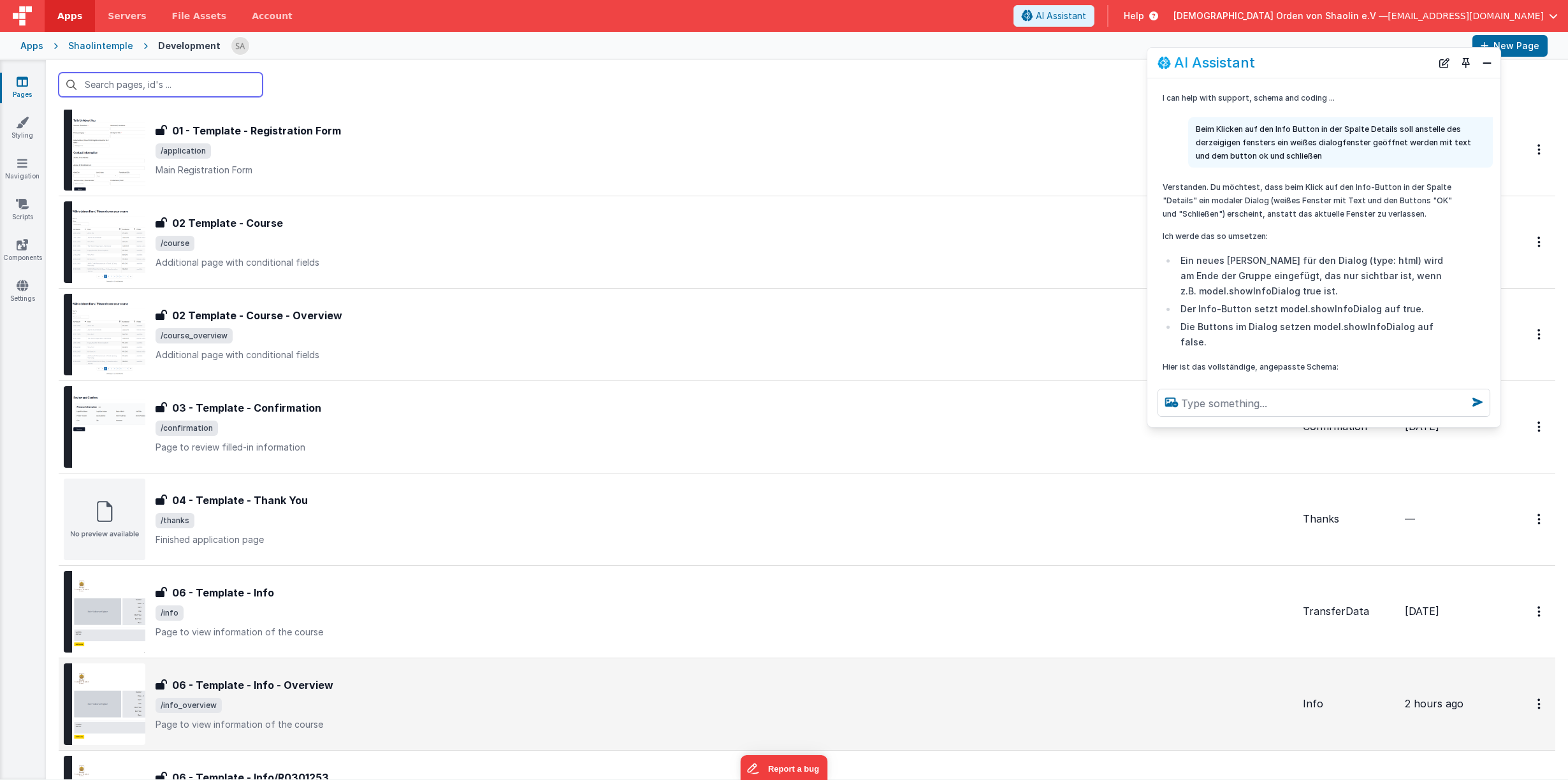
scroll to position [298, 0]
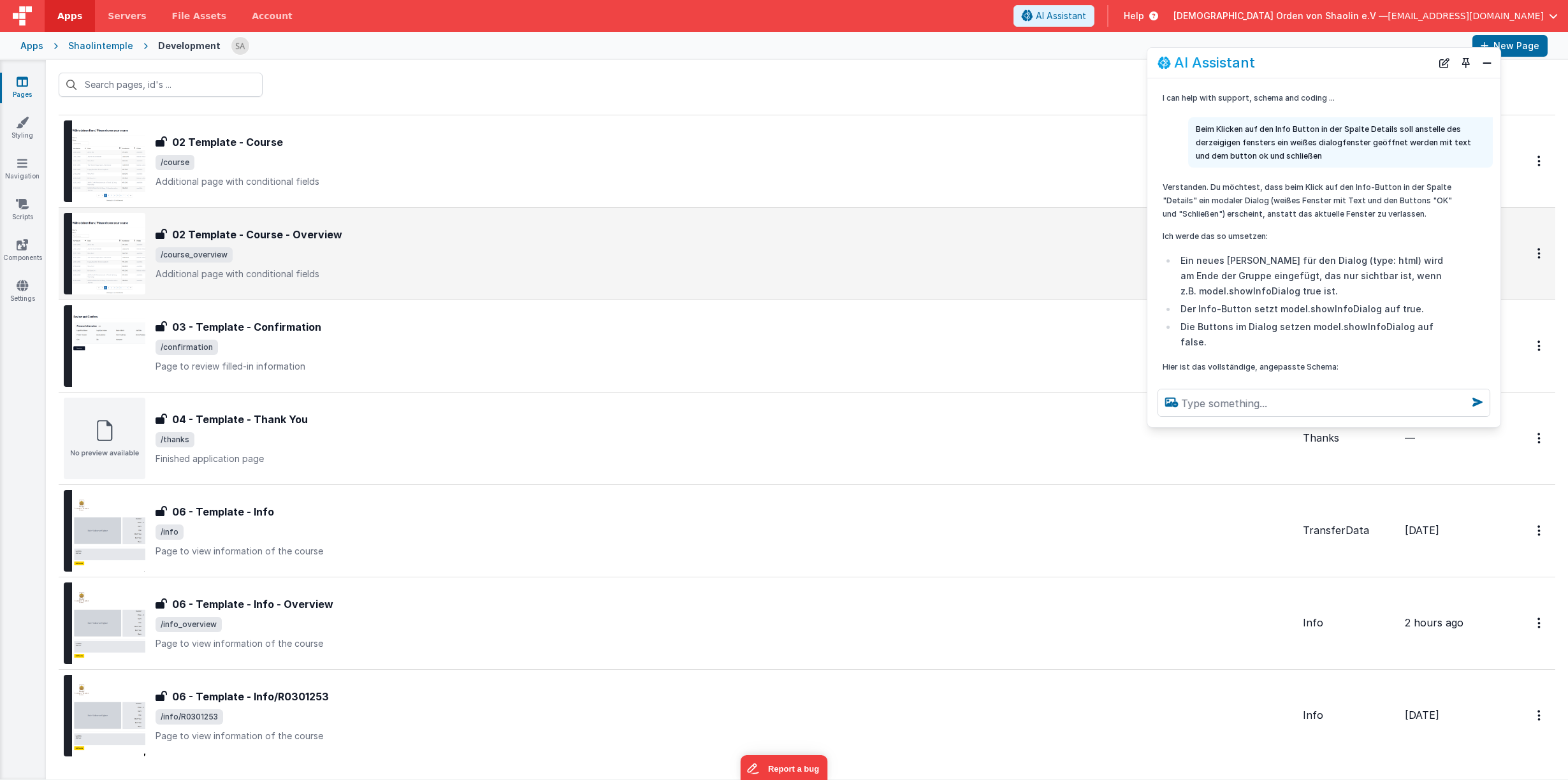
click at [528, 245] on div "02 Template - Course - Overview 02 Template - Course - Overview /course_overvie…" at bounding box center [723, 254] width 1137 height 54
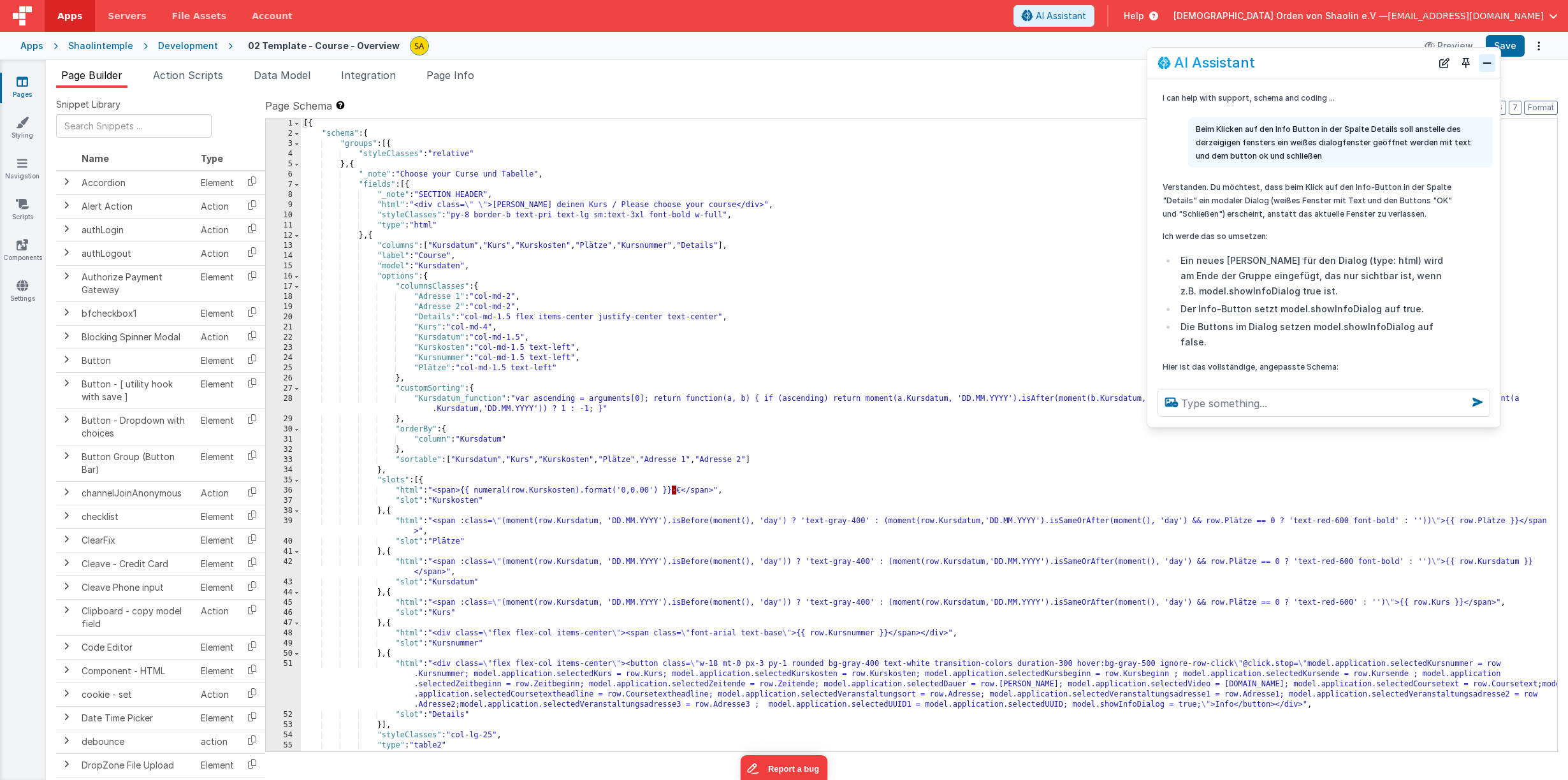
click at [1490, 67] on button "Close" at bounding box center [1486, 63] width 17 height 18
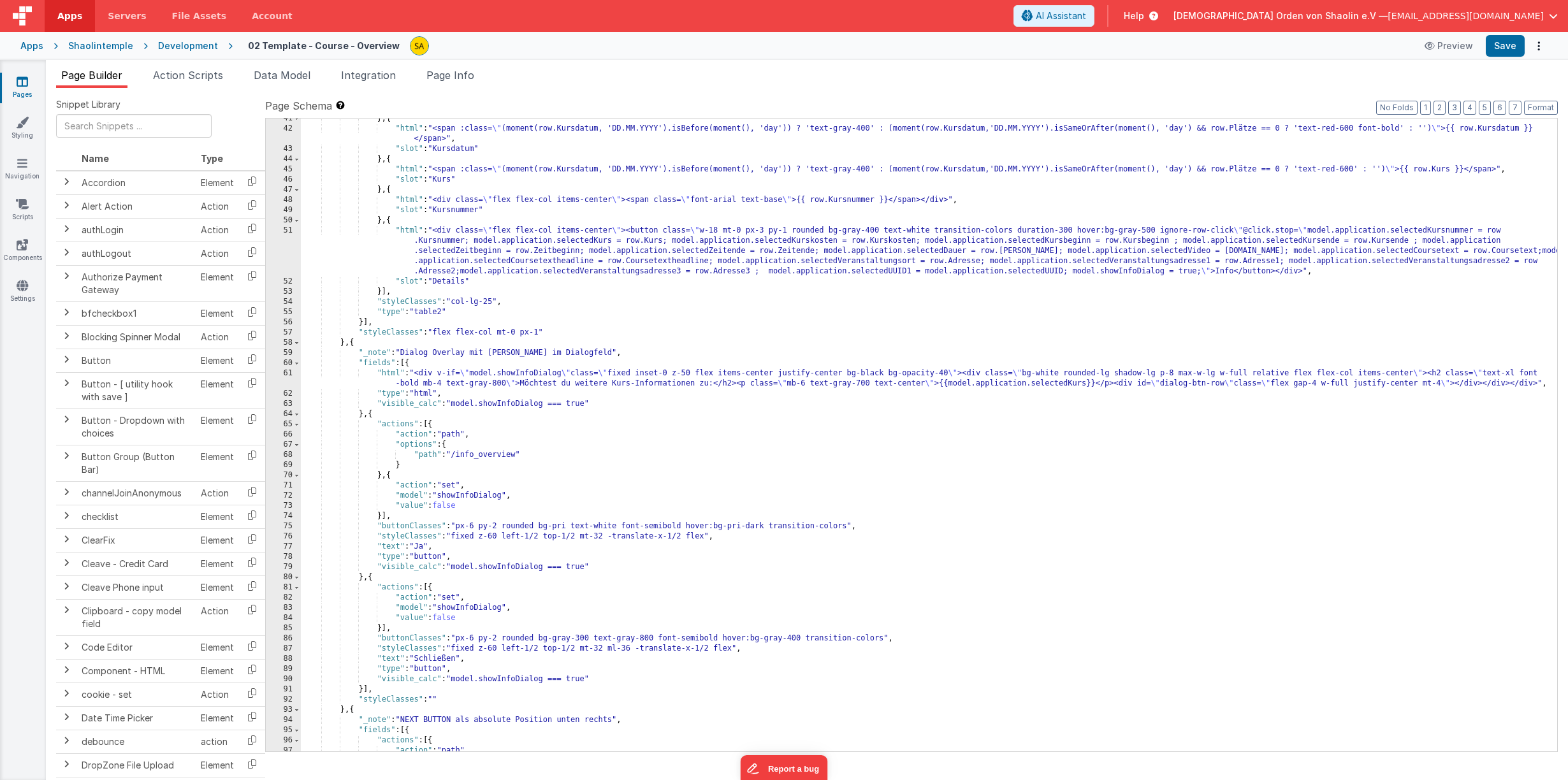
scroll to position [433, 0]
click at [1086, 21] on span "AI Assistant" at bounding box center [1060, 15] width 50 height 13
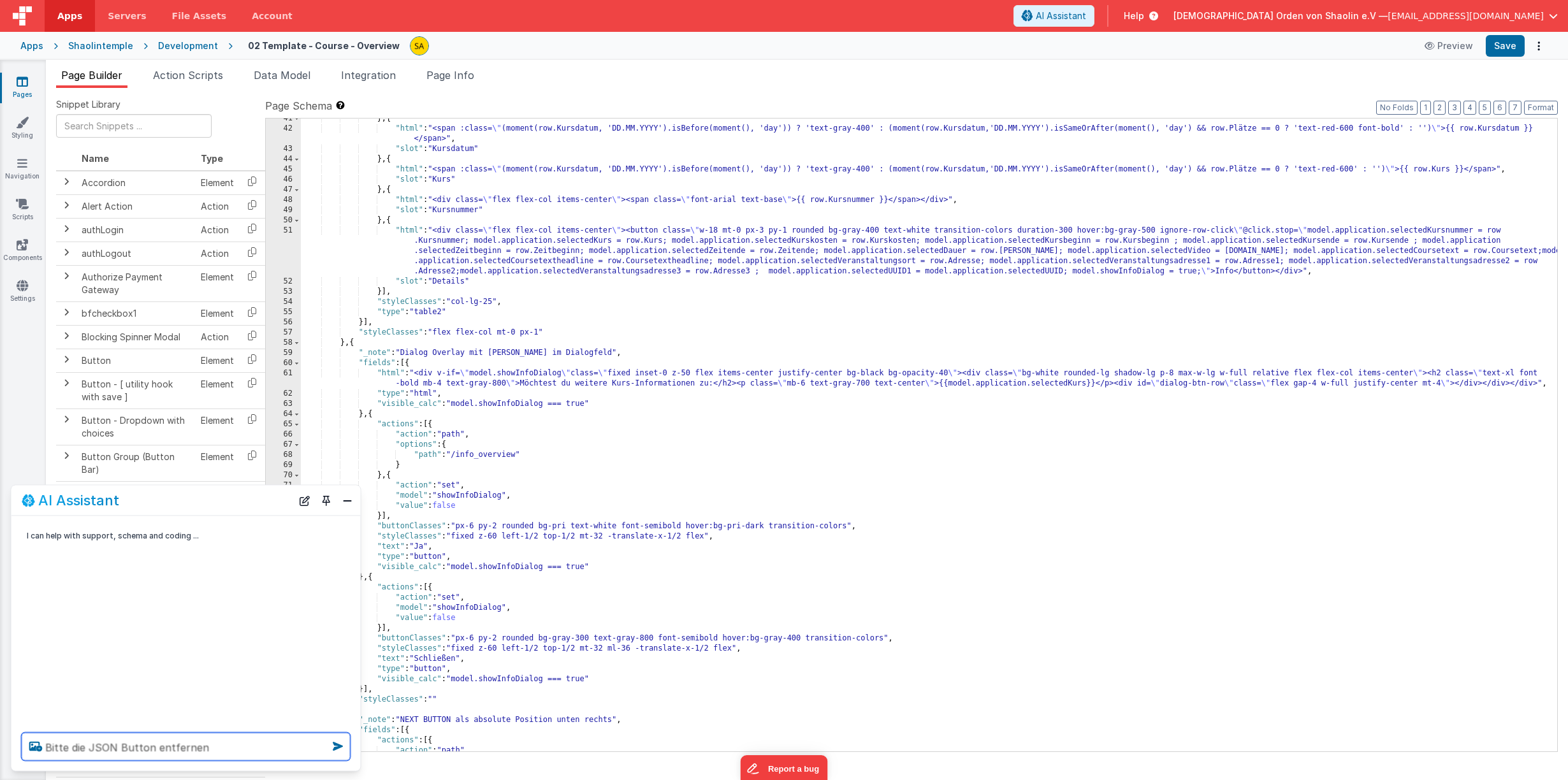
click at [150, 747] on textarea "Bitte die JSON Button entfernen" at bounding box center [186, 747] width 329 height 28
type textarea "Bitte die JSON Button "Ja" und "schließen" entfernen"
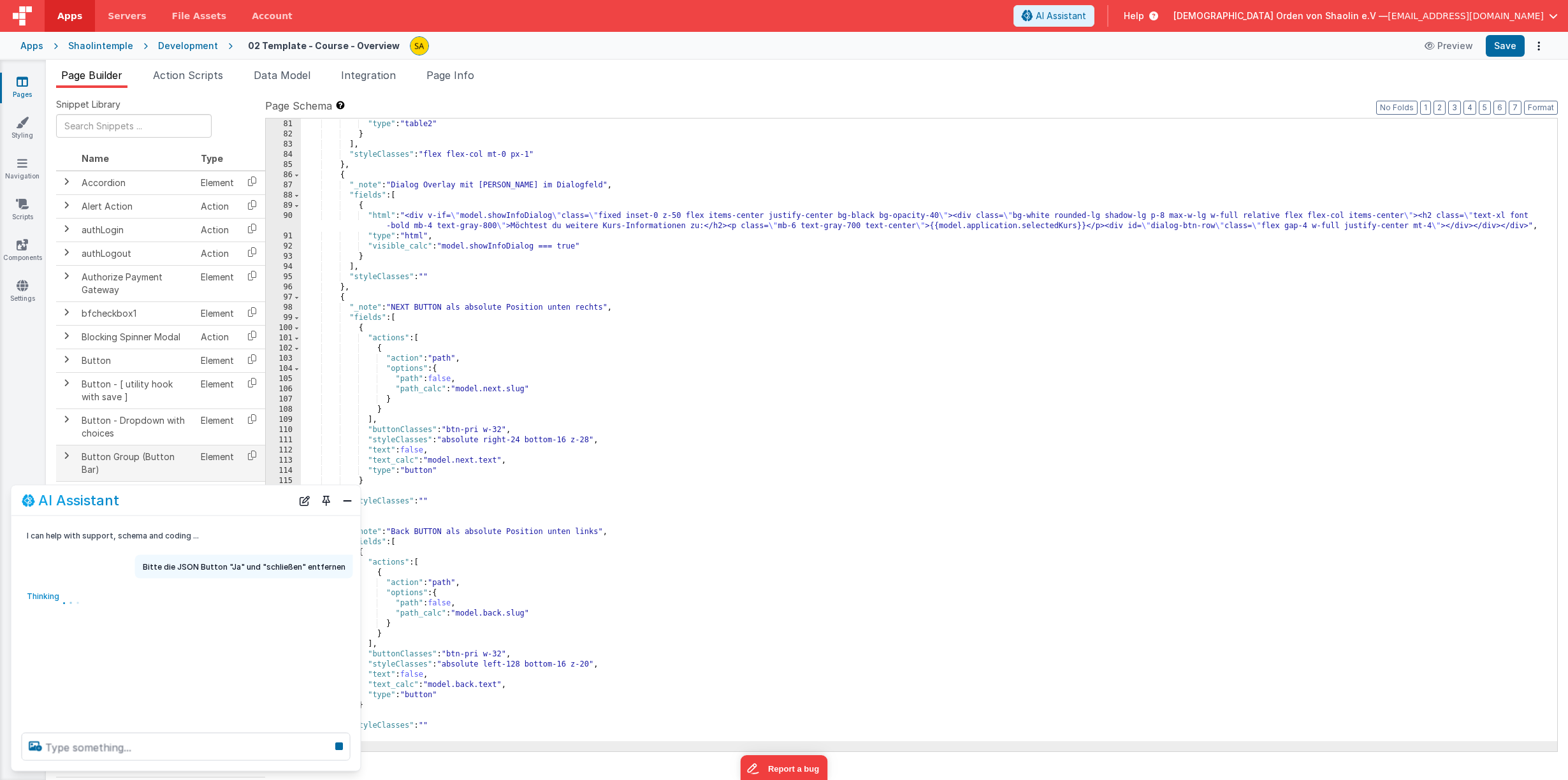
scroll to position [917, 0]
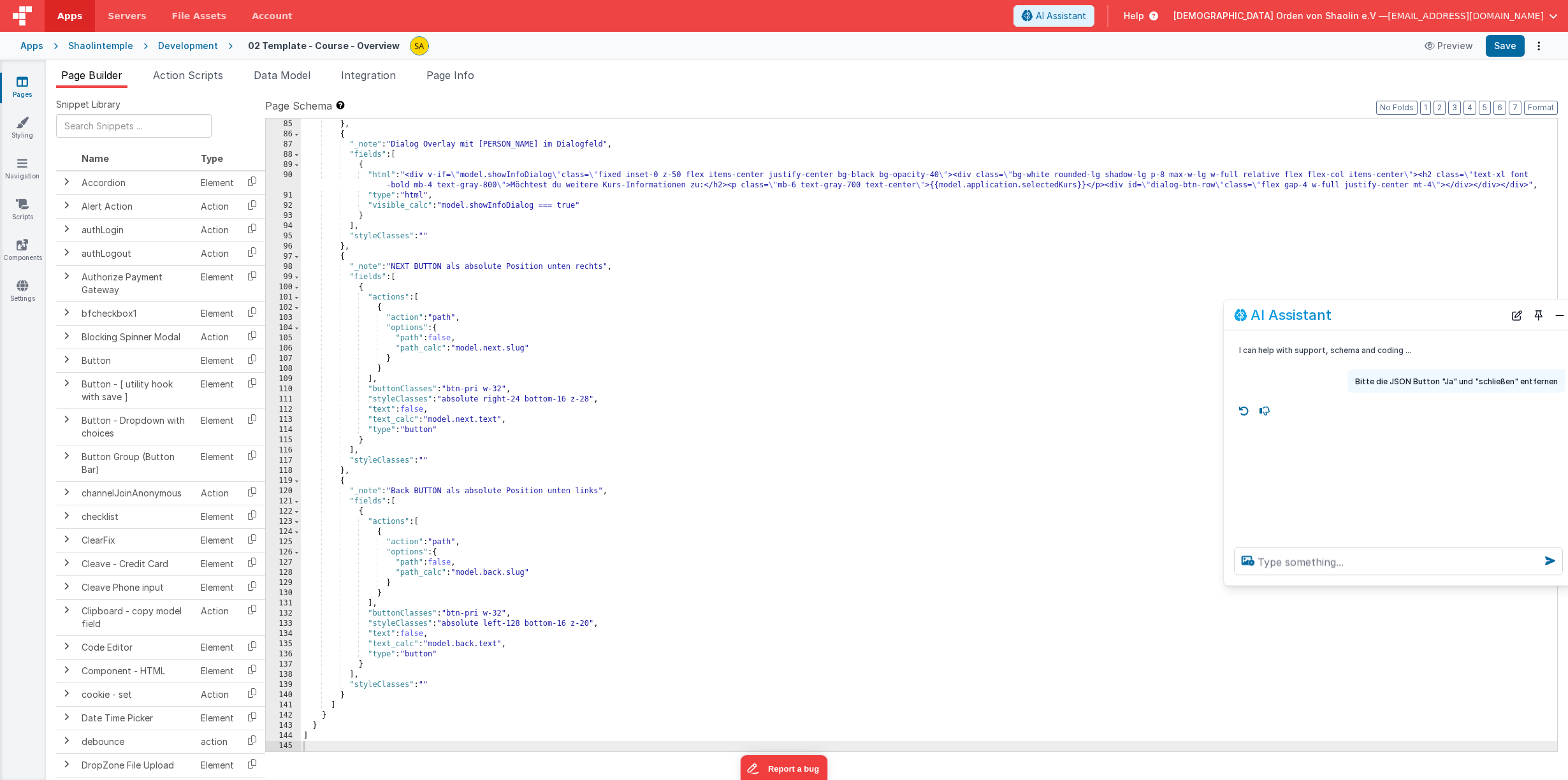
drag, startPoint x: 186, startPoint y: 495, endPoint x: 1261, endPoint y: 335, distance: 1086.8
click at [1387, 319] on div "AI Assistant" at bounding box center [1368, 315] width 270 height 15
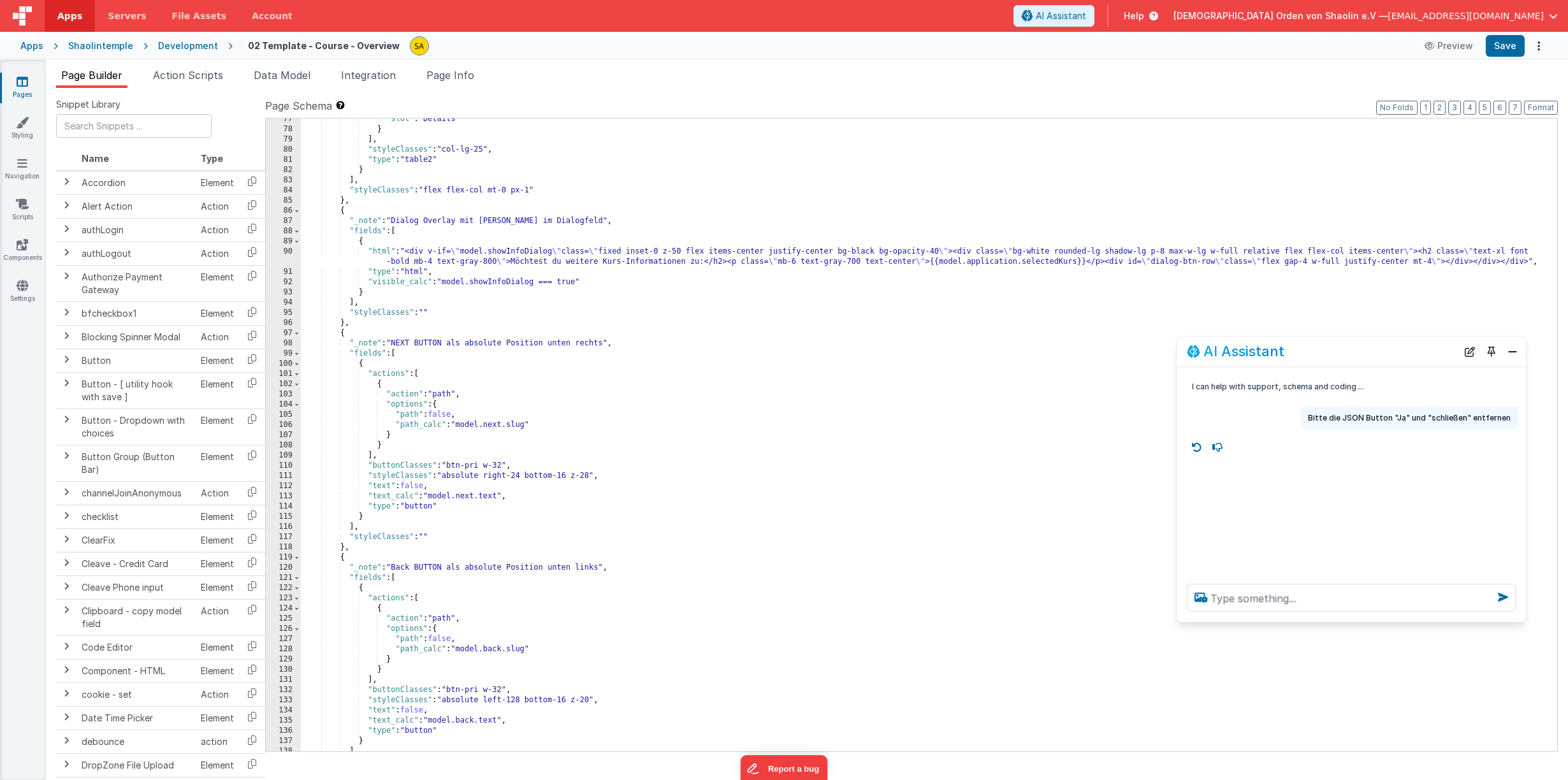
scroll to position [840, 0]
click at [344, 333] on div ""slot" : "Details" } ] , "styleClasses" : "col-lg-25" , "type" : "table2" } ] ,…" at bounding box center [928, 440] width 1256 height 653
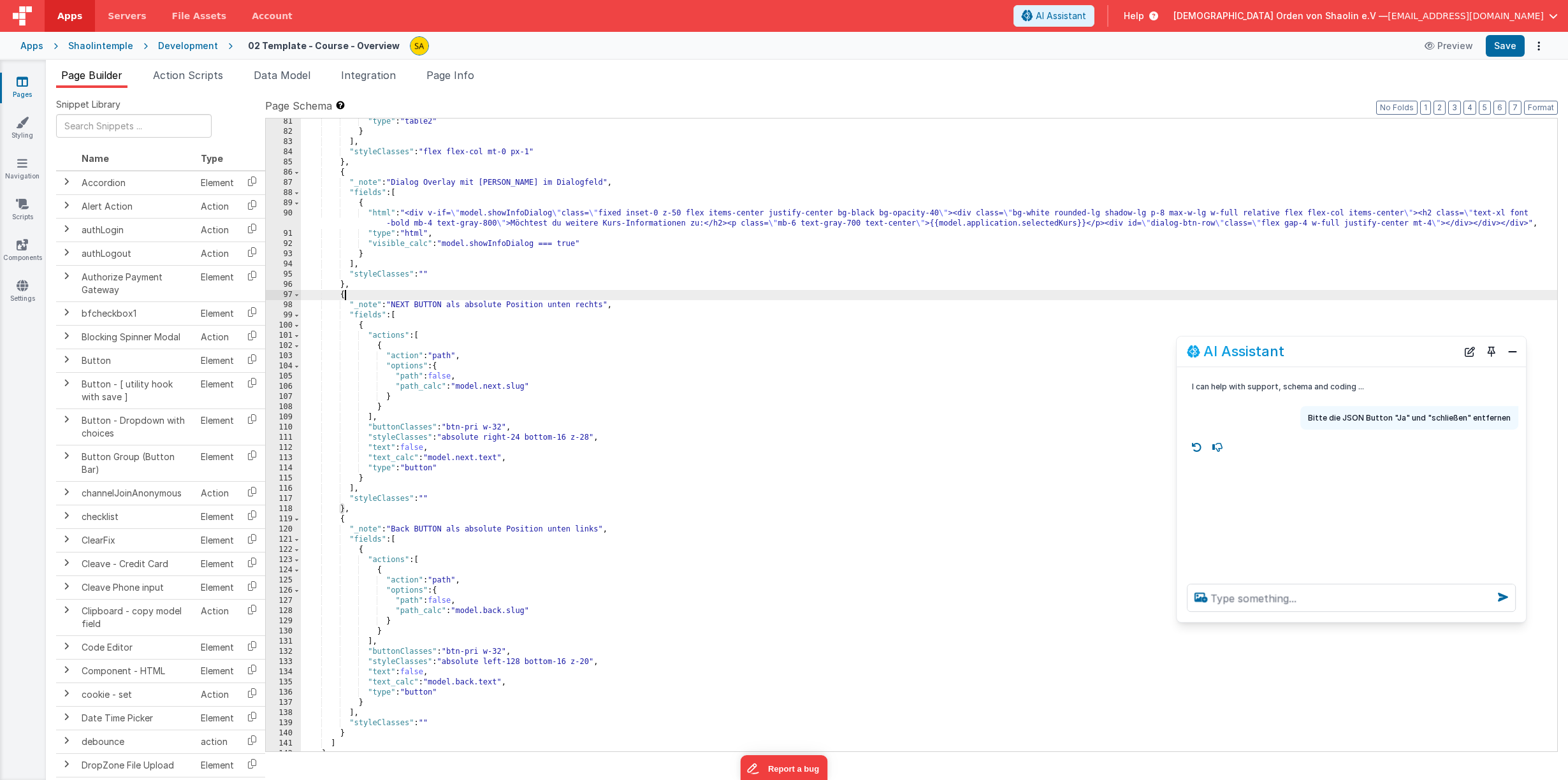
scroll to position [917, 0]
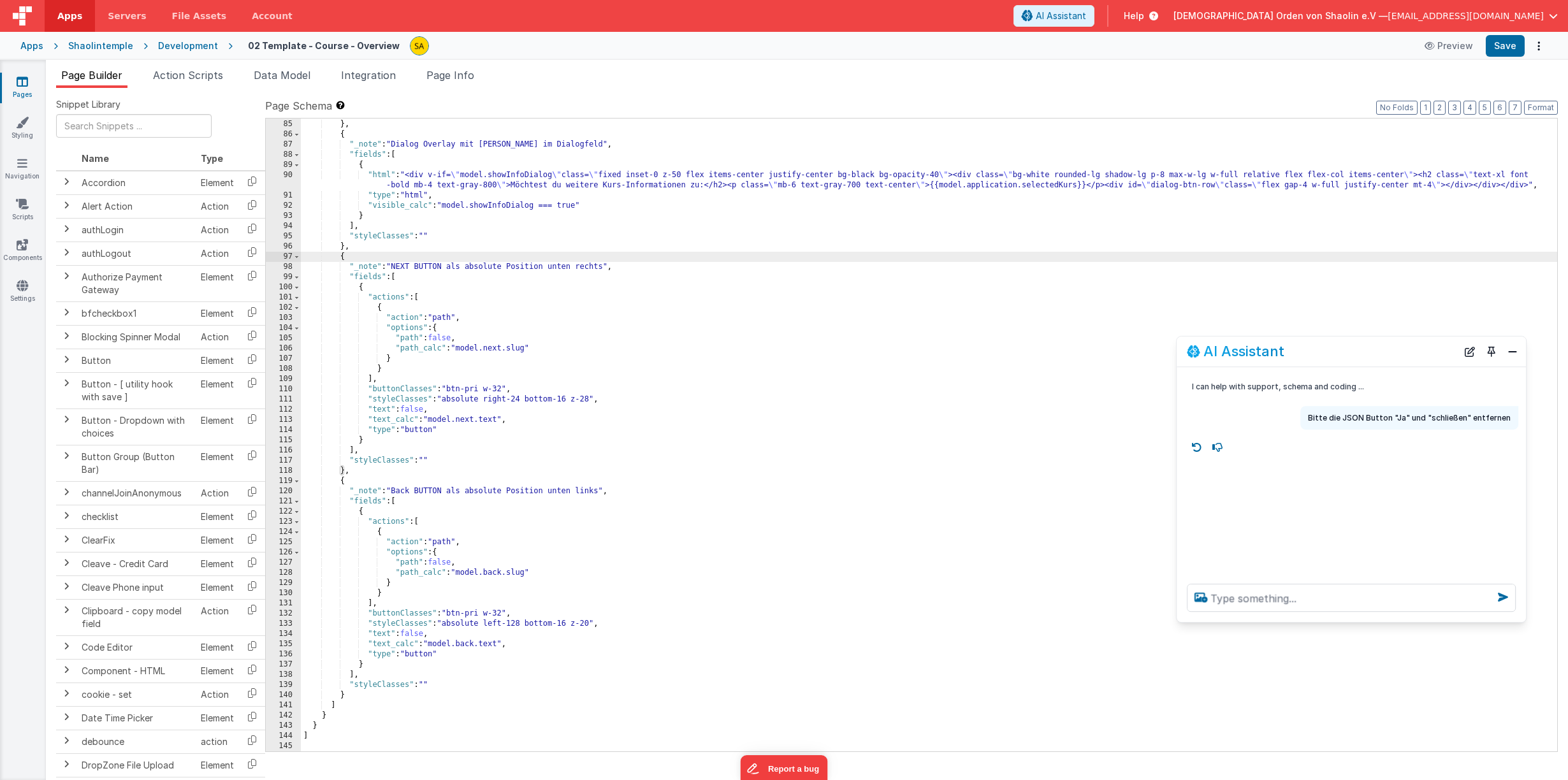
click at [344, 481] on div ""styleClasses" : "flex flex-col mt-0 px-1" } , { "_note" : "Dialog Overlay mit …" at bounding box center [928, 435] width 1256 height 653
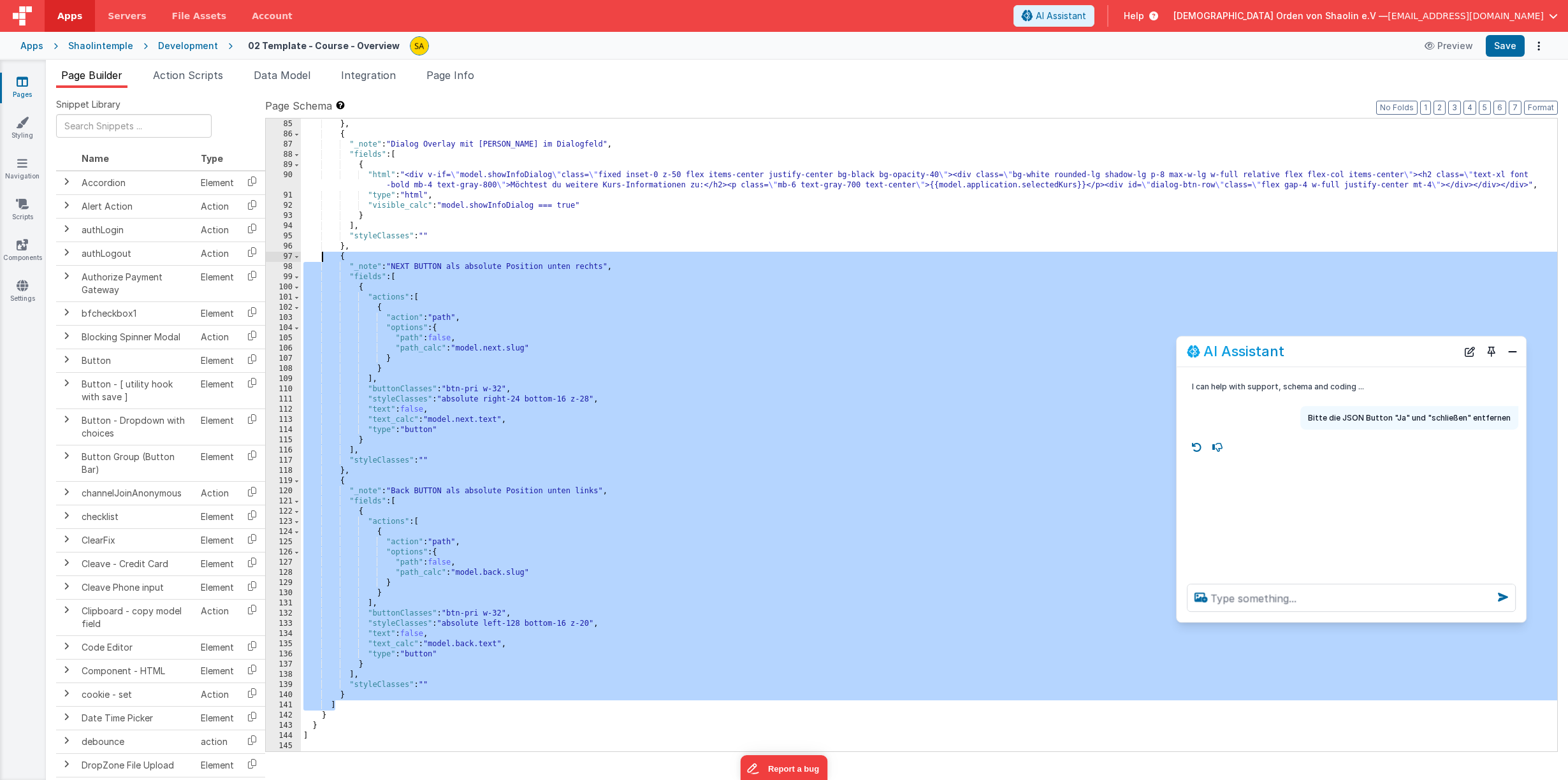
drag, startPoint x: 348, startPoint y: 700, endPoint x: 321, endPoint y: 261, distance: 439.8
click at [321, 261] on div ""styleClasses" : "flex flex-col mt-0 px-1" } , { "_note" : "Dialog Overlay mit …" at bounding box center [928, 435] width 1256 height 653
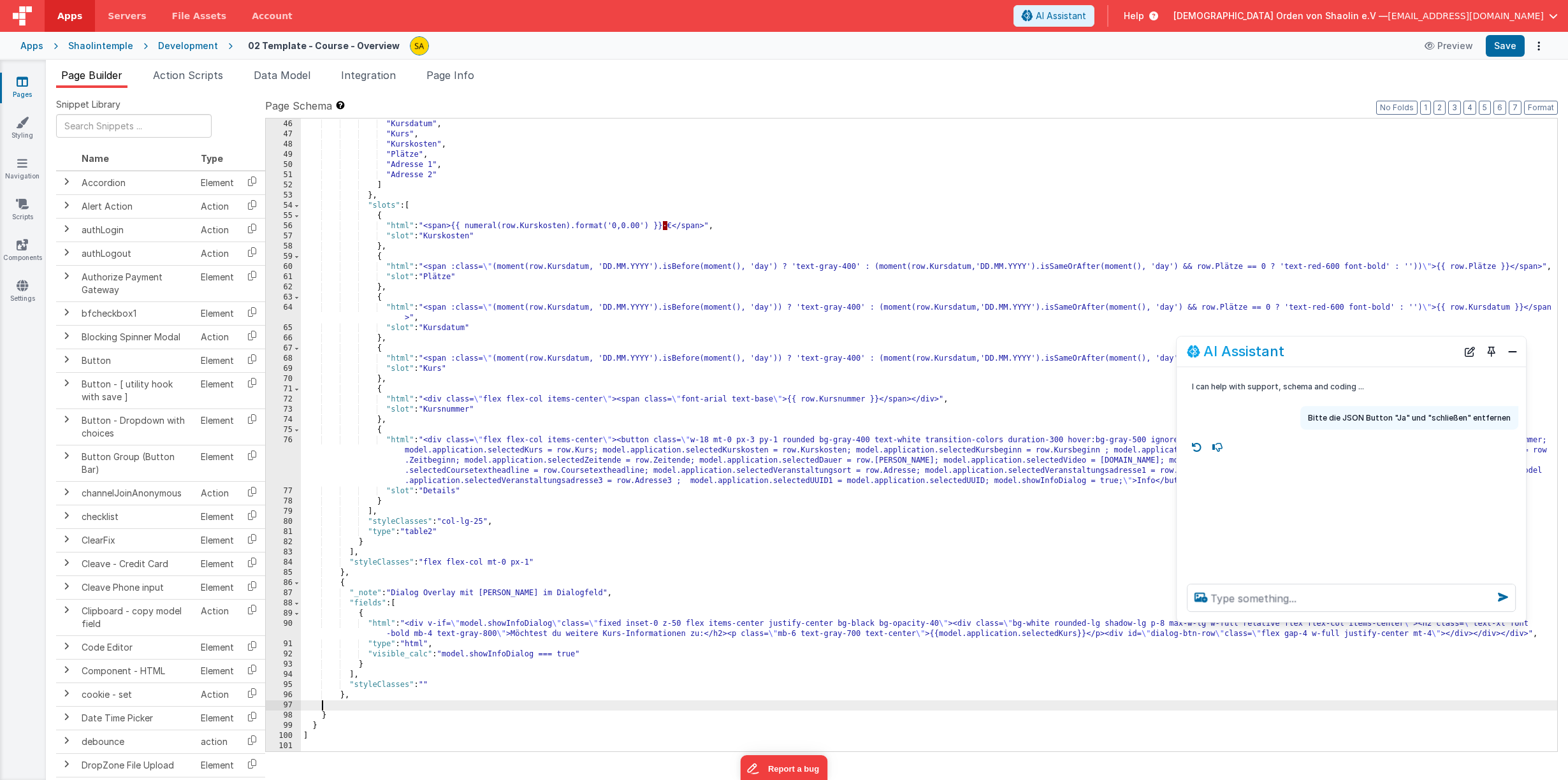
scroll to position [468, 0]
click at [379, 689] on div ""sortable" : [ "Kursdatum" , "Kurs" , "Kurskosten" , "Plätze" , "Adresse 1" , "…" at bounding box center [928, 435] width 1256 height 653
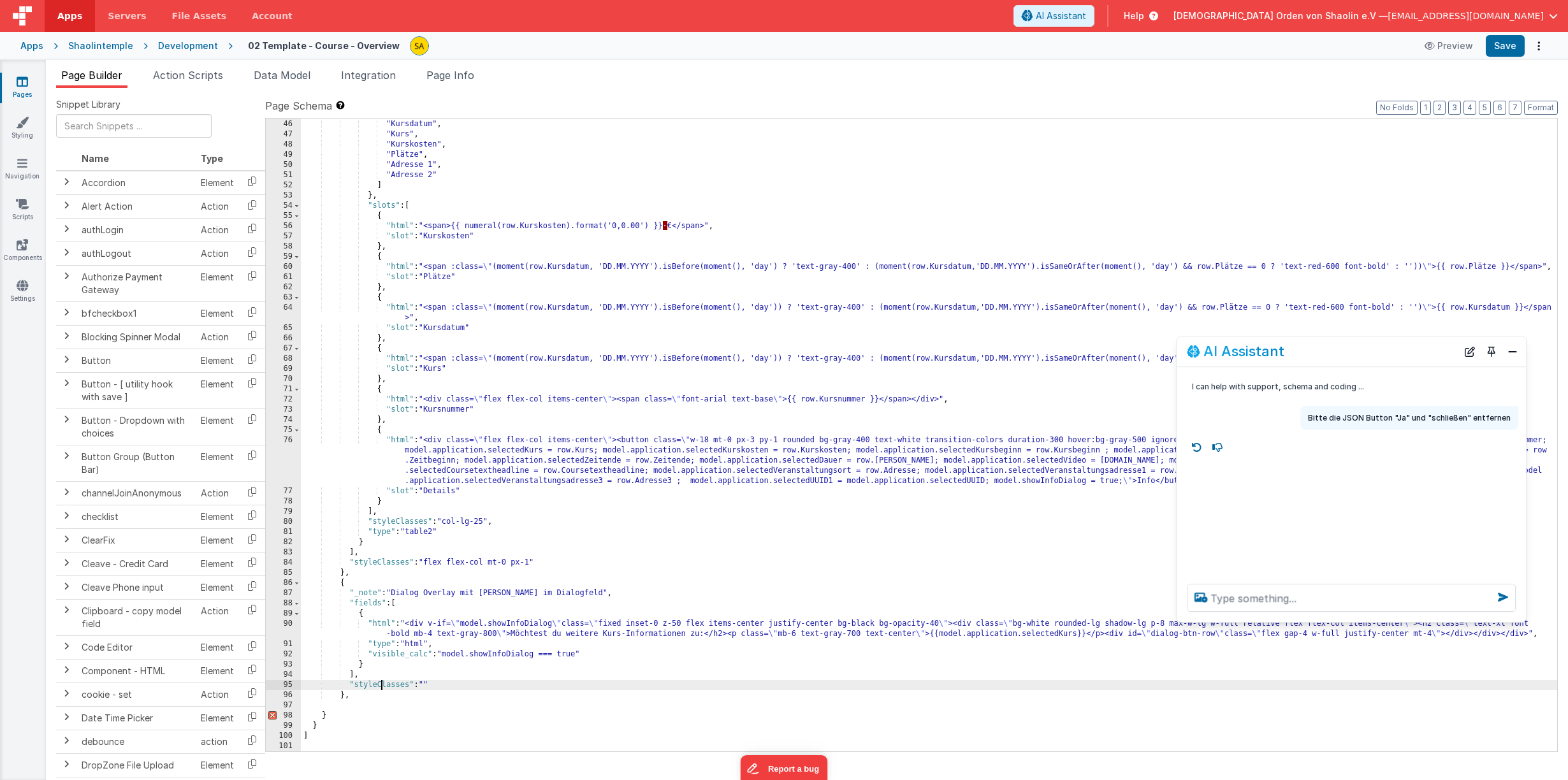
click at [358, 702] on div ""sortable" : [ "Kursdatum" , "Kurs" , "Kurskosten" , "Plätze" , "Adresse 1" , "…" at bounding box center [928, 435] width 1256 height 653
click at [358, 698] on div ""sortable" : [ "Kursdatum" , "Kurs" , "Kurskosten" , "Plätze" , "Adresse 1" , "…" at bounding box center [928, 435] width 1256 height 653
click at [500, 689] on div ""sortable" : [ "Kursdatum" , "Kurs" , "Kurskosten" , "Plätze" , "Adresse 1" , "…" at bounding box center [928, 435] width 1256 height 653
click at [353, 676] on div ""sortable" : [ "Kursdatum" , "Kurs" , "Kurskosten" , "Plätze" , "Adresse 1" , "…" at bounding box center [928, 435] width 1256 height 653
click at [349, 672] on div ""sortable" : [ "Kursdatum" , "Kurs" , "Kurskosten" , "Plätze" , "Adresse 1" , "…" at bounding box center [928, 435] width 1256 height 653
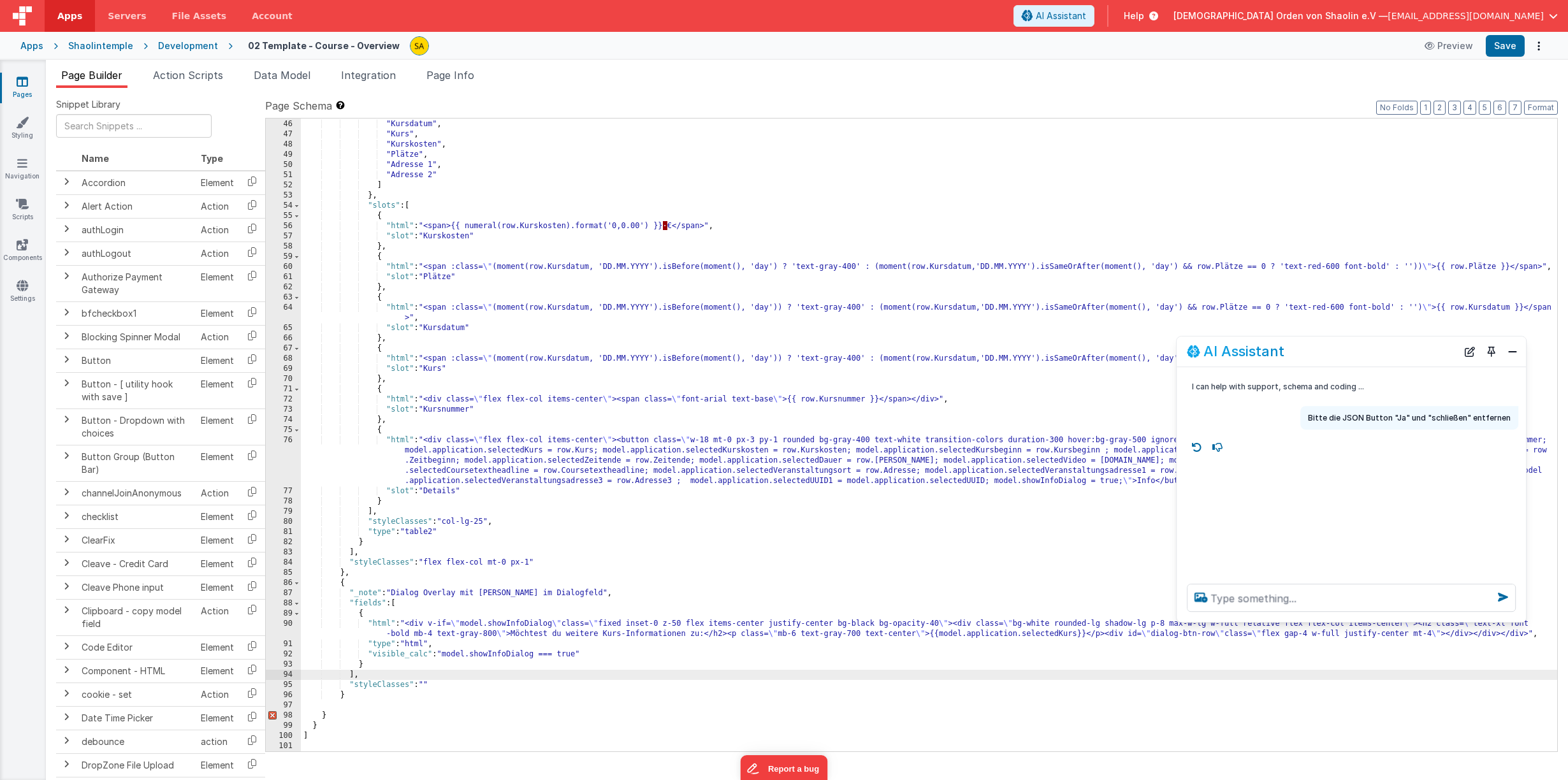
click at [395, 604] on div ""sortable" : [ "Kursdatum" , "Kurs" , "Kurskosten" , "Plätze" , "Adresse 1" , "…" at bounding box center [928, 435] width 1256 height 653
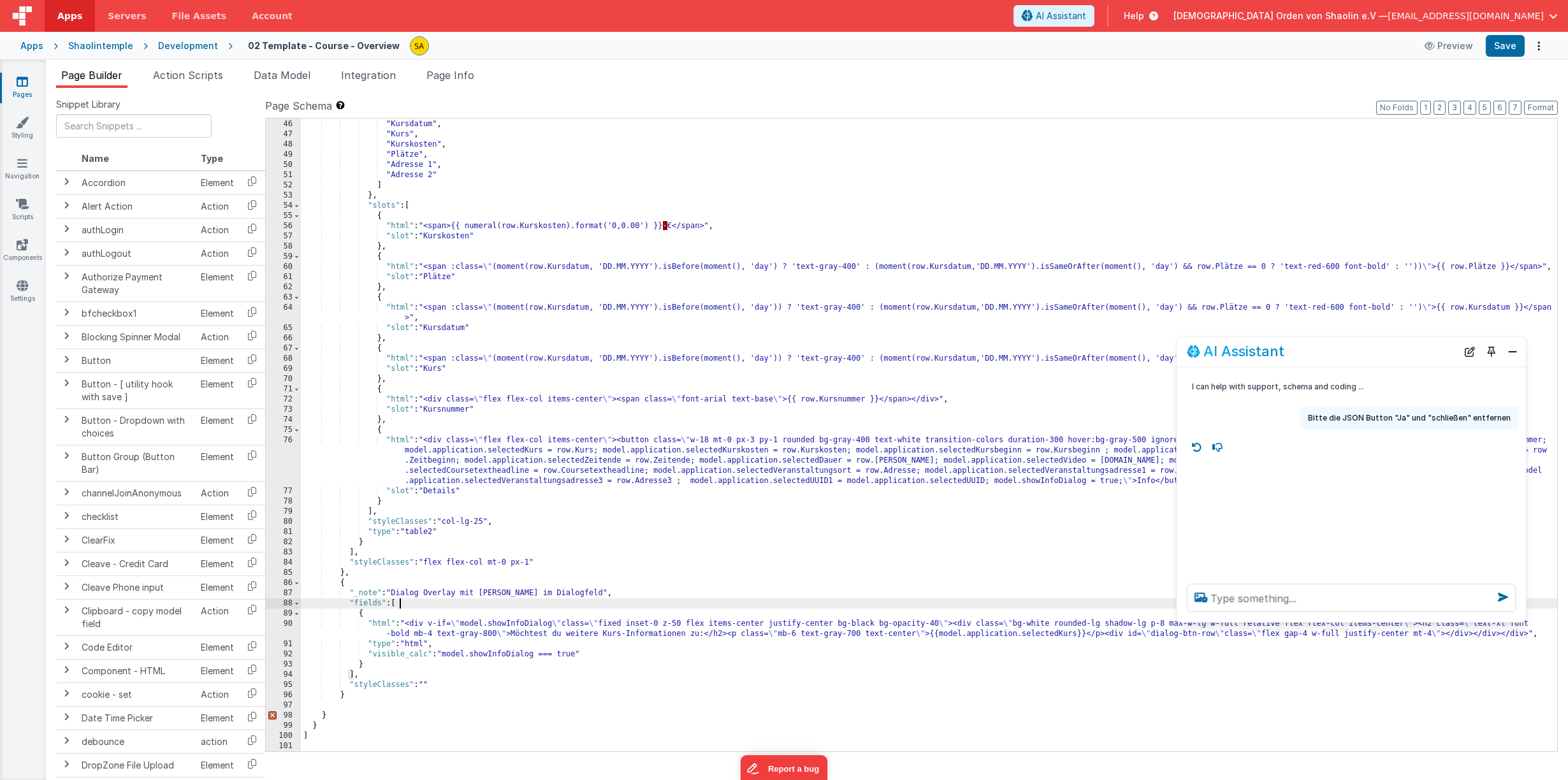
click at [401, 605] on div ""sortable" : [ "Kursdatum" , "Kurs" , "Kurskosten" , "Plätze" , "Adresse 1" , "…" at bounding box center [928, 435] width 1256 height 653
click at [362, 617] on div ""sortable" : [ "Kursdatum" , "Kurs" , "Kurskosten" , "Plätze" , "Adresse 1" , "…" at bounding box center [928, 435] width 1256 height 653
click at [343, 696] on div ""sortable" : [ "Kursdatum" , "Kurs" , "Kurskosten" , "Plätze" , "Adresse 1" , "…" at bounding box center [928, 435] width 1256 height 653
click at [362, 663] on div ""sortable" : [ "Kursdatum" , "Kurs" , "Kurskosten" , "Plätze" , "Adresse 1" , "…" at bounding box center [928, 435] width 1256 height 653
click at [345, 697] on div ""sortable" : [ "Kursdatum" , "Kurs" , "Kurskosten" , "Plätze" , "Adresse 1" , "…" at bounding box center [928, 435] width 1256 height 653
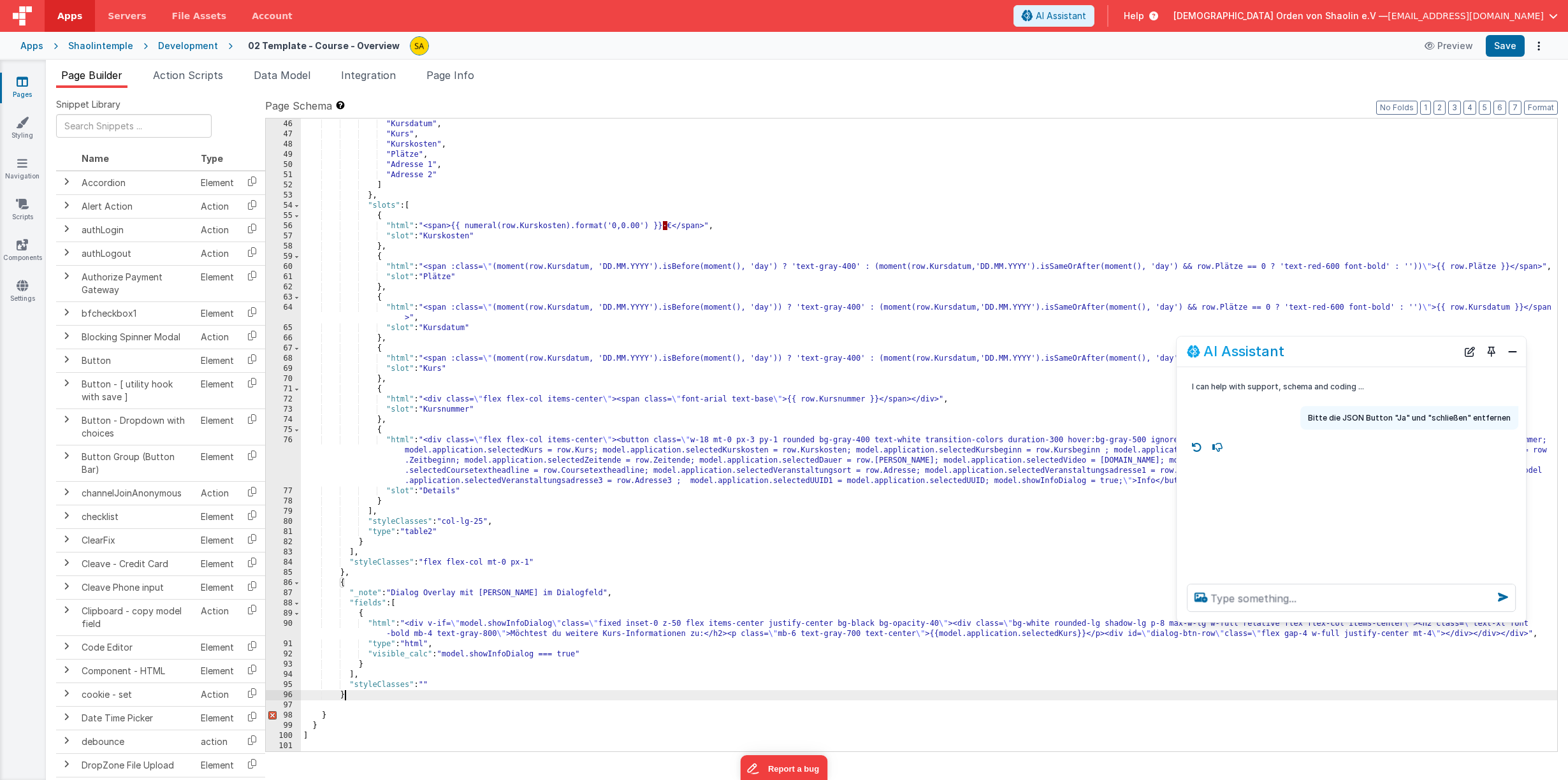
click at [324, 716] on div ""sortable" : [ "Kursdatum" , "Kurs" , "Kurskosten" , "Plätze" , "Adresse 1" , "…" at bounding box center [928, 435] width 1256 height 653
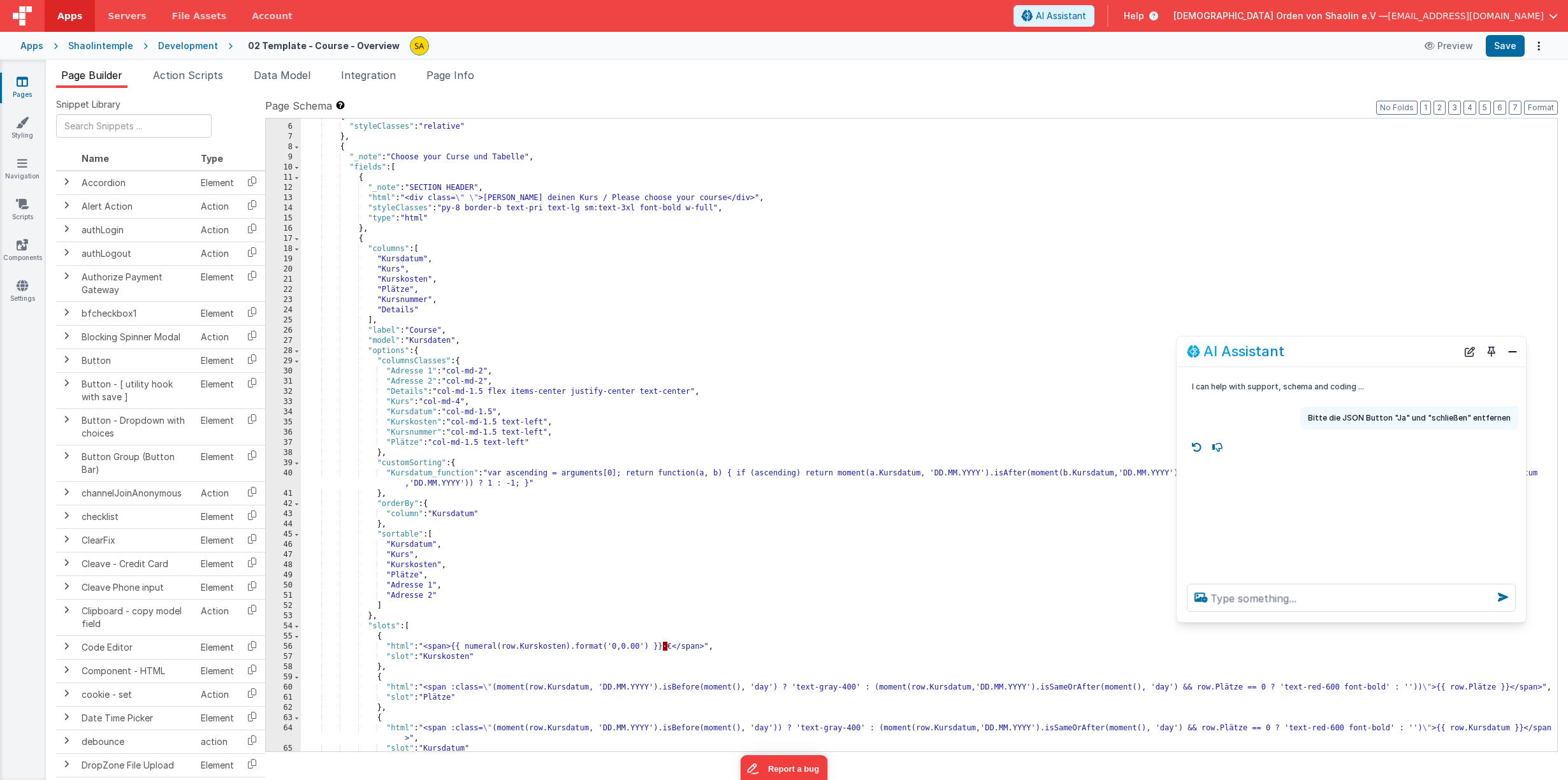
scroll to position [0, 0]
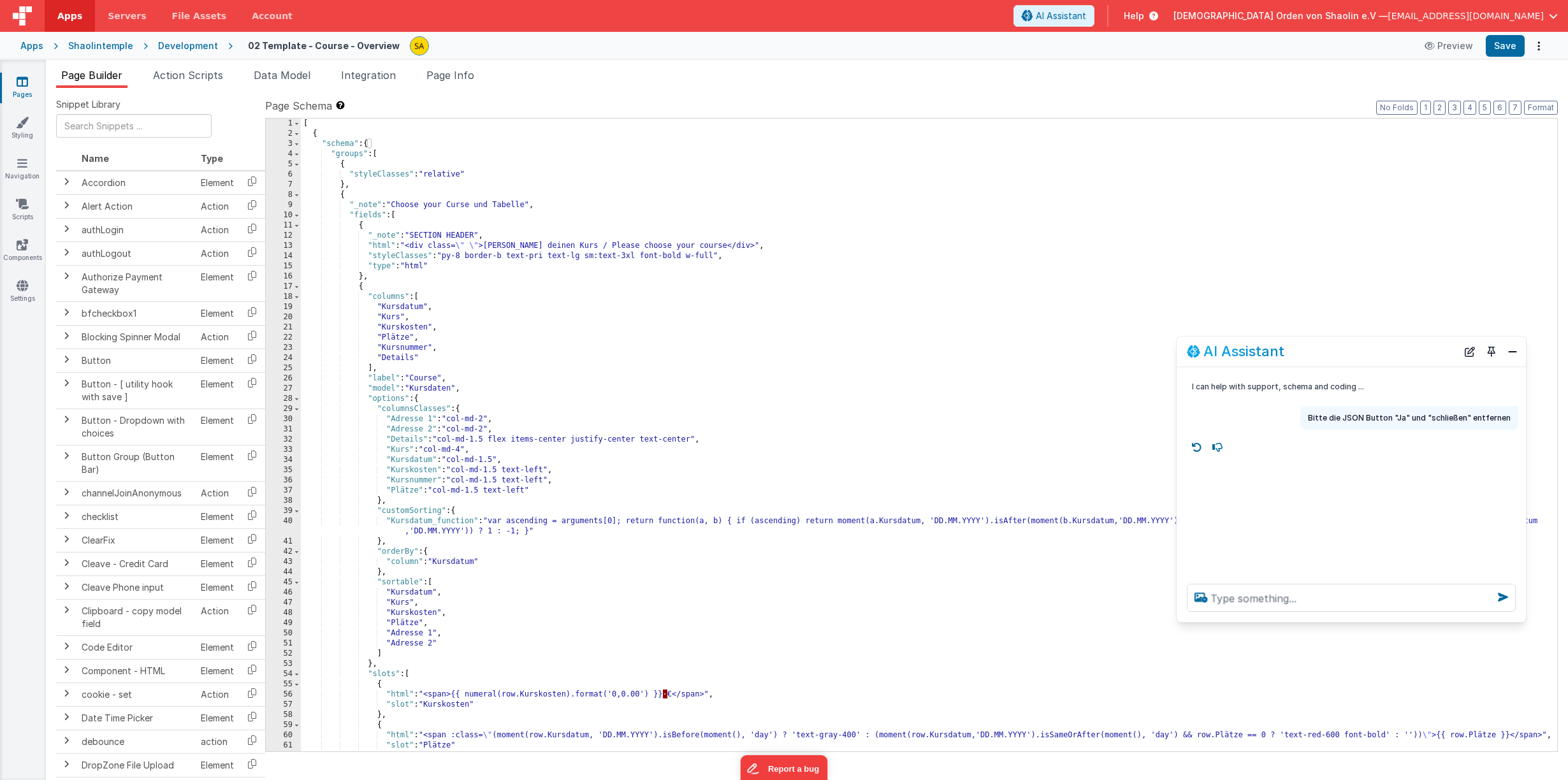
click at [383, 153] on div "[ { "schema" : { "groups" : [ { "styleClasses" : "relative" } , { "_note" : "Ch…" at bounding box center [928, 445] width 1256 height 653
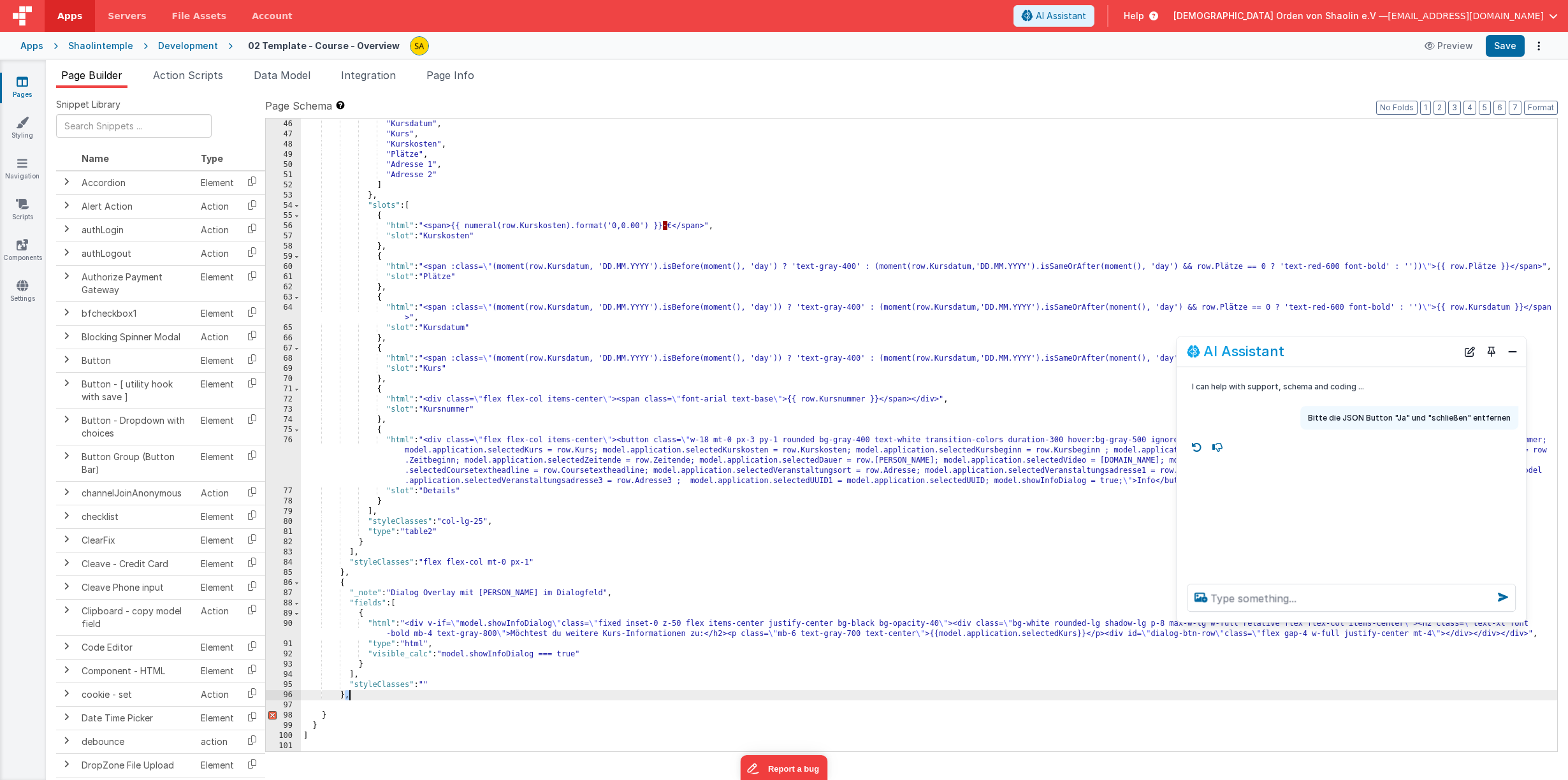
scroll to position [917, 0]
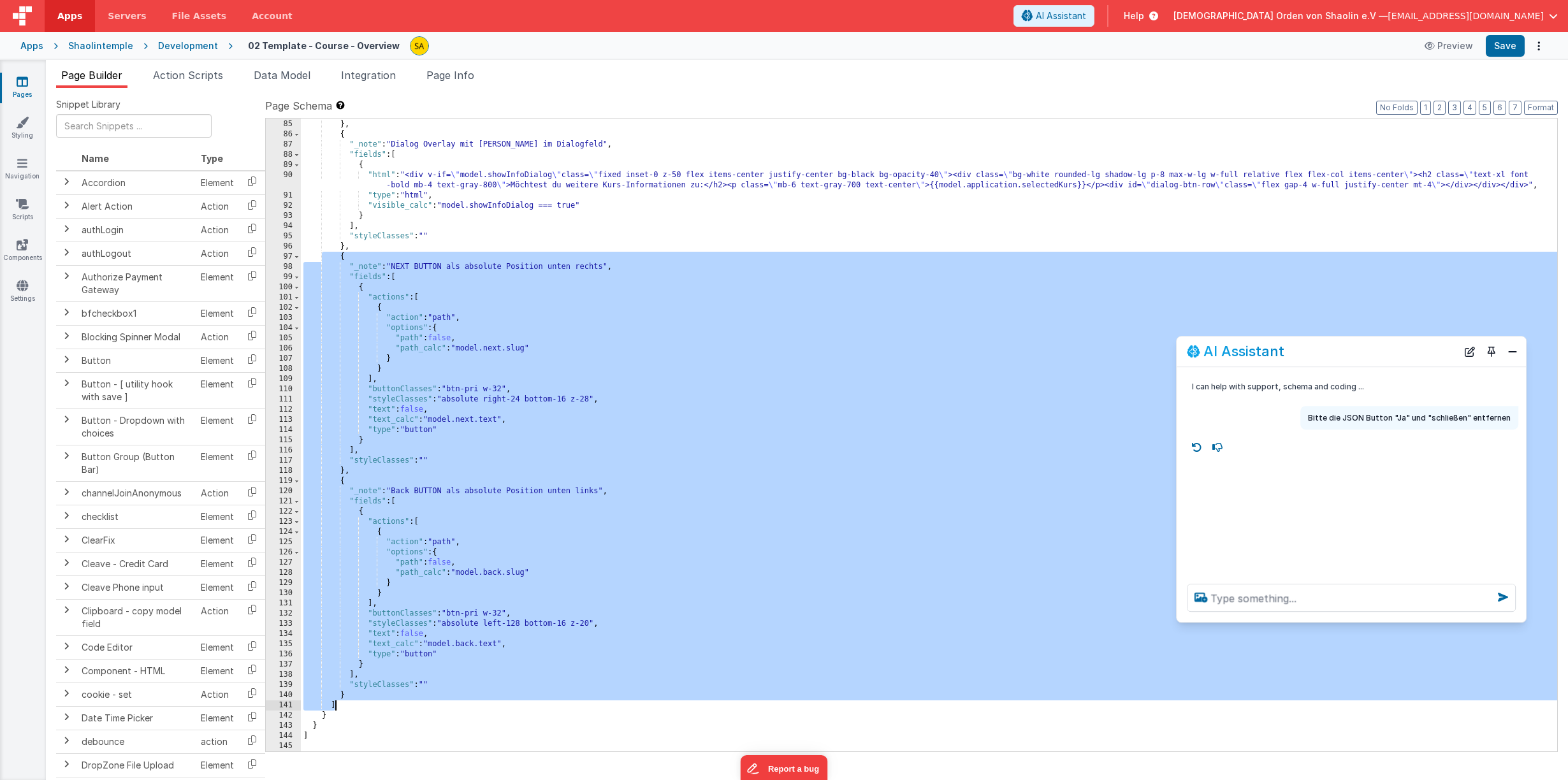
click at [315, 292] on div ""styleClasses" : "flex flex-col mt-0 px-1" } , { "_note" : "Dialog Overlay mit …" at bounding box center [928, 435] width 1256 height 653
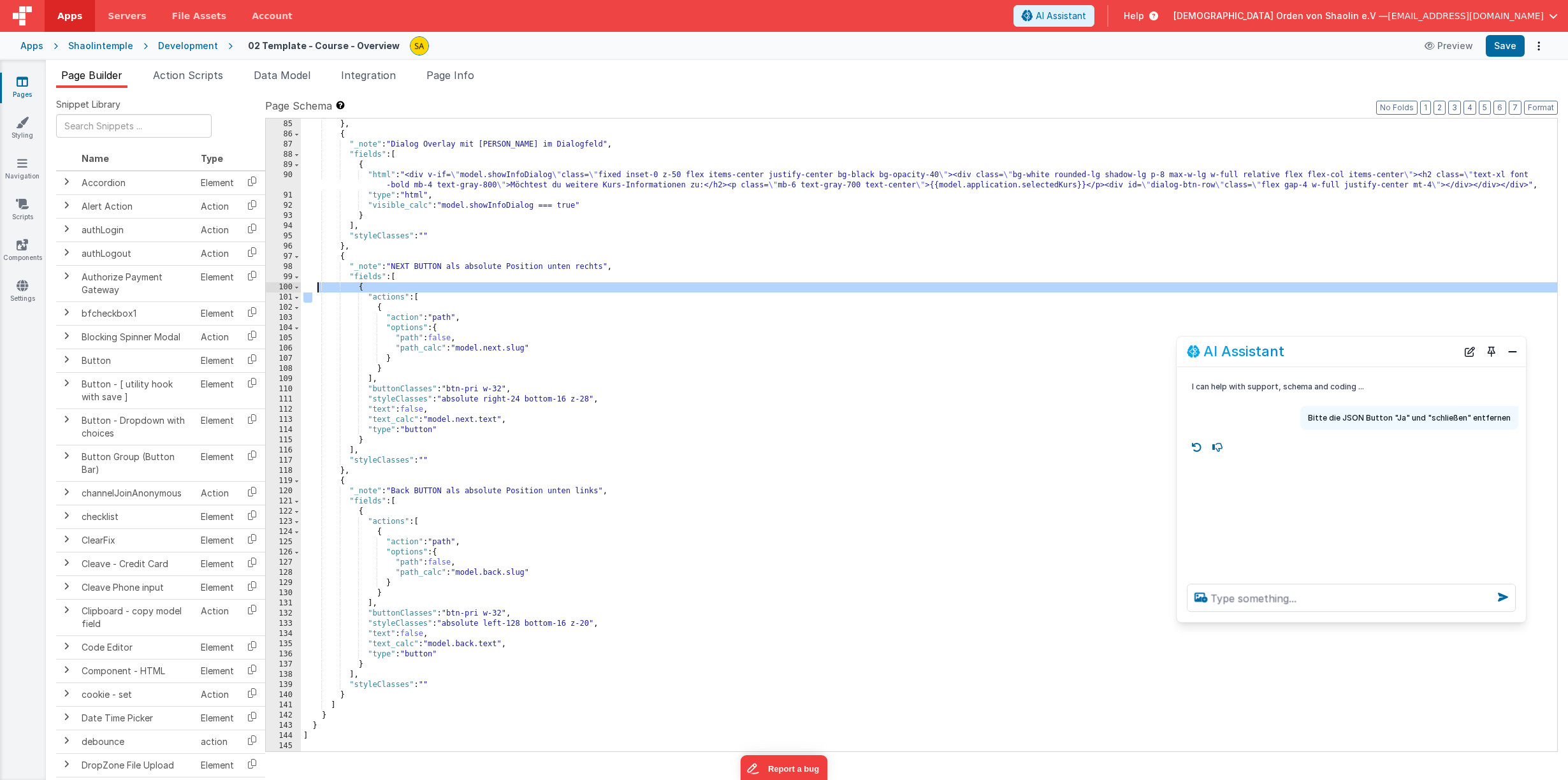
click at [345, 258] on div ""styleClasses" : "flex flex-col mt-0 px-1" } , { "_note" : "Dialog Overlay mit …" at bounding box center [928, 435] width 1256 height 653
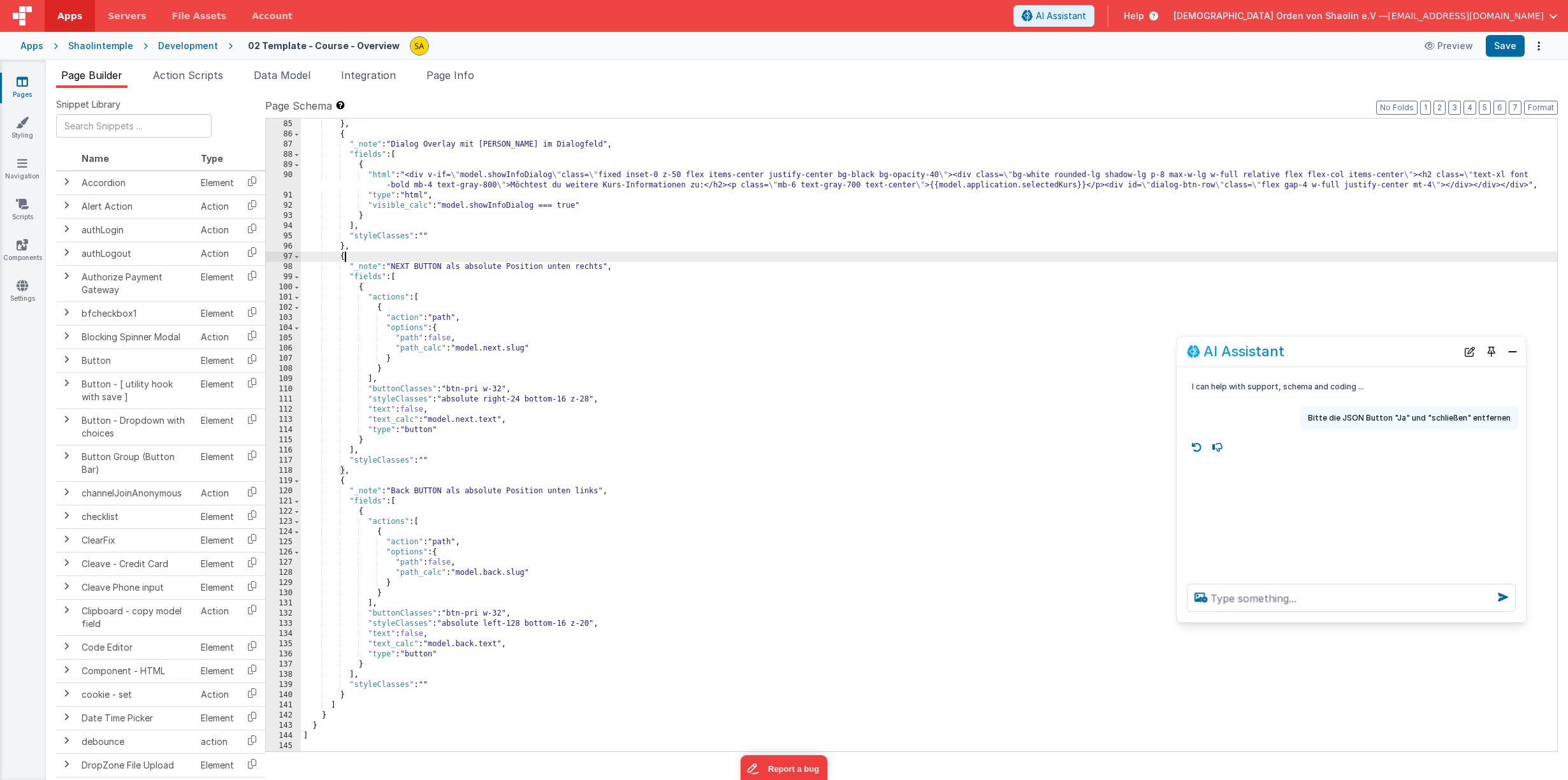
click at [342, 480] on div ""styleClasses" : "flex flex-col mt-0 px-1" } , { "_note" : "Dialog Overlay mit …" at bounding box center [928, 435] width 1256 height 653
click at [344, 481] on div ""styleClasses" : "flex flex-col mt-0 px-1" } , { "_note" : "Dialog Overlay mit …" at bounding box center [928, 435] width 1256 height 653
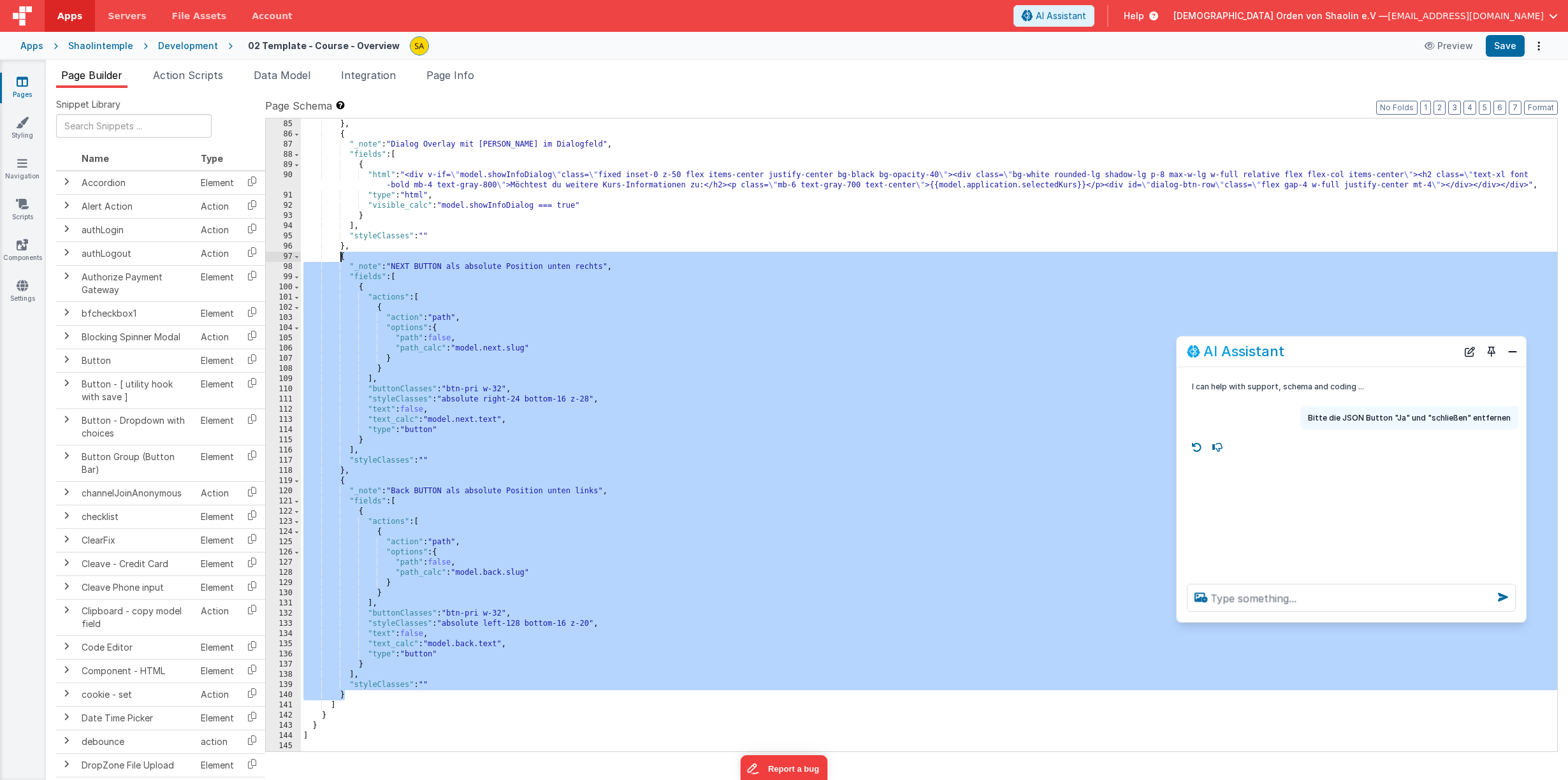
drag, startPoint x: 351, startPoint y: 694, endPoint x: 338, endPoint y: 258, distance: 436.2
click at [338, 258] on div ""styleClasses" : "flex flex-col mt-0 px-1" } , { "_note" : "Dialog Overlay mit …" at bounding box center [928, 435] width 1256 height 653
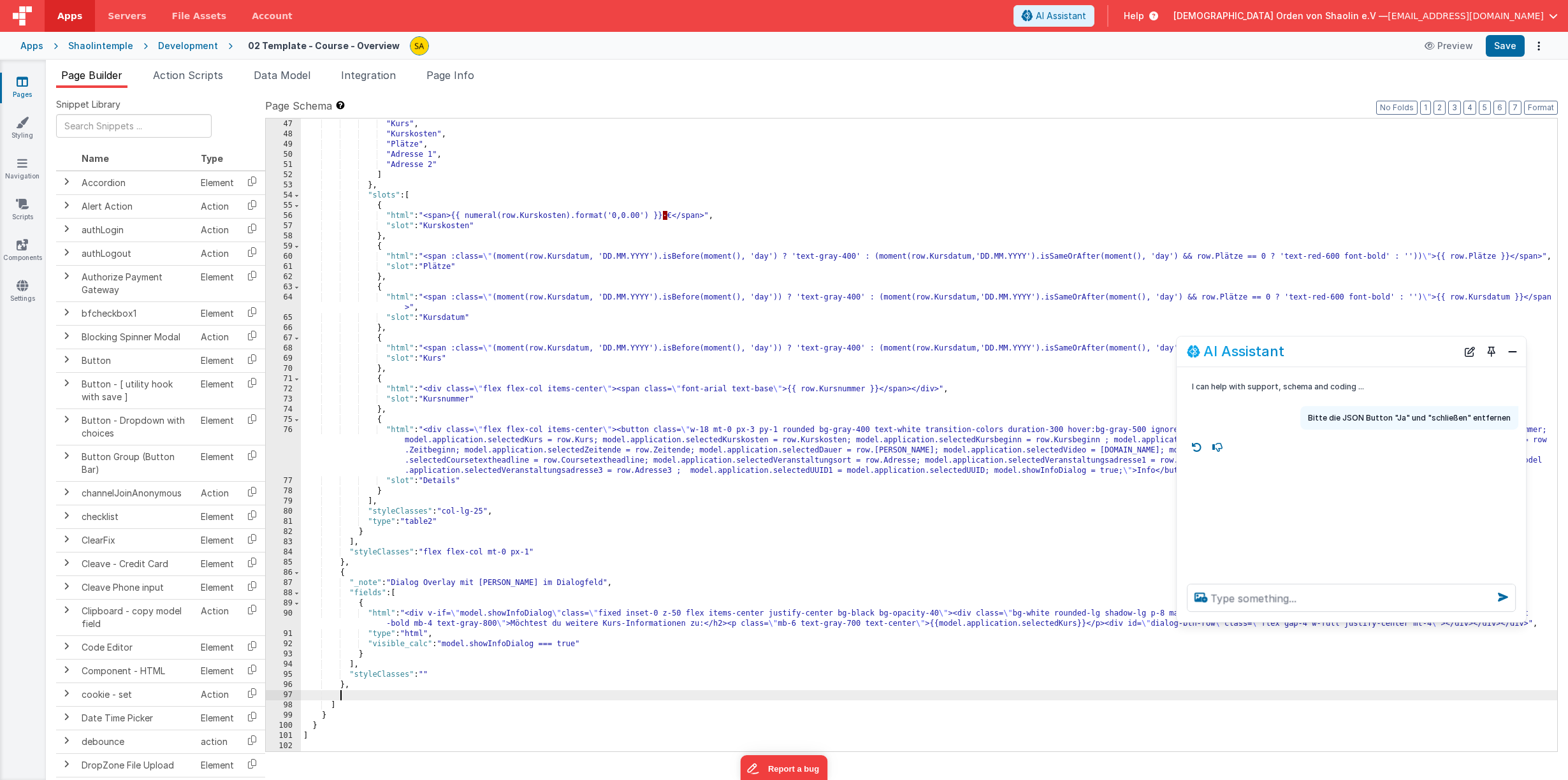
scroll to position [479, 0]
click at [390, 686] on div ""Kursdatum" , "Kurs" , "Kurskosten" , "Plätze" , "Adresse 1" , "Adresse 2" ] } …" at bounding box center [928, 435] width 1256 height 653
click at [1520, 31] on header "Apps Servers File Assets Account Some FUTURE Slot AI Assistant Help Buddhistisc…" at bounding box center [784, 16] width 1568 height 32
click at [1510, 46] on button "Save" at bounding box center [1505, 46] width 39 height 21
drag, startPoint x: 621, startPoint y: 583, endPoint x: 348, endPoint y: 582, distance: 273.0
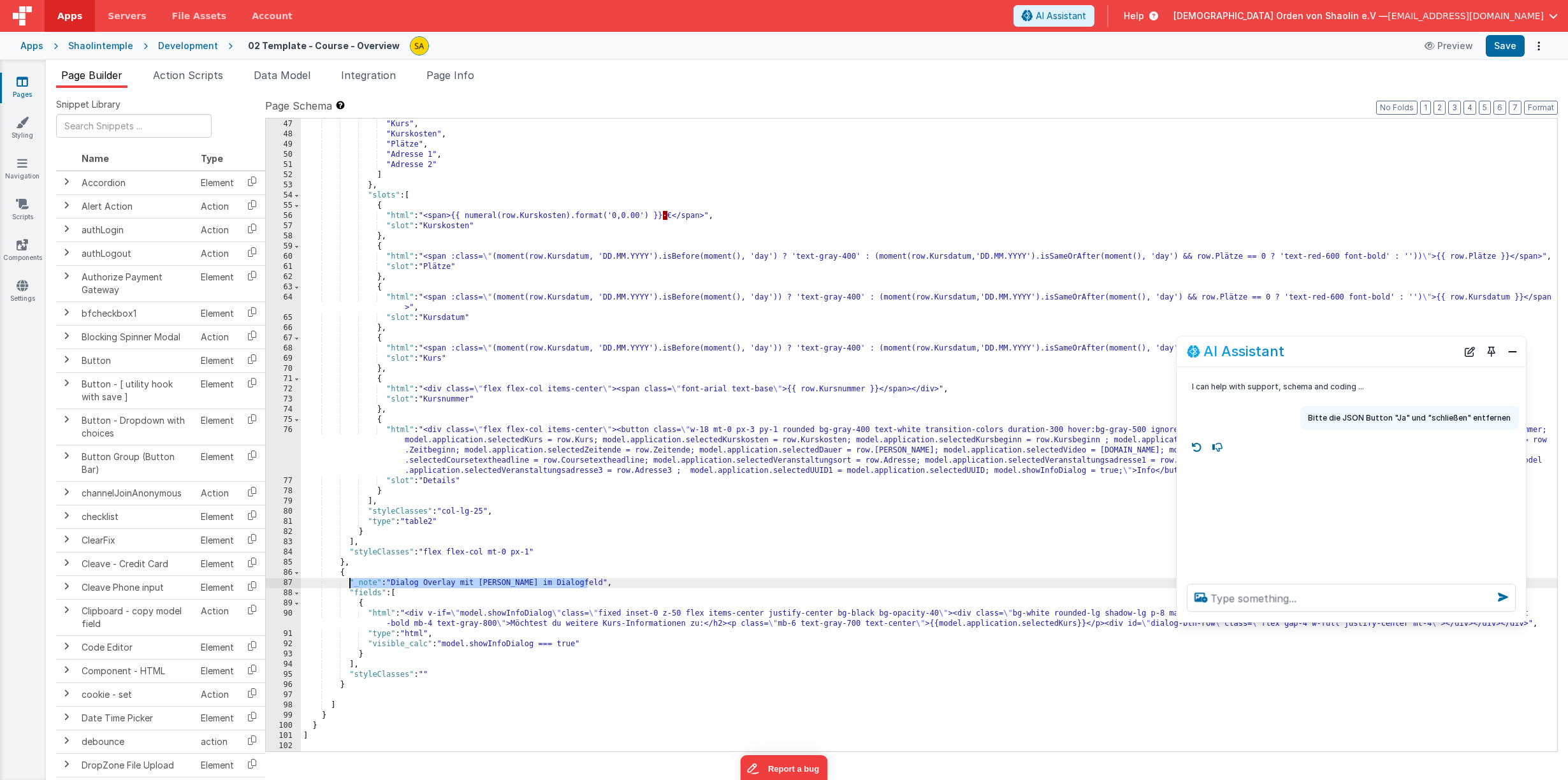
click at [348, 582] on div ""Kursdatum" , "Kurs" , "Kurskosten" , "Plätze" , "Adresse 1" , "Adresse 2" ] } …" at bounding box center [928, 435] width 1256 height 653
click at [1506, 47] on button "Save" at bounding box center [1505, 46] width 39 height 21
click at [1275, 599] on textarea at bounding box center [1351, 598] width 329 height 28
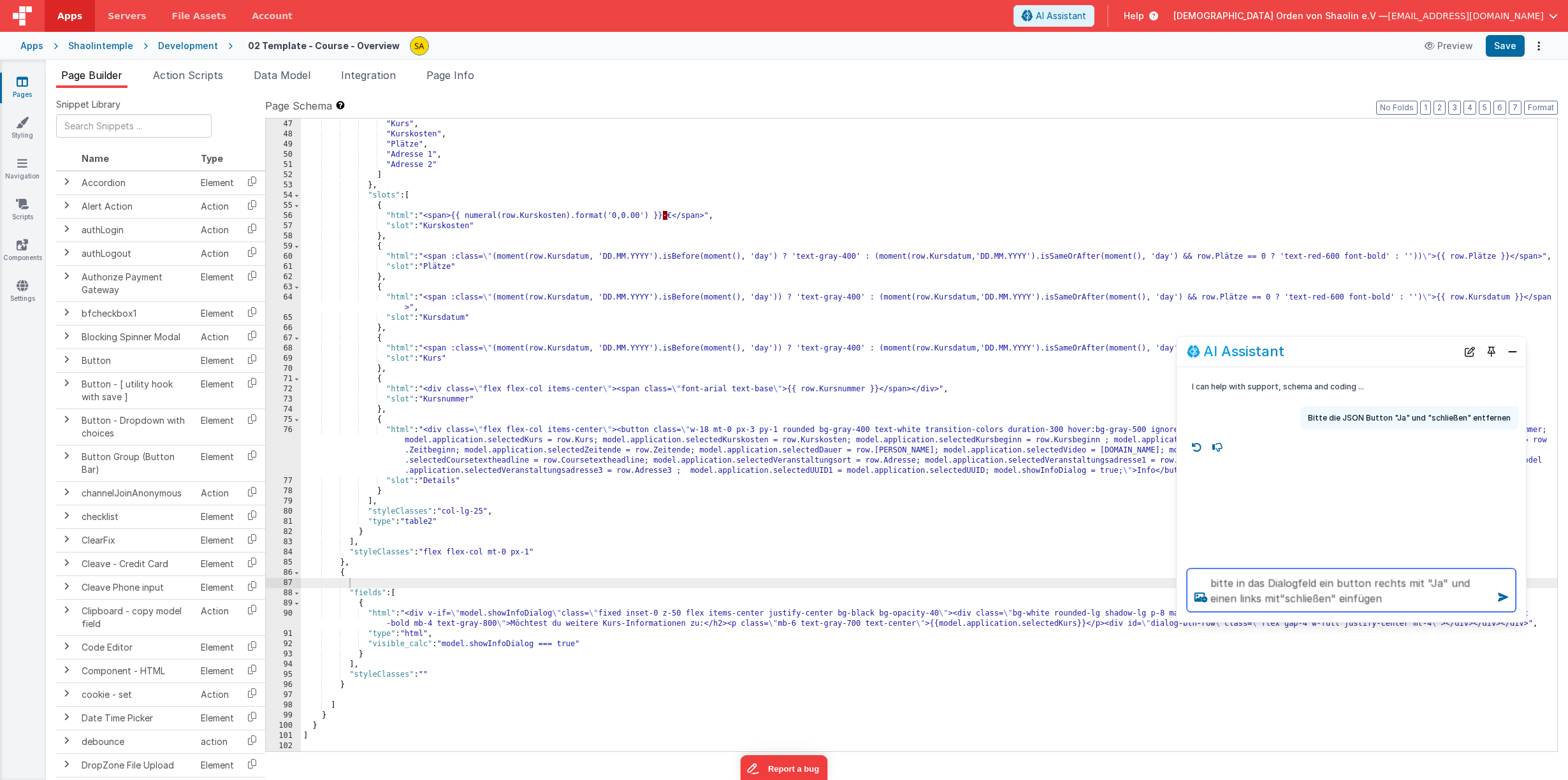
type textarea "bitte in das Dialogfeld ein button rechts mit "Ja" und einen links mit"schließe…"
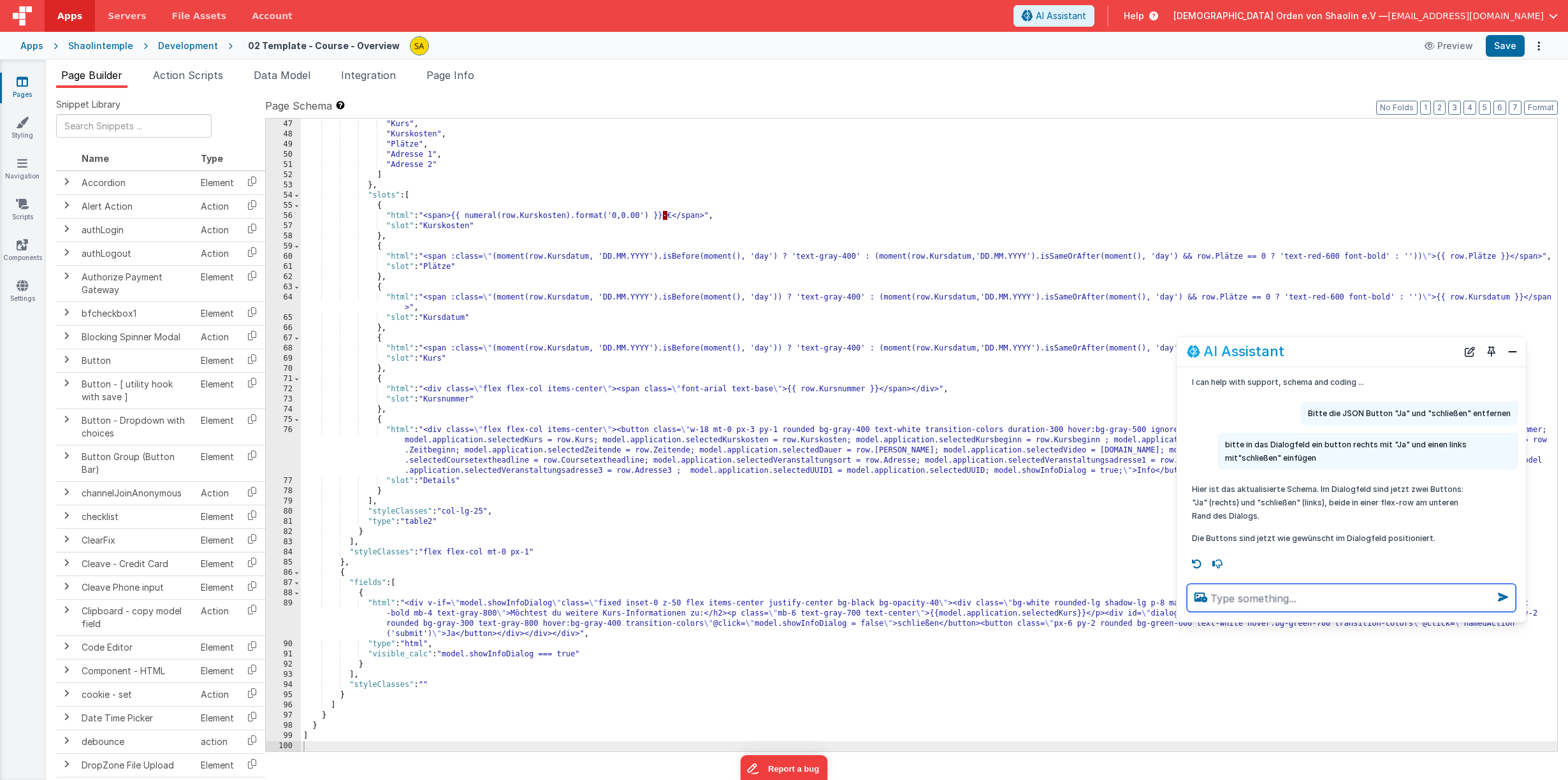
scroll to position [5, 0]
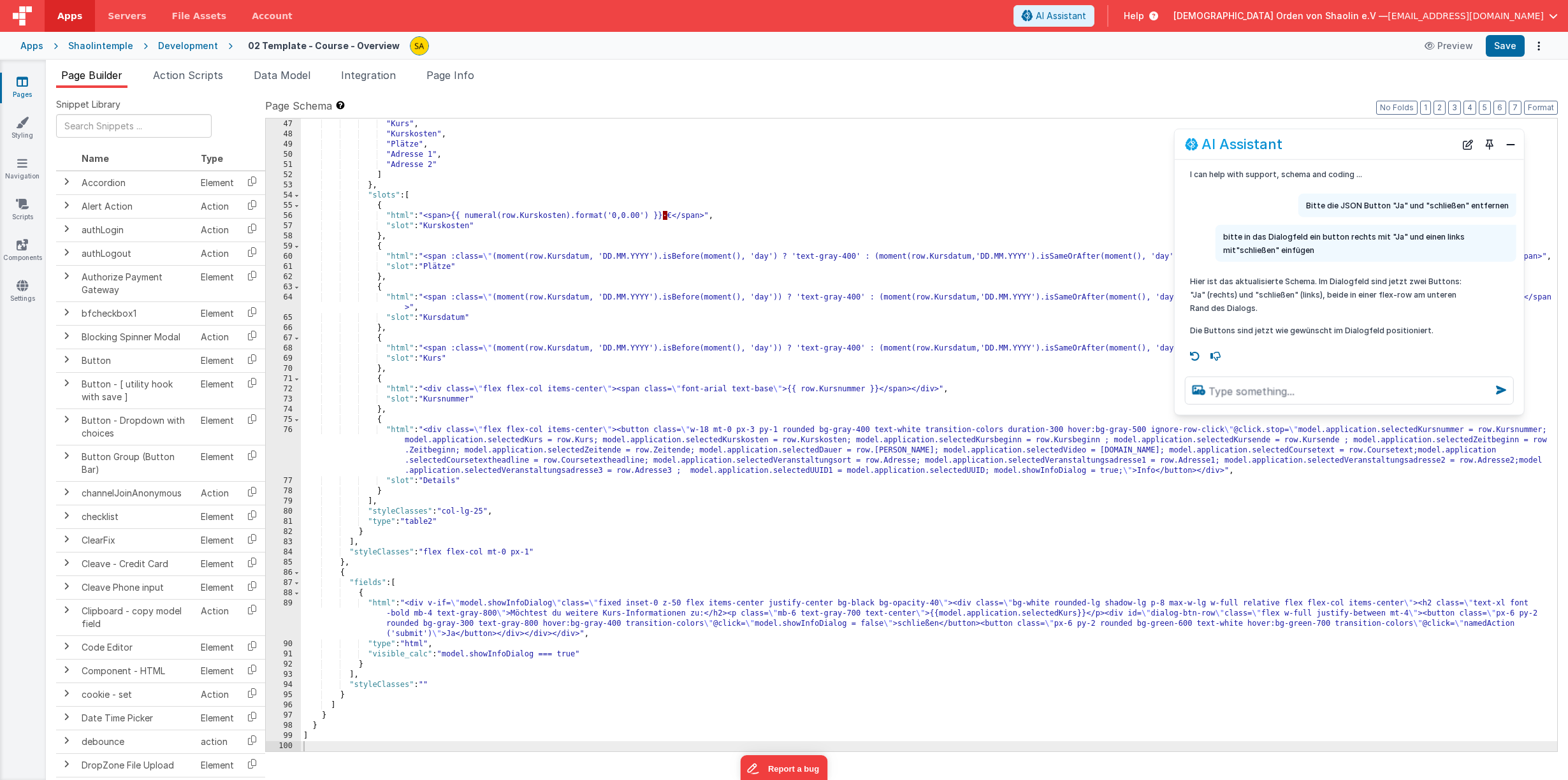
drag, startPoint x: 1342, startPoint y: 352, endPoint x: 1334, endPoint y: 150, distance: 202.2
click at [1339, 145] on div "AI Assistant" at bounding box center [1320, 144] width 270 height 15
click at [1499, 47] on button "Save" at bounding box center [1505, 46] width 39 height 21
click at [1194, 624] on div ""Kursdatum" , "Kurs" , "Kurskosten" , "Plätze" , "Adresse 1" , "Adresse 2" ] } …" at bounding box center [928, 435] width 1256 height 653
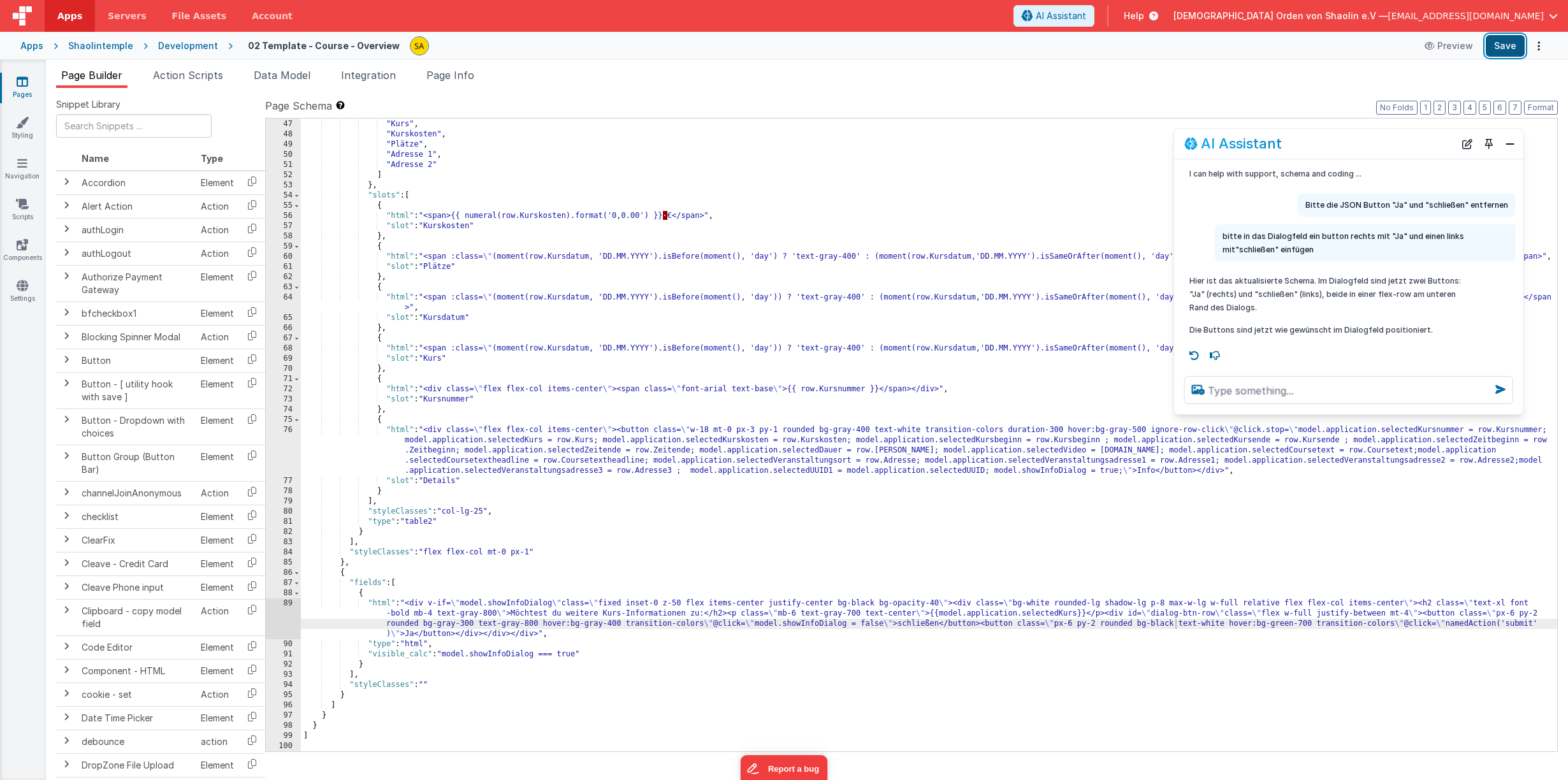
click at [1500, 41] on button "Save" at bounding box center [1505, 46] width 39 height 21
click at [1535, 625] on div ""Kursdatum" , "Kurs" , "Kurskosten" , "Plätze" , "Adresse 1" , "Adresse 2" ] } …" at bounding box center [928, 435] width 1256 height 653
click at [1515, 43] on button "Save" at bounding box center [1505, 46] width 39 height 21
click at [1311, 625] on div ""Kursdatum" , "Kurs" , "Kurskosten" , "Plätze" , "Adresse 1" , "Adresse 2" ] } …" at bounding box center [928, 435] width 1256 height 653
click at [1293, 620] on div ""Kursdatum" , "Kurs" , "Kurskosten" , "Plätze" , "Adresse 1" , "Adresse 2" ] } …" at bounding box center [928, 435] width 1256 height 653
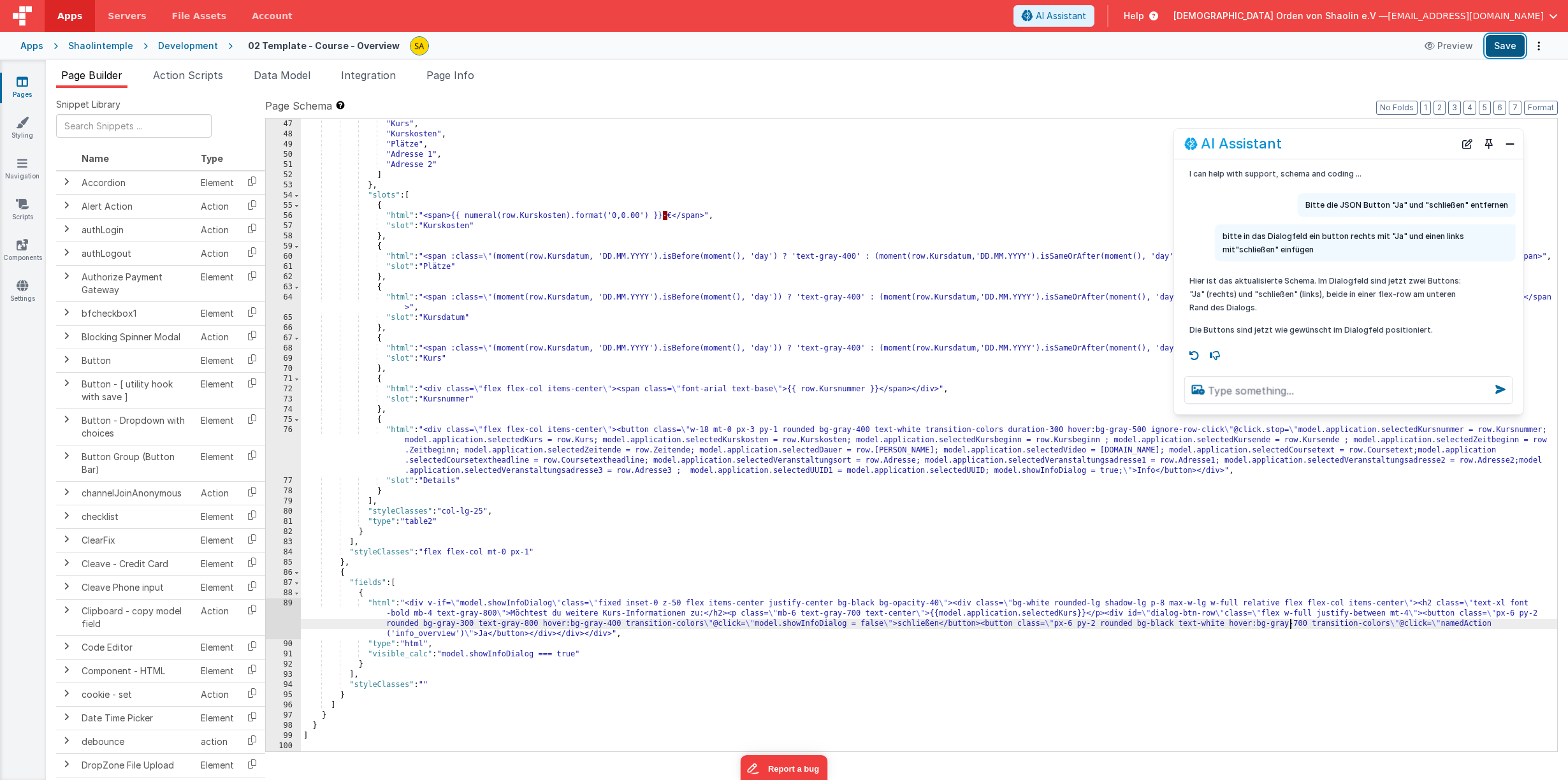
click at [1495, 44] on button "Save" at bounding box center [1505, 46] width 39 height 21
click at [1302, 623] on div ""Kursdatum" , "Kurs" , "Kurskosten" , "Plätze" , "Adresse 1" , "Adresse 2" ] } …" at bounding box center [928, 435] width 1256 height 653
click at [1296, 623] on div ""Kursdatum" , "Kurs" , "Kurskosten" , "Plätze" , "Adresse 1" , "Adresse 2" ] } …" at bounding box center [928, 435] width 1256 height 653
click at [1501, 50] on button "Save" at bounding box center [1505, 46] width 39 height 21
click at [19, 85] on icon at bounding box center [22, 81] width 11 height 13
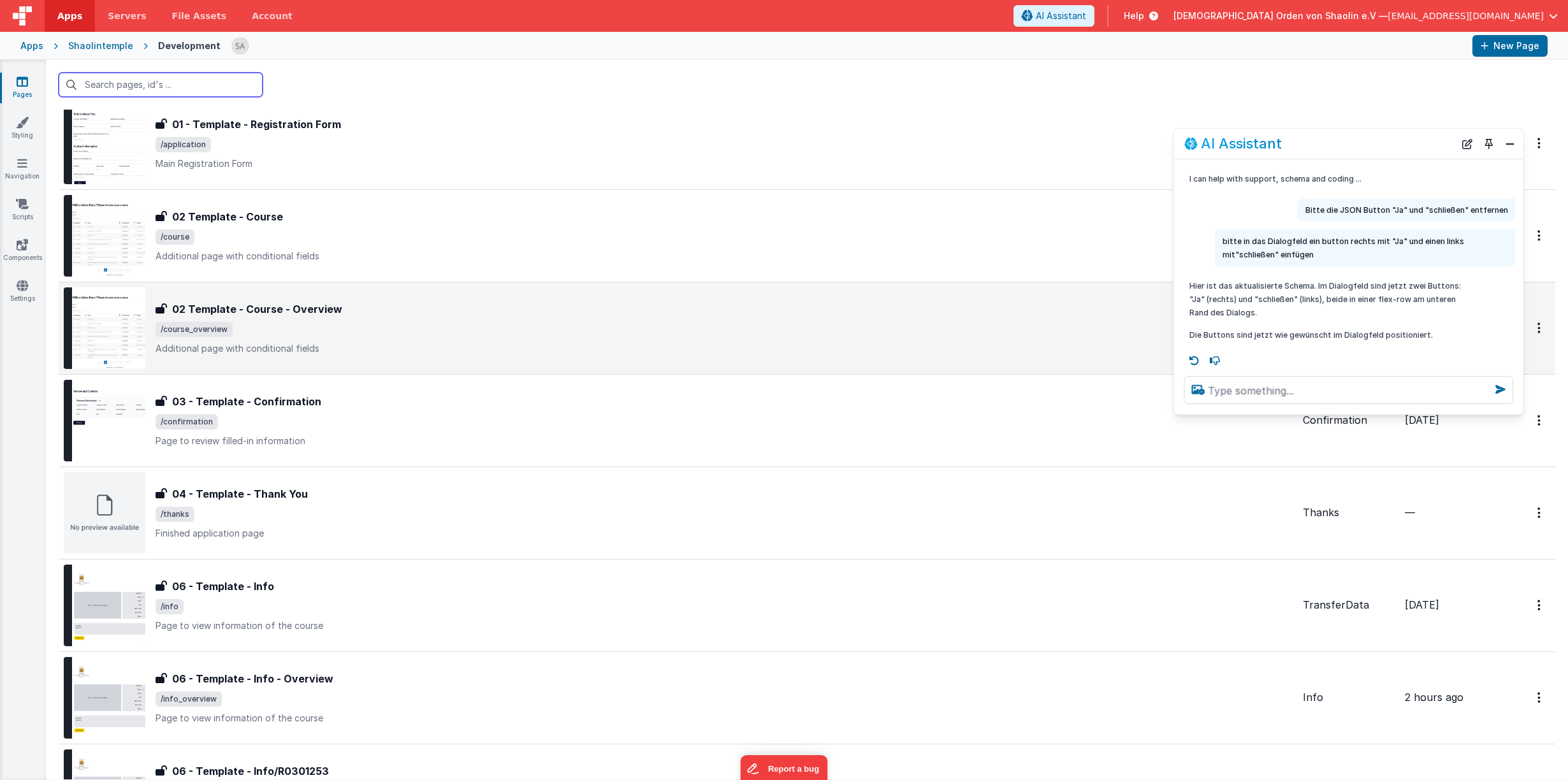
scroll to position [298, 0]
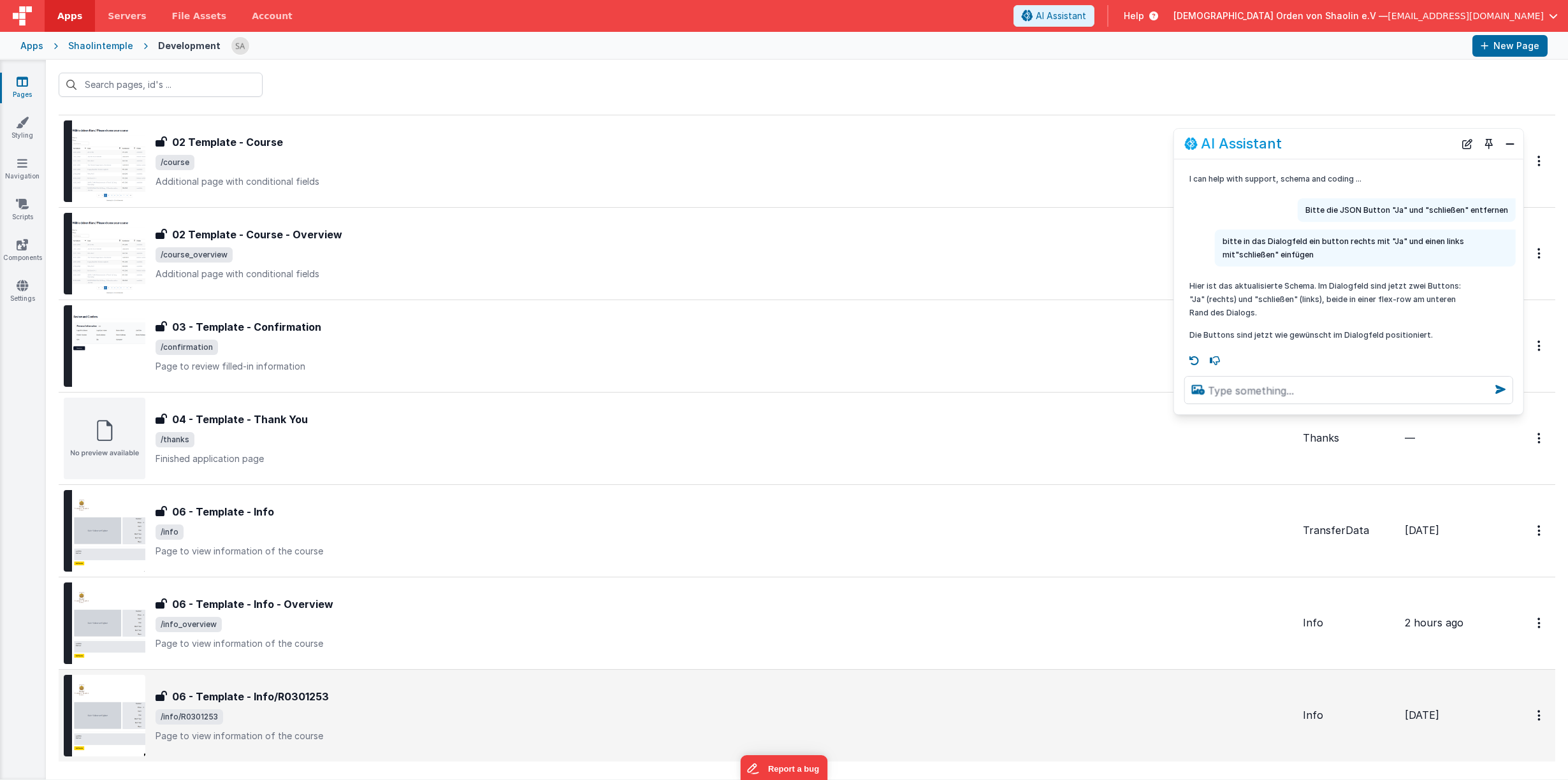
click at [701, 673] on td "06 - Template - Info/R0301253 06 - Template - Info/R0301253 /info/R0301253 Page…" at bounding box center [679, 715] width 1239 height 92
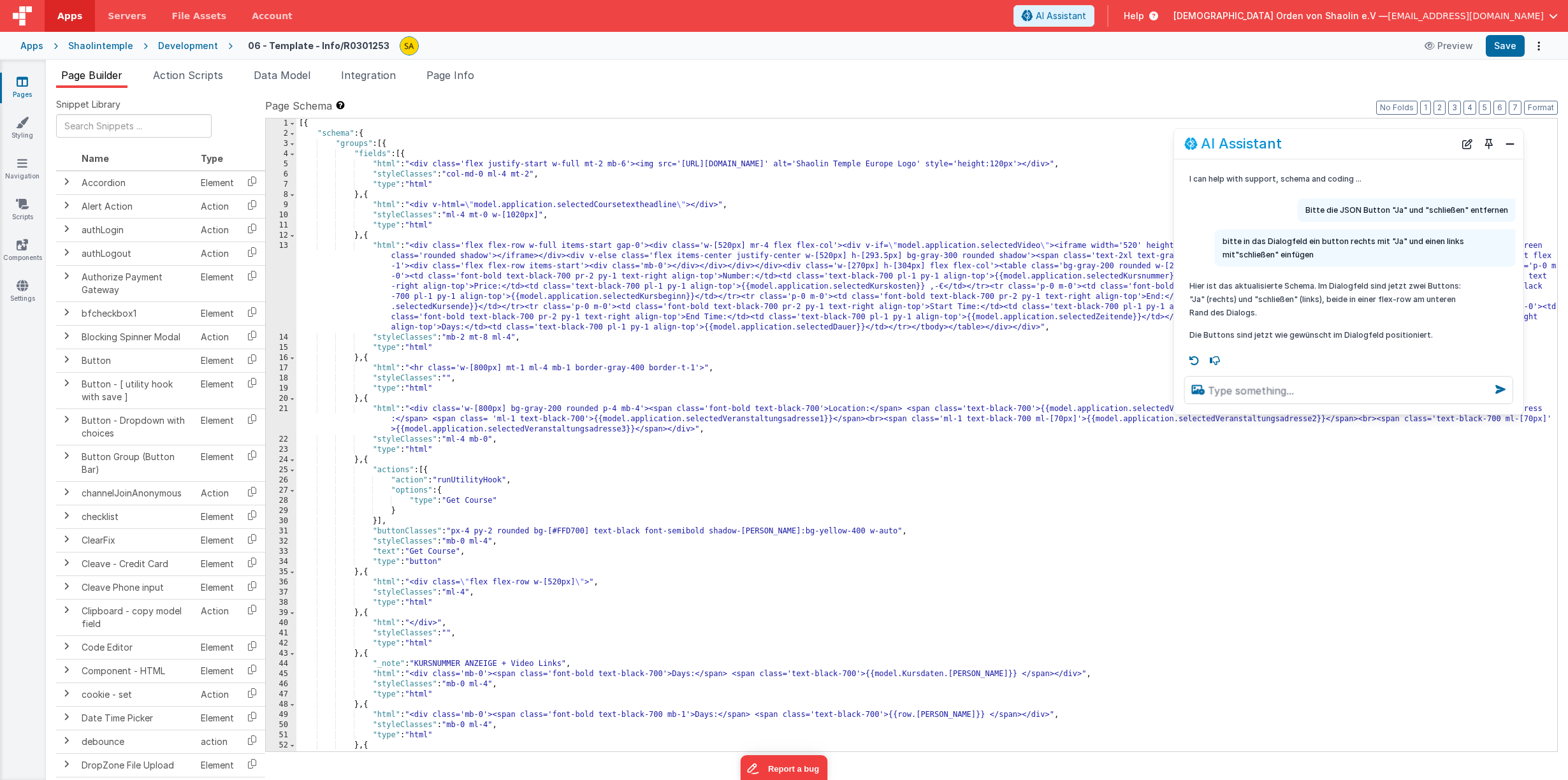
click at [25, 84] on icon at bounding box center [22, 81] width 11 height 13
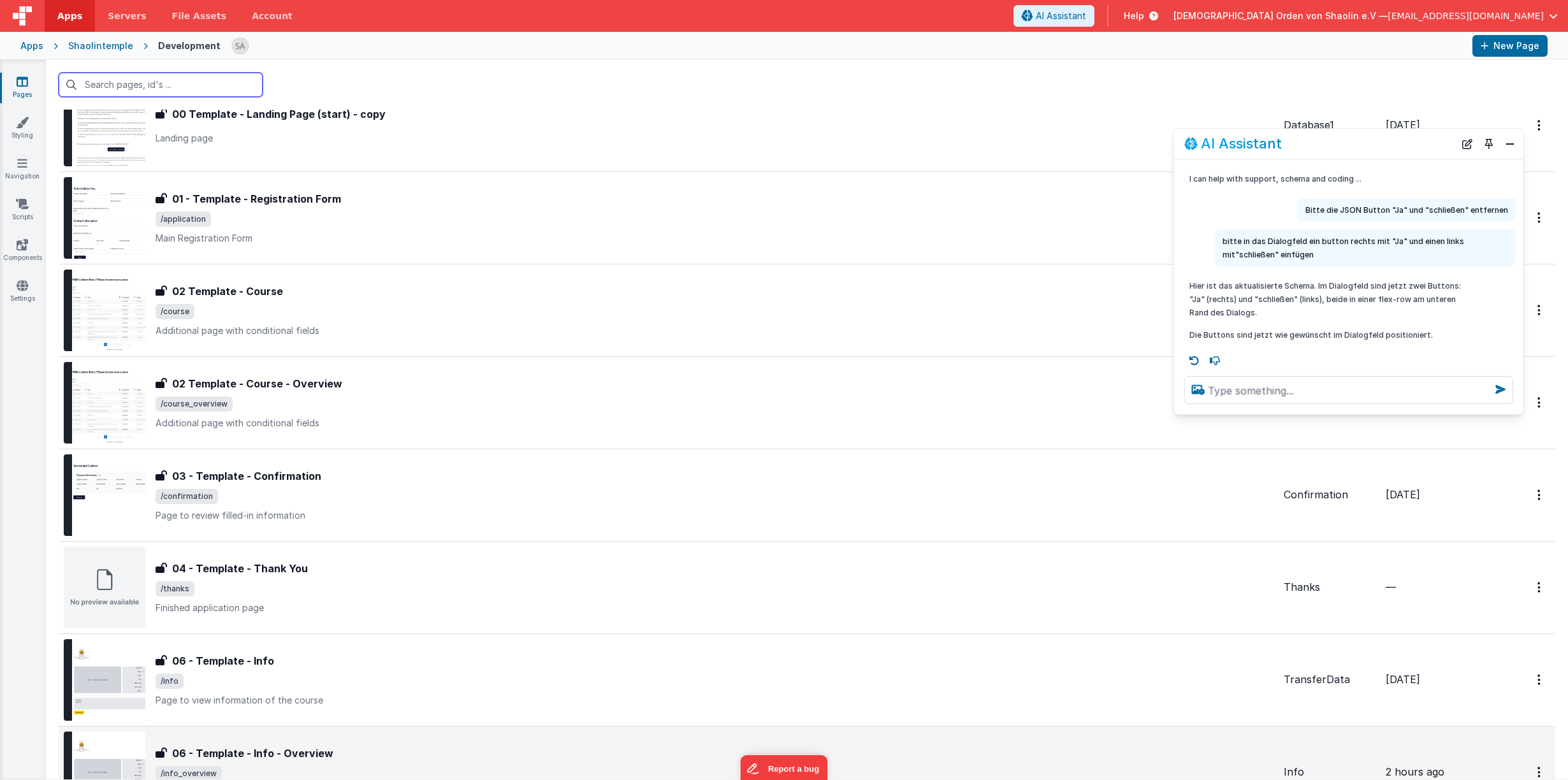
scroll to position [298, 0]
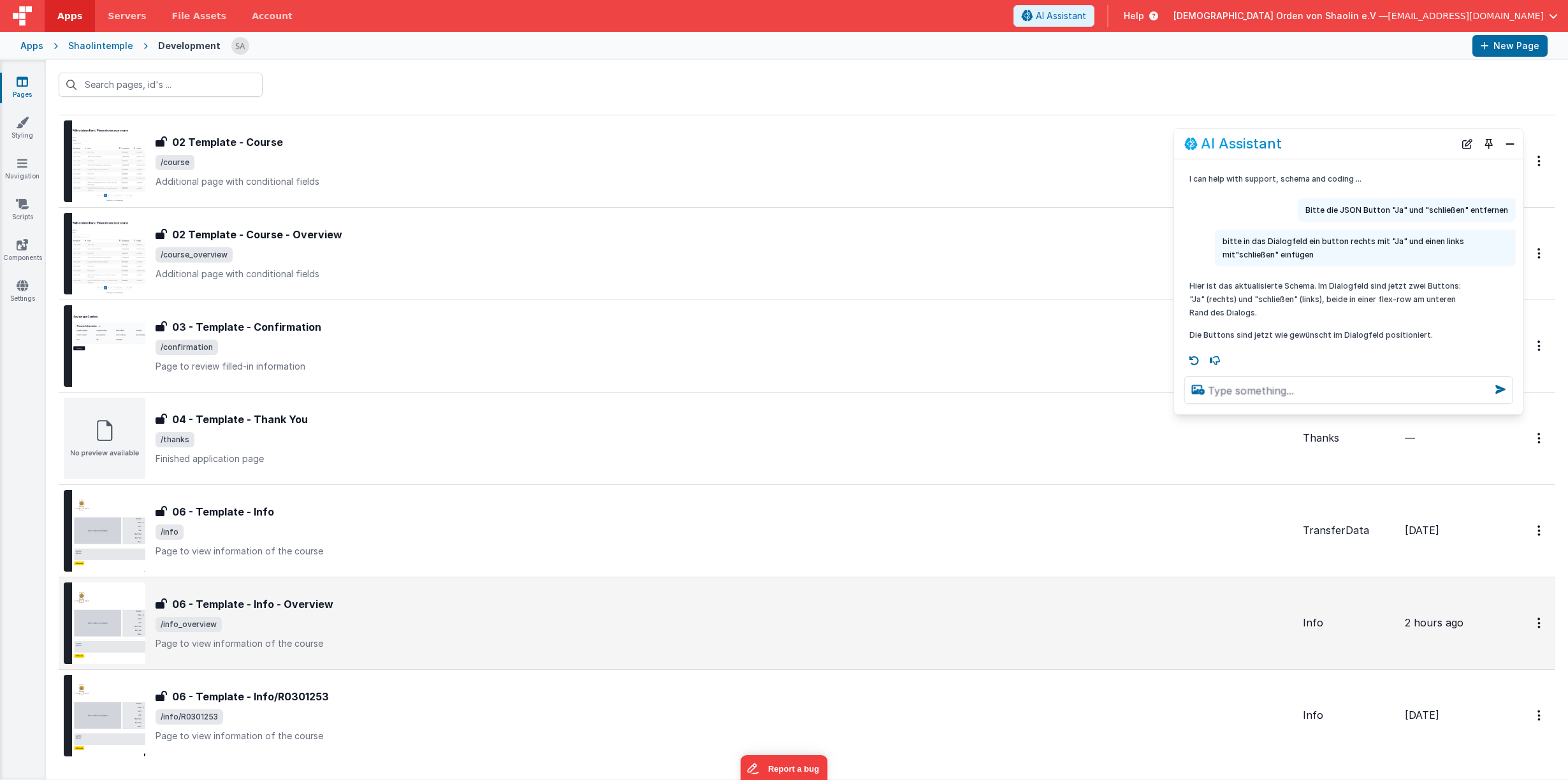
click at [738, 637] on p "Page to view information of the course" at bounding box center [723, 643] width 1137 height 13
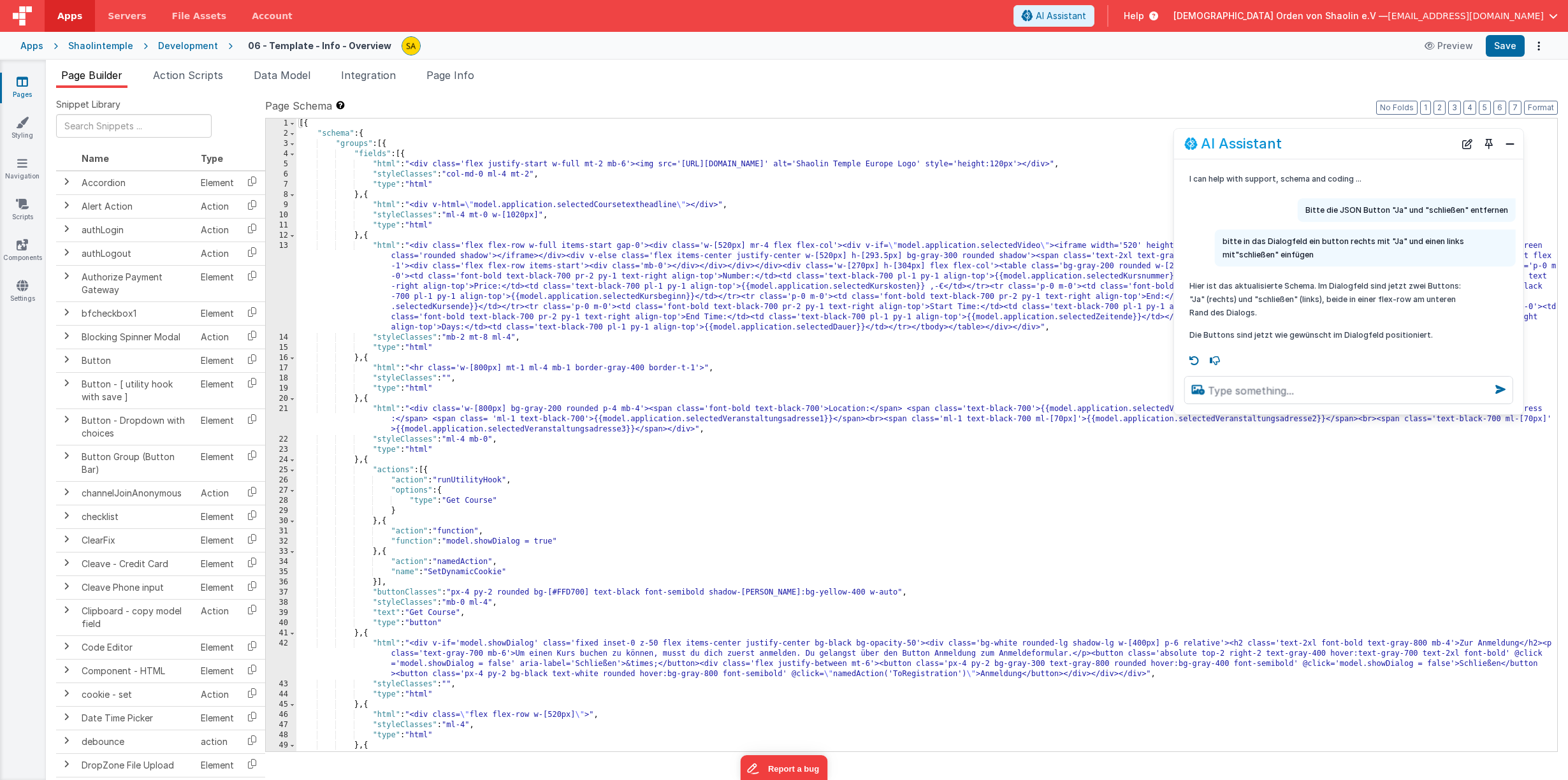
click at [23, 85] on icon at bounding box center [22, 81] width 11 height 13
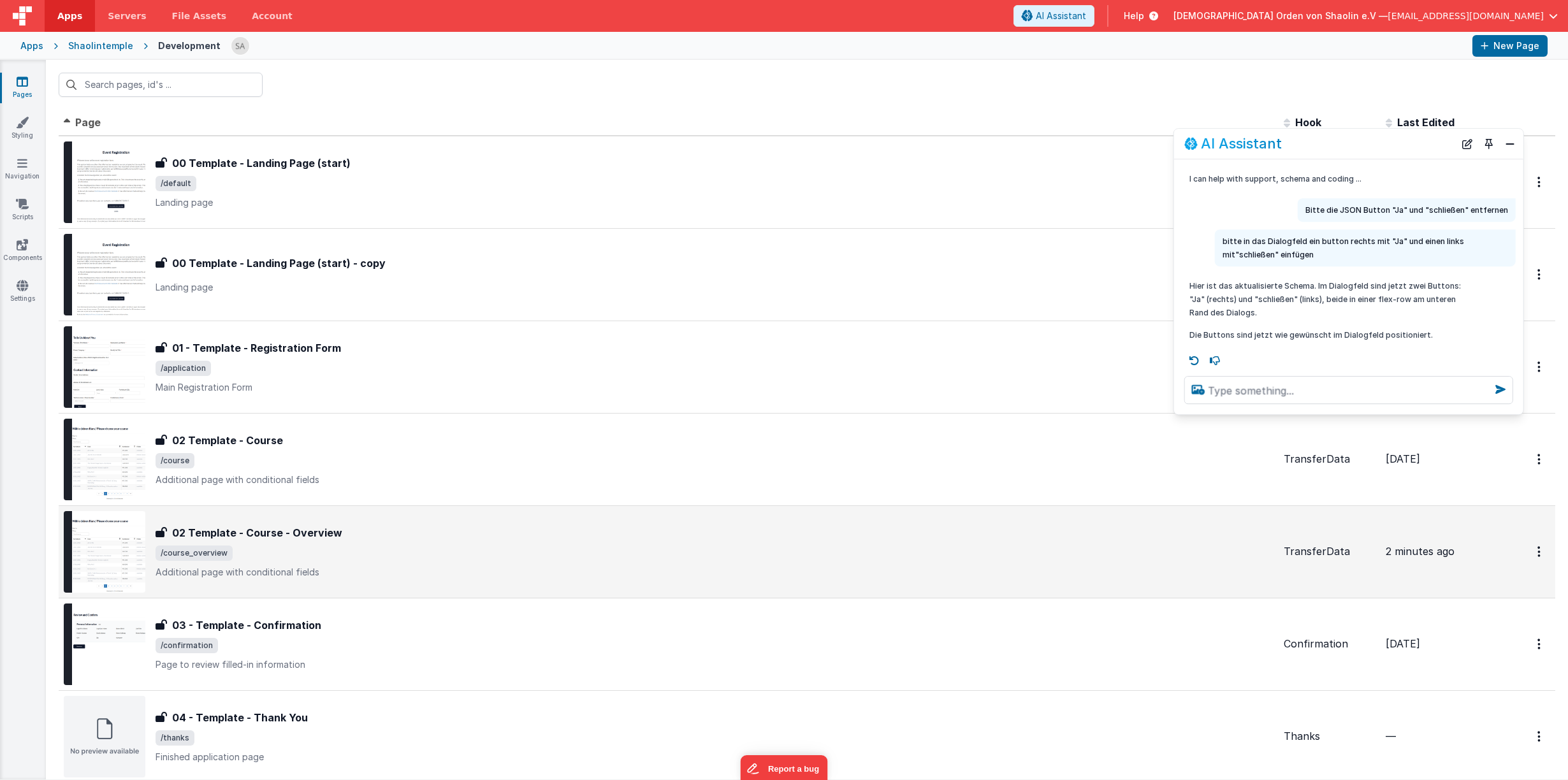
click at [626, 542] on div "02 Template - Course - Overview 02 Template - Course - Overview /course_overvie…" at bounding box center [714, 552] width 1118 height 54
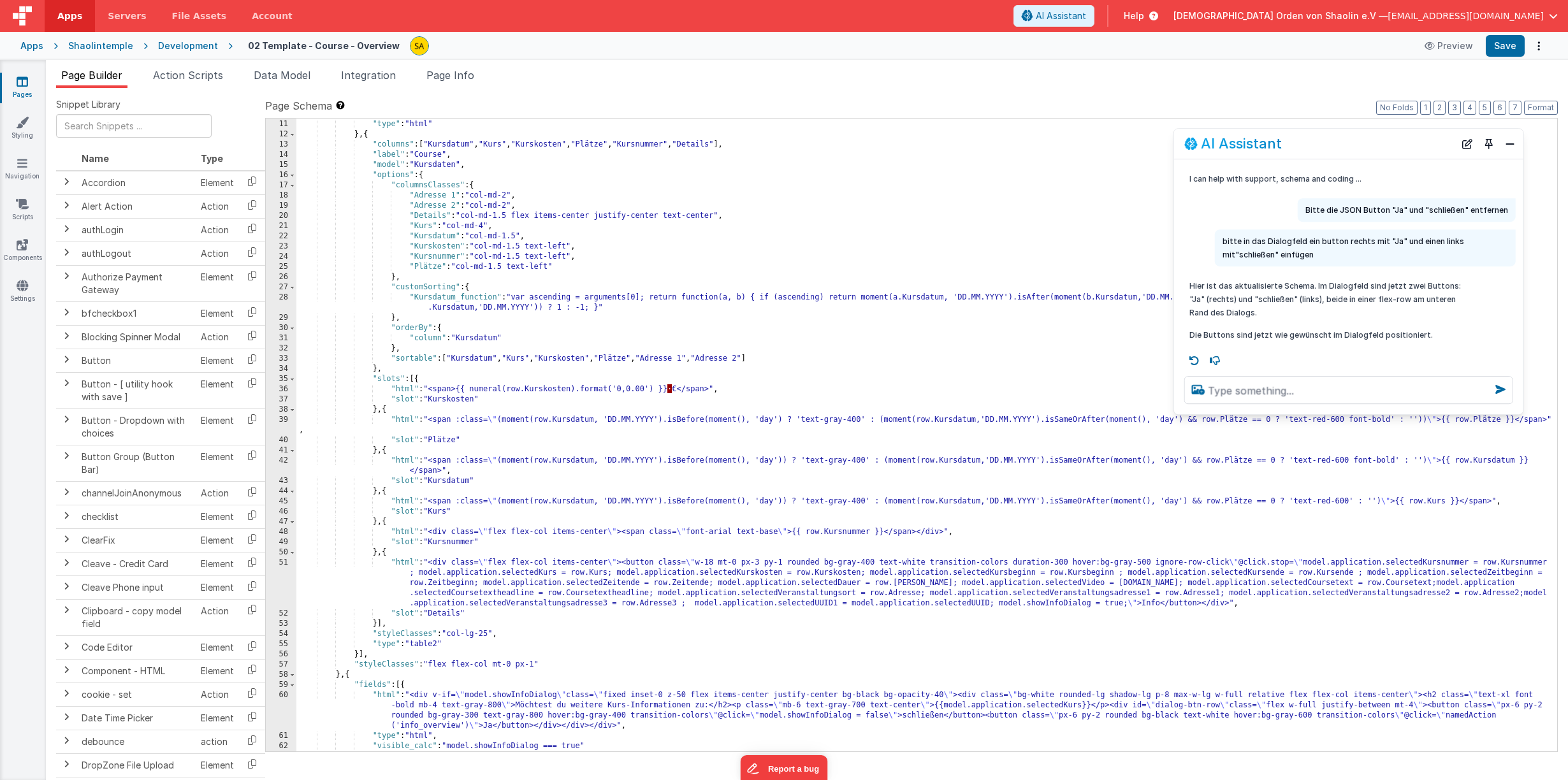
scroll to position [127, 0]
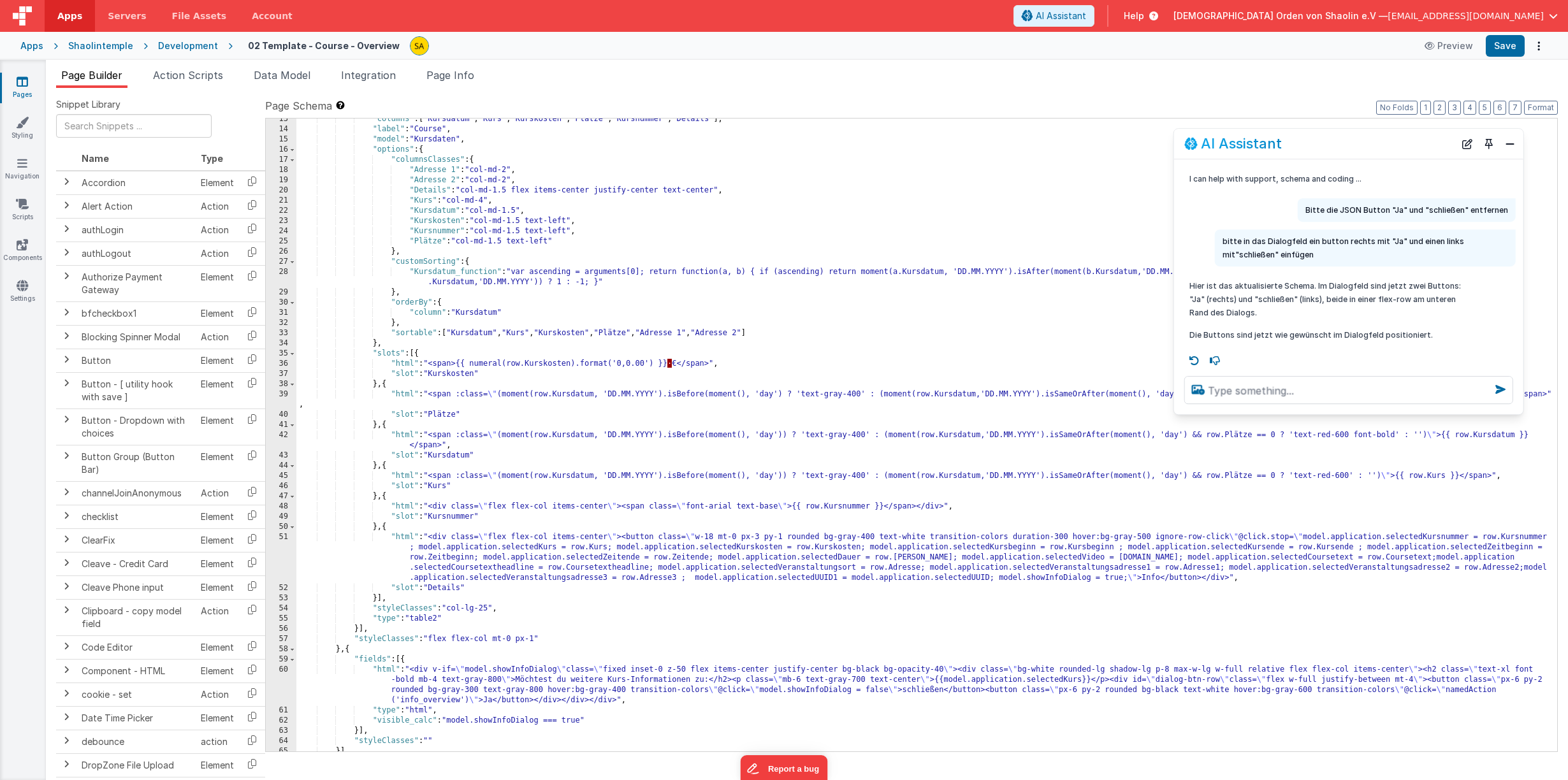
click at [22, 85] on icon at bounding box center [22, 81] width 11 height 13
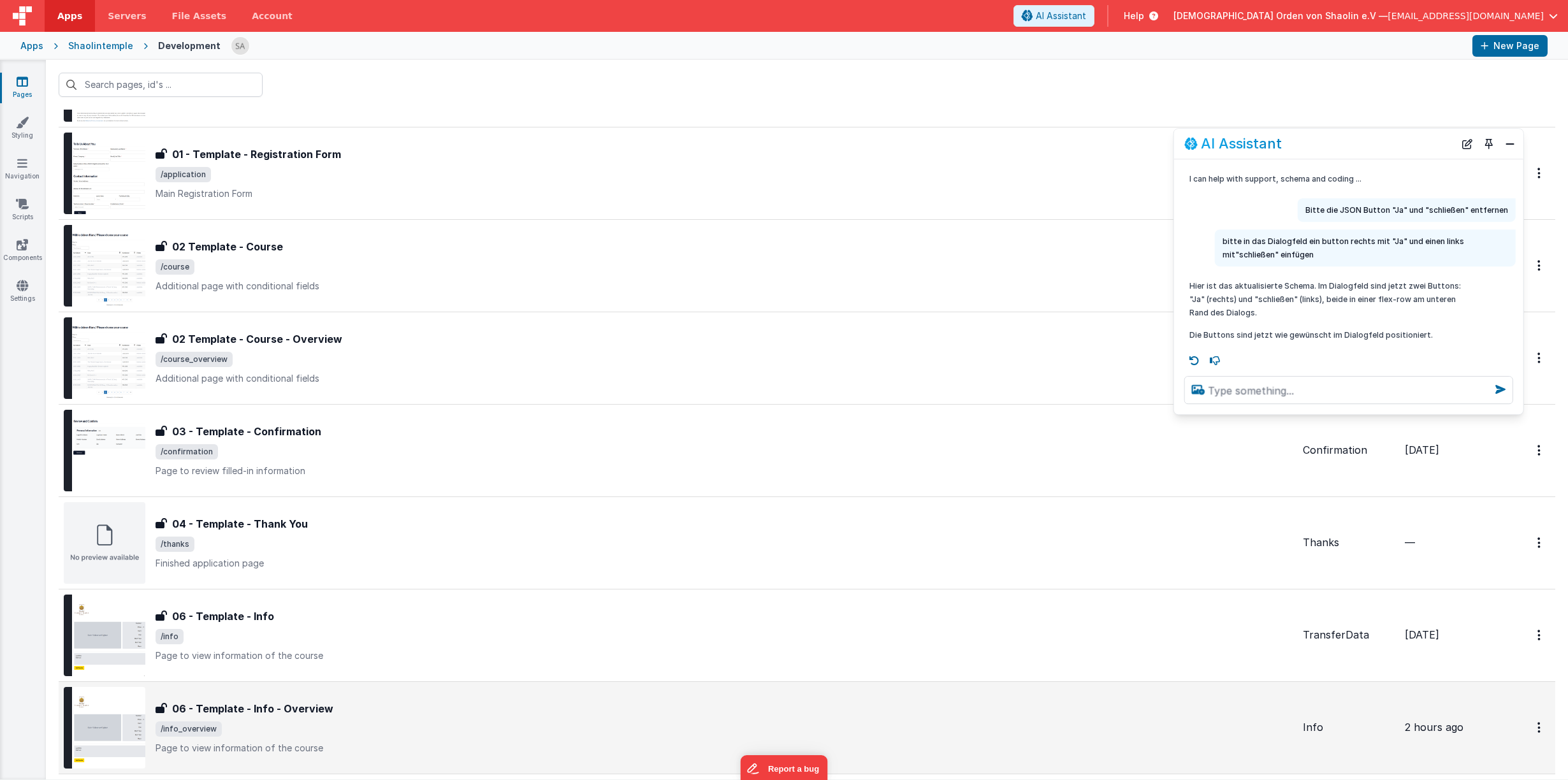
scroll to position [193, 0]
click at [21, 165] on icon at bounding box center [22, 163] width 10 height 13
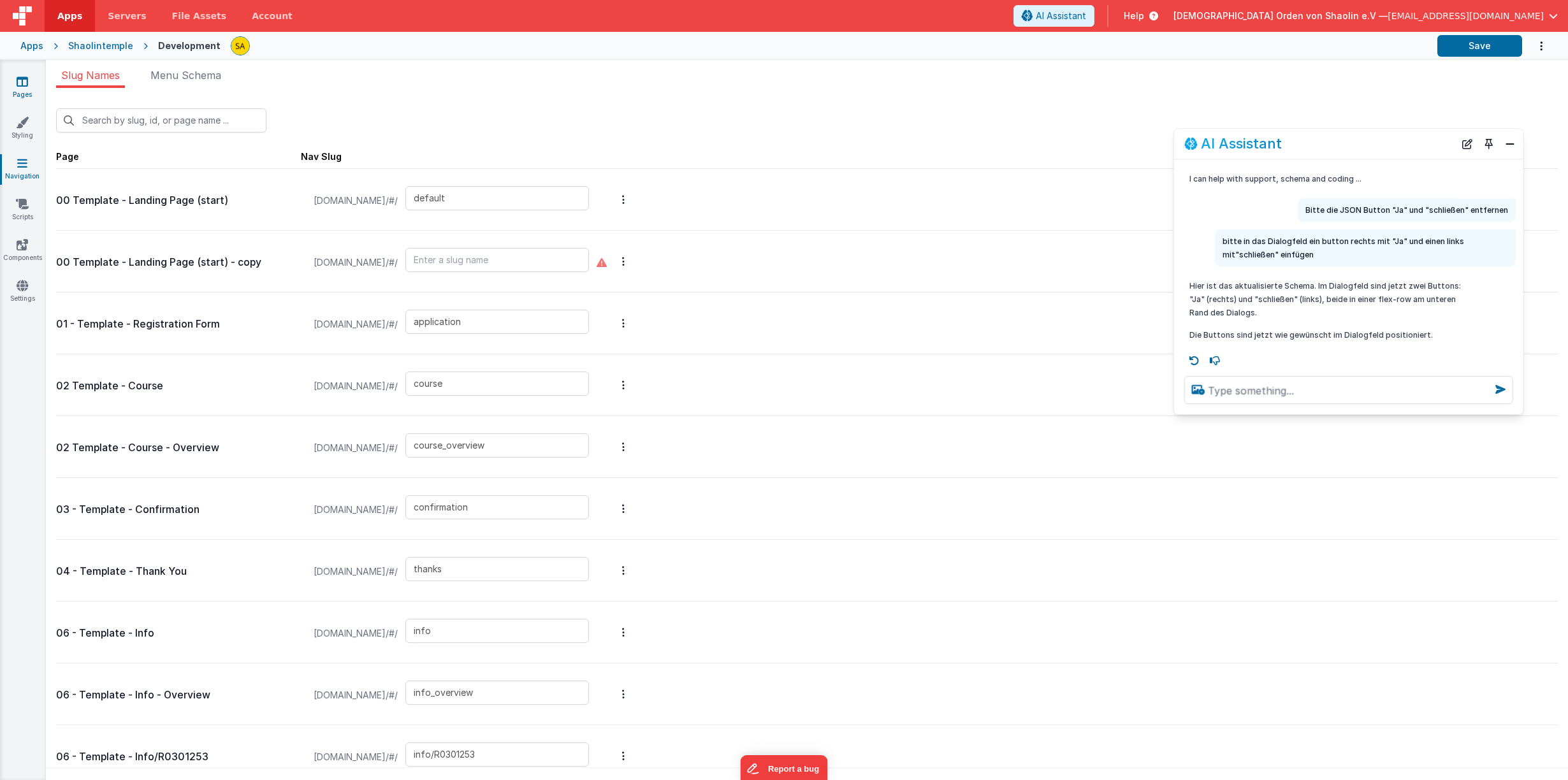
click at [17, 87] on icon at bounding box center [22, 81] width 11 height 13
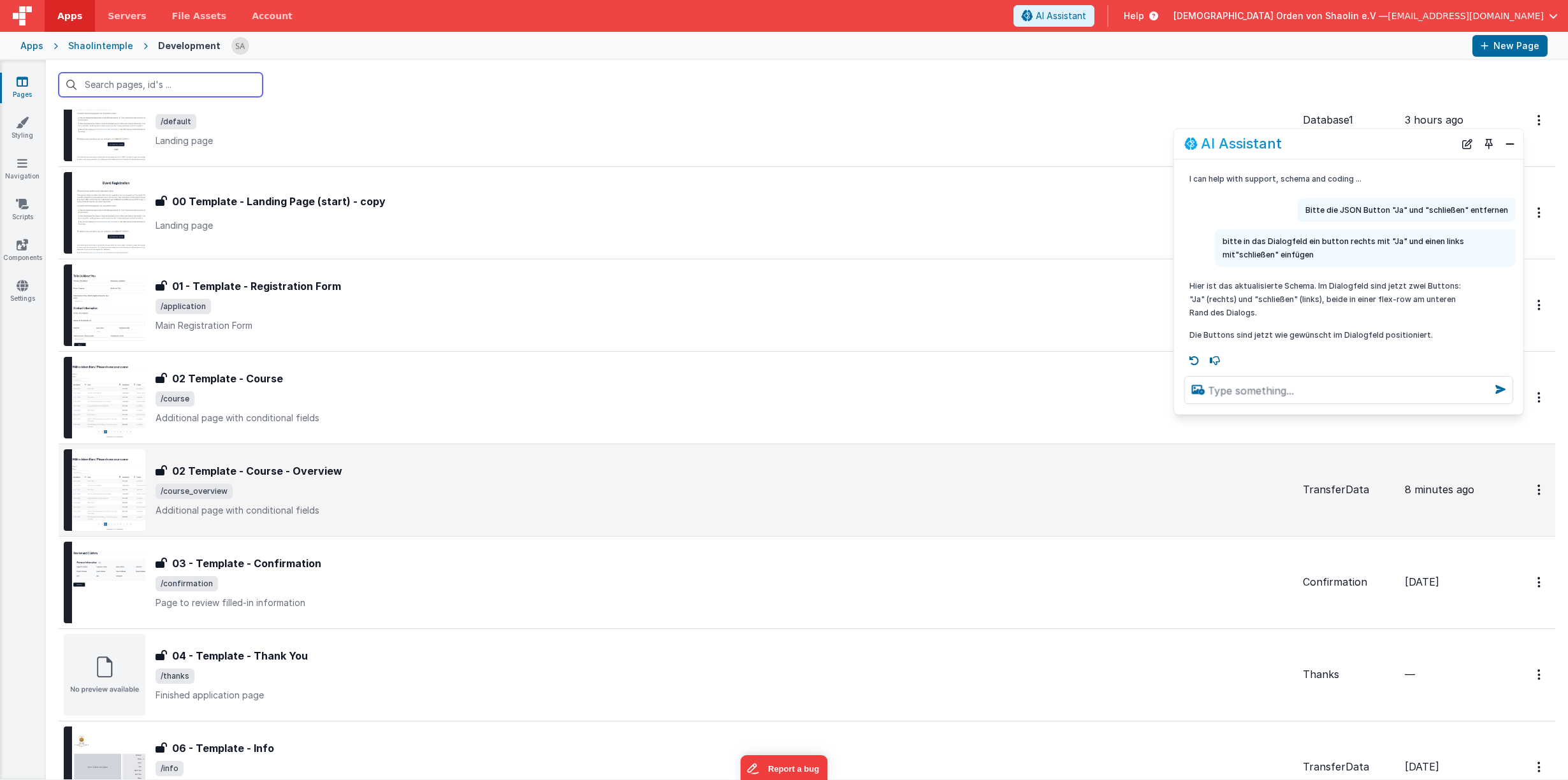
scroll to position [74, 0]
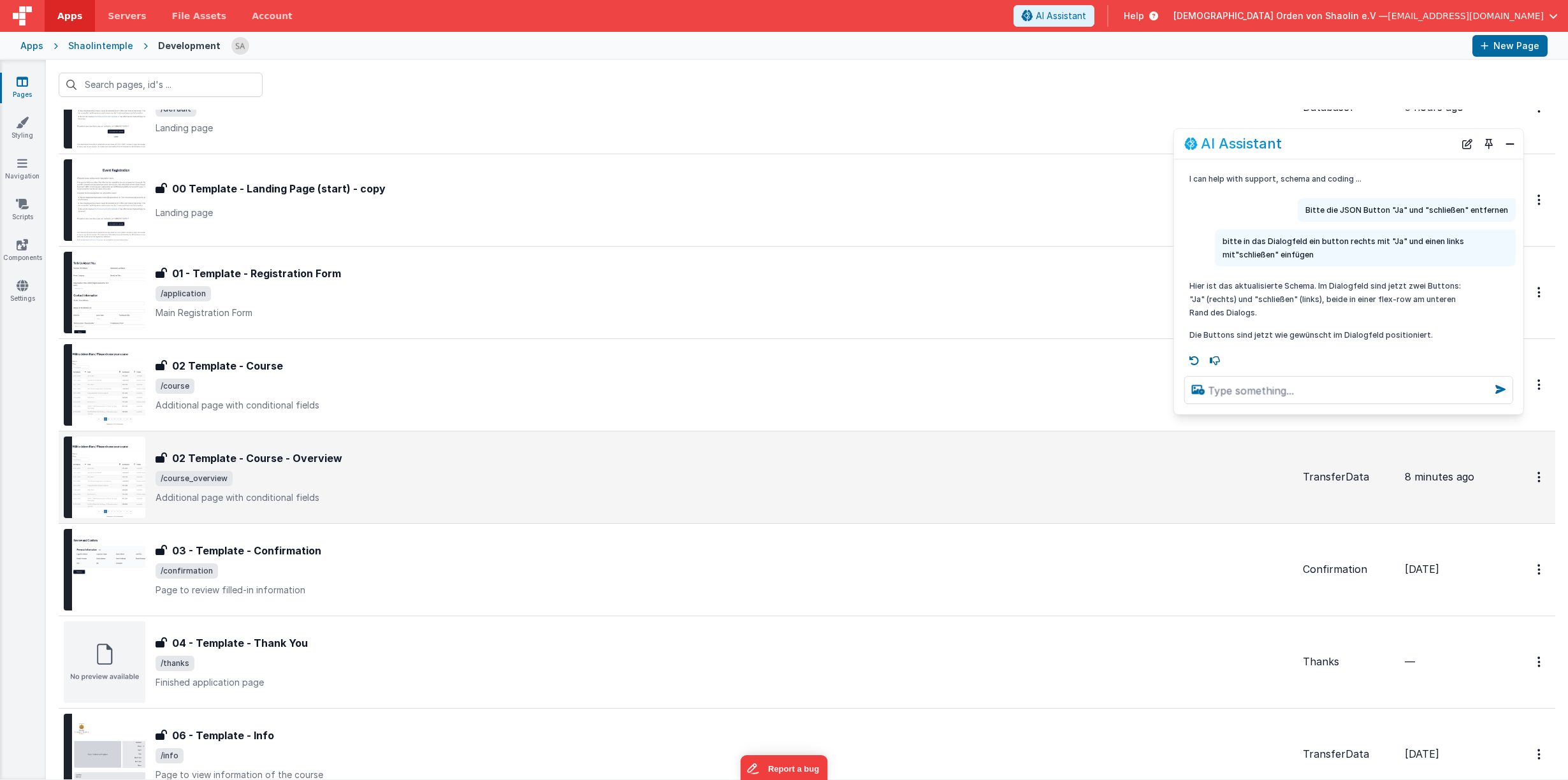
click at [549, 459] on div "02 Template - Course - Overview" at bounding box center [723, 458] width 1137 height 15
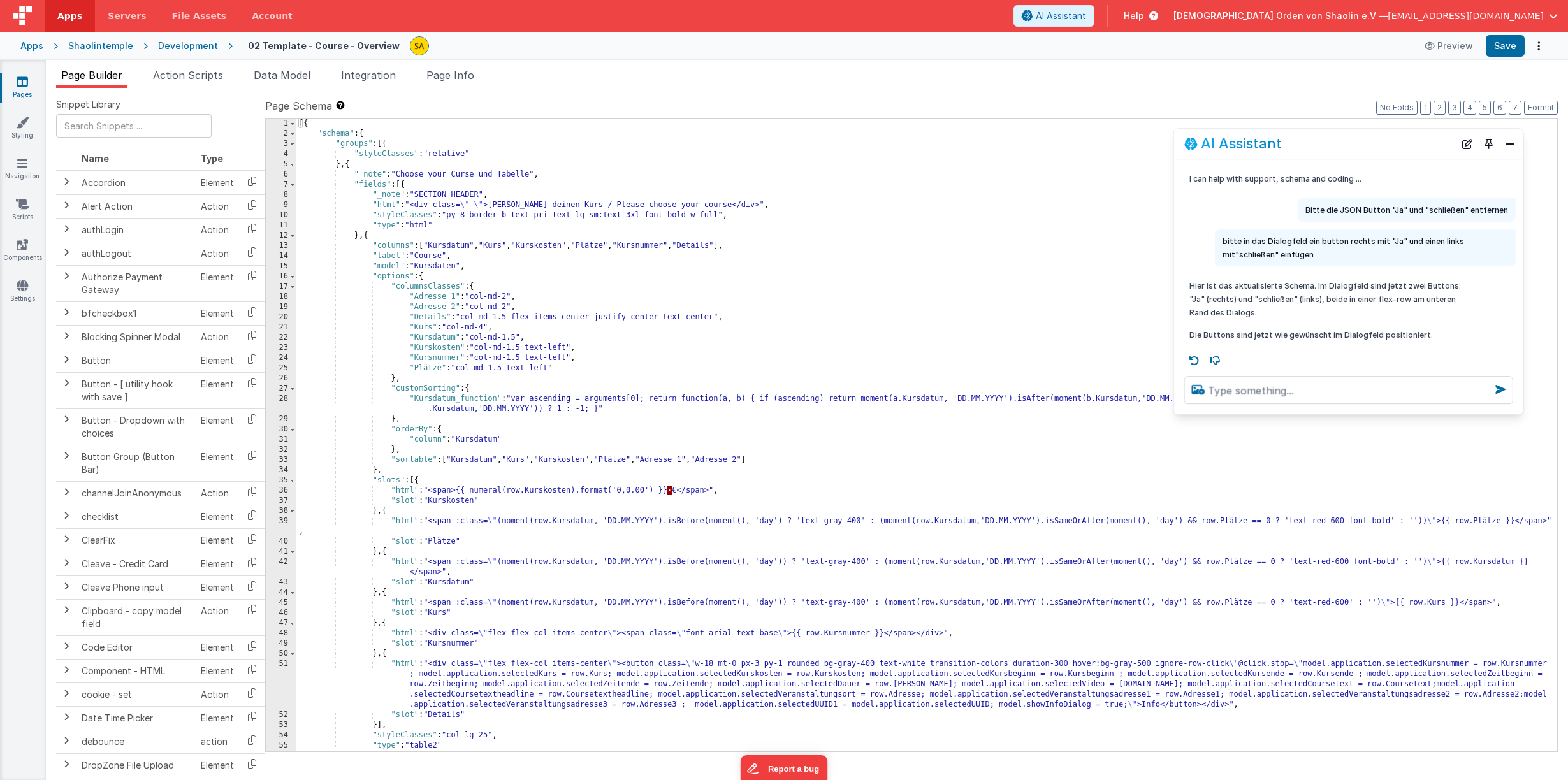
click at [28, 66] on div "Pages Styling Navigation Scripts Components Settings" at bounding box center [23, 419] width 46 height 720
click at [29, 84] on link "Pages" at bounding box center [22, 88] width 46 height 25
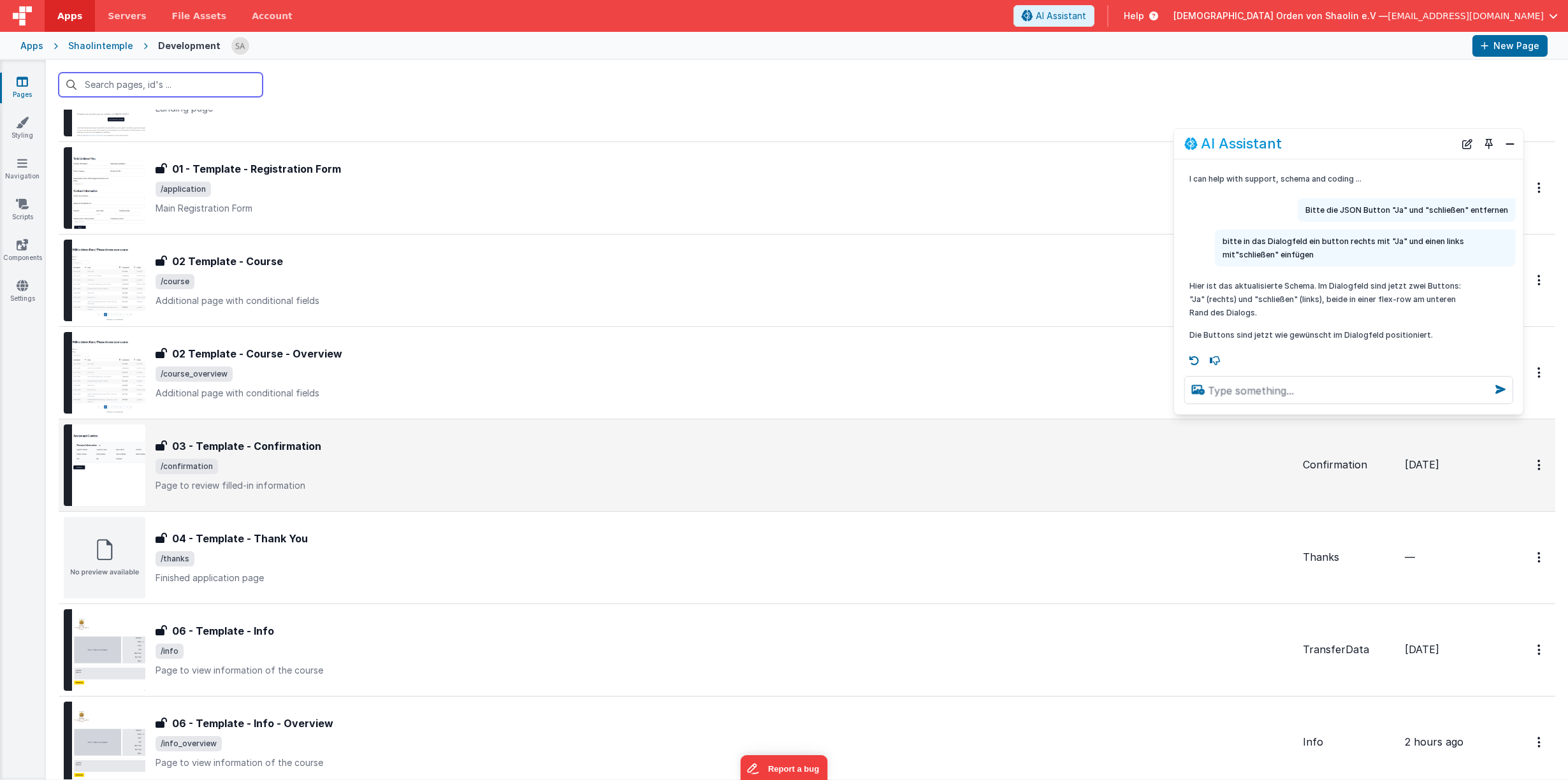
scroll to position [211, 0]
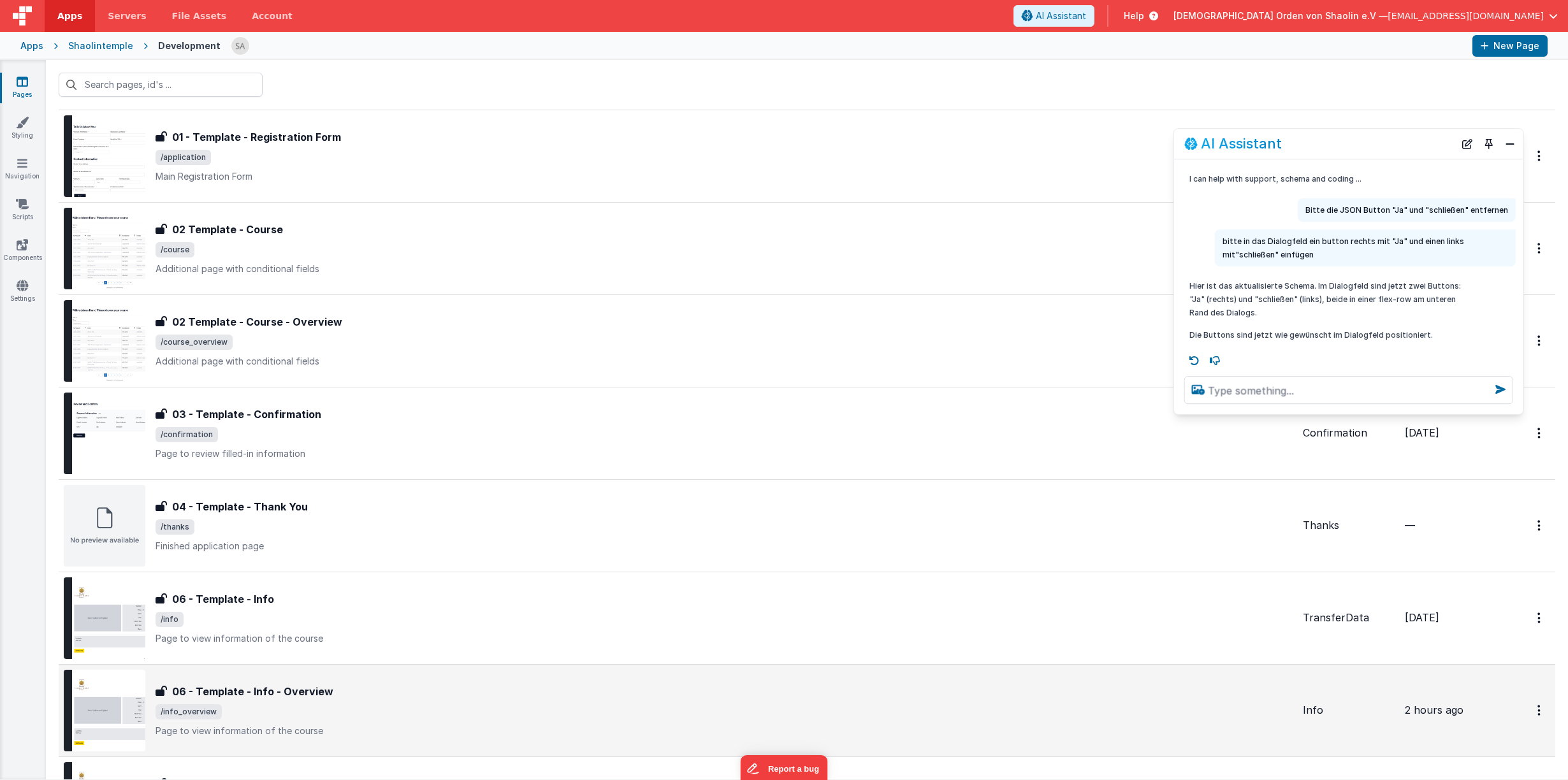
click at [459, 738] on div "06 - Template - Info - Overview 06 - Template - Info - Overview /info_overview …" at bounding box center [678, 710] width 1228 height 82
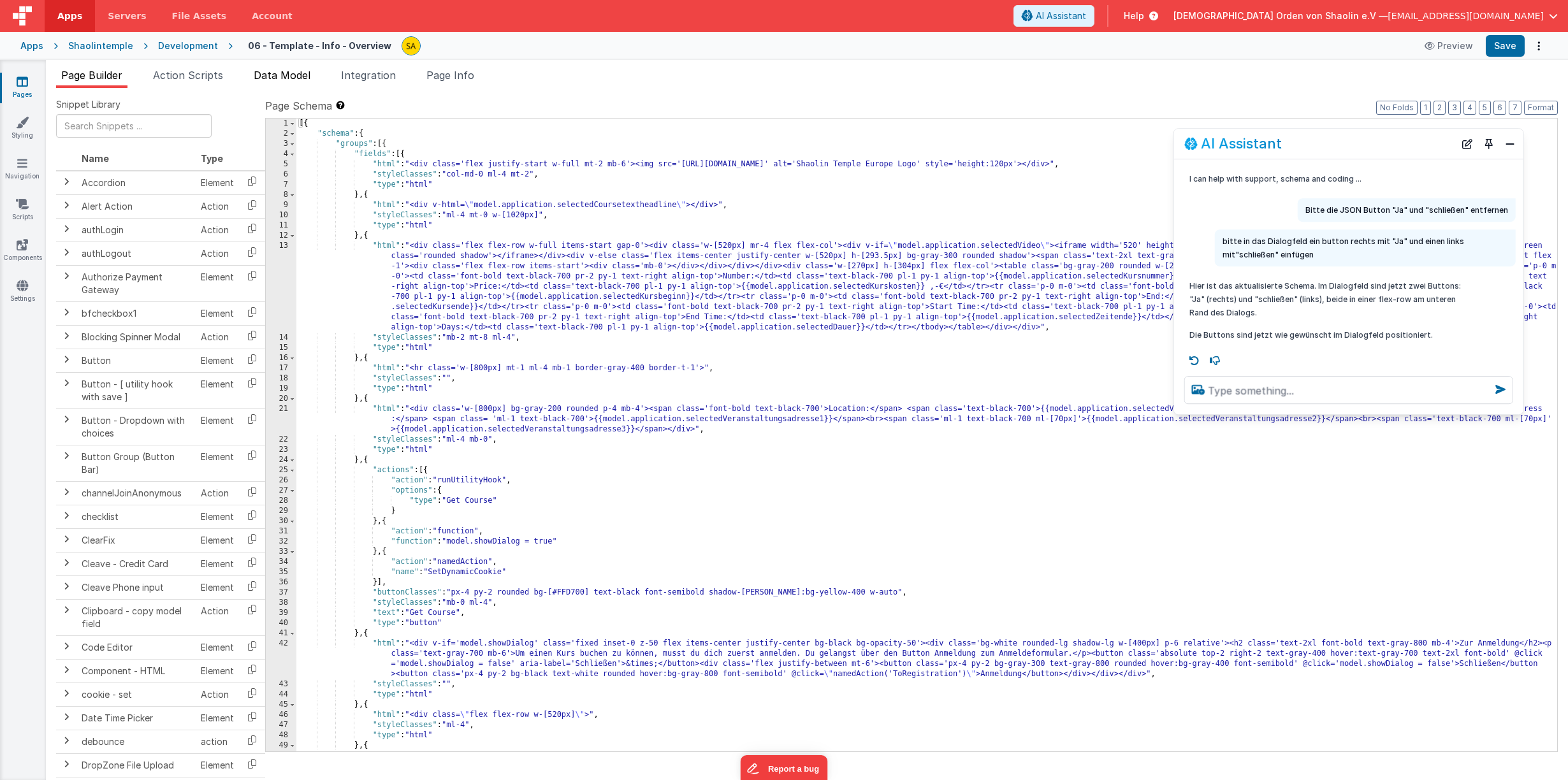
click at [271, 76] on span "Data Model" at bounding box center [282, 75] width 57 height 13
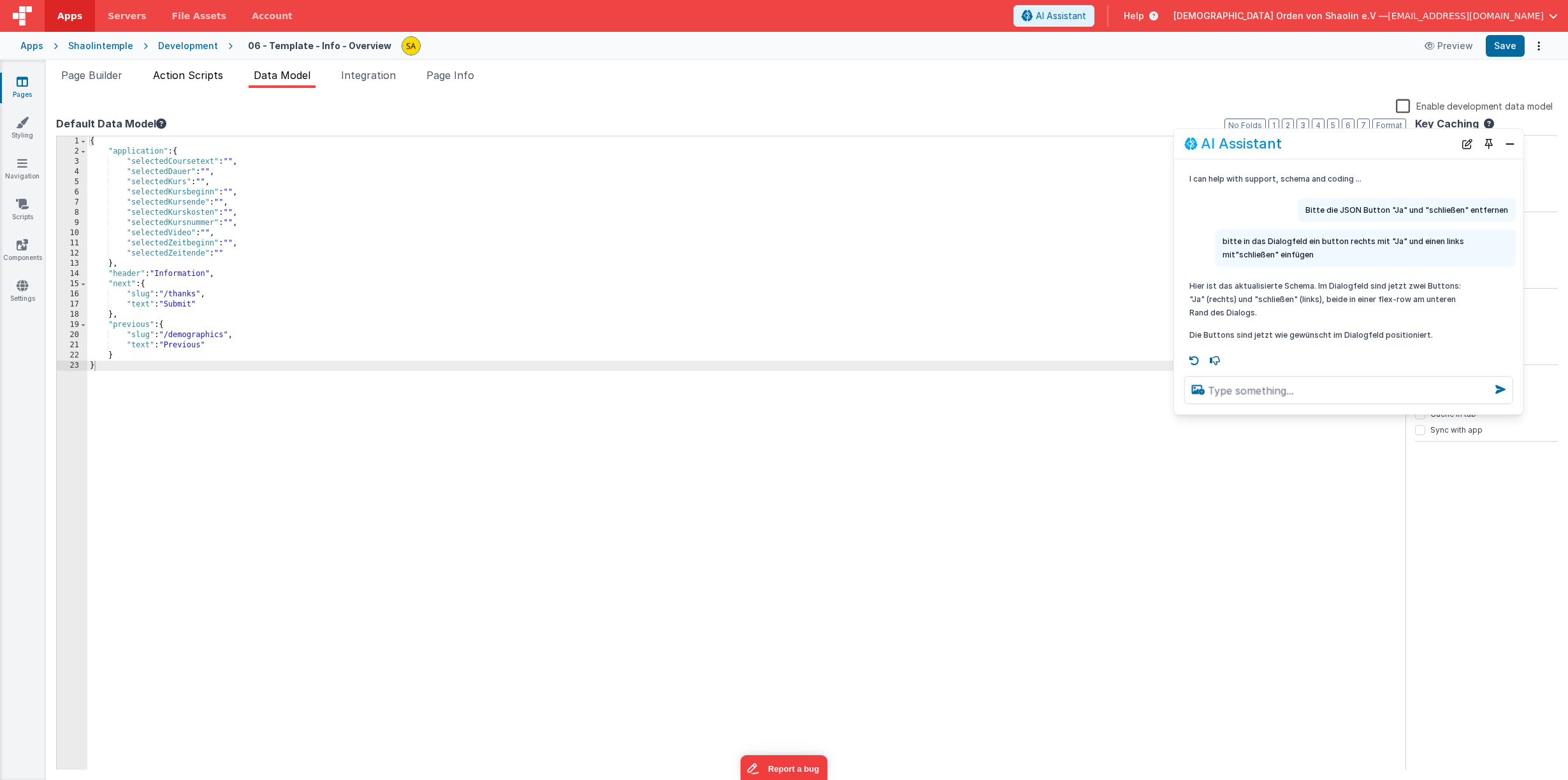
click at [180, 86] on li "Action Scripts" at bounding box center [188, 78] width 80 height 20
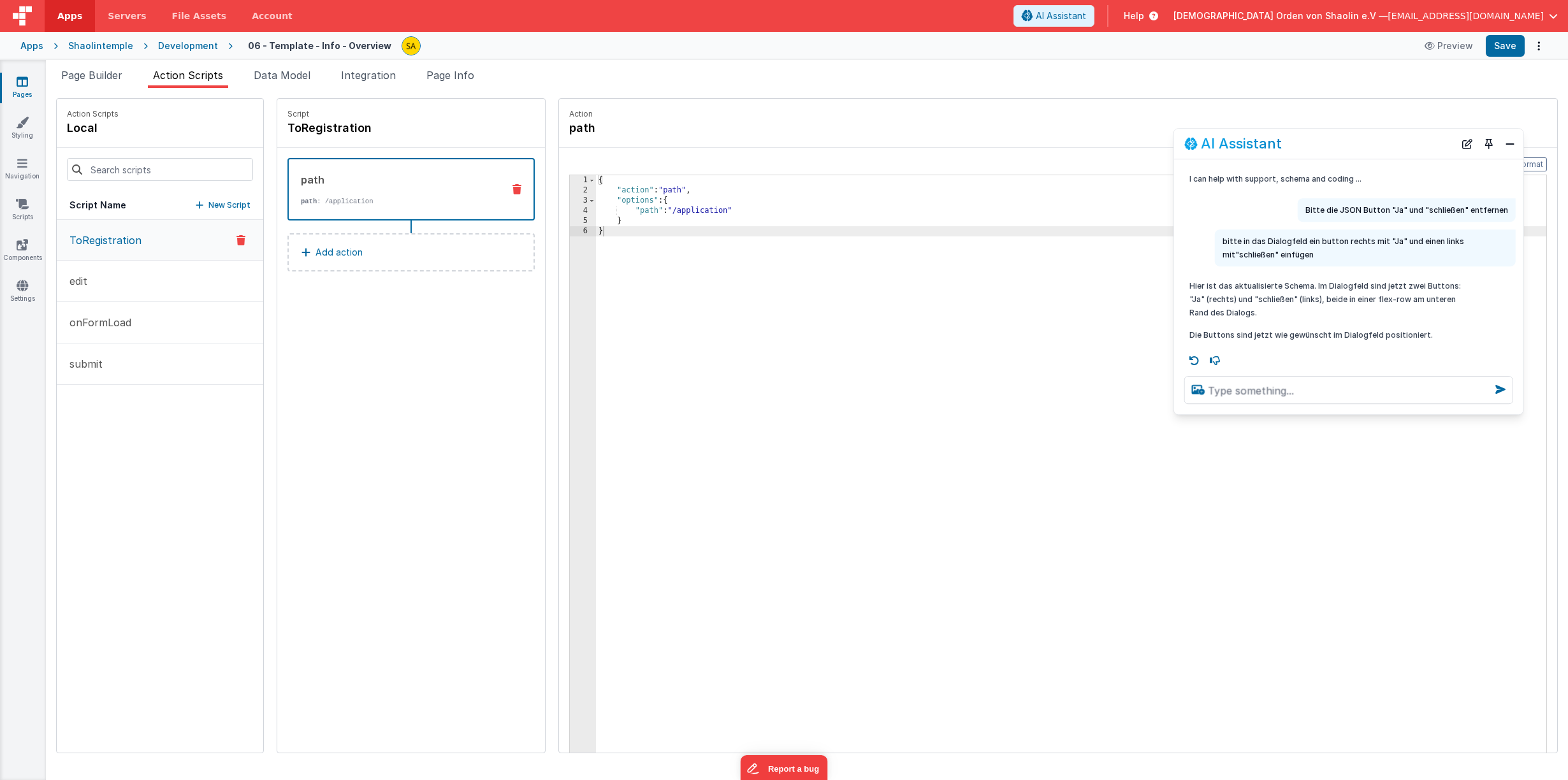
click at [26, 84] on icon at bounding box center [22, 81] width 11 height 13
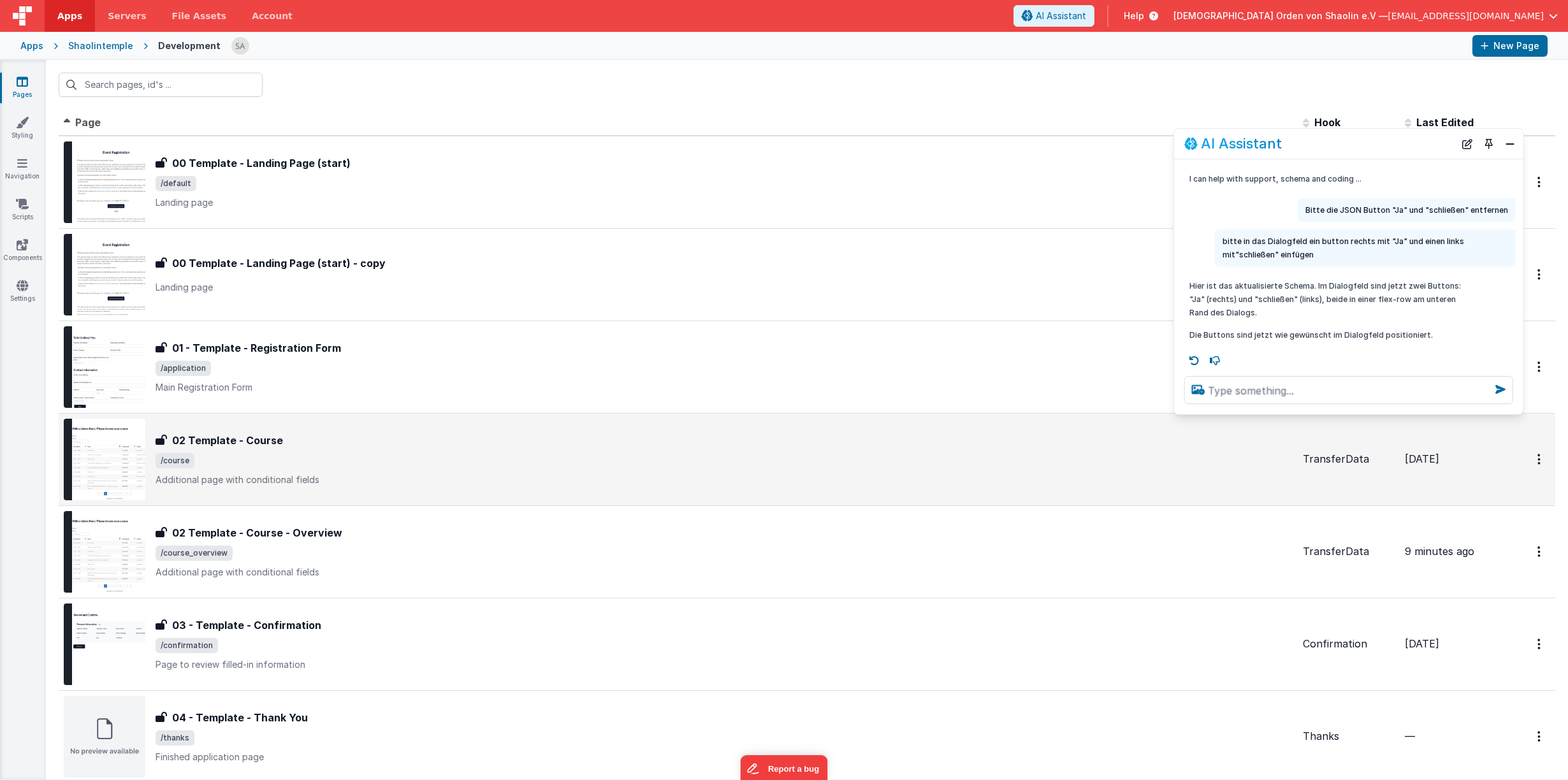
click at [431, 469] on div "02 Template - Course 02 Template - Course /course Additional page with conditio…" at bounding box center [723, 459] width 1137 height 54
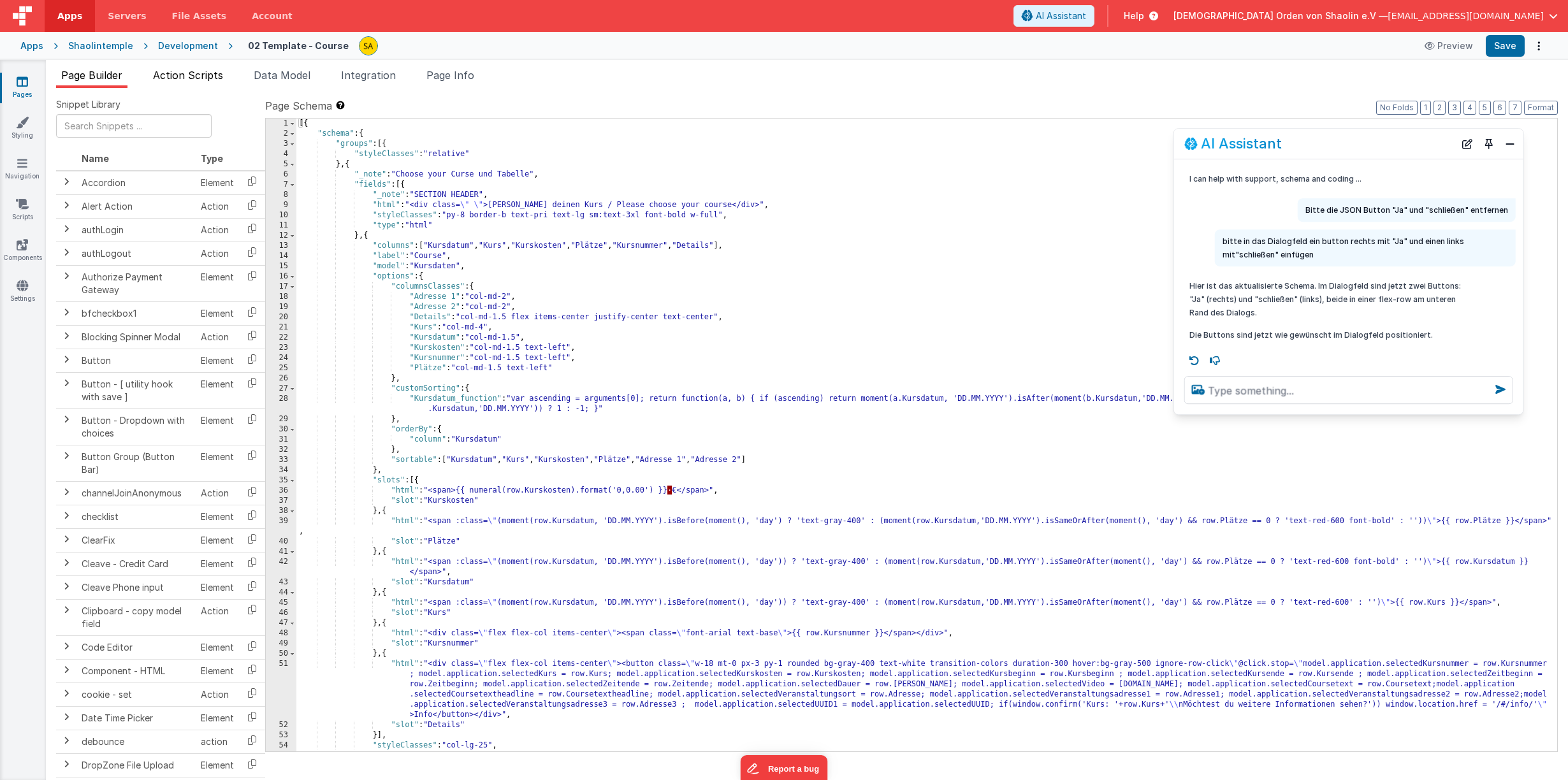
click at [194, 79] on span "Action Scripts" at bounding box center [188, 75] width 70 height 13
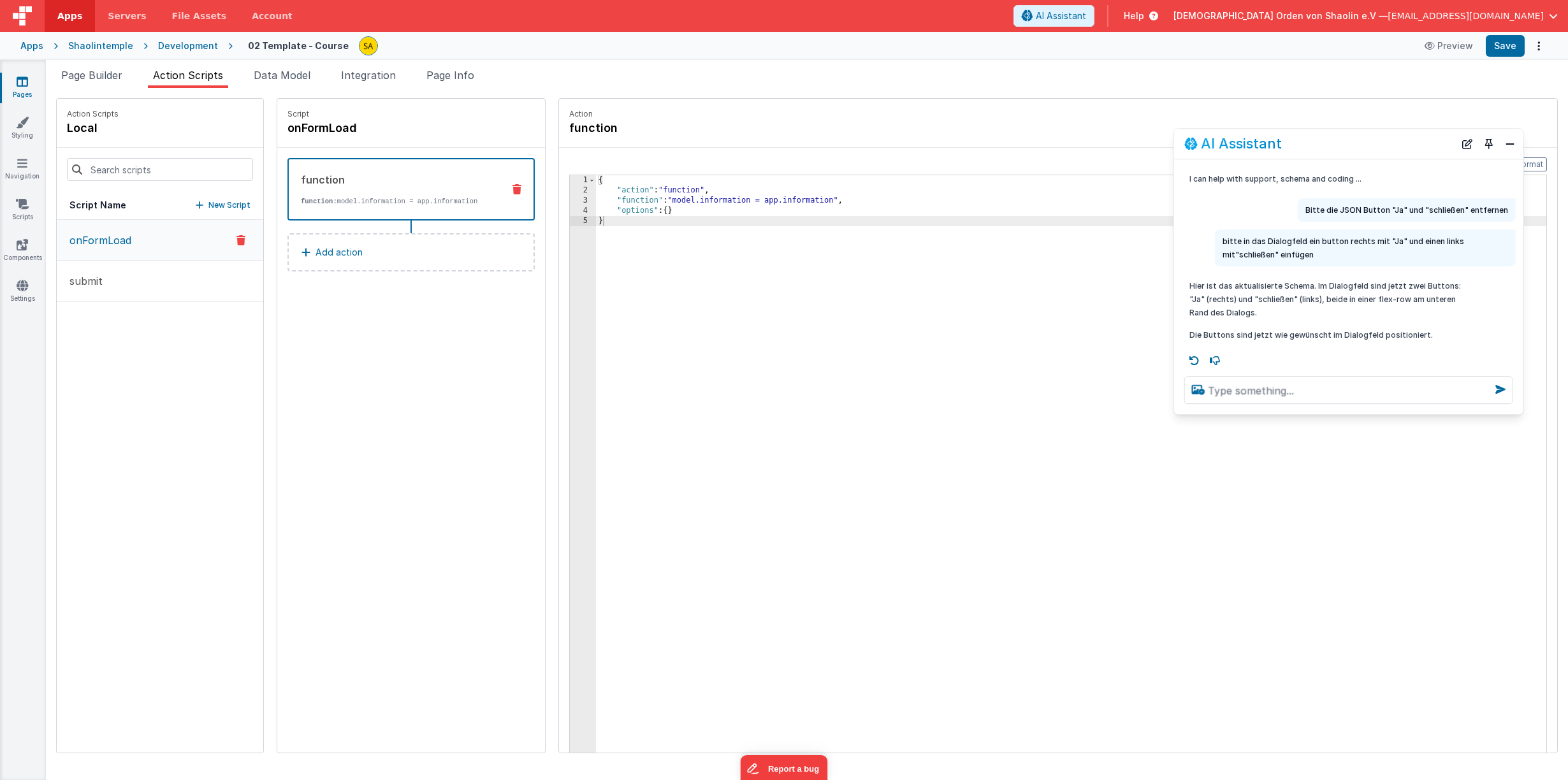
click at [208, 204] on p "New Script" at bounding box center [229, 205] width 42 height 13
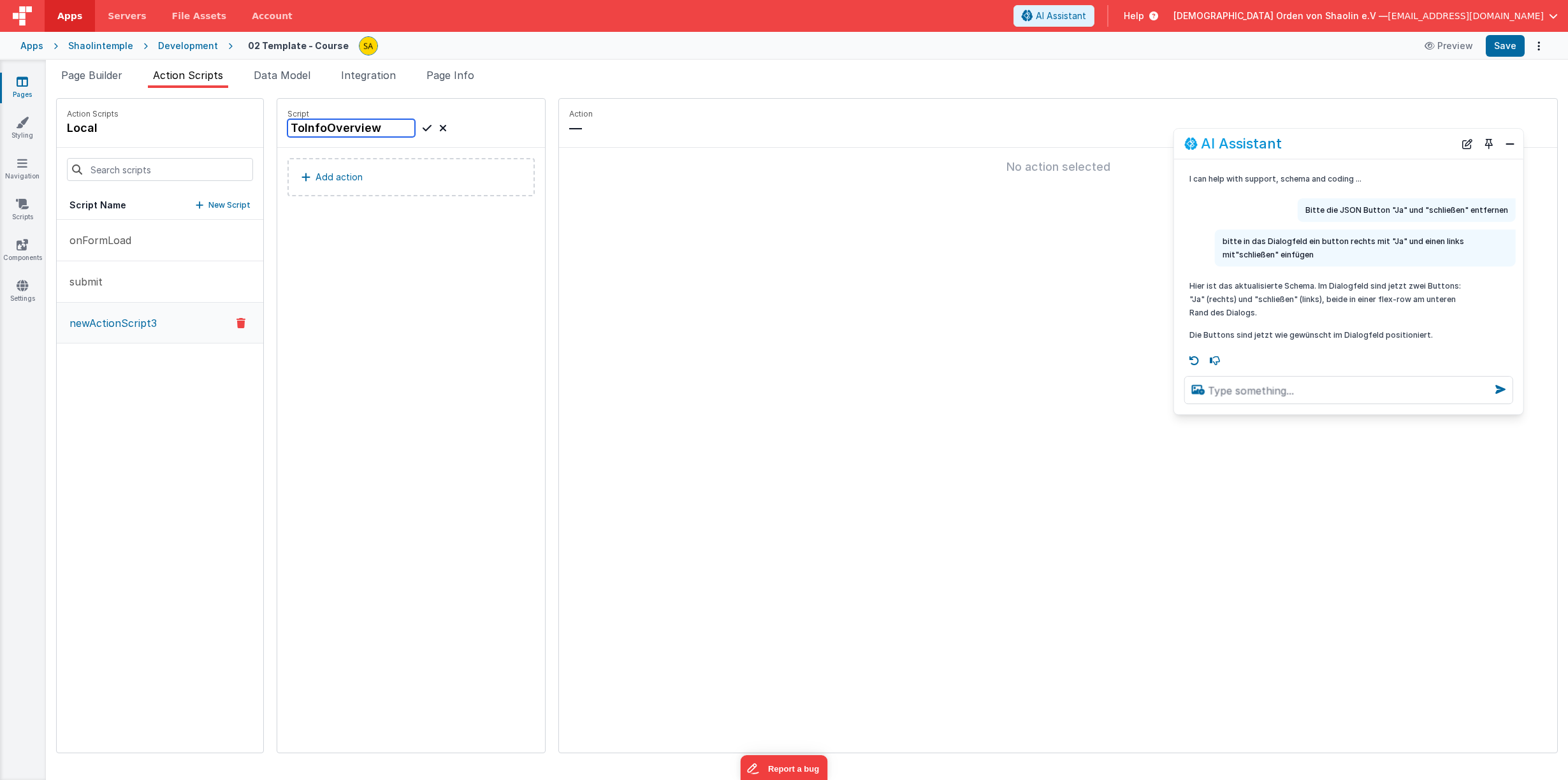
type input "ToInfoOverview"
click at [423, 125] on icon at bounding box center [427, 128] width 9 height 15
click at [386, 185] on button "Add action" at bounding box center [411, 177] width 247 height 38
click at [374, 177] on button "Add action" at bounding box center [411, 177] width 247 height 38
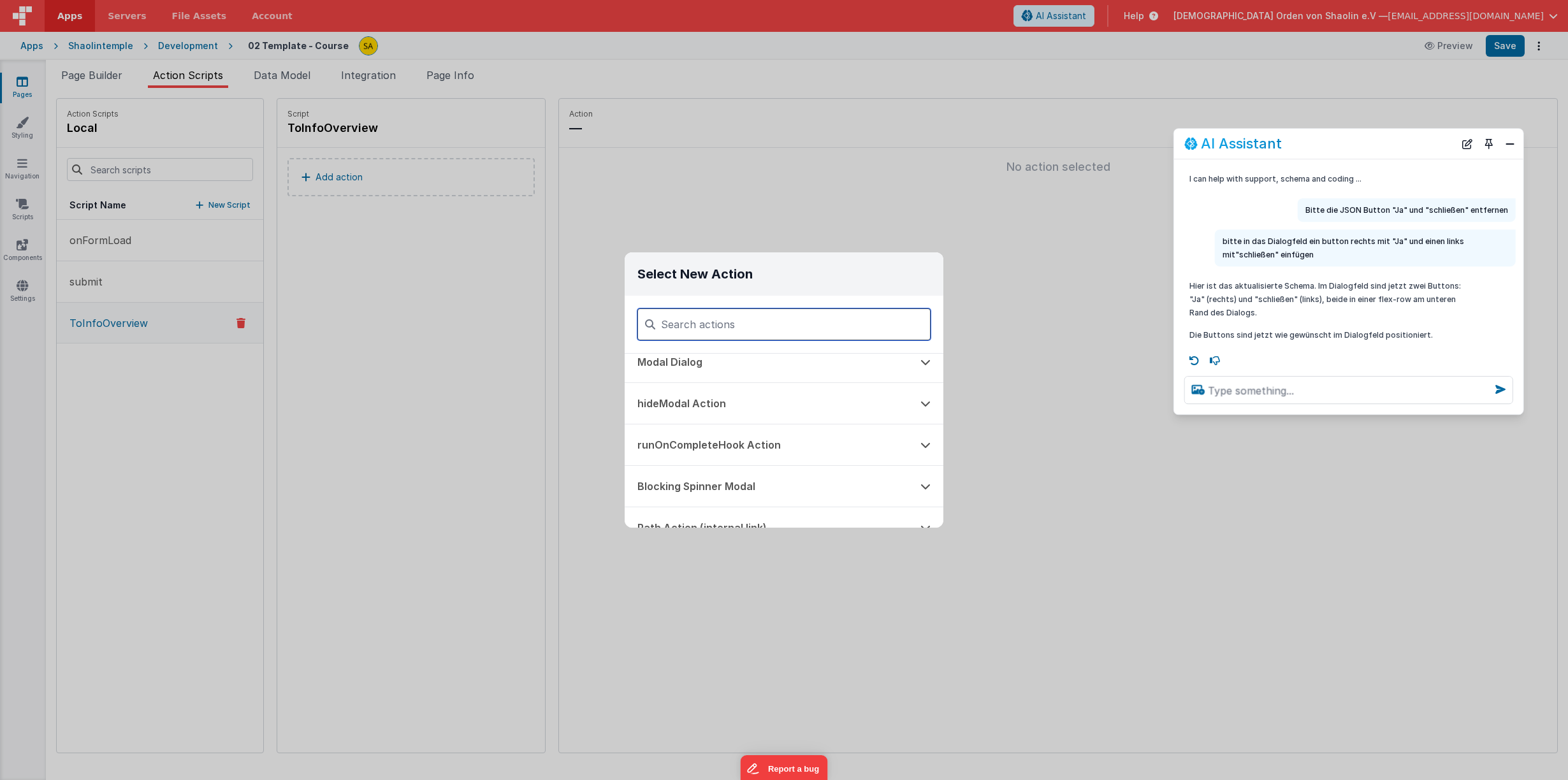
scroll to position [323, 0]
click at [723, 474] on button "Path Action (internal link)" at bounding box center [766, 465] width 283 height 41
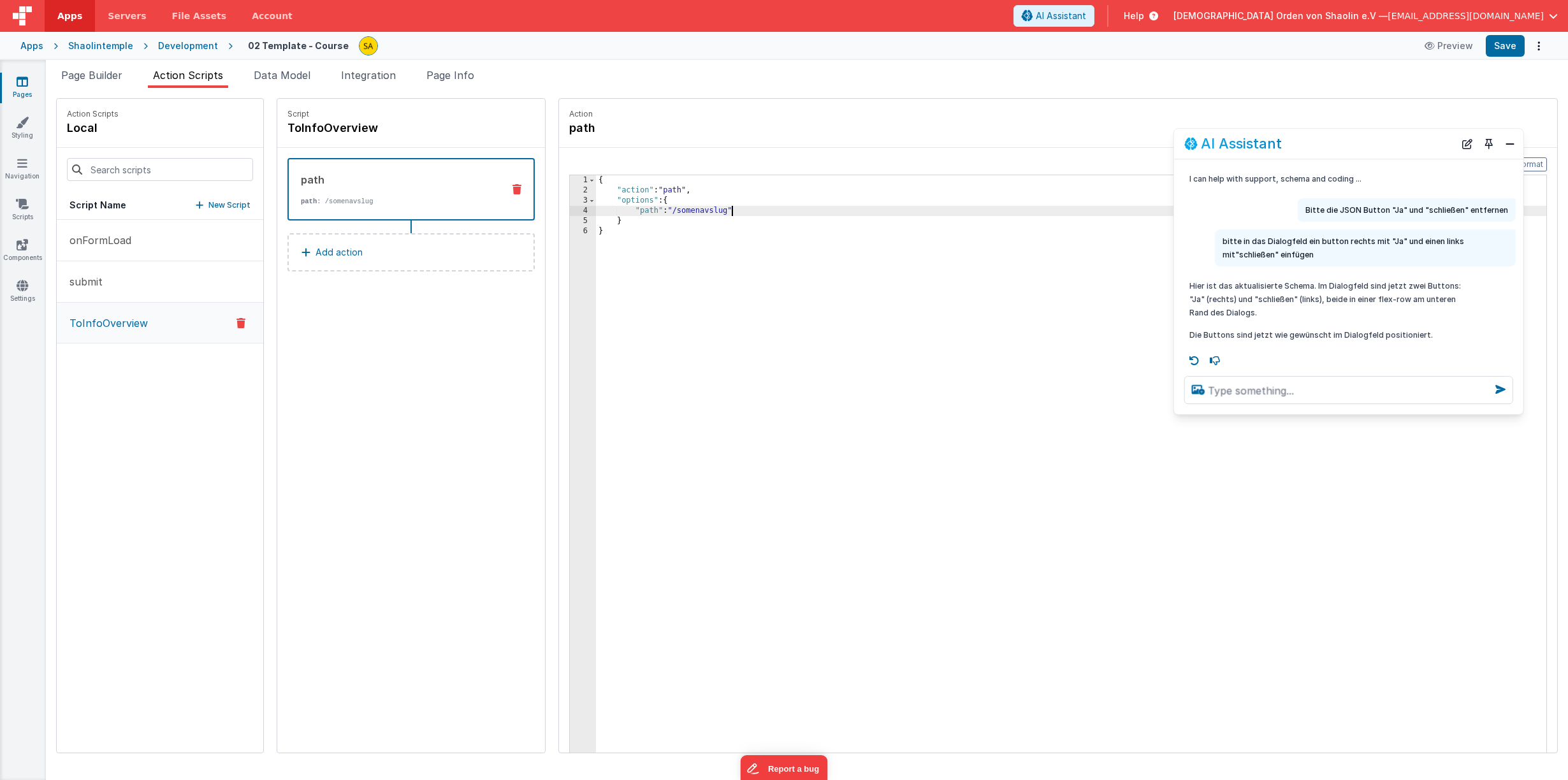
click at [715, 215] on div "{ "action" : "path" , "options" : { "path" : "/somenavslug" } }" at bounding box center [1079, 493] width 966 height 637
click at [1503, 50] on button "Save" at bounding box center [1505, 46] width 39 height 21
click at [21, 86] on icon at bounding box center [22, 81] width 11 height 13
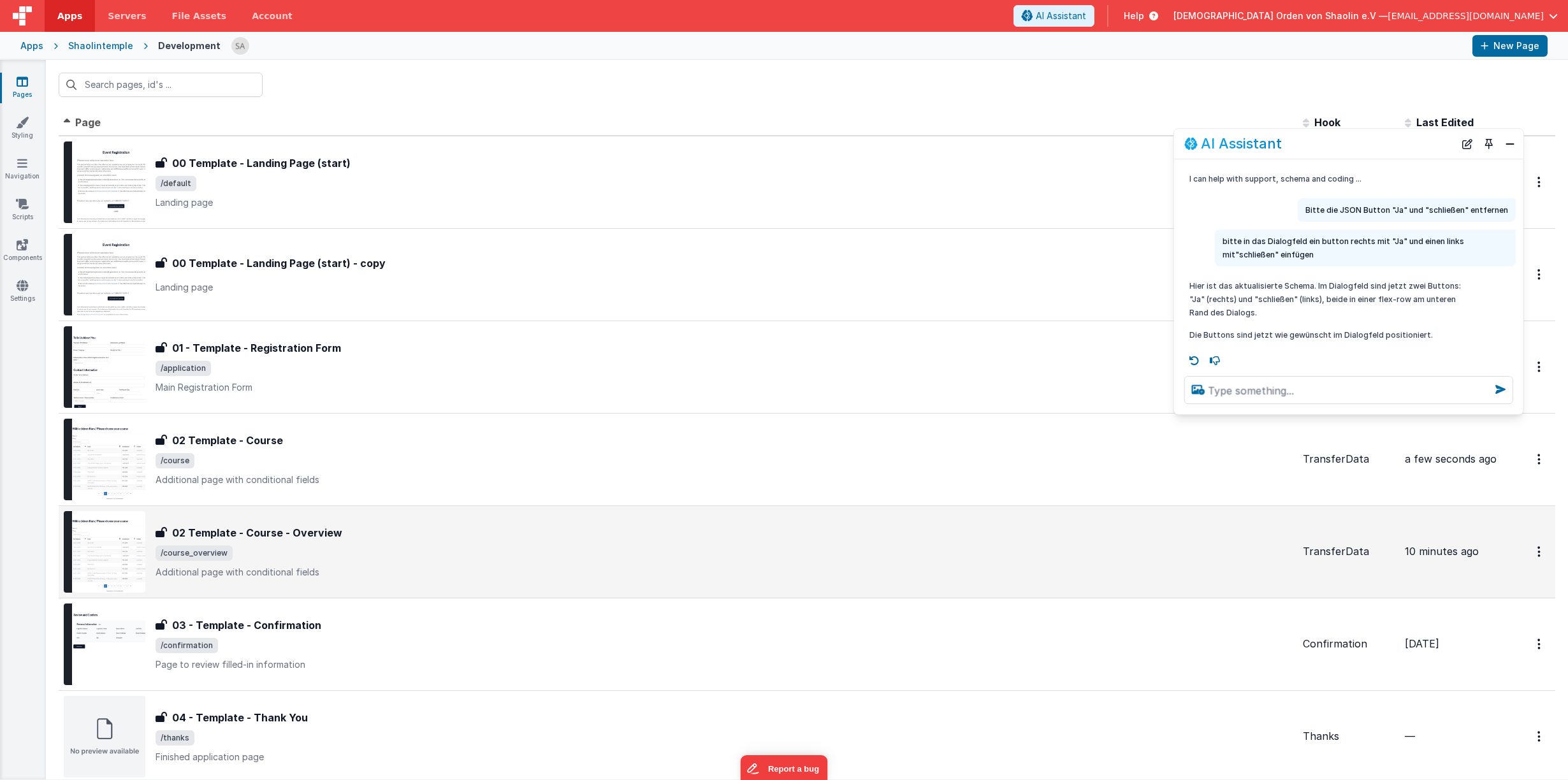
click at [420, 556] on span "/course_overview" at bounding box center [723, 552] width 1137 height 15
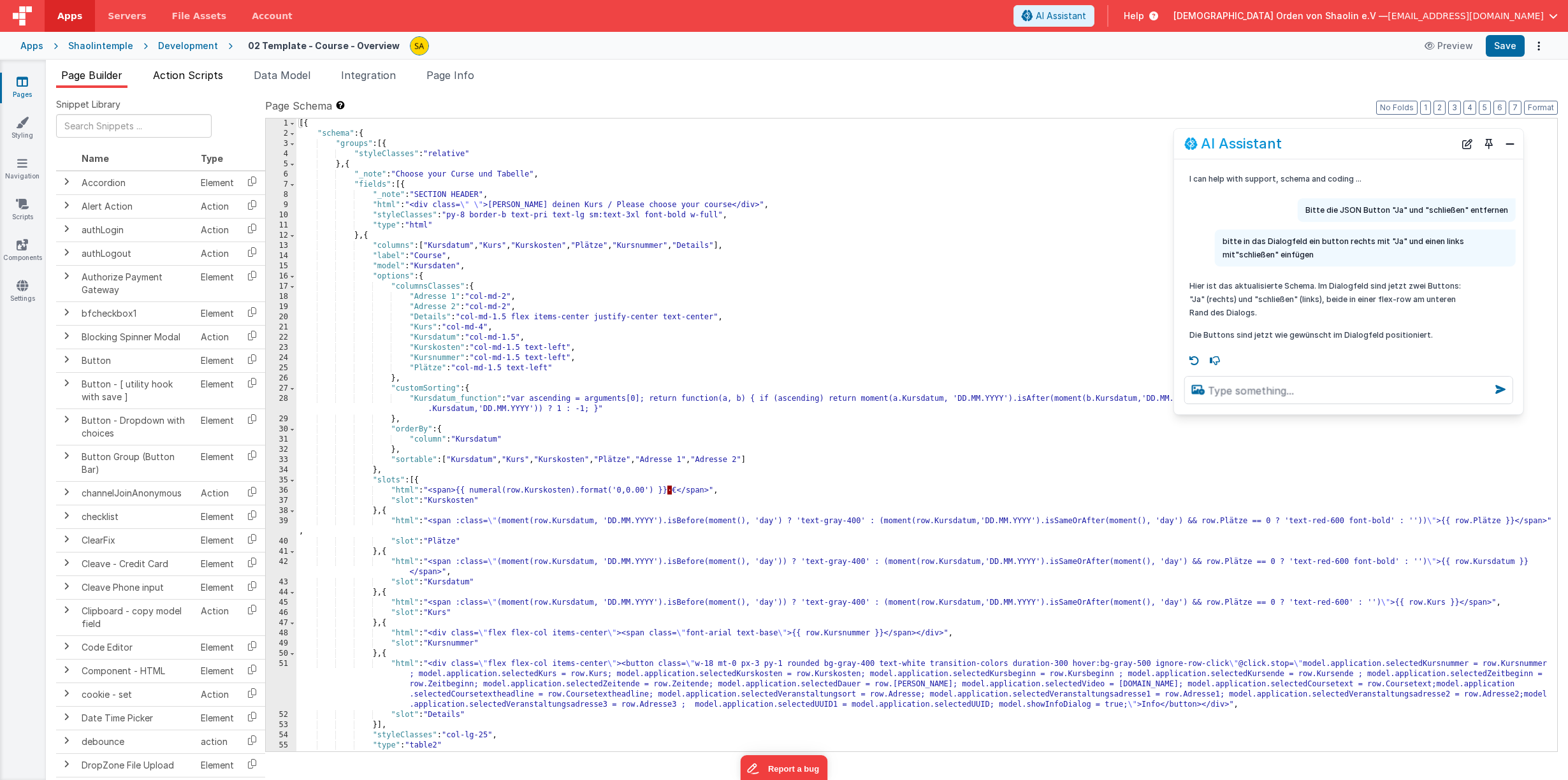
click at [216, 74] on span "Action Scripts" at bounding box center [188, 75] width 70 height 13
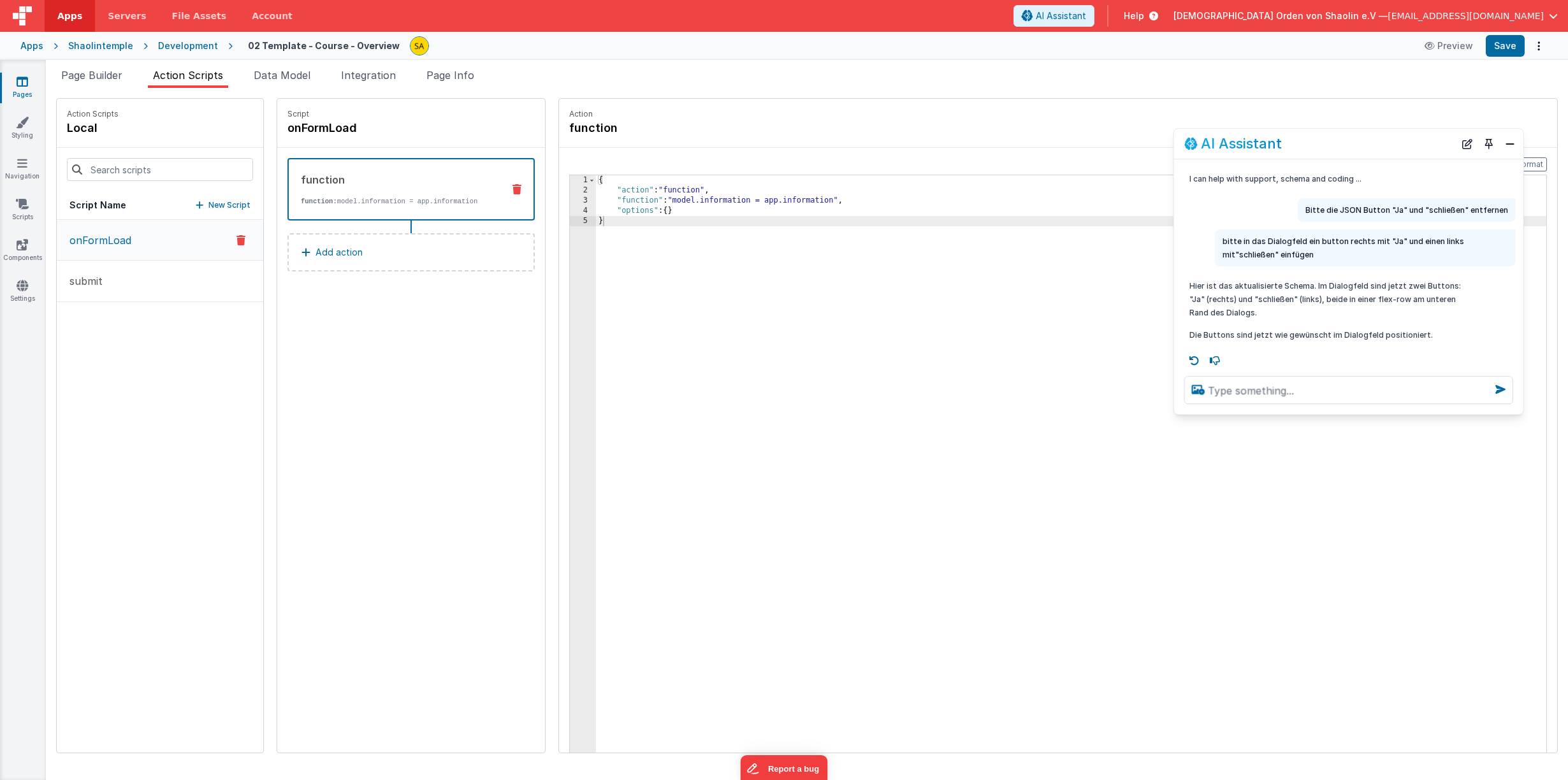
click at [196, 205] on button "New Script" at bounding box center [223, 205] width 55 height 13
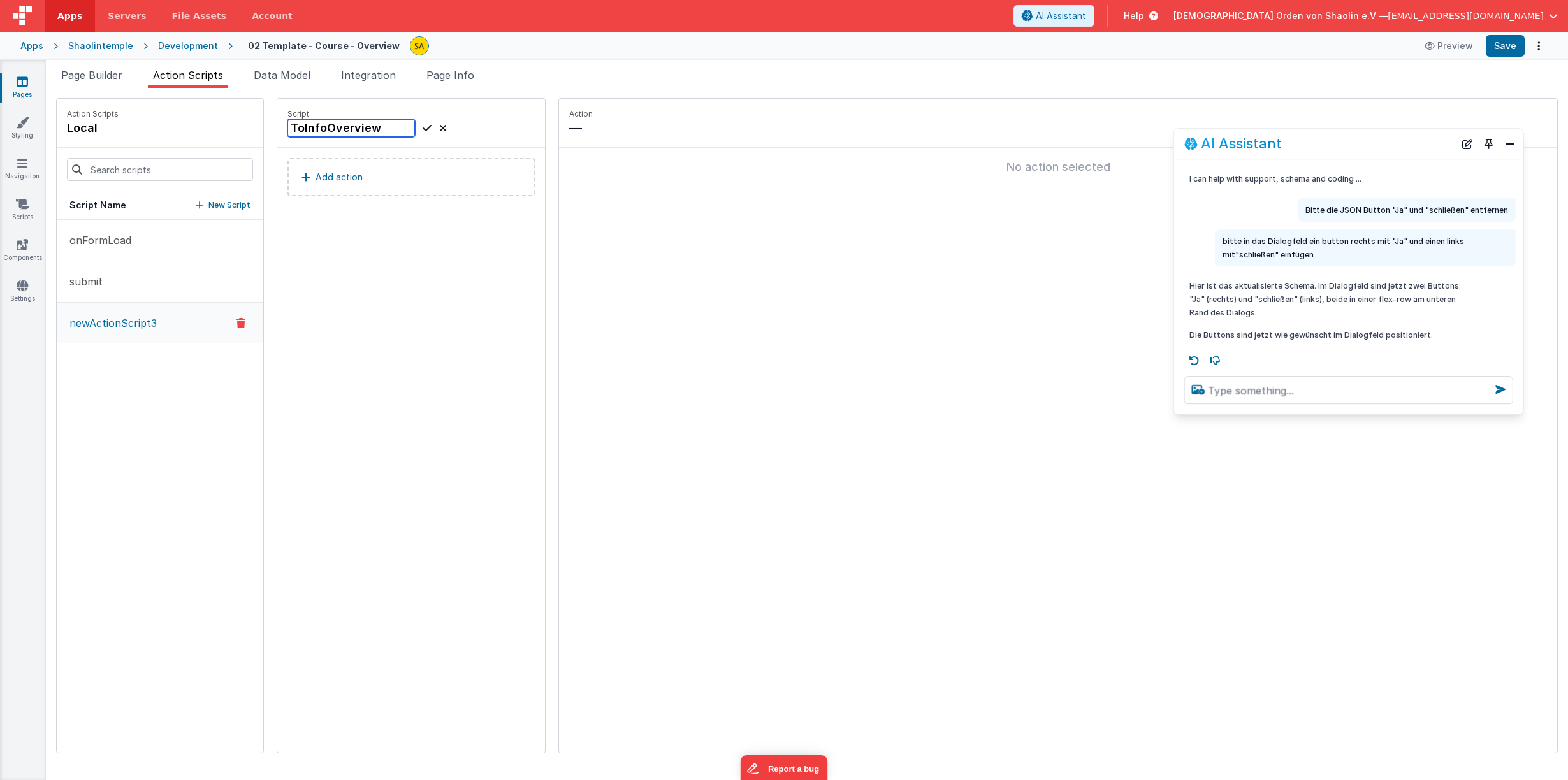
type input "ToInfoOverview"
click at [423, 128] on icon at bounding box center [427, 128] width 9 height 15
click at [431, 179] on button "Add action" at bounding box center [411, 177] width 247 height 38
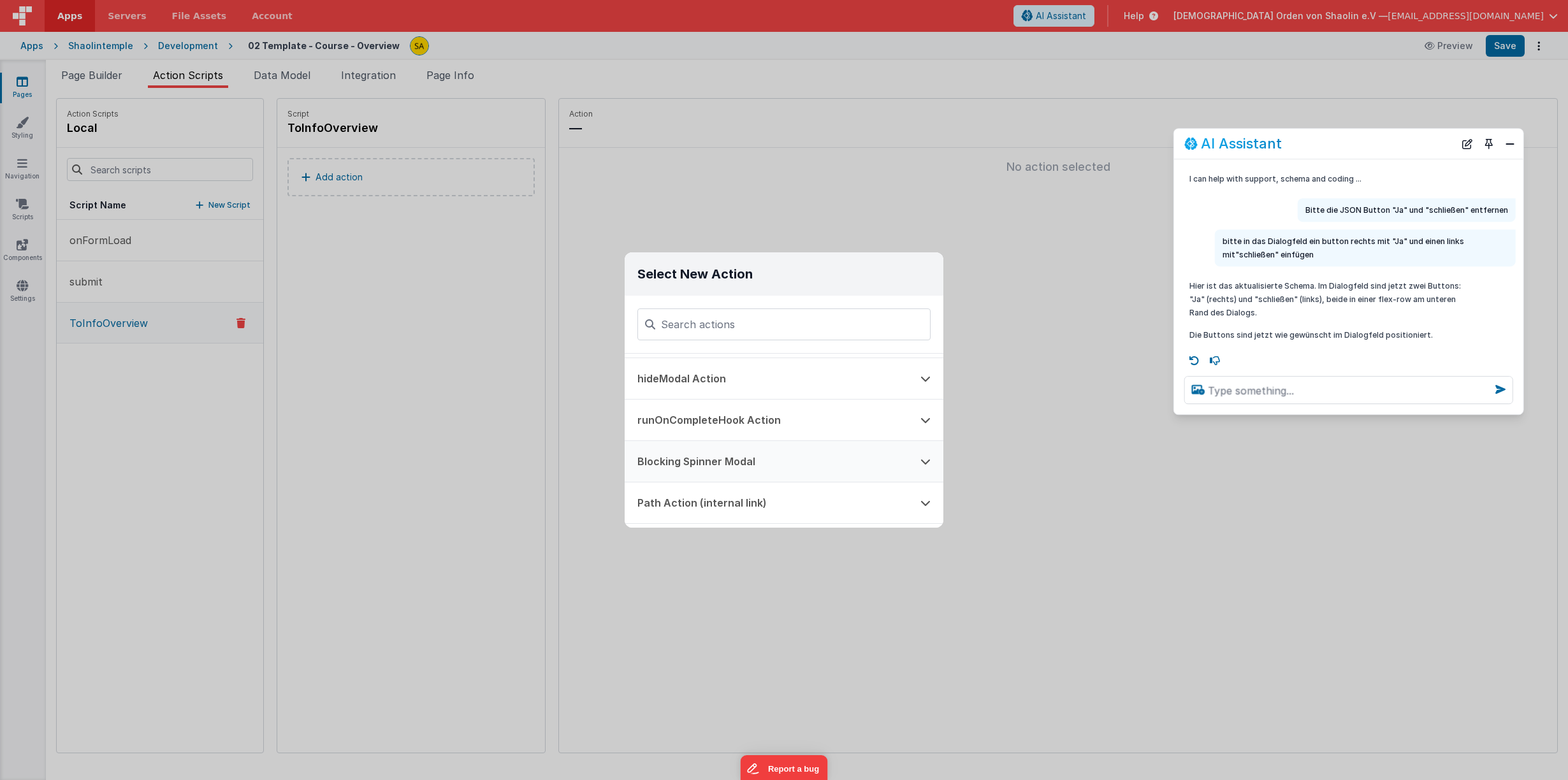
scroll to position [360, 0]
click at [705, 431] on button "Path Action (internal link)" at bounding box center [766, 428] width 283 height 41
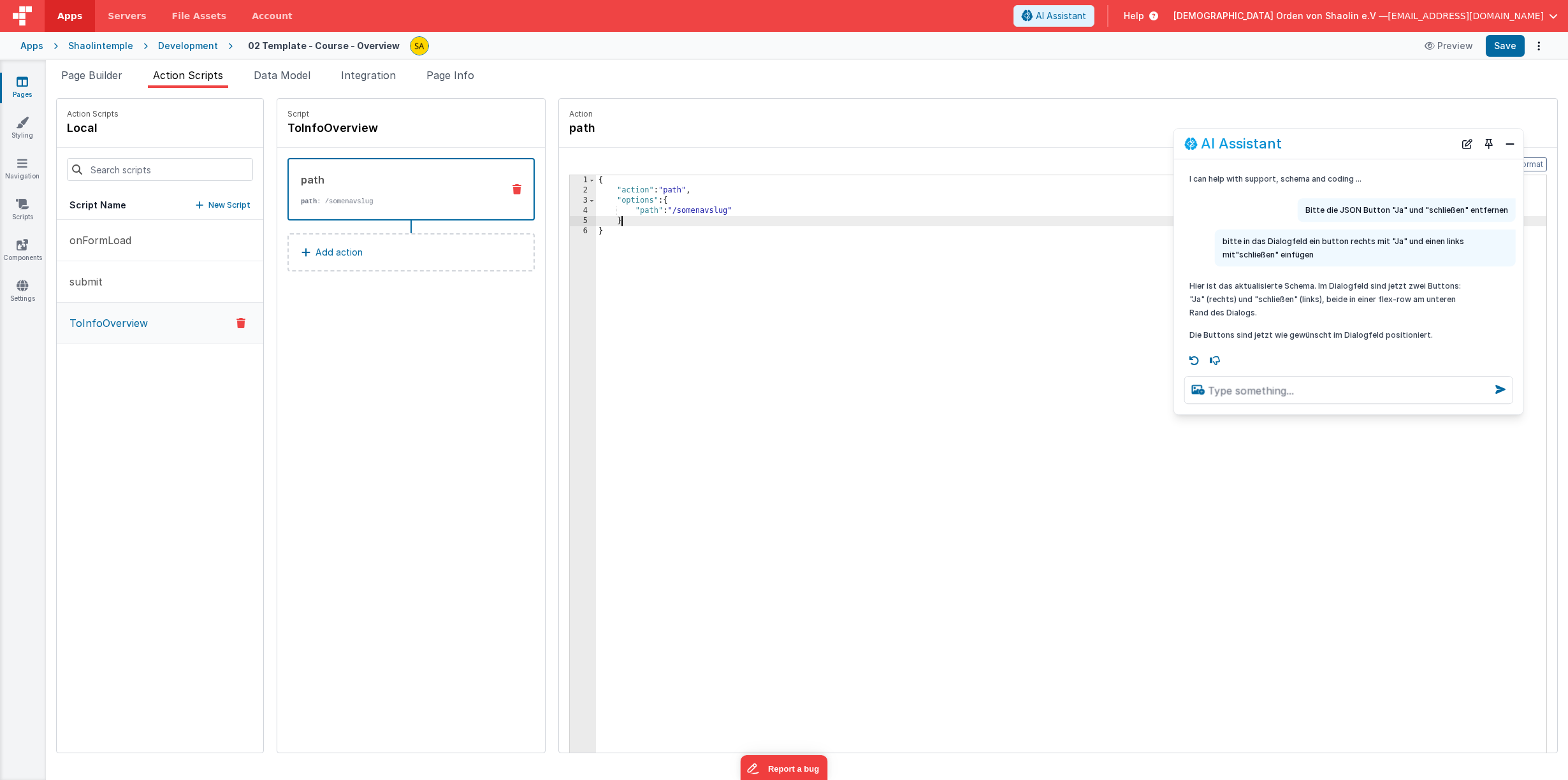
click at [715, 216] on div "{ "action" : "path" , "options" : { "path" : "/somenavslug" } }" at bounding box center [1079, 493] width 966 height 637
click at [717, 211] on div "{ "action" : "path" , "options" : { "path" : "/somenavslug" } }" at bounding box center [1079, 493] width 966 height 637
click at [1516, 44] on button "Save" at bounding box center [1505, 46] width 39 height 21
click at [24, 82] on icon at bounding box center [22, 81] width 11 height 13
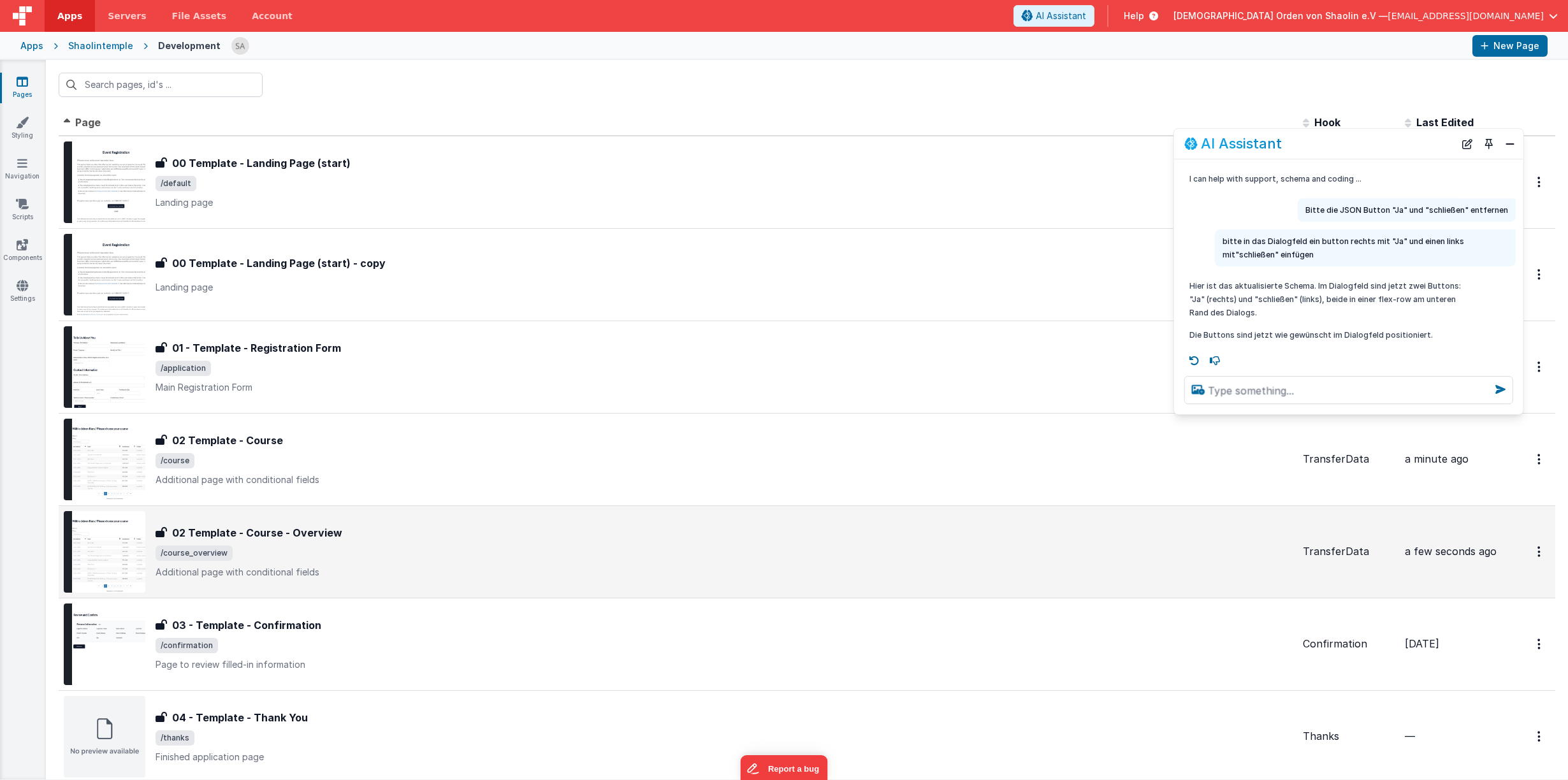
click at [492, 537] on div "02 Template - Course - Overview" at bounding box center [723, 532] width 1137 height 15
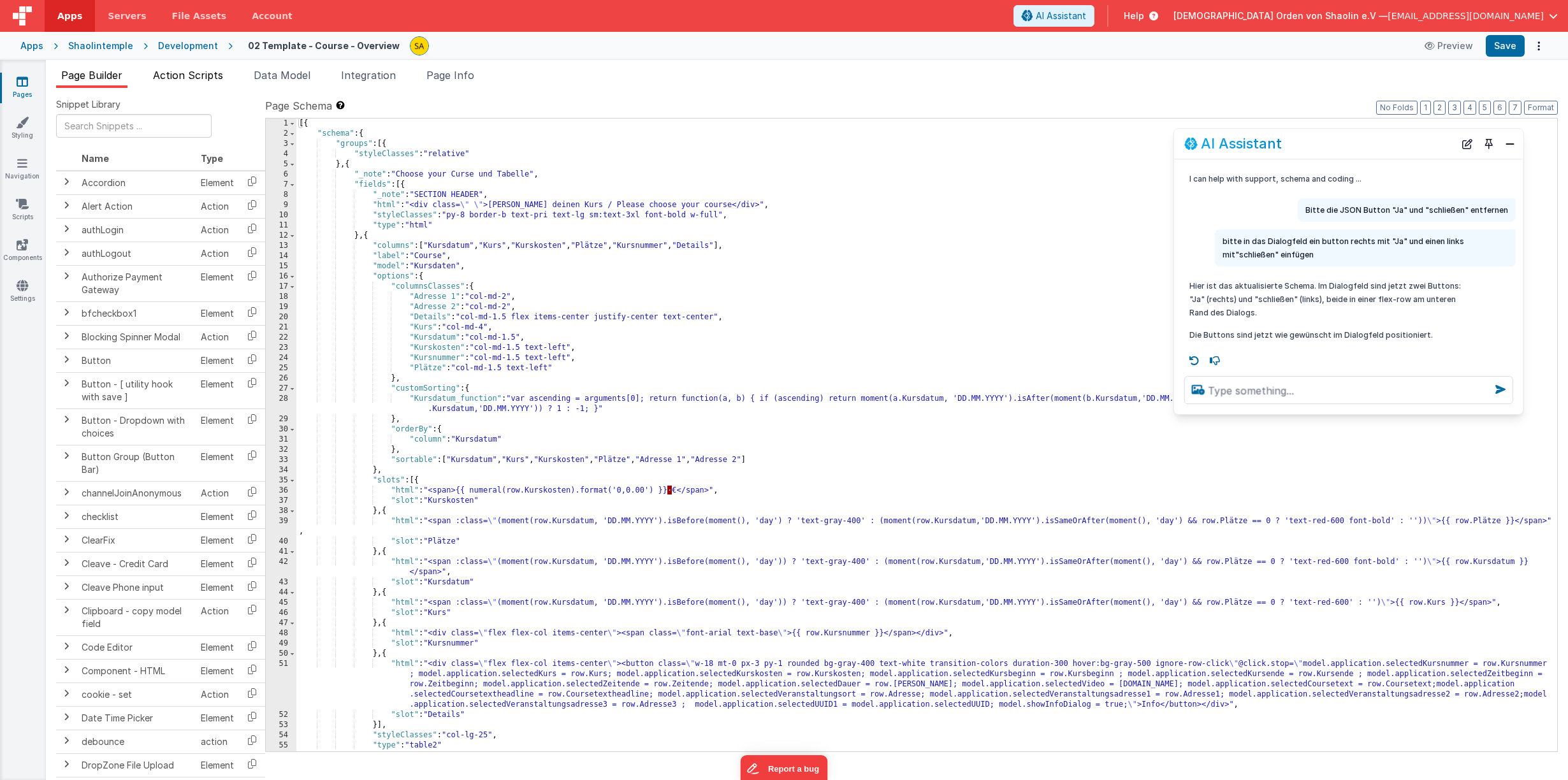
click at [217, 78] on span "Action Scripts" at bounding box center [188, 75] width 70 height 13
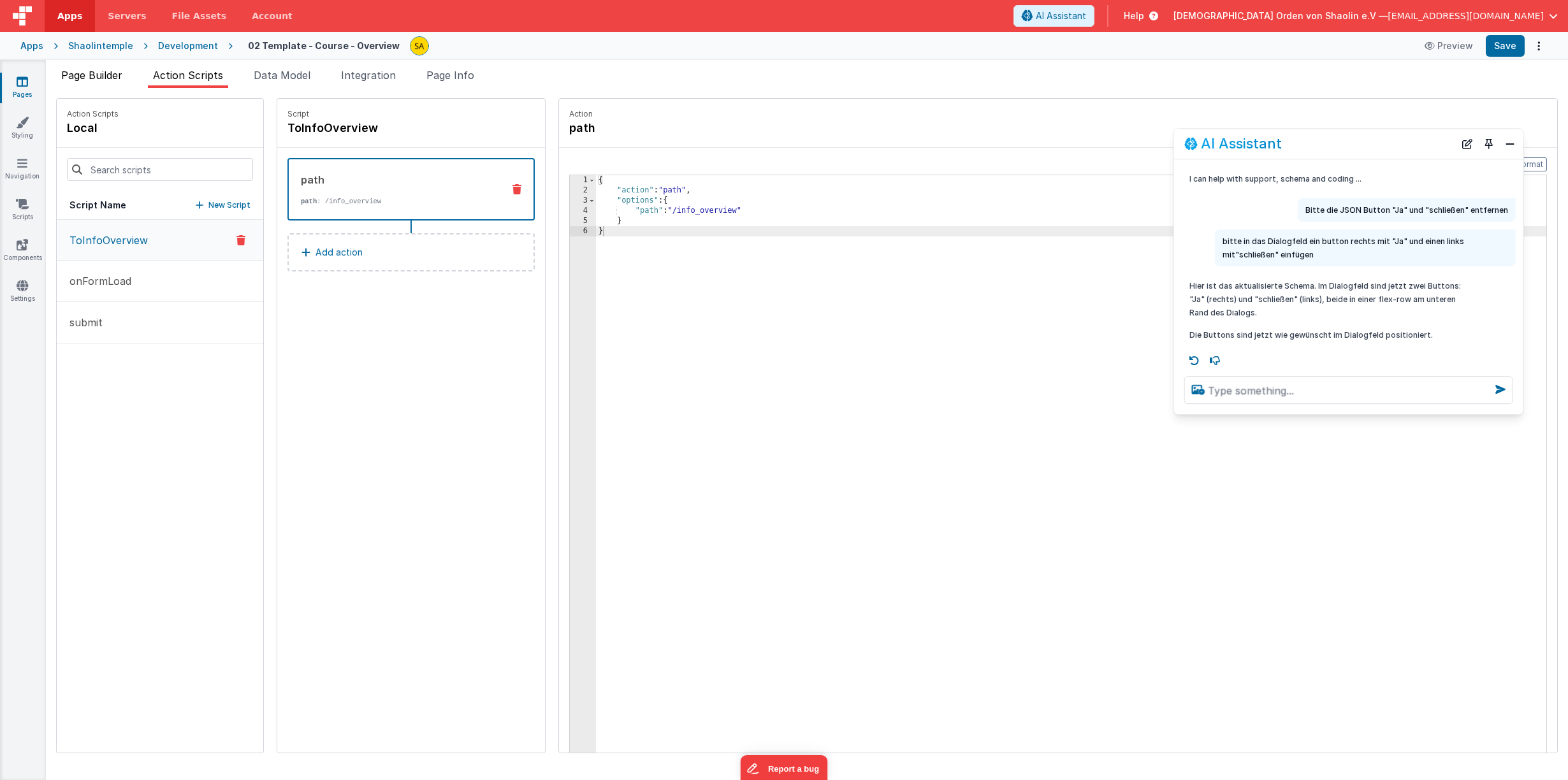
click at [122, 77] on span "Page Builder" at bounding box center [91, 75] width 61 height 13
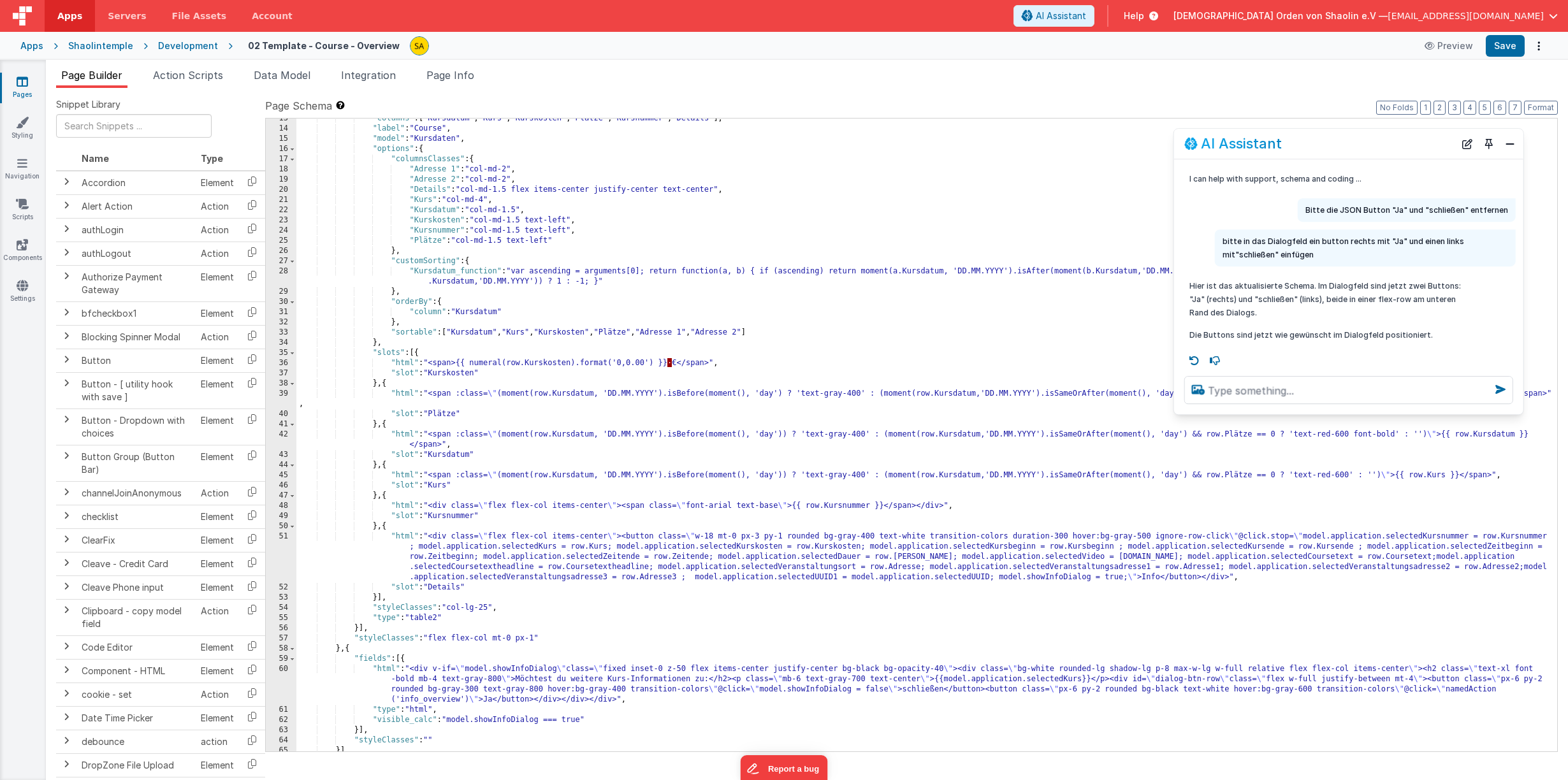
scroll to position [127, 0]
click at [457, 698] on div ""columns" : [ "Kursdatum" , "Kurs" , "Kurskosten" , "Plätze" , "Kursnummer" , "…" at bounding box center [926, 439] width 1261 height 653
click at [1504, 46] on button "Save" at bounding box center [1505, 46] width 39 height 21
click at [192, 76] on span "Action Scripts" at bounding box center [188, 75] width 70 height 13
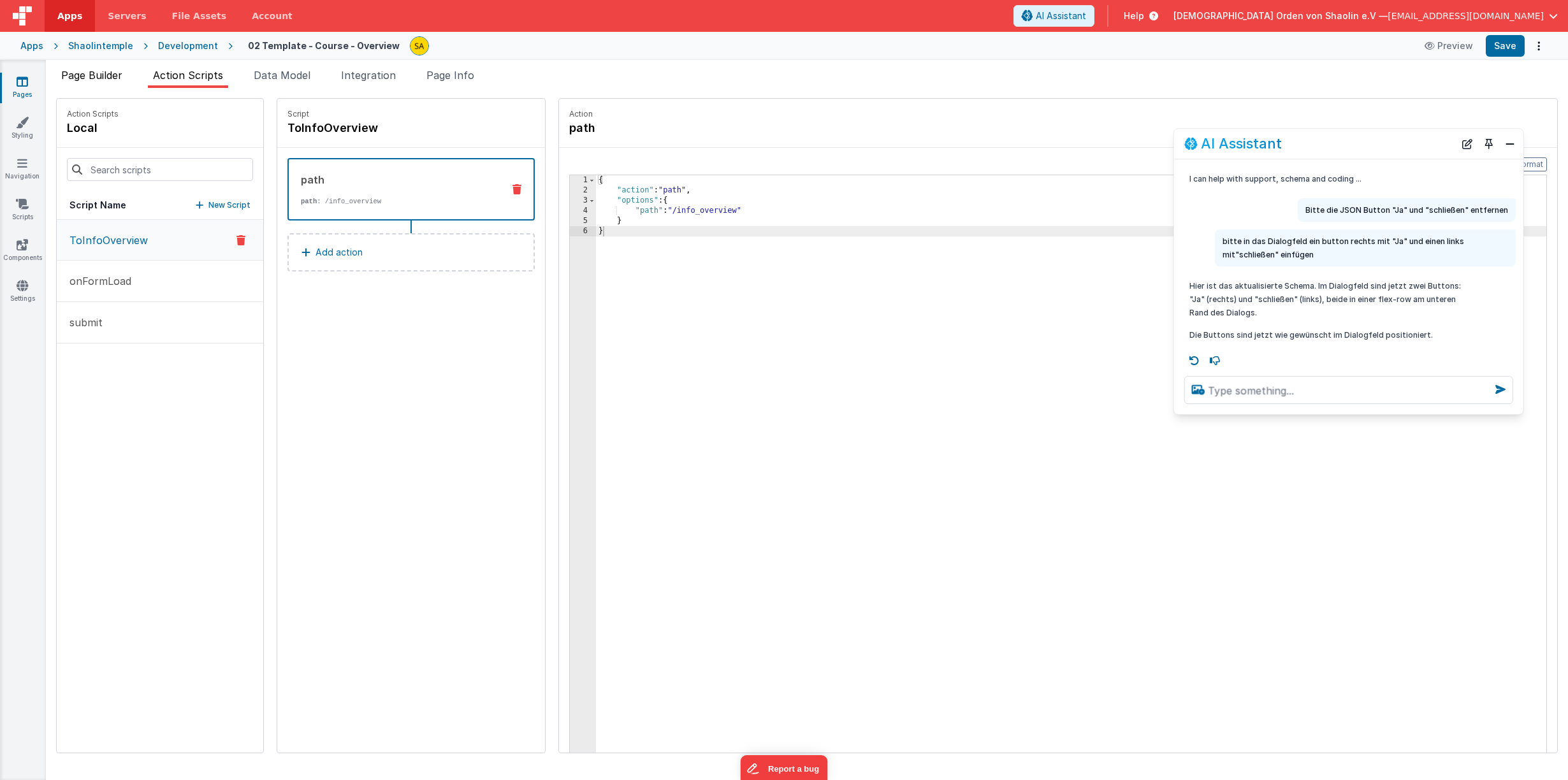
click at [84, 77] on span "Page Builder" at bounding box center [91, 75] width 61 height 13
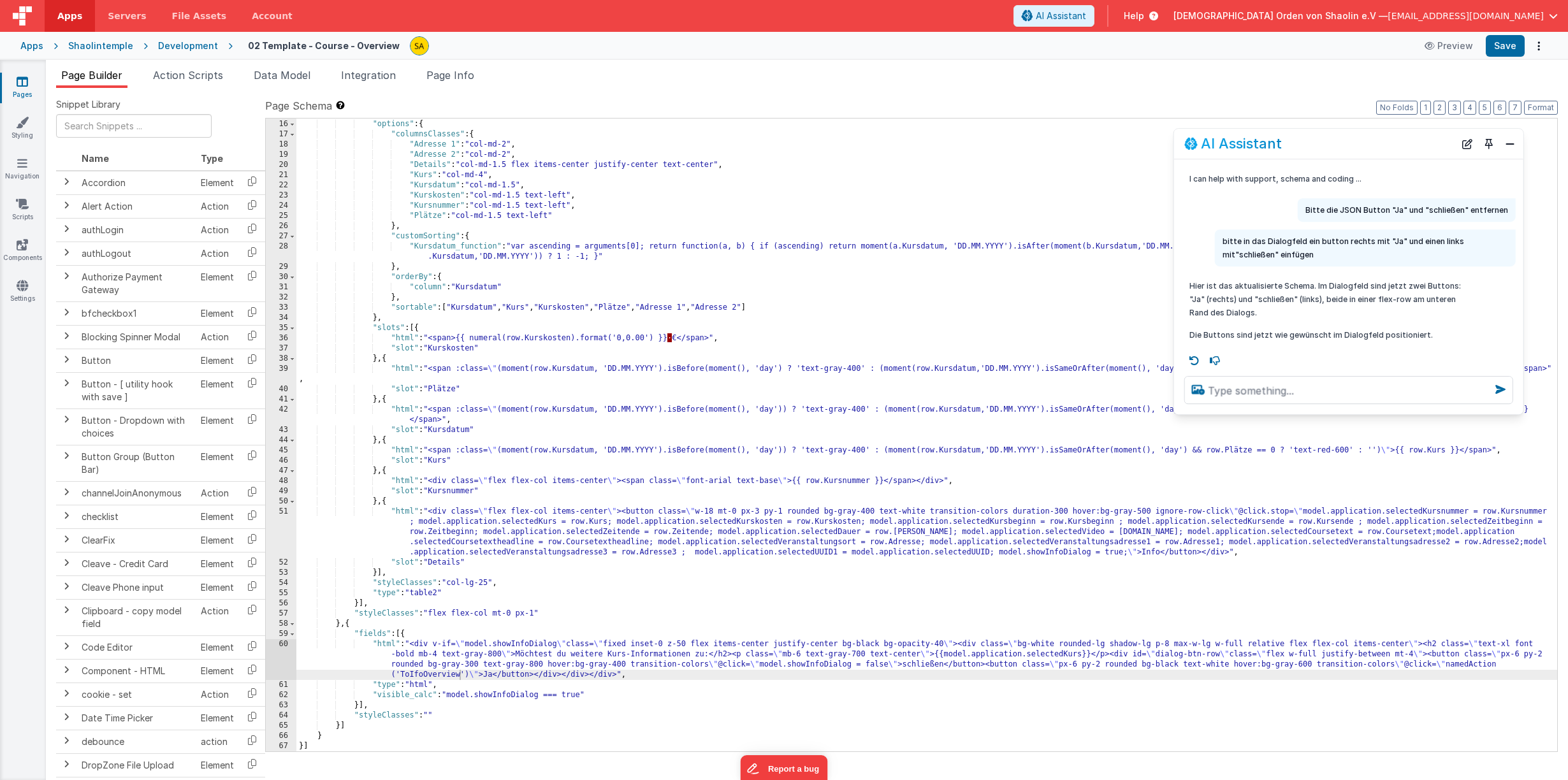
scroll to position [152, 0]
click at [414, 674] on div ""model" : "Kursdaten" , "options" : { "columnsClasses" : { "Adresse 1" : "col-m…" at bounding box center [926, 435] width 1261 height 653
click at [1498, 49] on button "Save" at bounding box center [1505, 46] width 39 height 21
click at [868, 655] on div ""model" : "Kursdaten" , "options" : { "columnsClasses" : { "Adresse 1" : "col-m…" at bounding box center [926, 435] width 1261 height 653
click at [1500, 47] on button "Save" at bounding box center [1505, 46] width 39 height 21
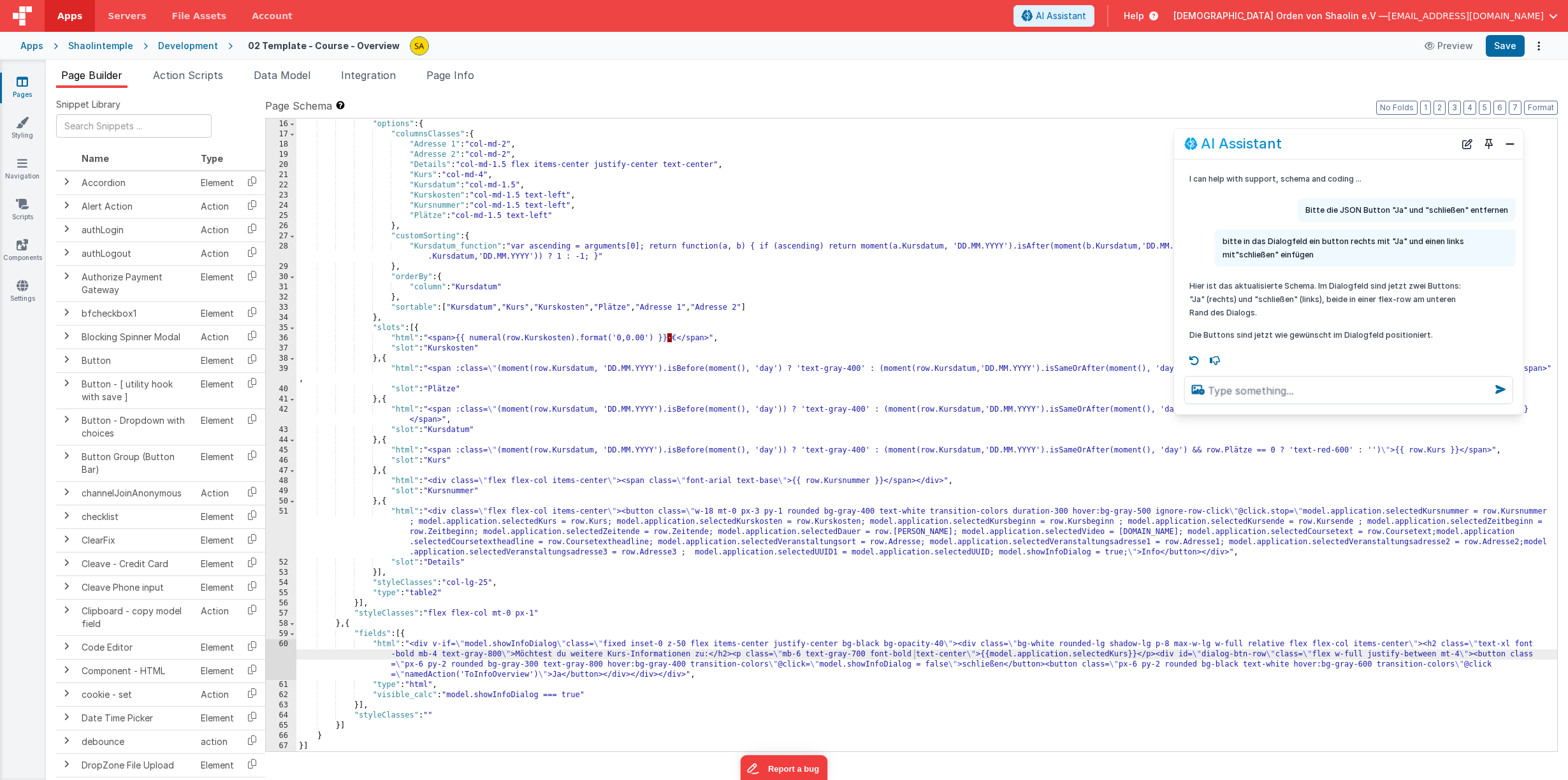
click at [1513, 645] on div ""model" : "Kursdaten" , "options" : { "columnsClasses" : { "Adresse 1" : "col-m…" at bounding box center [926, 435] width 1261 height 653
click at [754, 654] on div ""model" : "Kursdaten" , "options" : { "columnsClasses" : { "Adresse 1" : "col-m…" at bounding box center [926, 435] width 1261 height 653
click at [1501, 44] on button "Save" at bounding box center [1505, 46] width 39 height 21
click at [782, 656] on div ""model" : "Kursdaten" , "options" : { "columnsClasses" : { "Adresse 1" : "col-m…" at bounding box center [926, 435] width 1261 height 653
click at [916, 656] on div ""model" : "Kursdaten" , "options" : { "columnsClasses" : { "Adresse 1" : "col-m…" at bounding box center [926, 435] width 1261 height 653
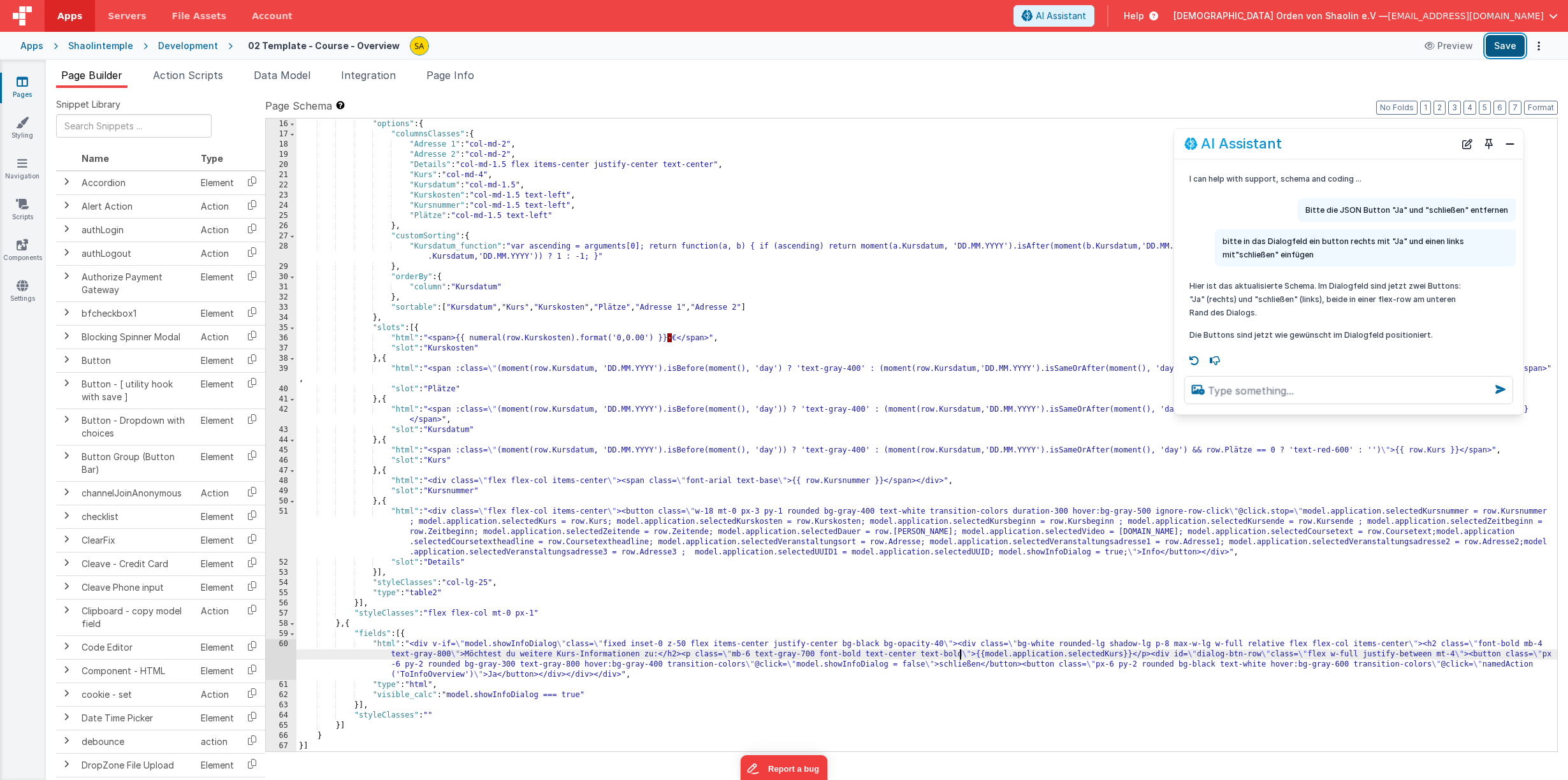
click at [1510, 46] on button "Save" at bounding box center [1505, 46] width 39 height 21
click at [961, 655] on div ""model" : "Kursdaten" , "options" : { "columnsClasses" : { "Adresse 1" : "col-m…" at bounding box center [926, 435] width 1261 height 653
click at [1500, 46] on button "Save" at bounding box center [1505, 46] width 39 height 21
click at [1482, 643] on div ""model" : "Kursdaten" , "options" : { "columnsClasses" : { "Adresse 1" : "col-m…" at bounding box center [926, 435] width 1261 height 653
click at [1521, 50] on button "Save" at bounding box center [1505, 46] width 39 height 21
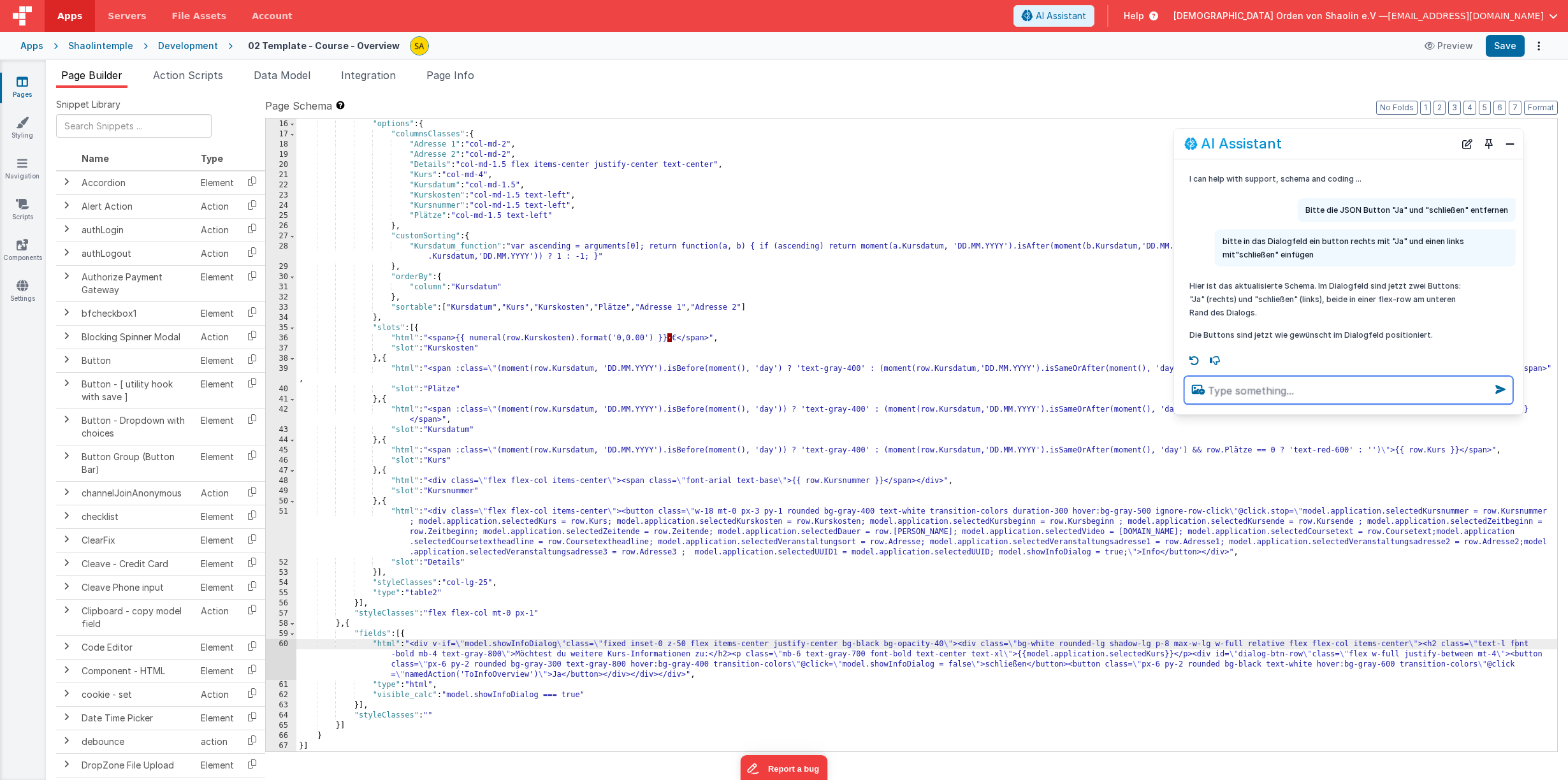
drag, startPoint x: 1557, startPoint y: 76, endPoint x: 1309, endPoint y: 387, distance: 397.8
click at [1309, 387] on textarea at bounding box center [1348, 390] width 329 height 28
drag, startPoint x: 513, startPoint y: 653, endPoint x: 571, endPoint y: 654, distance: 58.0
click at [562, 654] on div ""model" : "Kursdaten" , "options" : { "columnsClasses" : { "Adresse 1" : "col-m…" at bounding box center [926, 435] width 1261 height 653
drag, startPoint x: 703, startPoint y: 653, endPoint x: 612, endPoint y: 654, distance: 91.0
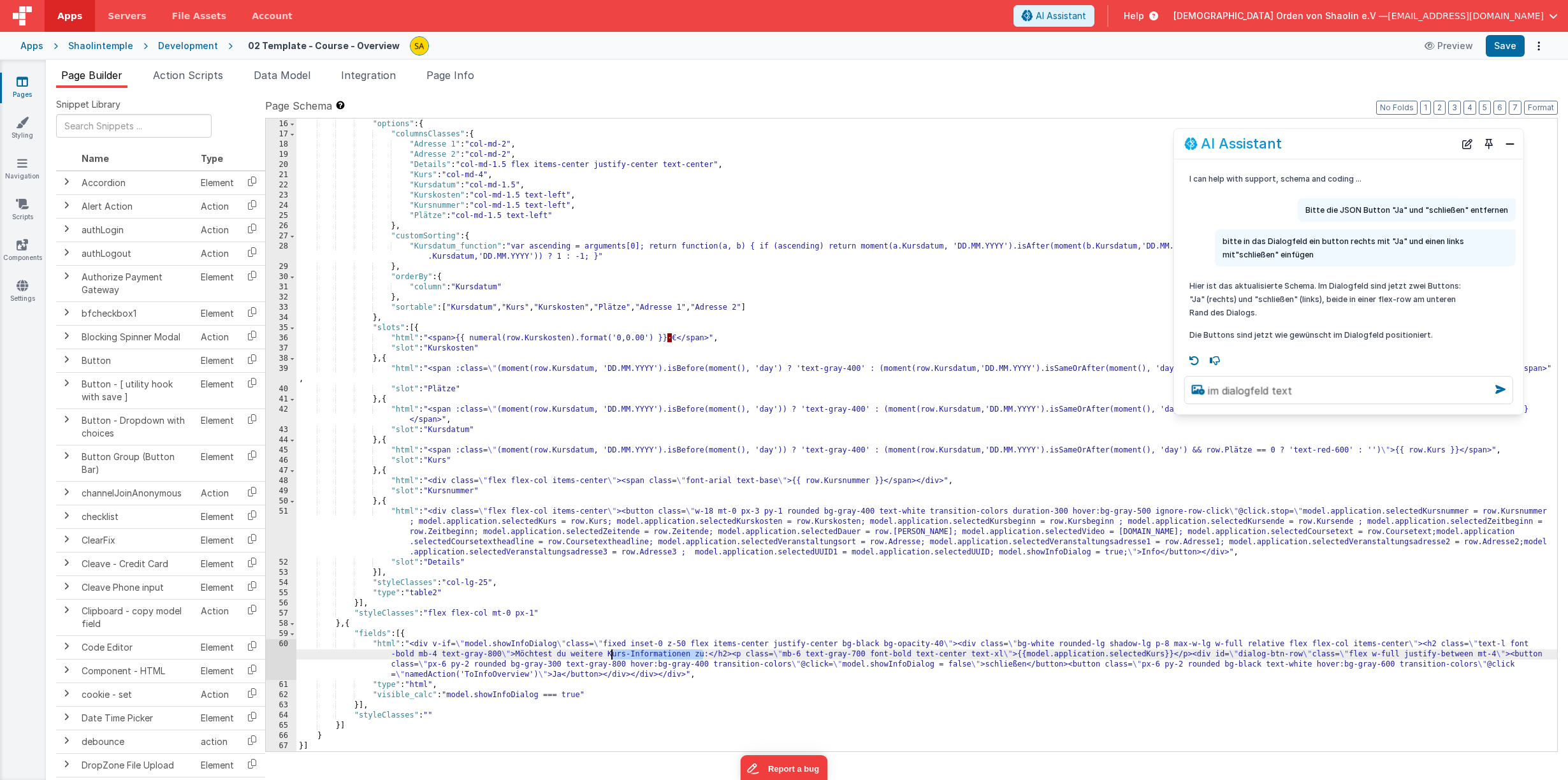
click at [612, 654] on div ""model" : "Kursdaten" , "options" : { "columnsClasses" : { "Adresse 1" : "col-m…" at bounding box center [926, 435] width 1261 height 653
drag, startPoint x: 706, startPoint y: 655, endPoint x: 529, endPoint y: 652, distance: 177.0
click at [529, 652] on div ""model" : "Kursdaten" , "options" : { "columnsClasses" : { "Adresse 1" : "col-m…" at bounding box center [926, 435] width 1261 height 653
drag, startPoint x: 515, startPoint y: 653, endPoint x: 707, endPoint y: 656, distance: 192.0
click at [707, 656] on div ""model" : "Kursdaten" , "options" : { "columnsClasses" : { "Adresse 1" : "col-m…" at bounding box center [926, 435] width 1261 height 653
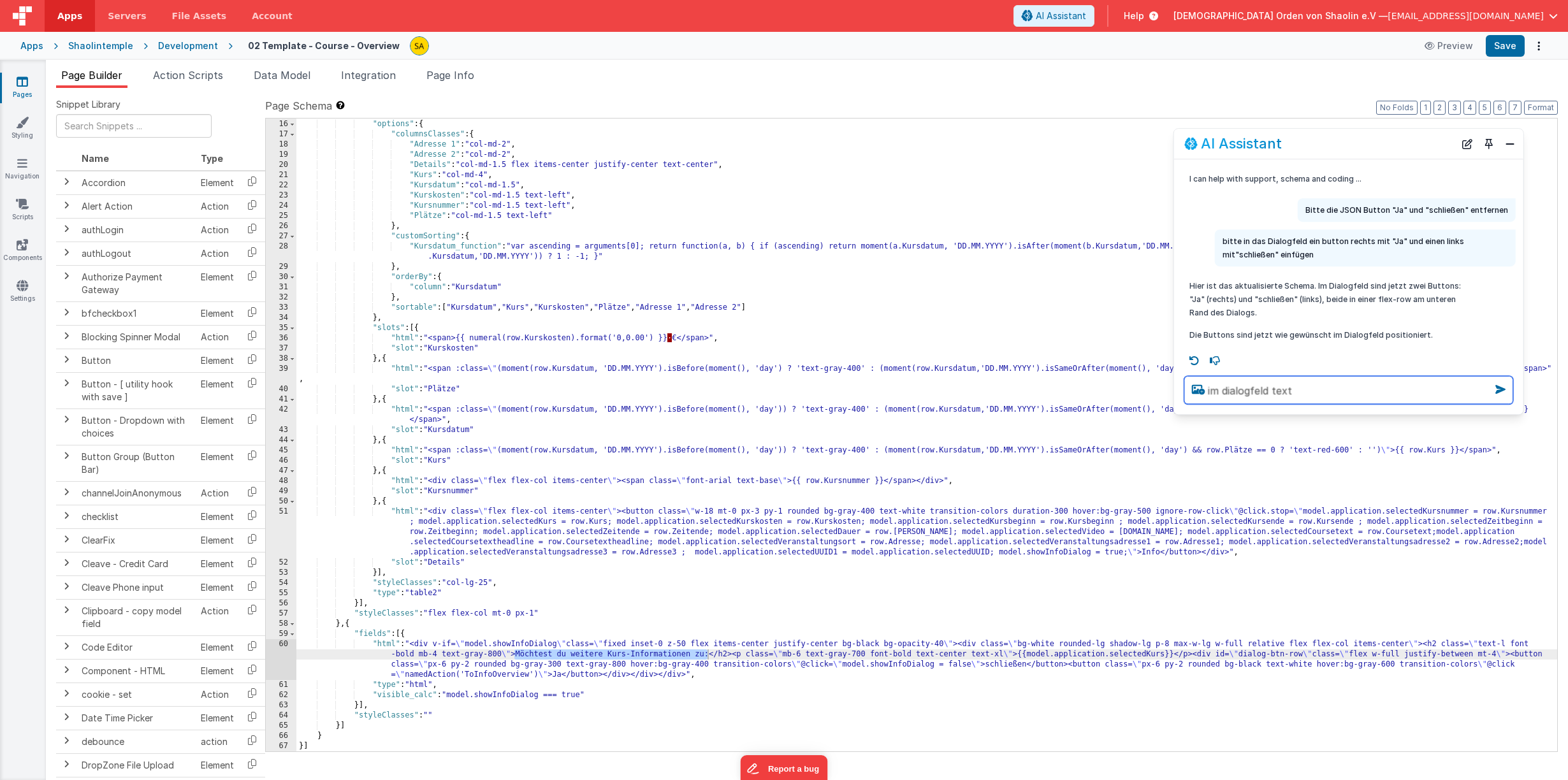
click at [1359, 391] on textarea "im dialogfeld text" at bounding box center [1348, 390] width 329 height 28
click at [1271, 390] on textarea "im dialogfeld text" at bounding box center [1348, 390] width 329 height 28
paste textarea "Möchtest du weitere Kurs-Informationen zu:"
click at [1295, 374] on textarea "im dialogfeld den Möchtest du weitere Kurs-Informationen zu:text" at bounding box center [1348, 382] width 329 height 44
click at [1331, 395] on textarea "im dialogfeld den "Möchtest du weitere Kurs-Informationen zu:text" at bounding box center [1348, 382] width 329 height 44
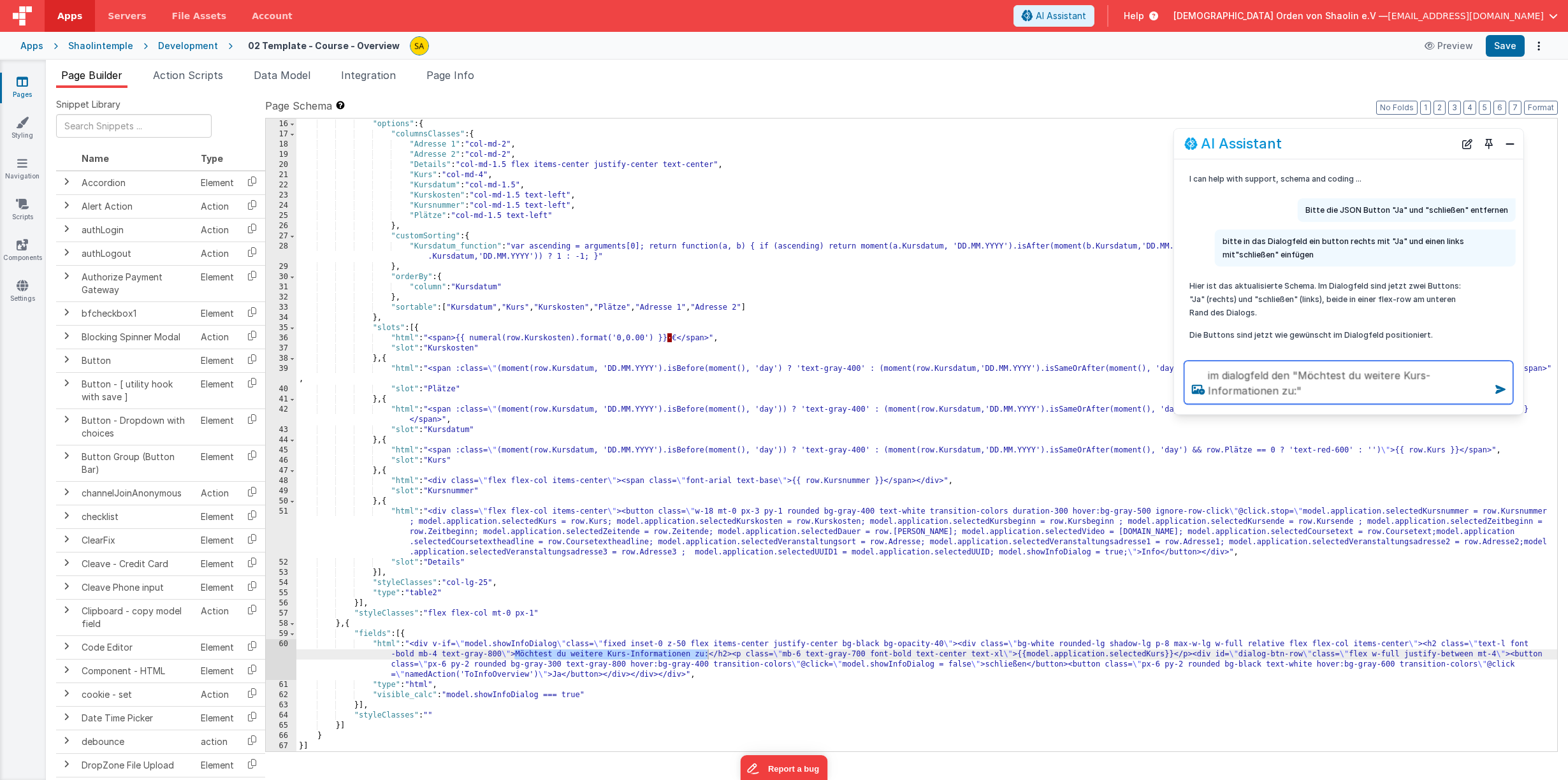
click at [1293, 374] on textarea "im dialogfeld den "Möchtest du weitere Kurs-Informationen zu:"" at bounding box center [1348, 382] width 329 height 44
click at [1348, 392] on textarea "im dialogfeld den text "Möchtest du weitere Kurs-Informationen zu:"" at bounding box center [1348, 382] width 329 height 44
type textarea "im dialogfeld den text "Möchtest du weitere Kurs-Informationen zu:" klein daars…"
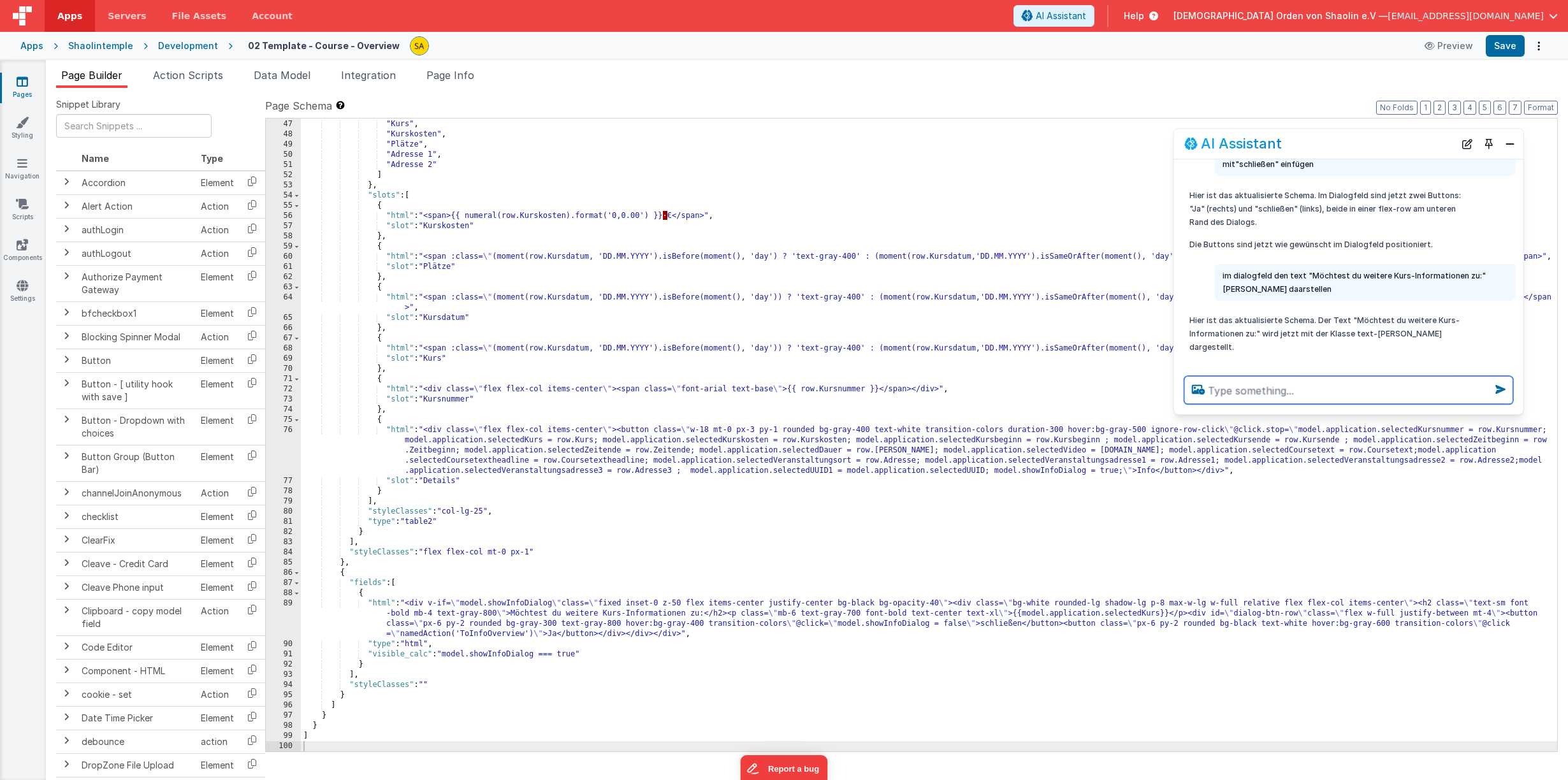
scroll to position [94, 0]
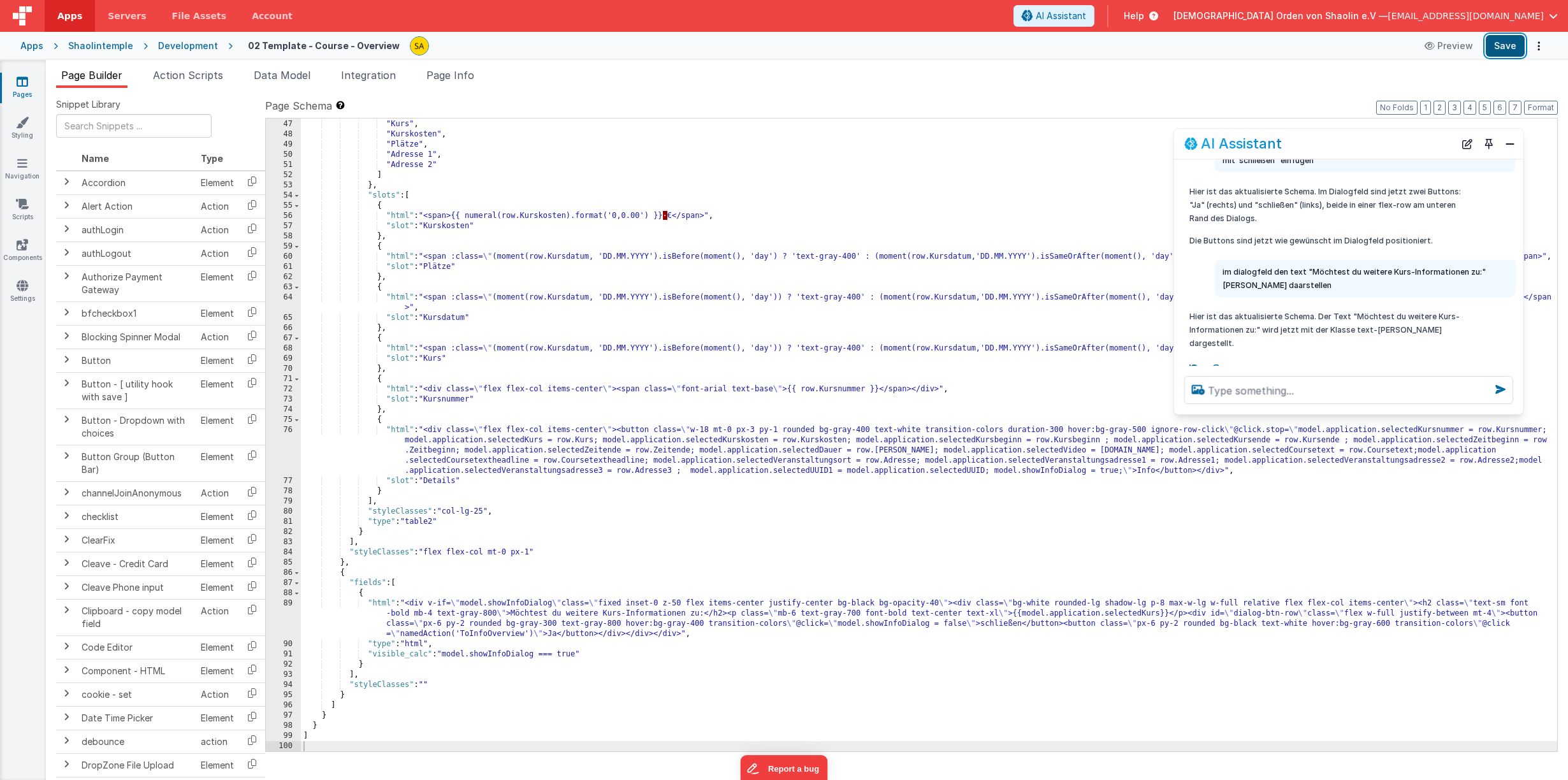
click at [1508, 48] on button "Save" at bounding box center [1505, 46] width 39 height 21
click at [1023, 624] on div ""Kursdatum" , "Kurs" , "Kurskosten" , "Plätze" , "Adresse 1" , "Adresse 2" ] } …" at bounding box center [928, 435] width 1256 height 653
click at [1496, 47] on button "Save" at bounding box center [1505, 46] width 39 height 21
click at [25, 90] on link "Pages" at bounding box center [22, 88] width 46 height 25
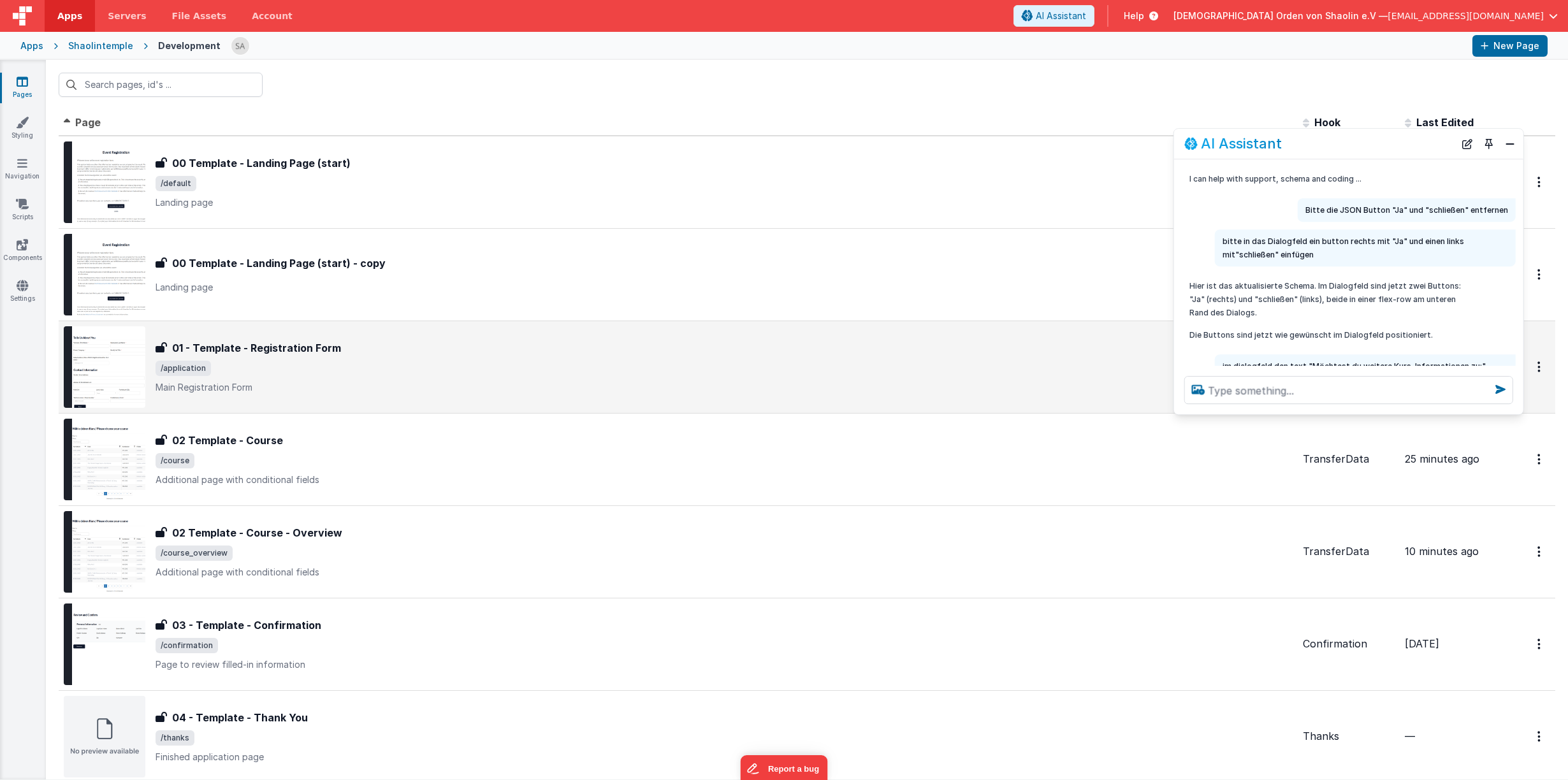
click at [461, 345] on div "01 - Template - Registration Form" at bounding box center [723, 347] width 1137 height 15
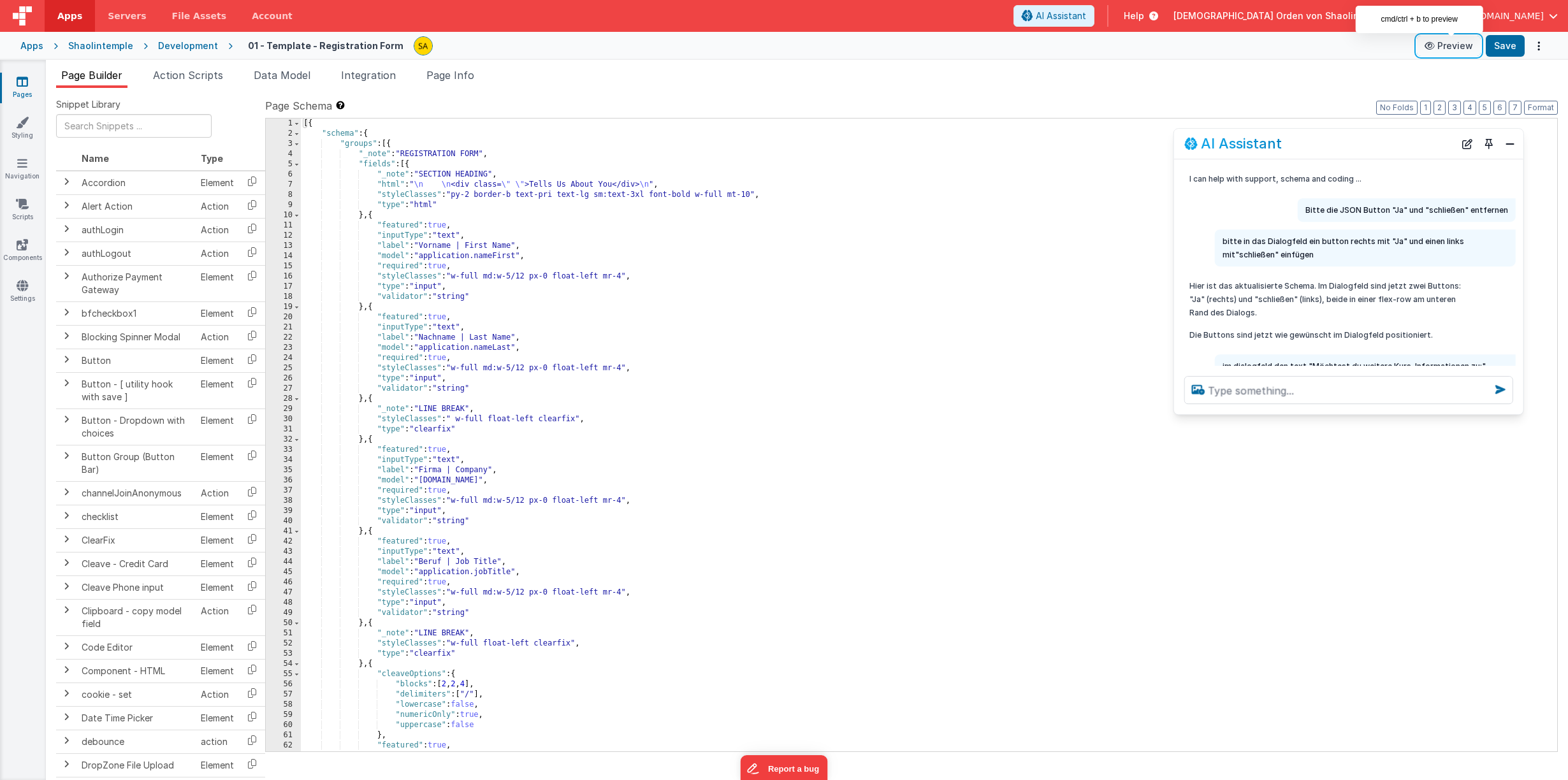
click at [1455, 50] on button "Preview" at bounding box center [1448, 46] width 64 height 20
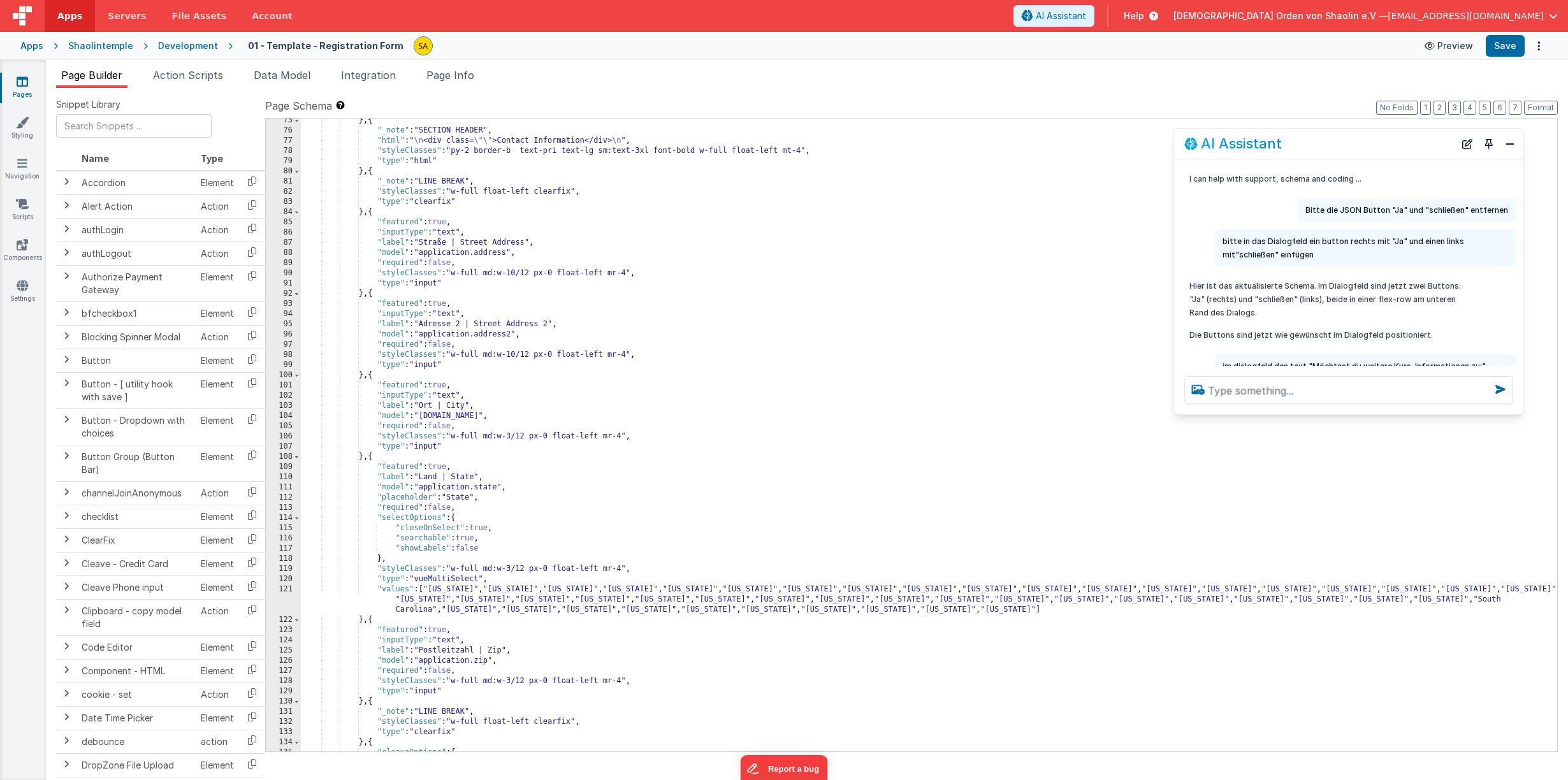
scroll to position [783, 0]
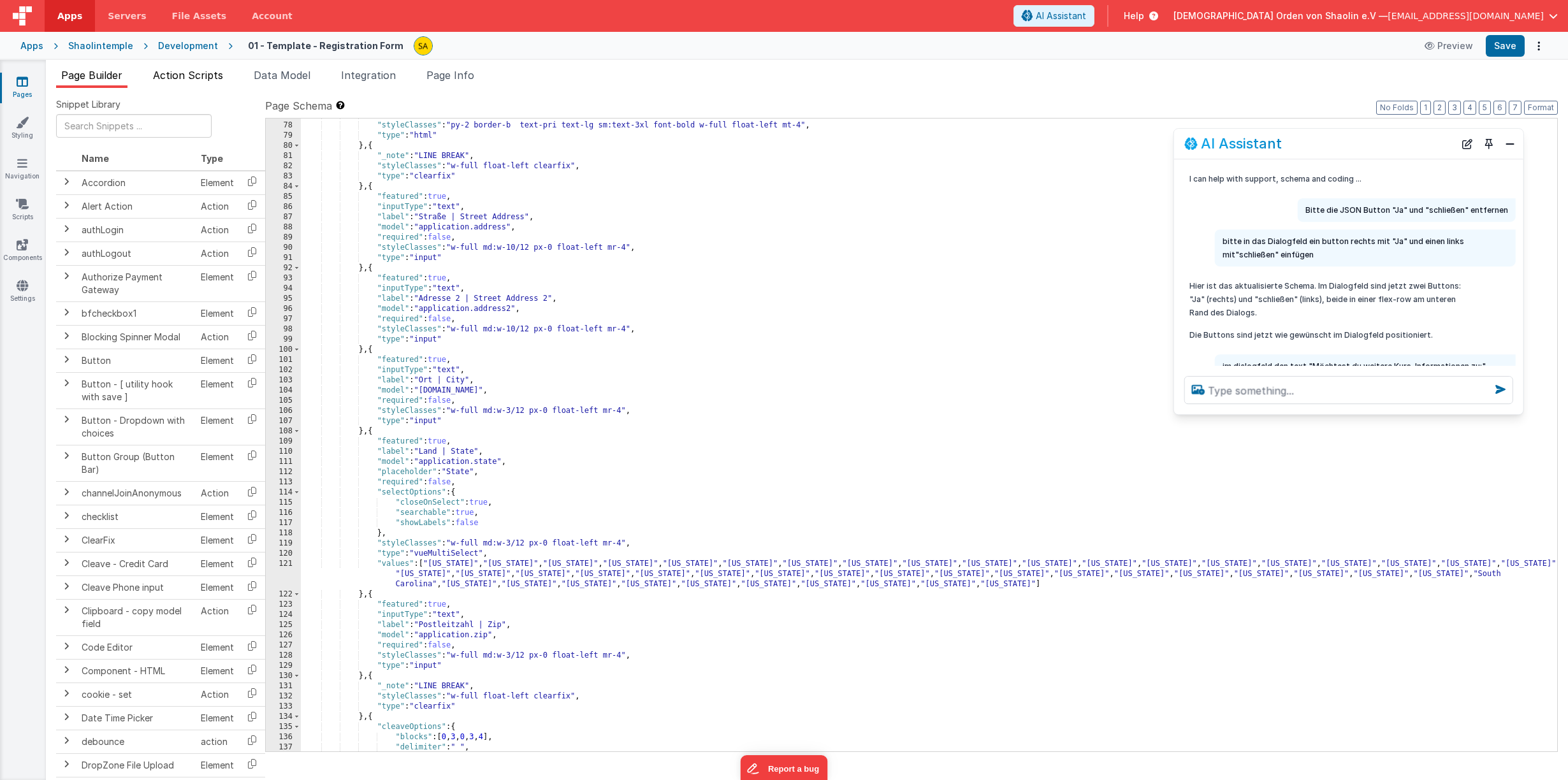
click at [215, 70] on span "Action Scripts" at bounding box center [188, 75] width 70 height 13
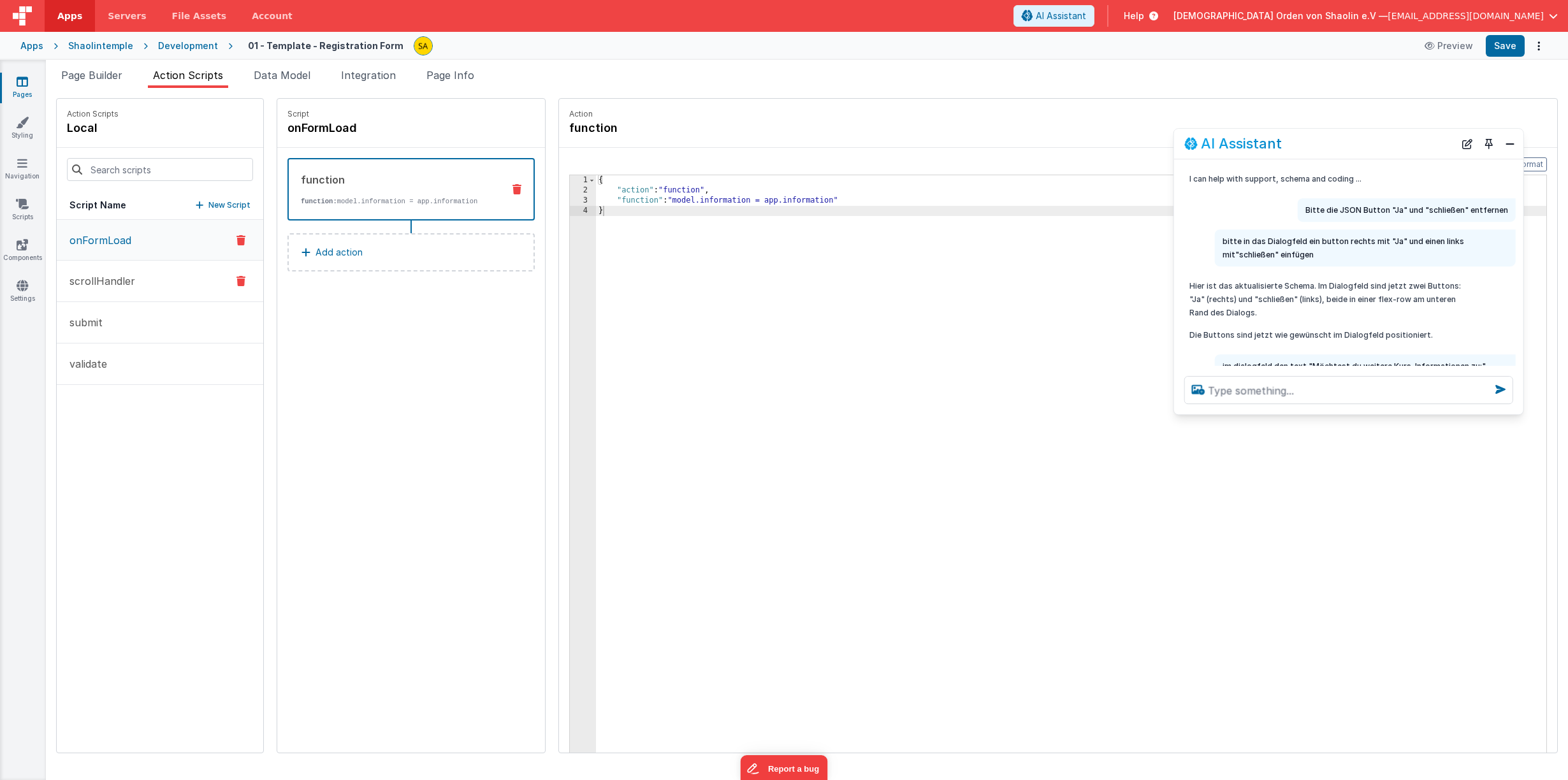
click at [135, 279] on button "scrollHandler" at bounding box center [160, 281] width 206 height 42
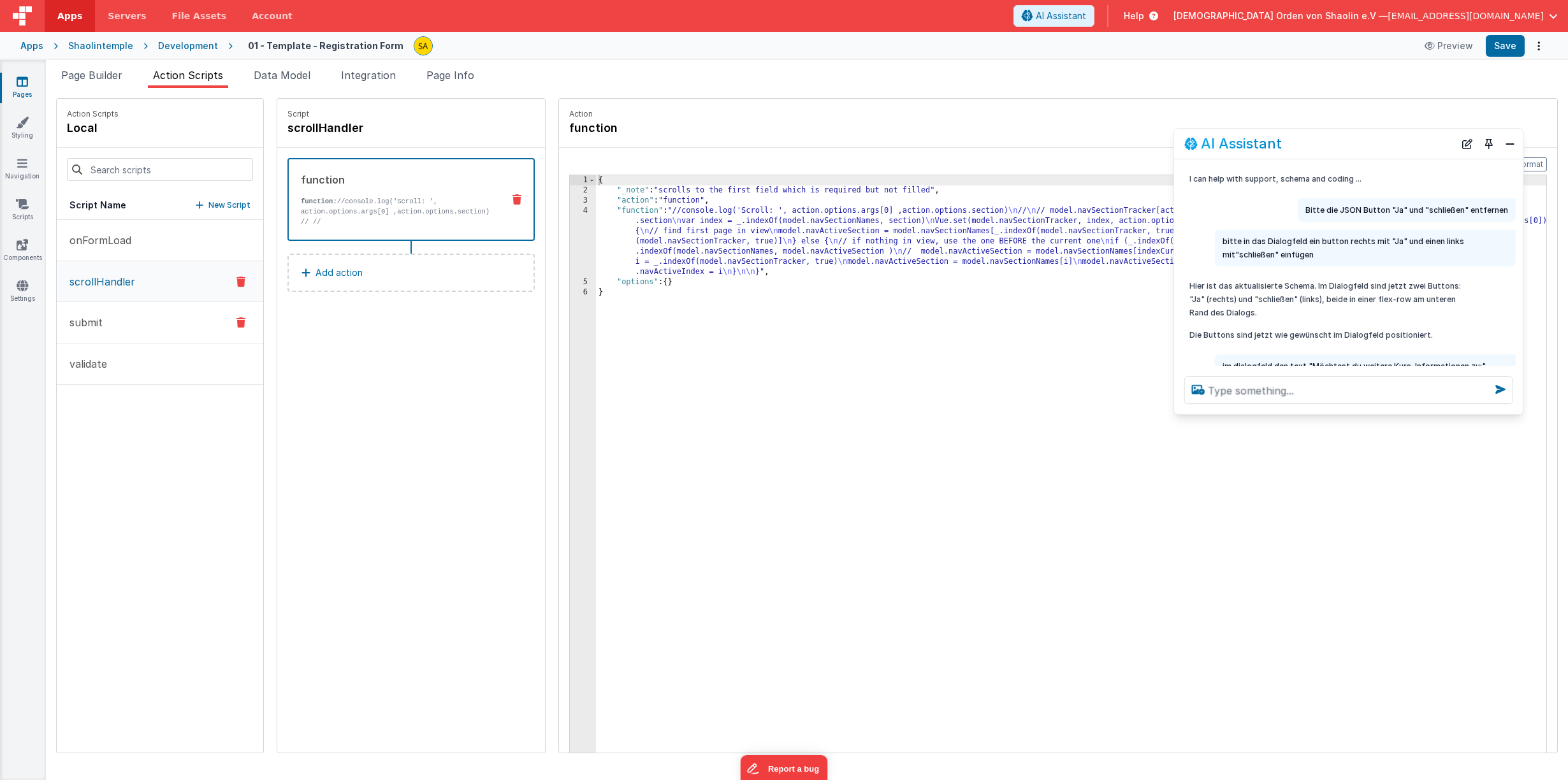
click at [119, 315] on button "submit" at bounding box center [160, 323] width 206 height 42
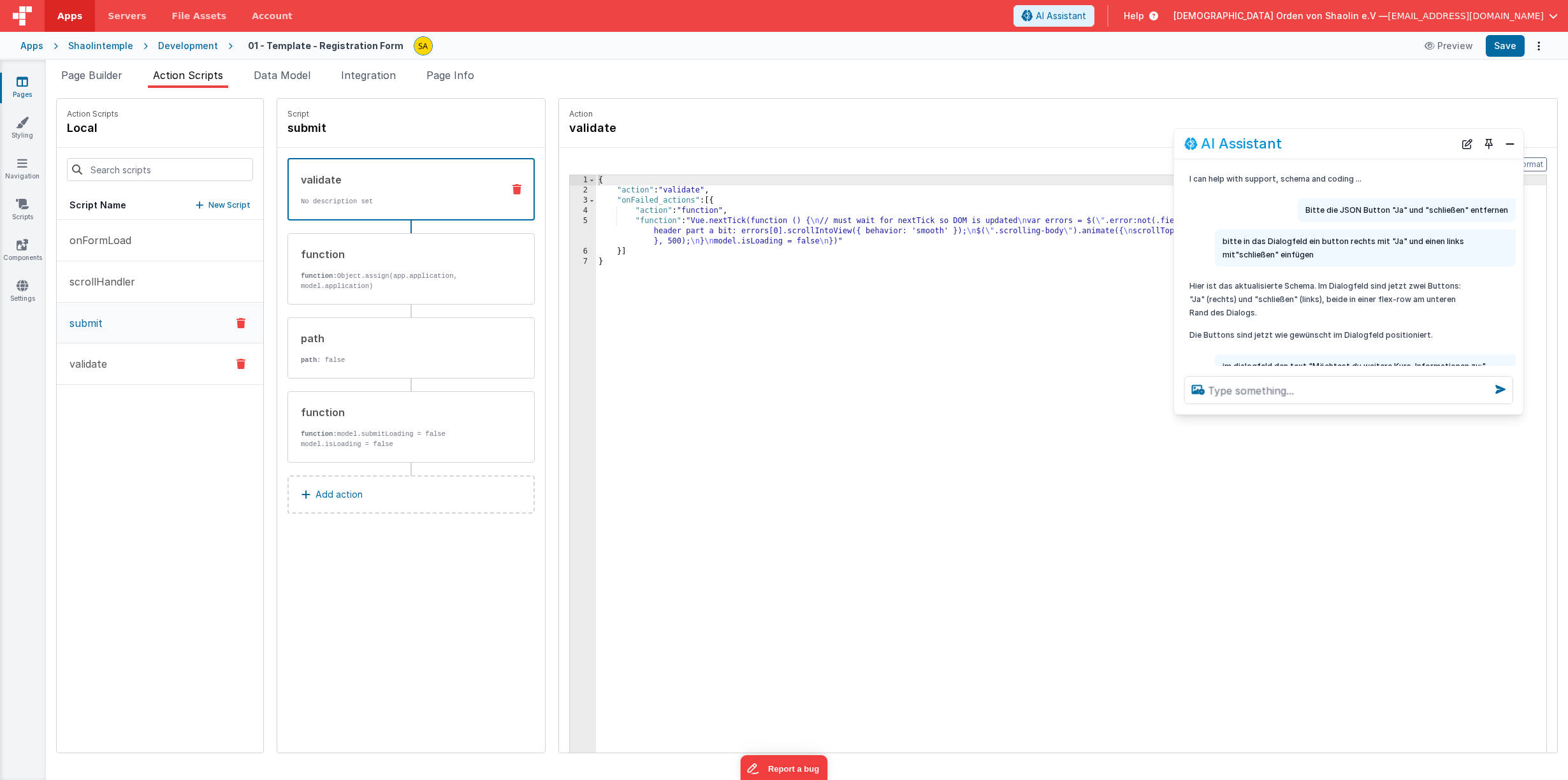
click at [124, 361] on button "validate" at bounding box center [160, 364] width 206 height 42
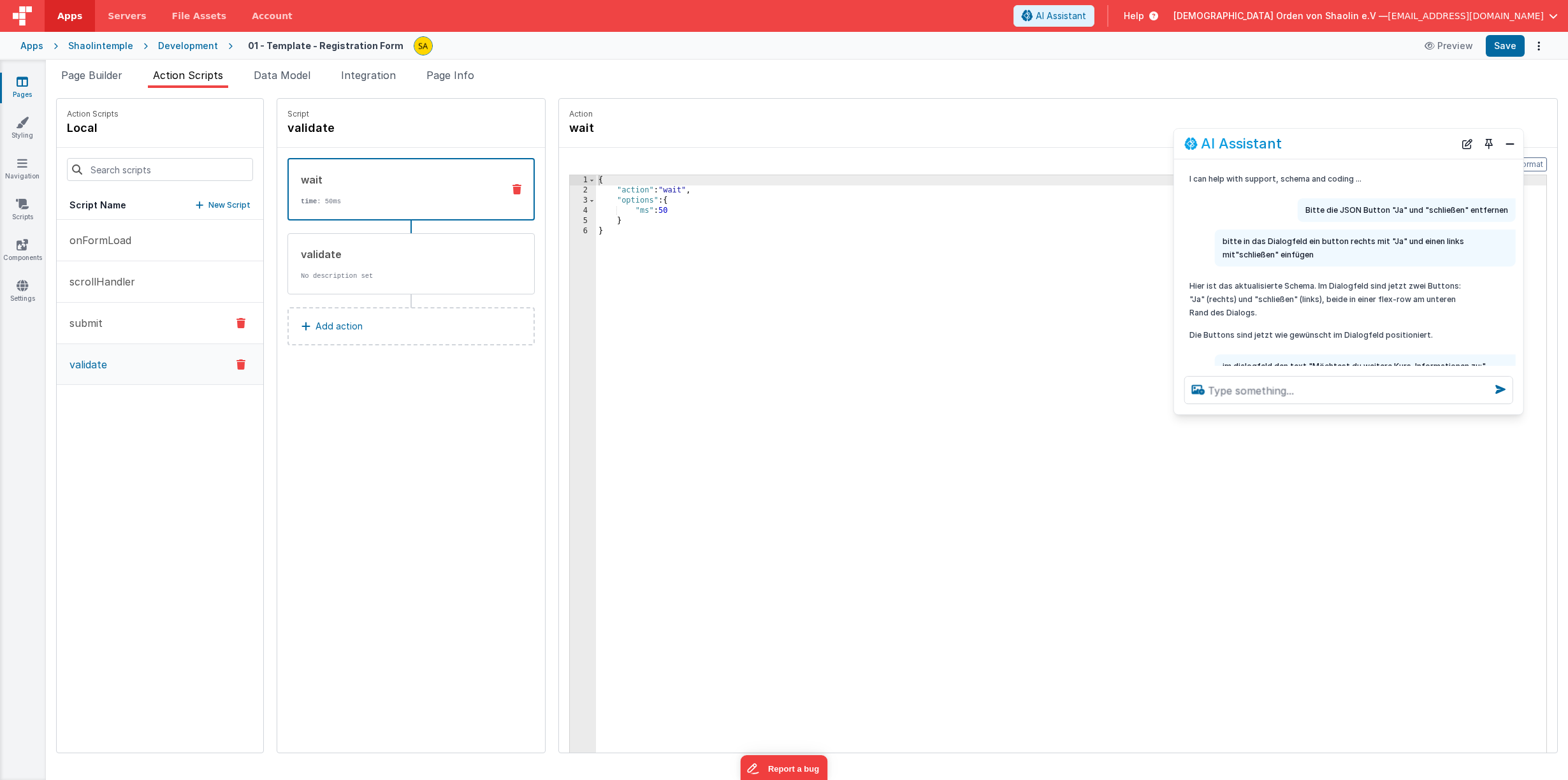
click at [125, 329] on button "submit" at bounding box center [160, 323] width 206 height 42
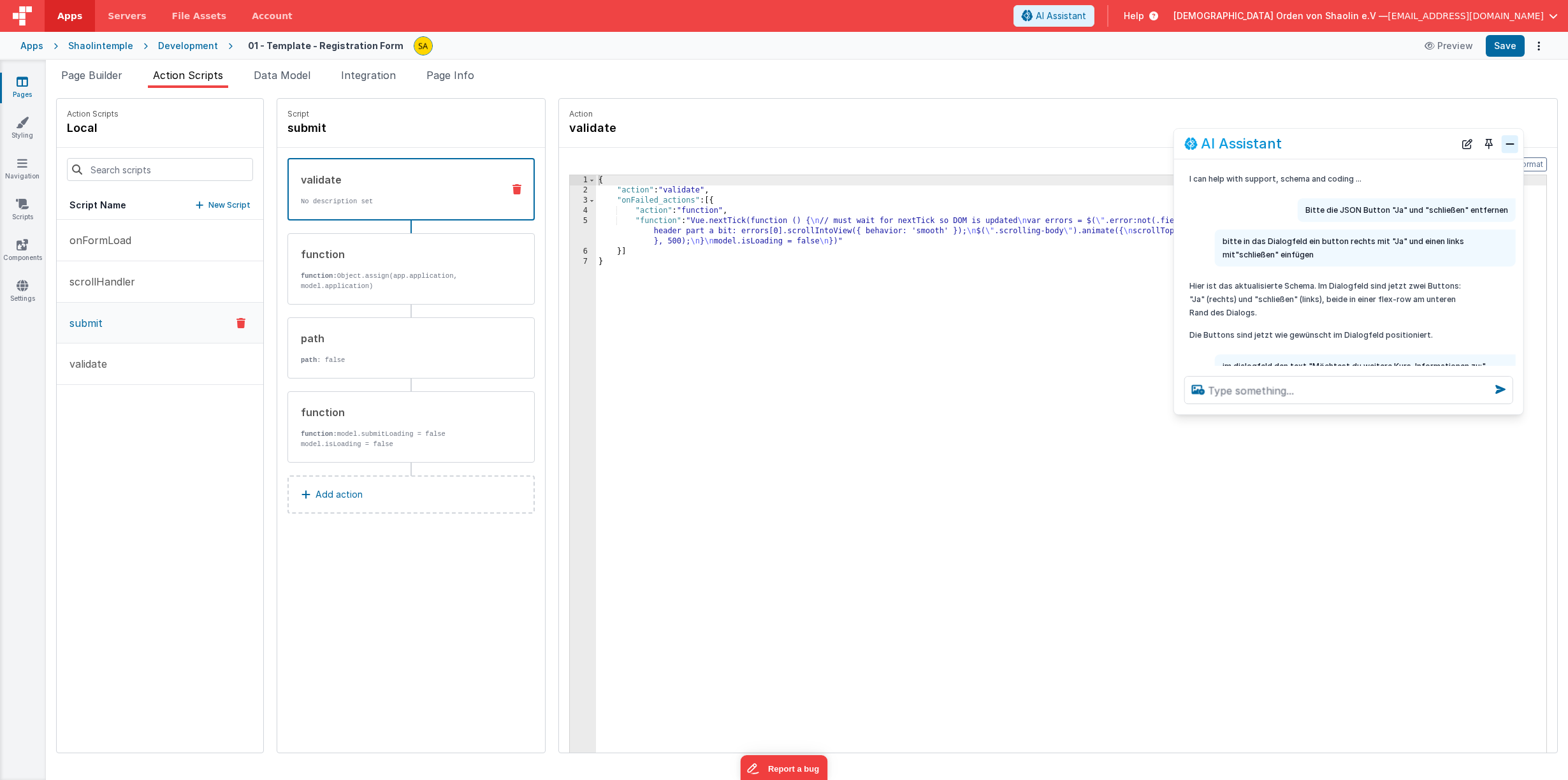
click at [1508, 142] on button "Close" at bounding box center [1510, 144] width 17 height 18
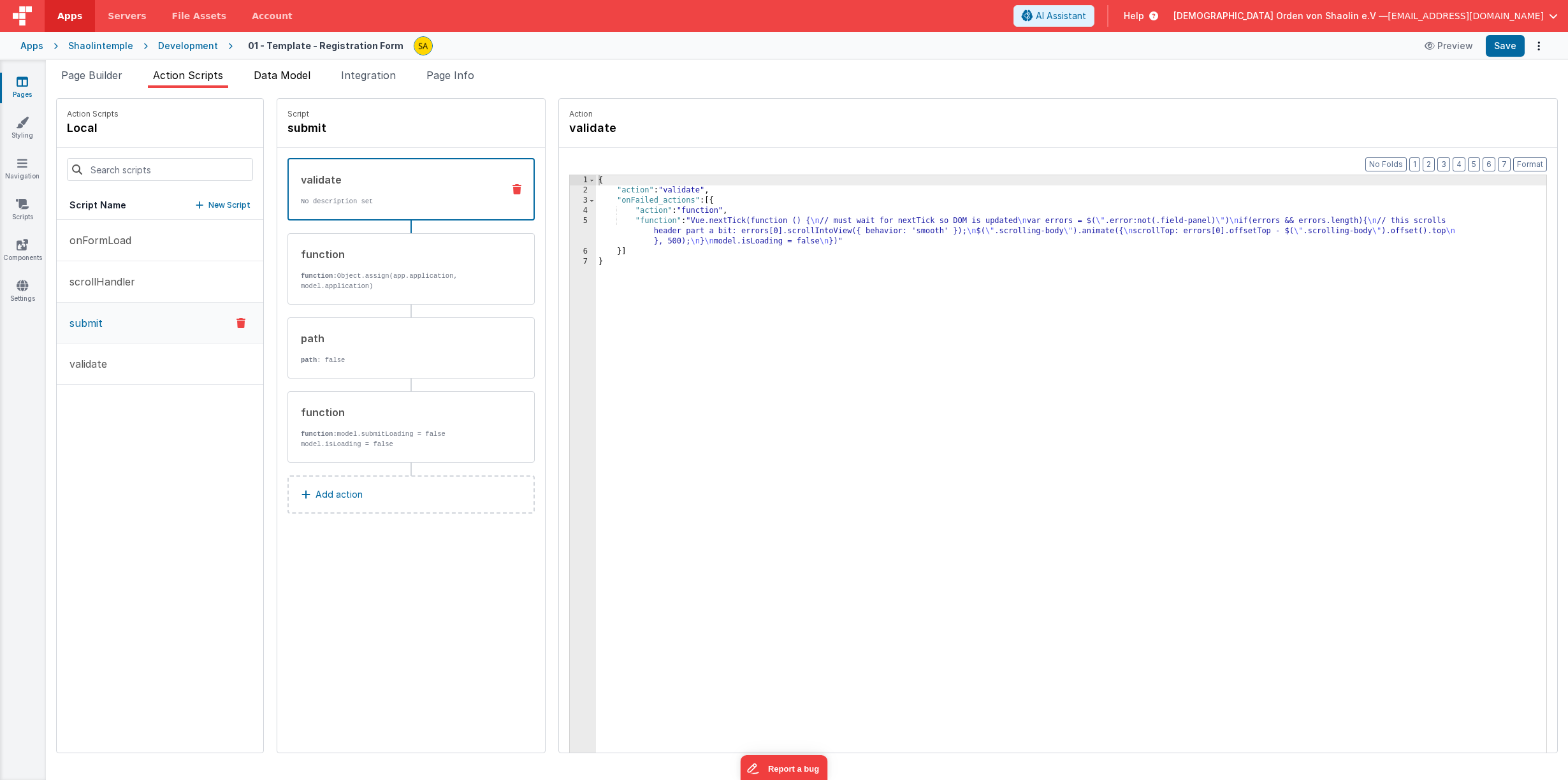
click at [287, 80] on span "Data Model" at bounding box center [282, 75] width 57 height 13
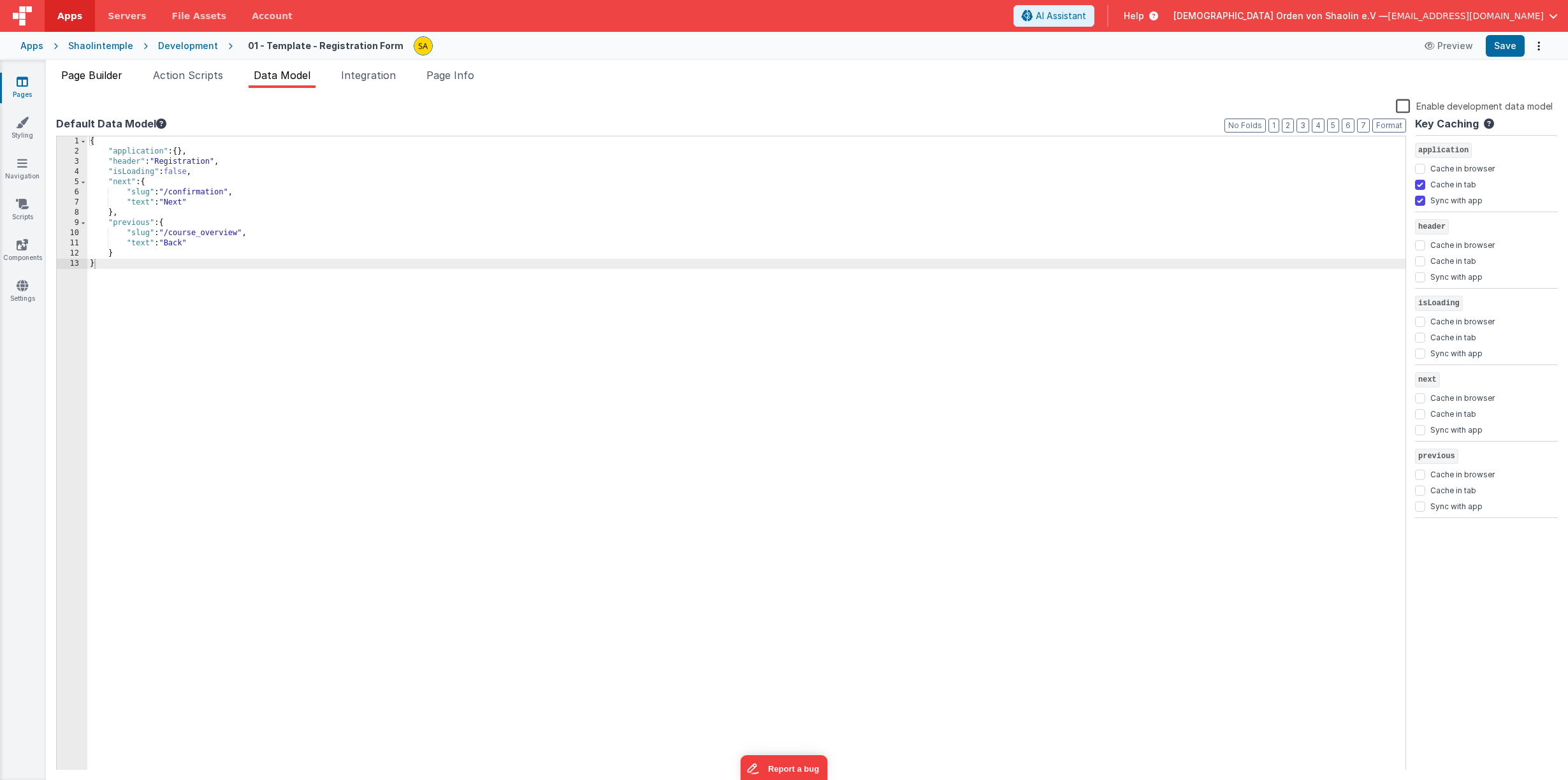
click at [83, 77] on span "Page Builder" at bounding box center [91, 75] width 61 height 13
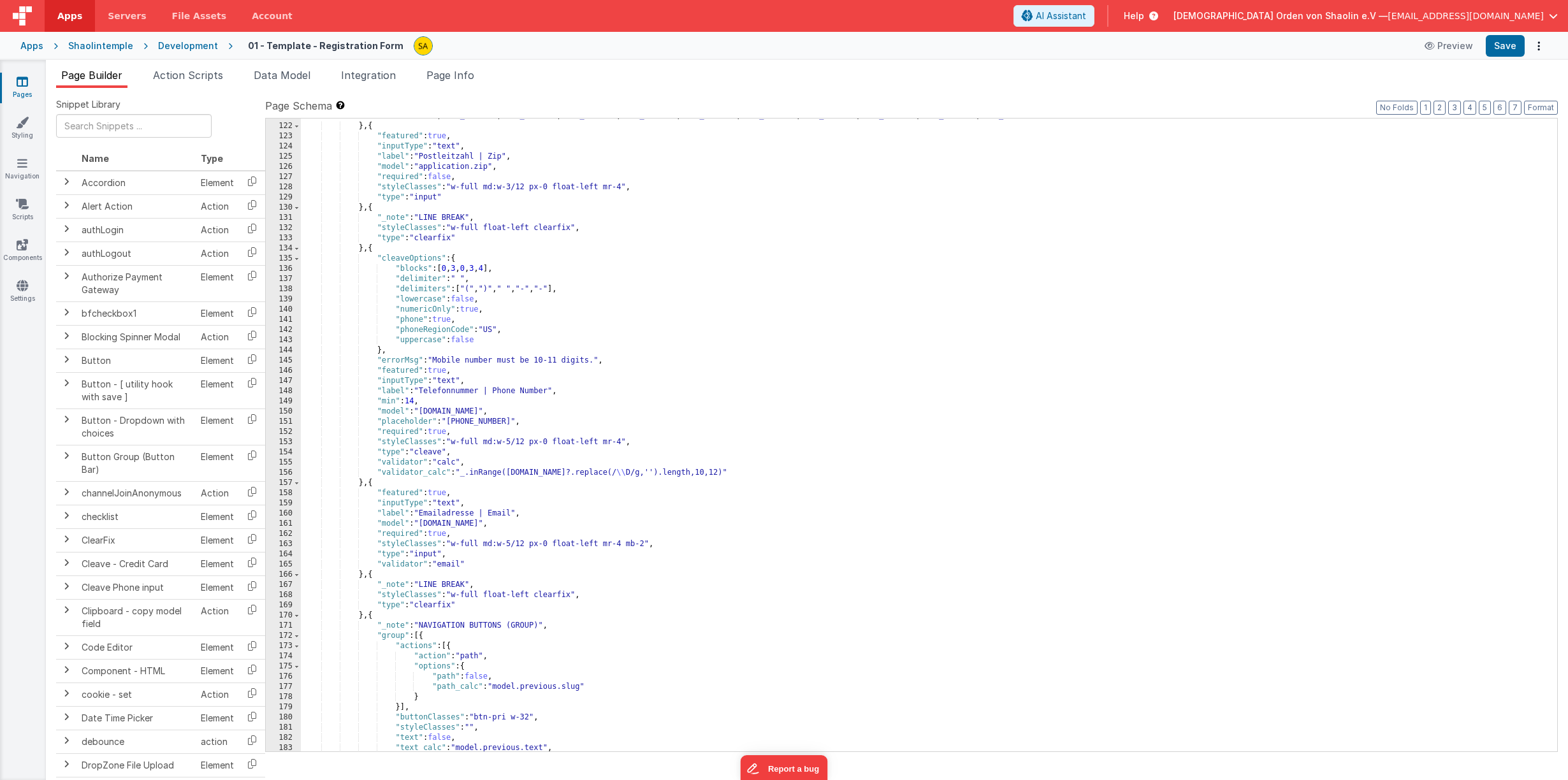
scroll to position [1457, 0]
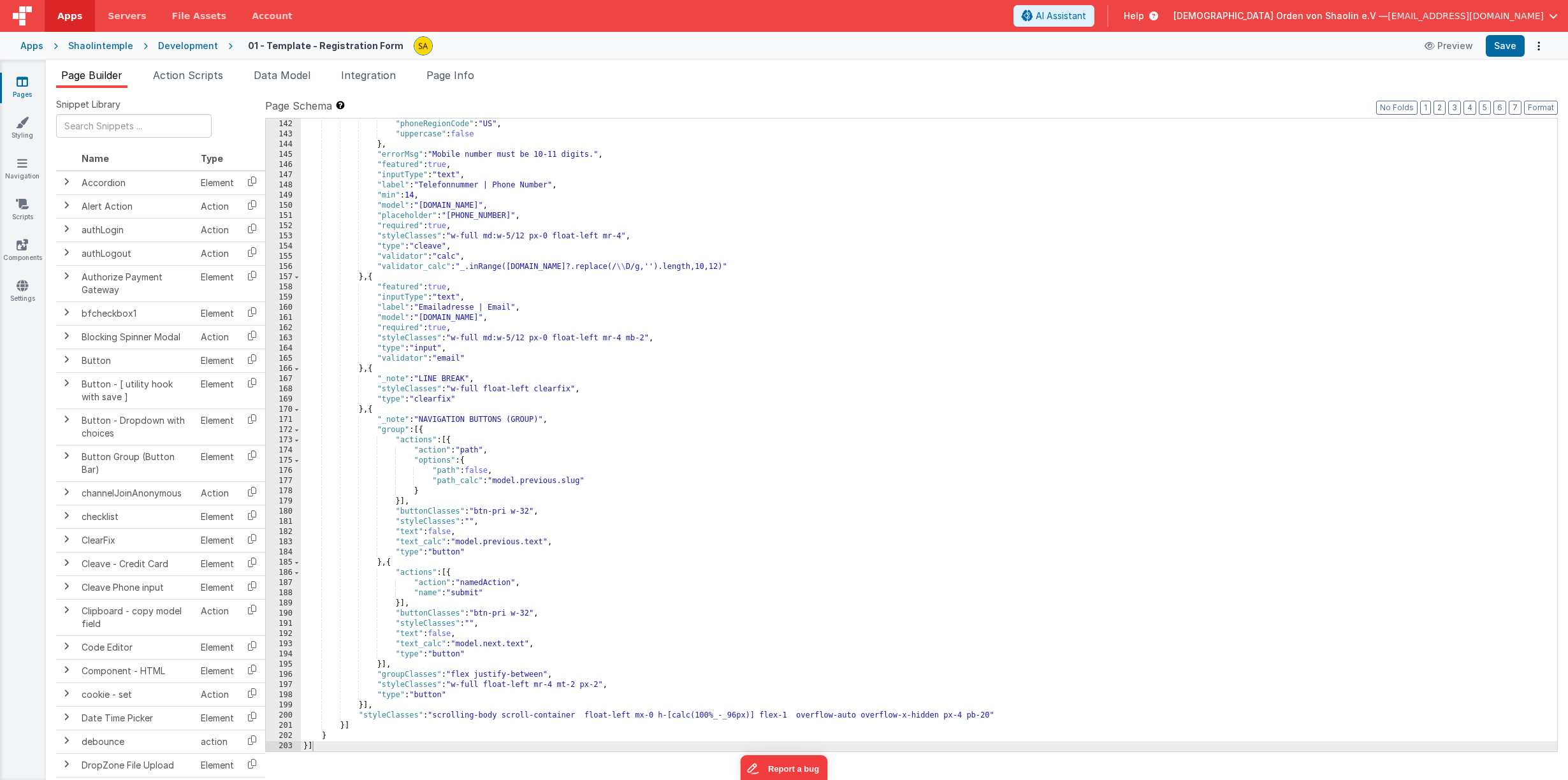
click at [19, 83] on icon at bounding box center [22, 81] width 11 height 13
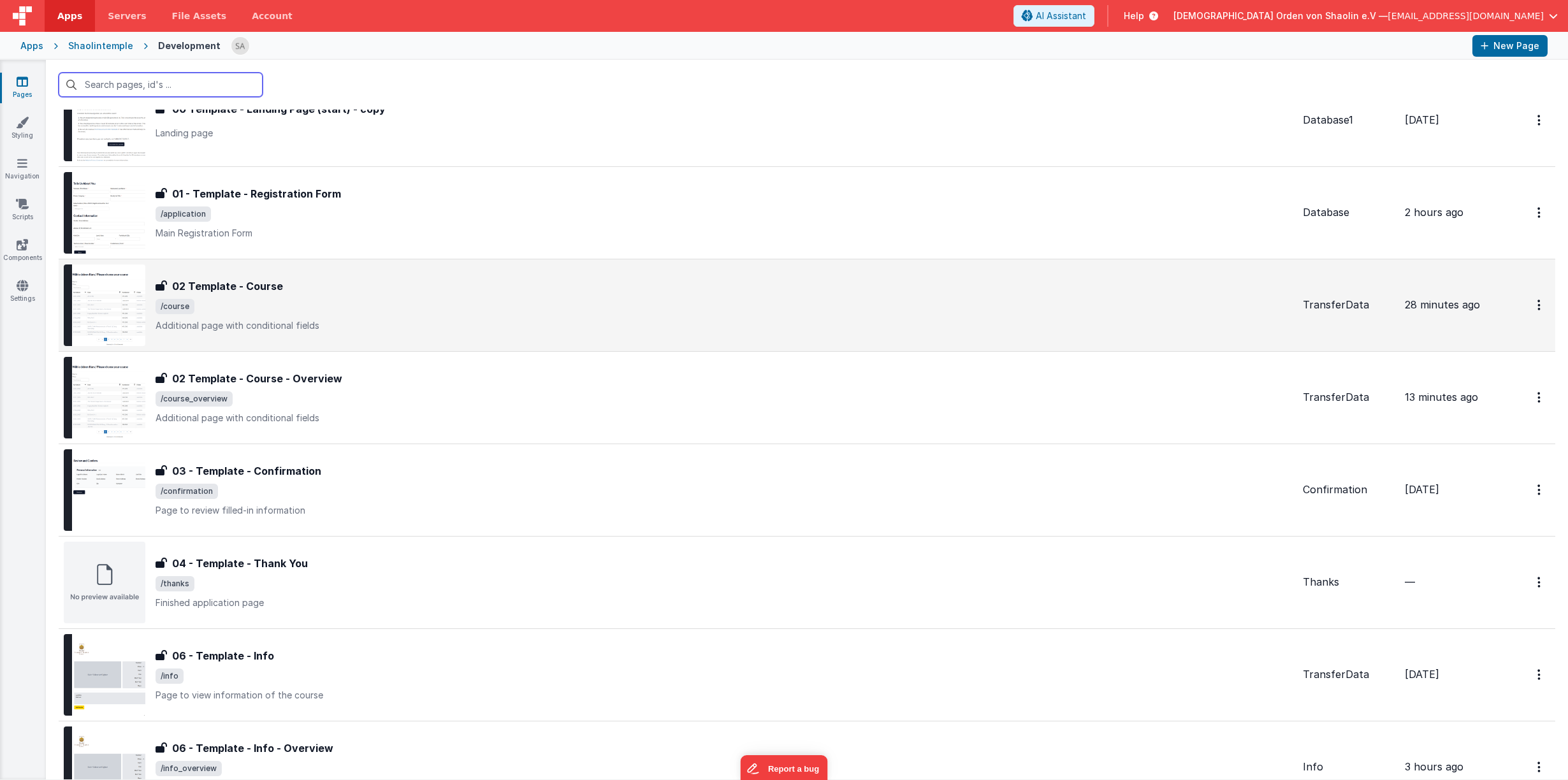
scroll to position [105, 0]
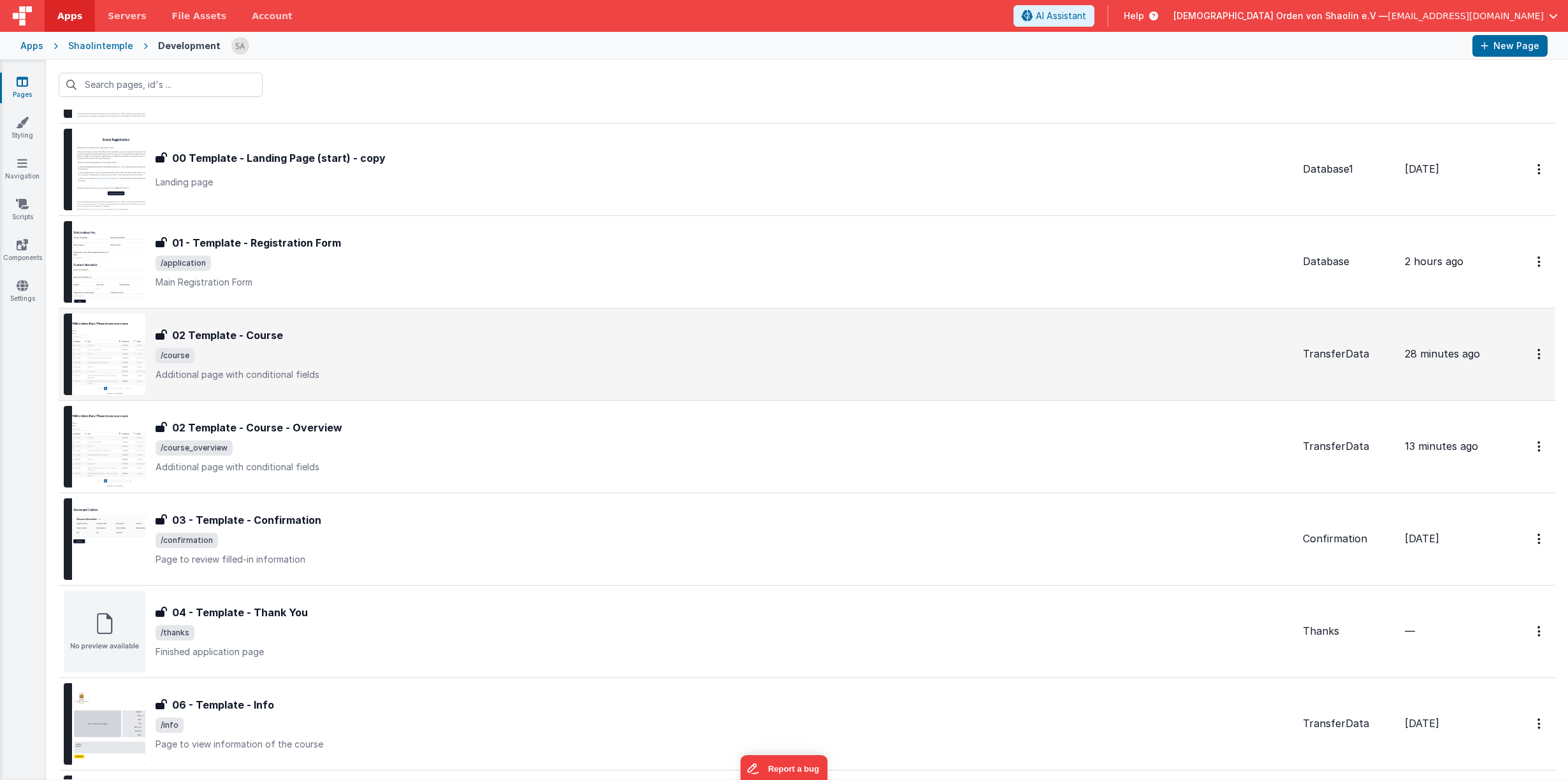
click at [547, 378] on p "Additional page with conditional fields" at bounding box center [723, 374] width 1137 height 13
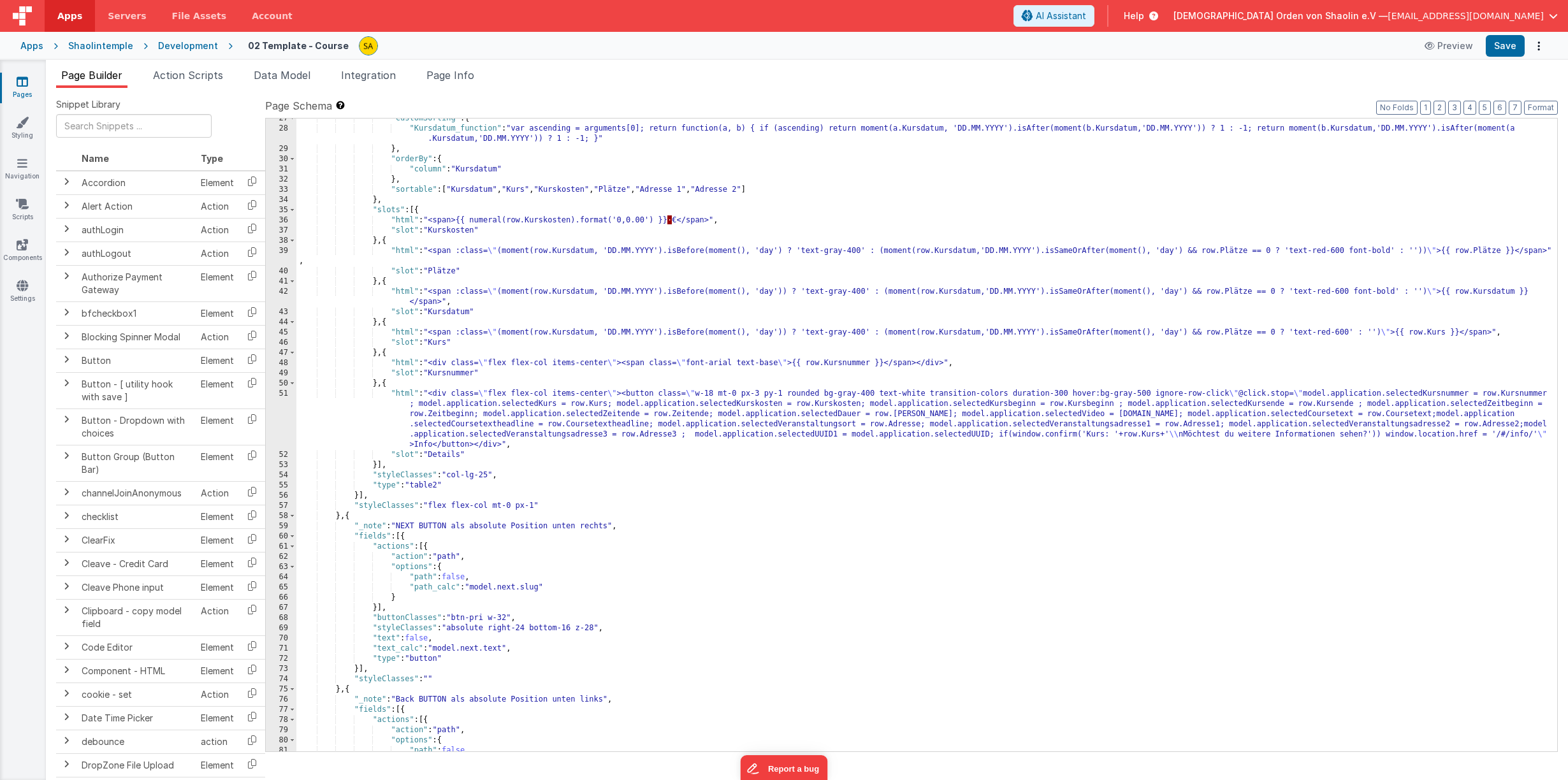
scroll to position [407, 0]
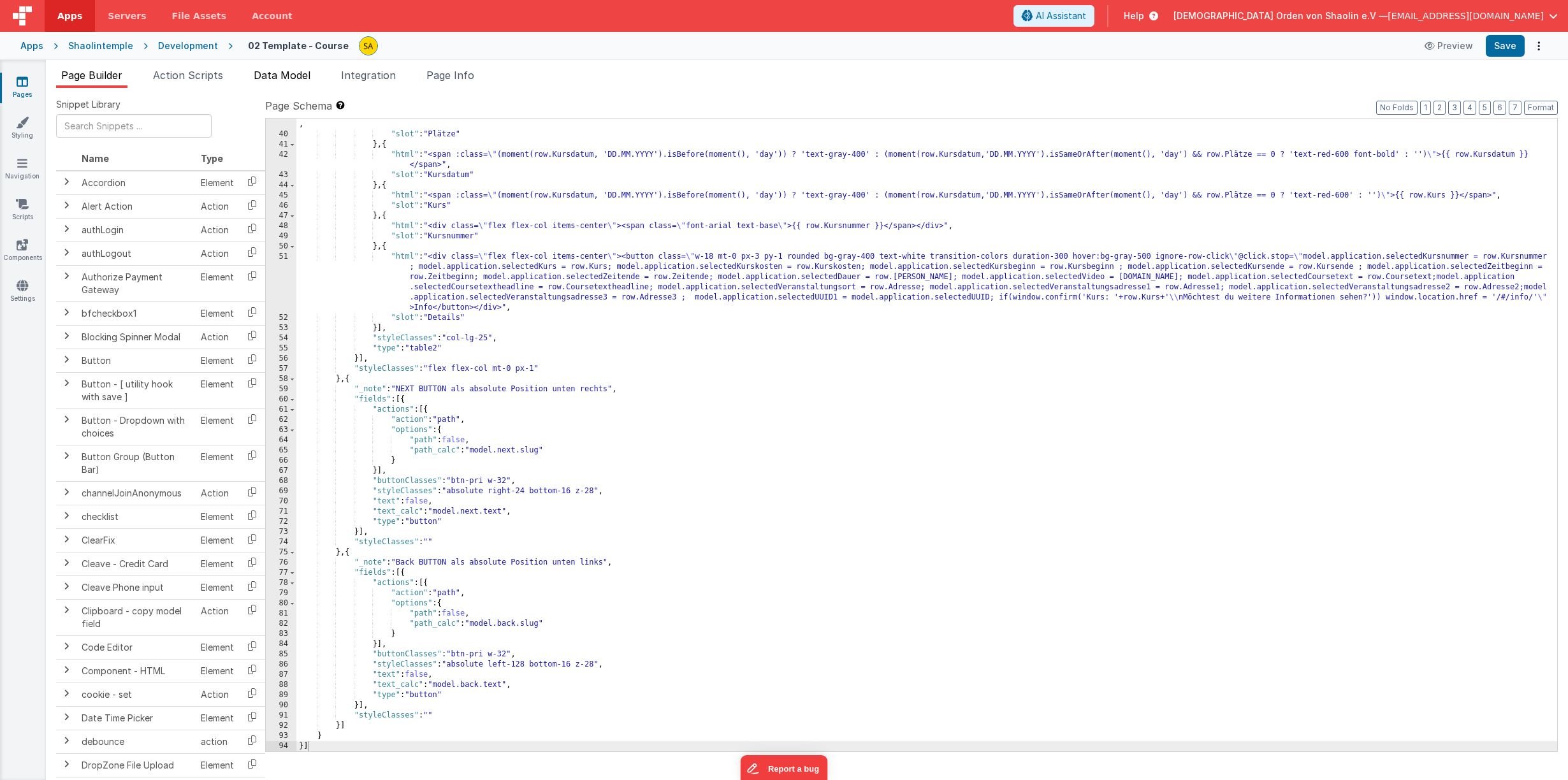
click at [280, 73] on span "Data Model" at bounding box center [282, 75] width 57 height 13
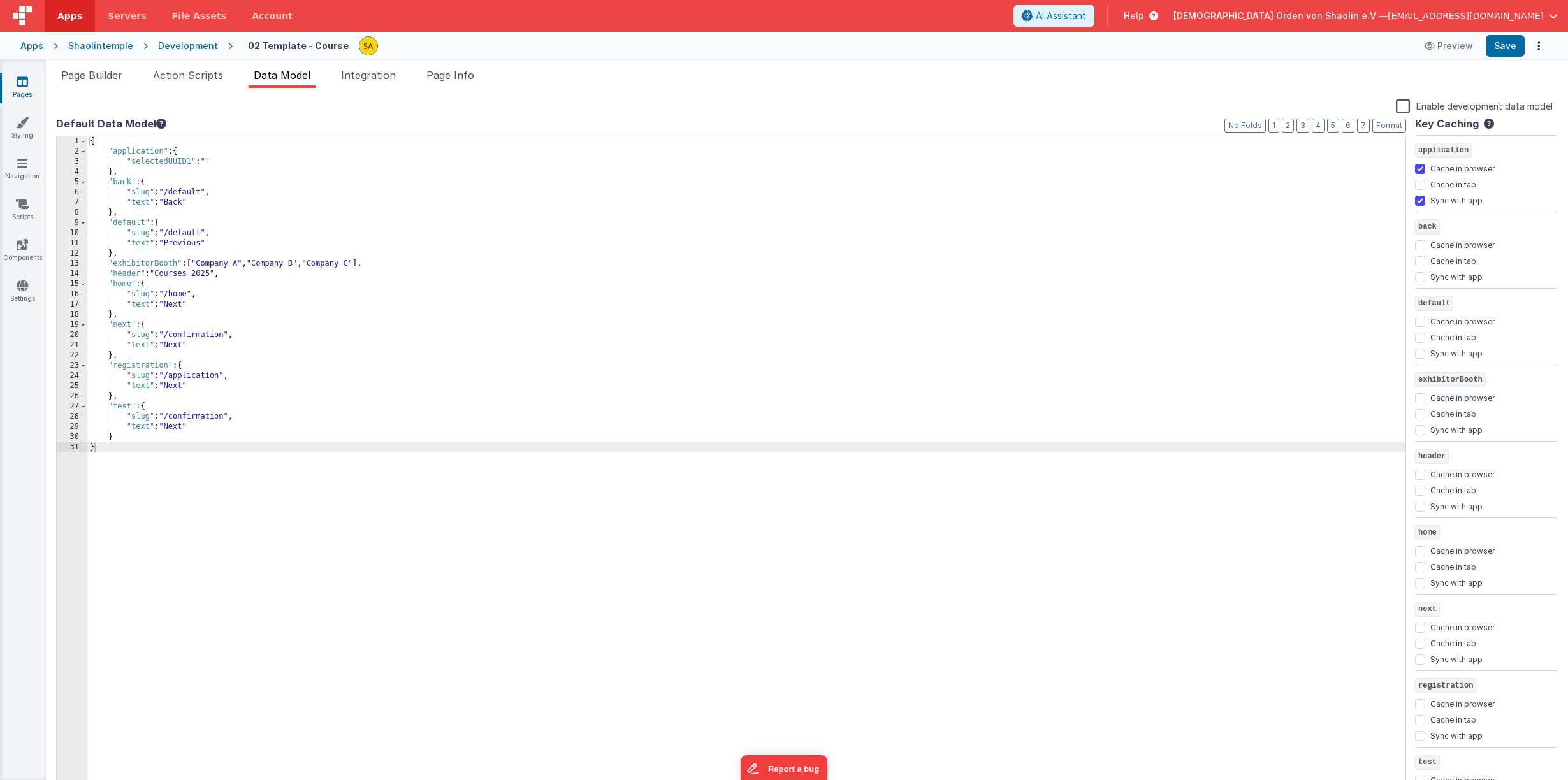
click at [185, 426] on div "{ "application" : { "selectedUUID1" : "" } , "back" : { "slug" : "/default" , "…" at bounding box center [746, 475] width 1318 height 676
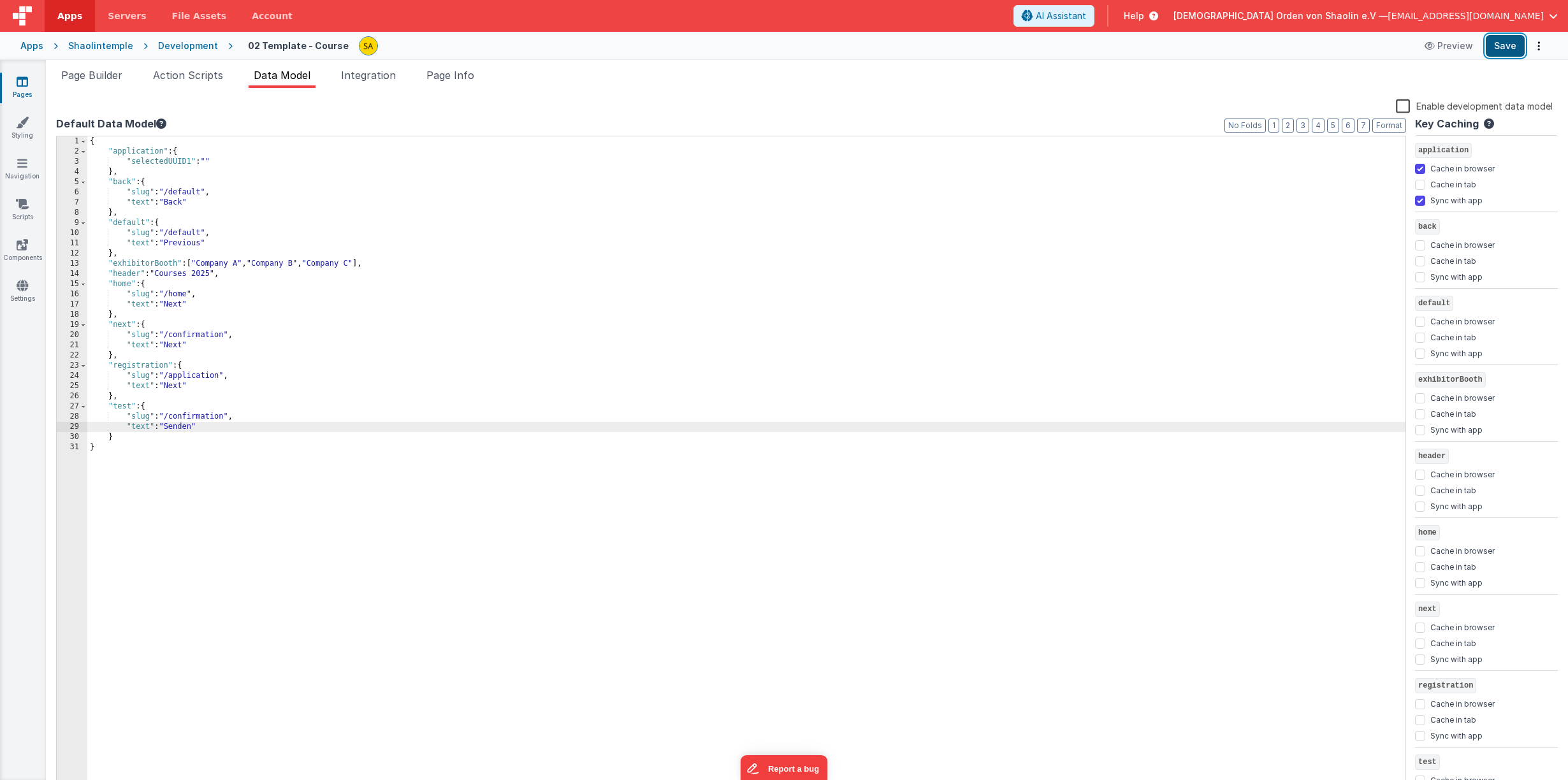
click at [1504, 48] on button "Save" at bounding box center [1505, 46] width 39 height 21
click at [188, 344] on div "{ "application" : { "selectedUUID1" : "" } , "back" : { "slug" : "/default" , "…" at bounding box center [746, 475] width 1318 height 676
click at [1513, 48] on button "Save" at bounding box center [1505, 46] width 39 height 21
drag, startPoint x: 195, startPoint y: 341, endPoint x: 200, endPoint y: 355, distance: 14.9
click at [195, 341] on div "{ "application" : { "selectedUUID1" : "" } , "back" : { "slug" : "/default" , "…" at bounding box center [746, 475] width 1318 height 676
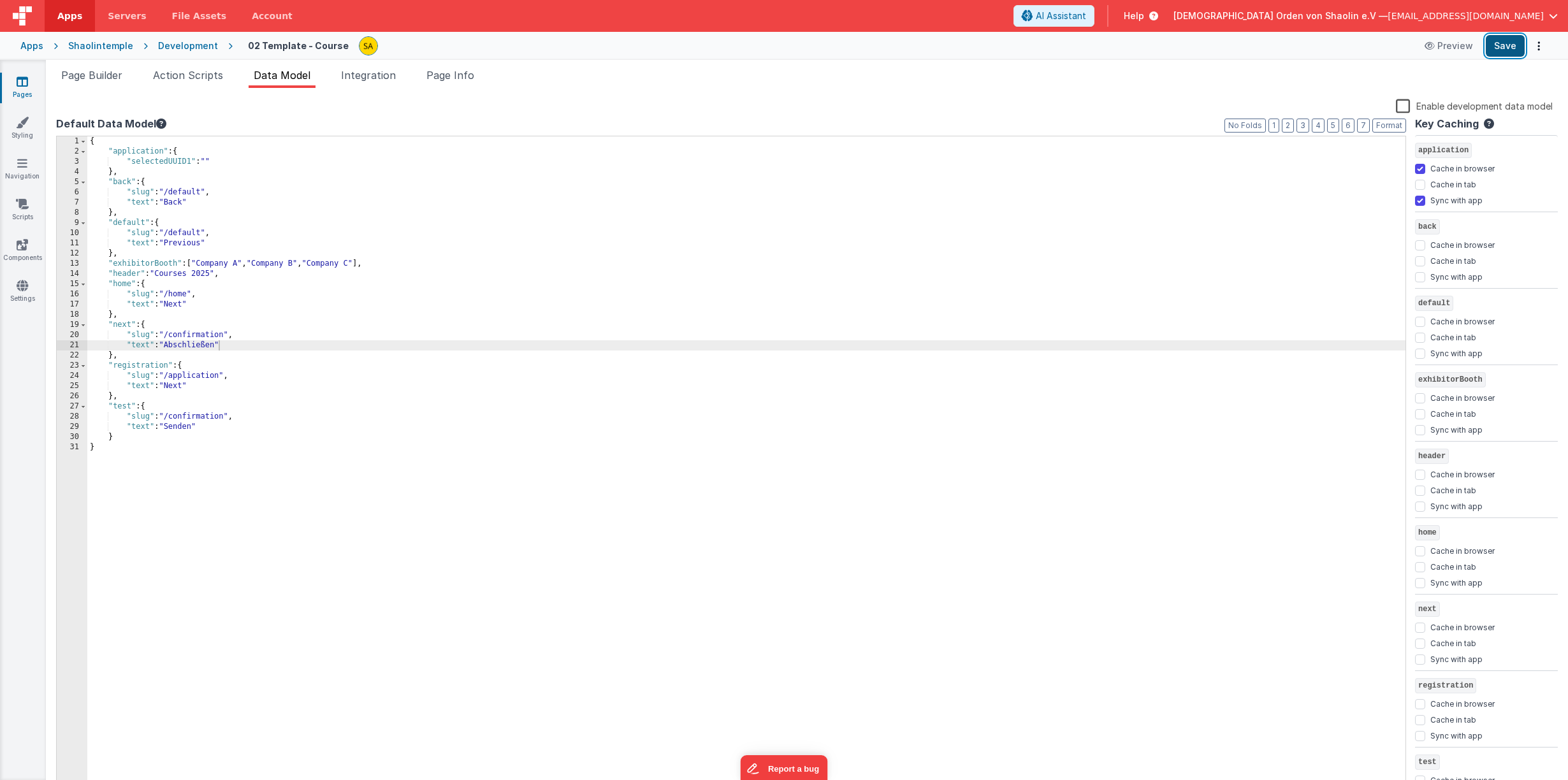
click at [1498, 48] on button "Save" at bounding box center [1505, 46] width 39 height 21
click at [25, 82] on icon at bounding box center [22, 81] width 11 height 13
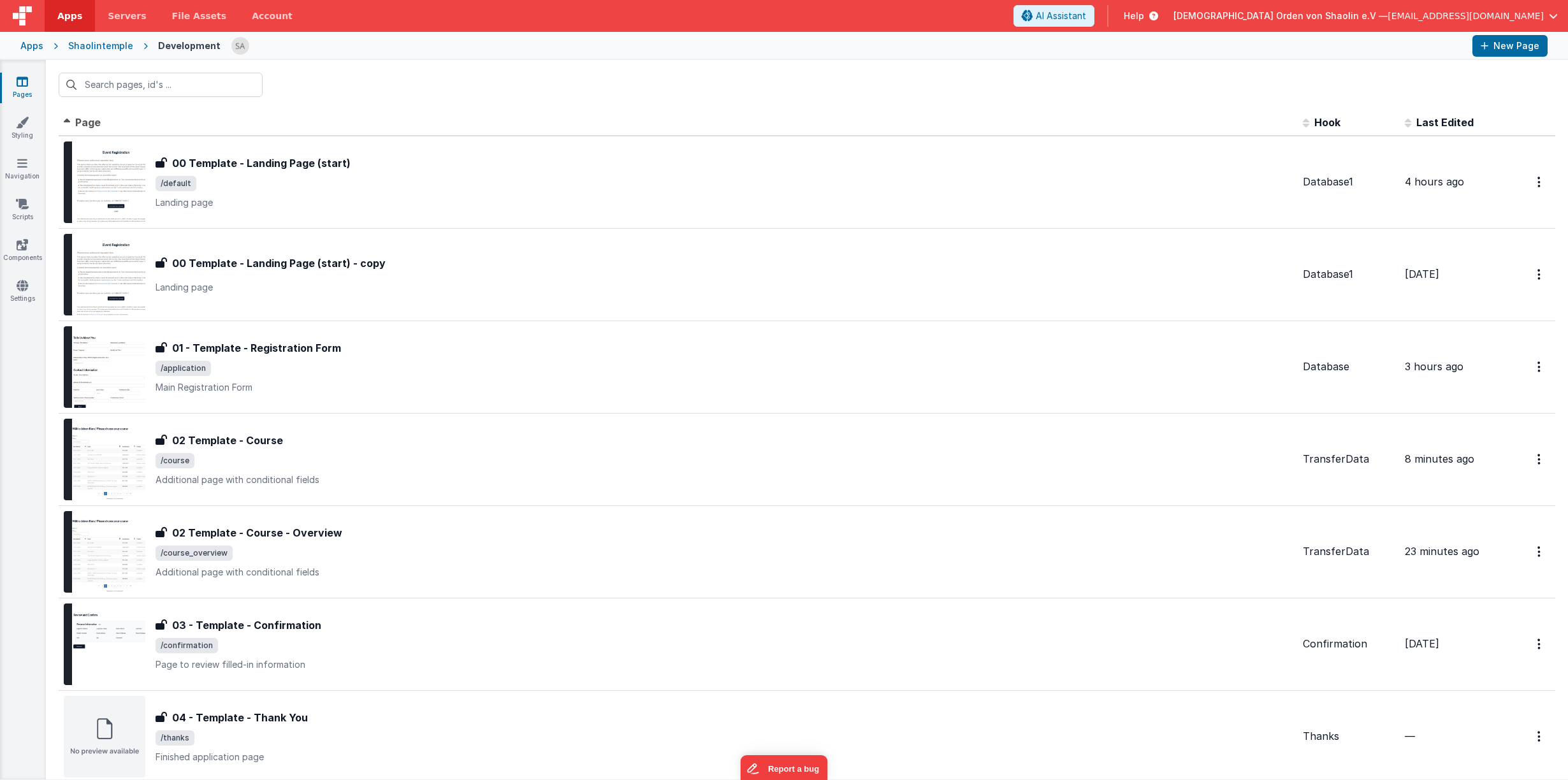
click at [1523, 14] on span "[EMAIL_ADDRESS][DOMAIN_NAME]" at bounding box center [1465, 15] width 156 height 13
click at [1398, 115] on div "Logout" at bounding box center [1455, 121] width 189 height 13
